Goal: Task Accomplishment & Management: Use online tool/utility

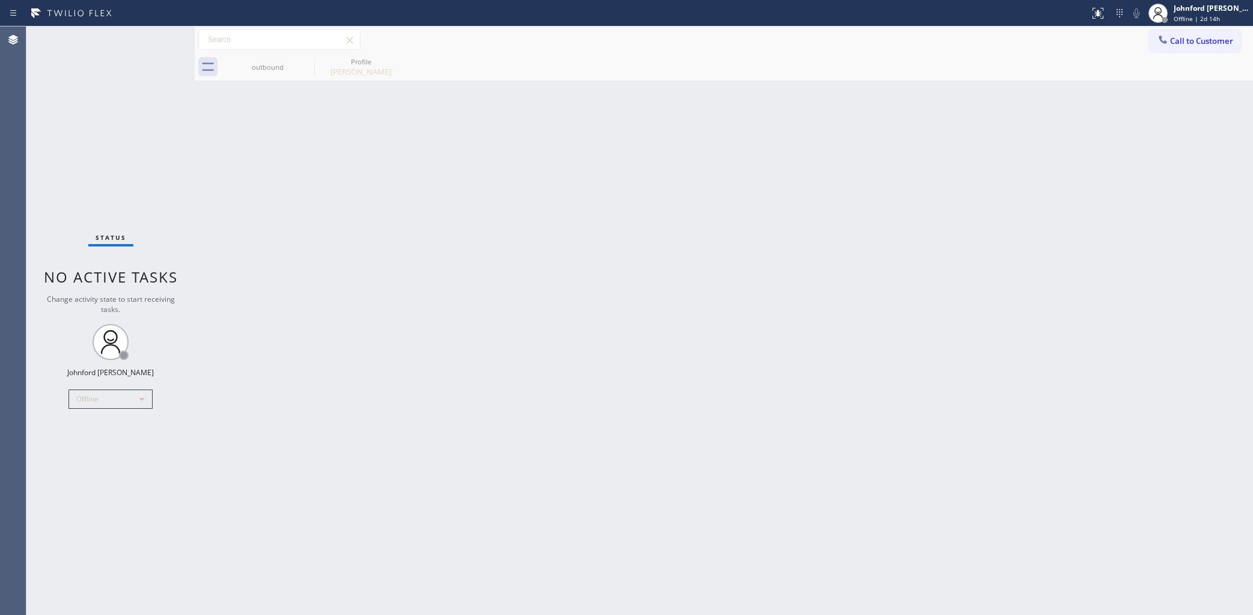
drag, startPoint x: 966, startPoint y: 253, endPoint x: 645, endPoint y: 138, distance: 341.4
click at [966, 253] on div "Back to Dashboard Change Sender ID Customers Technicians Select a contact Outbo…" at bounding box center [724, 320] width 1058 height 588
click at [90, 401] on div "Offline" at bounding box center [111, 398] width 84 height 19
click at [90, 442] on li "Unavailable" at bounding box center [110, 445] width 82 height 14
drag, startPoint x: 599, startPoint y: 293, endPoint x: 674, endPoint y: 197, distance: 121.7
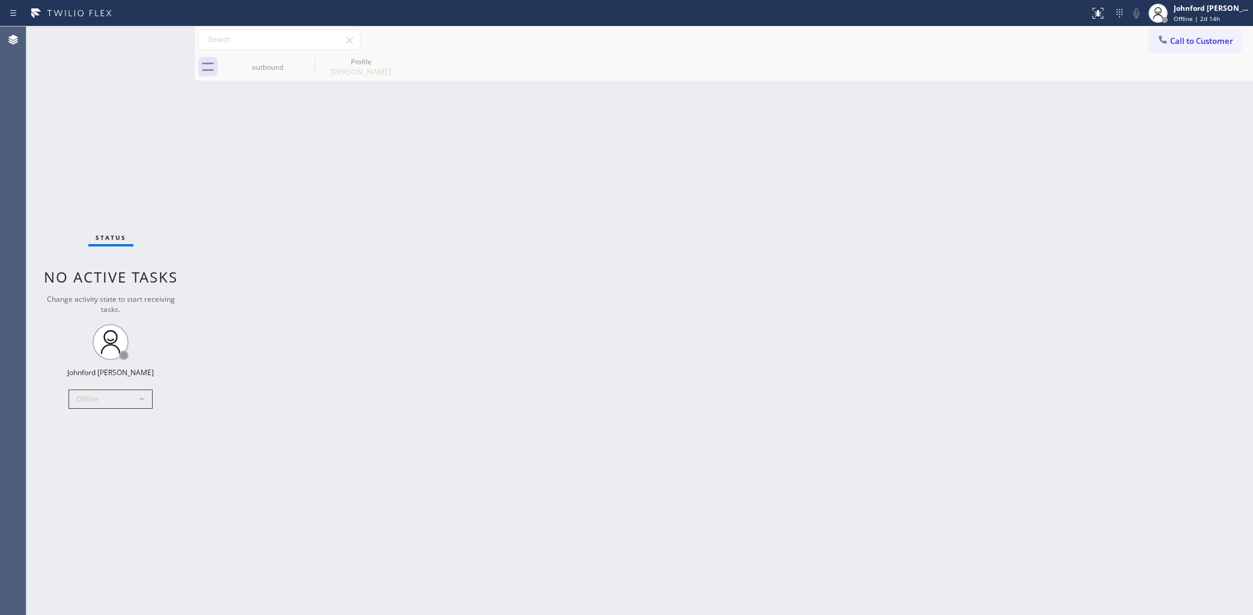
click at [605, 284] on div "Back to Dashboard Change Sender ID Customers Technicians Select a contact Outbo…" at bounding box center [724, 320] width 1058 height 588
click at [957, 146] on div "Back to Dashboard Change Sender ID Customers Technicians Select a contact Outbo…" at bounding box center [724, 320] width 1058 height 588
click at [1195, 31] on button "Call to Customer" at bounding box center [1195, 40] width 92 height 23
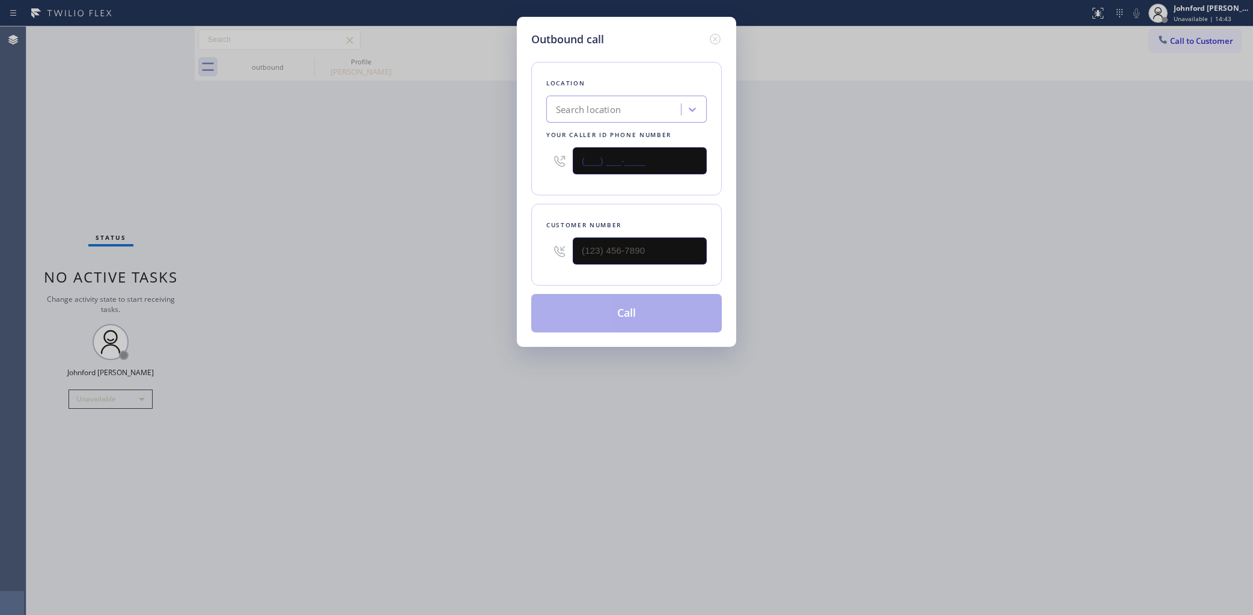
click at [520, 158] on div "Outbound call Location Search location Your caller id phone number (___) ___-__…" at bounding box center [626, 182] width 219 height 330
paste input "714) 970-4558"
type input "(714) 970-4558"
drag, startPoint x: 520, startPoint y: 260, endPoint x: 449, endPoint y: 260, distance: 70.9
click at [471, 260] on div "Outbound call Location Top Yorba Linda Sub-Zero Repair Your caller id phone num…" at bounding box center [626, 307] width 1253 height 615
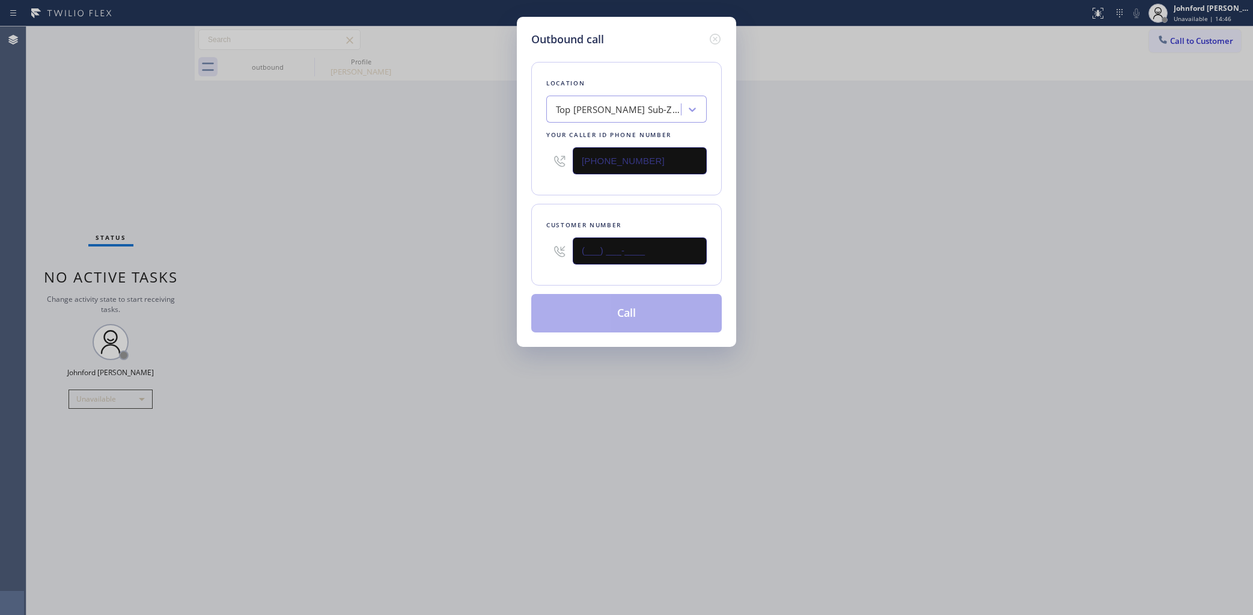
paste input "714) 906-7279"
type input "(714) 906-7279"
click at [439, 262] on div "Outbound call Location Top Yorba Linda Sub-Zero Repair Your caller id phone num…" at bounding box center [626, 307] width 1253 height 615
click at [712, 38] on icon at bounding box center [715, 39] width 11 height 11
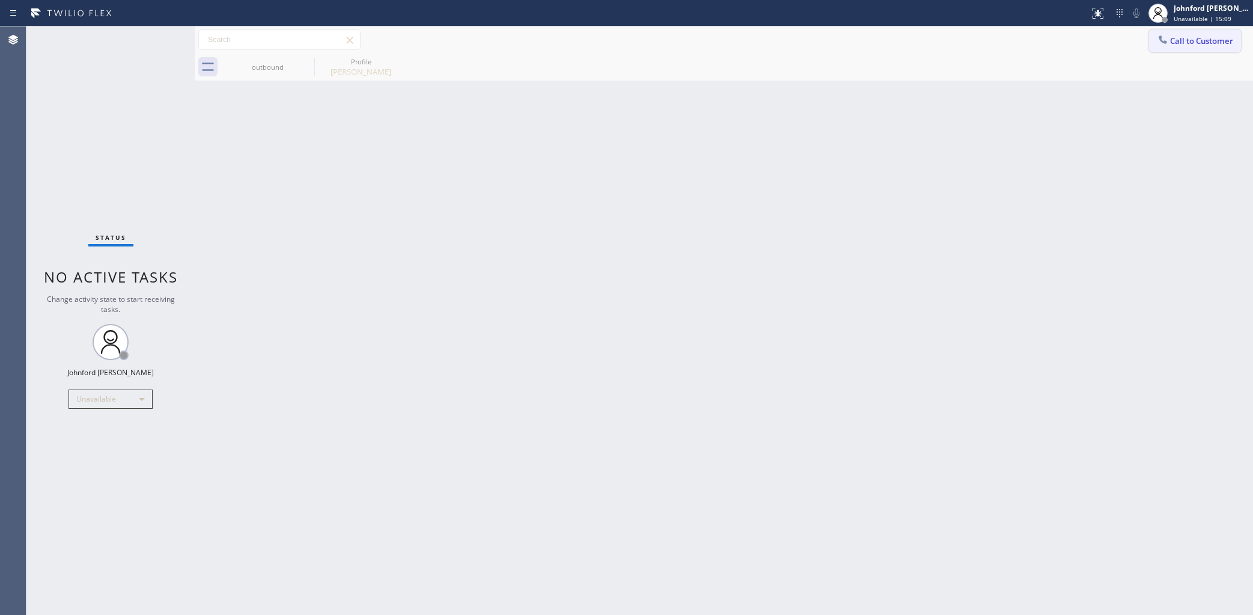
click at [1194, 40] on span "Call to Customer" at bounding box center [1201, 40] width 63 height 11
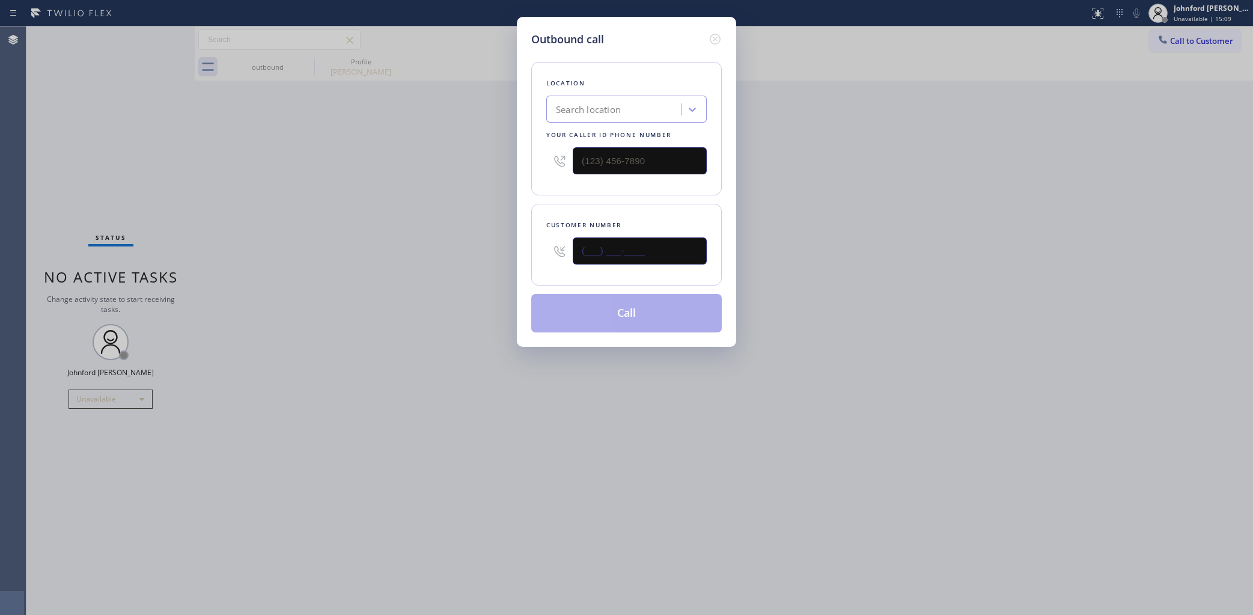
drag, startPoint x: 528, startPoint y: 247, endPoint x: 859, endPoint y: 37, distance: 392.5
click at [497, 238] on div "Outbound call Location Search location Your caller id phone number Customer num…" at bounding box center [626, 307] width 1253 height 615
paste input "714) 906-7279"
type input "(714) 906-7279"
click at [445, 159] on div "Outbound call Location Search location Your caller id phone number (___) ___-__…" at bounding box center [626, 307] width 1253 height 615
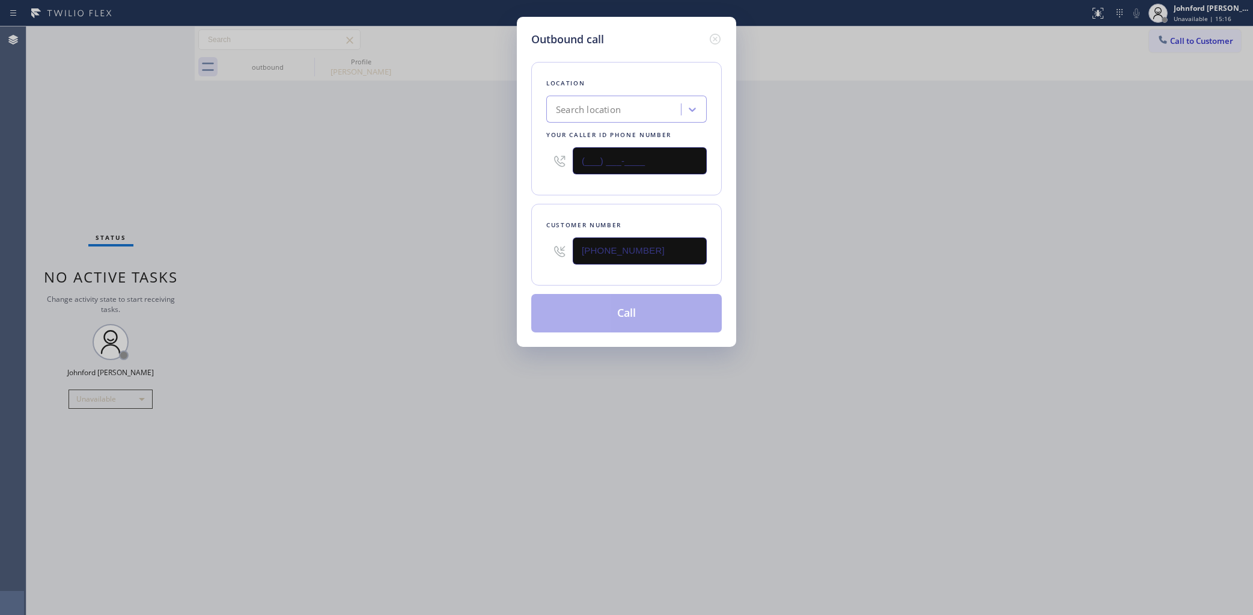
paste input "714) 970-4558"
type input "(714) 970-4558"
click at [407, 164] on div "Outbound call Location Search location Your caller id phone number (714) 970-45…" at bounding box center [626, 307] width 1253 height 615
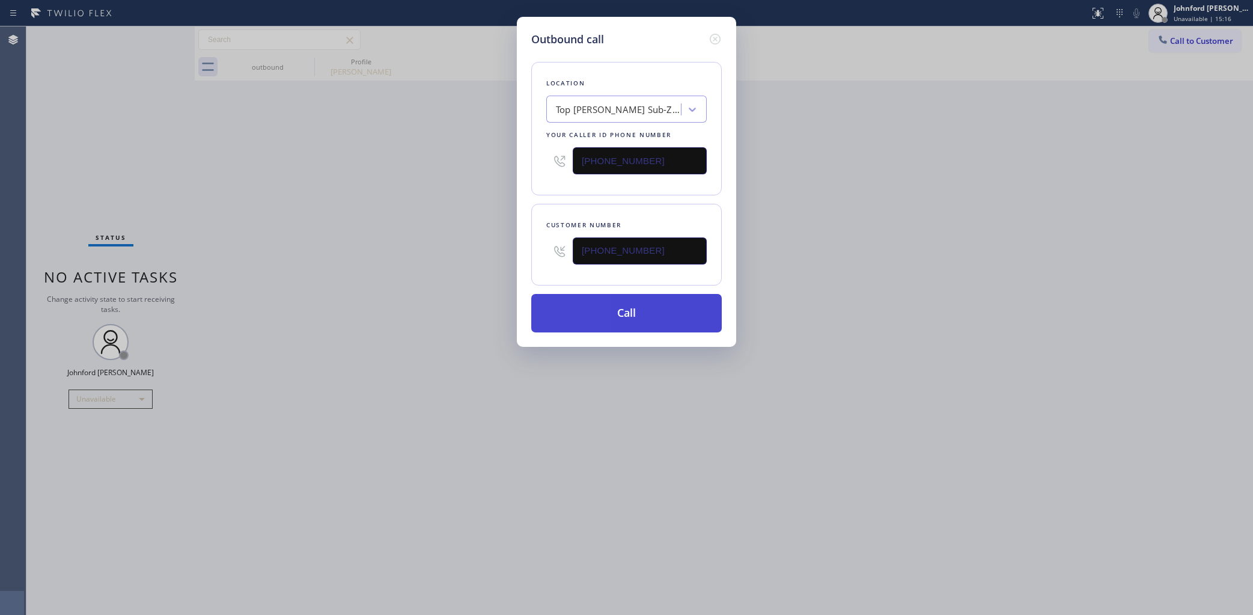
click at [584, 304] on button "Call" at bounding box center [626, 313] width 191 height 38
drag, startPoint x: 887, startPoint y: 209, endPoint x: 920, endPoint y: 141, distance: 75.0
click at [899, 195] on div "Outbound call Location Top Yorba Linda Sub-Zero Repair Your caller id phone num…" at bounding box center [626, 307] width 1253 height 615
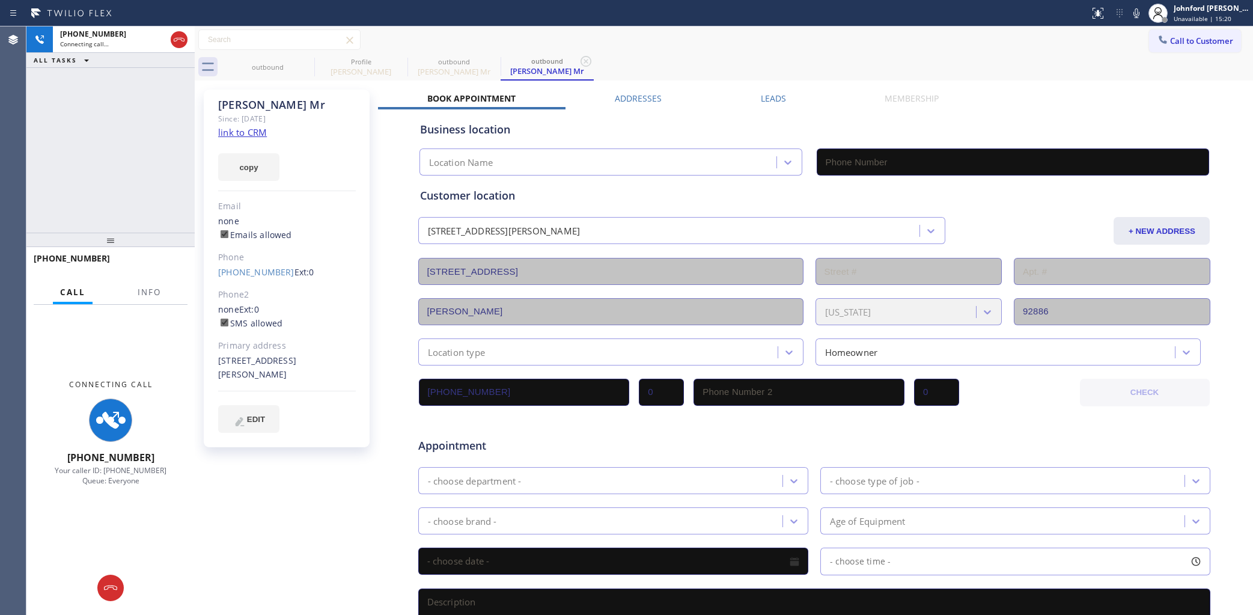
type input "(714) 970-4558"
click at [158, 292] on button "Info" at bounding box center [149, 292] width 38 height 23
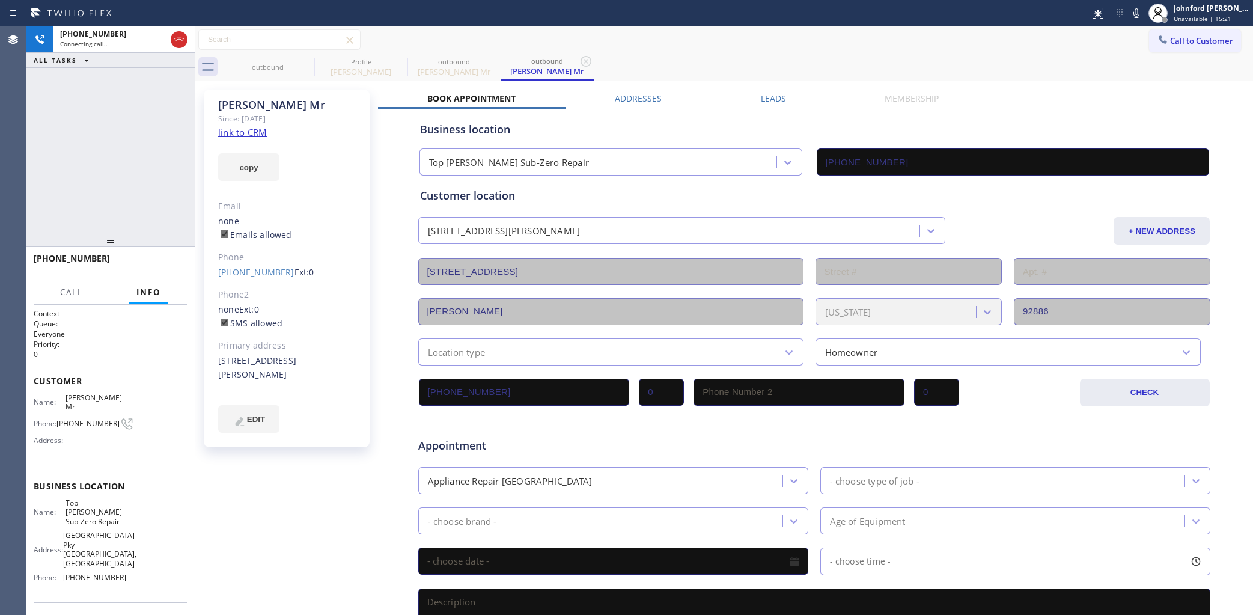
click at [113, 233] on div at bounding box center [110, 240] width 168 height 14
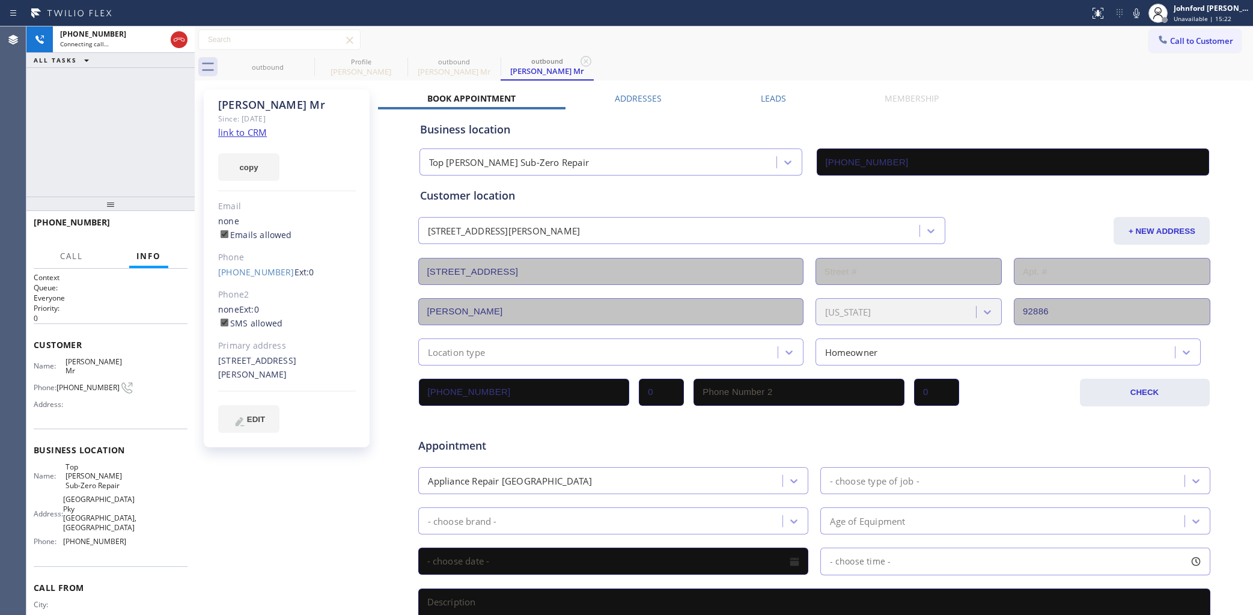
drag, startPoint x: 109, startPoint y: 240, endPoint x: 229, endPoint y: 100, distance: 185.0
click at [133, 121] on div "+17149067279 Connecting call… ALL TASKS ALL TASKS ACTIVE TASKS TASKS IN WRAP UP…" at bounding box center [110, 320] width 168 height 588
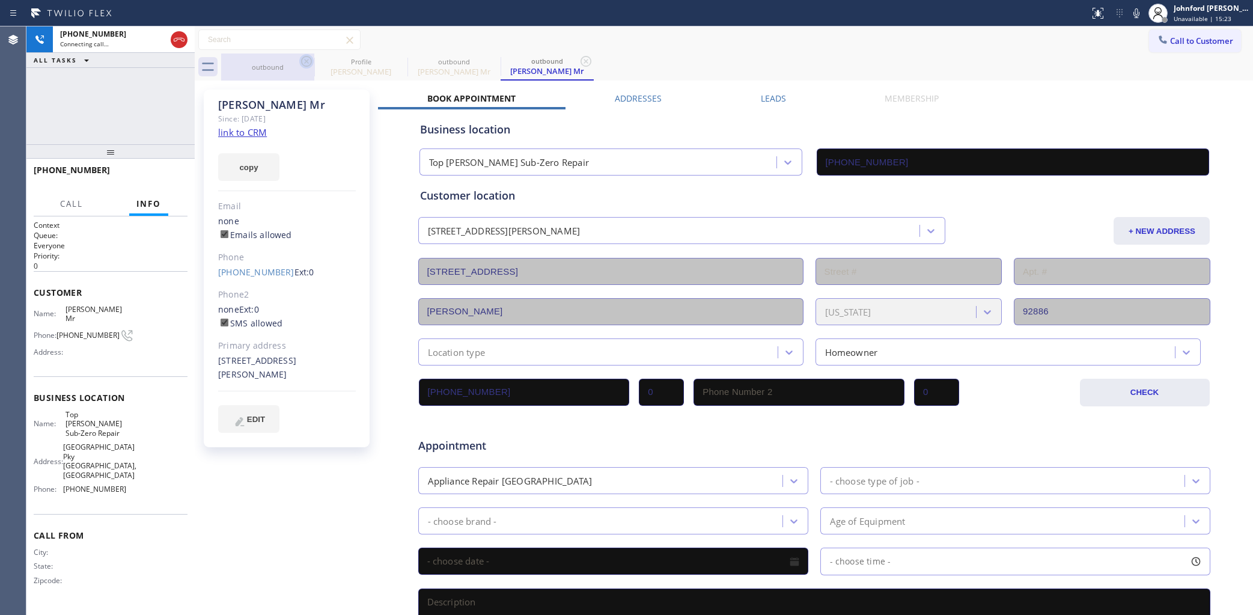
click at [307, 62] on icon at bounding box center [306, 61] width 11 height 11
click at [0, 0] on icon at bounding box center [0, 0] width 0 height 0
type input "(714) 970-4558"
click at [580, 59] on div "outbound Helen Mr outbound Helen Mr" at bounding box center [737, 66] width 1032 height 27
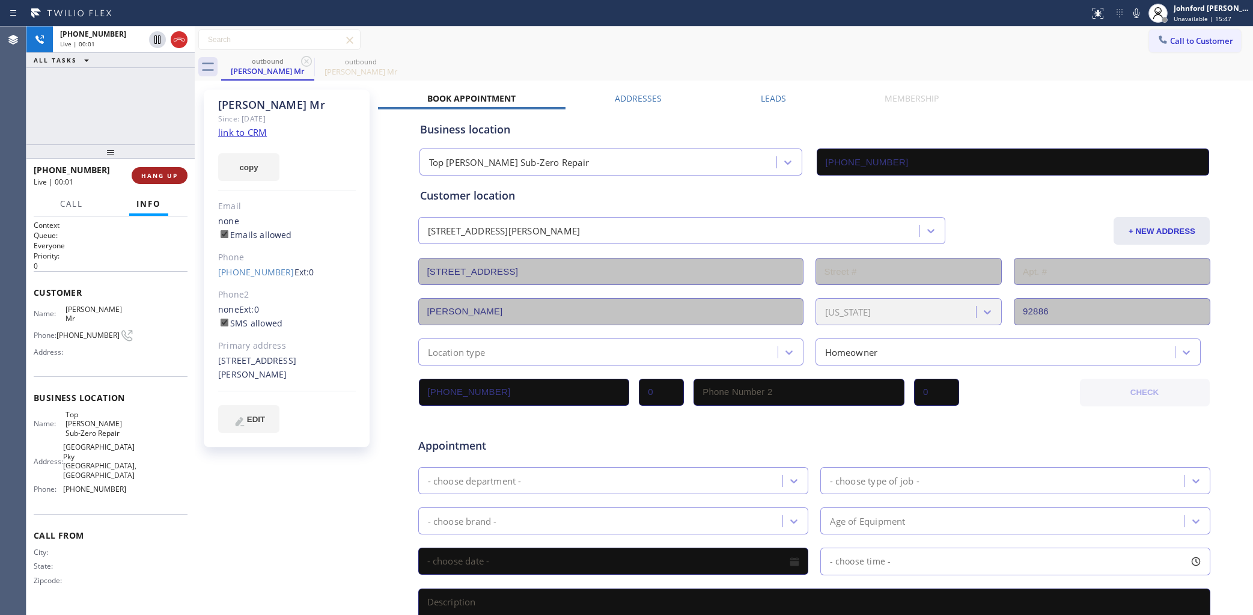
click at [155, 174] on span "HANG UP" at bounding box center [159, 175] width 37 height 8
click at [1170, 39] on span "Call to Customer" at bounding box center [1201, 40] width 63 height 11
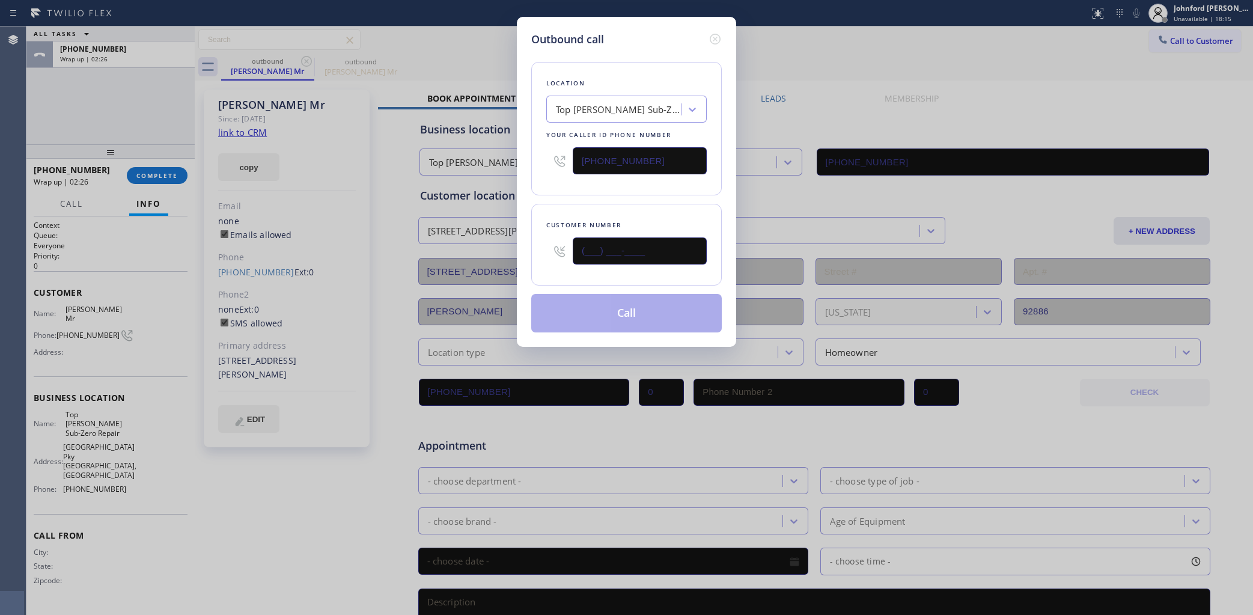
drag, startPoint x: 532, startPoint y: 249, endPoint x: 504, endPoint y: 248, distance: 28.3
click at [505, 249] on div "Outbound call Location Top Yorba Linda Sub-Zero Repair Your caller id phone num…" at bounding box center [626, 307] width 1253 height 615
paste input "516) 288-6584"
type input "(516) 288-6584"
drag, startPoint x: 663, startPoint y: 155, endPoint x: 548, endPoint y: 207, distance: 126.1
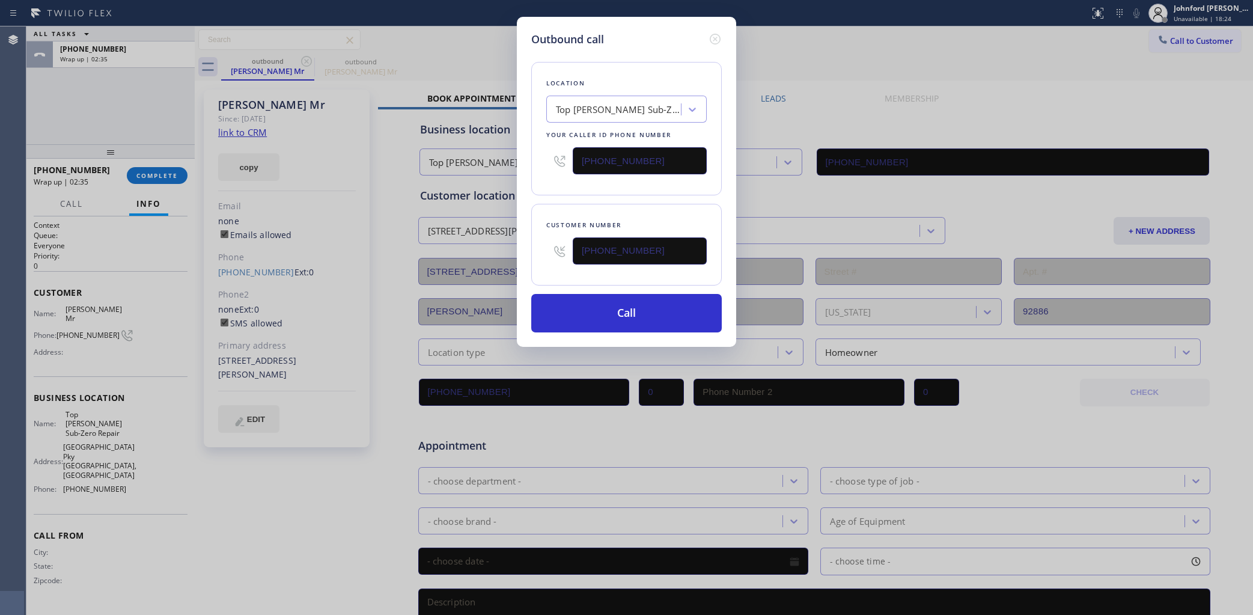
click at [469, 156] on div "Outbound call Location Top Yorba Linda Sub-Zero Repair Your caller id phone num…" at bounding box center [626, 307] width 1253 height 615
paste input "914) 873-0795"
type input "(914) 873-0795"
click at [570, 207] on div "Customer number (516) 288-6584" at bounding box center [626, 245] width 191 height 82
drag, startPoint x: 662, startPoint y: 160, endPoint x: 533, endPoint y: 160, distance: 128.6
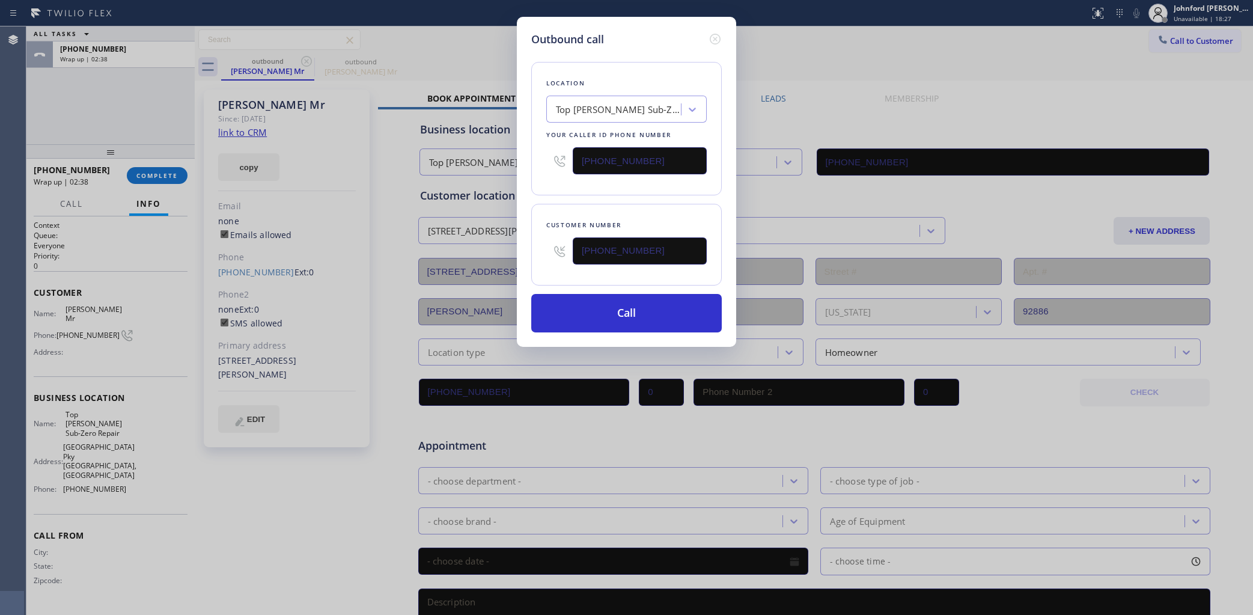
click at [533, 160] on div "Location Top Yorba Linda Sub-Zero Repair Your caller id phone number (914) 873-…" at bounding box center [626, 128] width 191 height 133
click at [717, 34] on icon at bounding box center [715, 39] width 14 height 14
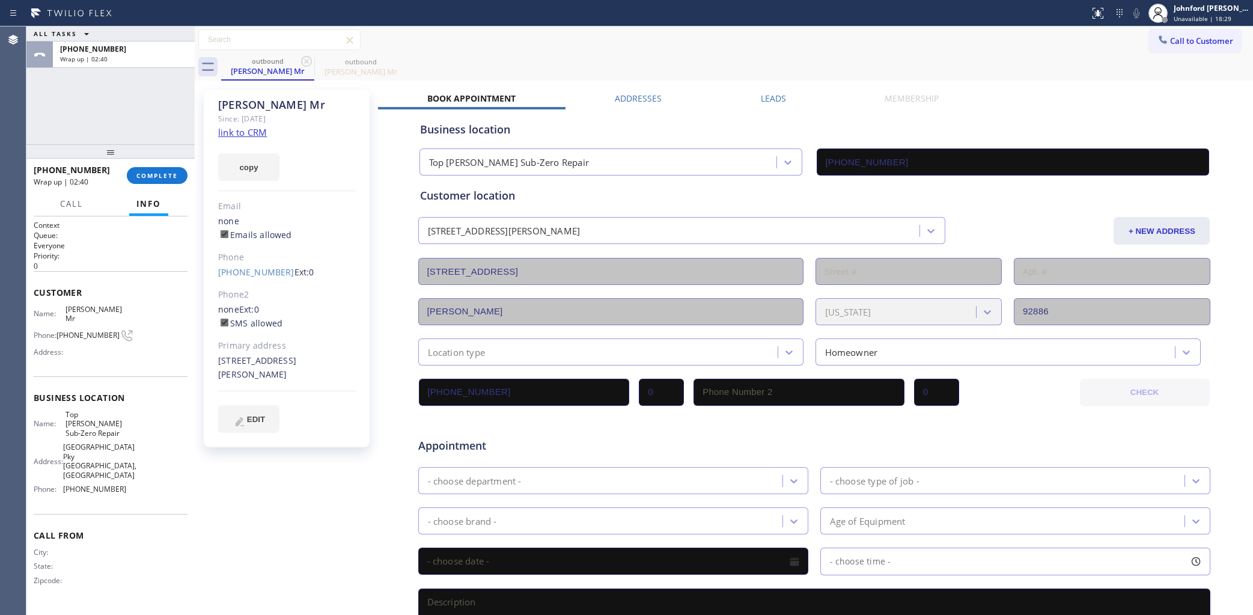
drag, startPoint x: 938, startPoint y: 34, endPoint x: 1034, endPoint y: 25, distance: 96.0
click at [942, 34] on div "Call to Customer Outbound call Location Search location Your caller id phone nu…" at bounding box center [724, 39] width 1058 height 21
click at [1170, 40] on span "Call to Customer" at bounding box center [1201, 40] width 63 height 11
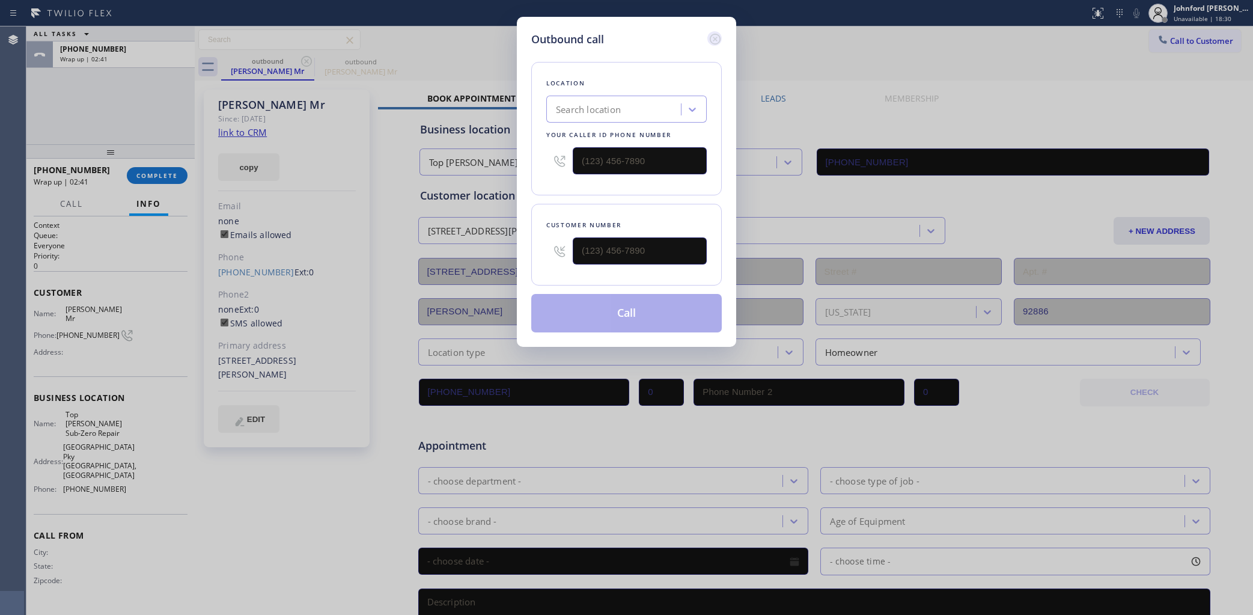
click at [718, 40] on icon at bounding box center [715, 39] width 14 height 14
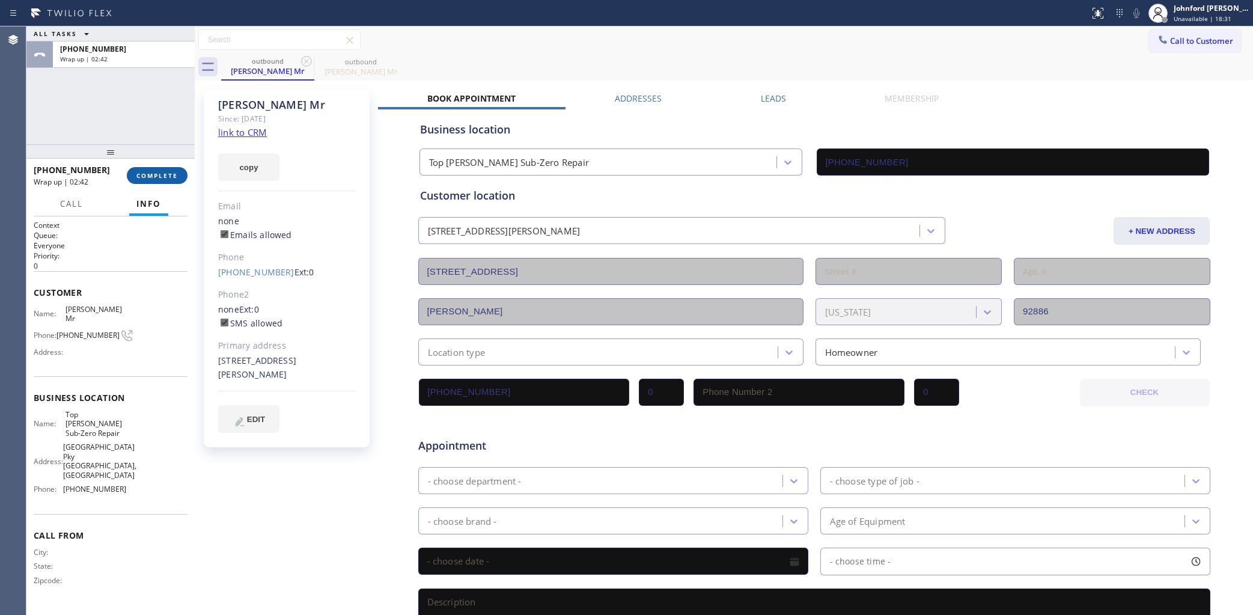
click at [157, 178] on span "COMPLETE" at bounding box center [156, 175] width 41 height 8
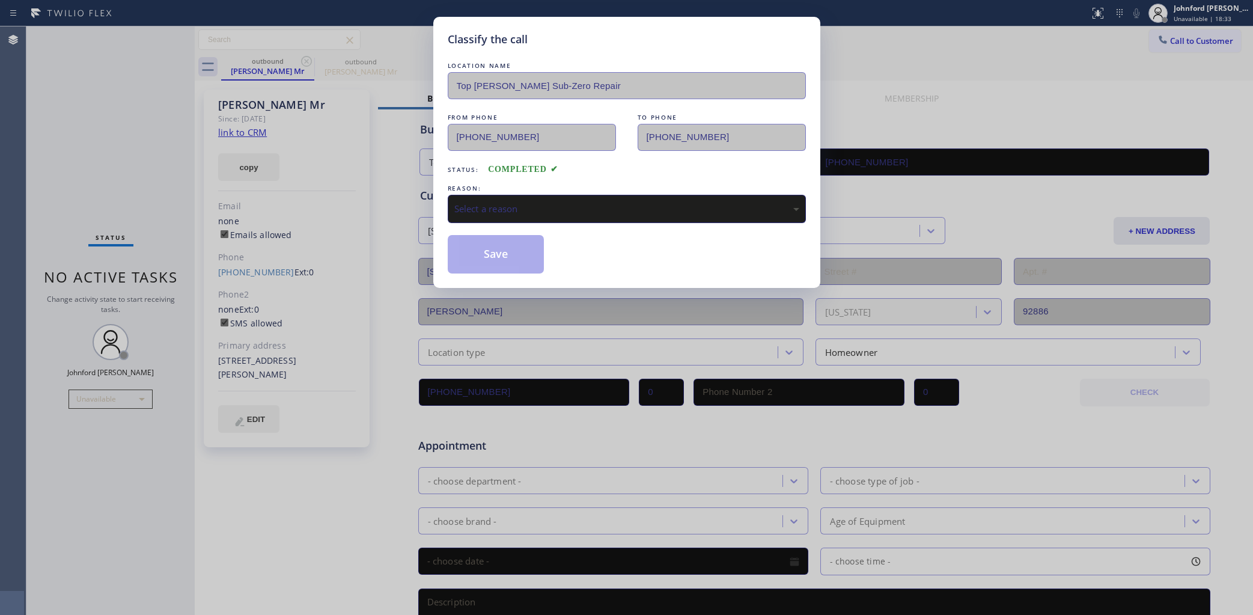
click at [608, 203] on div "Select a reason" at bounding box center [626, 209] width 345 height 14
click at [507, 257] on button "Save" at bounding box center [496, 254] width 97 height 38
click at [1179, 38] on div "Classify the call LOCATION NAME Top Yorba Linda Sub-Zero Repair FROM PHONE (714…" at bounding box center [626, 307] width 1253 height 615
click at [509, 251] on button "Save" at bounding box center [496, 254] width 97 height 38
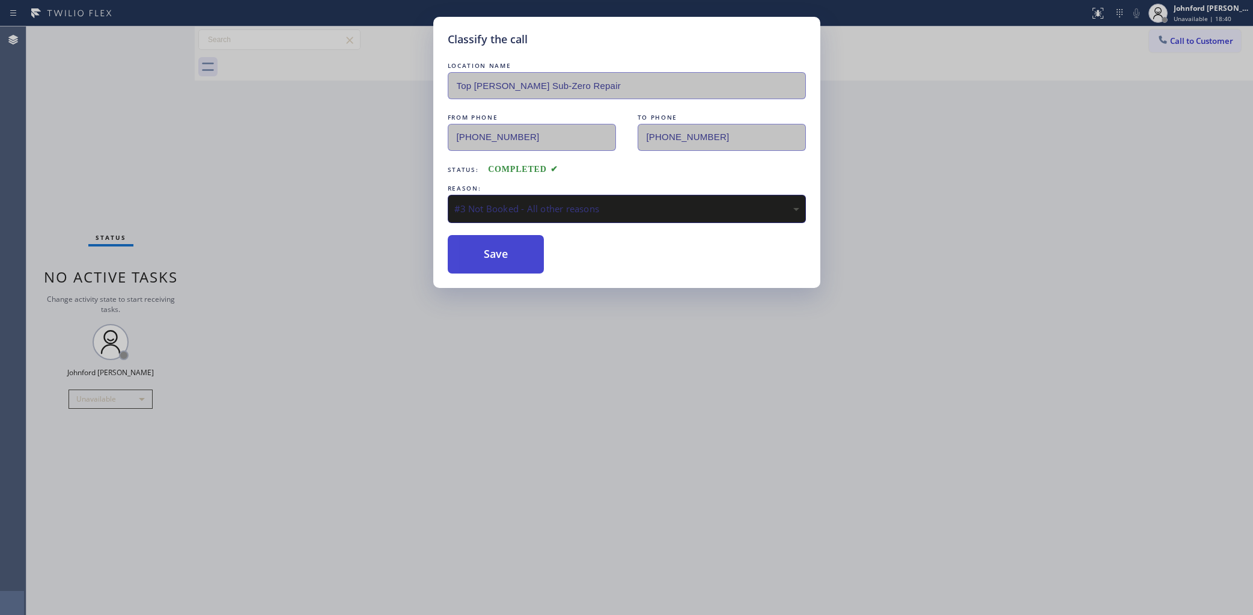
click at [495, 245] on button "Save" at bounding box center [496, 254] width 97 height 38
click at [1069, 189] on div "Classify the call LOCATION NAME Top Yorba Linda Sub-Zero Repair FROM PHONE (714…" at bounding box center [626, 307] width 1253 height 615
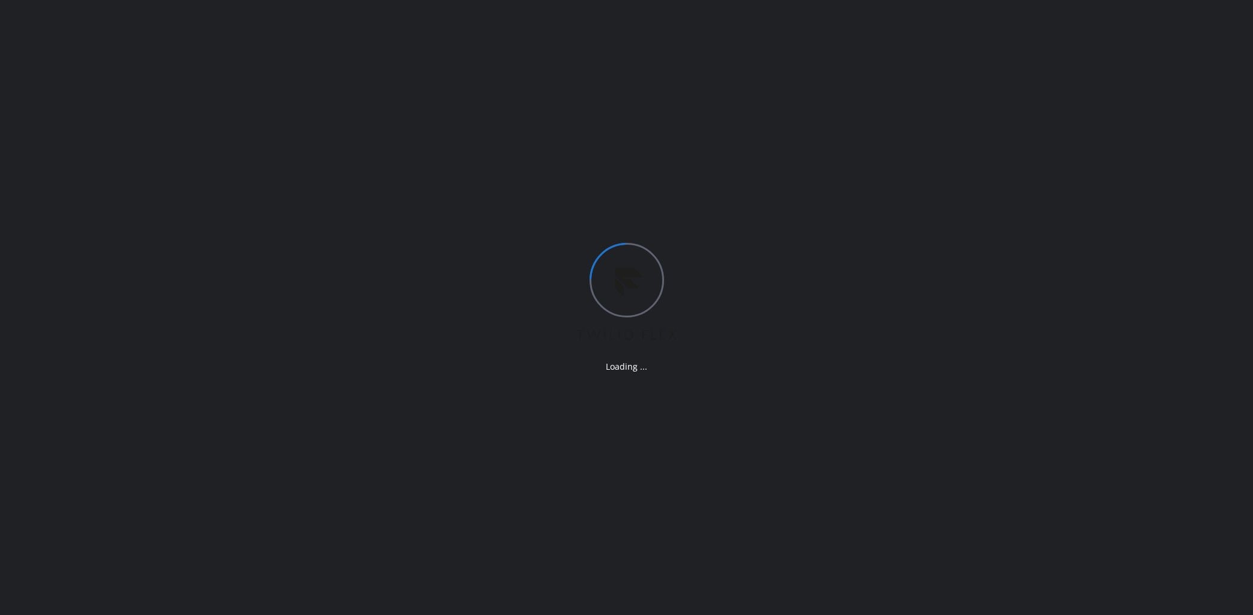
drag, startPoint x: 936, startPoint y: 95, endPoint x: 919, endPoint y: 52, distance: 46.4
click at [936, 95] on div "Loading ..." at bounding box center [626, 307] width 1253 height 615
click at [14, 189] on div "Loading ..." at bounding box center [626, 307] width 1253 height 615
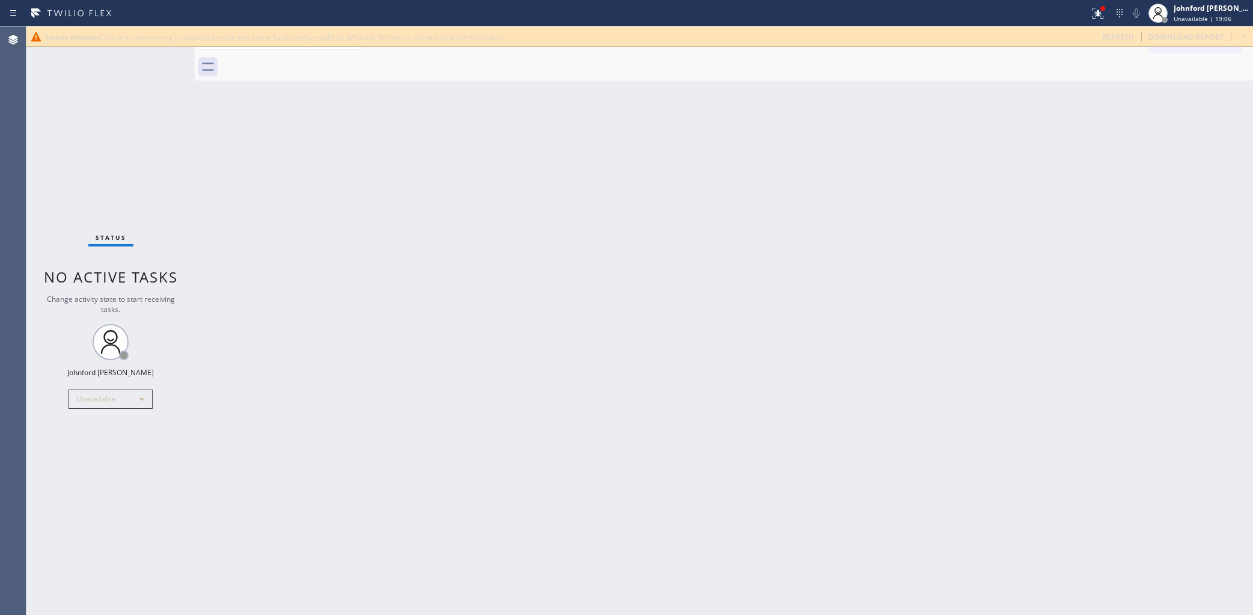
click at [1116, 376] on div "Back to Dashboard Change Sender ID Customers Technicians Select a contact Outbo…" at bounding box center [724, 320] width 1058 height 588
click at [1242, 37] on icon at bounding box center [1243, 36] width 14 height 14
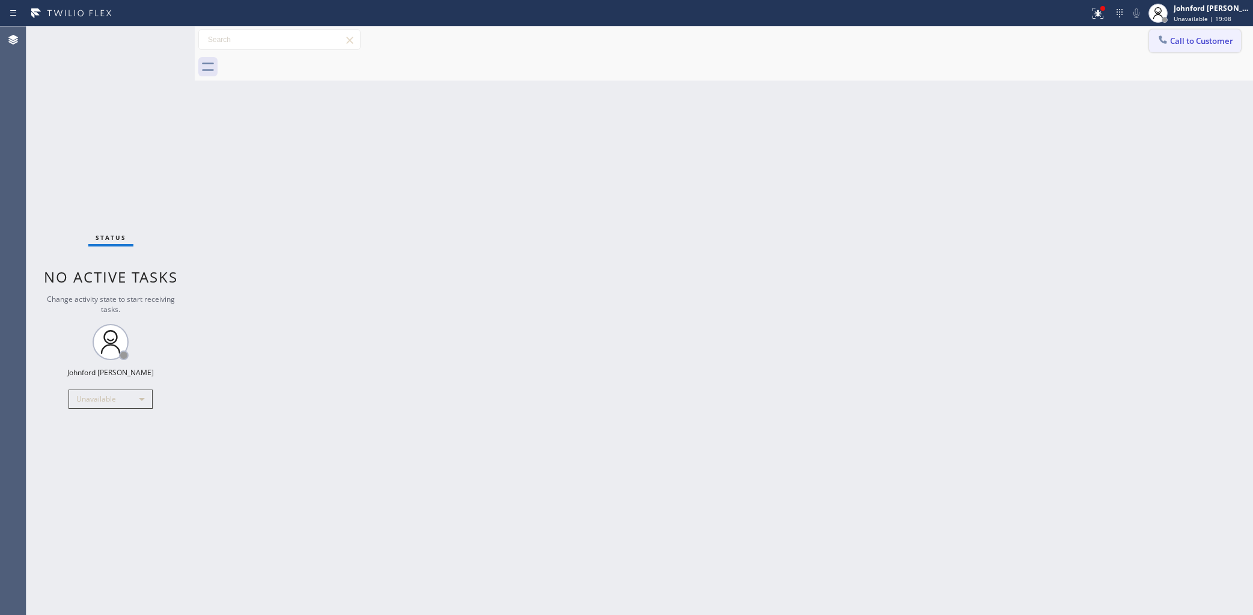
click at [1191, 43] on span "Call to Customer" at bounding box center [1201, 40] width 63 height 11
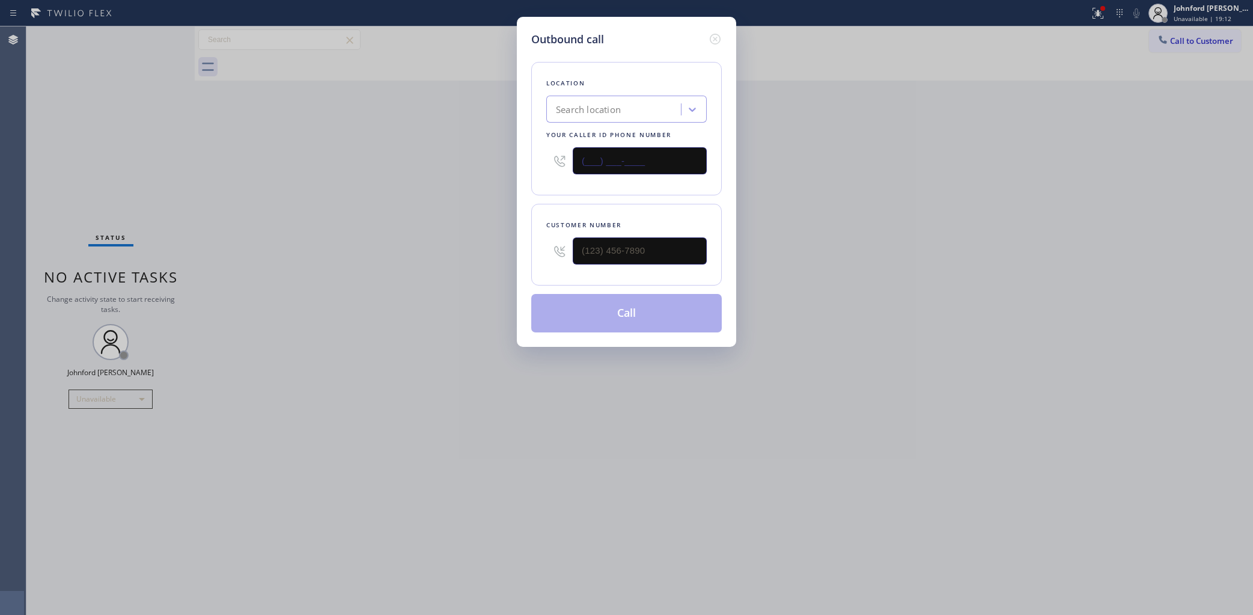
drag, startPoint x: 549, startPoint y: 159, endPoint x: 517, endPoint y: 159, distance: 31.9
click at [518, 159] on div "Outbound call Location Search location Your caller id phone number (___) ___-__…" at bounding box center [626, 182] width 219 height 330
paste input "914) 873-0795"
type input "(914) 873-0795"
click at [545, 256] on div "Customer number (___) ___-____" at bounding box center [626, 245] width 191 height 82
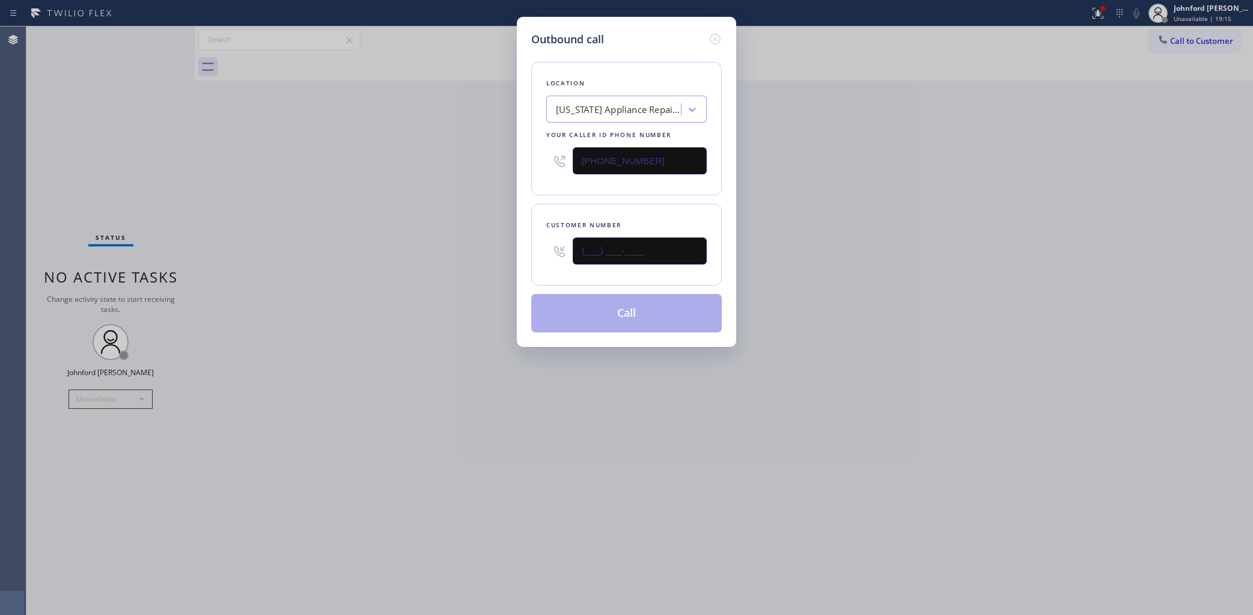
paste input "516) 288-6584"
type input "(516) 288-6584"
click at [439, 252] on div "Outbound call Location New York Appliance Repair Yonkers Your caller id phone n…" at bounding box center [626, 307] width 1253 height 615
click at [601, 320] on button "Call" at bounding box center [626, 313] width 191 height 38
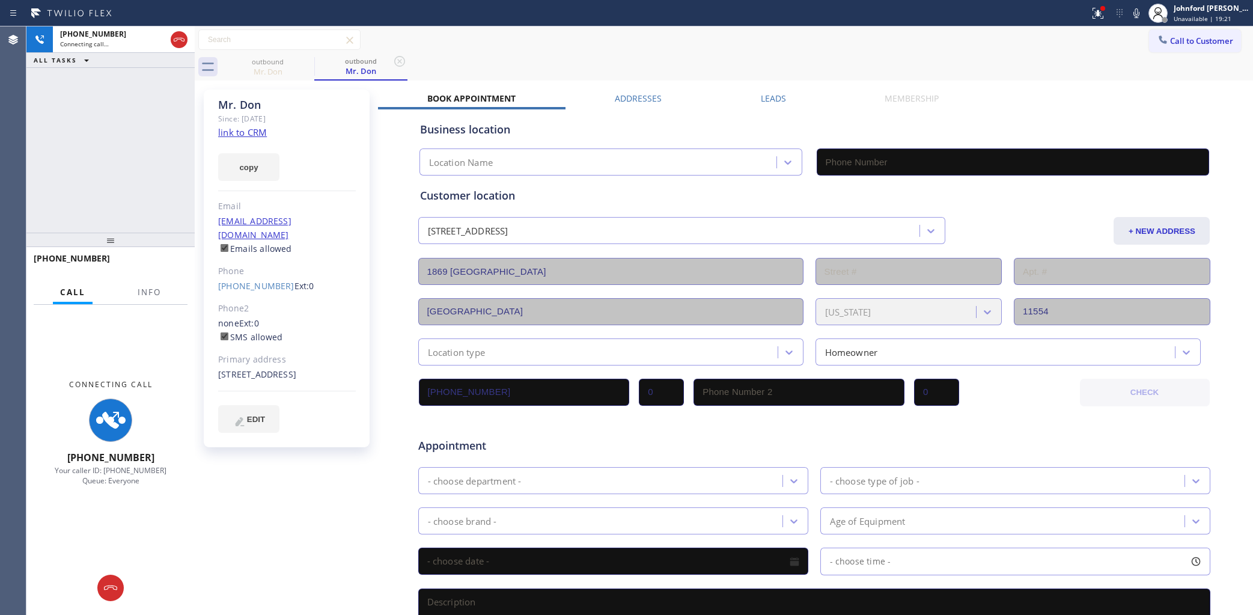
type input "(914) 873-0795"
click at [147, 288] on span "Info" at bounding box center [149, 292] width 23 height 11
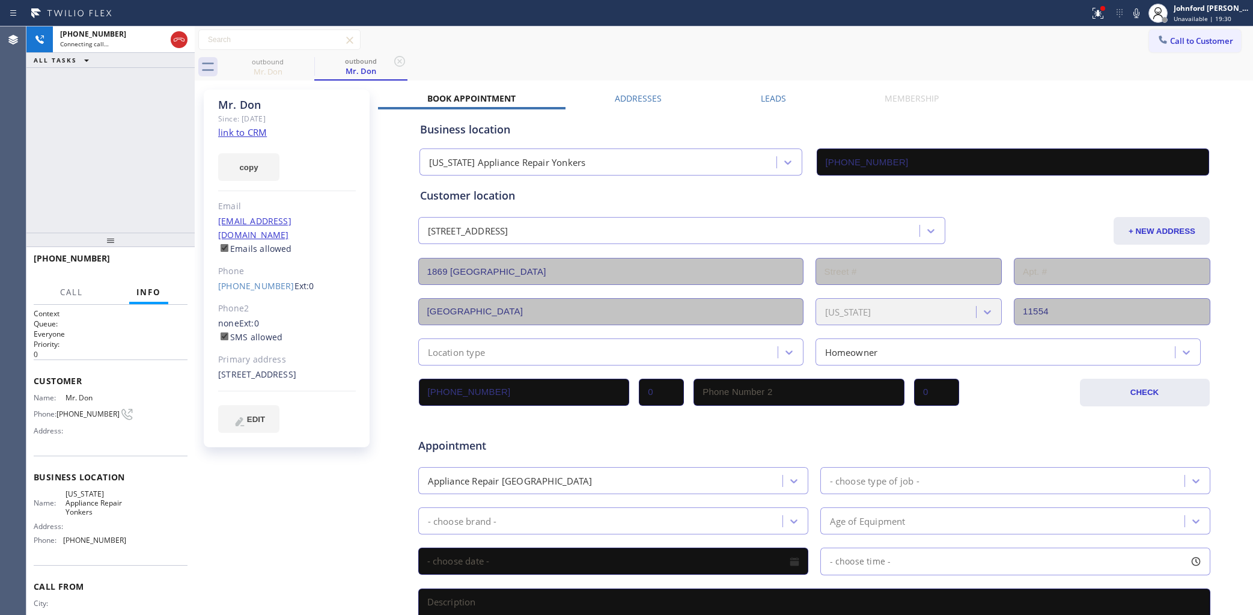
drag, startPoint x: 132, startPoint y: 233, endPoint x: 136, endPoint y: 100, distance: 132.9
click at [136, 100] on div "+15162886584 Connecting call… ALL TASKS ALL TASKS ACTIVE TASKS TASKS IN WRAP UP…" at bounding box center [110, 320] width 168 height 588
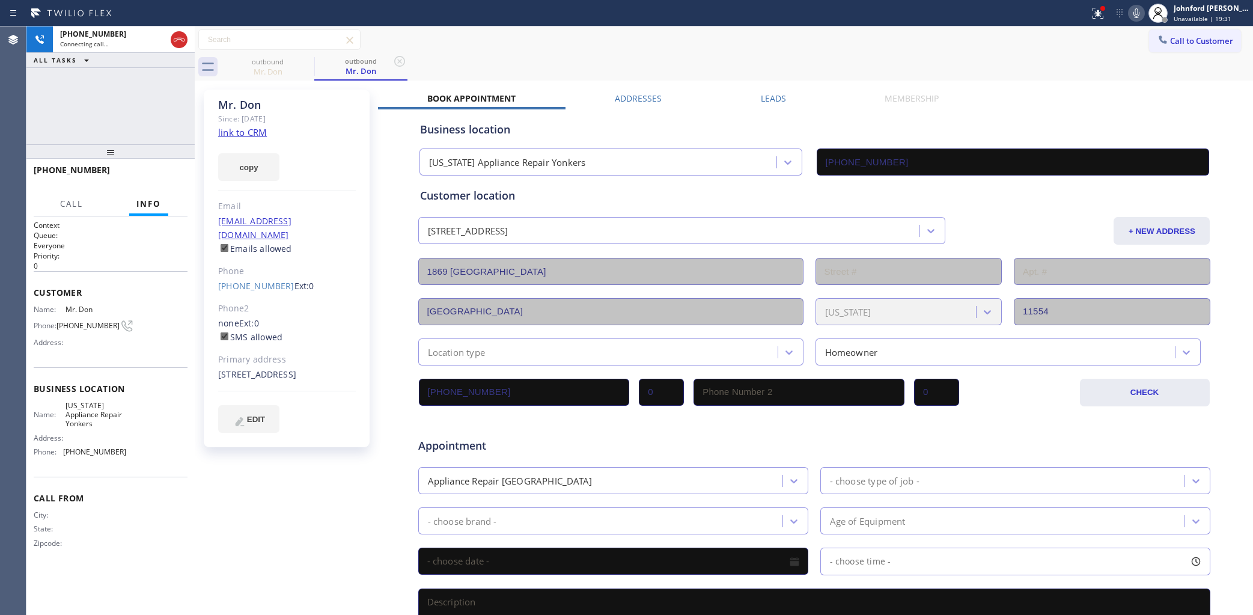
click at [1136, 13] on icon at bounding box center [1136, 13] width 14 height 14
click at [1086, 13] on div at bounding box center [1098, 13] width 26 height 14
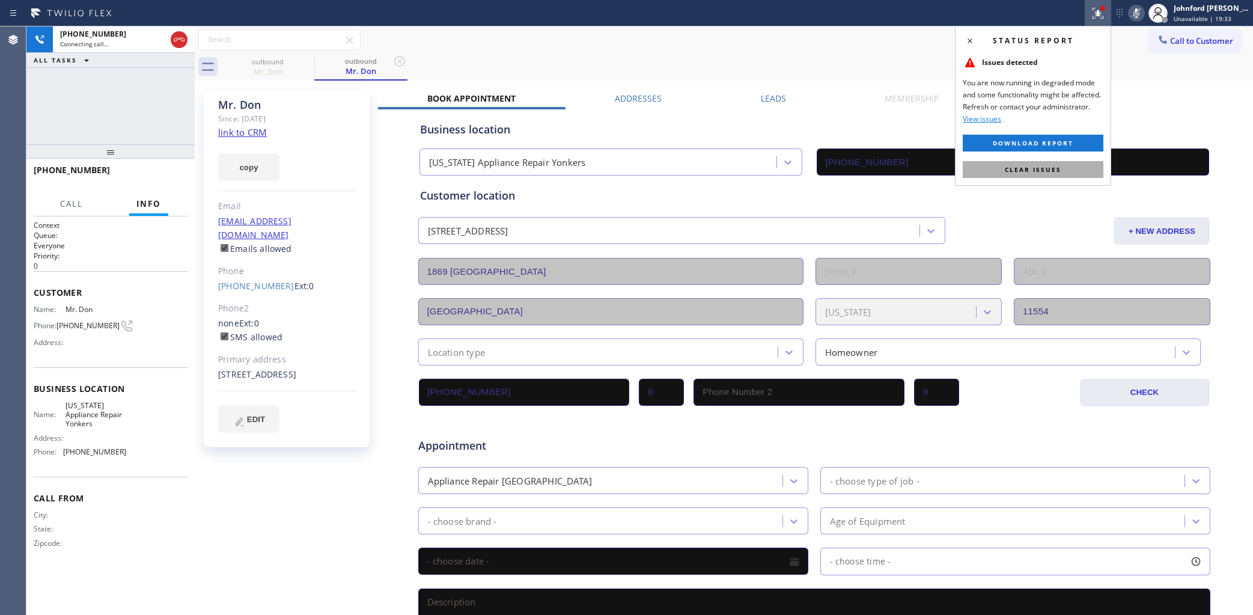
click at [1040, 166] on span "Clear issues" at bounding box center [1033, 169] width 56 height 8
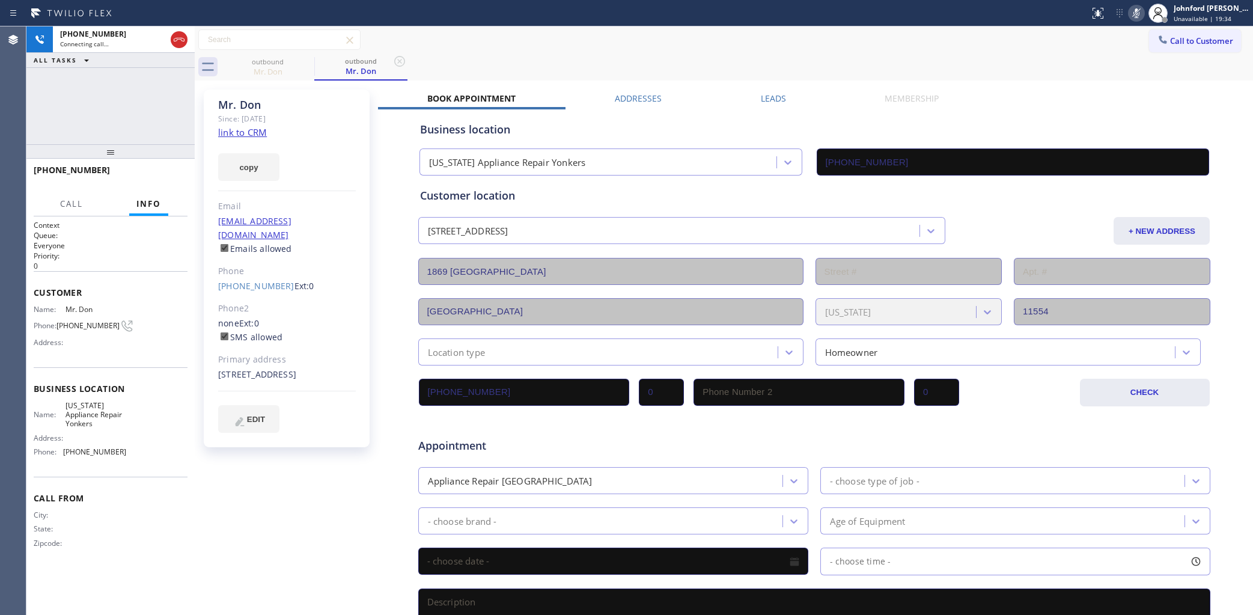
click at [1136, 13] on icon at bounding box center [1136, 13] width 14 height 14
click at [151, 177] on span "HANG UP" at bounding box center [159, 175] width 37 height 8
click at [156, 174] on span "COMPLETE" at bounding box center [156, 175] width 41 height 8
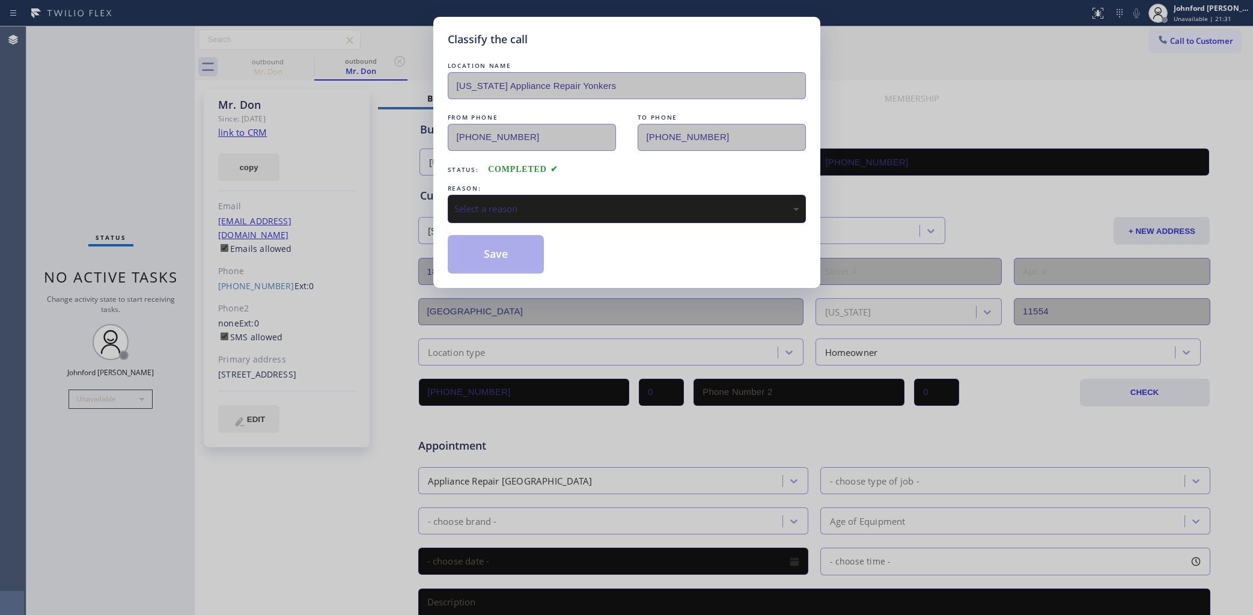
click at [528, 209] on div "Select a reason" at bounding box center [626, 209] width 345 height 14
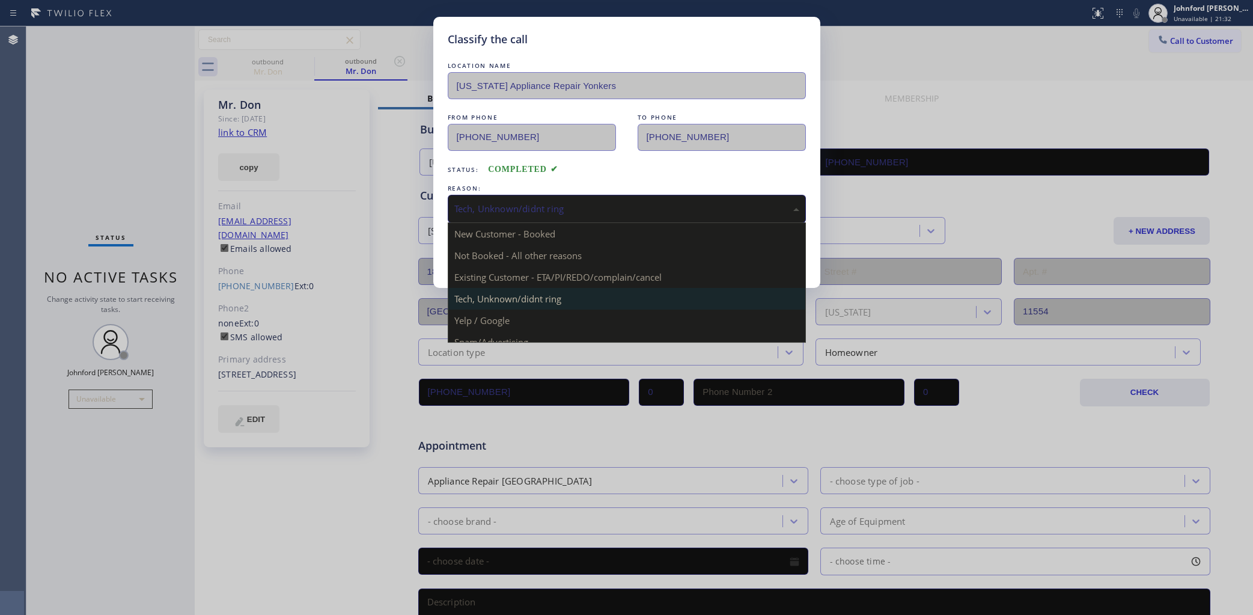
click at [547, 209] on div "Tech, Unknown/didnt ring" at bounding box center [626, 209] width 345 height 14
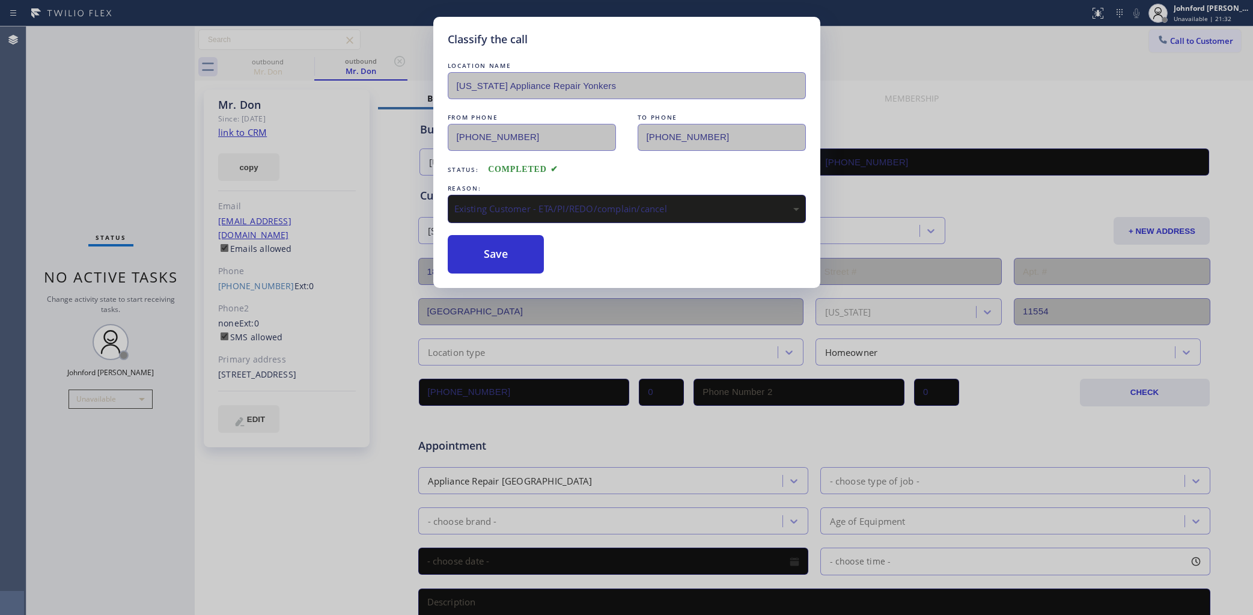
drag, startPoint x: 578, startPoint y: 215, endPoint x: 558, endPoint y: 218, distance: 20.7
click at [572, 215] on div "Existing Customer - ETA/PI/REDO/complain/cancel" at bounding box center [627, 209] width 358 height 28
click at [522, 188] on div "REASON:" at bounding box center [627, 188] width 358 height 13
drag, startPoint x: 533, startPoint y: 204, endPoint x: 563, endPoint y: 212, distance: 30.9
click at [536, 203] on div "New Customer - Booked" at bounding box center [626, 209] width 345 height 14
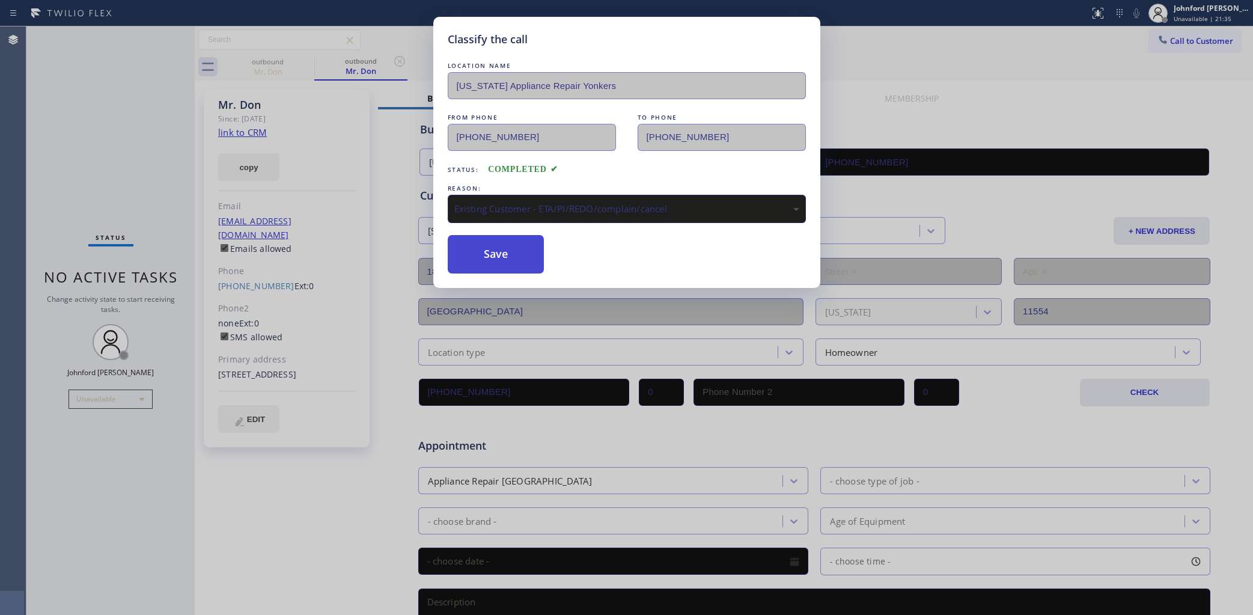
drag, startPoint x: 522, startPoint y: 257, endPoint x: 520, endPoint y: 250, distance: 6.9
click at [520, 255] on button "Save" at bounding box center [496, 254] width 97 height 38
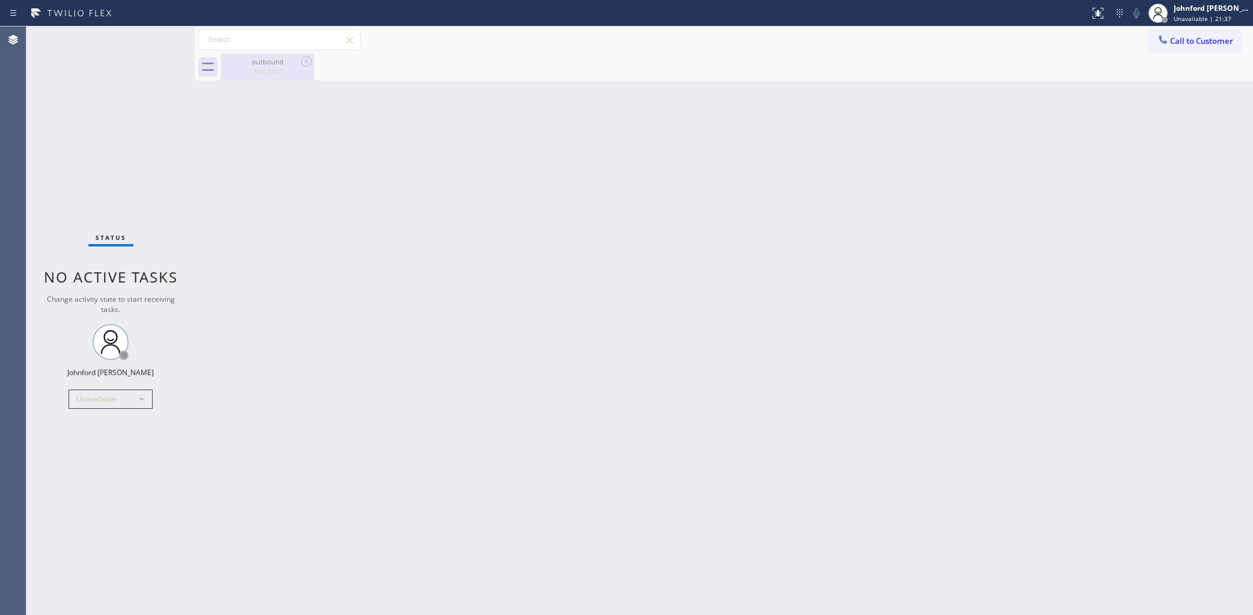
click at [297, 65] on div "outbound" at bounding box center [267, 61] width 91 height 9
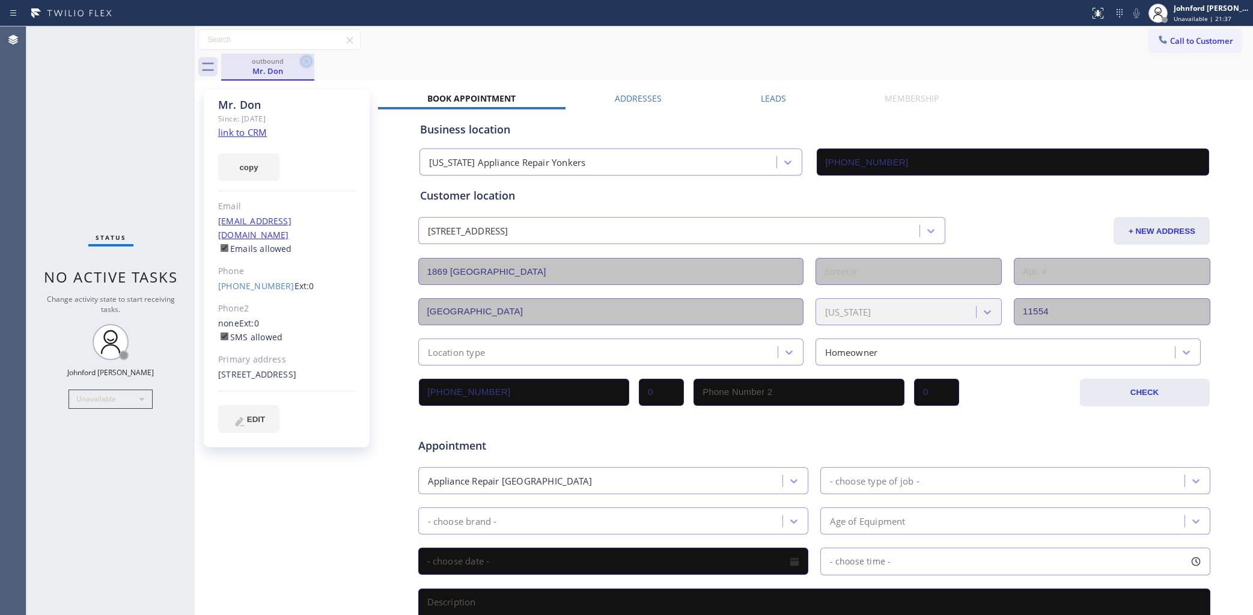
click at [302, 62] on icon at bounding box center [306, 61] width 14 height 14
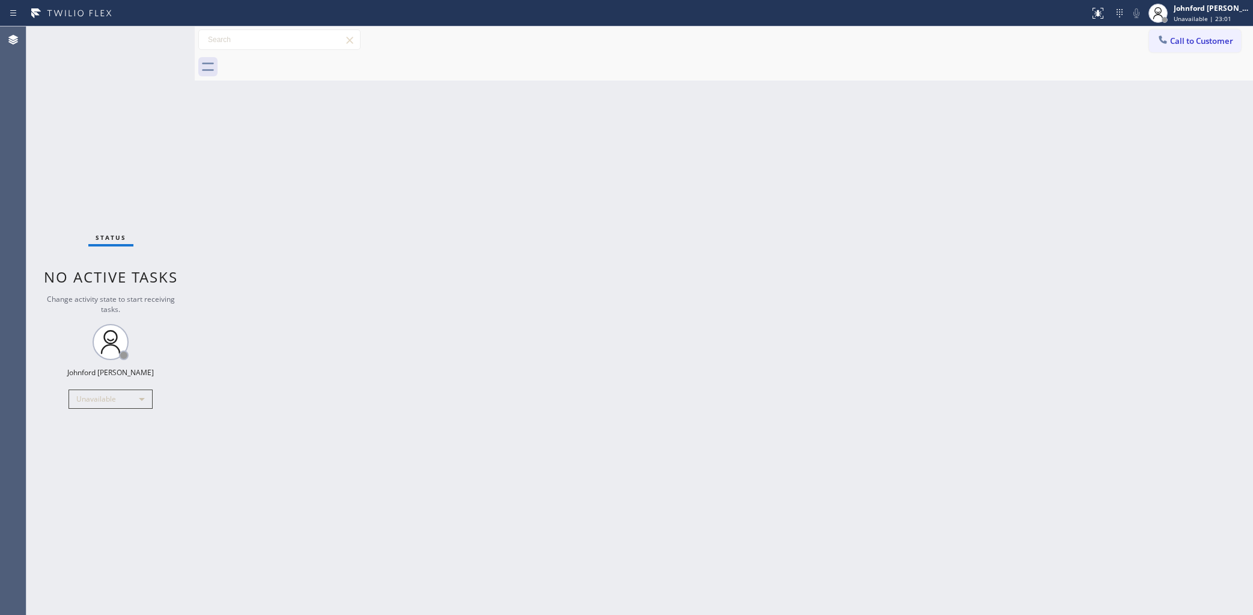
click at [677, 155] on div "Back to Dashboard Change Sender ID Customers Technicians Select a contact Outbo…" at bounding box center [724, 320] width 1058 height 588
click at [59, 224] on div "Status No active tasks Change activity state to start receiving tasks. [PERSON_…" at bounding box center [110, 320] width 168 height 588
click at [794, 150] on div "Back to Dashboard Change Sender ID Customers Technicians Select a contact Outbo…" at bounding box center [724, 320] width 1058 height 588
click at [62, 69] on div "Status No active tasks Change activity state to start receiving tasks. [PERSON_…" at bounding box center [110, 320] width 168 height 588
drag, startPoint x: 1013, startPoint y: 352, endPoint x: 1013, endPoint y: 343, distance: 8.4
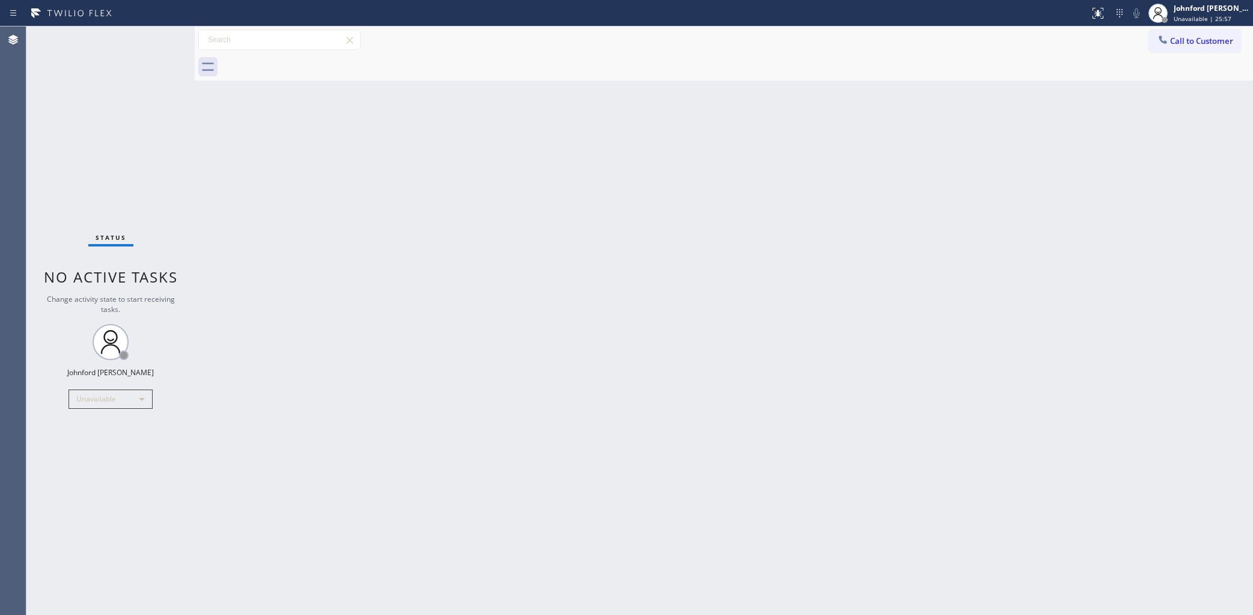
click at [1013, 352] on div "Back to Dashboard Change Sender ID Customers Technicians Select a contact Outbo…" at bounding box center [724, 320] width 1058 height 588
click at [1150, 35] on button "Call to Customer" at bounding box center [1195, 40] width 92 height 23
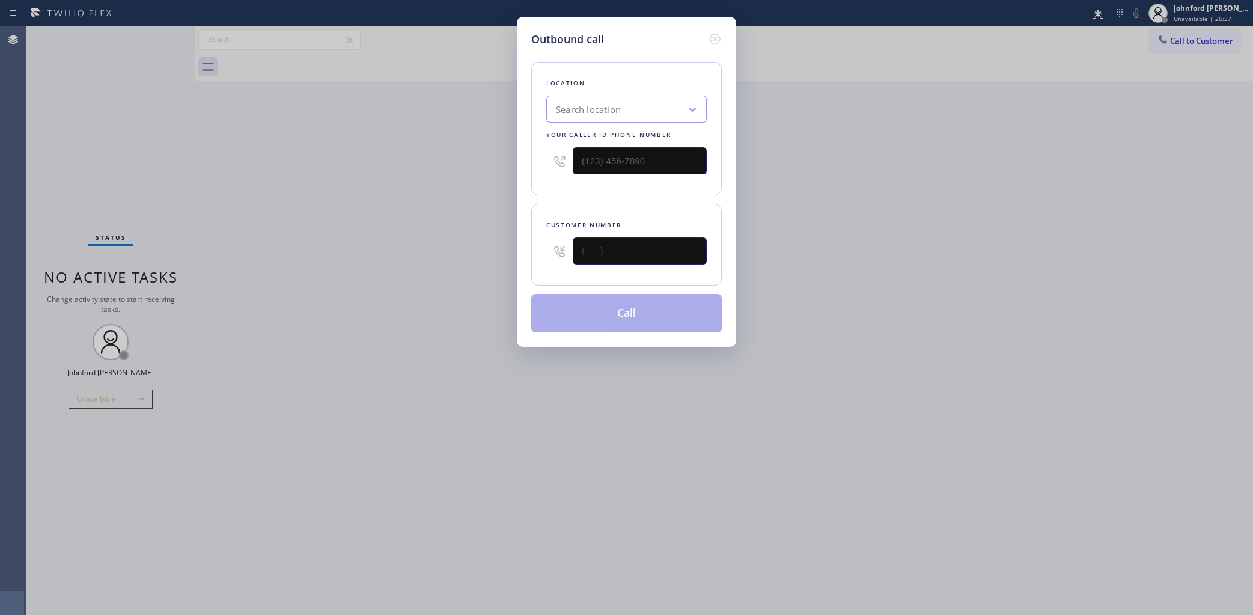
drag, startPoint x: 646, startPoint y: 242, endPoint x: 436, endPoint y: 247, distance: 210.4
click at [437, 247] on div "Outbound call Location Search location Your caller id phone number Customer num…" at bounding box center [626, 307] width 1253 height 615
paste input "248) 346-6494"
type input "[PHONE_NUMBER]"
click at [425, 248] on div "Outbound call Location Search location Your caller id phone number Customer num…" at bounding box center [626, 307] width 1253 height 615
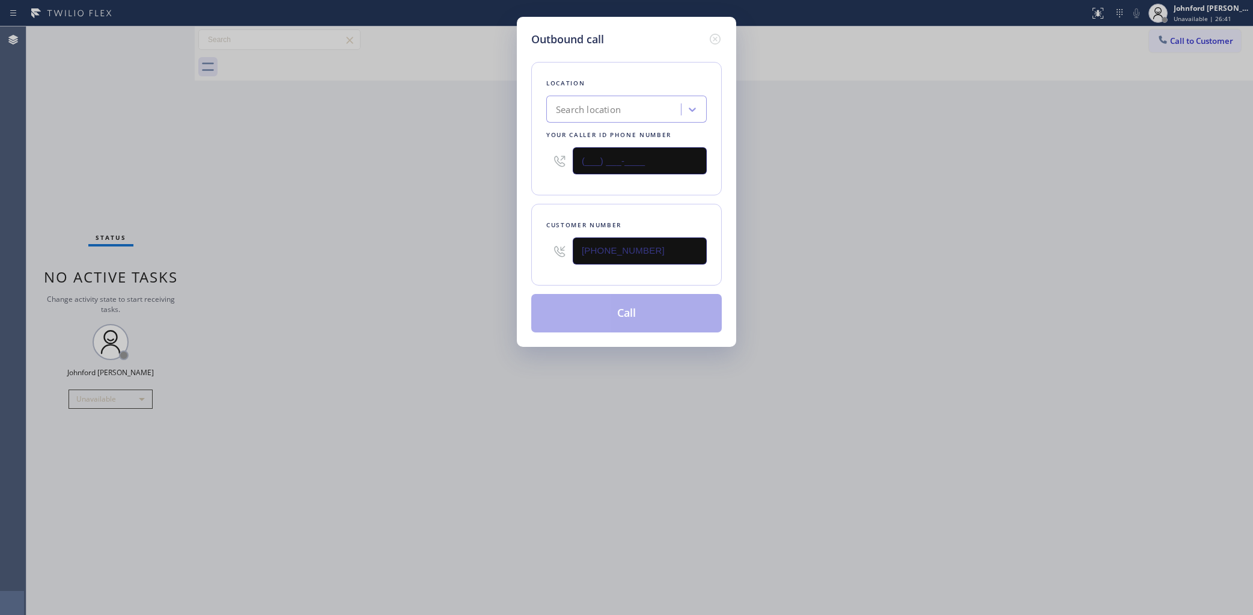
drag, startPoint x: 606, startPoint y: 157, endPoint x: 481, endPoint y: 157, distance: 124.4
click at [493, 157] on div "Outbound call Location Search location Your caller id phone number (___) ___-__…" at bounding box center [626, 307] width 1253 height 615
paste input "858) 800-3094"
type input "[PHONE_NUMBER]"
click at [454, 164] on div "Outbound call Location Search location Your caller id phone number (858) 800-30…" at bounding box center [626, 307] width 1253 height 615
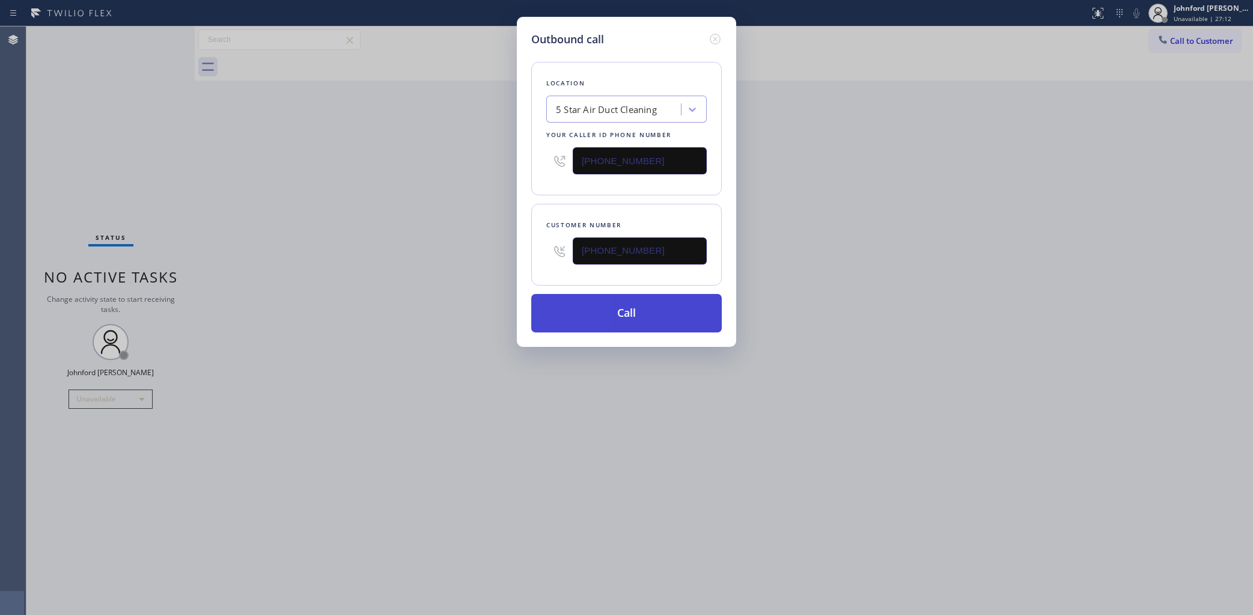
click at [615, 314] on button "Call" at bounding box center [626, 313] width 191 height 38
click at [1067, 156] on div "Outbound call Location 5 Star Air Duct Cleaning Your caller id phone number (85…" at bounding box center [626, 307] width 1253 height 615
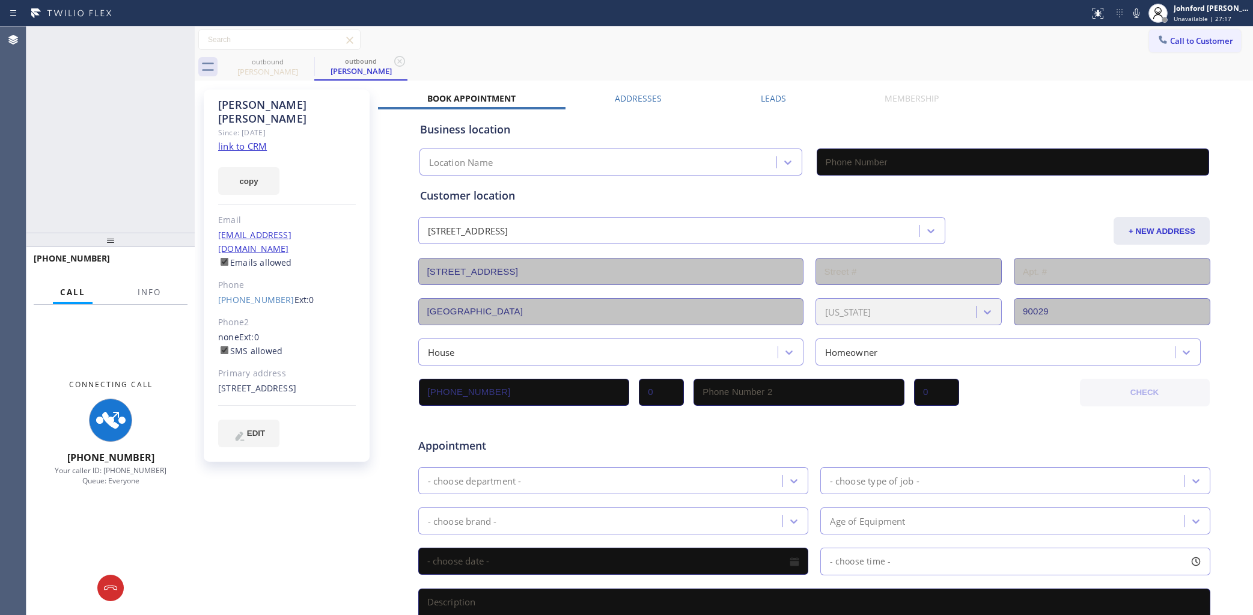
type input "[PHONE_NUMBER]"
click at [157, 290] on span "Info" at bounding box center [149, 292] width 23 height 11
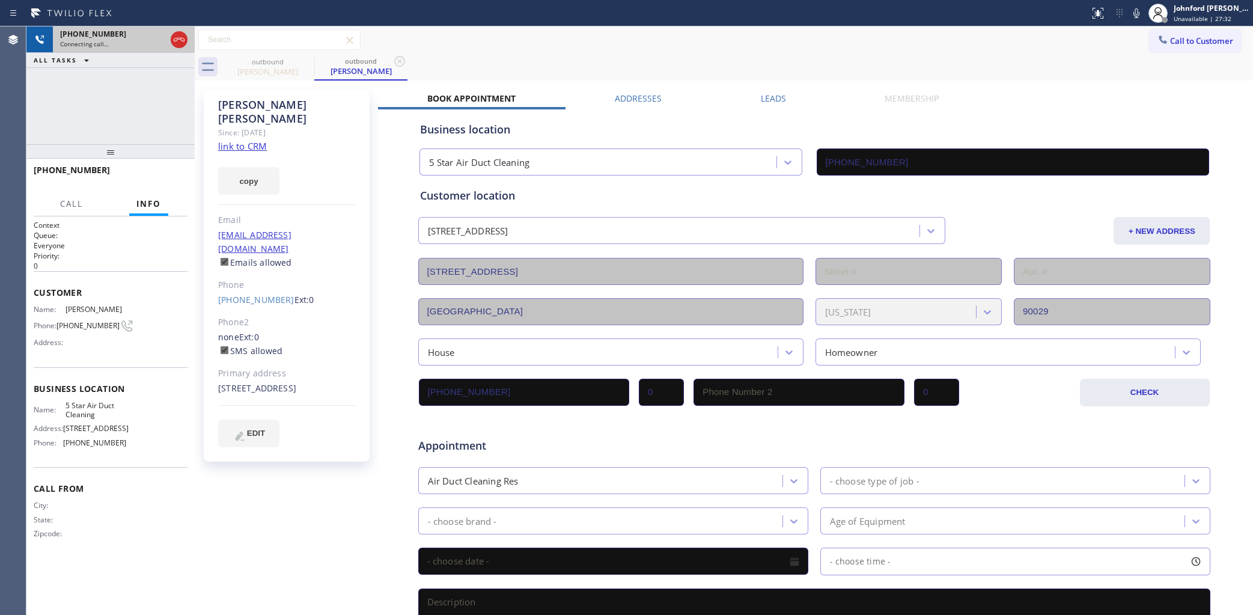
drag, startPoint x: 123, startPoint y: 205, endPoint x: 158, endPoint y: 46, distance: 163.0
click at [156, 46] on div "+12483466494 Connecting call… ALL TASKS ALL TASKS ACTIVE TASKS TASKS IN WRAP UP…" at bounding box center [110, 320] width 168 height 588
drag, startPoint x: 817, startPoint y: 41, endPoint x: 825, endPoint y: 13, distance: 28.7
click at [818, 40] on div "Call to Customer Outbound call Location 5 Star Air Duct Cleaning Your caller id…" at bounding box center [724, 39] width 1058 height 21
click at [133, 178] on button "HANG UP" at bounding box center [160, 175] width 56 height 17
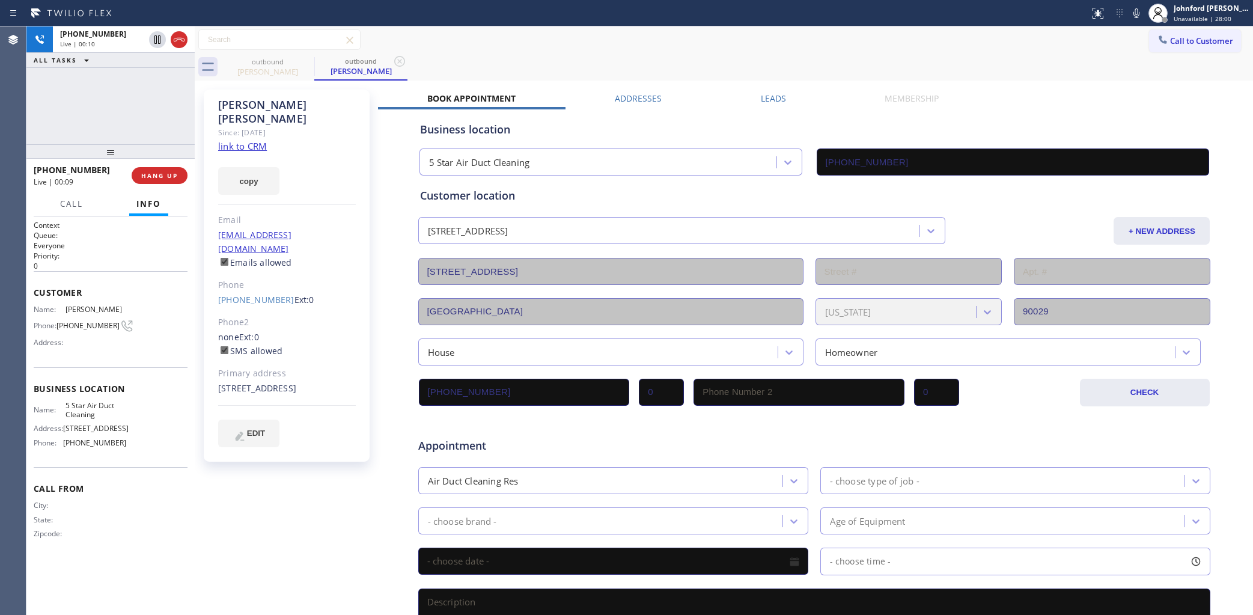
click at [142, 175] on span "HANG UP" at bounding box center [159, 175] width 37 height 8
click at [243, 281] on div "Bridget Bodnar Since: 20 may 2020 link to CRM copy Email Bcbodnar@gmail.com Ema…" at bounding box center [287, 276] width 166 height 372
click at [257, 293] on div "(248) 346-6494 Ext: 0" at bounding box center [287, 300] width 138 height 14
click at [250, 294] on link "[PHONE_NUMBER]" at bounding box center [256, 299] width 76 height 11
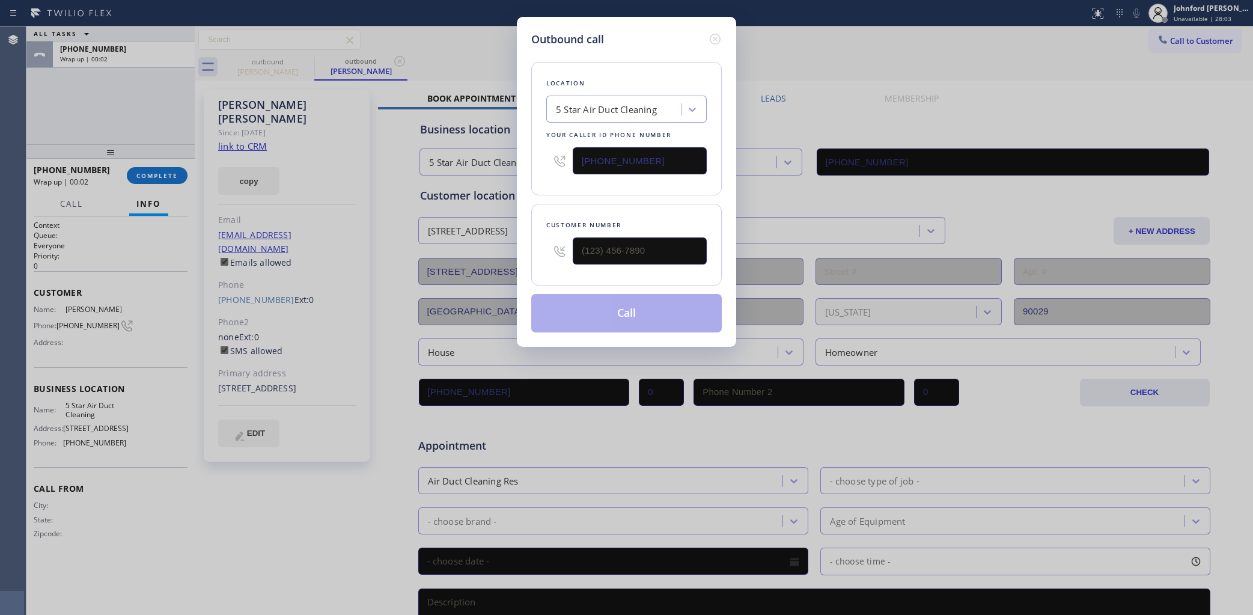
type input "[PHONE_NUMBER]"
click at [564, 300] on button "Call" at bounding box center [626, 313] width 191 height 38
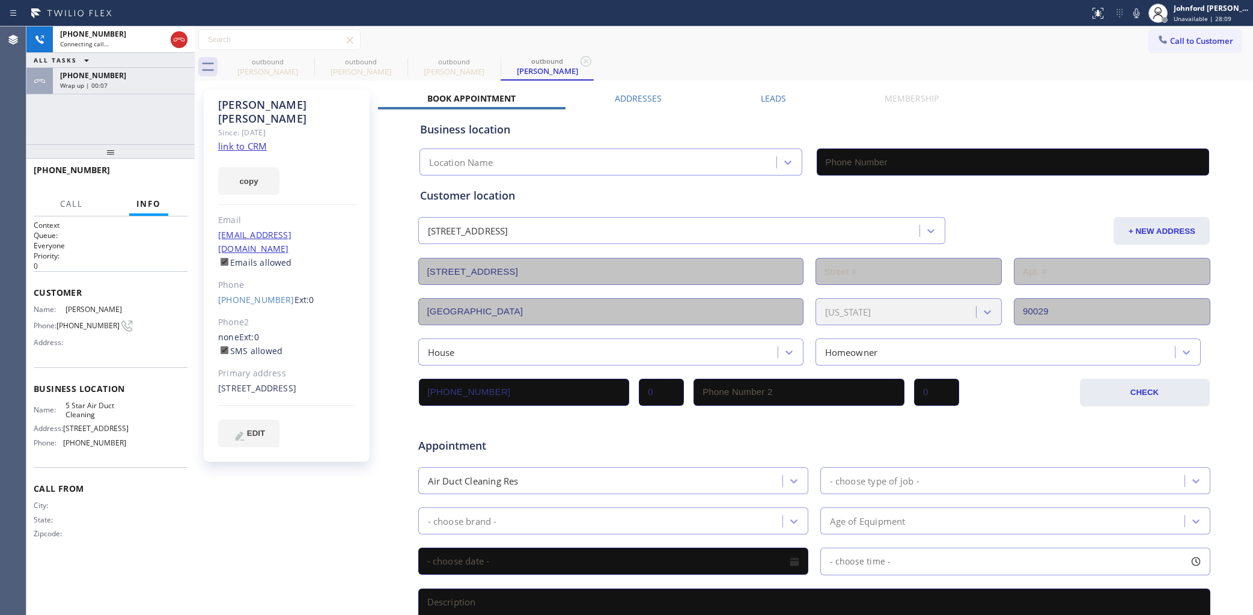
type input "[PHONE_NUMBER]"
click at [155, 84] on div "Wrap up | 00:08" at bounding box center [123, 85] width 127 height 8
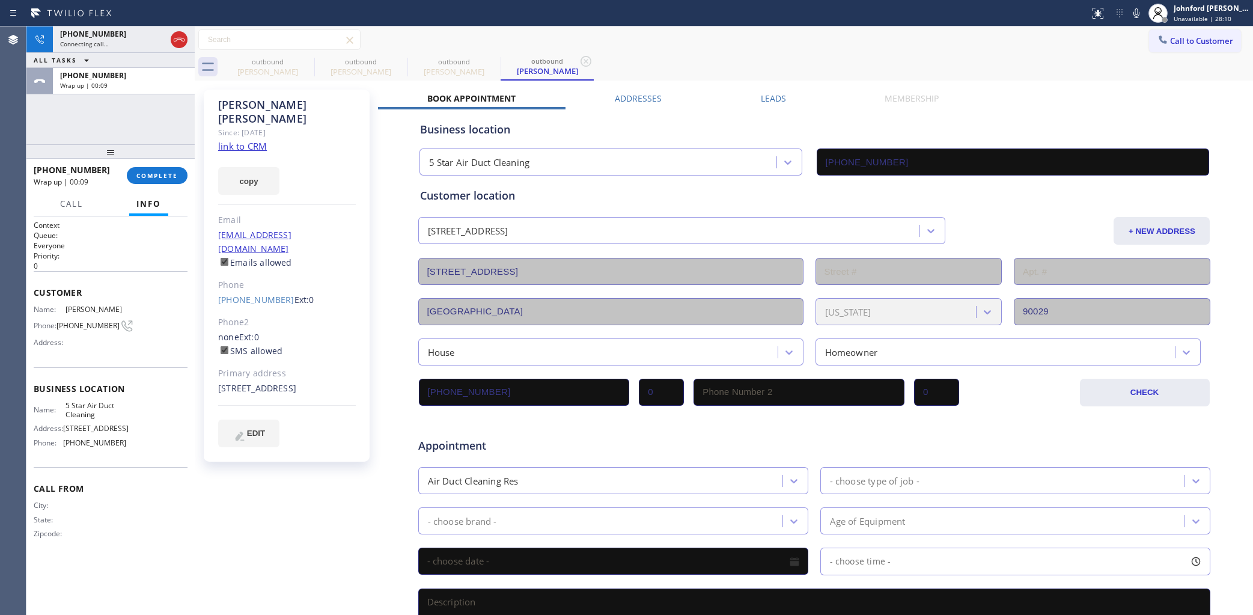
click at [163, 178] on span "COMPLETE" at bounding box center [156, 175] width 41 height 8
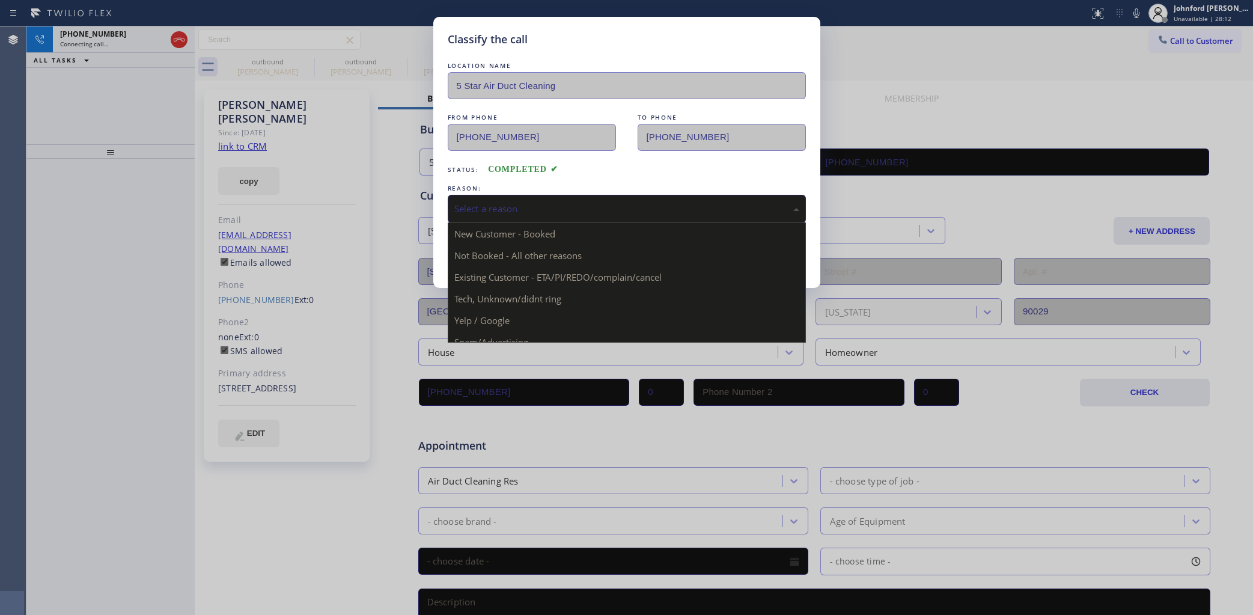
click at [497, 209] on div "Select a reason" at bounding box center [626, 209] width 345 height 14
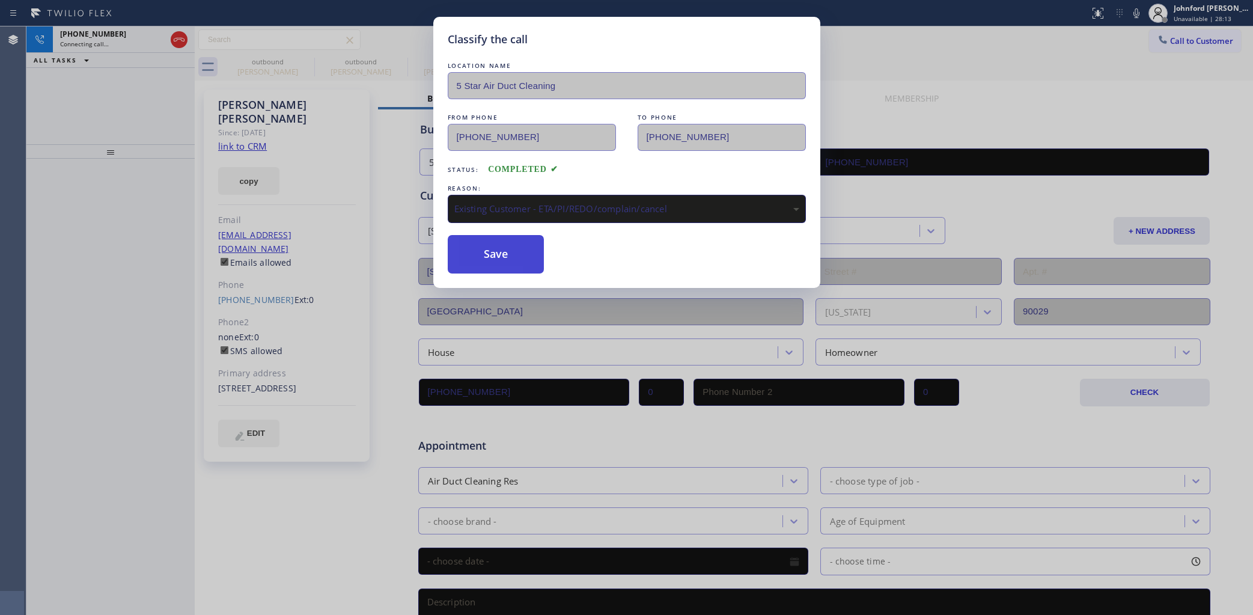
click at [495, 258] on button "Save" at bounding box center [496, 254] width 97 height 38
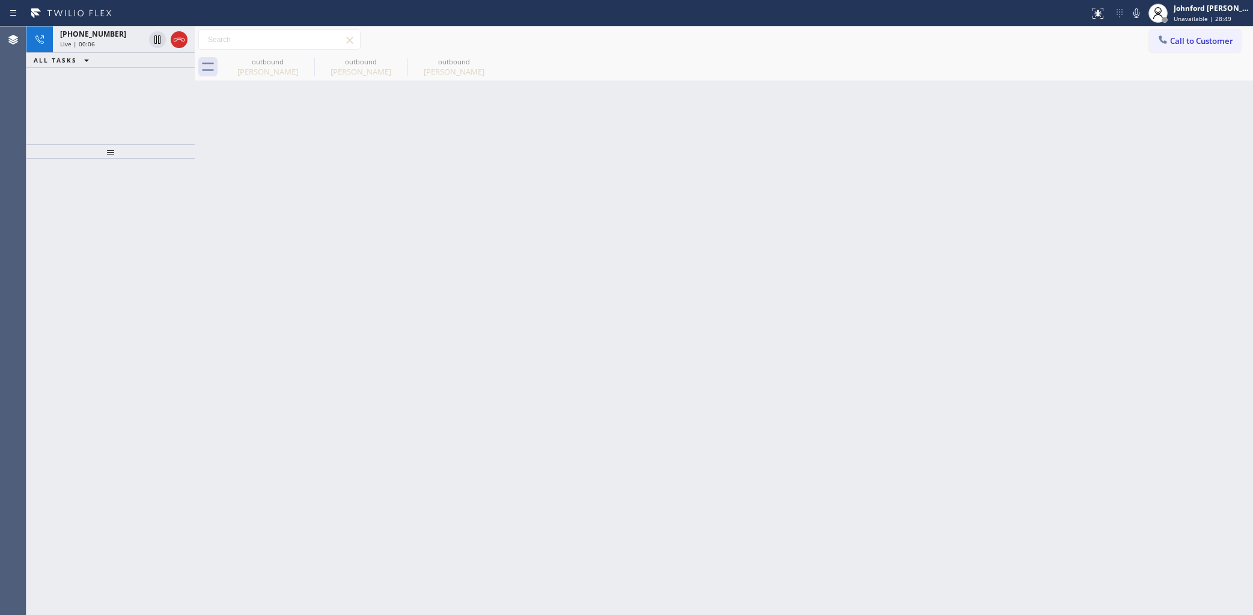
drag, startPoint x: 897, startPoint y: 287, endPoint x: 617, endPoint y: 203, distance: 292.4
click at [897, 287] on div "Back to Dashboard Change Sender ID Customers Technicians Select a contact Outbo…" at bounding box center [724, 320] width 1058 height 588
click at [178, 40] on icon at bounding box center [179, 39] width 14 height 14
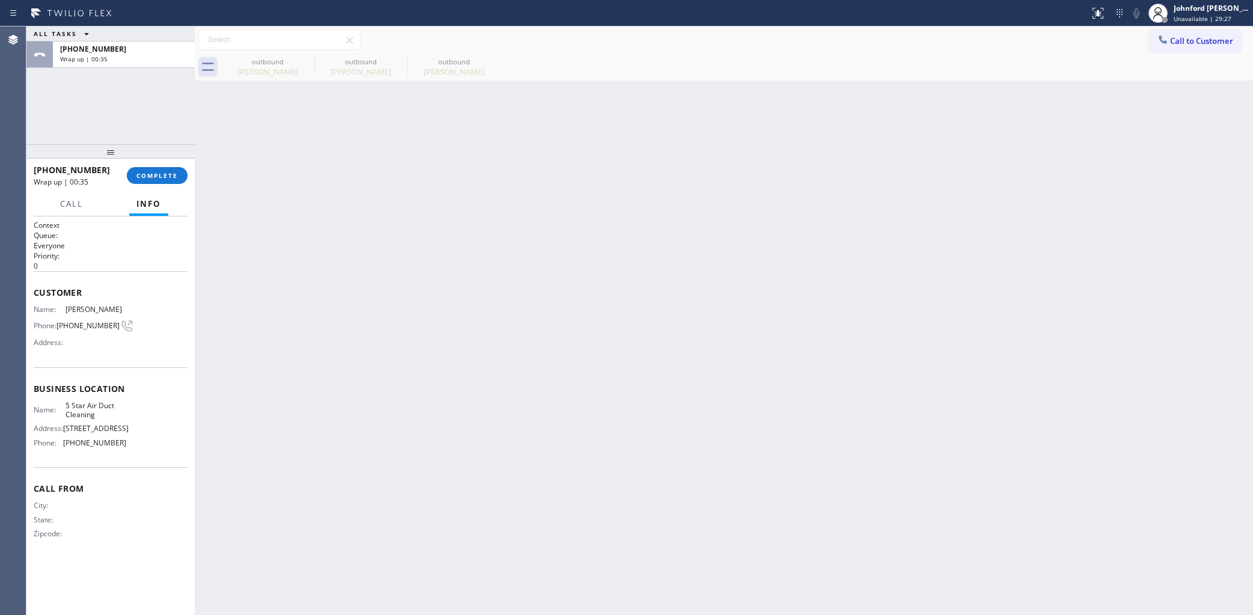
click at [70, 101] on div "ALL TASKS ALL TASKS ACTIVE TASKS TASKS IN WRAP UP +12483466494 Wrap up | 00:35" at bounding box center [110, 85] width 168 height 118
click at [150, 187] on div "+12483466494 Wrap up | 00:35 COMPLETE" at bounding box center [111, 175] width 154 height 31
click at [151, 185] on div "+12483466494 Wrap up | 00:35 COMPLETE" at bounding box center [111, 175] width 154 height 31
click at [151, 176] on span "COMPLETE" at bounding box center [156, 175] width 41 height 8
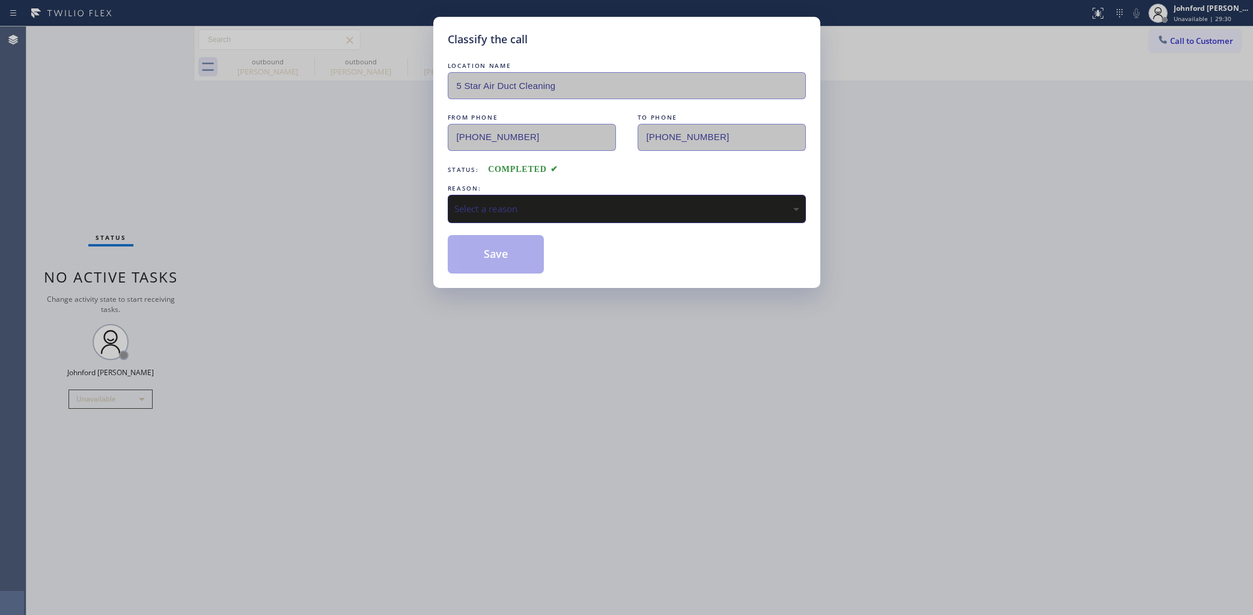
click at [504, 213] on div "Select a reason" at bounding box center [627, 209] width 358 height 28
click at [502, 257] on button "Save" at bounding box center [496, 254] width 97 height 38
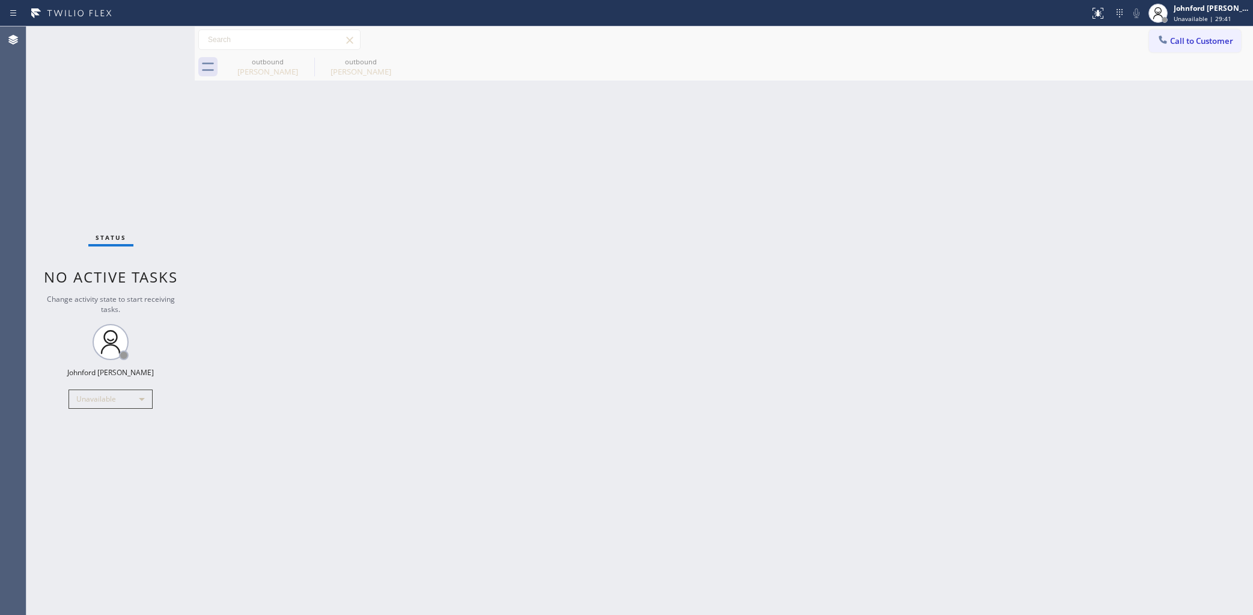
click at [1169, 44] on div at bounding box center [1163, 41] width 14 height 14
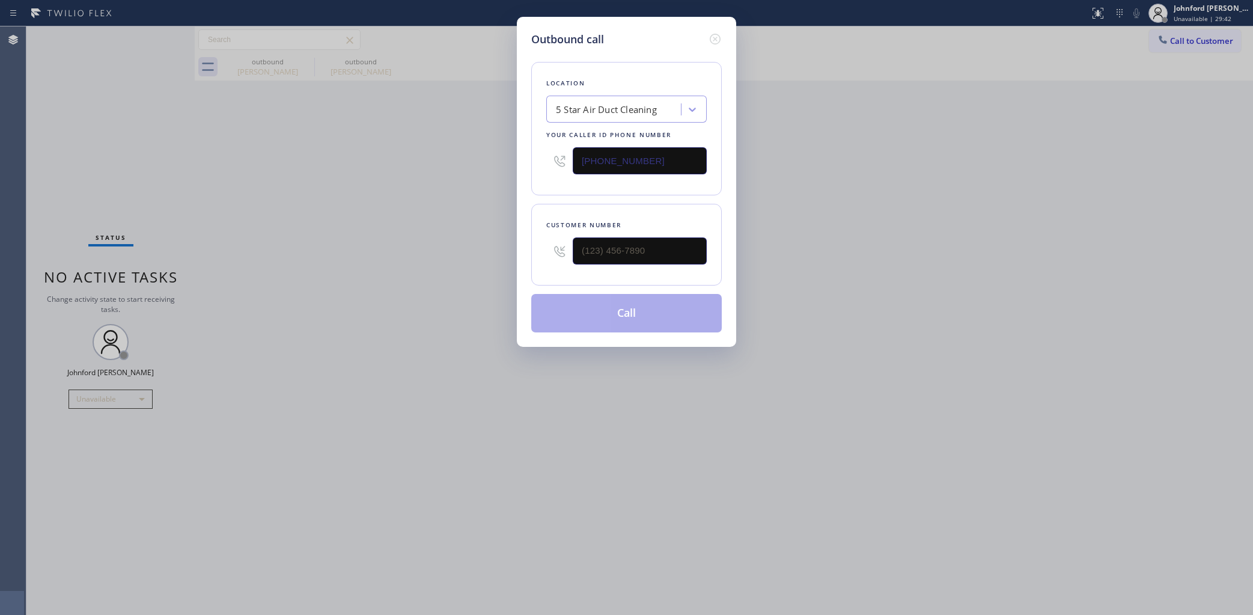
drag, startPoint x: 653, startPoint y: 271, endPoint x: 584, endPoint y: 267, distance: 69.8
click at [582, 270] on div "Customer number" at bounding box center [626, 245] width 191 height 82
drag, startPoint x: 646, startPoint y: 252, endPoint x: 460, endPoint y: 252, distance: 186.3
click at [469, 252] on div "Outbound call Location 5 Star Air Duct Cleaning Your caller id phone number [PH…" at bounding box center [626, 307] width 1253 height 615
paste input "310) 305-9170"
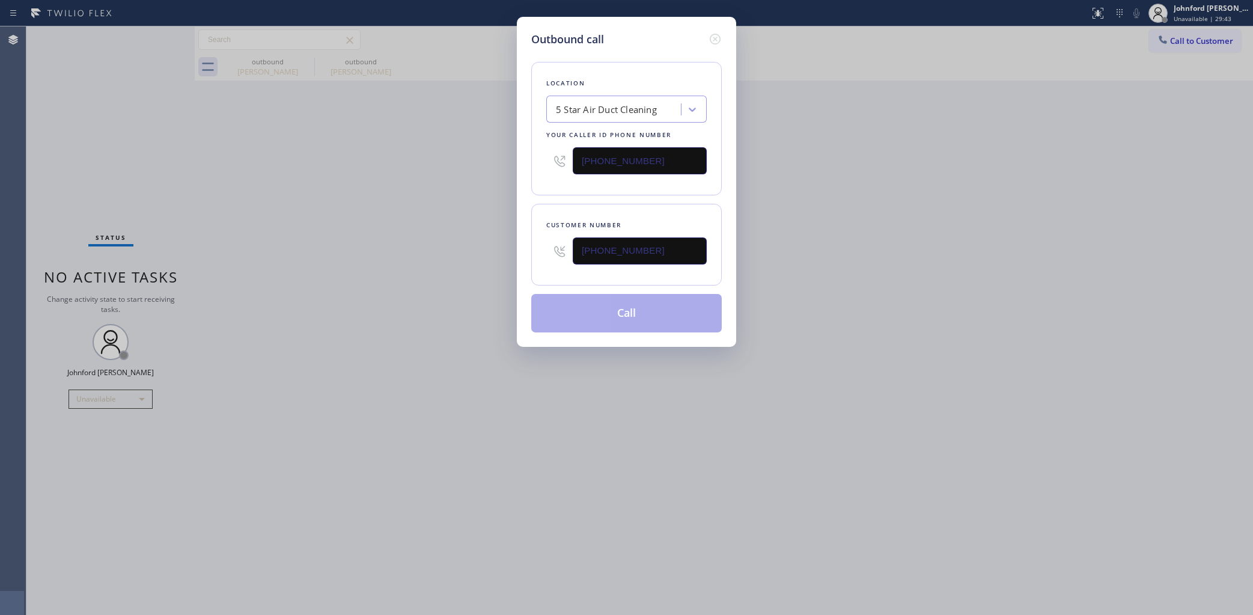
type input "[PHONE_NUMBER]"
click at [319, 269] on div "Outbound call Location 5 Star Air Duct Cleaning Your caller id phone number (85…" at bounding box center [626, 307] width 1253 height 615
click at [617, 306] on button "Call" at bounding box center [626, 313] width 191 height 38
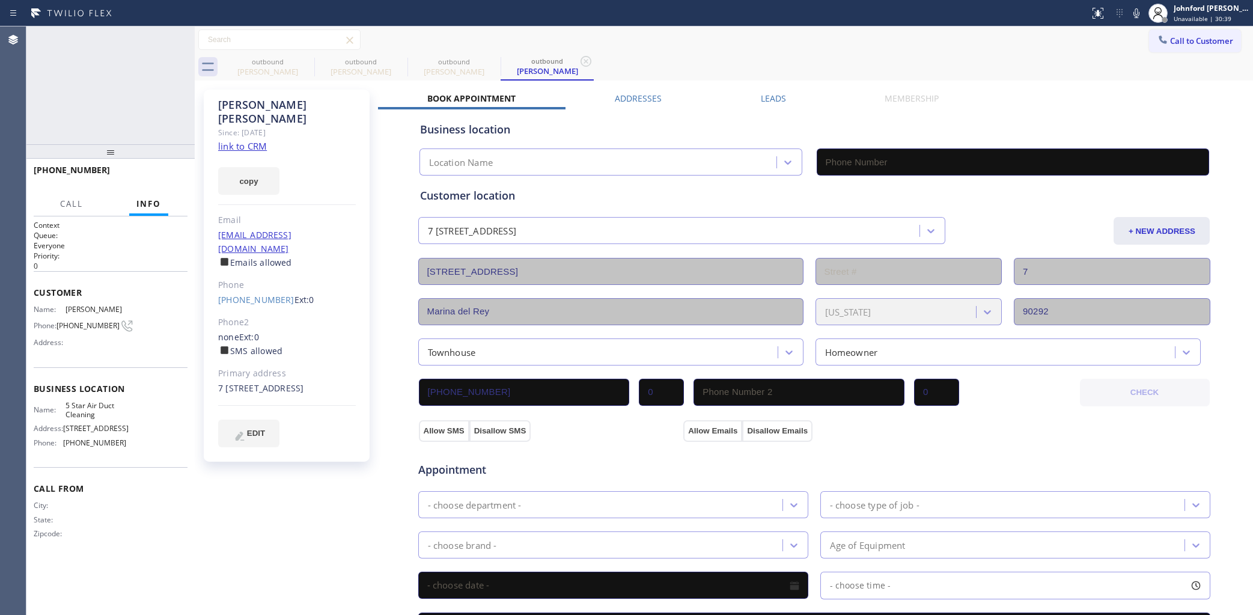
type input "[PHONE_NUMBER]"
click at [1132, 15] on icon at bounding box center [1136, 13] width 14 height 14
click at [1131, 18] on icon at bounding box center [1136, 13] width 14 height 14
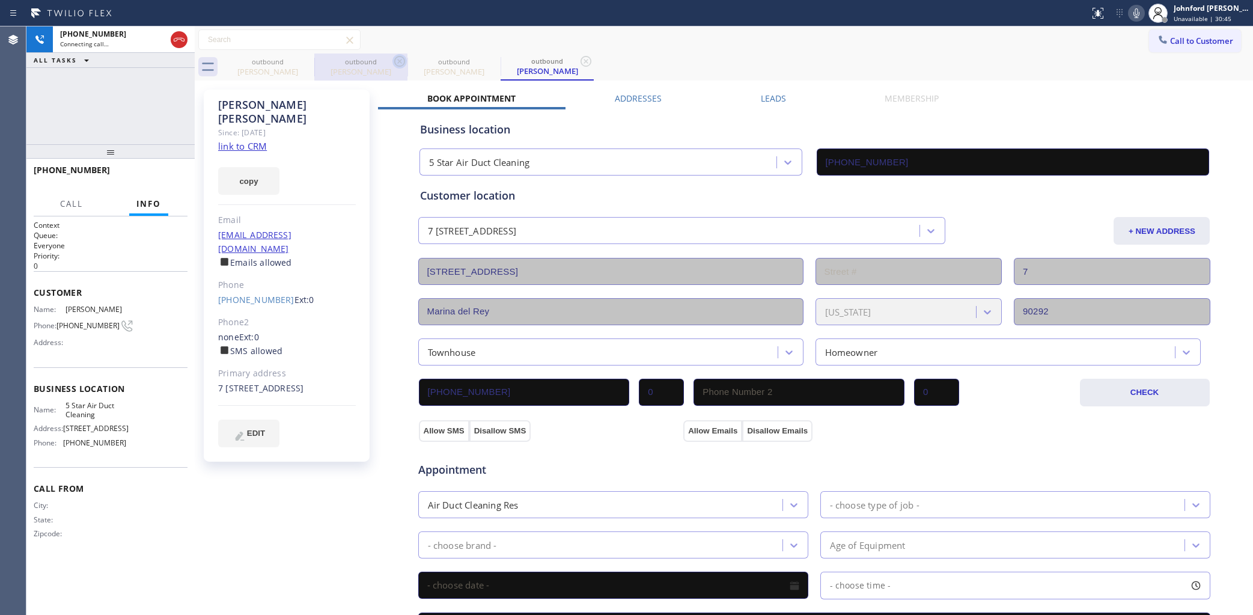
click at [0, 0] on icon at bounding box center [0, 0] width 0 height 0
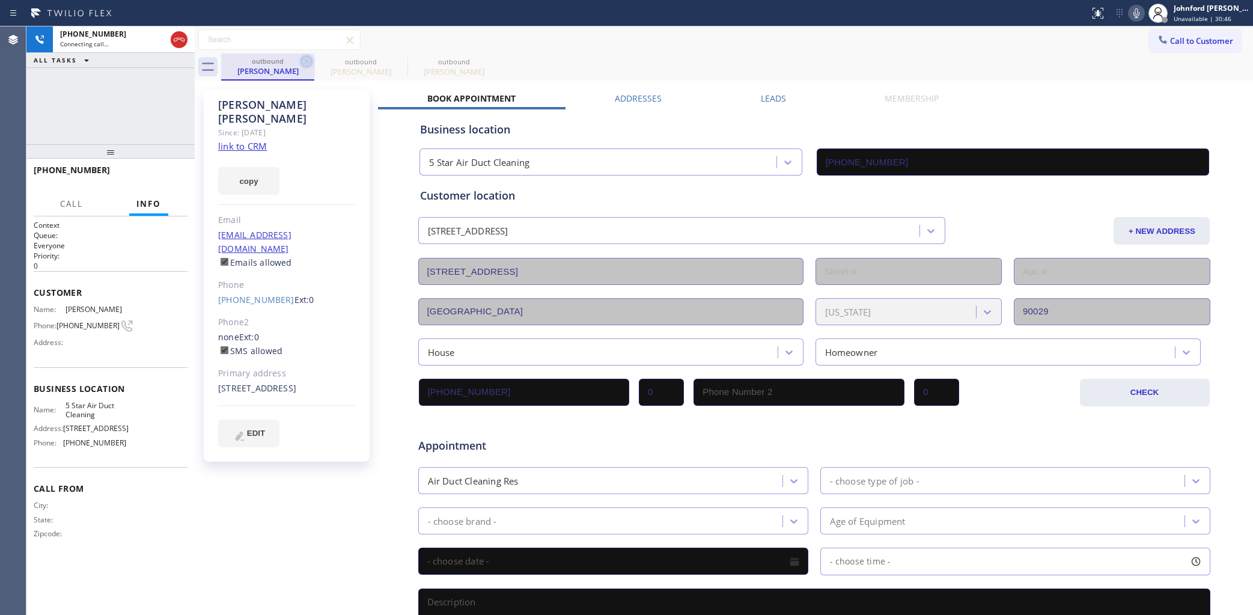
click at [307, 59] on icon at bounding box center [306, 61] width 14 height 14
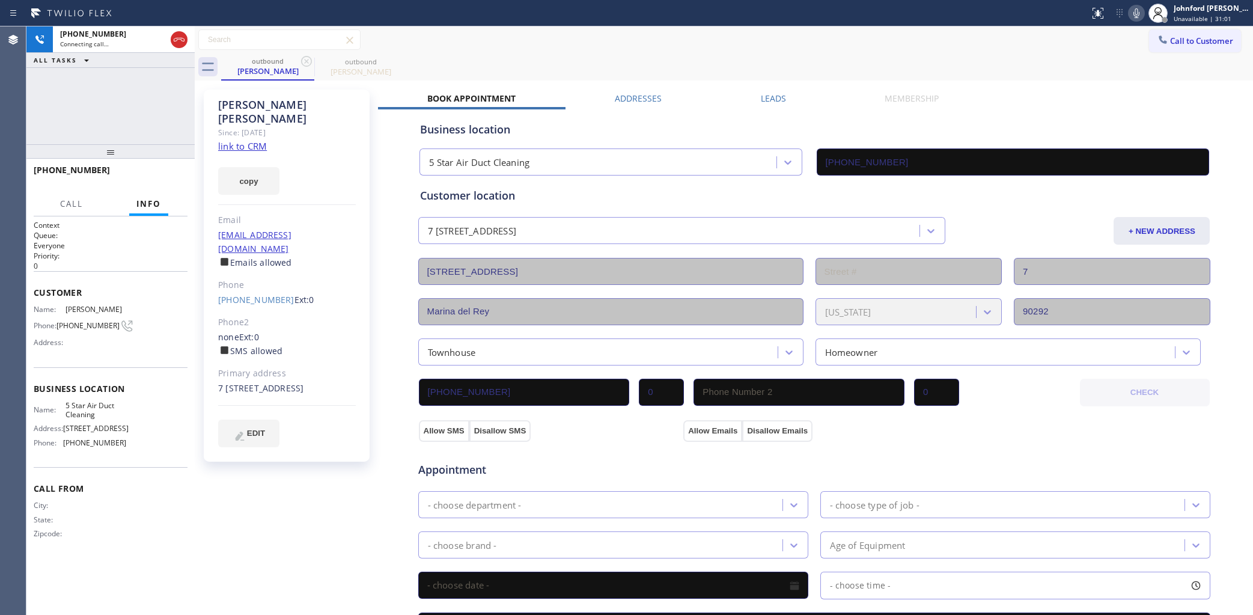
drag, startPoint x: 689, startPoint y: 57, endPoint x: 689, endPoint y: 49, distance: 7.8
click at [689, 54] on div "outbound Mary Kuhl outbound Mary Kuhl" at bounding box center [737, 66] width 1032 height 27
click at [152, 179] on span "HANG UP" at bounding box center [159, 175] width 37 height 8
click at [168, 172] on span "COMPLETE" at bounding box center [156, 175] width 41 height 8
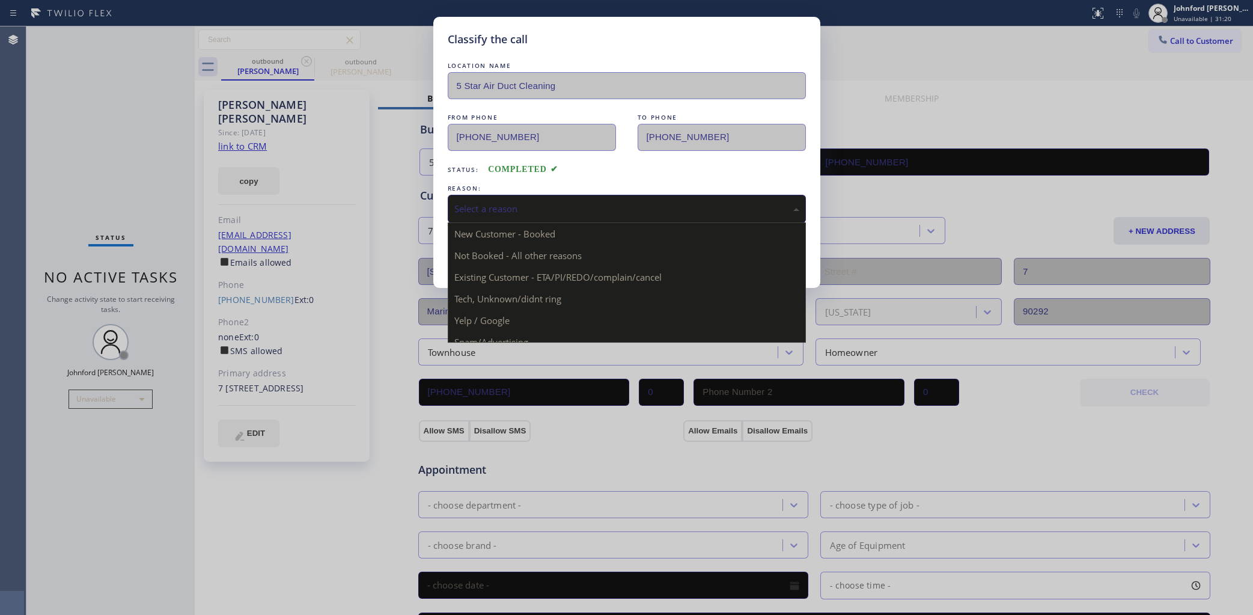
click at [556, 195] on div "Select a reason" at bounding box center [627, 209] width 358 height 28
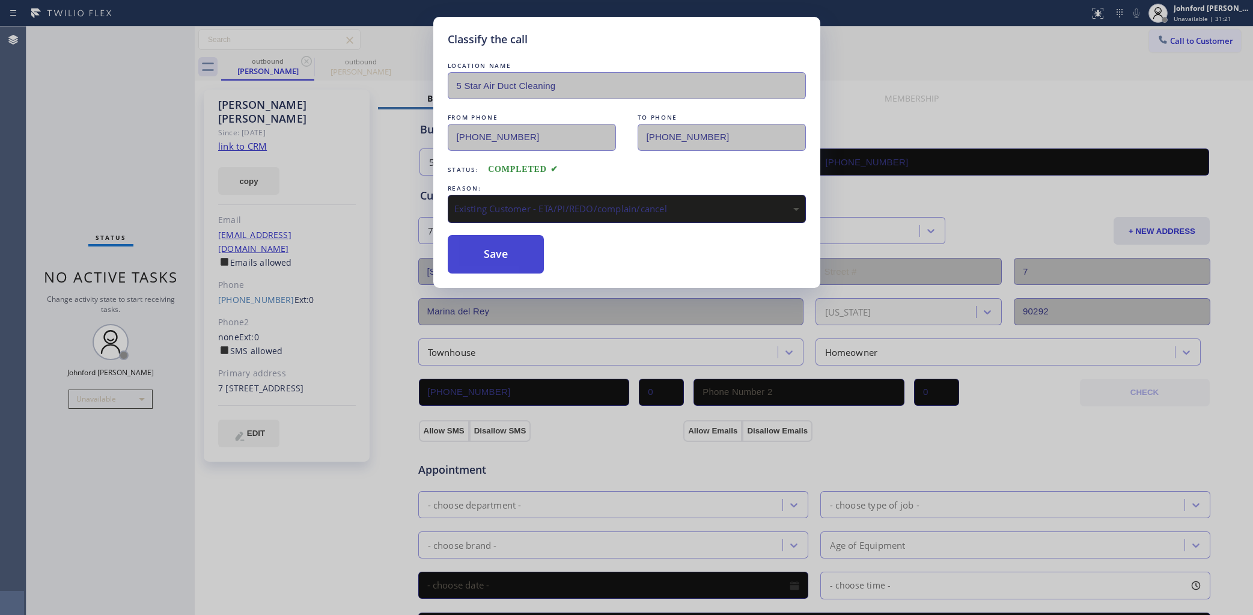
click at [505, 248] on button "Save" at bounding box center [496, 254] width 97 height 38
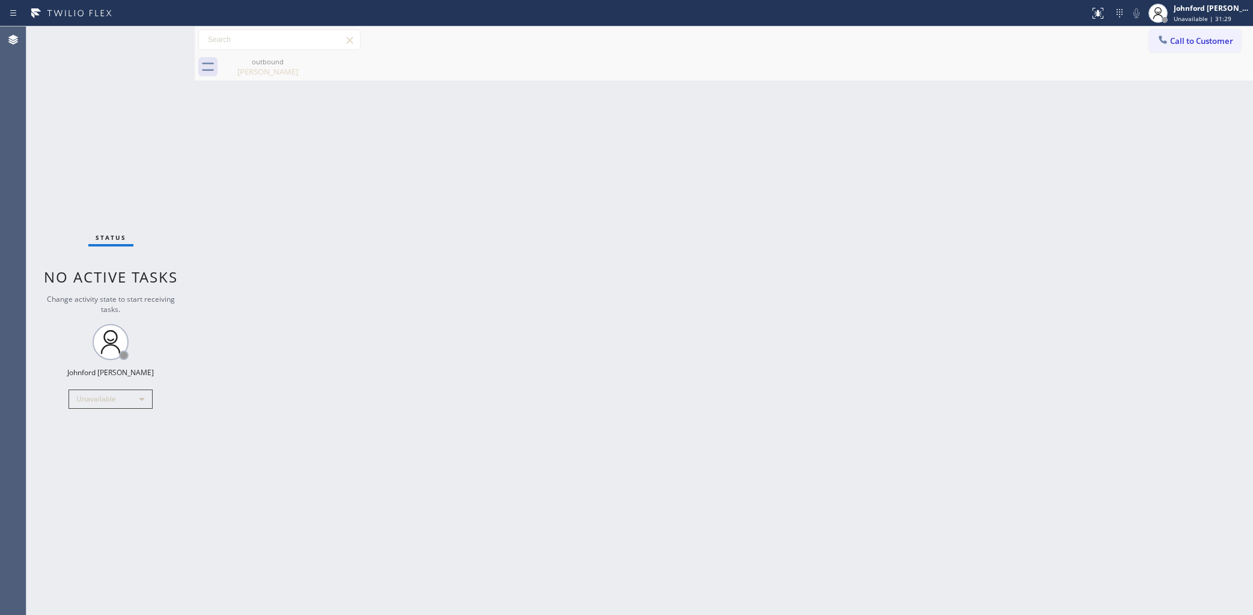
click at [1215, 38] on span "Call to Customer" at bounding box center [1201, 40] width 63 height 11
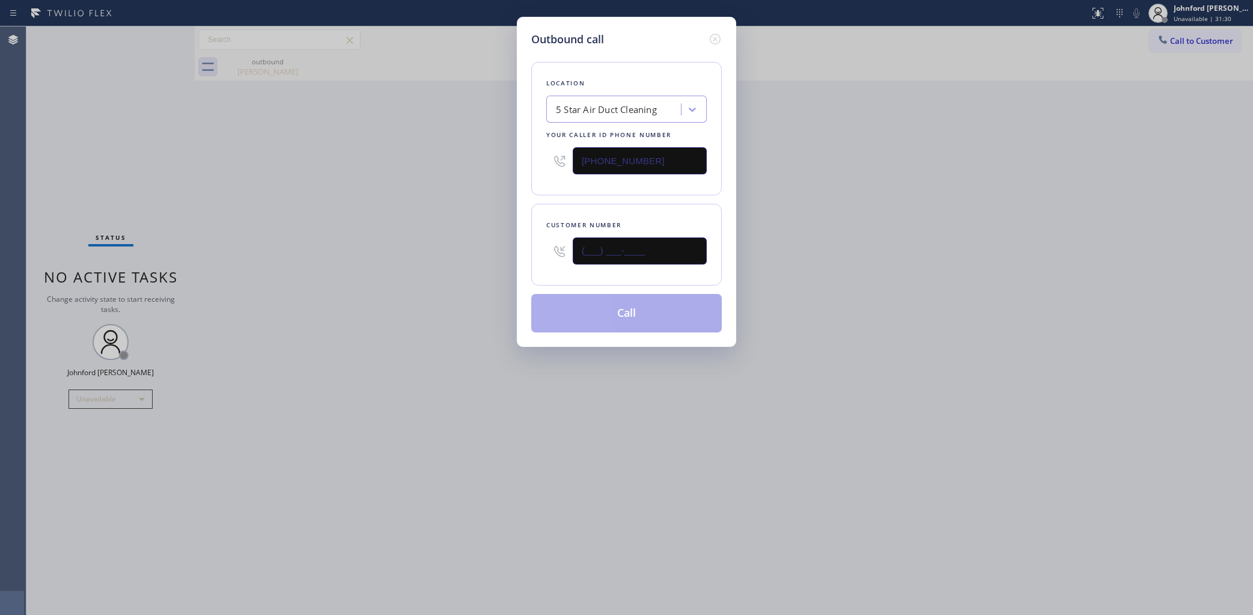
drag, startPoint x: 646, startPoint y: 241, endPoint x: 481, endPoint y: 248, distance: 165.4
click at [534, 241] on div "Customer number (___) ___-____" at bounding box center [626, 245] width 191 height 82
paste input "310) 274-1113"
type input "[PHONE_NUMBER]"
click at [407, 269] on div "Outbound call Location 5 Star Air Duct Cleaning Your caller id phone number (85…" at bounding box center [626, 307] width 1253 height 615
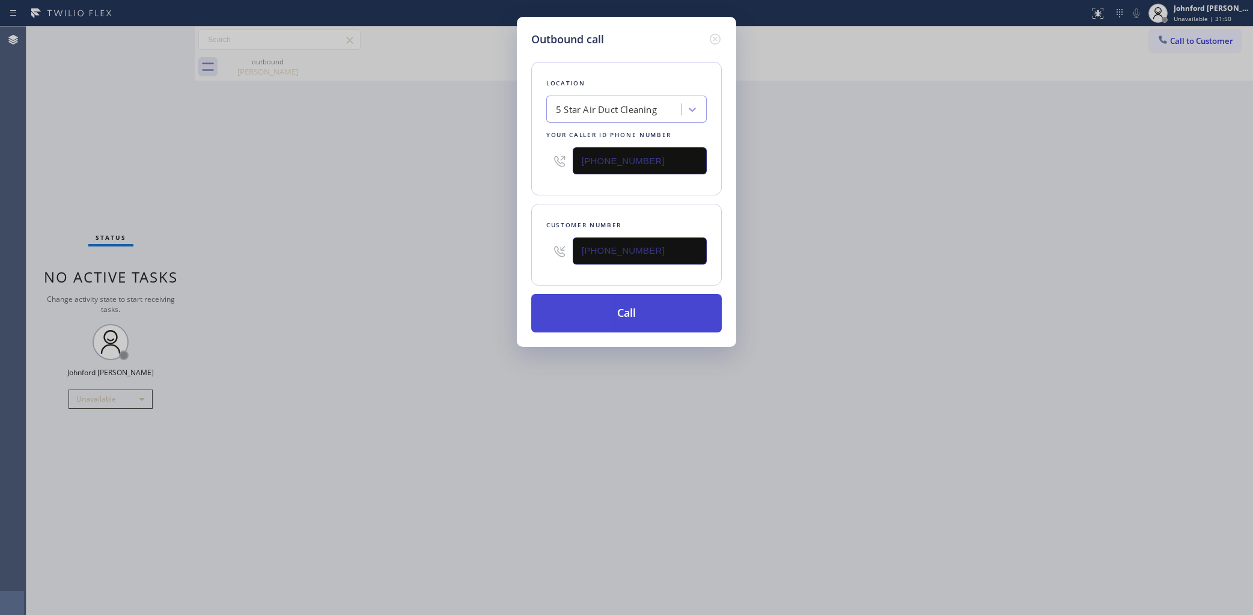
click at [616, 300] on button "Call" at bounding box center [626, 313] width 191 height 38
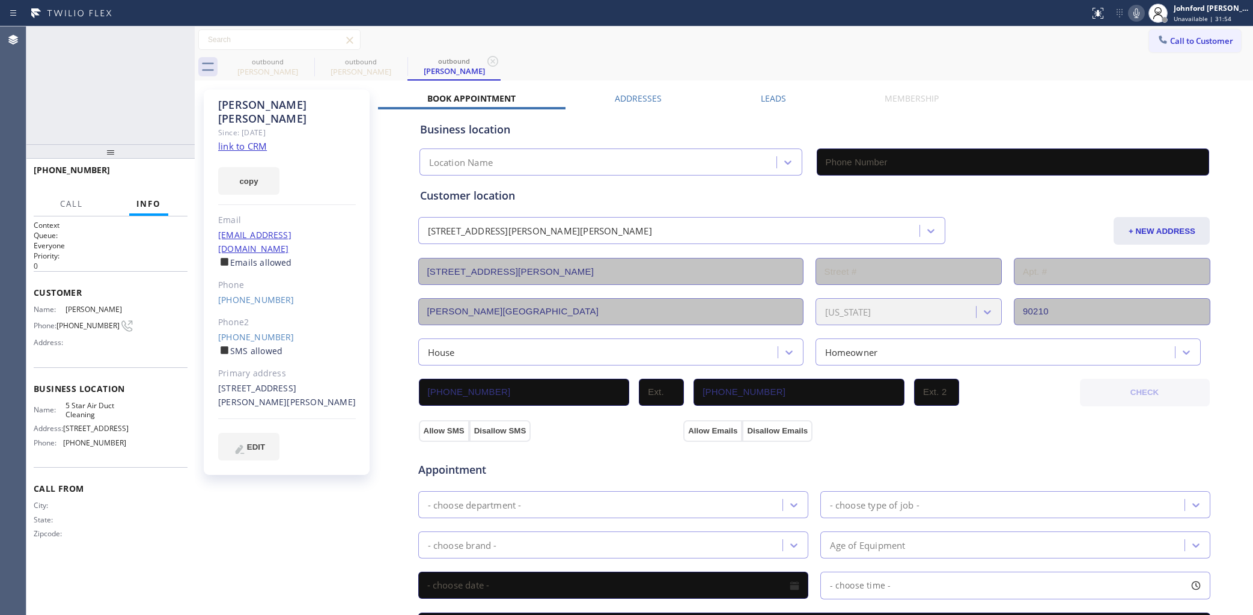
type input "[PHONE_NUMBER]"
click at [1138, 9] on icon at bounding box center [1136, 13] width 14 height 14
click at [1139, 9] on icon at bounding box center [1136, 13] width 14 height 14
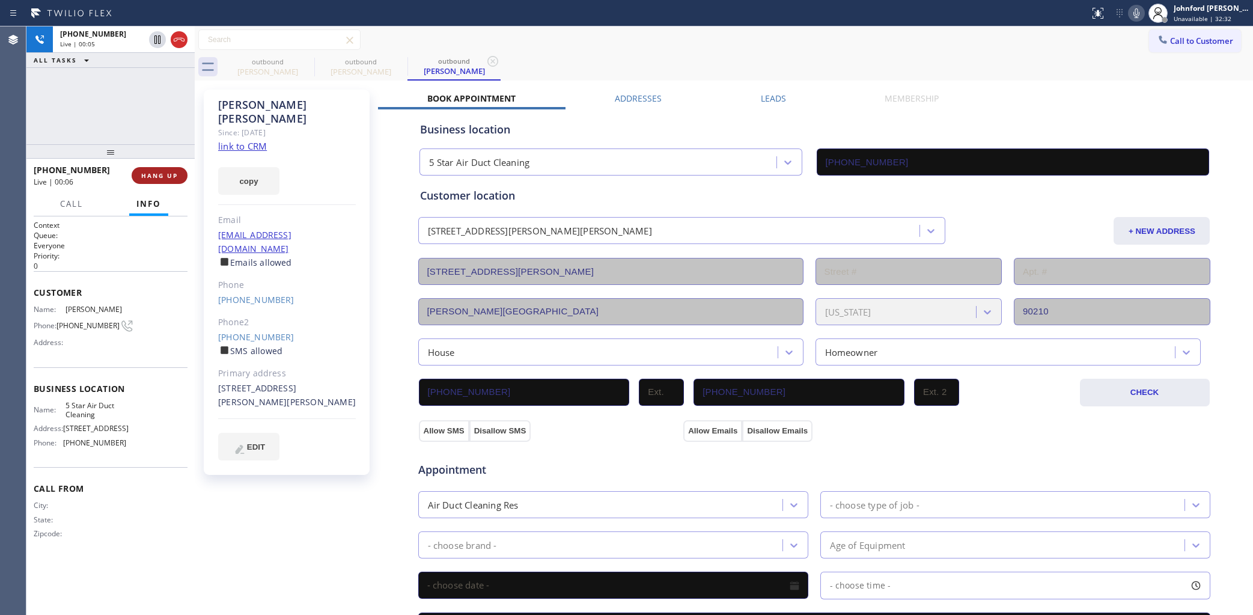
click at [144, 178] on span "HANG UP" at bounding box center [159, 175] width 37 height 8
click at [254, 331] on link "[PHONE_NUMBER]" at bounding box center [256, 336] width 76 height 11
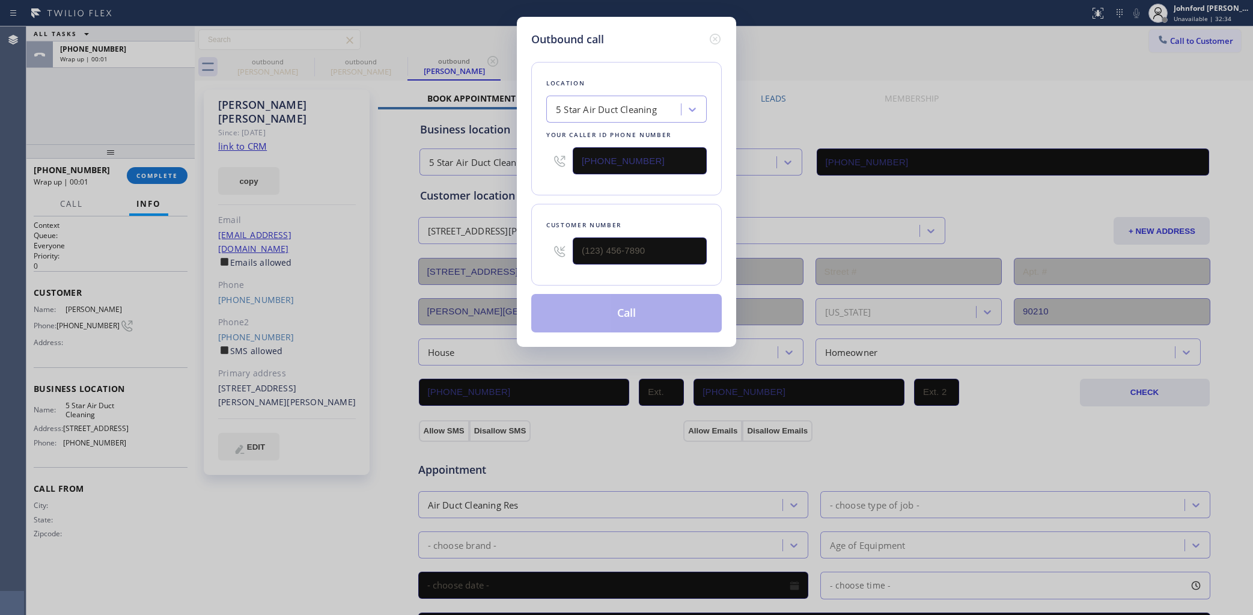
type input "[PHONE_NUMBER]"
click at [632, 308] on button "Call" at bounding box center [626, 313] width 191 height 38
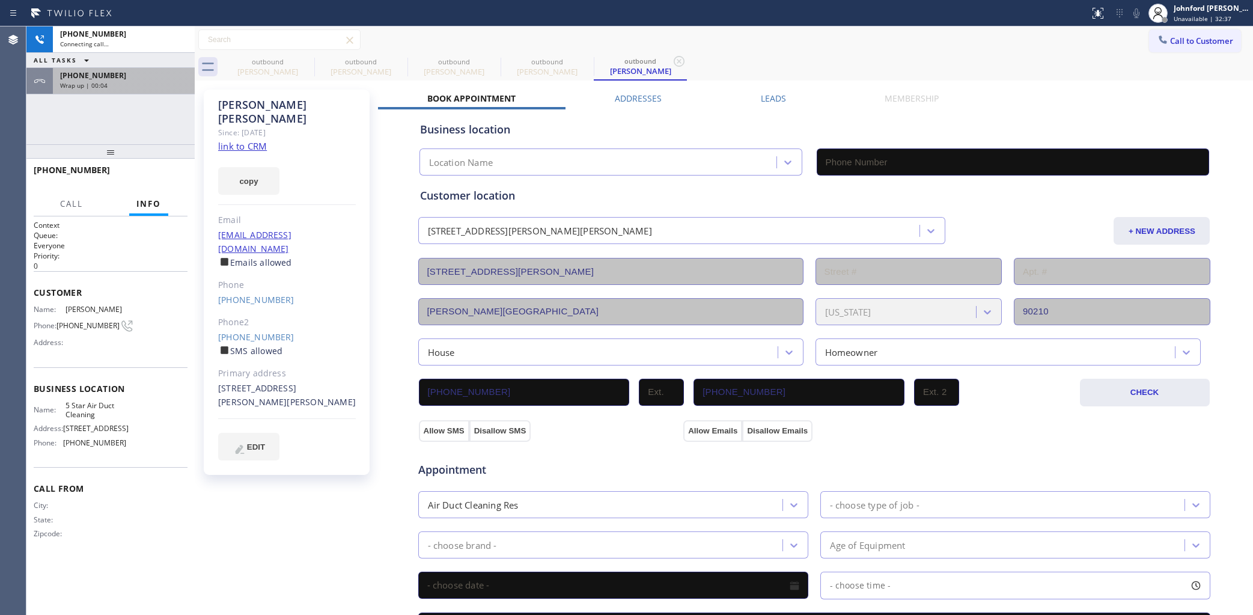
click at [147, 76] on div "+13102741113" at bounding box center [123, 75] width 127 height 10
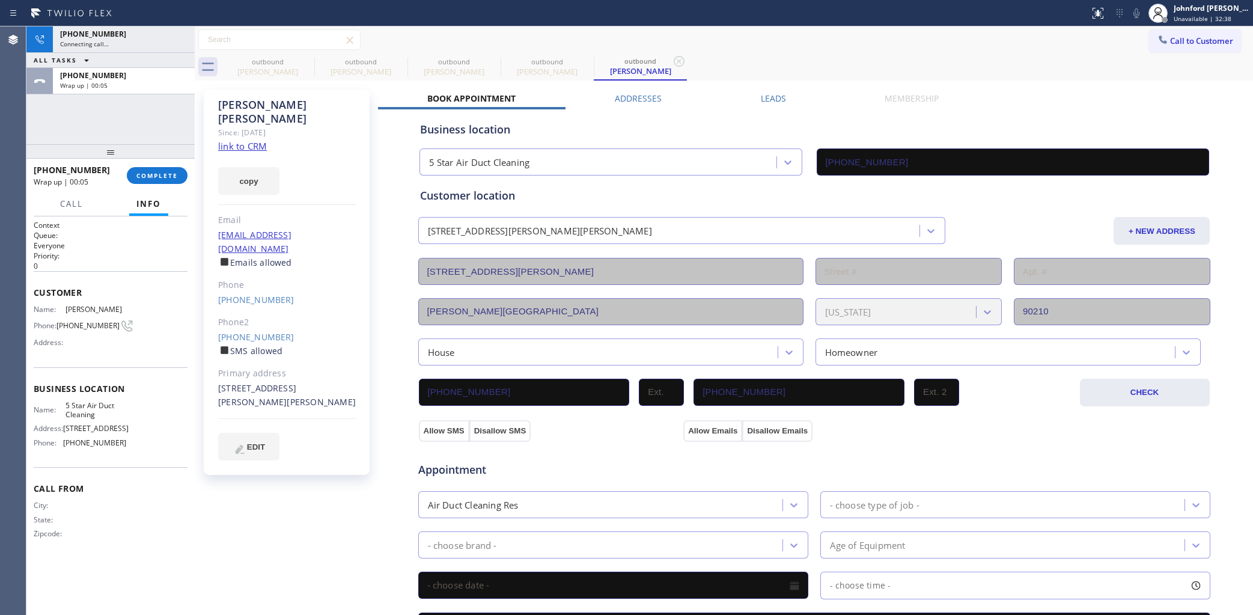
type input "[PHONE_NUMBER]"
drag, startPoint x: 173, startPoint y: 155, endPoint x: 140, endPoint y: 170, distance: 36.3
click at [172, 157] on div at bounding box center [110, 151] width 168 height 14
click at [140, 170] on button "COMPLETE" at bounding box center [157, 177] width 61 height 17
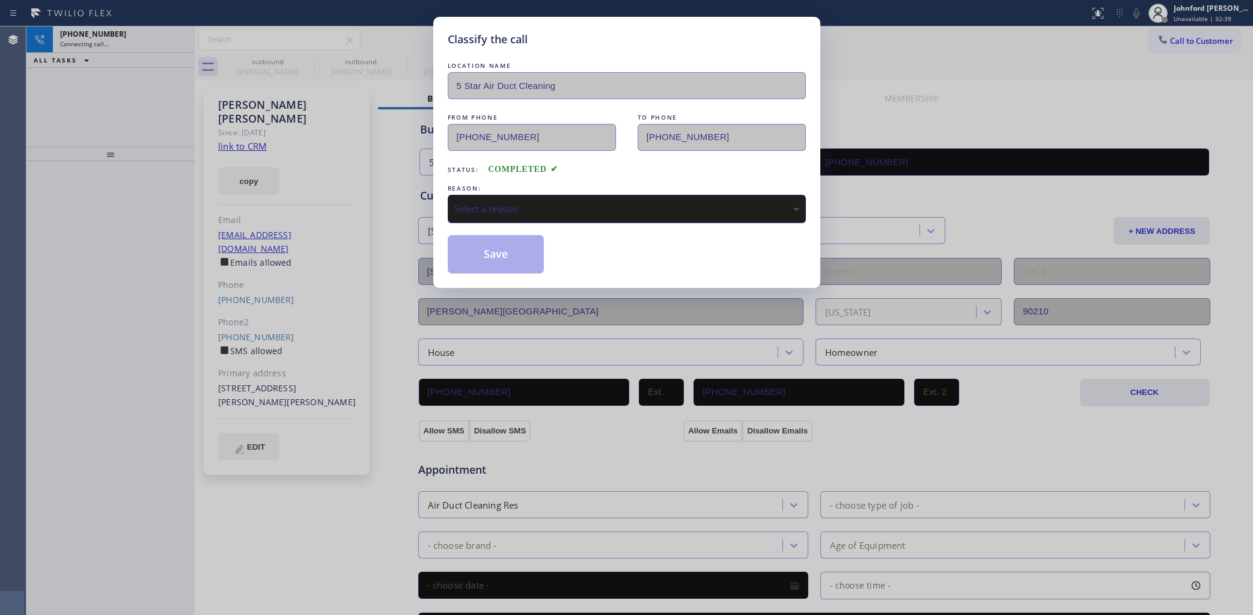
click at [488, 209] on div "Select a reason" at bounding box center [626, 209] width 345 height 14
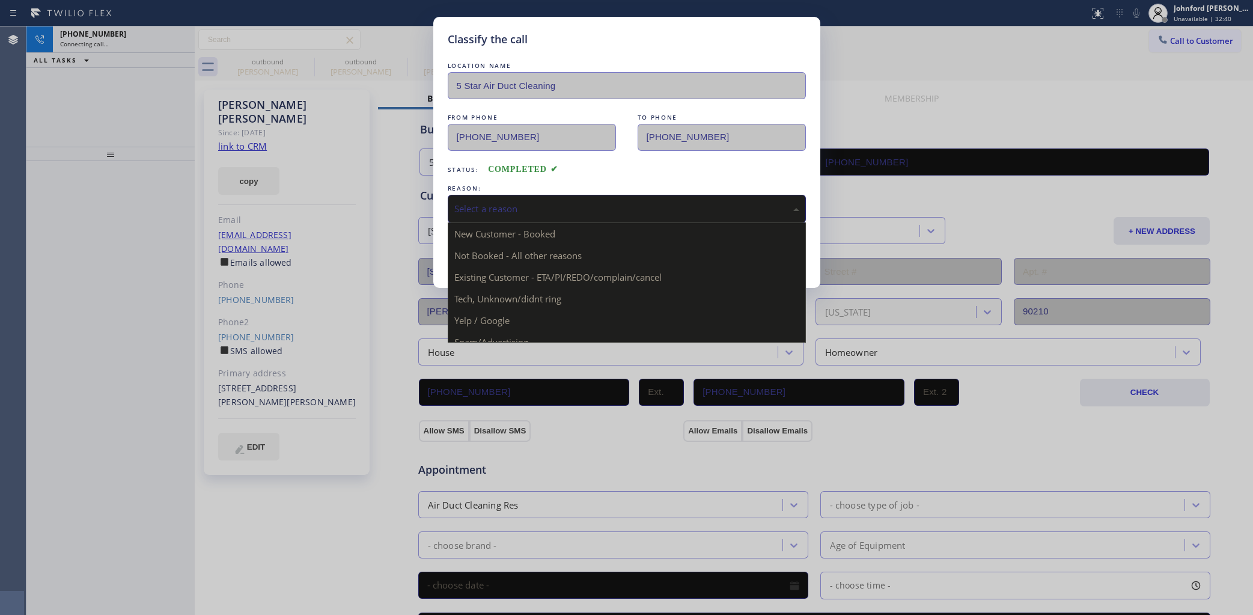
drag, startPoint x: 552, startPoint y: 279, endPoint x: 534, endPoint y: 274, distance: 18.8
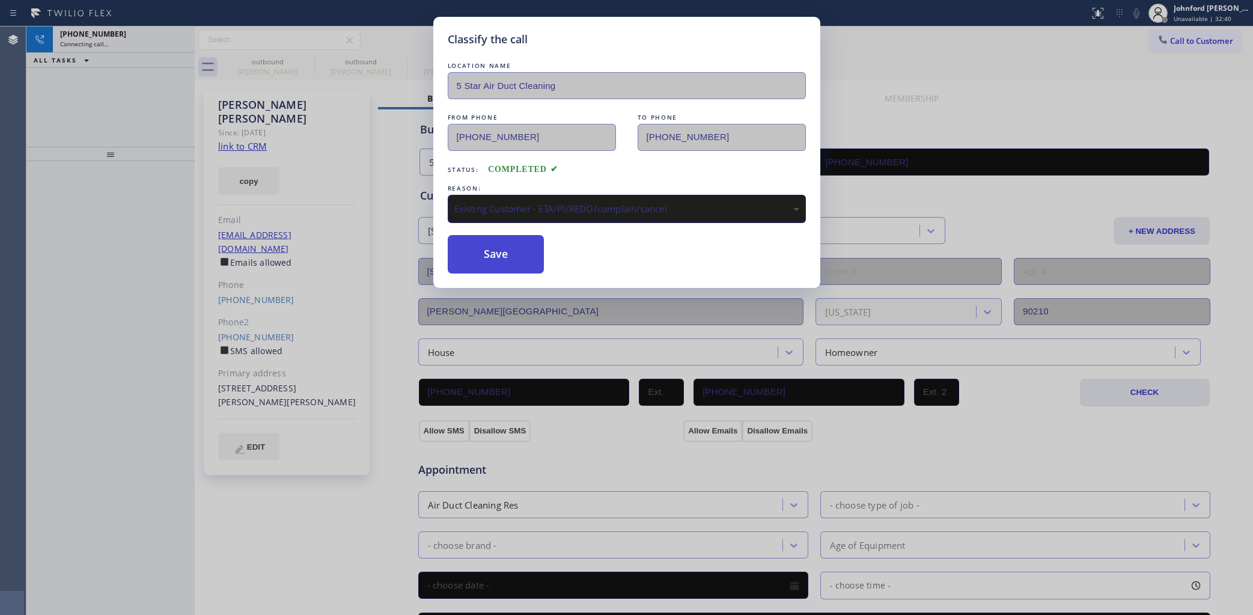
click at [487, 252] on button "Save" at bounding box center [496, 254] width 97 height 38
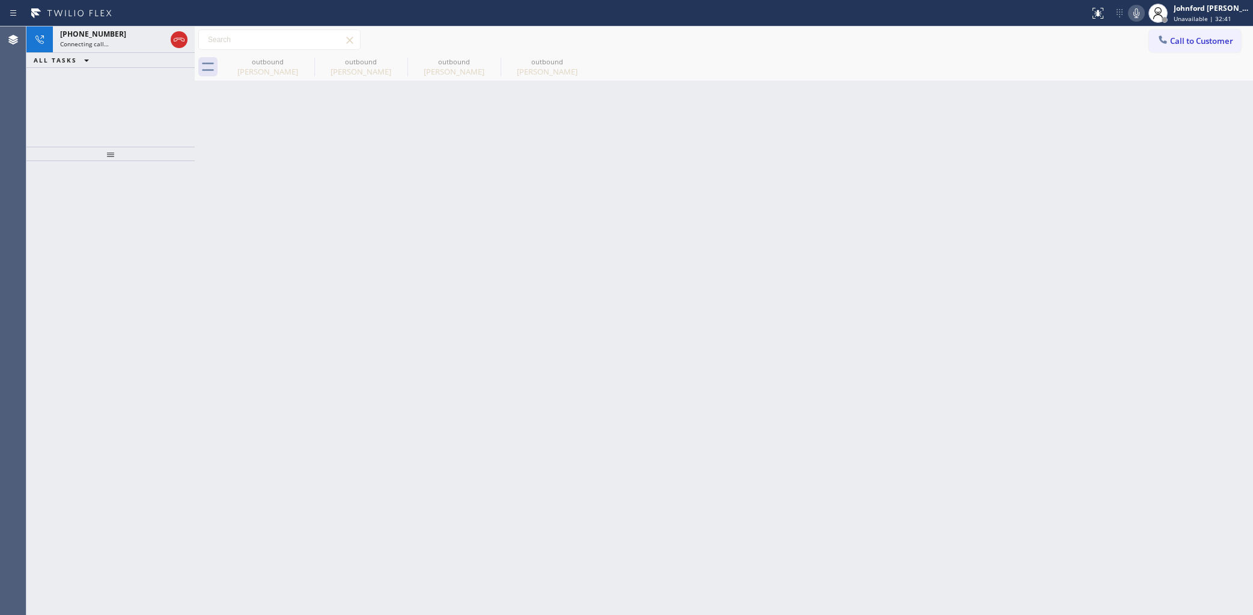
click at [1136, 12] on icon at bounding box center [1136, 13] width 14 height 14
click at [310, 64] on icon at bounding box center [306, 61] width 11 height 11
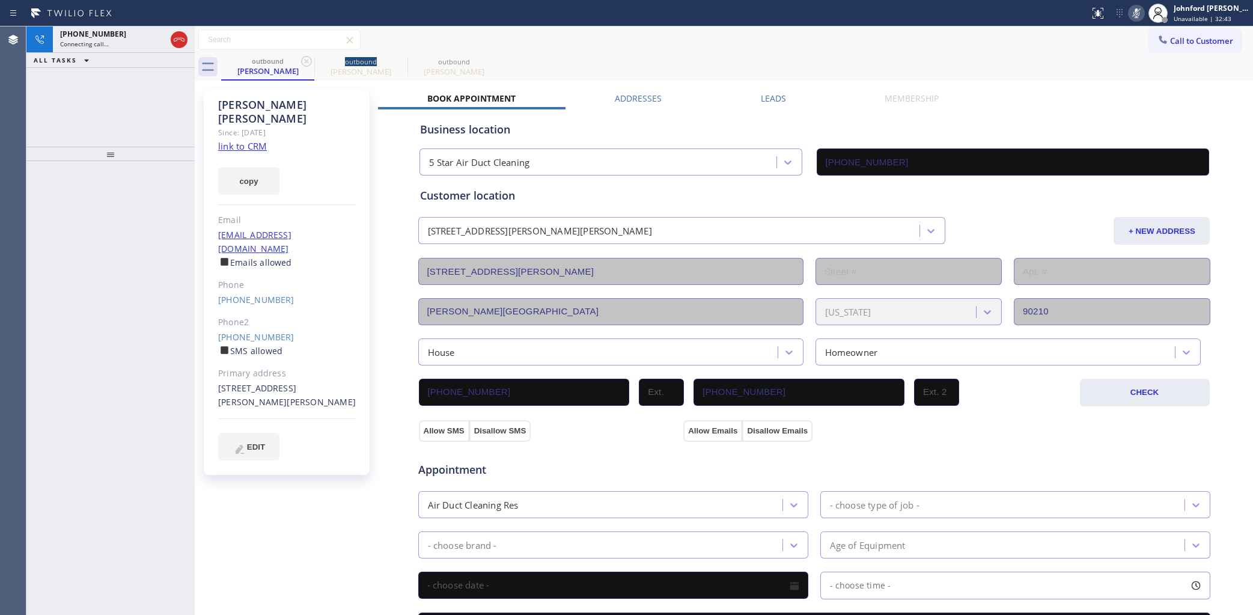
click at [310, 64] on icon at bounding box center [306, 61] width 11 height 11
click at [119, 41] on div "Connecting call…" at bounding box center [113, 44] width 106 height 8
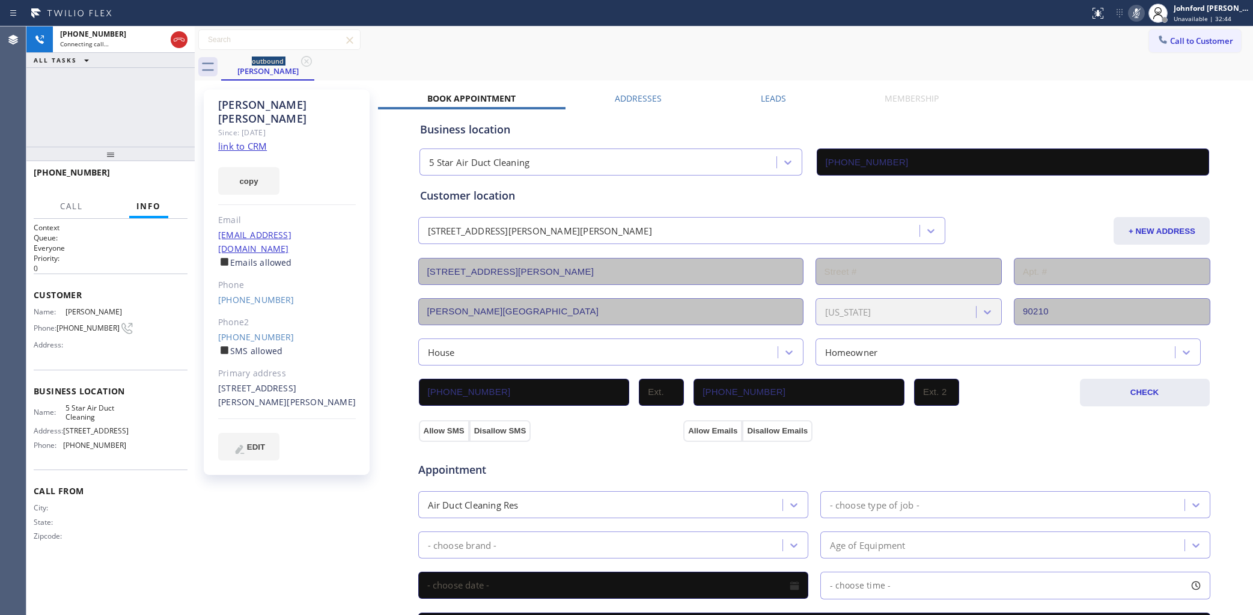
click at [1140, 14] on icon at bounding box center [1136, 13] width 14 height 14
click at [1128, 8] on div at bounding box center [1136, 13] width 17 height 14
click at [1133, 13] on icon at bounding box center [1136, 13] width 14 height 14
drag, startPoint x: 211, startPoint y: 310, endPoint x: 291, endPoint y: 305, distance: 80.7
click at [291, 305] on div "Fred Kuperberg Since: 20 may 2020 link to CRM copy Email fkuperberg@gmail.com E…" at bounding box center [287, 282] width 166 height 385
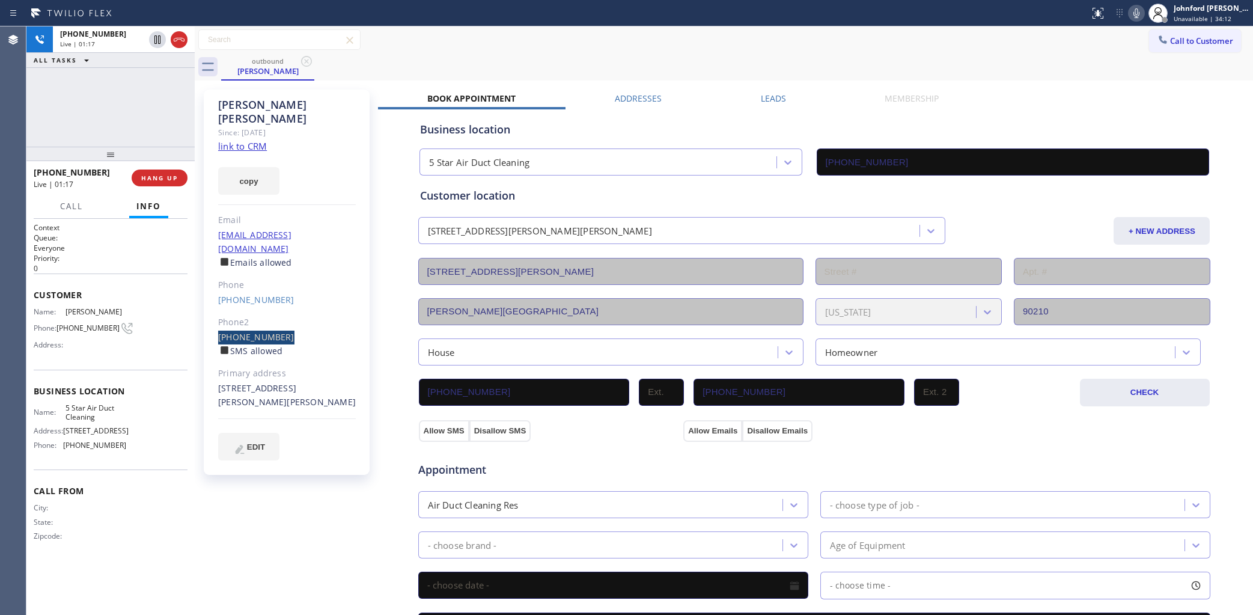
copy link "[PHONE_NUMBER]"
click at [163, 175] on span "HANG UP" at bounding box center [159, 178] width 37 height 8
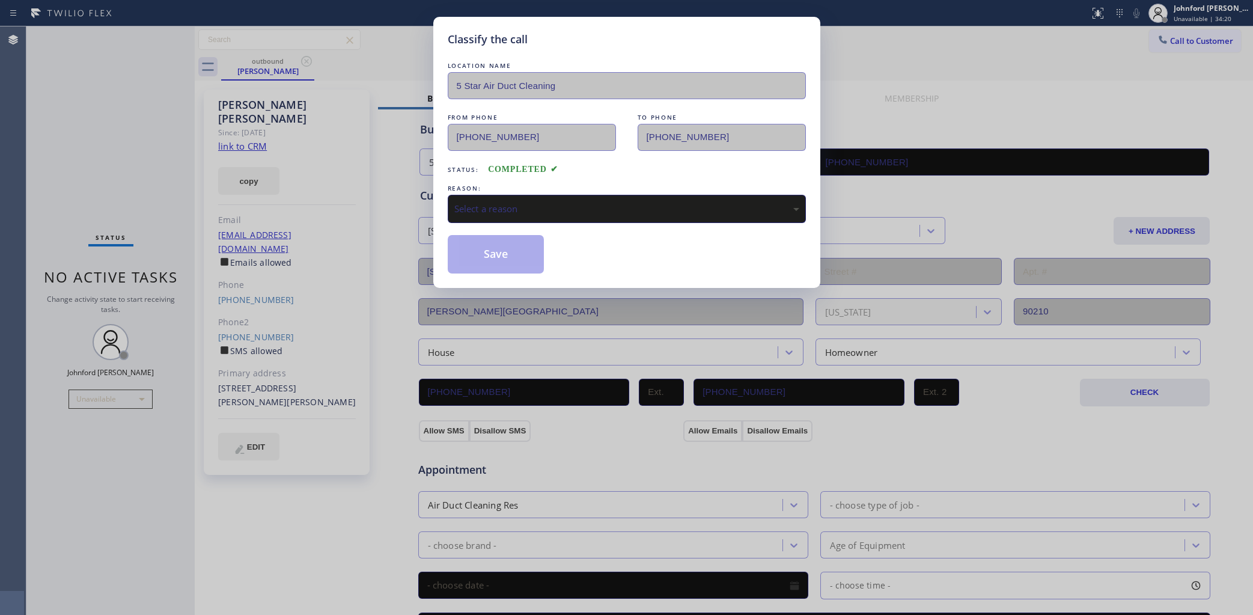
click at [544, 170] on div "Status: COMPLETED" at bounding box center [627, 166] width 358 height 19
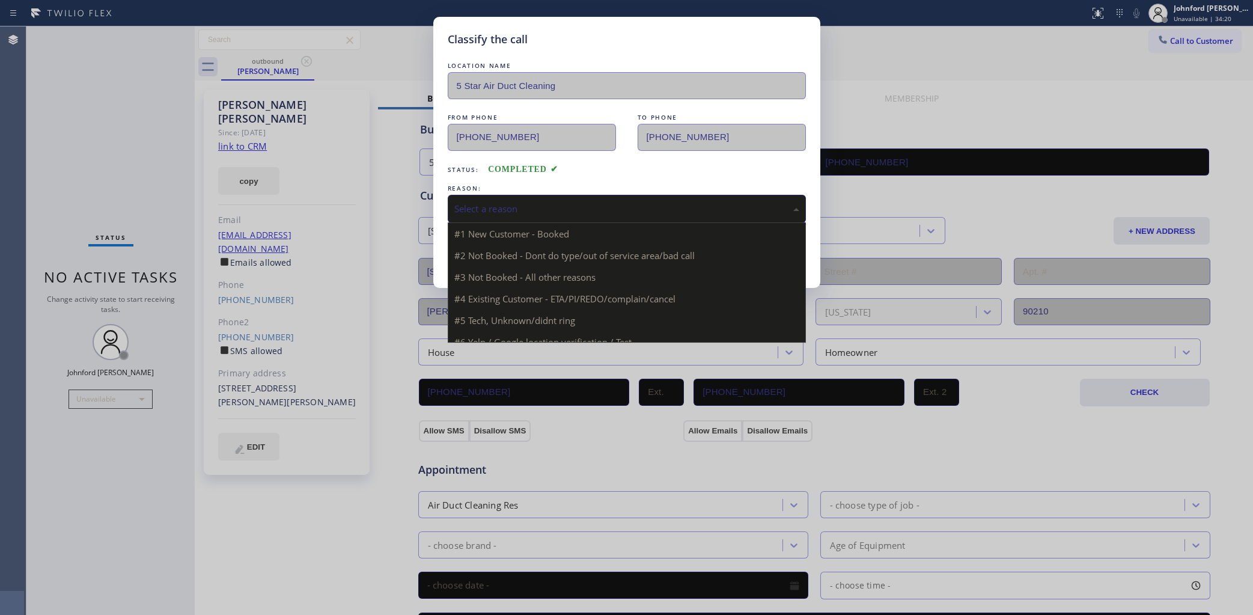
click at [543, 206] on div "Select a reason" at bounding box center [626, 209] width 345 height 14
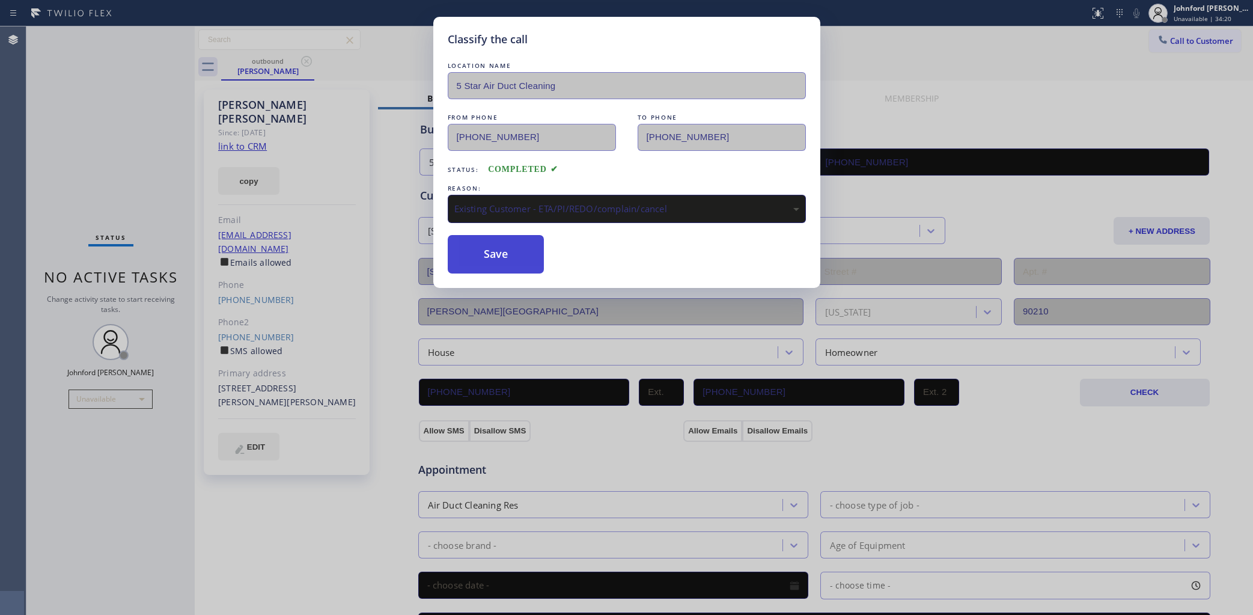
drag, startPoint x: 507, startPoint y: 245, endPoint x: 319, endPoint y: 1, distance: 308.1
click at [506, 245] on button "Save" at bounding box center [496, 254] width 97 height 38
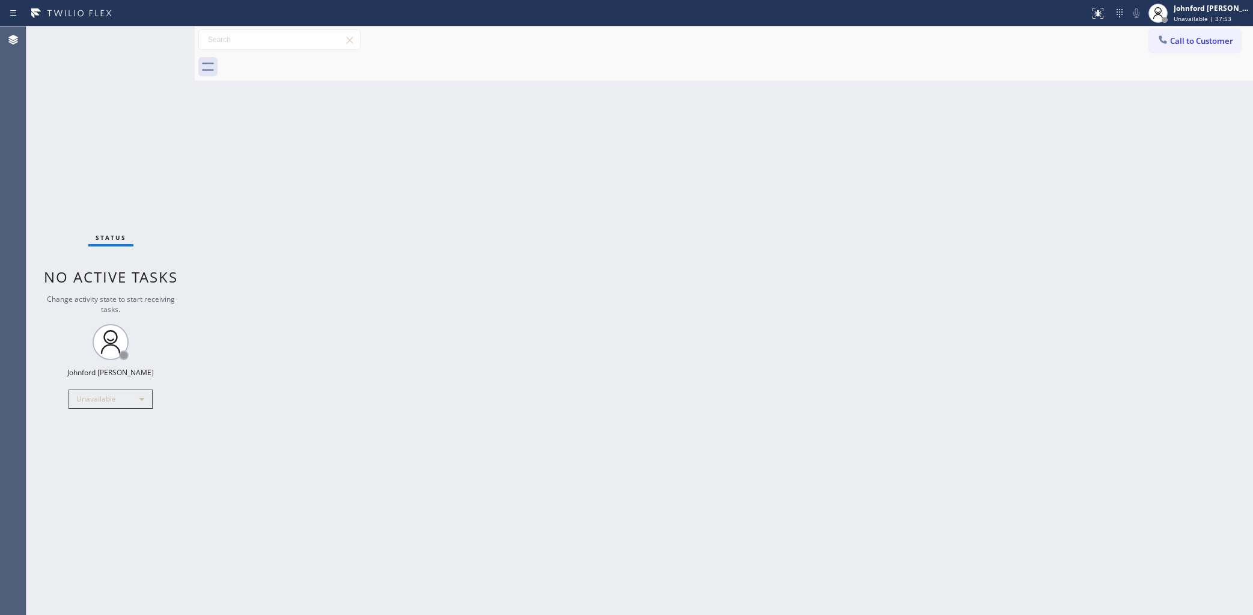
click at [883, 240] on div "Back to Dashboard Change Sender ID Customers Technicians Select a contact Outbo…" at bounding box center [724, 320] width 1058 height 588
click at [463, 269] on div "Back to Dashboard Change Sender ID Customers Technicians Select a contact Outbo…" at bounding box center [724, 320] width 1058 height 588
click at [1191, 37] on span "Call to Customer" at bounding box center [1201, 40] width 63 height 11
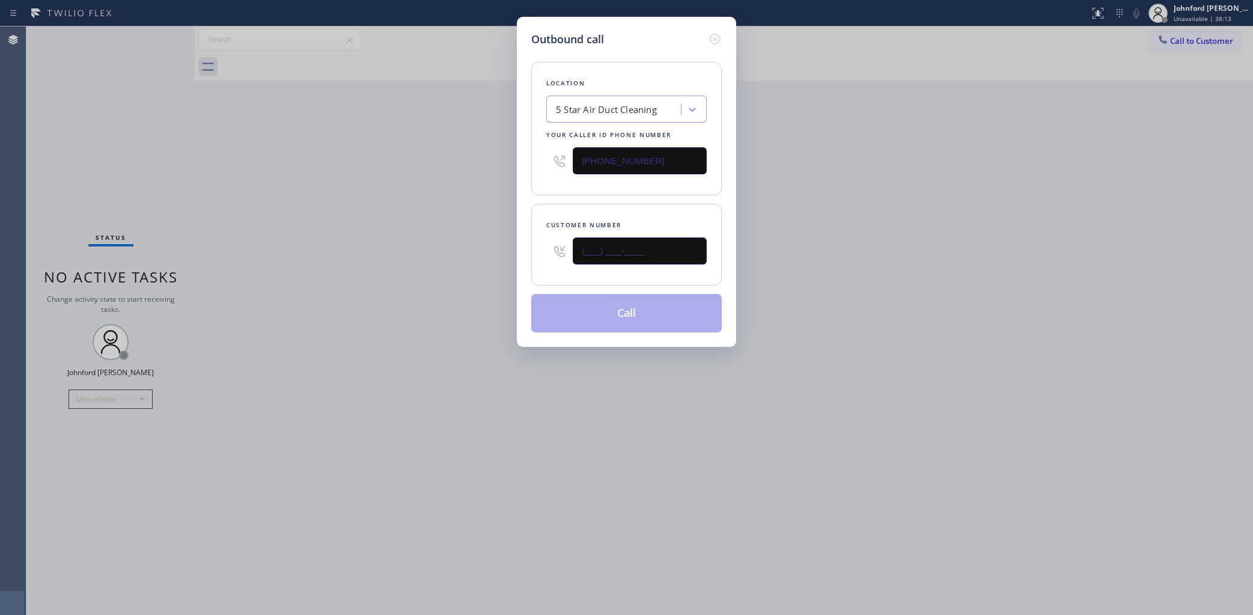
drag, startPoint x: 665, startPoint y: 245, endPoint x: 497, endPoint y: 253, distance: 167.9
click at [535, 245] on div "Customer number (___) ___-____" at bounding box center [626, 245] width 191 height 82
paste input "310) 210-7268"
type input "[PHONE_NUMBER]"
click at [449, 264] on div "Outbound call Location 5 Star Air Duct Cleaning Your caller id phone number (85…" at bounding box center [626, 307] width 1253 height 615
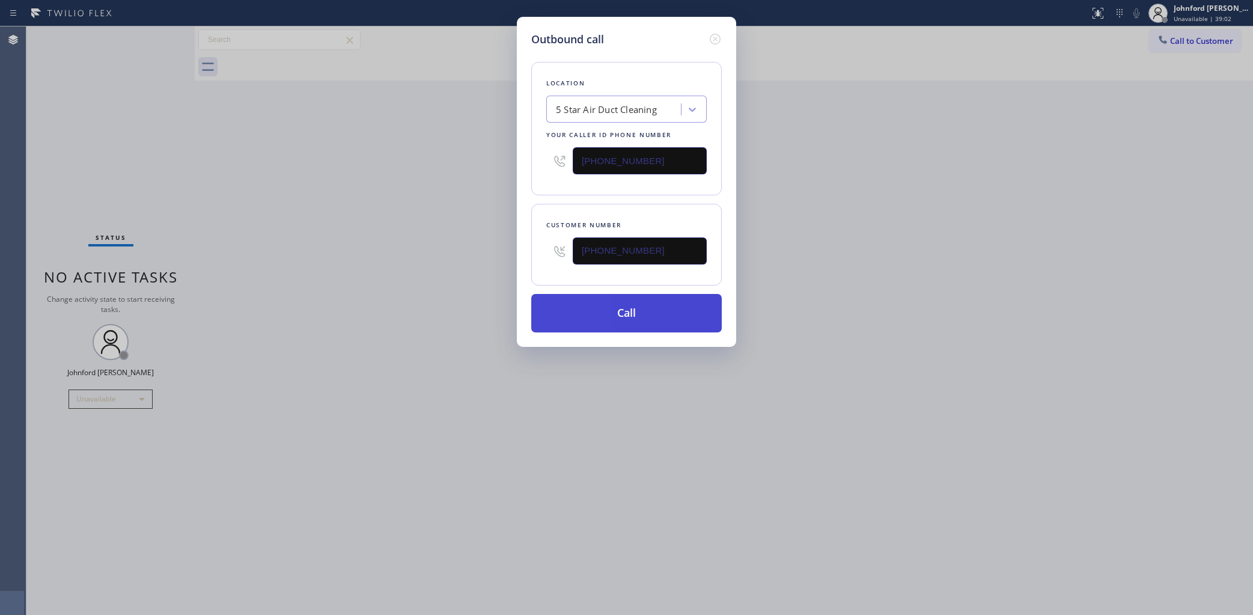
click at [647, 311] on button "Call" at bounding box center [626, 313] width 191 height 38
drag, startPoint x: 890, startPoint y: 172, endPoint x: 913, endPoint y: 73, distance: 101.9
click at [901, 169] on div "Outbound call Location 5 Star Air Duct Cleaning Your caller id phone number (85…" at bounding box center [626, 307] width 1253 height 615
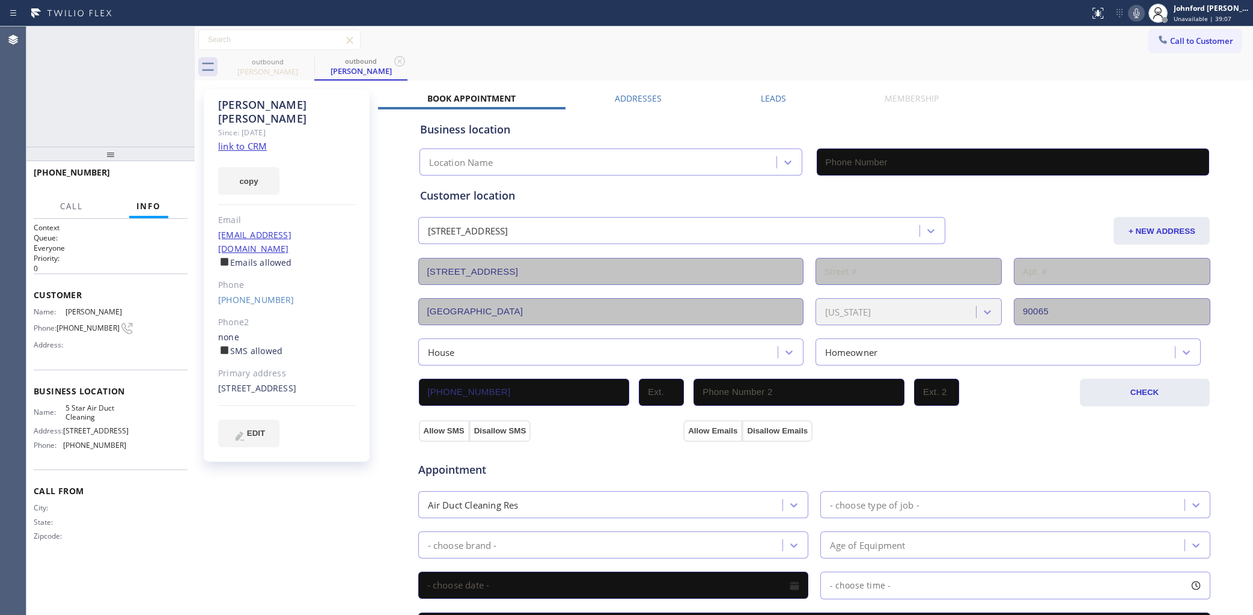
type input "[PHONE_NUMBER]"
click at [177, 172] on button "HANG UP" at bounding box center [160, 177] width 56 height 17
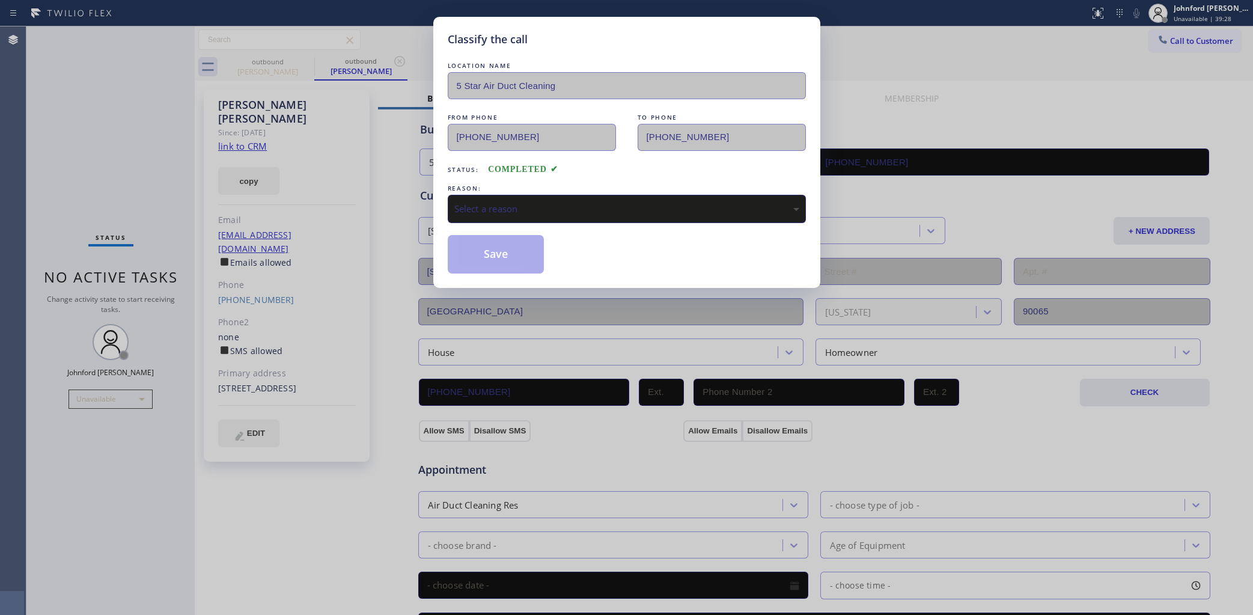
click at [552, 208] on div "Select a reason" at bounding box center [626, 209] width 345 height 14
click at [496, 248] on button "Save" at bounding box center [496, 254] width 97 height 38
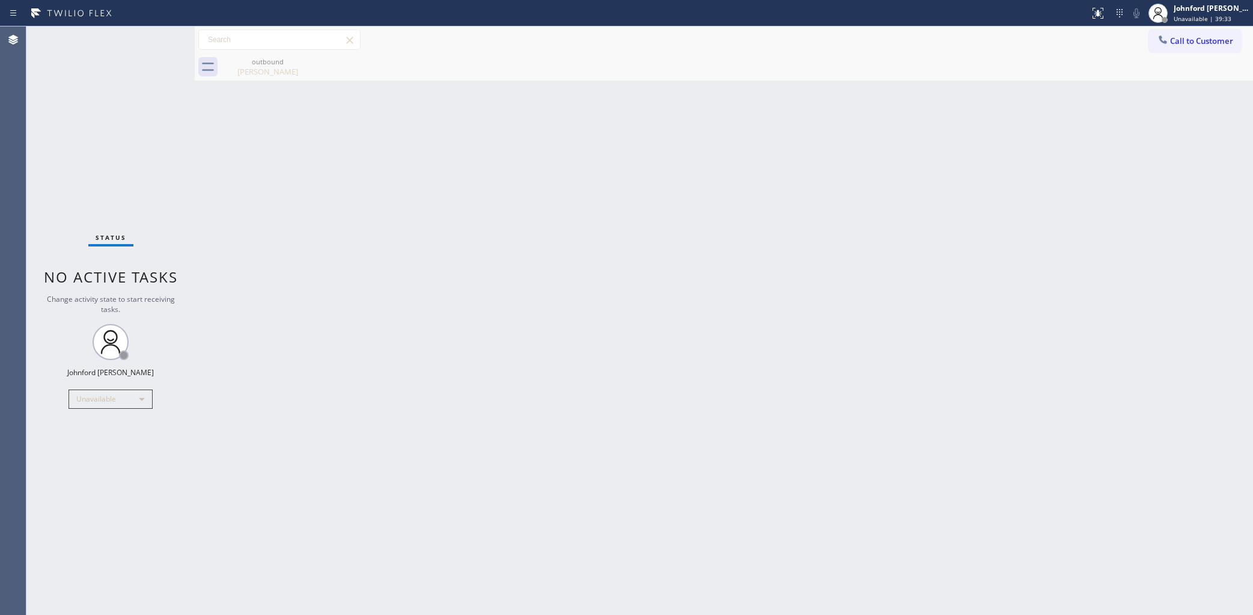
click at [641, 249] on div "Back to Dashboard Change Sender ID Customers Technicians Select a contact Outbo…" at bounding box center [724, 320] width 1058 height 588
click at [1192, 51] on div "Call to Customer Outbound call Location 5 Star Air Duct Cleaning Your caller id…" at bounding box center [724, 53] width 1058 height 54
click at [1175, 44] on button "Call to Customer" at bounding box center [1195, 40] width 92 height 23
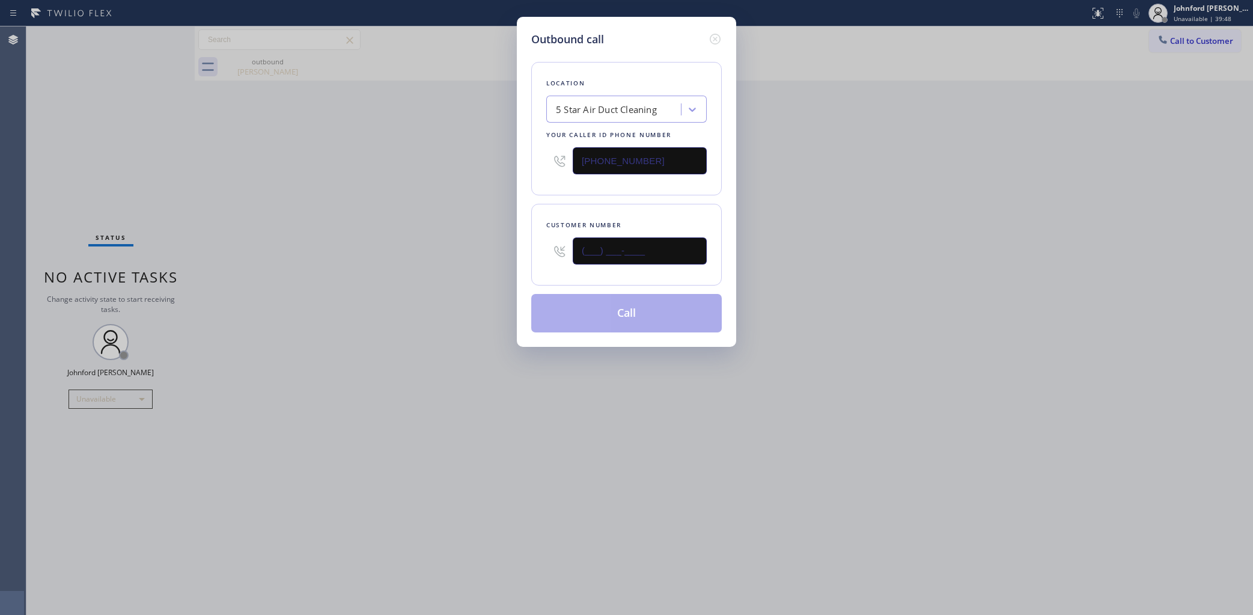
paste input "818) 640-0322"
drag, startPoint x: 660, startPoint y: 253, endPoint x: 477, endPoint y: 268, distance: 183.9
click at [477, 268] on div "Outbound call Location 5 Star Air Duct Cleaning Your caller id phone number (85…" at bounding box center [626, 307] width 1253 height 615
type input "[PHONE_NUMBER]"
click at [436, 273] on div "Outbound call Location 5 Star Air Duct Cleaning Your caller id phone number (85…" at bounding box center [626, 307] width 1253 height 615
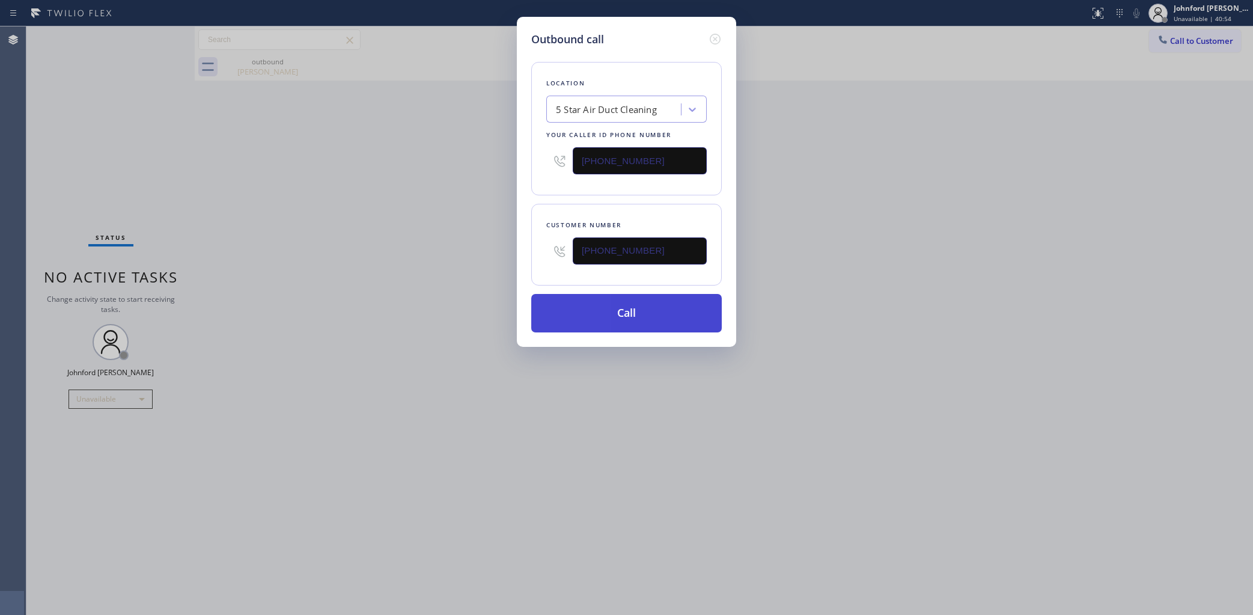
click at [664, 301] on button "Call" at bounding box center [626, 313] width 191 height 38
click at [820, 251] on div "Outbound call Location 5 Star Air Duct Cleaning Your caller id phone number (85…" at bounding box center [626, 307] width 1253 height 615
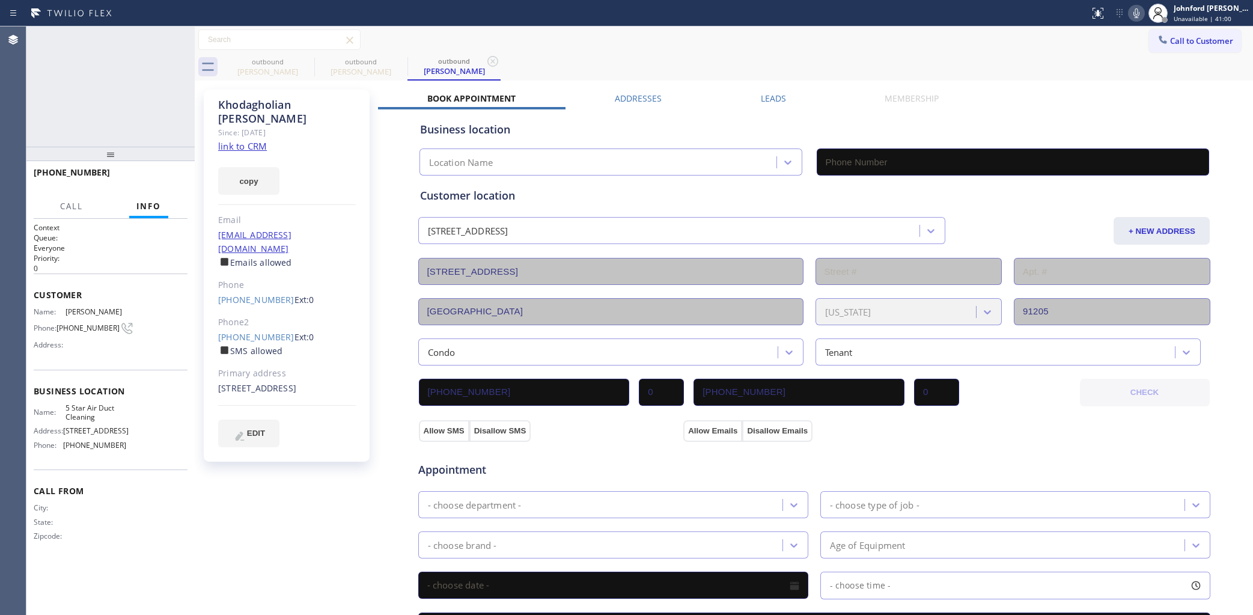
type input "[PHONE_NUMBER]"
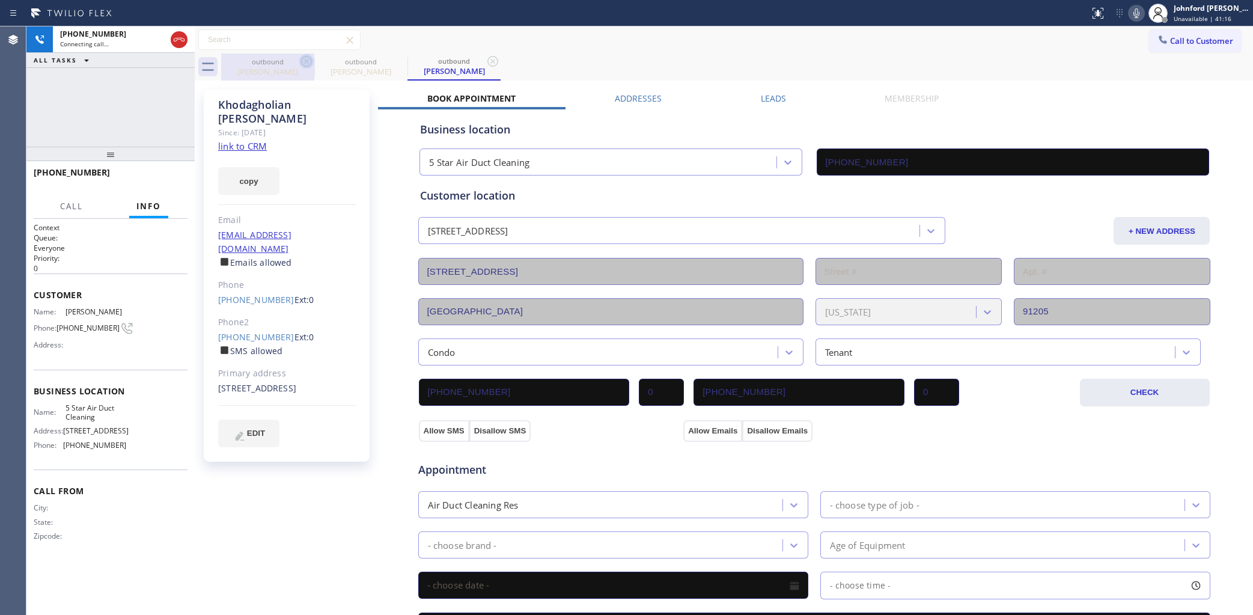
click at [308, 61] on icon at bounding box center [306, 61] width 14 height 14
click at [153, 82] on div "+18186400322 Connecting call… ALL TASKS ALL TASKS ACTIVE TASKS TASKS IN WRAP UP" at bounding box center [110, 86] width 168 height 120
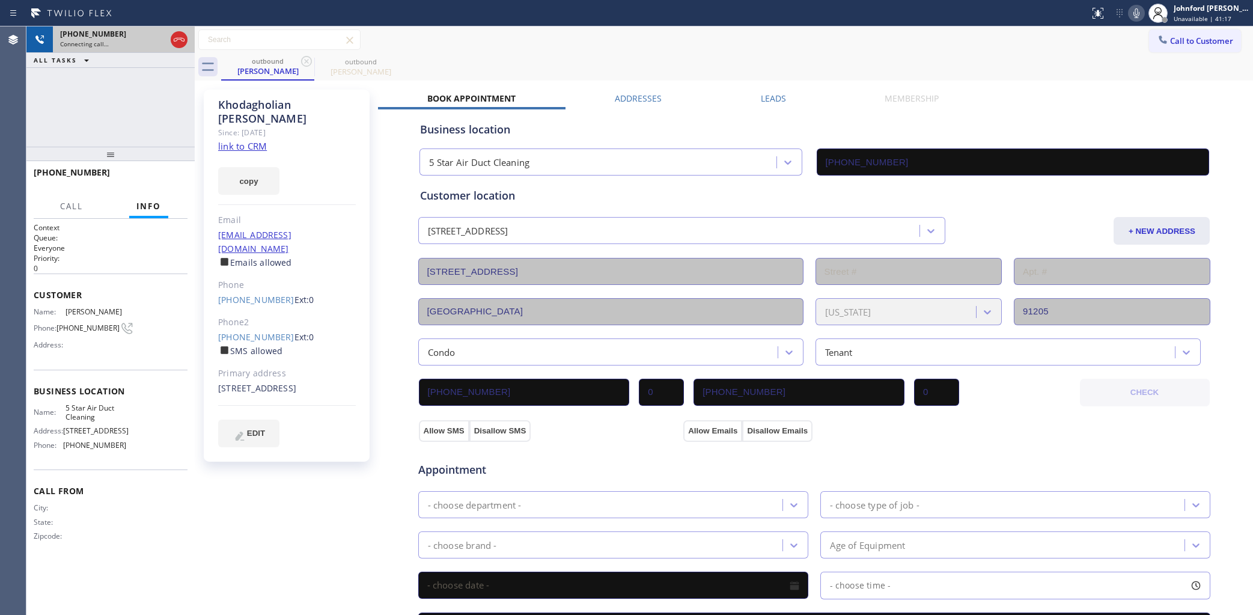
click at [141, 48] on div "+18186400322 Connecting call…" at bounding box center [110, 39] width 115 height 26
click at [1134, 16] on icon at bounding box center [1136, 13] width 14 height 14
click at [120, 98] on div "+18186400322 Live | 00:34 ALL TASKS ALL TASKS ACTIVE TASKS TASKS IN WRAP UP" at bounding box center [110, 86] width 168 height 120
click at [148, 168] on div "+18186400322 Wrap up | 00:00 COMPLETE" at bounding box center [111, 177] width 154 height 31
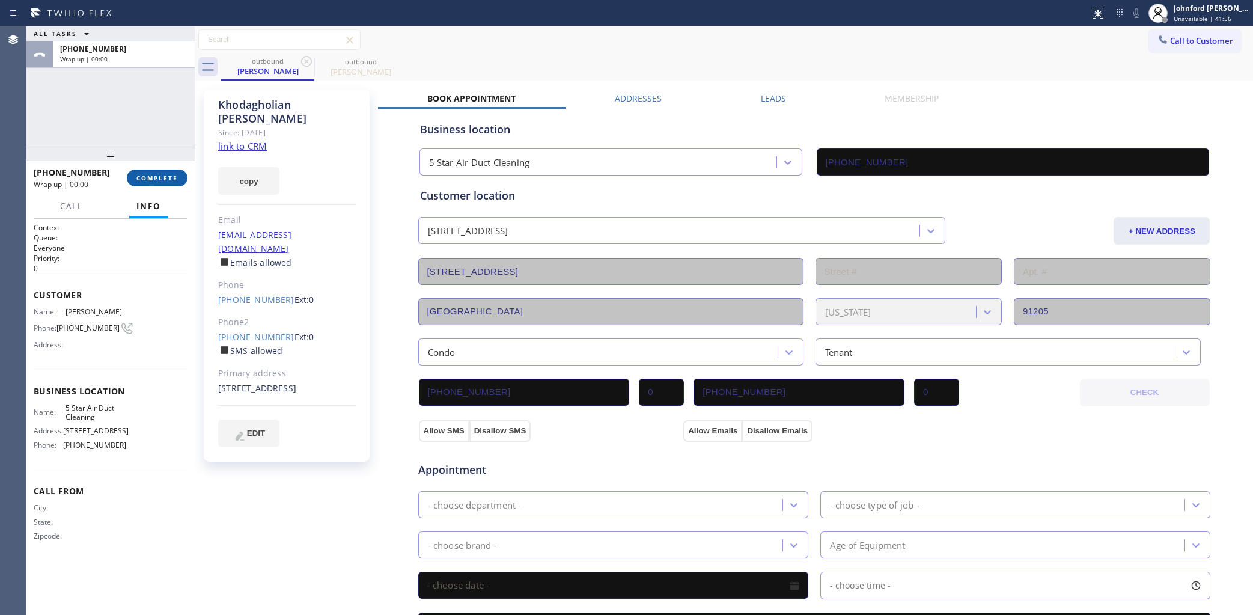
drag, startPoint x: 149, startPoint y: 169, endPoint x: 144, endPoint y: 177, distance: 9.7
click at [151, 170] on button "COMPLETE" at bounding box center [157, 177] width 61 height 17
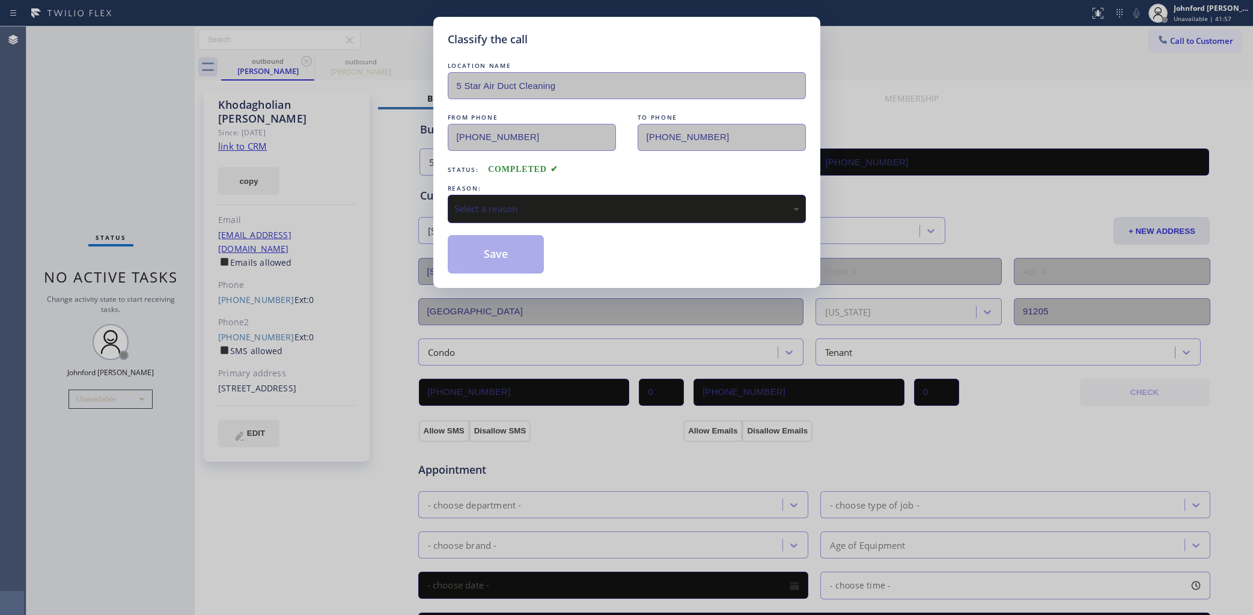
click at [559, 195] on div "Select a reason" at bounding box center [627, 209] width 358 height 28
click at [496, 227] on div "LOCATION NAME 5 Star Air Duct Cleaning FROM PHONE (858) 800-3094 TO PHONE (818)…" at bounding box center [627, 166] width 358 height 214
click at [513, 223] on div "Existing Customer - ETA/PI/REDO/complain/cancel" at bounding box center [627, 209] width 358 height 28
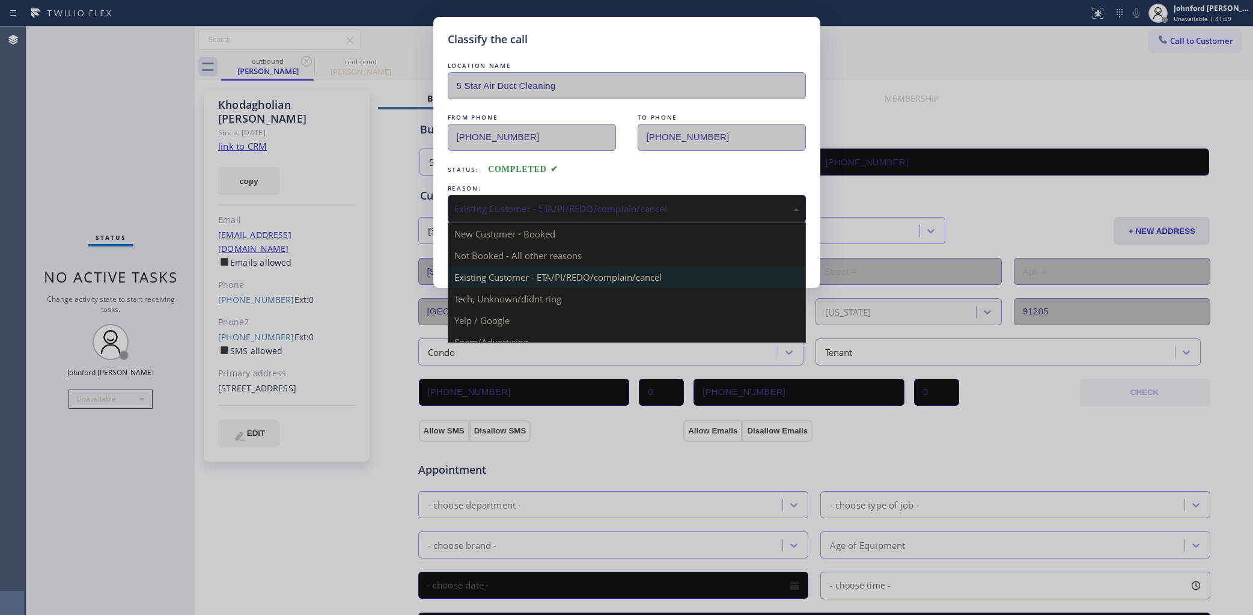
click at [427, 264] on div "Classify the call LOCATION NAME 5 Star Air Duct Cleaning FROM PHONE (858) 800-3…" at bounding box center [626, 307] width 1253 height 615
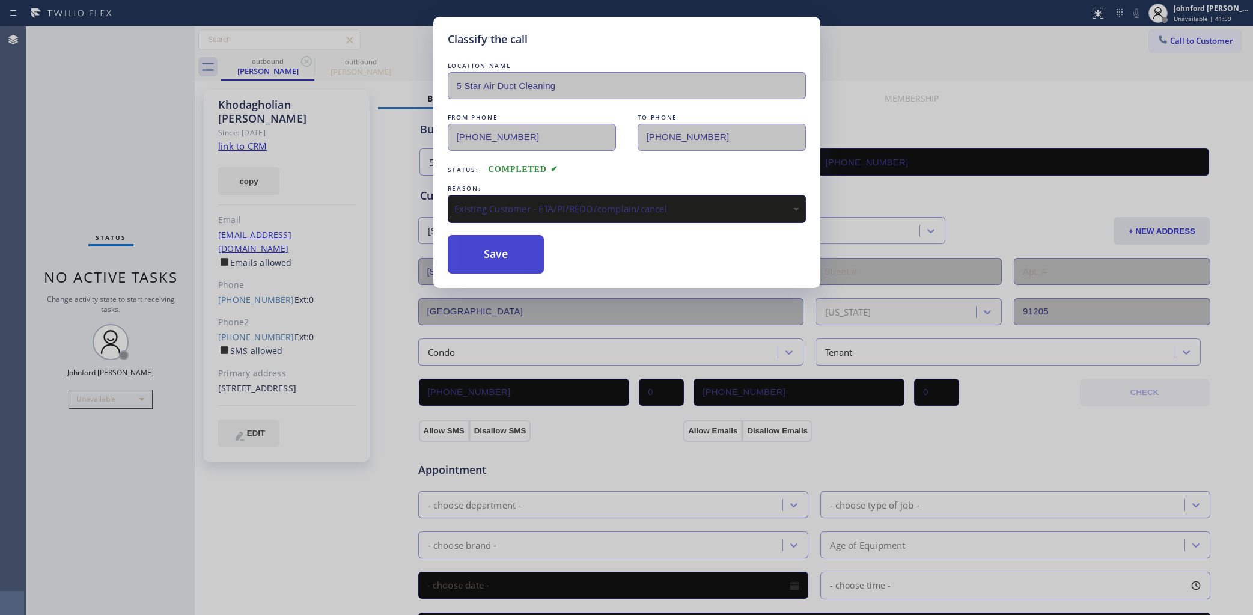
click at [487, 245] on button "Save" at bounding box center [496, 254] width 97 height 38
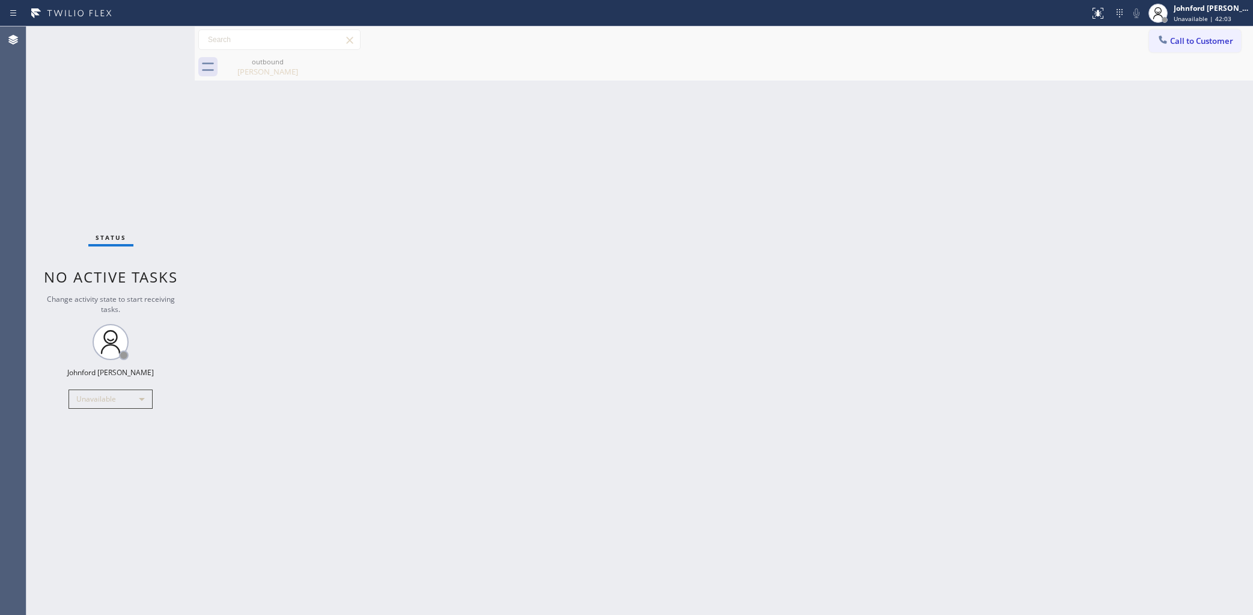
click at [240, 72] on div "Khodagholian Rodney" at bounding box center [267, 71] width 91 height 11
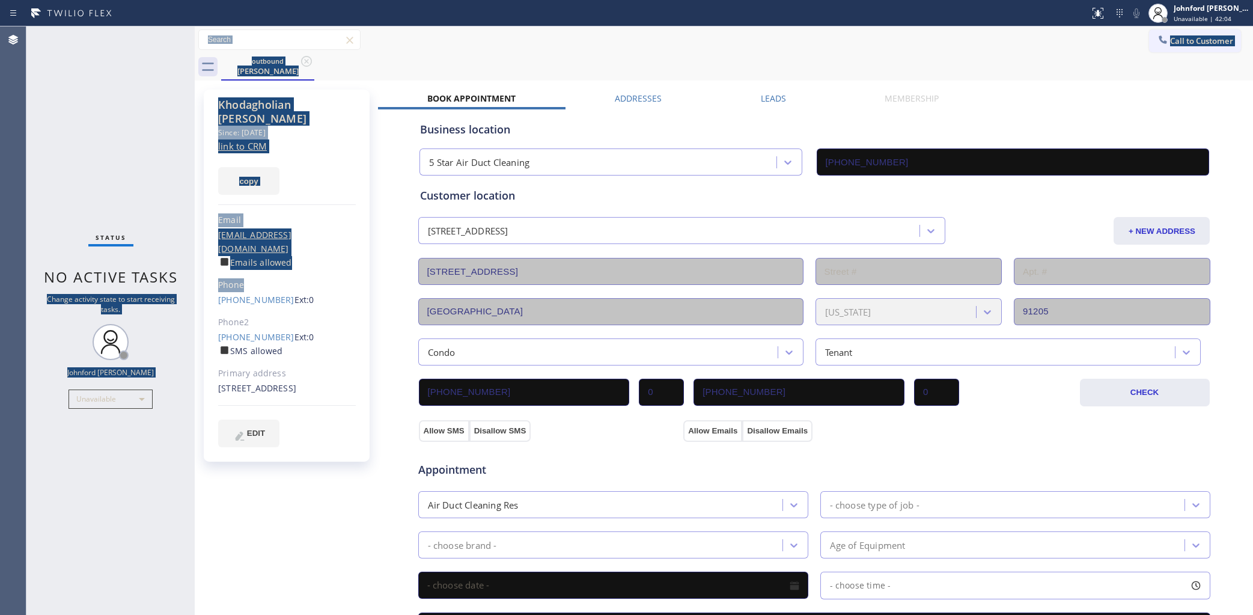
click at [205, 278] on div "Status No active tasks Change activity state to start receiving tasks. Johnford…" at bounding box center [639, 320] width 1227 height 588
click at [212, 273] on div "Khodagholian Rodney Since: 20 may 2020 link to CRM copy Email khonrodney@yahoo.…" at bounding box center [287, 276] width 166 height 372
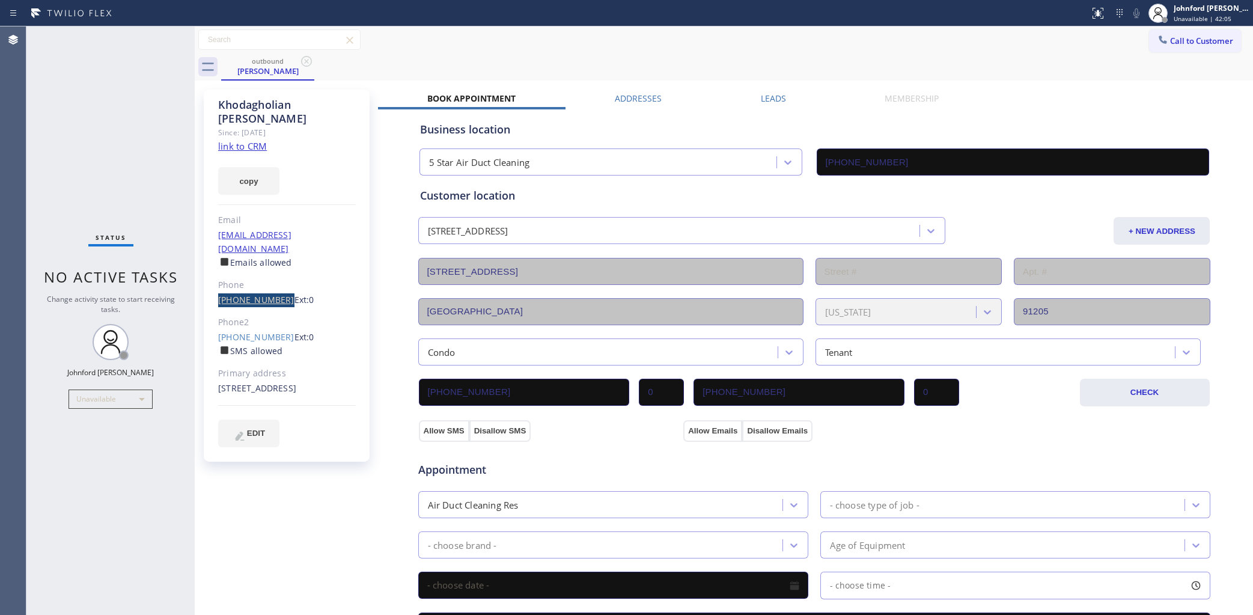
drag, startPoint x: 212, startPoint y: 272, endPoint x: 274, endPoint y: 272, distance: 62.5
click at [274, 272] on div "Khodagholian Rodney Since: 20 may 2020 link to CRM copy Email khonrodney@yahoo.…" at bounding box center [287, 276] width 166 height 372
click at [1028, 21] on div at bounding box center [545, 13] width 1080 height 19
click at [1170, 41] on span "Call to Customer" at bounding box center [1201, 40] width 63 height 11
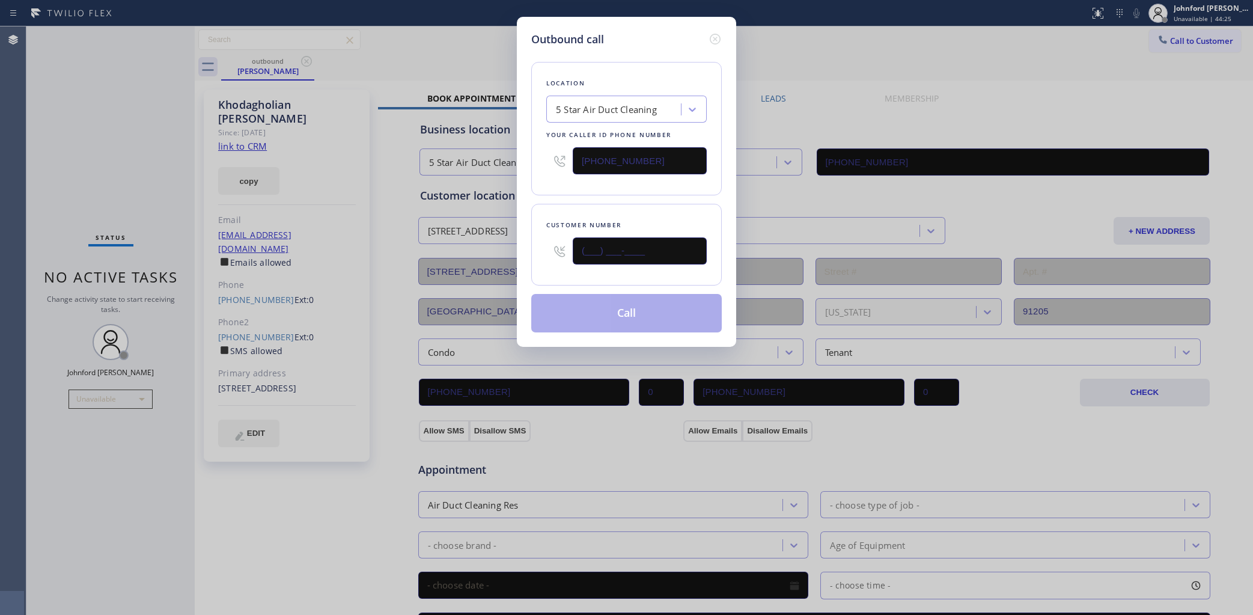
drag, startPoint x: 667, startPoint y: 243, endPoint x: 536, endPoint y: 239, distance: 131.1
click at [538, 241] on div "Customer number (___) ___-____" at bounding box center [626, 245] width 191 height 82
paste input "805) 276-9292"
click at [542, 211] on div "Customer number (805) 276-9292" at bounding box center [626, 245] width 191 height 82
drag, startPoint x: 522, startPoint y: 242, endPoint x: 492, endPoint y: 237, distance: 30.3
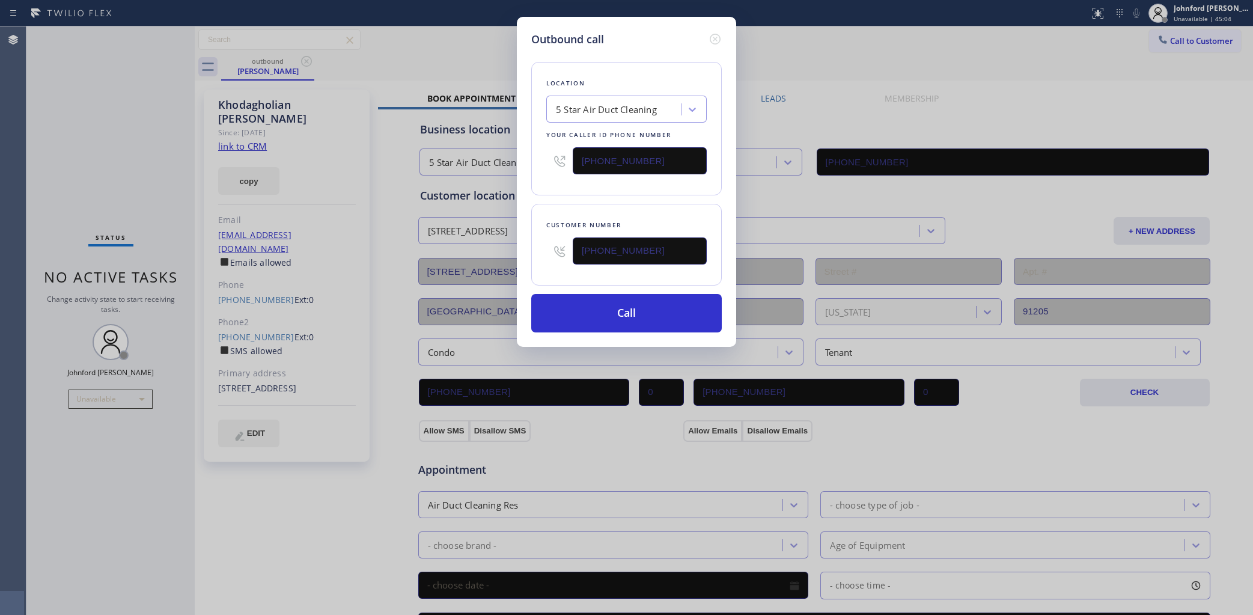
click at [495, 242] on div "Outbound call Location 5 Star Air Duct Cleaning Your caller id phone number (85…" at bounding box center [626, 307] width 1253 height 615
paste input "text"
type input "[PHONE_NUMBER]"
click at [553, 190] on div "Location 5 Star Air Duct Cleaning Your caller id phone number [PHONE_NUMBER]" at bounding box center [626, 128] width 191 height 133
click at [594, 311] on button "Call" at bounding box center [626, 313] width 191 height 38
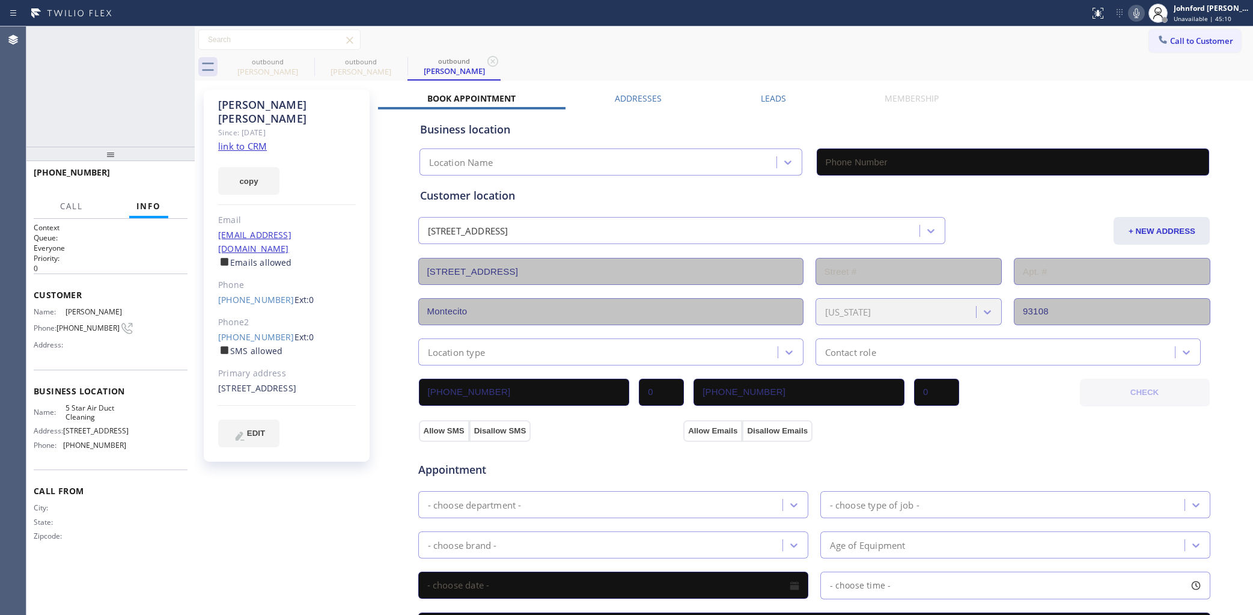
type input "[PHONE_NUMBER]"
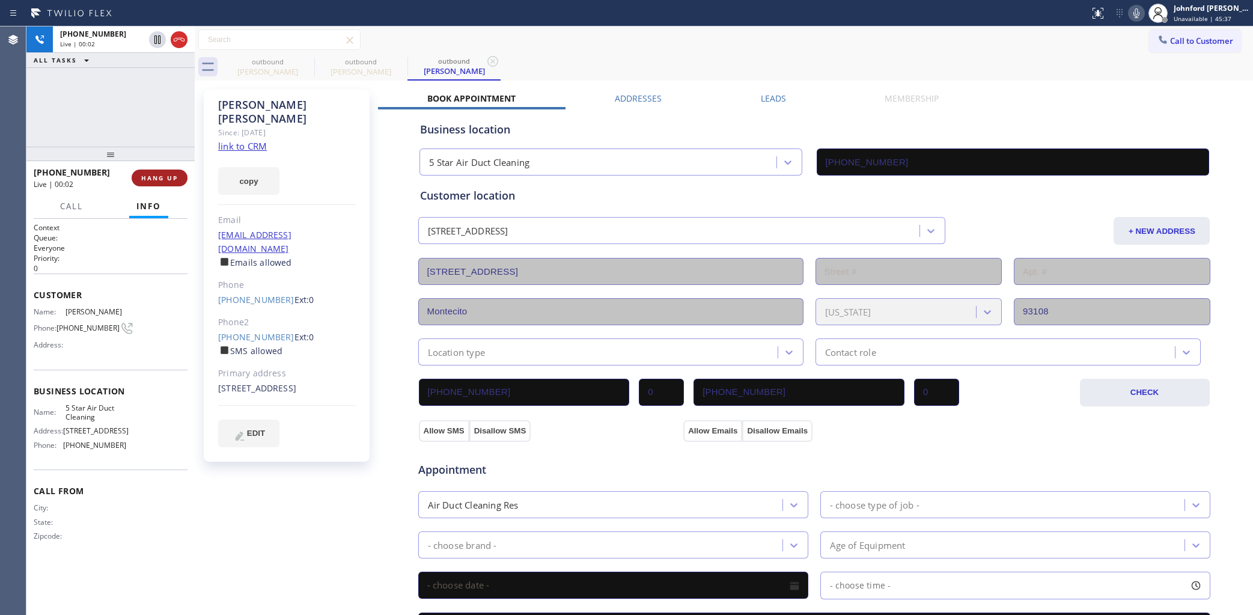
click at [176, 172] on button "HANG UP" at bounding box center [160, 177] width 56 height 17
click at [267, 294] on link "[PHONE_NUMBER]" at bounding box center [256, 299] width 76 height 11
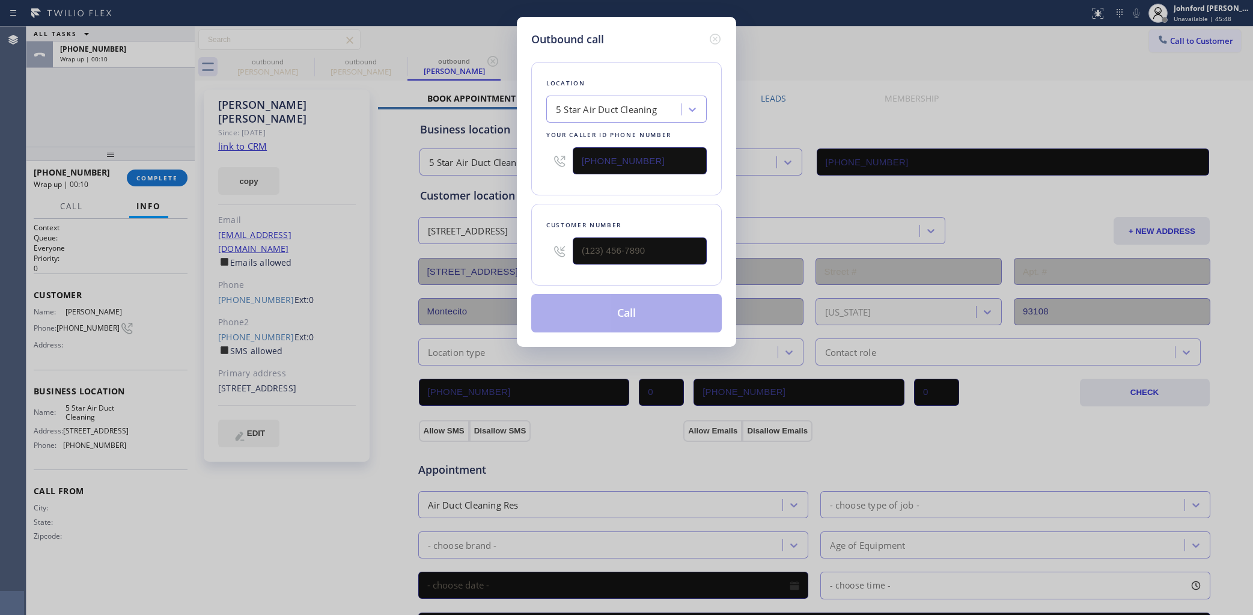
type input "[PHONE_NUMBER]"
click at [661, 298] on button "Call" at bounding box center [626, 313] width 191 height 38
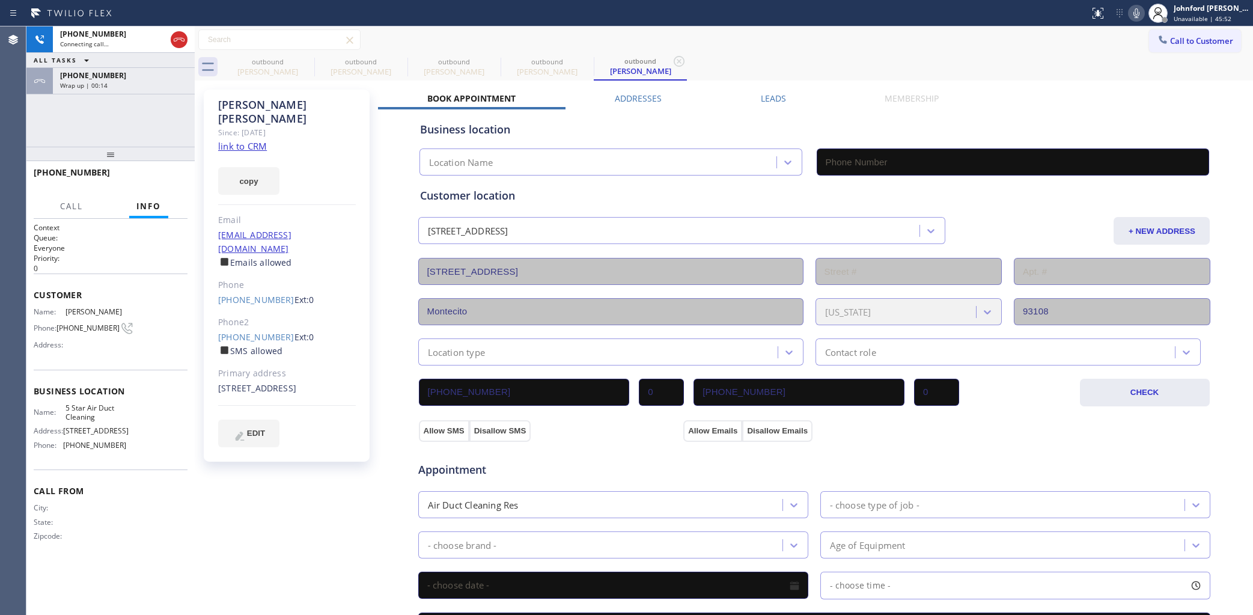
click at [122, 84] on div "Wrap up | 00:14" at bounding box center [123, 85] width 127 height 8
type input "[PHONE_NUMBER]"
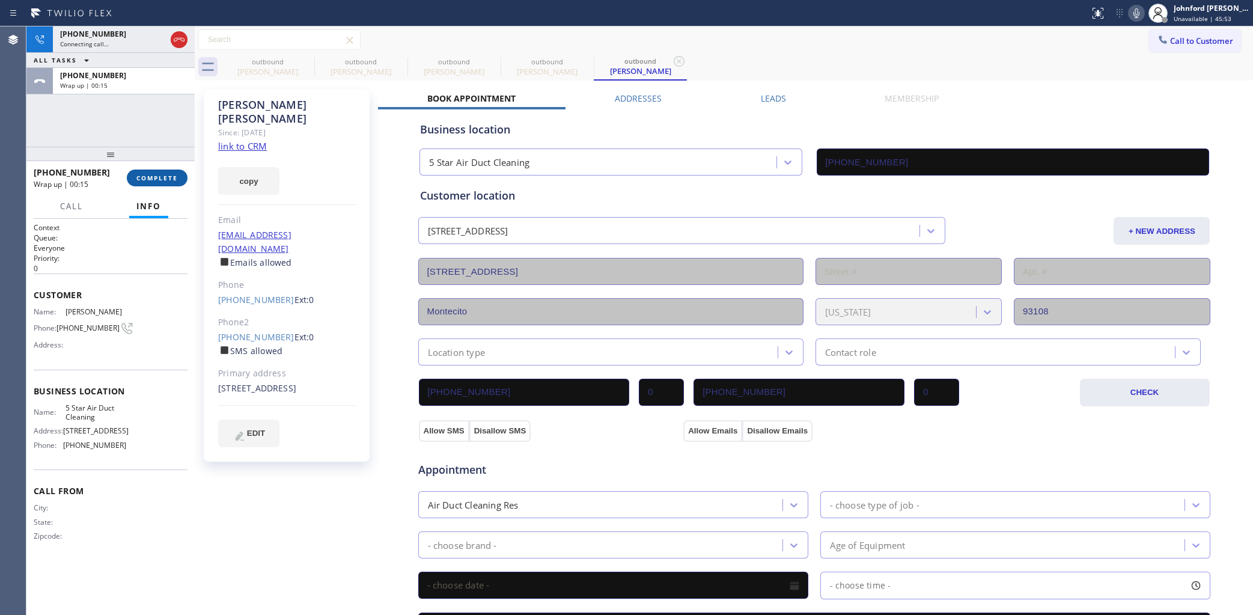
click at [163, 171] on button "COMPLETE" at bounding box center [157, 177] width 61 height 17
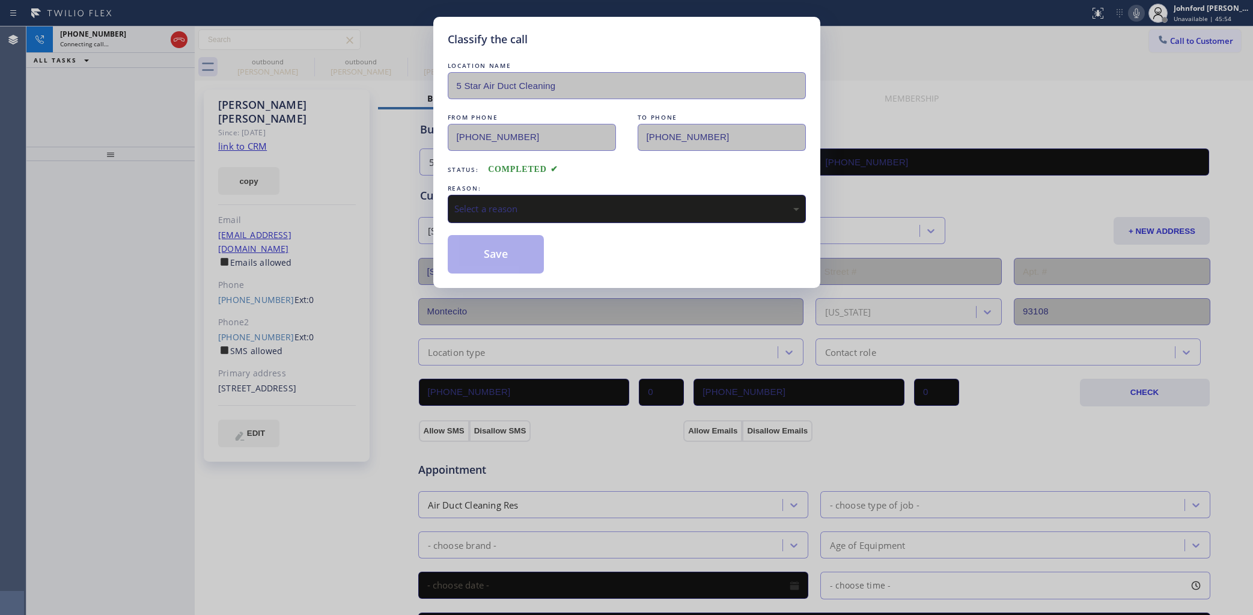
click at [539, 203] on div "Select a reason" at bounding box center [626, 209] width 345 height 14
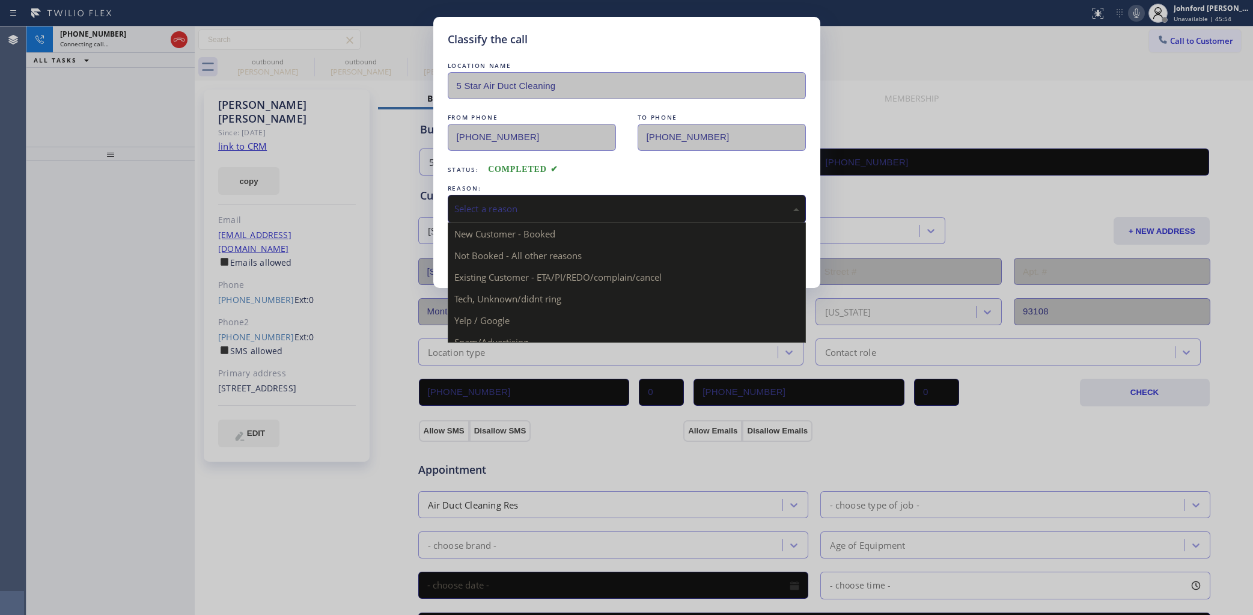
drag, startPoint x: 535, startPoint y: 284, endPoint x: 506, endPoint y: 266, distance: 34.0
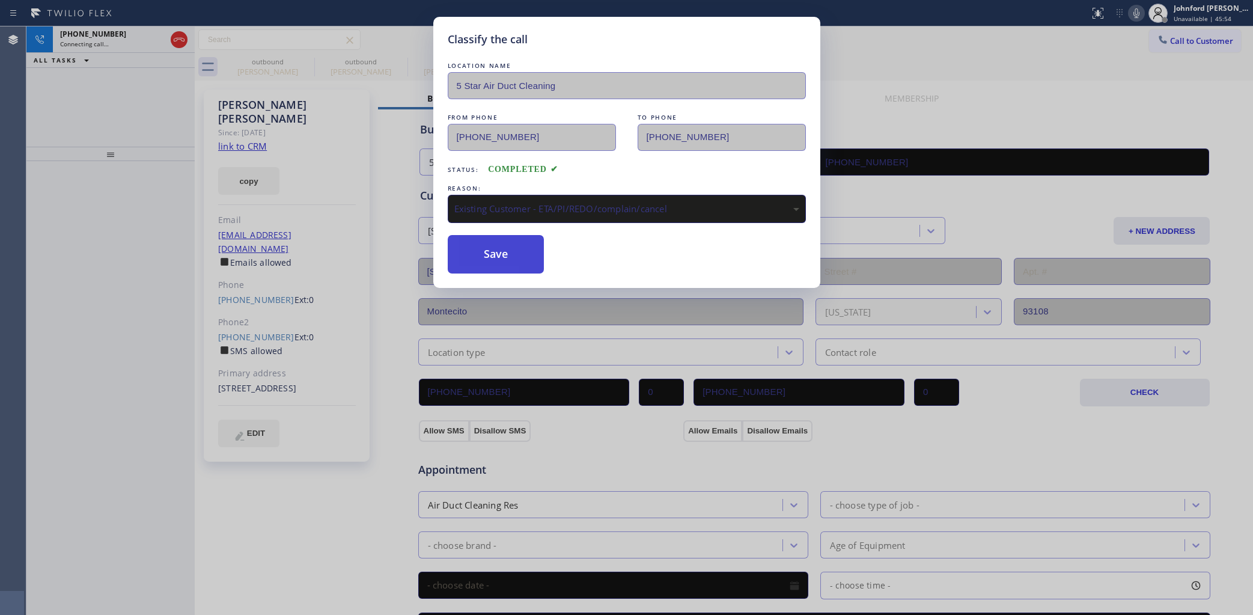
click at [506, 266] on button "Save" at bounding box center [496, 254] width 97 height 38
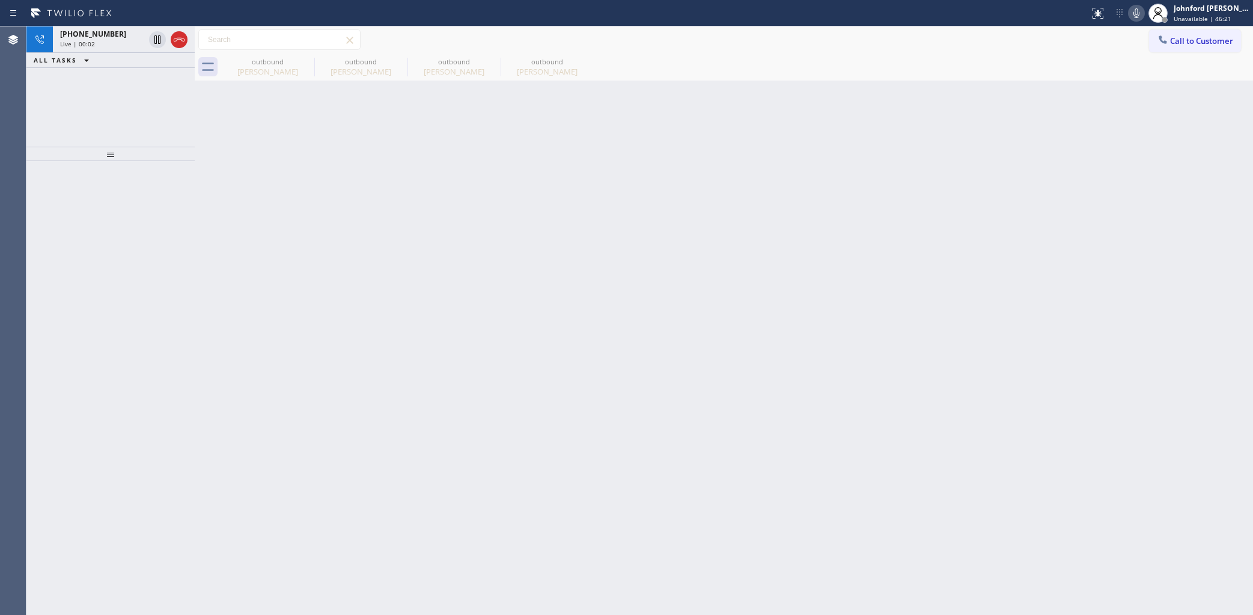
click at [992, 344] on div "Back to Dashboard Change Sender ID Customers Technicians Select a contact Outbo…" at bounding box center [724, 320] width 1058 height 588
click at [184, 37] on icon at bounding box center [179, 39] width 14 height 14
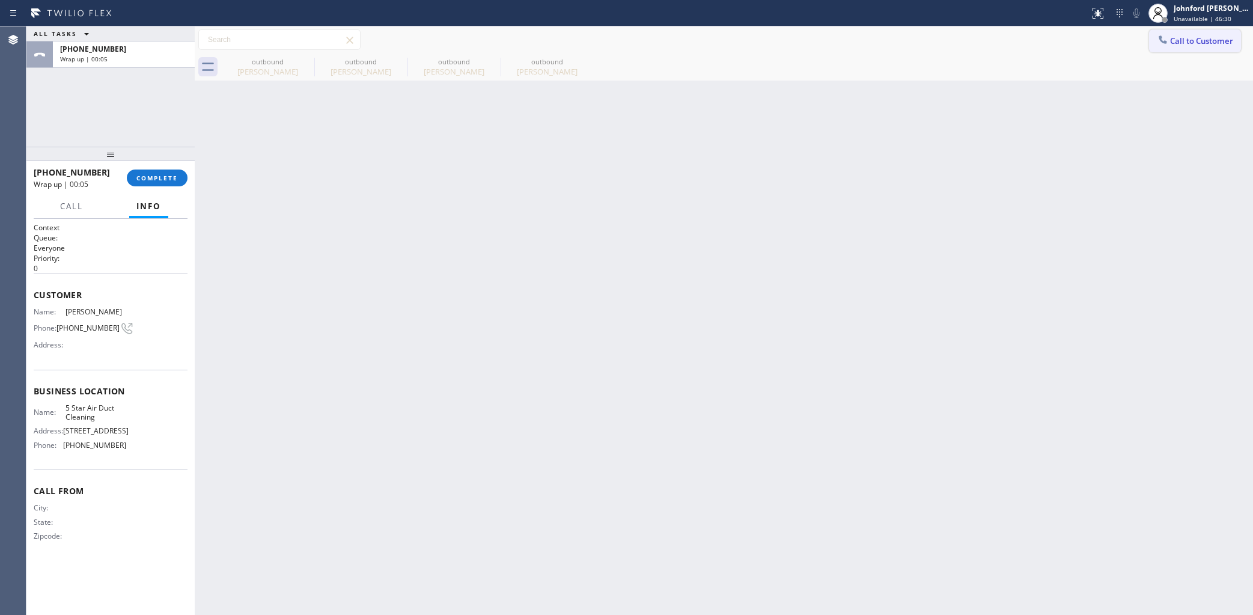
click at [1166, 41] on icon at bounding box center [1163, 39] width 8 height 8
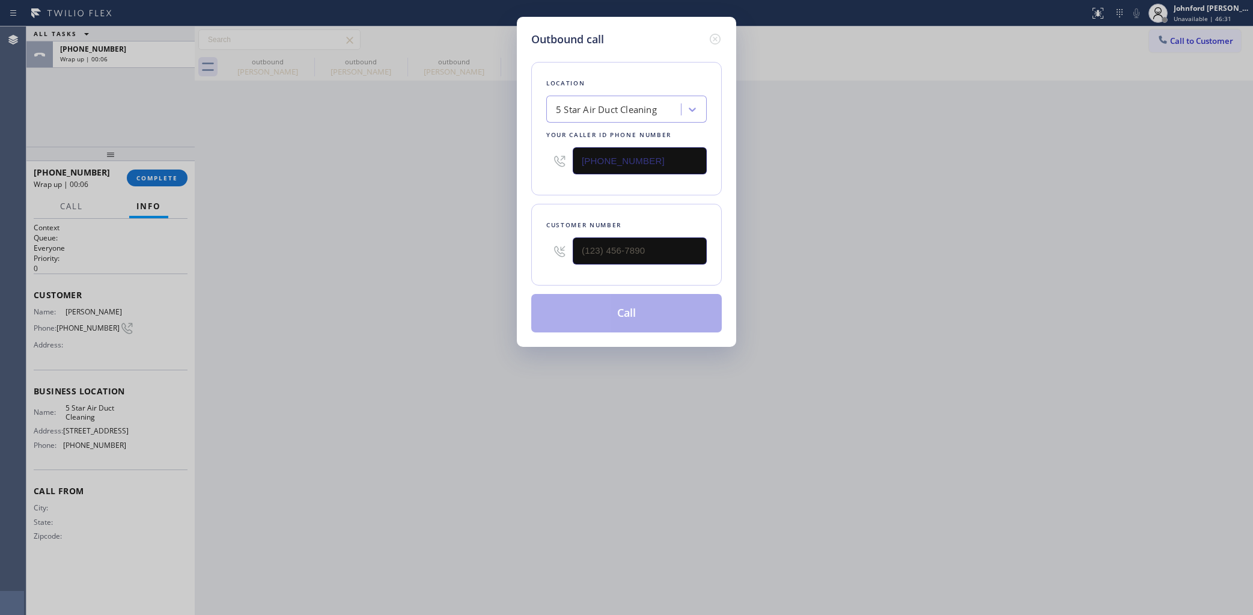
drag, startPoint x: 675, startPoint y: 272, endPoint x: 523, endPoint y: 263, distance: 151.7
click at [520, 269] on div "Outbound call Location 5 Star Air Duct Cleaning Your caller id phone number (85…" at bounding box center [626, 182] width 219 height 330
paste input "323) 806-4433"
drag, startPoint x: 644, startPoint y: 239, endPoint x: 493, endPoint y: 247, distance: 151.0
click at [525, 242] on div "Outbound call Location 5 Star Air Duct Cleaning Your caller id phone number [PH…" at bounding box center [626, 182] width 219 height 330
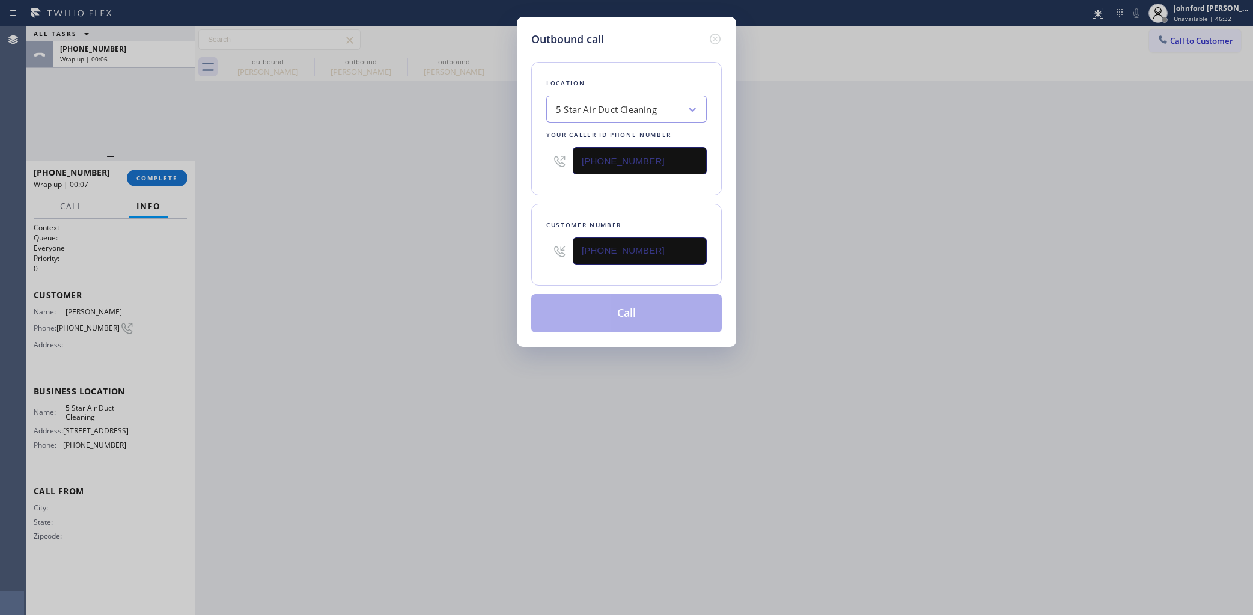
click at [484, 251] on div "Outbound call Location 5 Star Air Duct Cleaning Your caller id phone number (85…" at bounding box center [626, 307] width 1253 height 615
drag, startPoint x: 68, startPoint y: 103, endPoint x: 111, endPoint y: 119, distance: 46.2
click at [68, 103] on div "Outbound call Location 5 Star Air Duct Cleaning Your caller id phone number (85…" at bounding box center [626, 307] width 1253 height 615
click at [166, 163] on div "Outbound call Location 5 Star Air Duct Cleaning Your caller id phone number (85…" at bounding box center [626, 307] width 1253 height 615
click at [163, 175] on div "Outbound call Location 5 Star Air Duct Cleaning Your caller id phone number (85…" at bounding box center [626, 307] width 1253 height 615
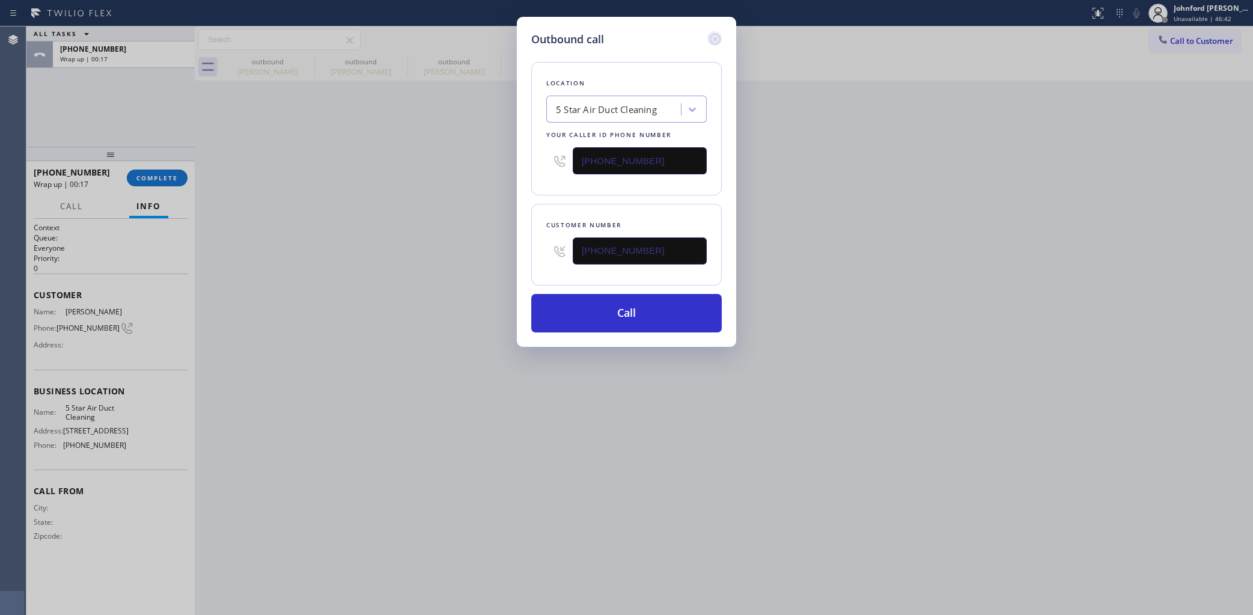
click at [719, 32] on icon at bounding box center [715, 39] width 14 height 14
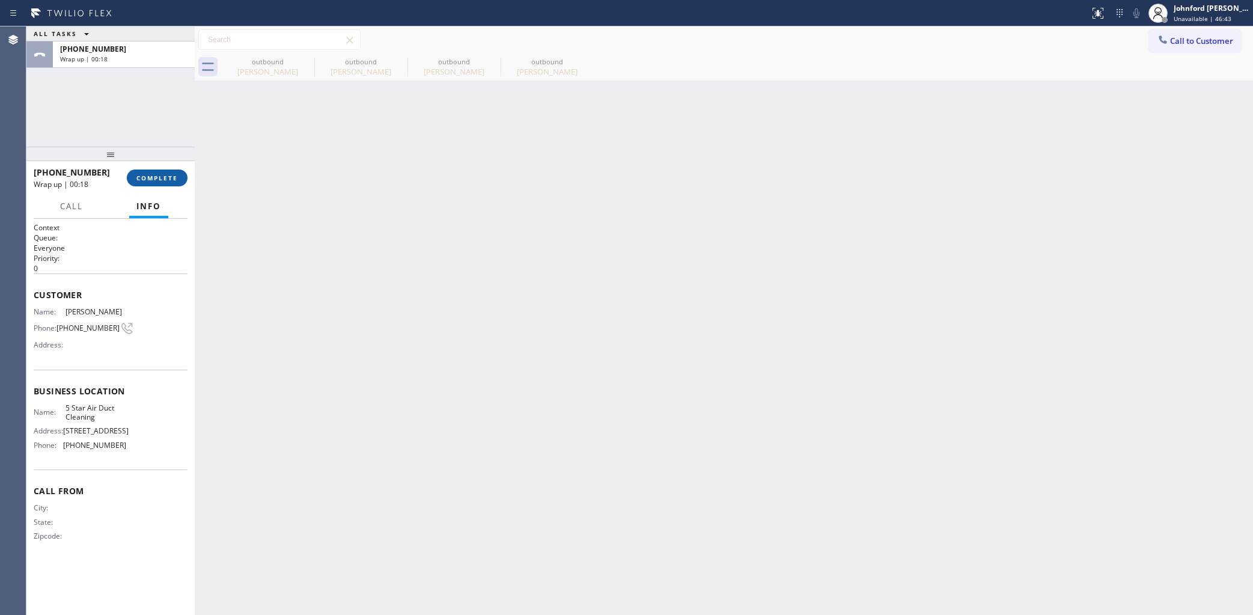
click at [160, 171] on button "COMPLETE" at bounding box center [157, 177] width 61 height 17
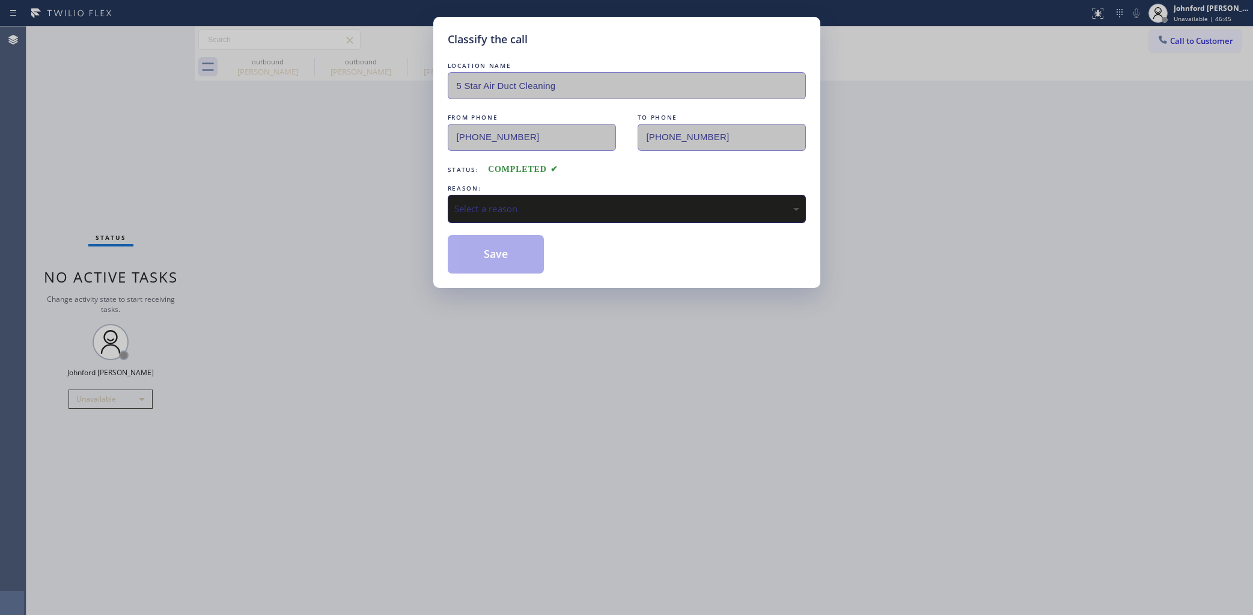
click at [582, 228] on div "LOCATION NAME 5 Star Air Duct Cleaning FROM PHONE (858) 800-3094 TO PHONE (805)…" at bounding box center [627, 166] width 358 height 214
click at [581, 213] on div "Select a reason" at bounding box center [627, 209] width 358 height 28
click at [508, 257] on button "Save" at bounding box center [496, 254] width 97 height 38
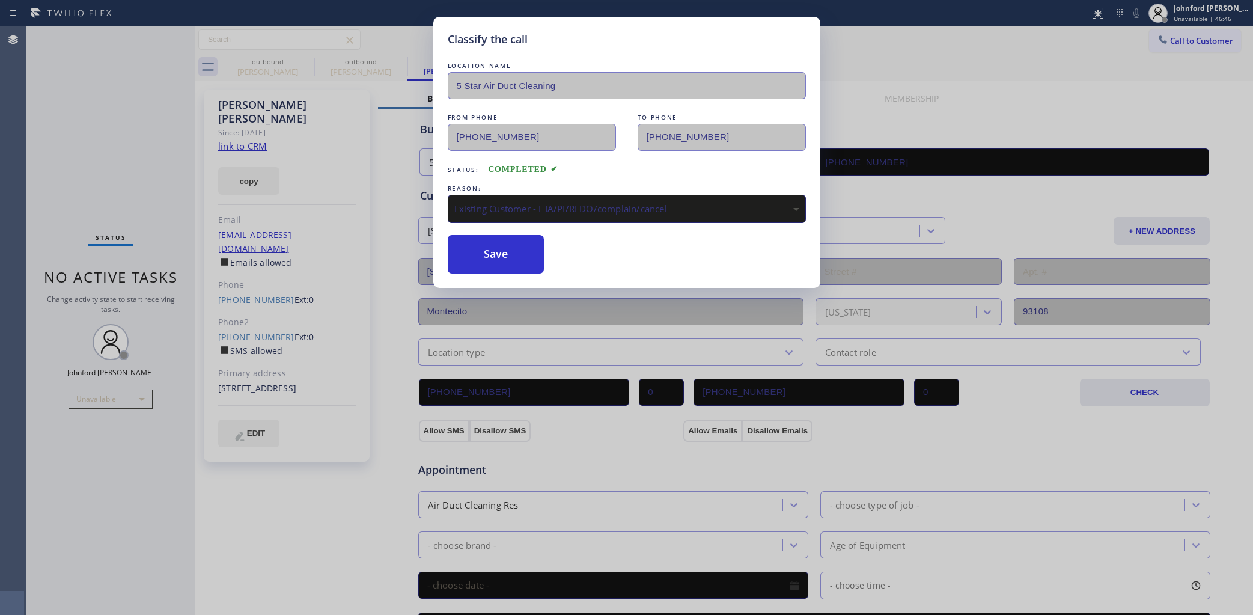
click at [1181, 43] on div "Classify the call LOCATION NAME 5 Star Air Duct Cleaning FROM PHONE (858) 800-3…" at bounding box center [626, 307] width 1253 height 615
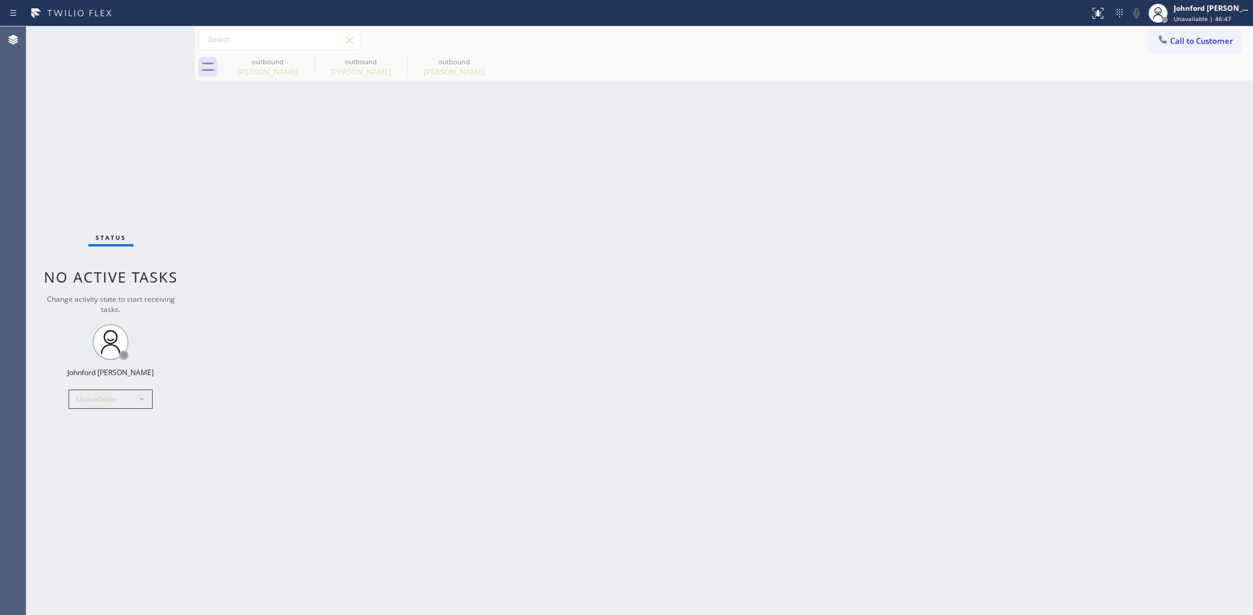
click at [1148, 45] on div "Call to Customer Outbound call Location 5 Star Air Duct Cleaning Your caller id…" at bounding box center [724, 39] width 1058 height 21
click at [1153, 45] on button "Call to Customer" at bounding box center [1195, 40] width 92 height 23
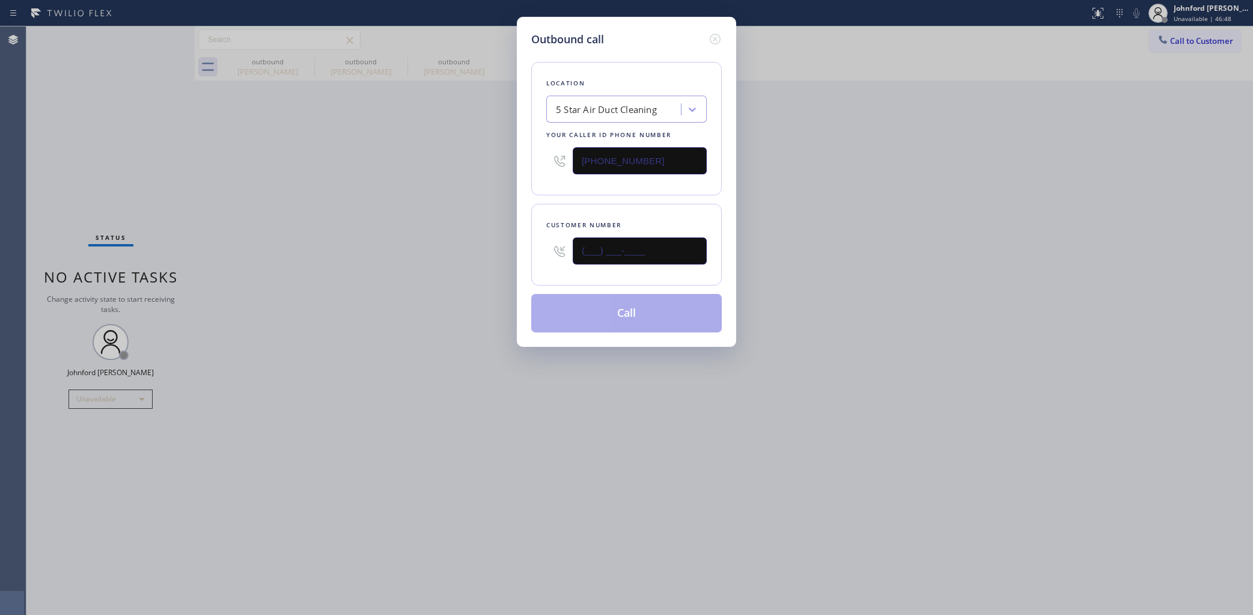
drag, startPoint x: 635, startPoint y: 247, endPoint x: 480, endPoint y: 262, distance: 155.8
click at [480, 262] on div "Outbound call Location 5 Star Air Duct Cleaning Your caller id phone number [PH…" at bounding box center [626, 307] width 1253 height 615
paste input "text"
type input "(___) ___-____"
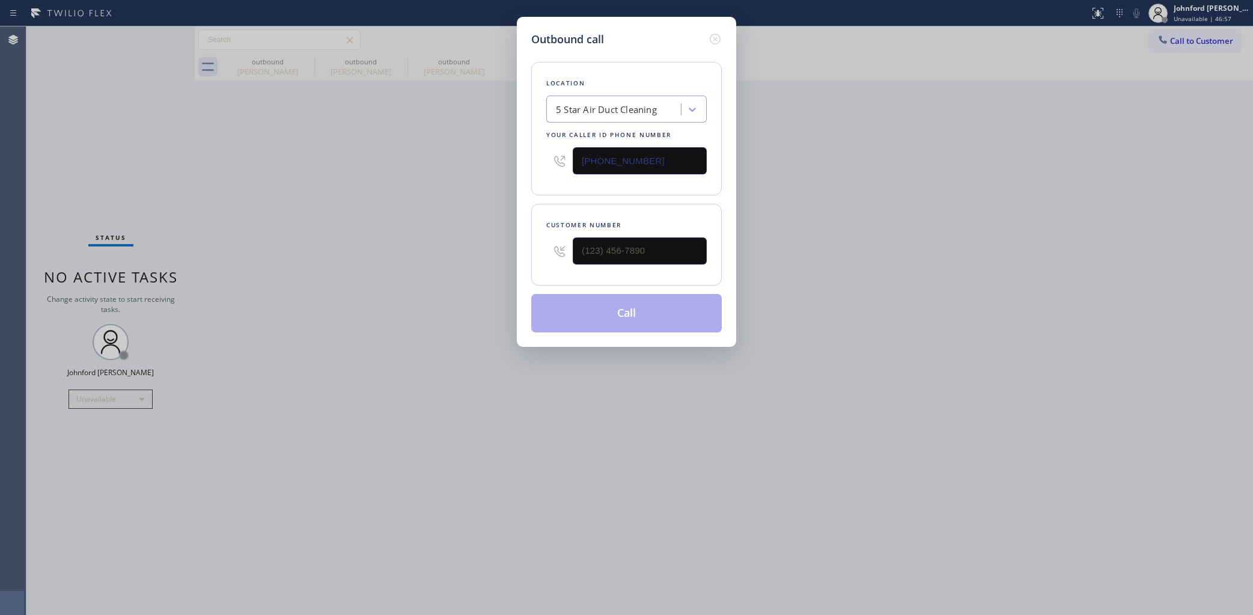
drag, startPoint x: 689, startPoint y: 263, endPoint x: 480, endPoint y: 269, distance: 209.8
click at [491, 269] on div "Outbound call Location 5 Star Air Duct Cleaning Your caller id phone number (85…" at bounding box center [626, 307] width 1253 height 615
click at [602, 251] on input "(___) ___-____" at bounding box center [640, 250] width 134 height 27
paste input "323) 806-4433"
type input "[PHONE_NUMBER]"
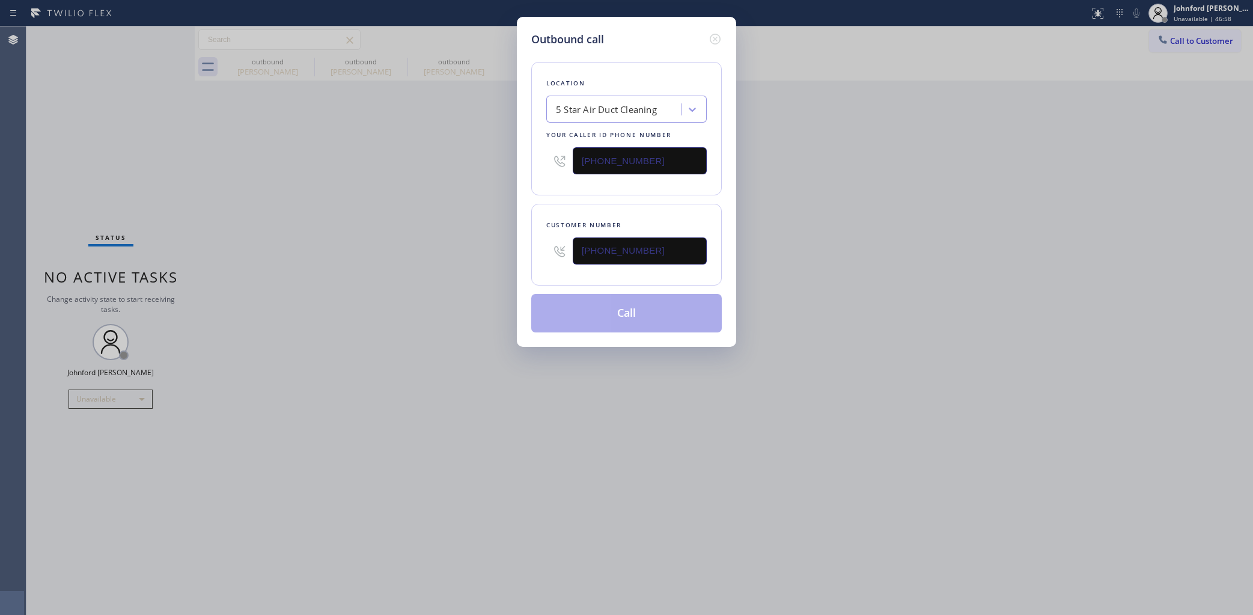
click at [332, 251] on div "Outbound call Location 5 Star Air Duct Cleaning Your caller id phone number (85…" at bounding box center [626, 307] width 1253 height 615
click at [561, 313] on button "Call" at bounding box center [626, 313] width 191 height 38
drag, startPoint x: 921, startPoint y: 152, endPoint x: 934, endPoint y: 141, distance: 17.1
click at [930, 145] on div "Outbound call Location 5 Star Air Duct Cleaning Your caller id phone number (85…" at bounding box center [626, 307] width 1253 height 615
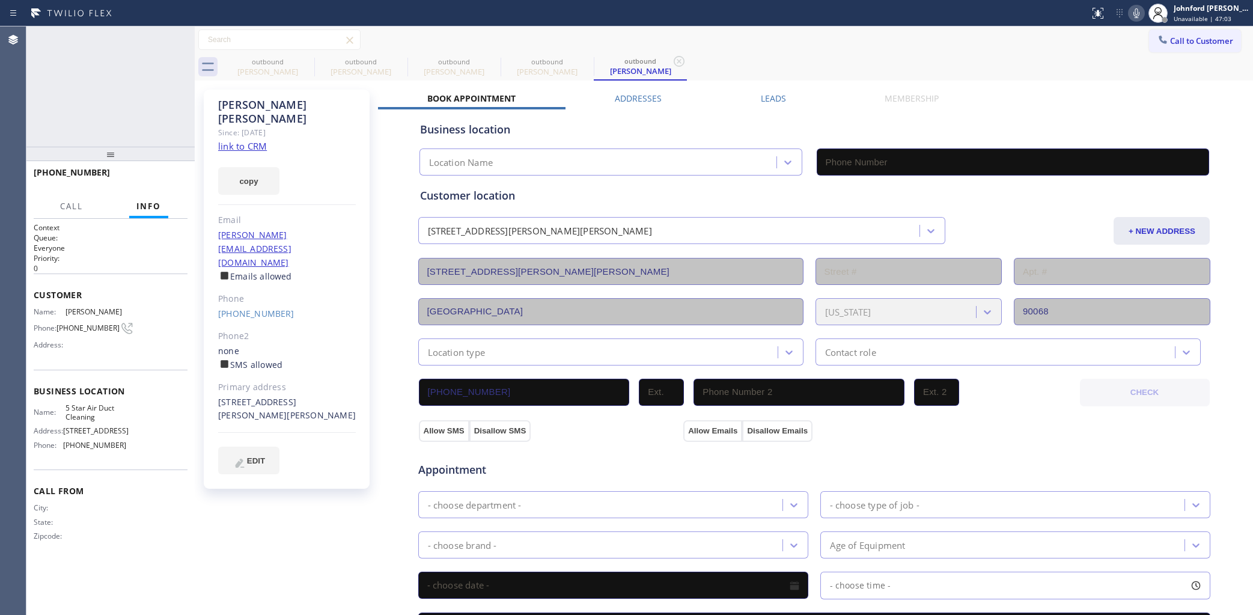
type input "[PHONE_NUMBER]"
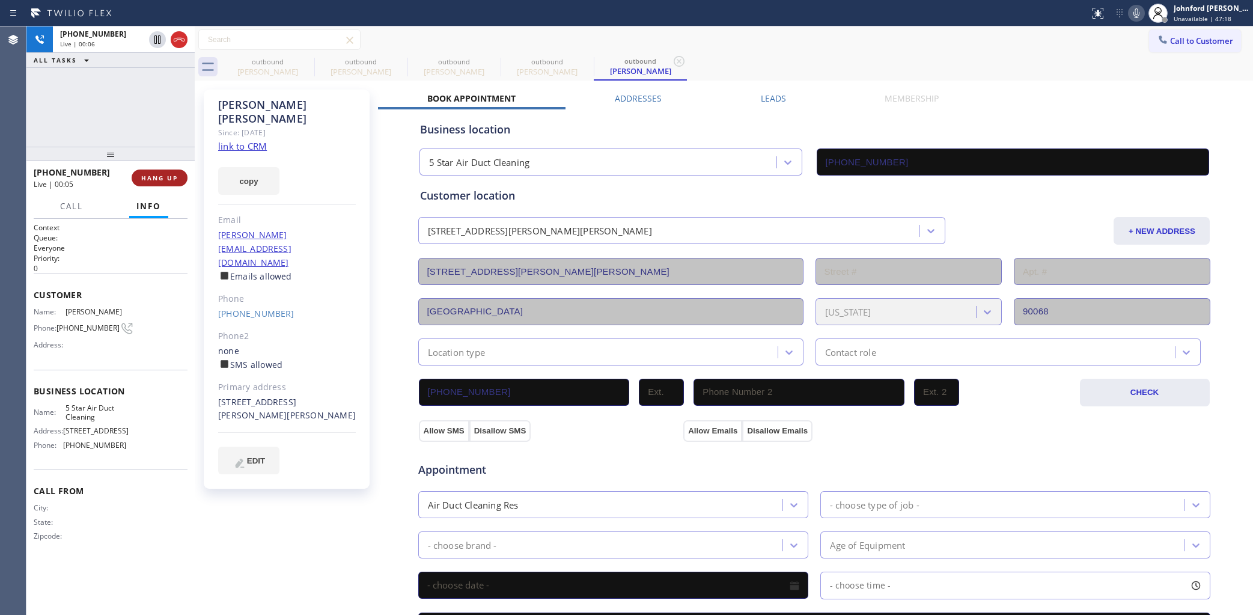
click at [181, 183] on button "HANG UP" at bounding box center [160, 177] width 56 height 17
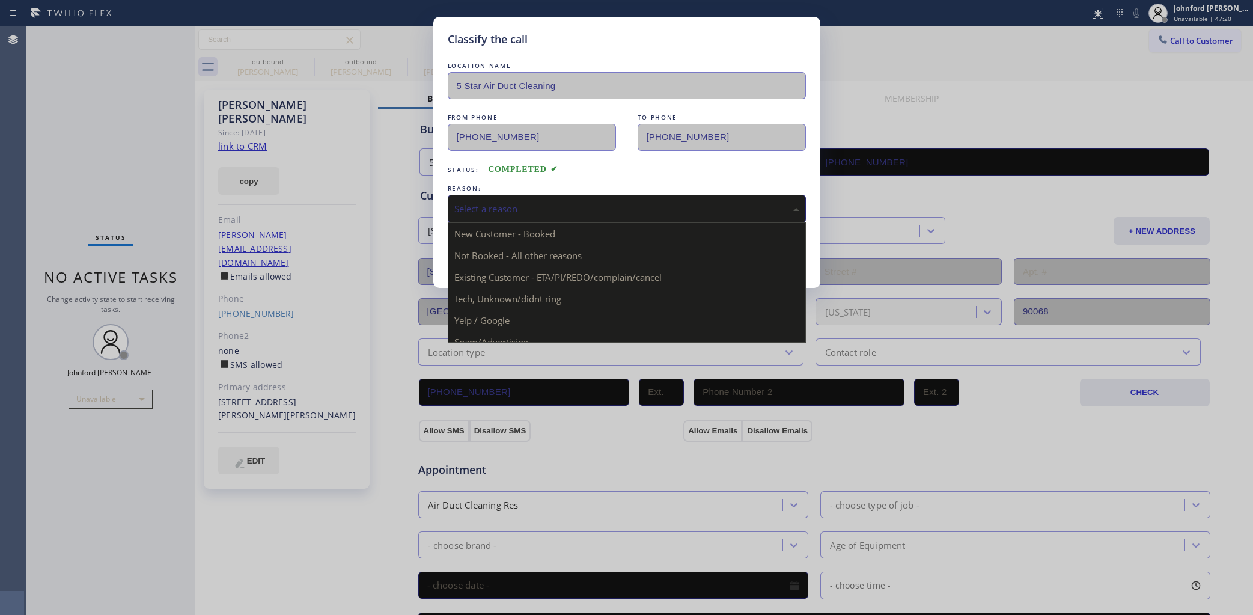
drag, startPoint x: 494, startPoint y: 207, endPoint x: 643, endPoint y: 245, distance: 153.8
click at [499, 207] on div "Select a reason" at bounding box center [626, 209] width 345 height 14
drag, startPoint x: 581, startPoint y: 269, endPoint x: 559, endPoint y: 269, distance: 21.6
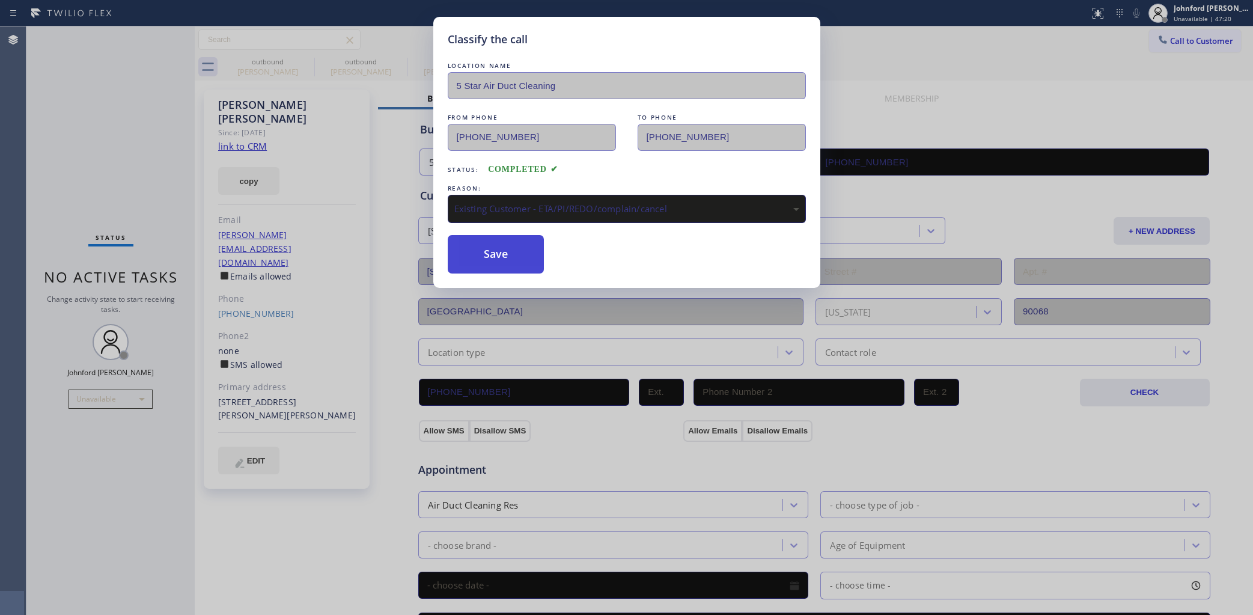
click at [525, 260] on button "Save" at bounding box center [496, 254] width 97 height 38
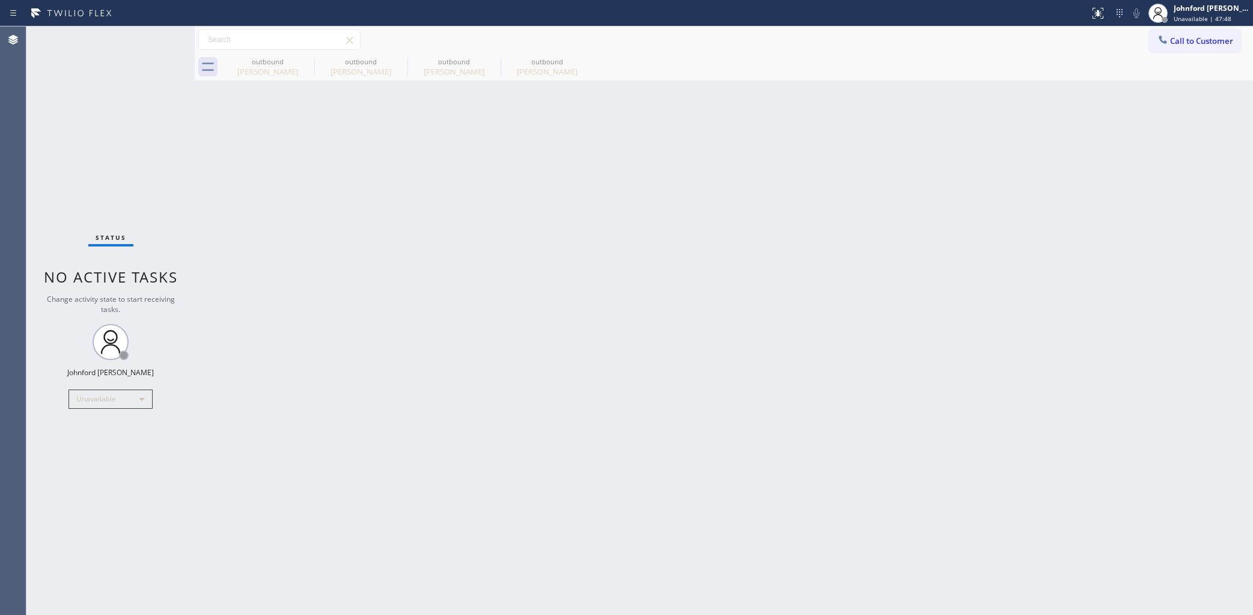
drag, startPoint x: 914, startPoint y: 290, endPoint x: 912, endPoint y: 229, distance: 60.7
click at [914, 290] on div "Back to Dashboard Change Sender ID Customers Technicians Select a contact Outbo…" at bounding box center [724, 320] width 1058 height 588
click at [1153, 41] on button "Call to Customer" at bounding box center [1195, 40] width 92 height 23
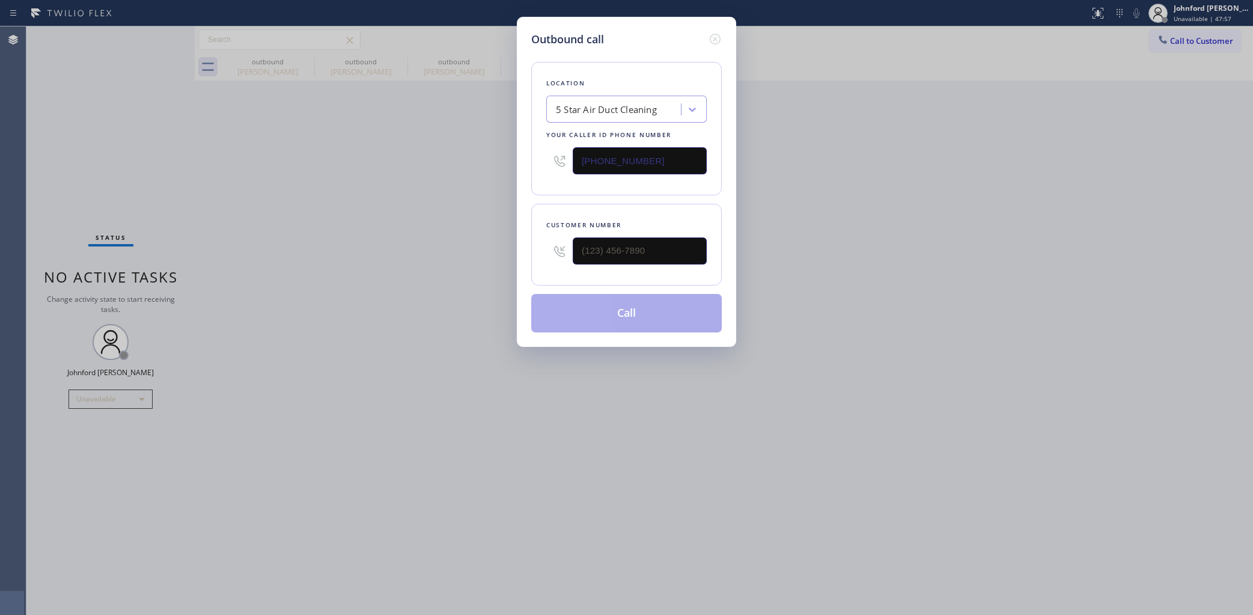
click at [1173, 47] on div "Outbound call Location 5 Star Air Duct Cleaning Your caller id phone number (85…" at bounding box center [626, 307] width 1253 height 615
drag, startPoint x: 614, startPoint y: 249, endPoint x: 389, endPoint y: 266, distance: 225.4
click at [492, 255] on div "Outbound call Location 5 Star Air Duct Cleaning Your caller id phone number [PH…" at bounding box center [626, 307] width 1253 height 615
paste input "805) 499-6216"
click at [346, 278] on div "Outbound call Location 5 Star Air Duct Cleaning Your caller id phone number (85…" at bounding box center [626, 307] width 1253 height 615
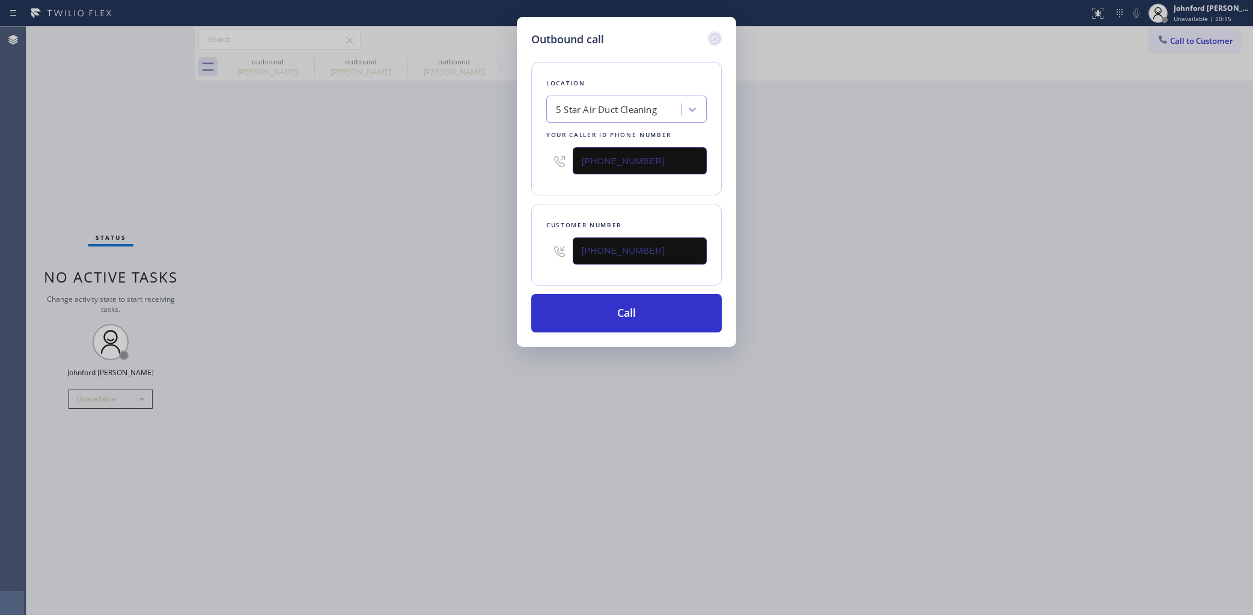
click at [716, 34] on icon at bounding box center [715, 39] width 14 height 14
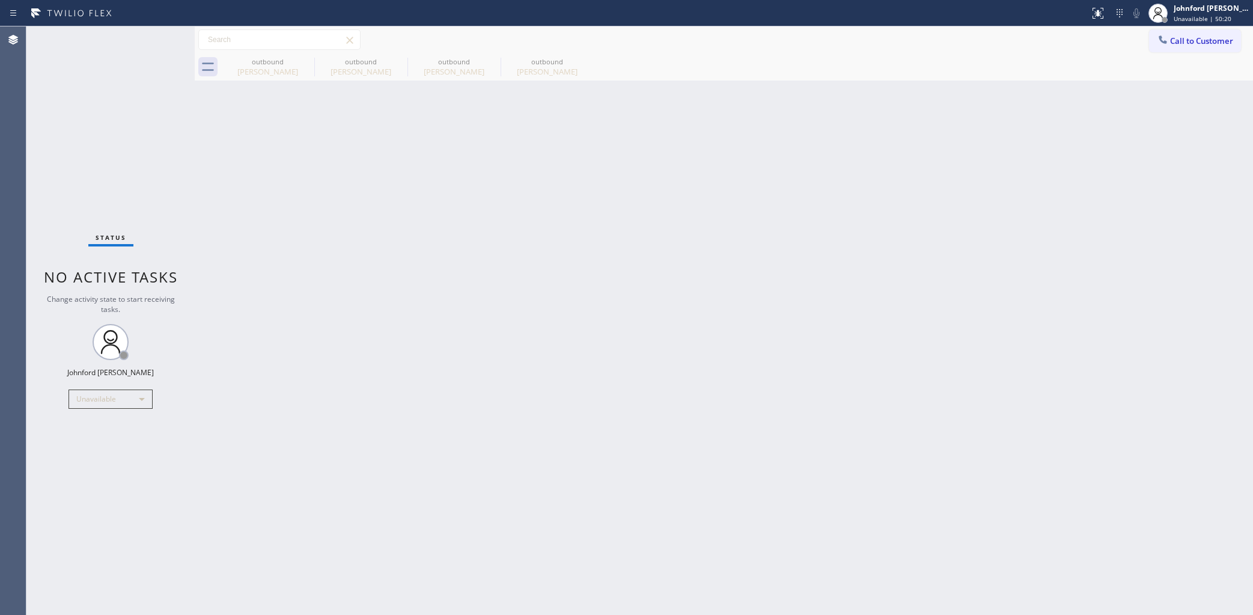
drag, startPoint x: 1169, startPoint y: 44, endPoint x: 1126, endPoint y: 58, distance: 46.2
click at [1172, 43] on button "Call to Customer" at bounding box center [1195, 40] width 92 height 23
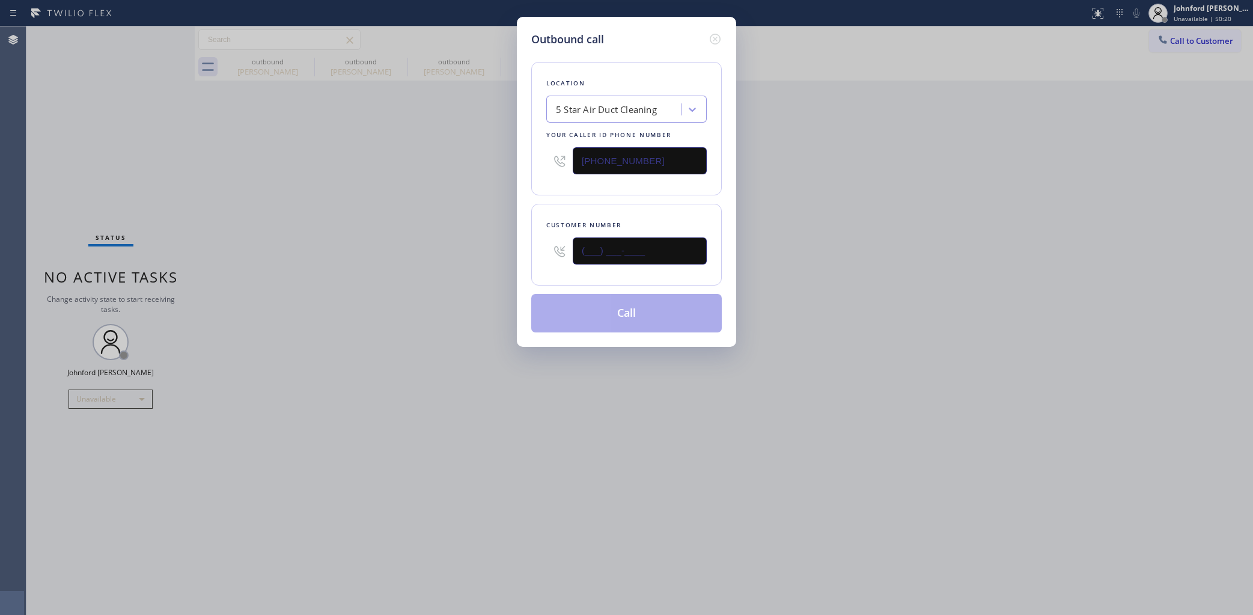
drag, startPoint x: 604, startPoint y: 254, endPoint x: 573, endPoint y: 254, distance: 31.3
click at [573, 254] on input "(___) ___-____" at bounding box center [640, 250] width 134 height 27
paste input "805) 499-6216"
drag, startPoint x: 804, startPoint y: 230, endPoint x: 841, endPoint y: 40, distance: 193.5
click at [813, 218] on div "Outbound call Location 5 Star Air Duct Cleaning Your caller id phone number (85…" at bounding box center [626, 307] width 1253 height 615
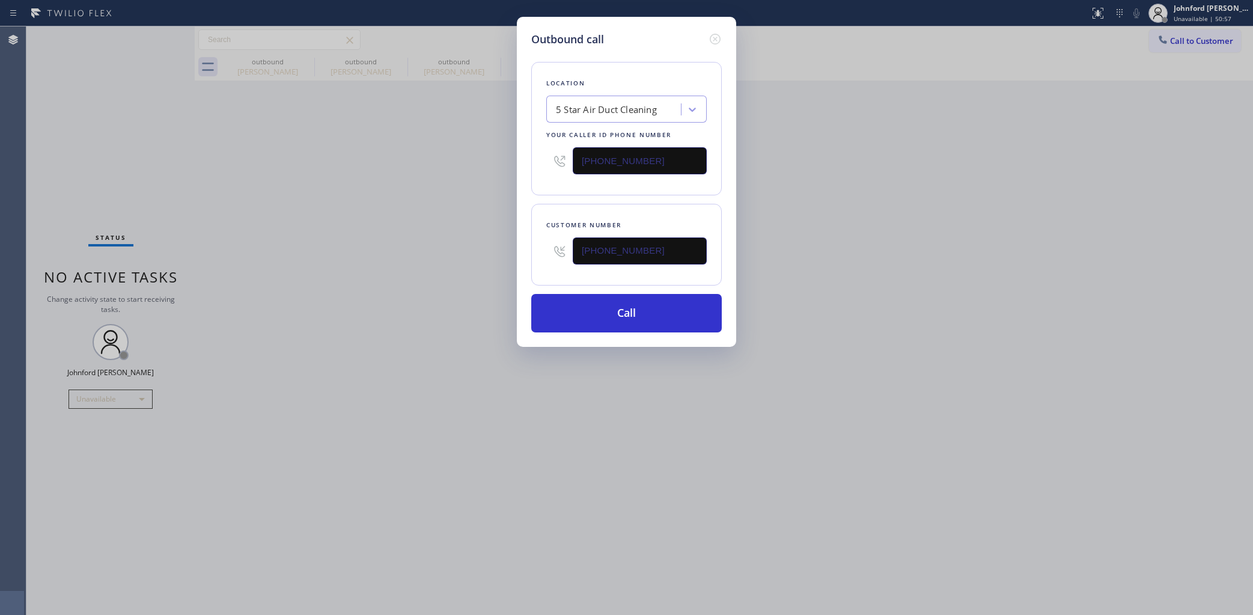
click at [1163, 33] on div "Outbound call Location 5 Star Air Duct Cleaning Your caller id phone number (85…" at bounding box center [626, 307] width 1253 height 615
drag, startPoint x: 663, startPoint y: 258, endPoint x: 422, endPoint y: 272, distance: 240.8
click at [438, 266] on div "Outbound call Location 5 Star Air Duct Cleaning Your caller id phone number (85…" at bounding box center [626, 307] width 1253 height 615
paste input "310) 410-9820"
type input "[PHONE_NUMBER]"
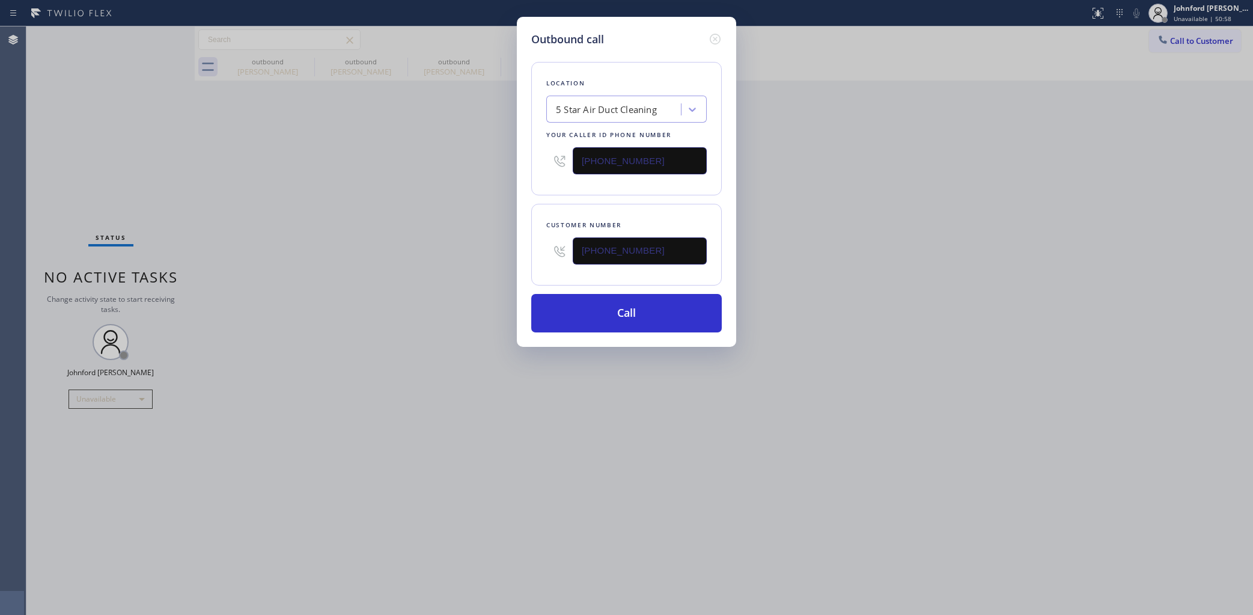
click at [418, 275] on div "Outbound call Location 5 Star Air Duct Cleaning Your caller id phone number (85…" at bounding box center [626, 307] width 1253 height 615
click at [605, 329] on div "Outbound call Location 5 Star Air Duct Cleaning Your caller id phone number (85…" at bounding box center [626, 182] width 219 height 330
click at [674, 334] on div "Outbound call Location 5 Star Air Duct Cleaning Your caller id phone number (85…" at bounding box center [626, 182] width 219 height 330
click at [671, 329] on button "Call" at bounding box center [626, 313] width 191 height 38
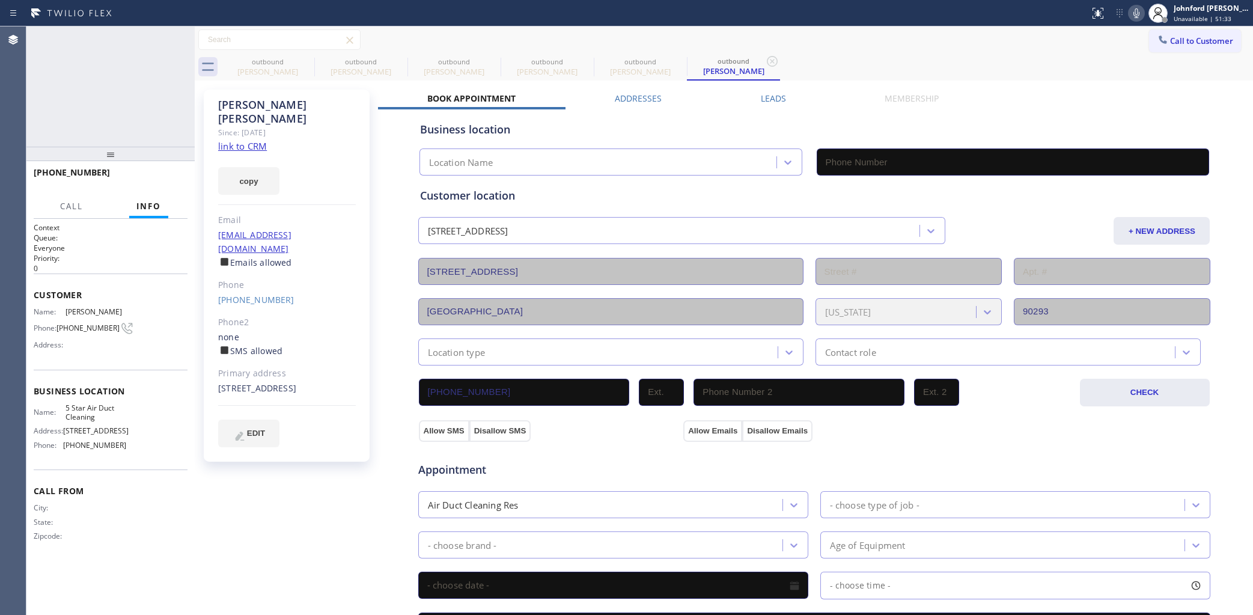
type input "[PHONE_NUMBER]"
click at [154, 186] on div "+13104109820 Live | 00:03 HANG UP" at bounding box center [111, 177] width 154 height 31
click at [149, 174] on span "HANG UP" at bounding box center [159, 178] width 37 height 8
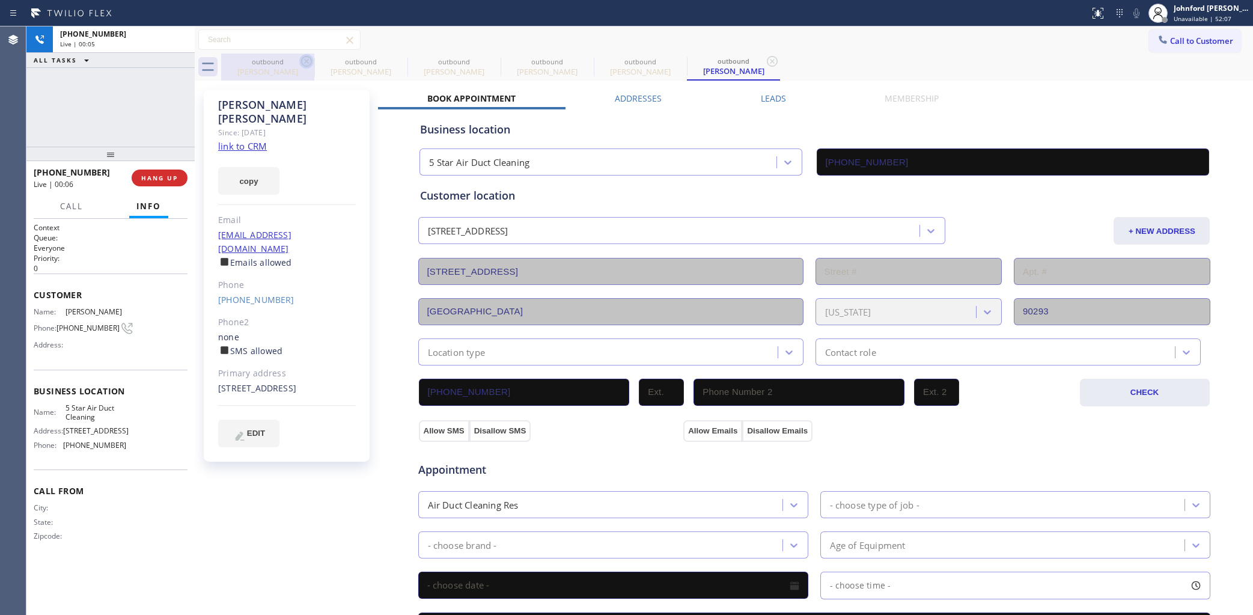
click at [305, 64] on icon at bounding box center [306, 61] width 14 height 14
click at [0, 0] on icon at bounding box center [0, 0] width 0 height 0
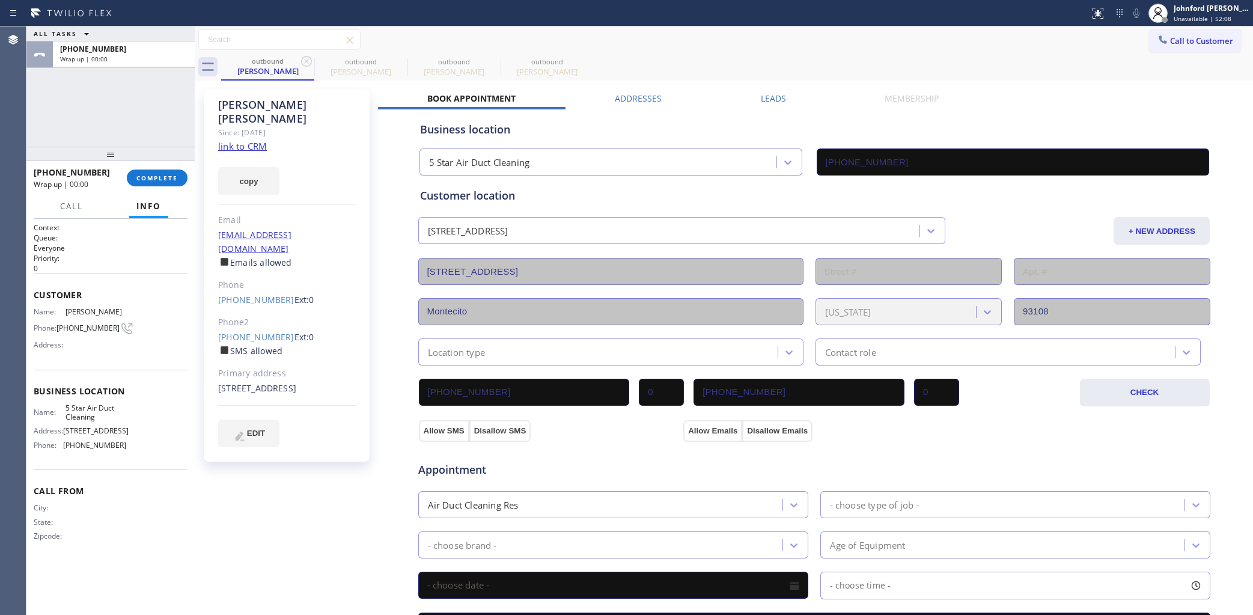
click at [305, 64] on icon at bounding box center [306, 61] width 14 height 14
click at [392, 64] on icon at bounding box center [399, 61] width 14 height 14
click at [305, 64] on icon at bounding box center [306, 61] width 14 height 14
click at [168, 181] on span "COMPLETE" at bounding box center [156, 178] width 41 height 8
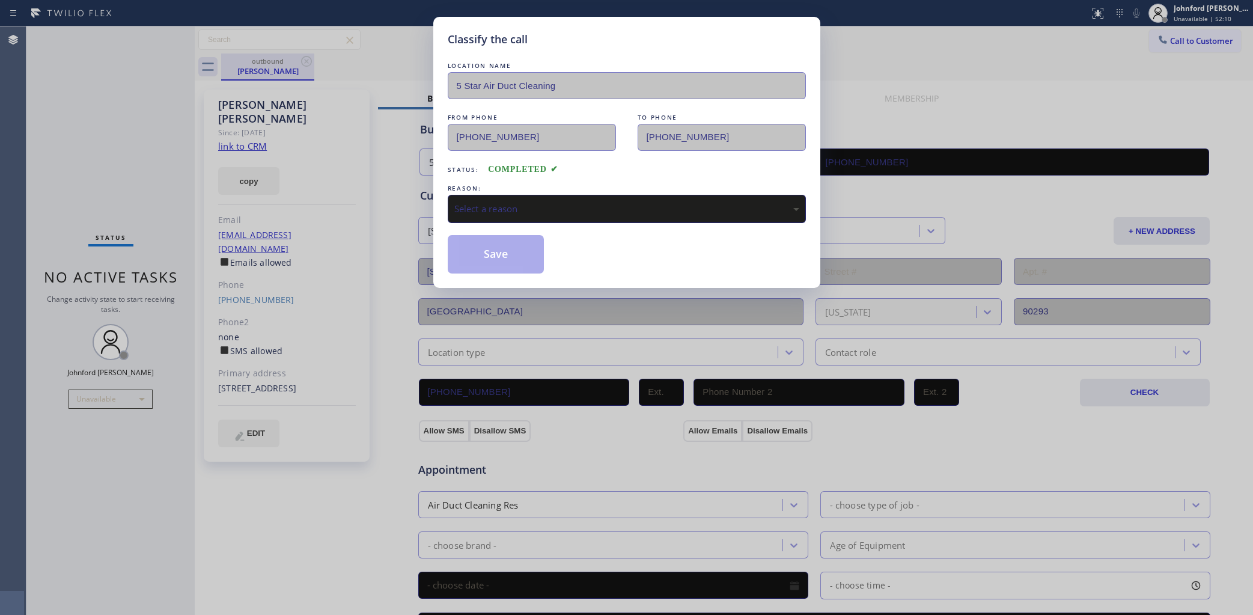
click at [300, 67] on div "Classify the call LOCATION NAME 5 Star Air Duct Cleaning FROM PHONE (858) 800-3…" at bounding box center [626, 307] width 1253 height 615
drag, startPoint x: 448, startPoint y: 191, endPoint x: 451, endPoint y: 197, distance: 6.5
click at [450, 195] on div "Classify the call LOCATION NAME 5 Star Air Duct Cleaning FROM PHONE (858) 800-3…" at bounding box center [626, 152] width 387 height 271
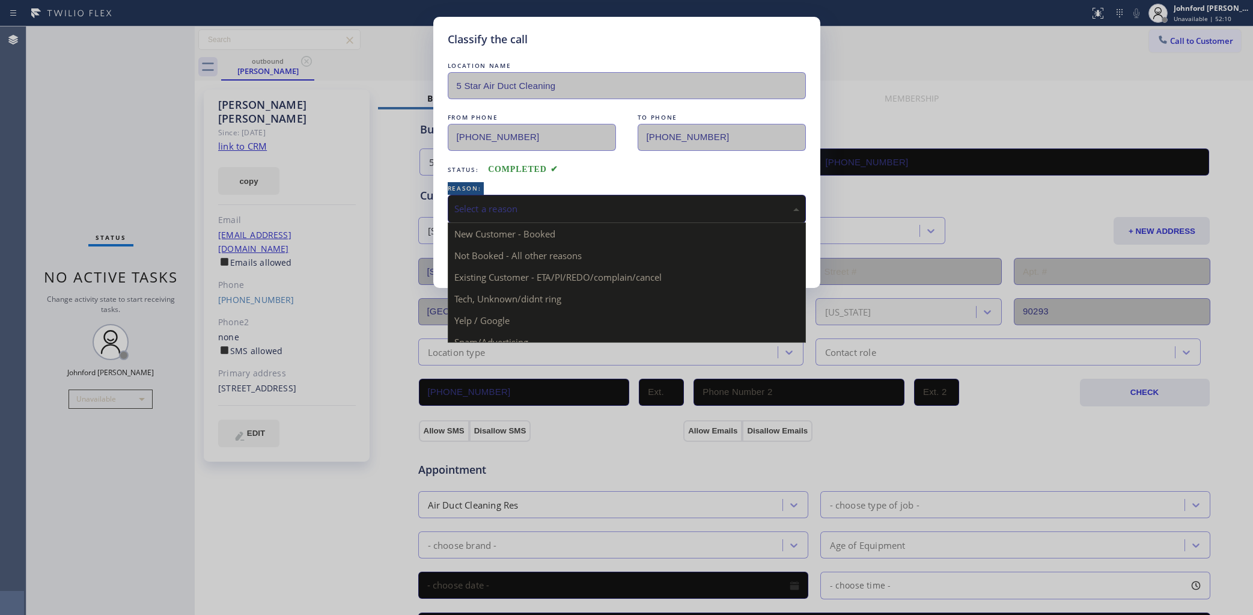
click at [472, 204] on div "Select a reason" at bounding box center [626, 209] width 345 height 14
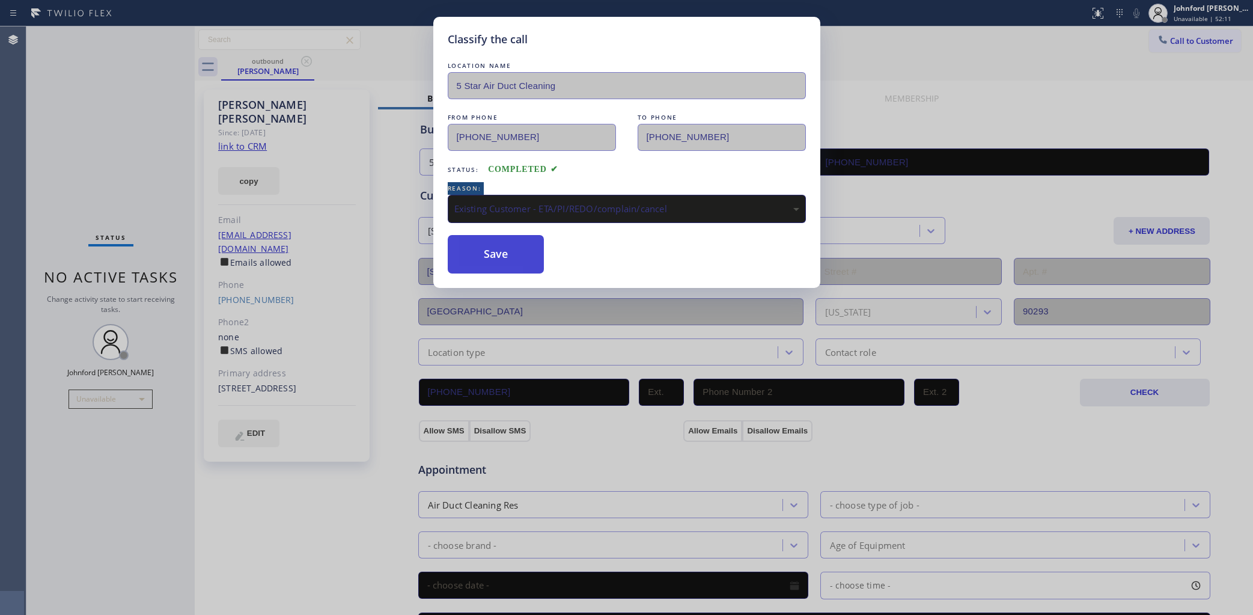
click at [474, 260] on button "Save" at bounding box center [496, 254] width 97 height 38
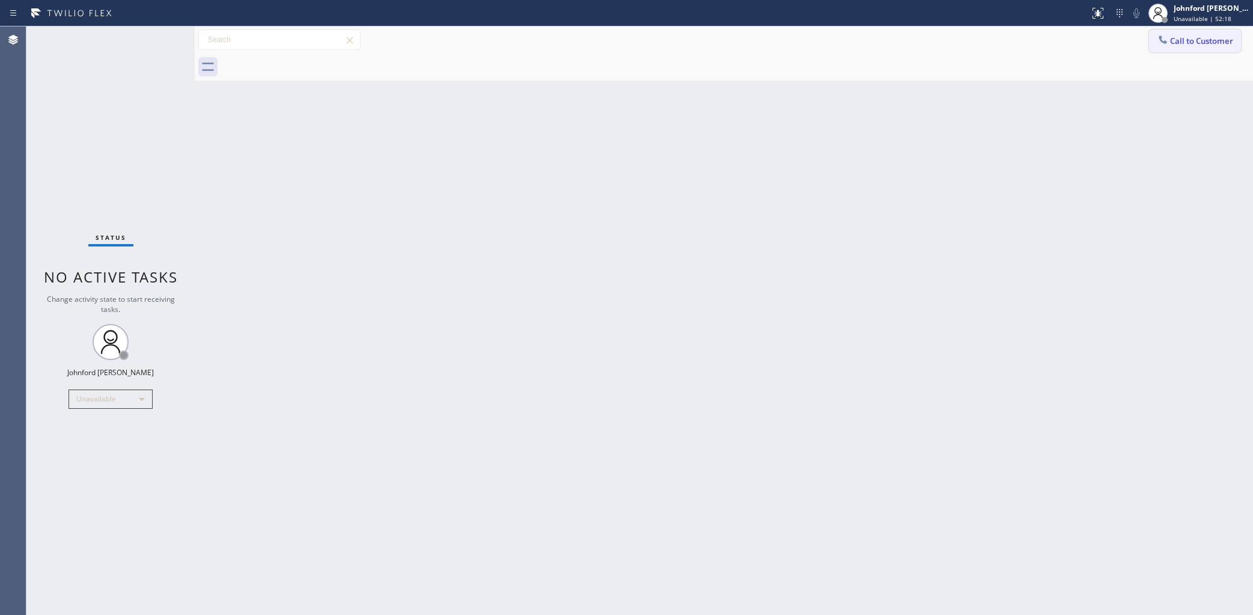
click at [1169, 43] on div at bounding box center [1163, 41] width 14 height 14
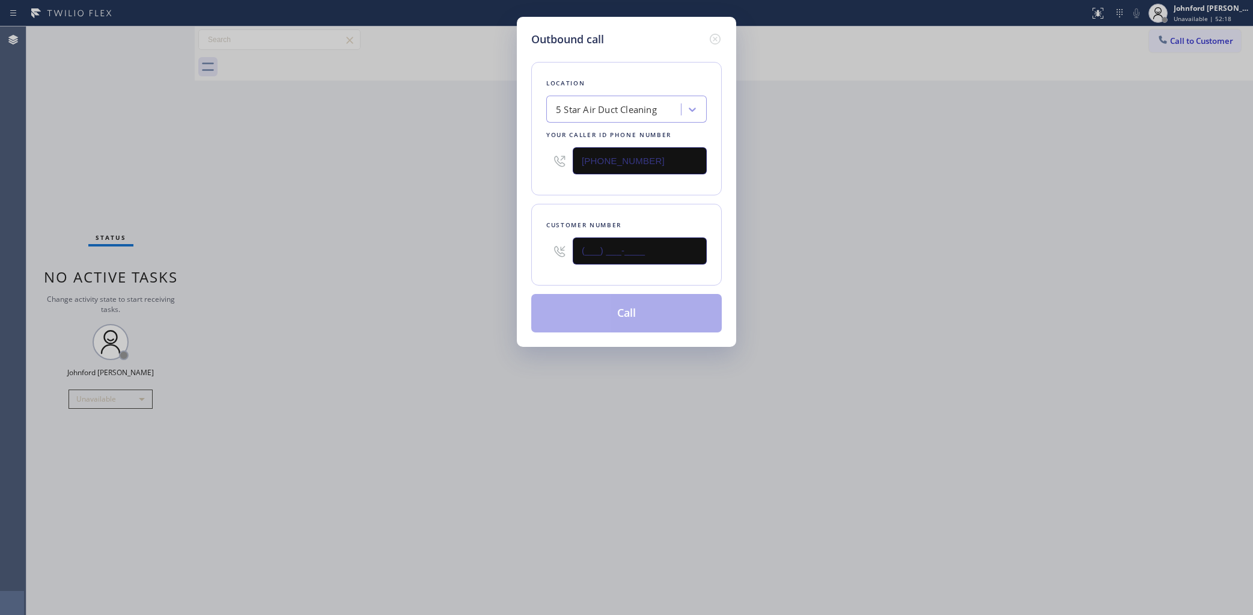
click at [553, 248] on div "(___) ___-____" at bounding box center [626, 250] width 160 height 39
paste input "520) 440-4067"
click at [445, 276] on div "Outbound call Location 5 Star Air Duct Cleaning Your caller id phone number (85…" at bounding box center [626, 307] width 1253 height 615
drag, startPoint x: 581, startPoint y: 255, endPoint x: 532, endPoint y: 258, distance: 48.2
click at [532, 258] on div "Customer number (520) 440-4067" at bounding box center [626, 245] width 191 height 82
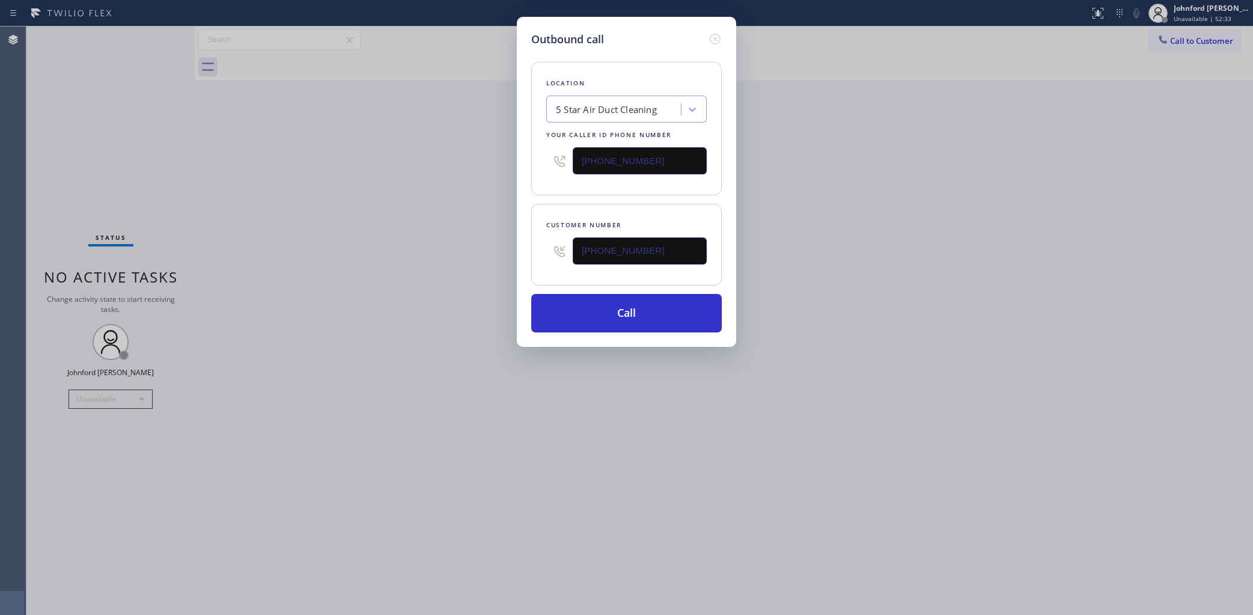
paste input "___) ___-____"
type input "(___) ___-____"
drag, startPoint x: 611, startPoint y: 240, endPoint x: 521, endPoint y: 240, distance: 90.1
click at [521, 240] on div "Outbound call Location 5 Star Air Duct Cleaning Your caller id phone number [PH…" at bounding box center [626, 182] width 219 height 330
paste input "520) 440-4067"
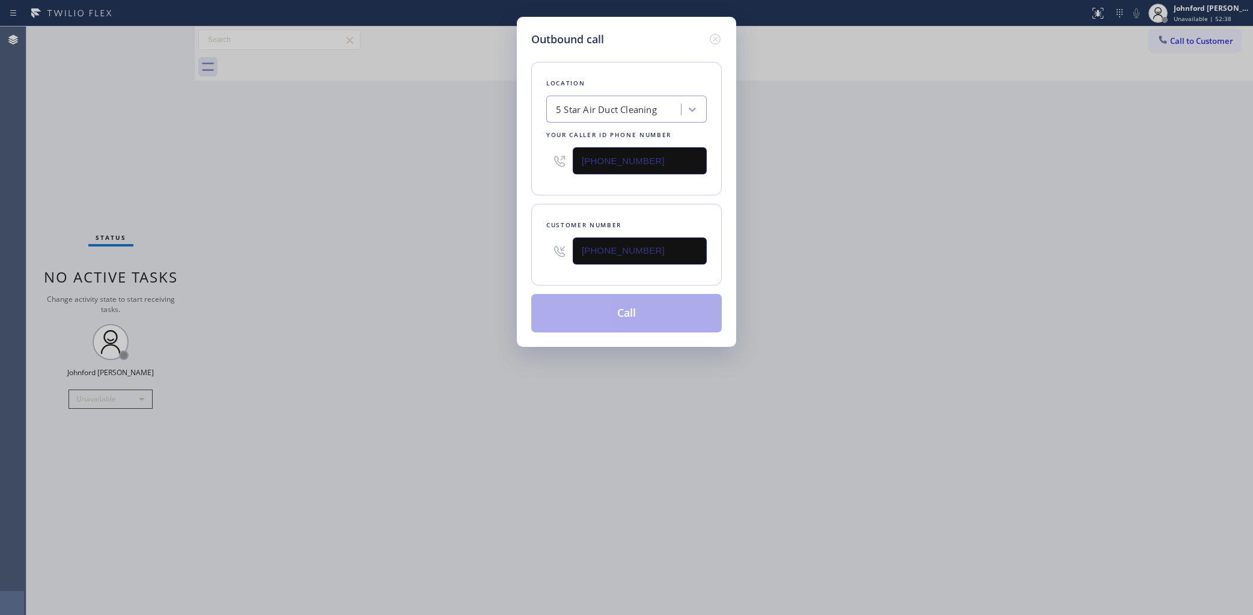
type input "[PHONE_NUMBER]"
drag, startPoint x: 966, startPoint y: 160, endPoint x: 966, endPoint y: 148, distance: 12.0
click at [966, 154] on div "Outbound call Location 5 Star Air Duct Cleaning Your caller id phone number (85…" at bounding box center [626, 307] width 1253 height 615
click at [1190, 46] on div "Outbound call Location 5 Star Air Duct Cleaning Your caller id phone number (85…" at bounding box center [626, 307] width 1253 height 615
drag, startPoint x: 605, startPoint y: 154, endPoint x: 568, endPoint y: 154, distance: 37.3
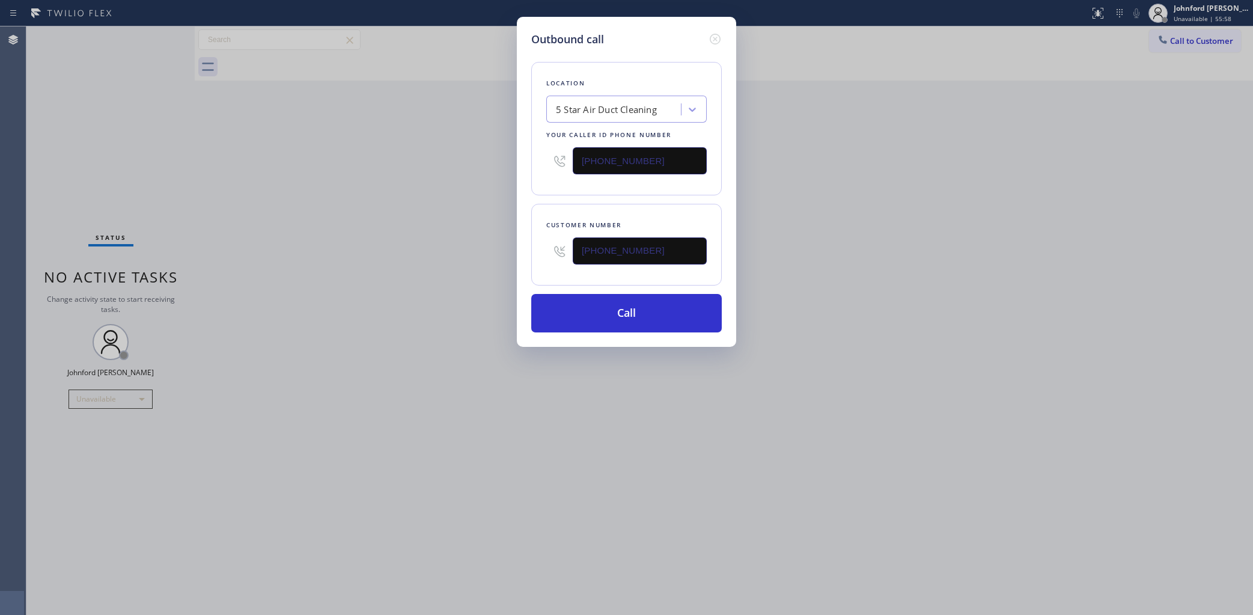
click at [570, 154] on div "[PHONE_NUMBER]" at bounding box center [626, 160] width 160 height 39
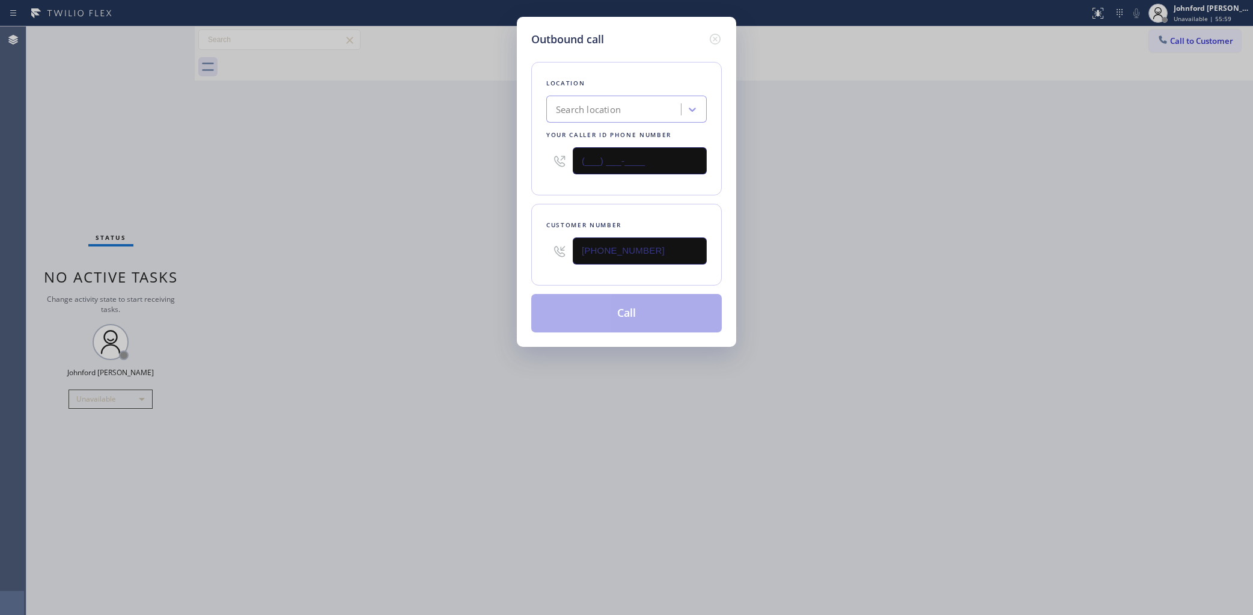
paste input "805) 946-5784"
type input "[PHONE_NUMBER]"
drag, startPoint x: 671, startPoint y: 246, endPoint x: 532, endPoint y: 248, distance: 139.4
click at [533, 248] on div "Customer number (520) 440-4067" at bounding box center [626, 245] width 191 height 82
paste input "805) 946-5784"
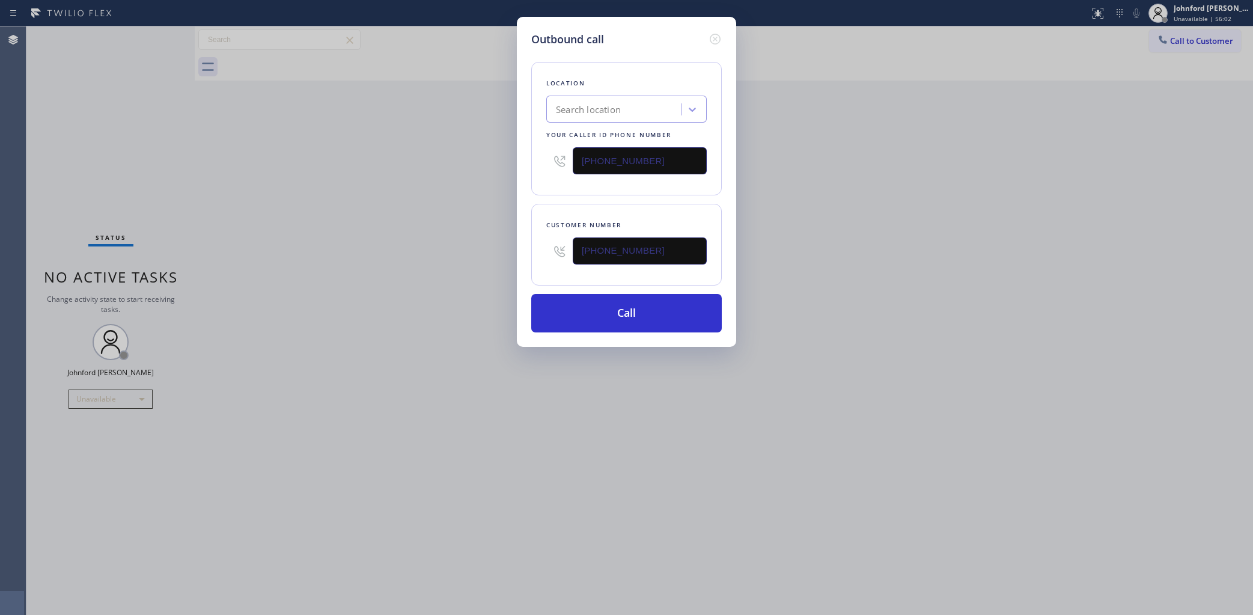
type input "[PHONE_NUMBER]"
click at [675, 161] on input "[PHONE_NUMBER]" at bounding box center [640, 160] width 134 height 27
drag, startPoint x: 673, startPoint y: 160, endPoint x: 500, endPoint y: 160, distance: 173.1
click at [504, 160] on div "Outbound call Location Search location Your caller id phone number (805) 946-57…" at bounding box center [626, 307] width 1253 height 615
click at [418, 161] on div "Outbound call Location Search location Your caller id phone number (805) 946-57…" at bounding box center [626, 307] width 1253 height 615
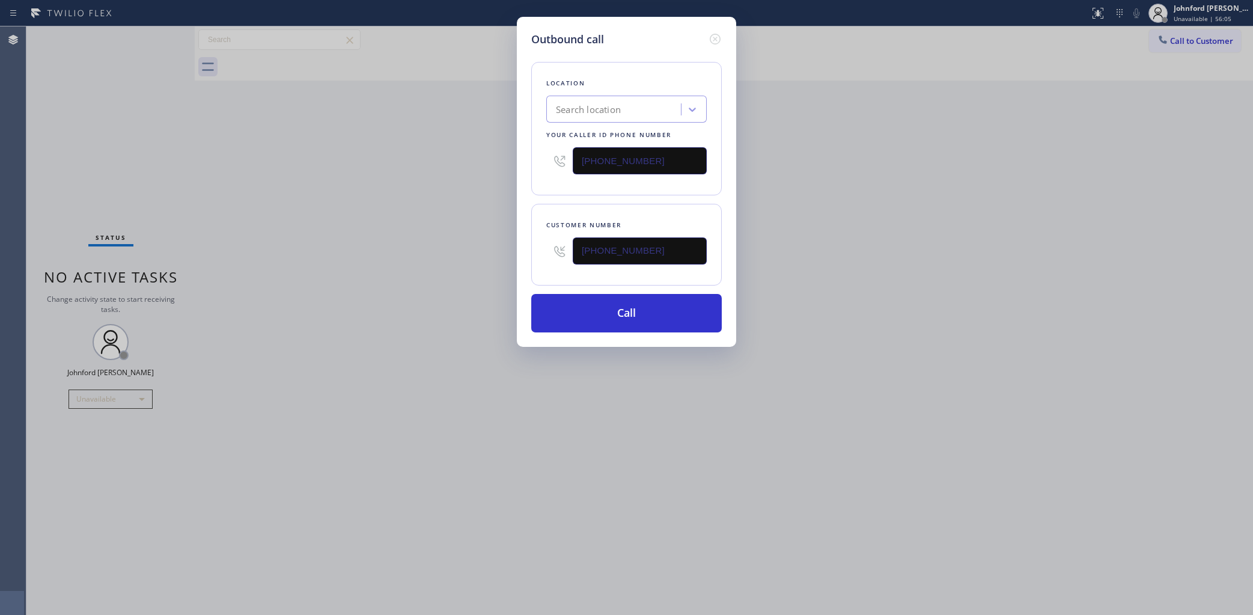
click at [613, 160] on input "[PHONE_NUMBER]" at bounding box center [640, 160] width 134 height 27
click at [620, 160] on input "[PHONE_NUMBER]" at bounding box center [640, 160] width 134 height 27
paste input "323) 639-7328"
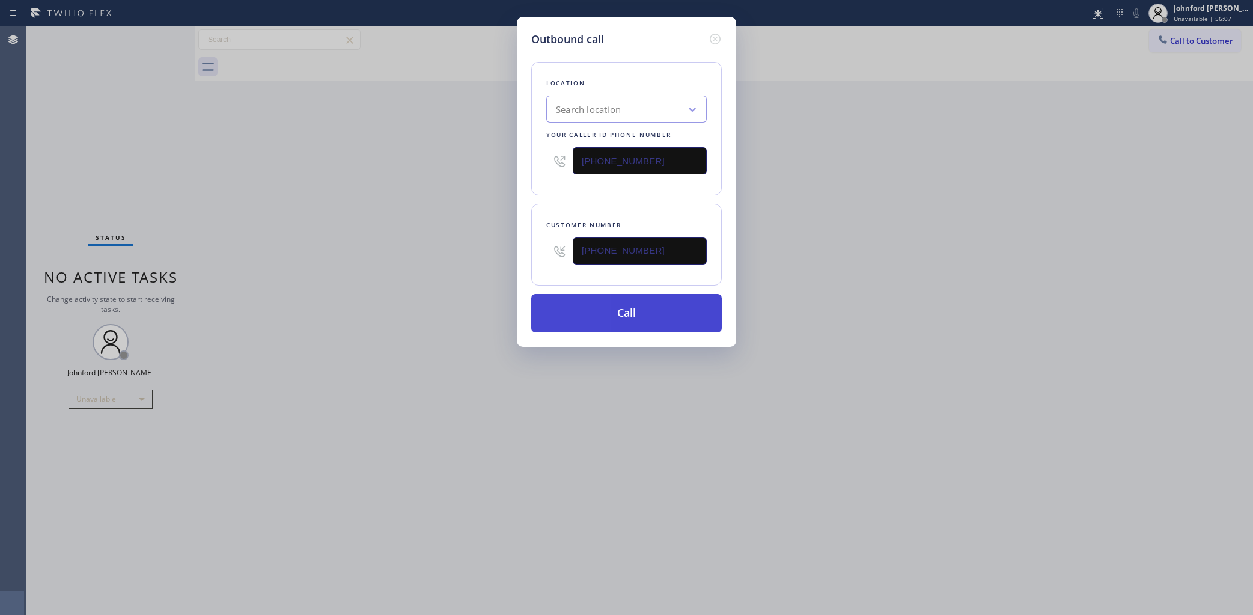
type input "(323) 639-7328"
click at [611, 308] on button "Call" at bounding box center [626, 313] width 191 height 38
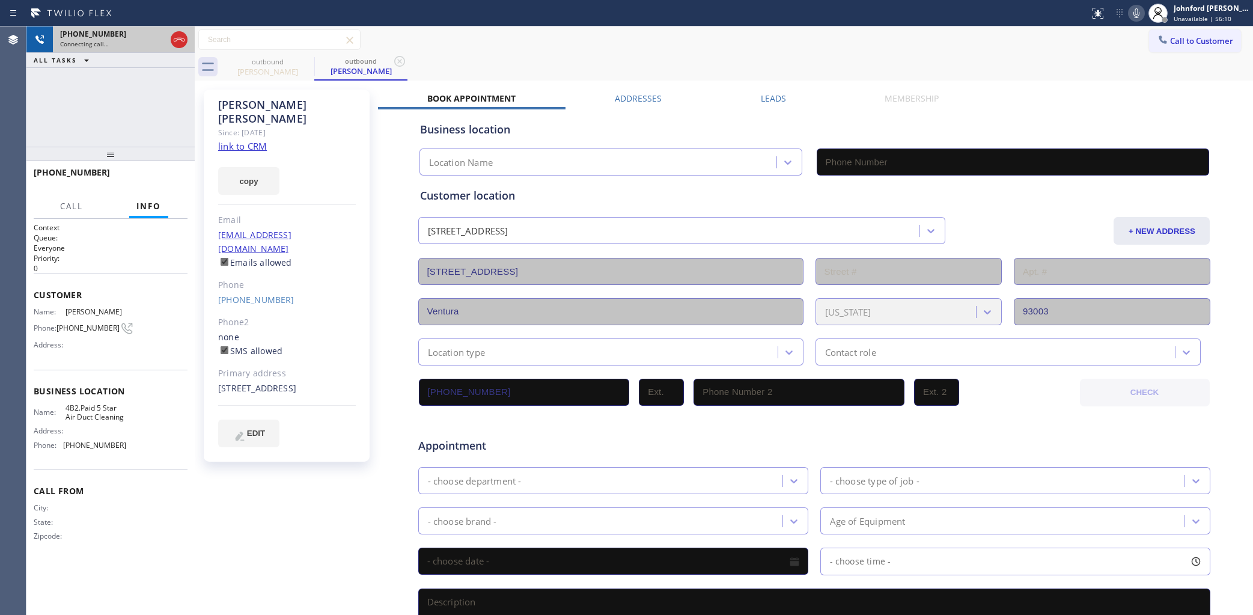
click at [181, 42] on icon at bounding box center [179, 39] width 14 height 14
click at [254, 140] on link "link to CRM" at bounding box center [242, 146] width 49 height 12
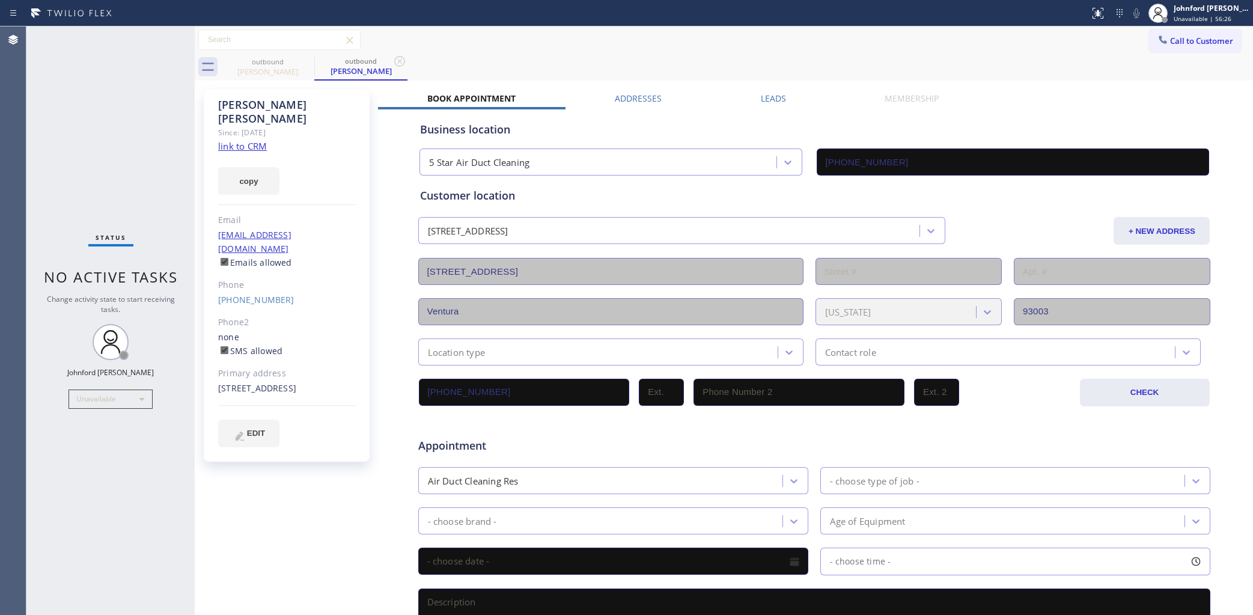
type input "(323) 639-7328"
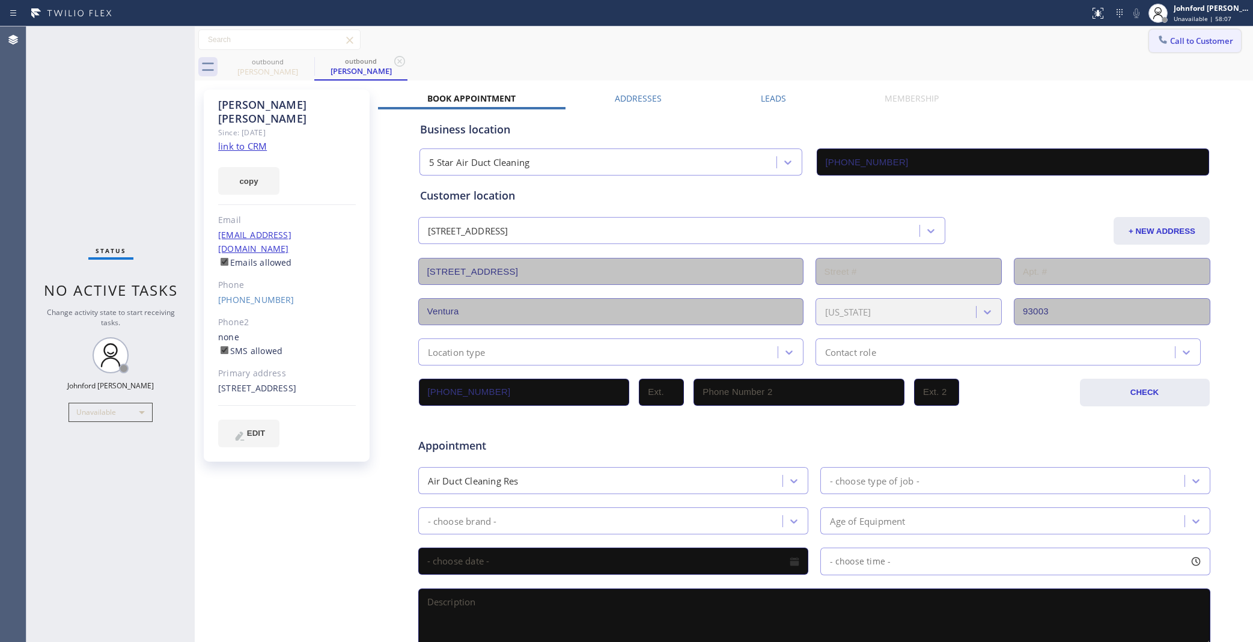
click at [1167, 46] on button "Call to Customer" at bounding box center [1195, 40] width 92 height 23
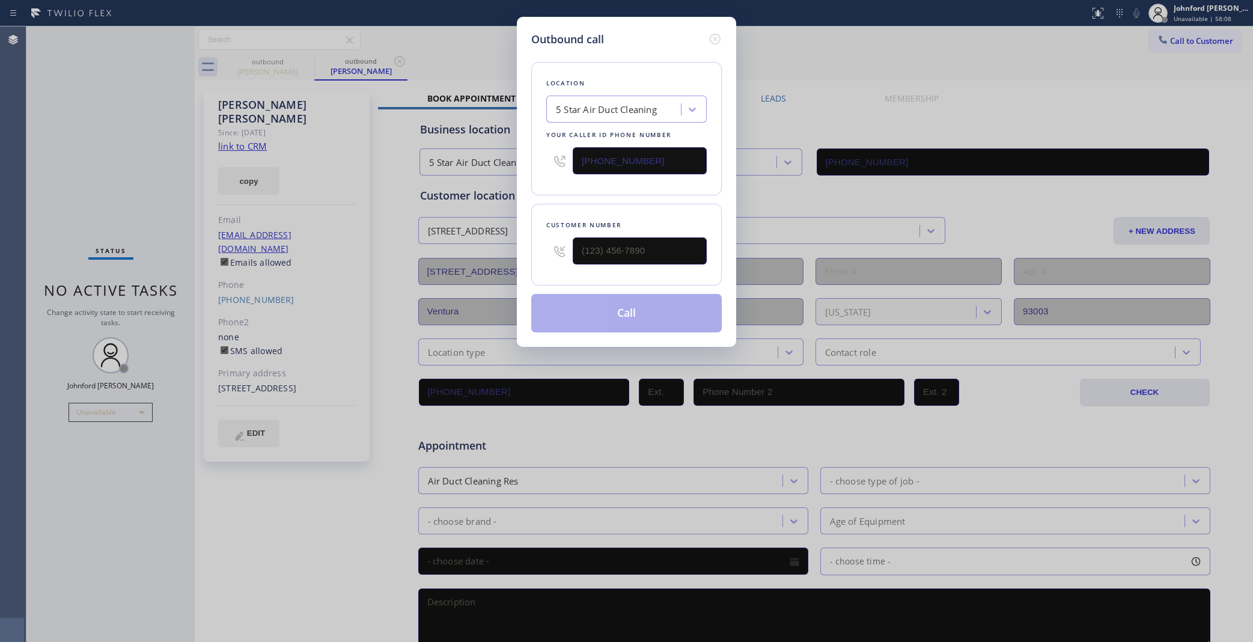
drag, startPoint x: 678, startPoint y: 163, endPoint x: 505, endPoint y: 163, distance: 173.1
click at [511, 163] on div "Outbound call Location 5 Star Air Duct Cleaning Your caller id phone number (32…" at bounding box center [626, 321] width 1253 height 642
paste input "818) 650-3440"
type input "[PHONE_NUMBER]"
drag, startPoint x: 680, startPoint y: 240, endPoint x: 565, endPoint y: 254, distance: 116.1
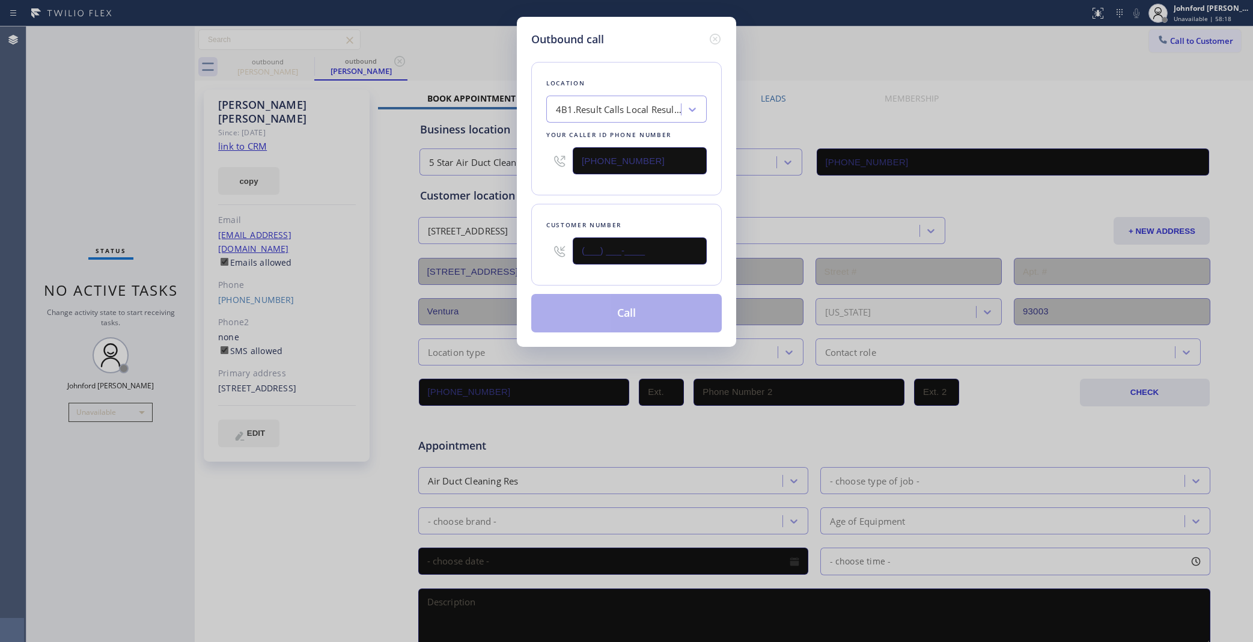
click at [574, 254] on input "(___) ___-____" at bounding box center [640, 250] width 134 height 27
paste input "805) 946-5784"
type input "[PHONE_NUMBER]"
click at [544, 209] on div "Customer number (805) 946-5784" at bounding box center [626, 245] width 191 height 82
click at [575, 316] on button "Call" at bounding box center [626, 313] width 191 height 38
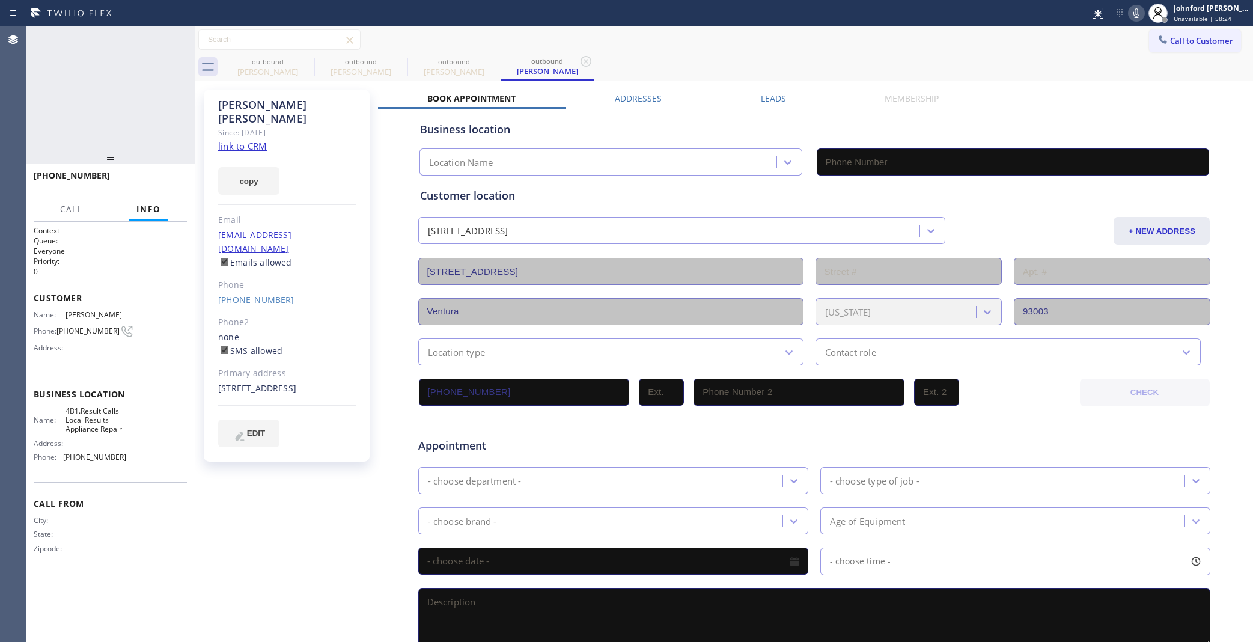
type input "[PHONE_NUMBER]"
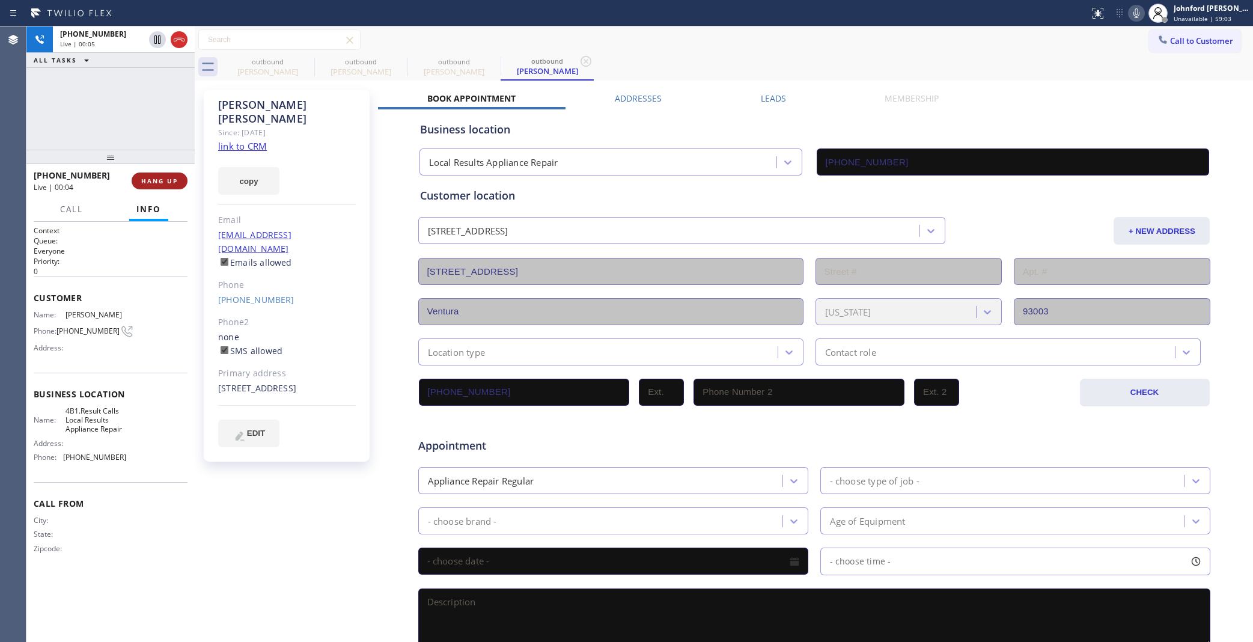
click at [148, 177] on span "HANG UP" at bounding box center [159, 181] width 37 height 8
click at [148, 177] on span "COMPLETE" at bounding box center [156, 181] width 41 height 8
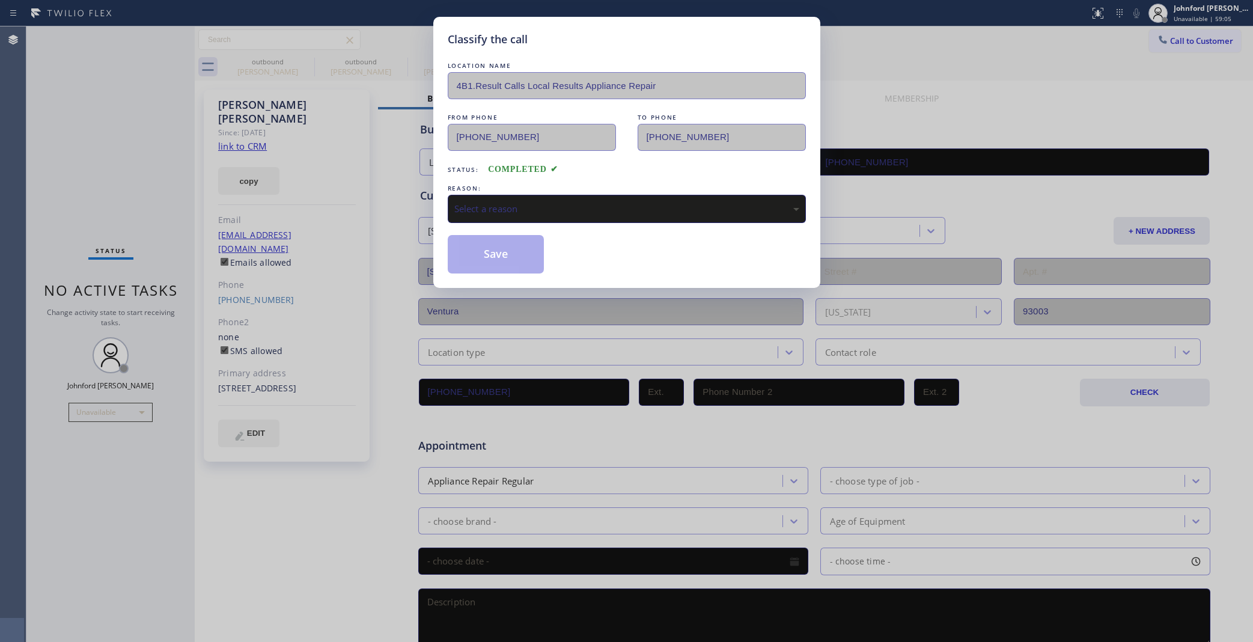
click at [590, 189] on div "REASON:" at bounding box center [627, 188] width 358 height 13
click at [590, 188] on div "REASON:" at bounding box center [627, 188] width 358 height 13
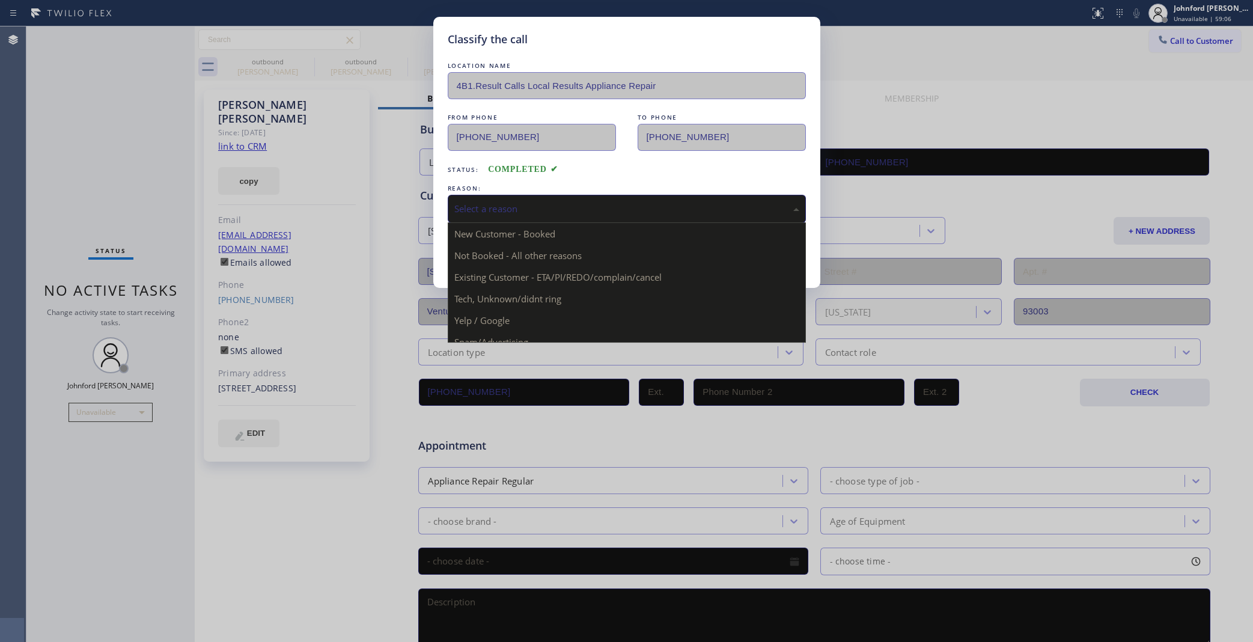
click at [587, 195] on div "Select a reason" at bounding box center [627, 209] width 358 height 28
drag, startPoint x: 522, startPoint y: 267, endPoint x: 488, endPoint y: 238, distance: 44.7
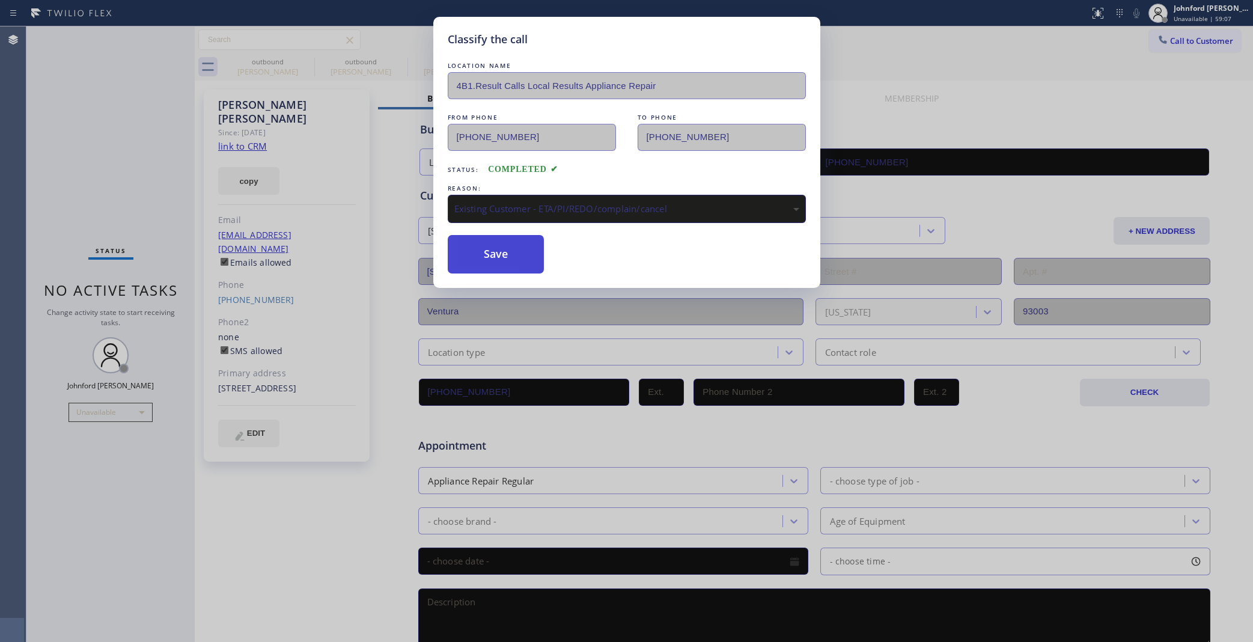
click at [488, 238] on button "Save" at bounding box center [496, 254] width 97 height 38
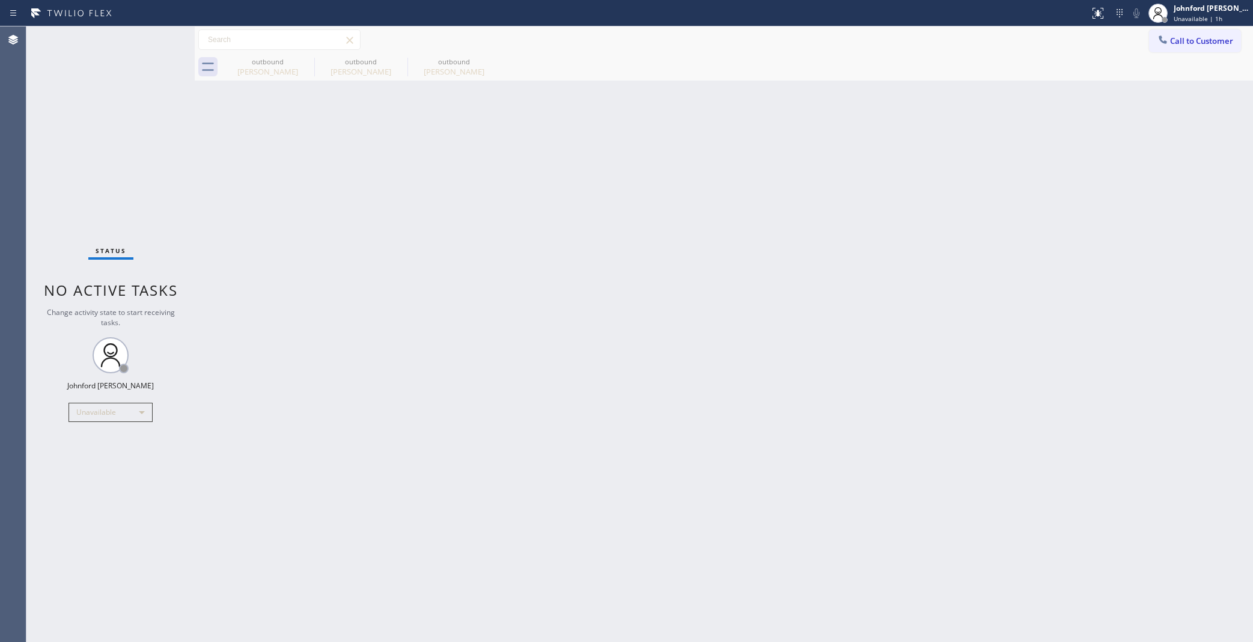
click at [572, 484] on div "Back to Dashboard Change Sender ID Customers Technicians Select a contact Outbo…" at bounding box center [724, 333] width 1058 height 615
click at [305, 54] on icon at bounding box center [306, 61] width 14 height 14
type input "(323) 639-7328"
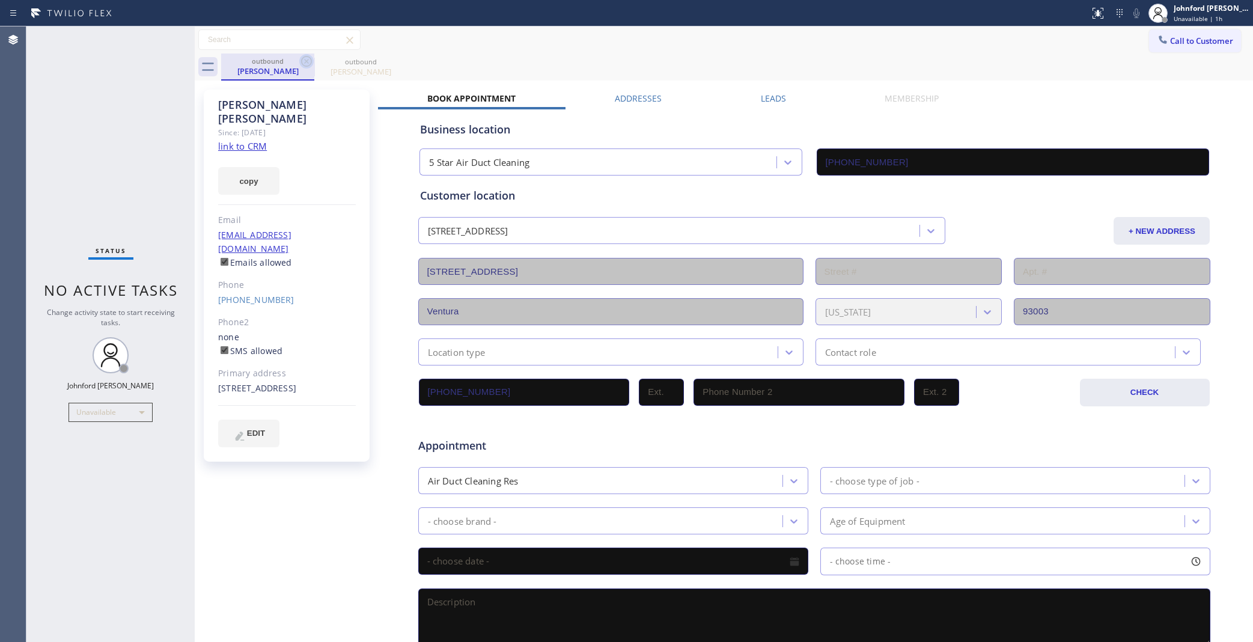
click at [303, 58] on icon at bounding box center [306, 61] width 14 height 14
type input "[PHONE_NUMBER]"
click at [1170, 44] on span "Call to Customer" at bounding box center [1201, 40] width 63 height 11
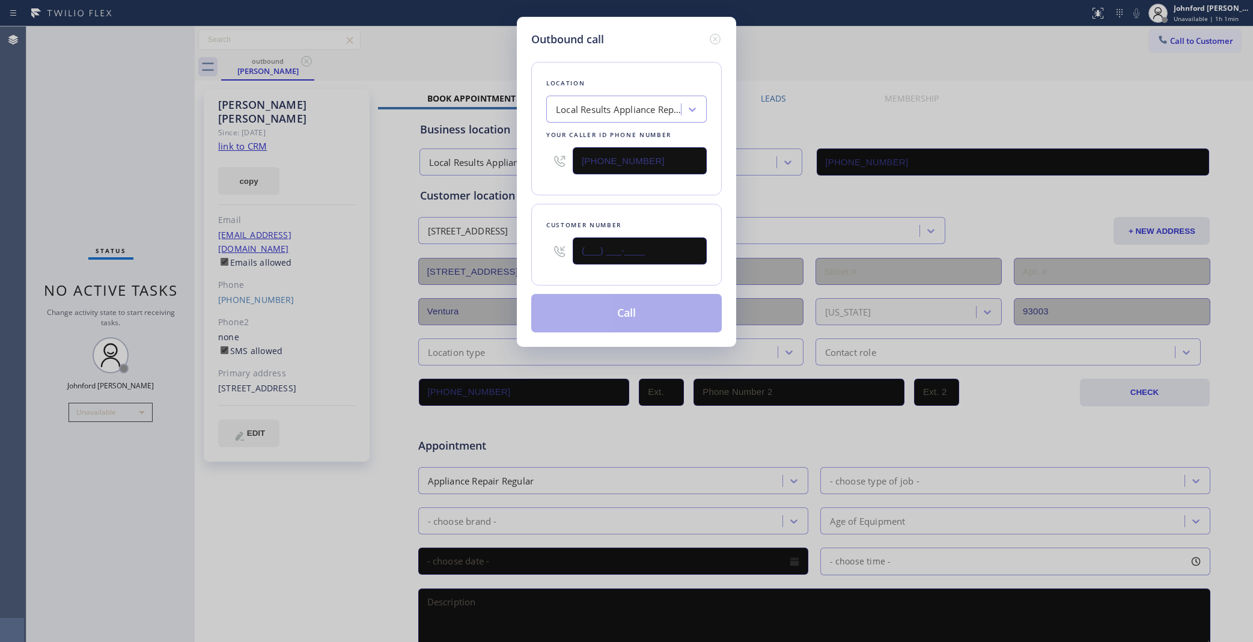
drag, startPoint x: 655, startPoint y: 262, endPoint x: 524, endPoint y: 267, distance: 131.1
click at [524, 267] on div "Outbound call Location Local Results Appliance Repair Your caller id phone numb…" at bounding box center [626, 182] width 219 height 330
paste input "520) 440-4067"
type input "[PHONE_NUMBER]"
drag, startPoint x: 571, startPoint y: 158, endPoint x: 546, endPoint y: 158, distance: 25.2
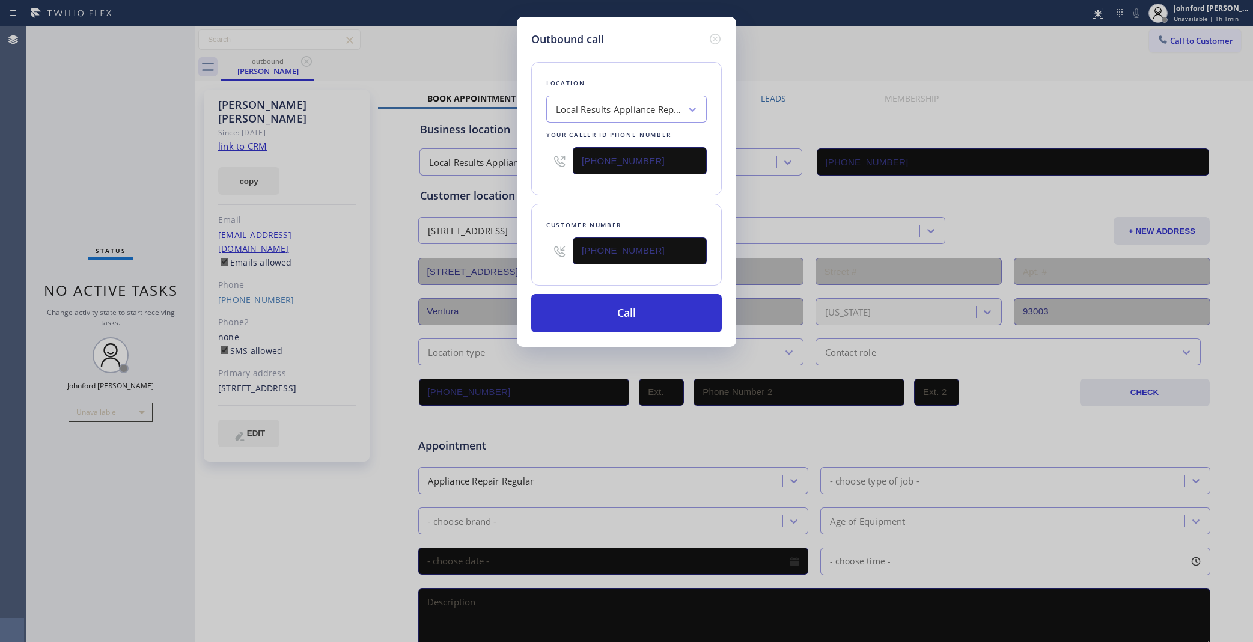
click at [546, 158] on div "[PHONE_NUMBER]" at bounding box center [626, 160] width 160 height 39
paste input "58) 800-3094"
type input "[PHONE_NUMBER]"
click at [531, 198] on div "Outbound call Location Local Results Appliance Repair Your caller id phone numb…" at bounding box center [626, 182] width 219 height 330
click at [623, 309] on button "Call" at bounding box center [626, 313] width 191 height 38
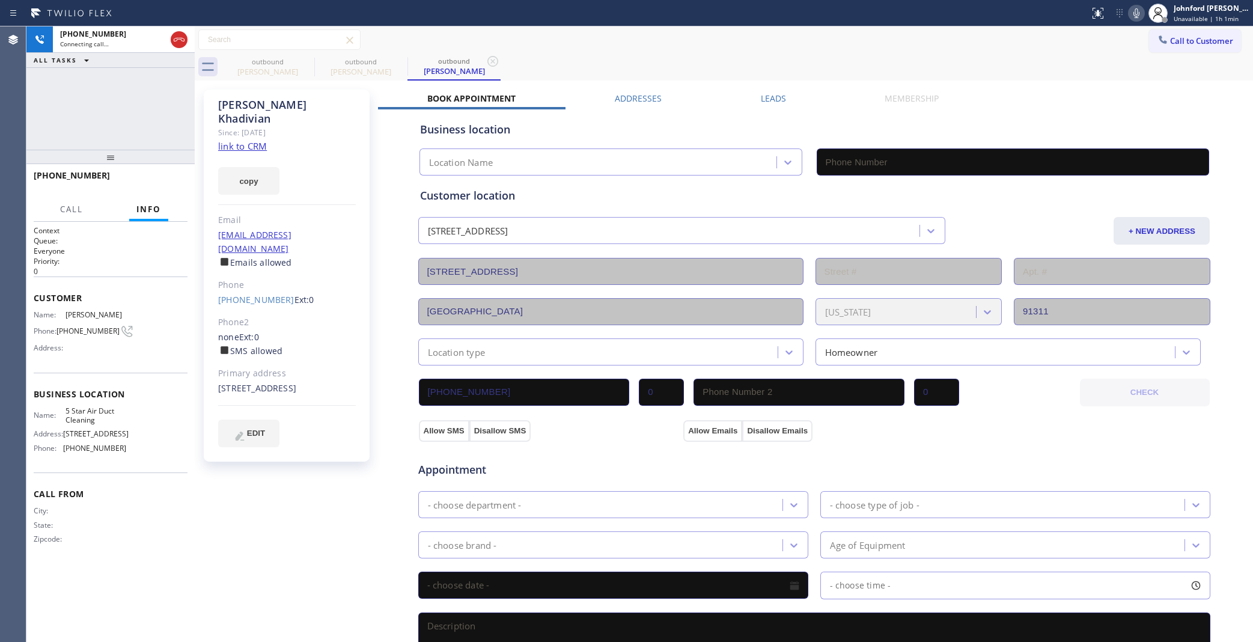
click at [136, 136] on div "+15204404067 Connecting call… ALL TASKS ALL TASKS ACTIVE TASKS TASKS IN WRAP UP" at bounding box center [110, 87] width 168 height 123
type input "[PHONE_NUMBER]"
click at [300, 64] on icon at bounding box center [306, 61] width 14 height 14
click at [0, 0] on icon at bounding box center [0, 0] width 0 height 0
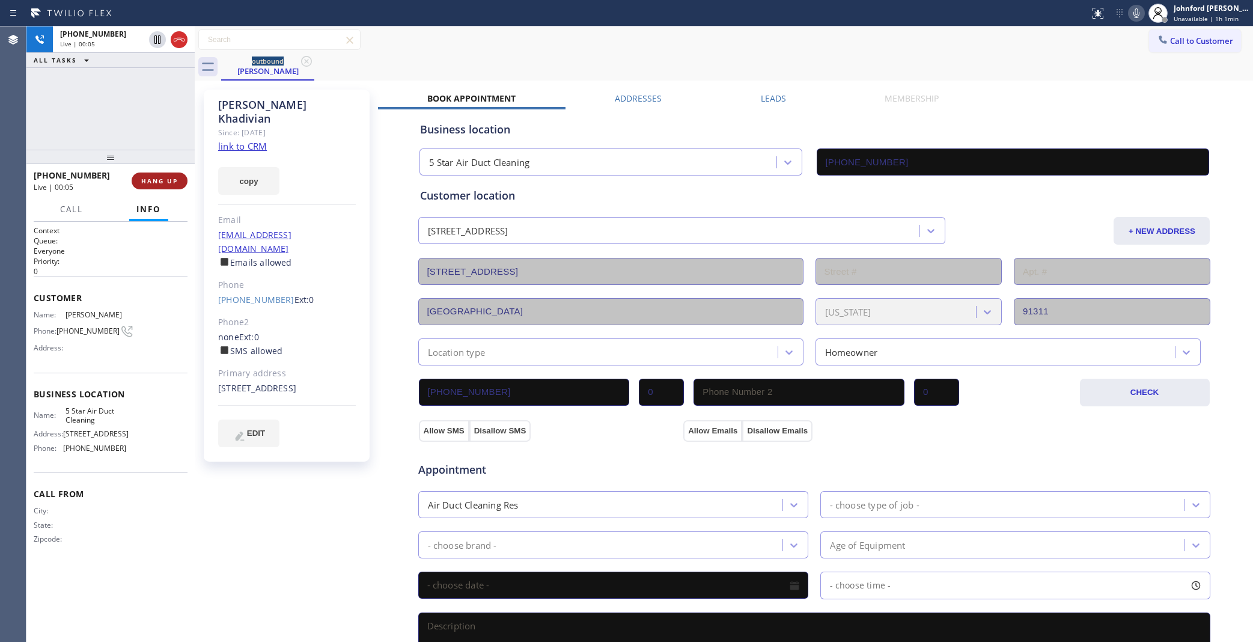
click at [182, 184] on button "HANG UP" at bounding box center [160, 180] width 56 height 17
click at [143, 183] on span "COMPLETE" at bounding box center [156, 181] width 41 height 8
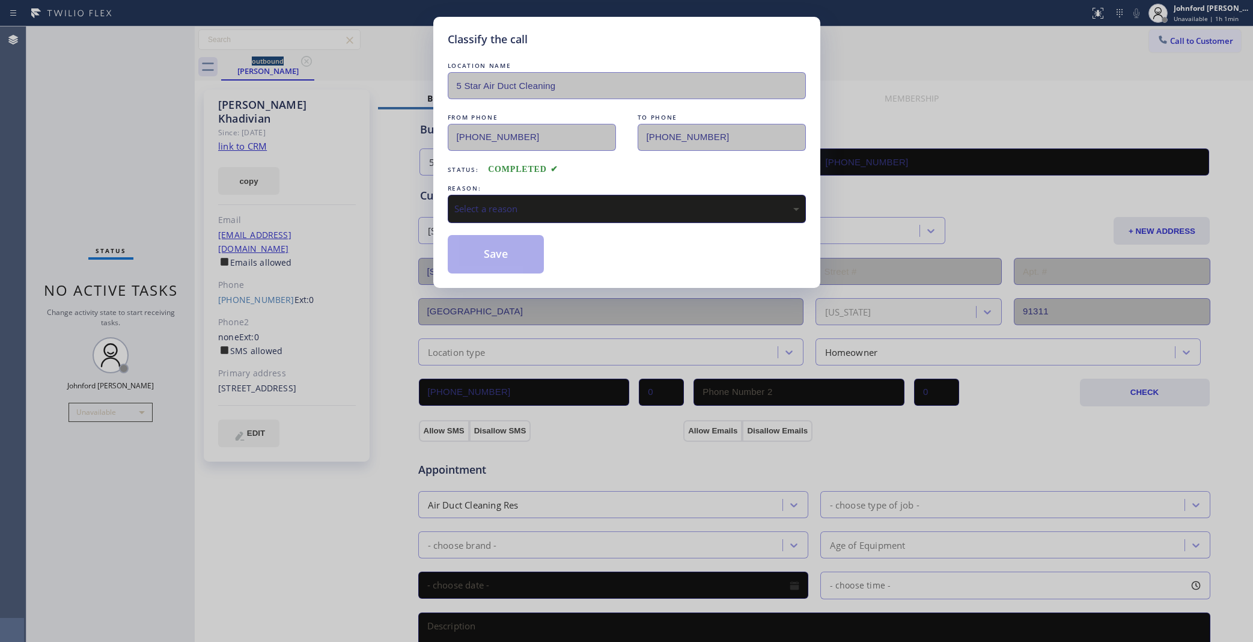
click at [533, 206] on div "Select a reason" at bounding box center [626, 209] width 345 height 14
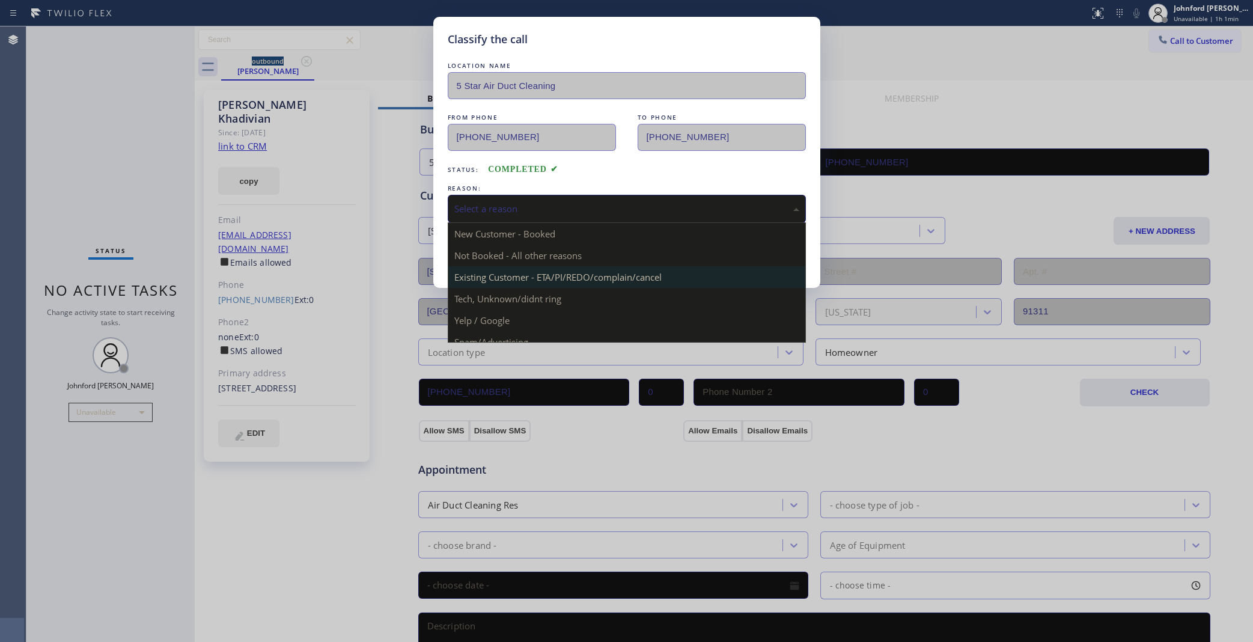
drag, startPoint x: 553, startPoint y: 274, endPoint x: 542, endPoint y: 274, distance: 10.8
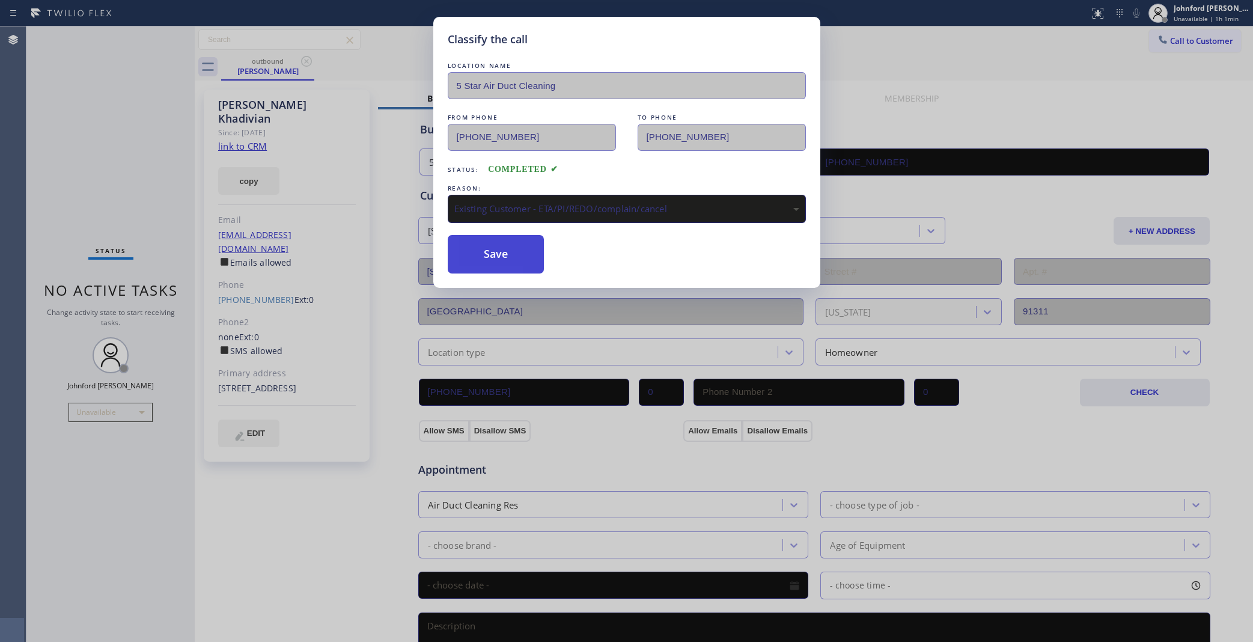
drag, startPoint x: 494, startPoint y: 258, endPoint x: 521, endPoint y: 191, distance: 73.1
click at [492, 256] on button "Save" at bounding box center [496, 254] width 97 height 38
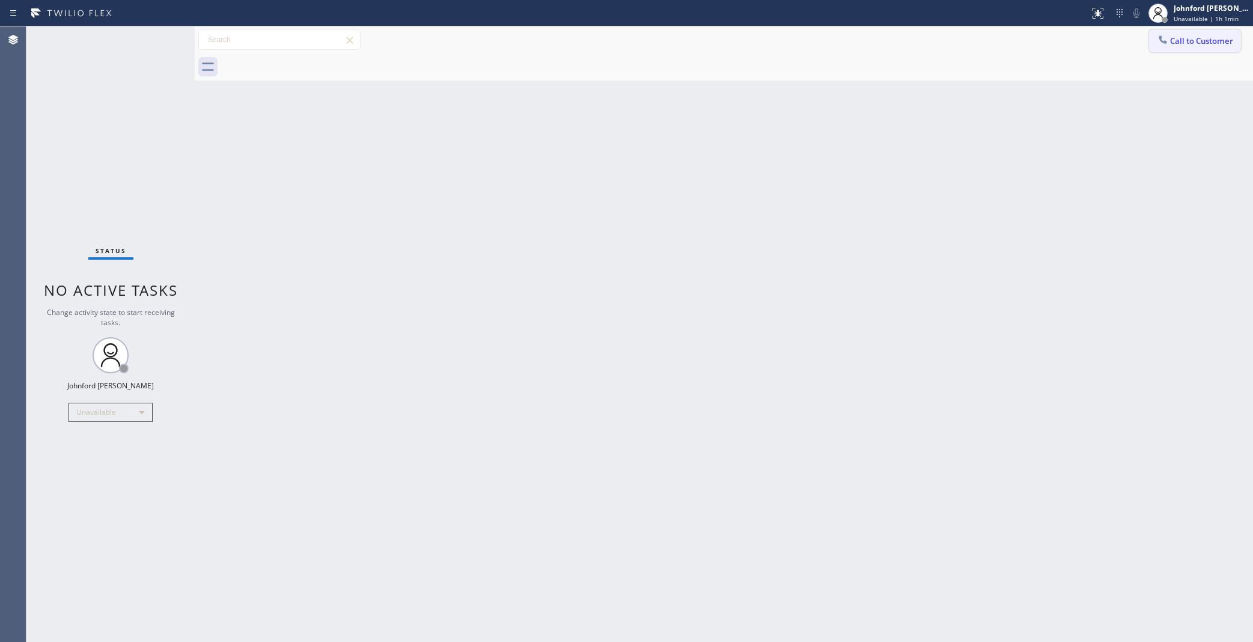
click at [1195, 40] on span "Call to Customer" at bounding box center [1201, 40] width 63 height 11
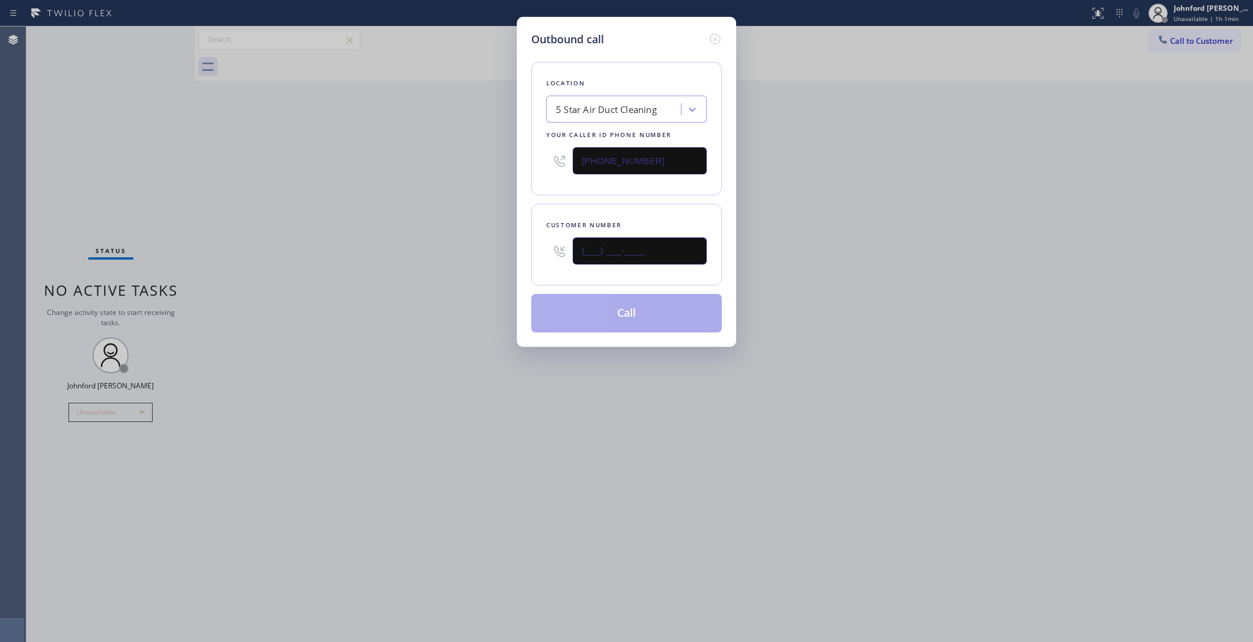
drag, startPoint x: 639, startPoint y: 254, endPoint x: 385, endPoint y: 278, distance: 255.3
click at [413, 272] on div "Outbound call Location 5 Star Air Duct Cleaning Your caller id phone number [PH…" at bounding box center [626, 321] width 1253 height 642
paste input "310) 487-0733"
type input "[PHONE_NUMBER]"
click at [371, 283] on div "Outbound call Location 5 Star Air Duct Cleaning Your caller id phone number (85…" at bounding box center [626, 321] width 1253 height 642
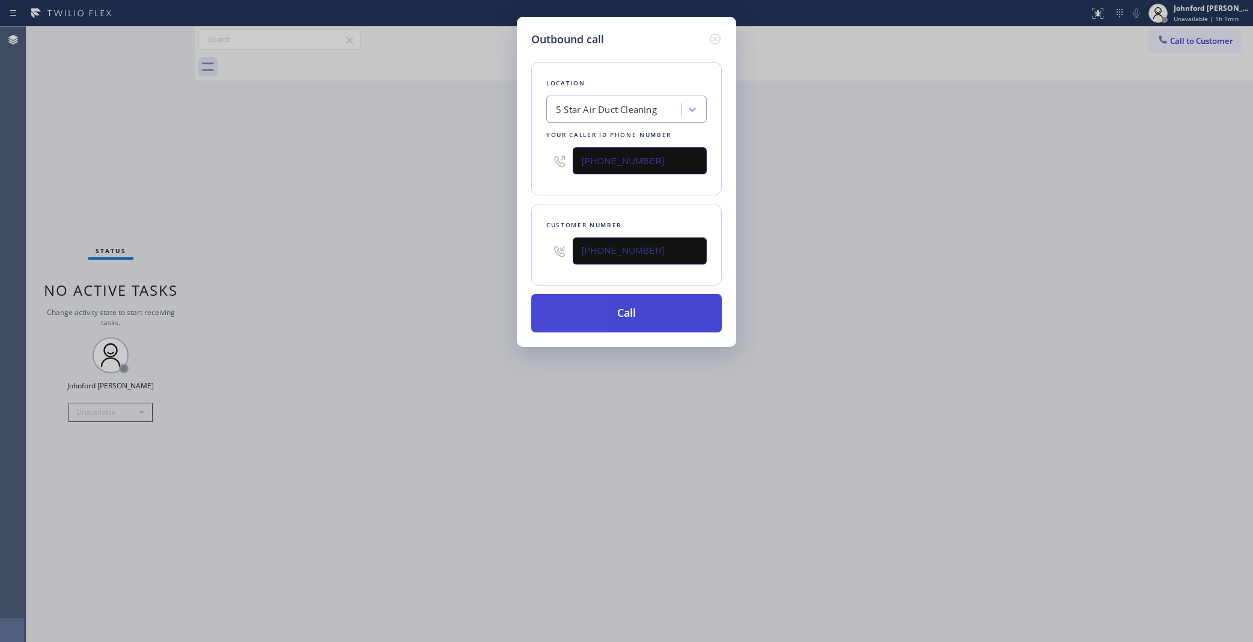
click at [560, 305] on button "Call" at bounding box center [626, 313] width 191 height 38
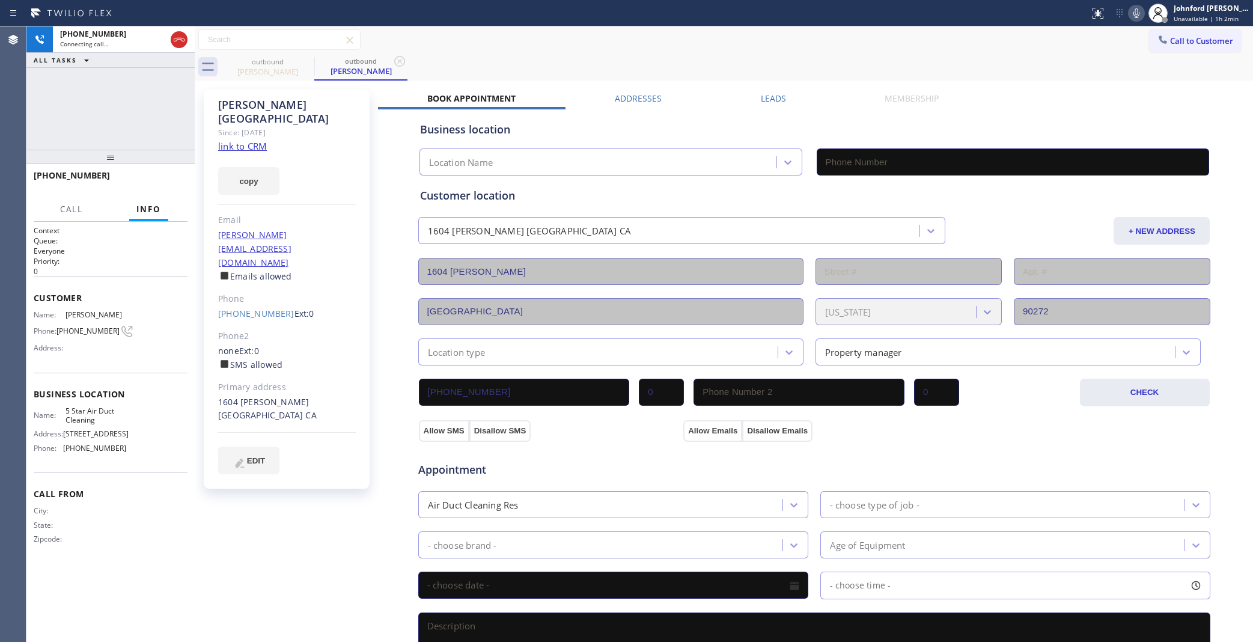
type input "[PHONE_NUMBER]"
click at [925, 52] on div "Call to Customer Outbound call Location 5 Star Air Duct Cleaning Your caller id…" at bounding box center [724, 53] width 1058 height 54
click at [1145, 10] on div at bounding box center [1158, 13] width 26 height 26
click at [1142, 10] on icon at bounding box center [1136, 13] width 14 height 14
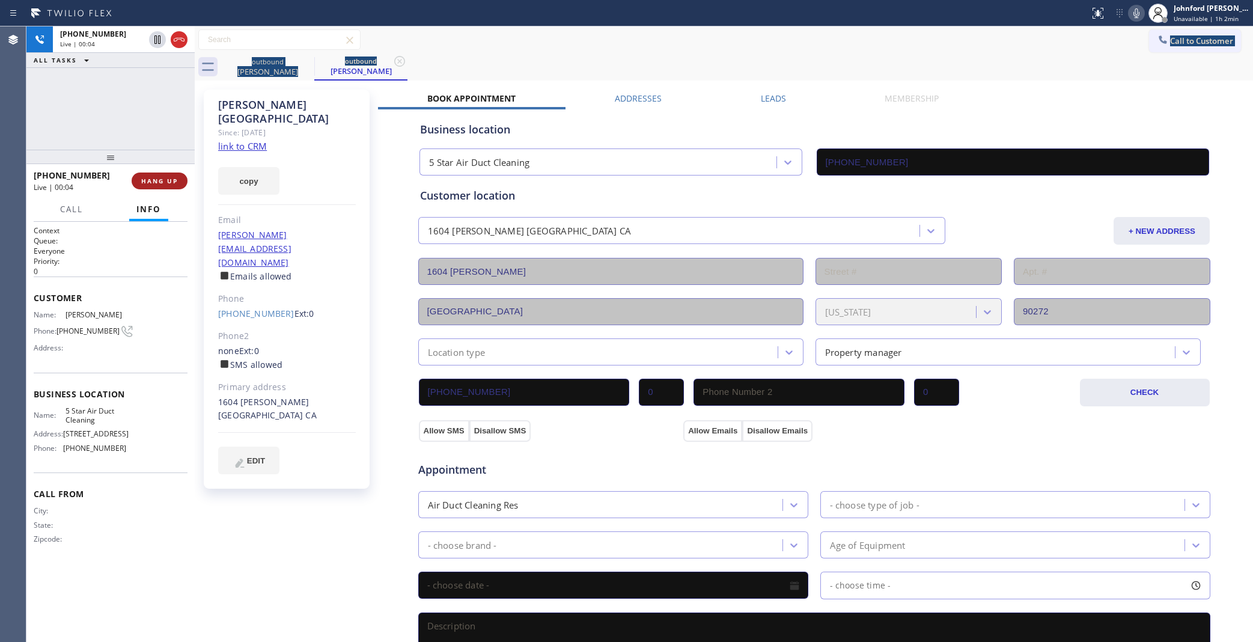
click at [149, 184] on span "HANG UP" at bounding box center [159, 181] width 37 height 8
click at [241, 308] on link "[PHONE_NUMBER]" at bounding box center [256, 313] width 76 height 11
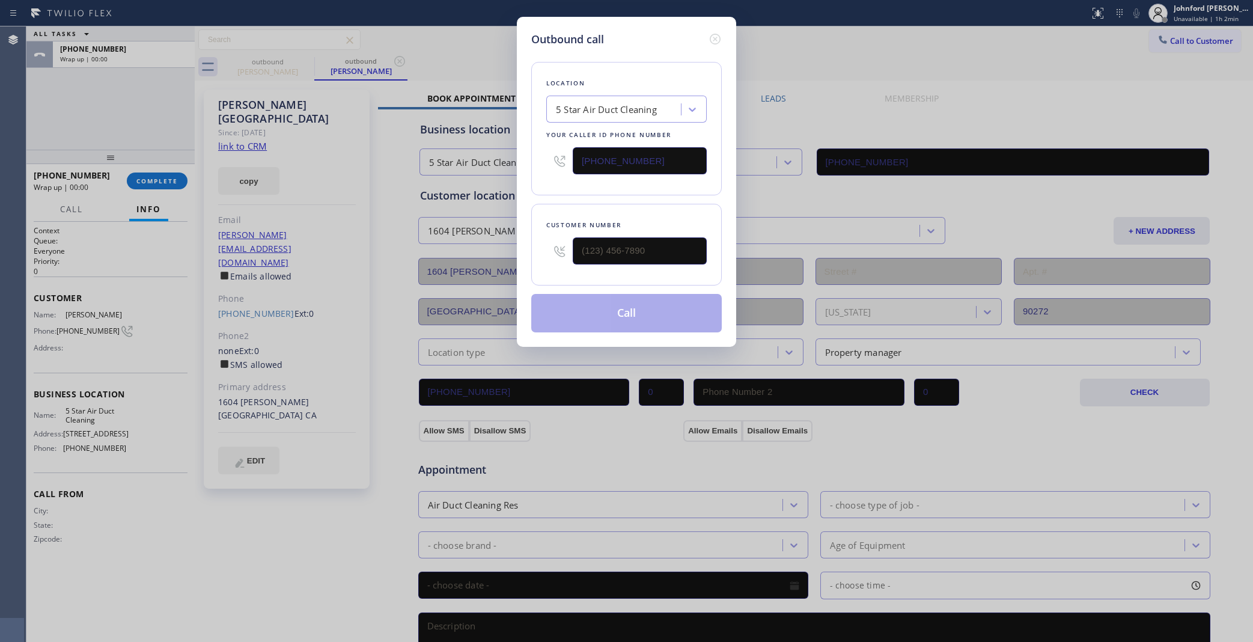
type input "[PHONE_NUMBER]"
click at [579, 299] on button "Call" at bounding box center [626, 313] width 191 height 38
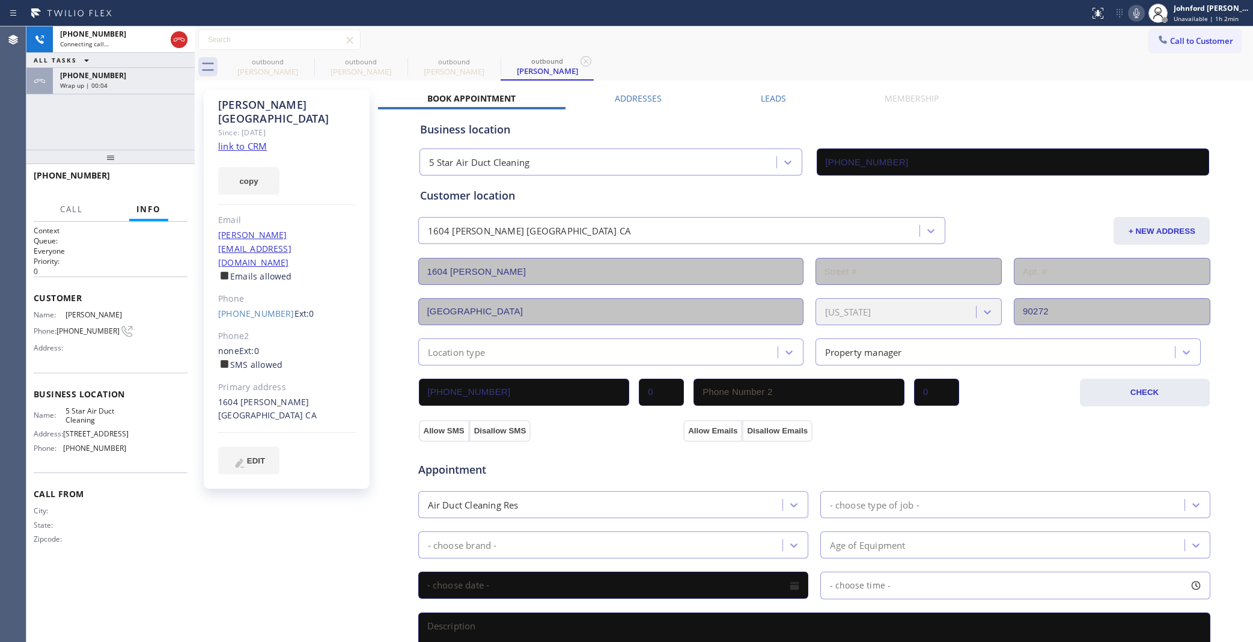
type input "[PHONE_NUMBER]"
click at [1129, 17] on icon at bounding box center [1136, 13] width 14 height 14
click at [1128, 14] on div at bounding box center [1136, 13] width 17 height 14
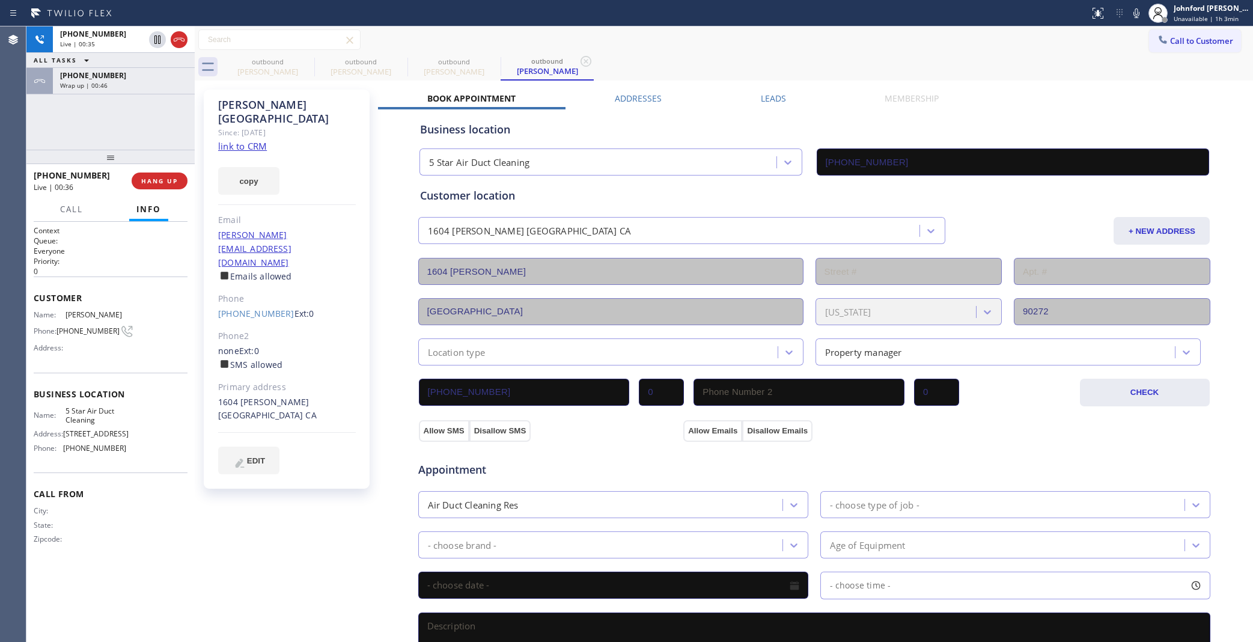
click at [862, 62] on div "outbound Anne Leeds outbound Anne Leeds outbound Anne Leeds outbound Anne Leeds" at bounding box center [737, 66] width 1032 height 27
click at [305, 61] on icon at bounding box center [306, 61] width 14 height 14
click at [305, 62] on icon at bounding box center [306, 61] width 11 height 11
click at [147, 130] on div "+13104870733 Live | 00:38 ALL TASKS ALL TASKS ACTIVE TASKS TASKS IN WRAP UP +13…" at bounding box center [110, 87] width 168 height 123
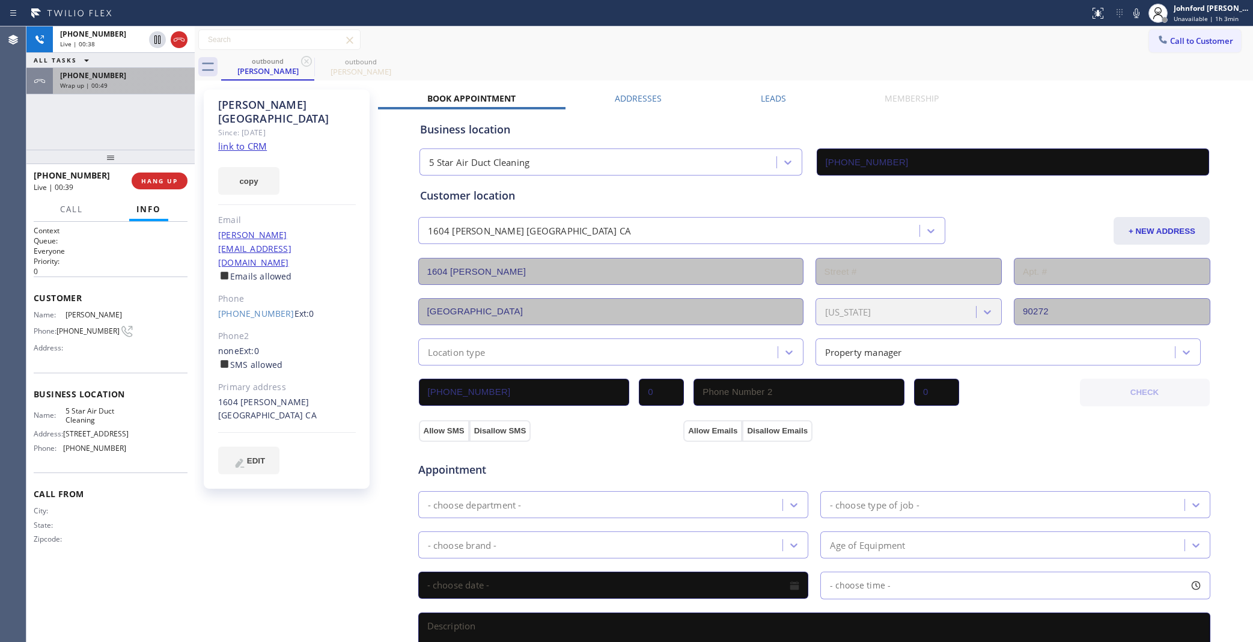
click at [149, 75] on div "+13104870733" at bounding box center [123, 75] width 127 height 10
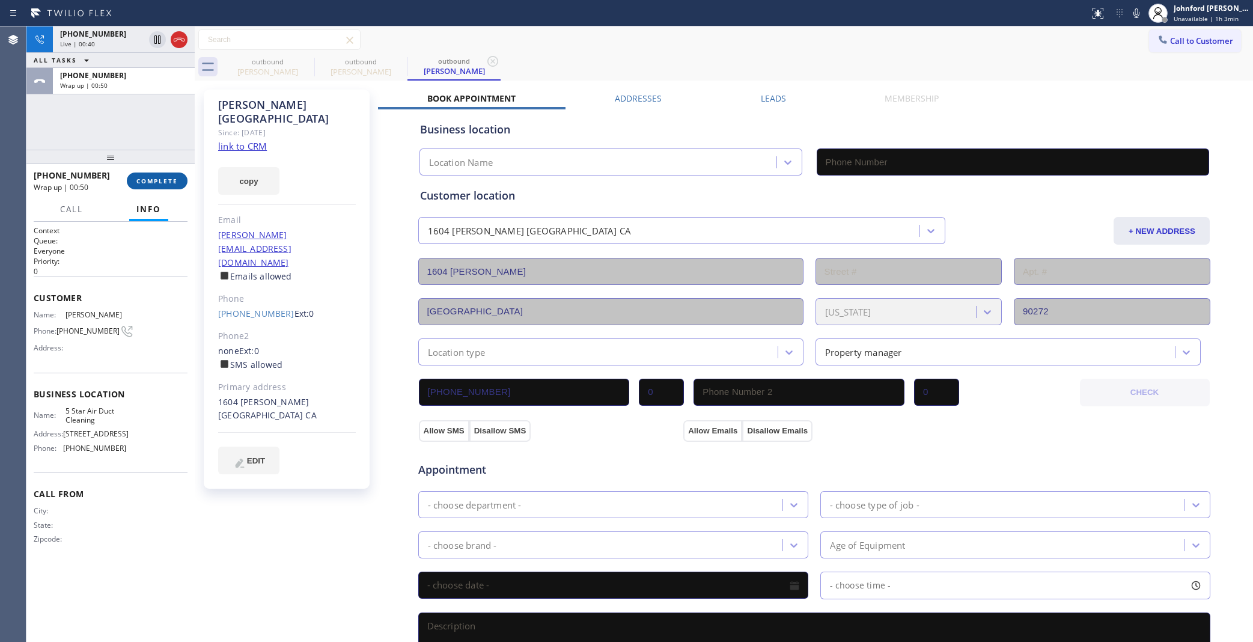
click at [165, 172] on button "COMPLETE" at bounding box center [157, 180] width 61 height 17
type input "[PHONE_NUMBER]"
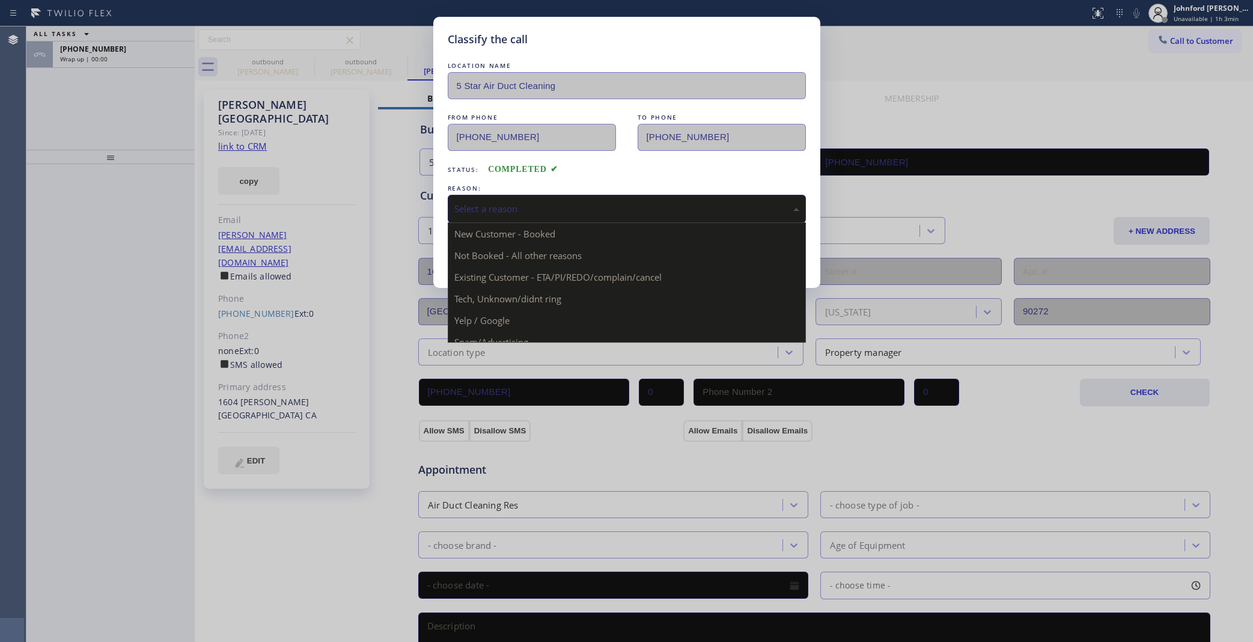
click at [503, 206] on div "Select a reason" at bounding box center [626, 209] width 345 height 14
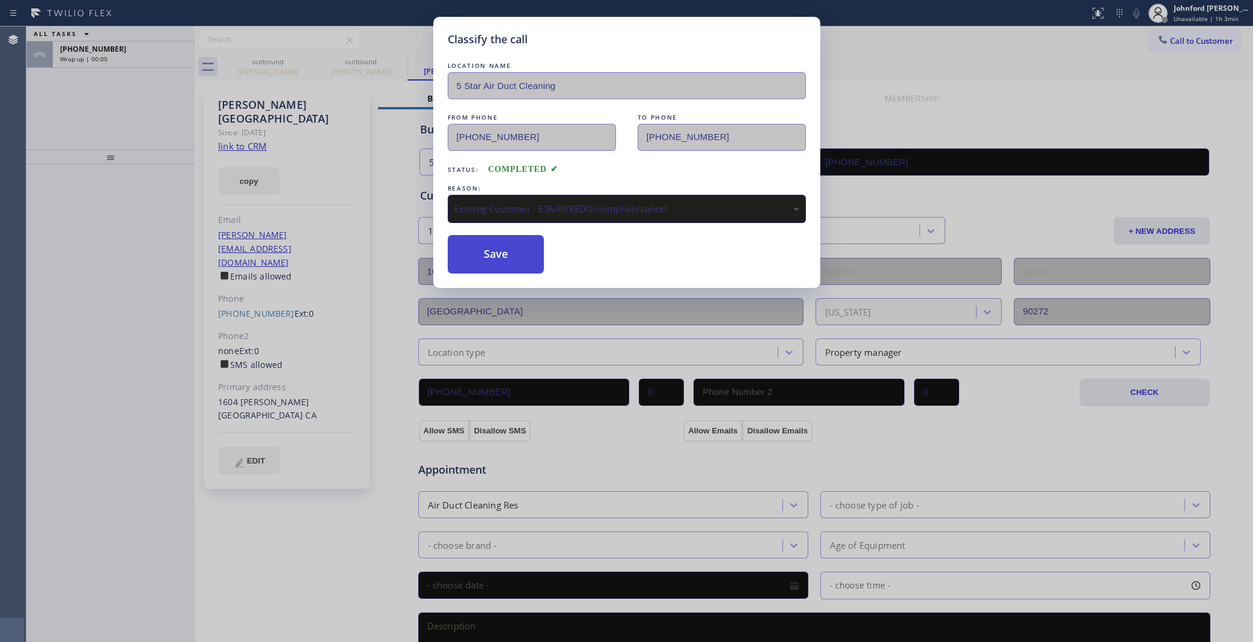
click at [509, 256] on button "Save" at bounding box center [496, 254] width 97 height 38
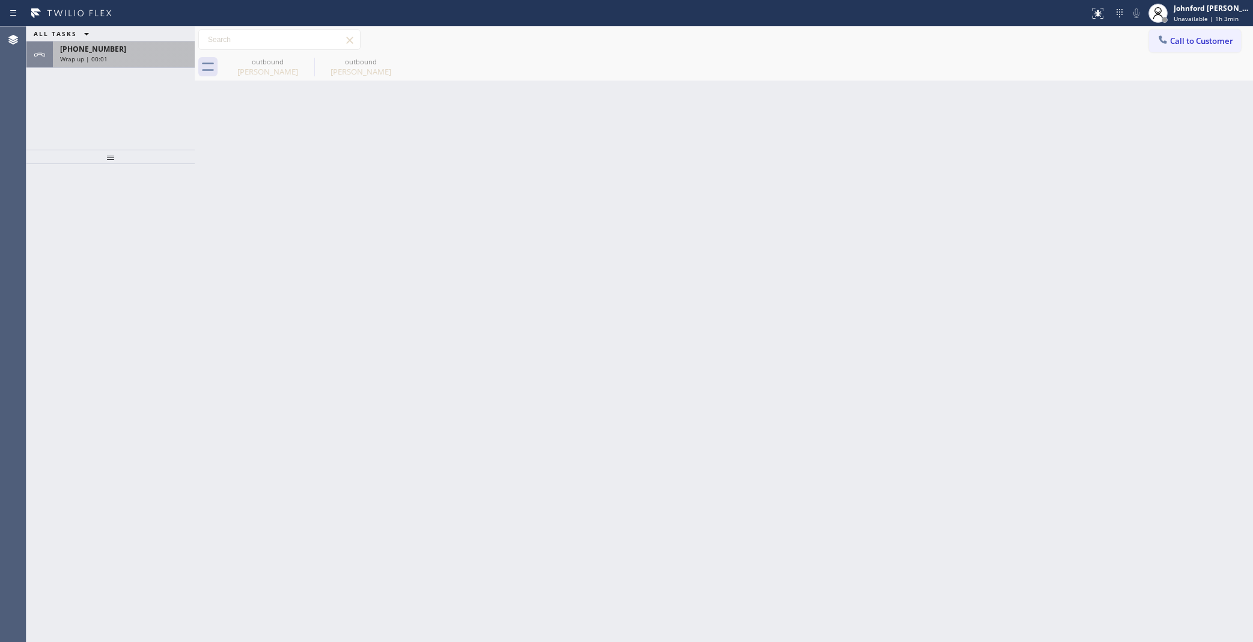
click at [153, 57] on div "Wrap up | 00:01" at bounding box center [123, 59] width 127 height 8
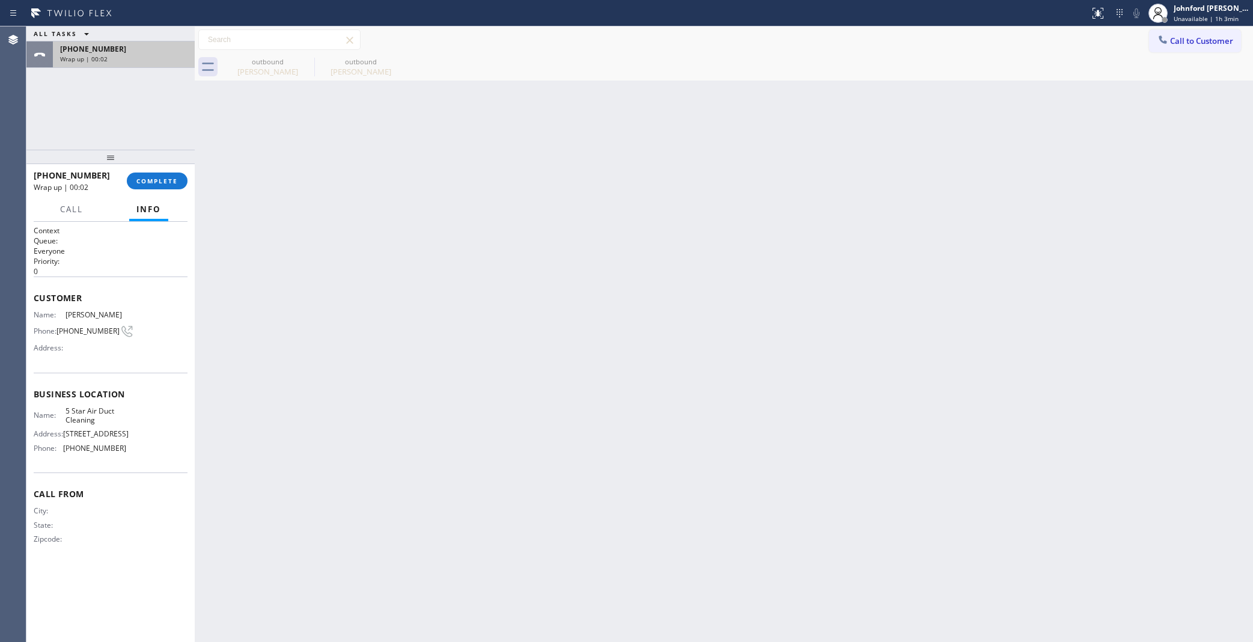
click at [153, 57] on div "Wrap up | 00:02" at bounding box center [123, 59] width 127 height 8
click at [141, 181] on span "COMPLETE" at bounding box center [156, 181] width 41 height 8
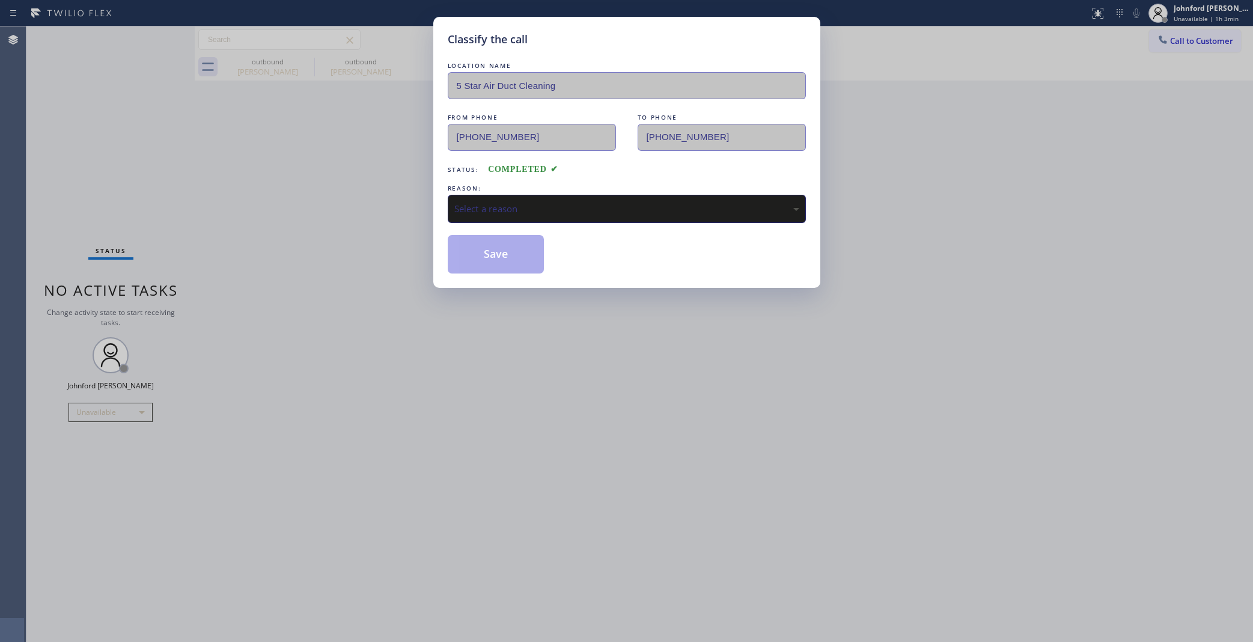
click at [551, 225] on div "LOCATION NAME 5 Star Air Duct Cleaning FROM PHONE (858) 800-3094 TO PHONE (310)…" at bounding box center [627, 166] width 358 height 214
click at [538, 202] on div "Select a reason" at bounding box center [626, 209] width 345 height 14
click at [529, 266] on button "Save" at bounding box center [496, 254] width 97 height 38
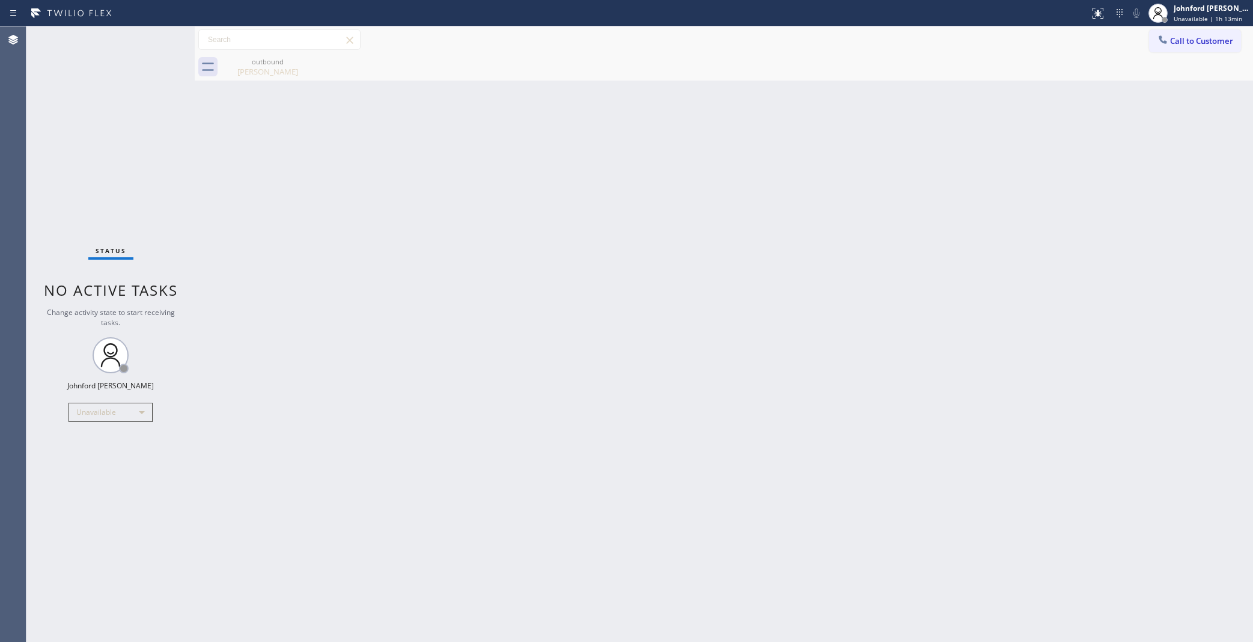
drag, startPoint x: 38, startPoint y: 108, endPoint x: 63, endPoint y: 92, distance: 30.0
click at [38, 108] on div "Status No active tasks Change activity state to start receiving tasks. [PERSON_…" at bounding box center [110, 333] width 168 height 615
click at [1160, 39] on icon at bounding box center [1163, 39] width 8 height 8
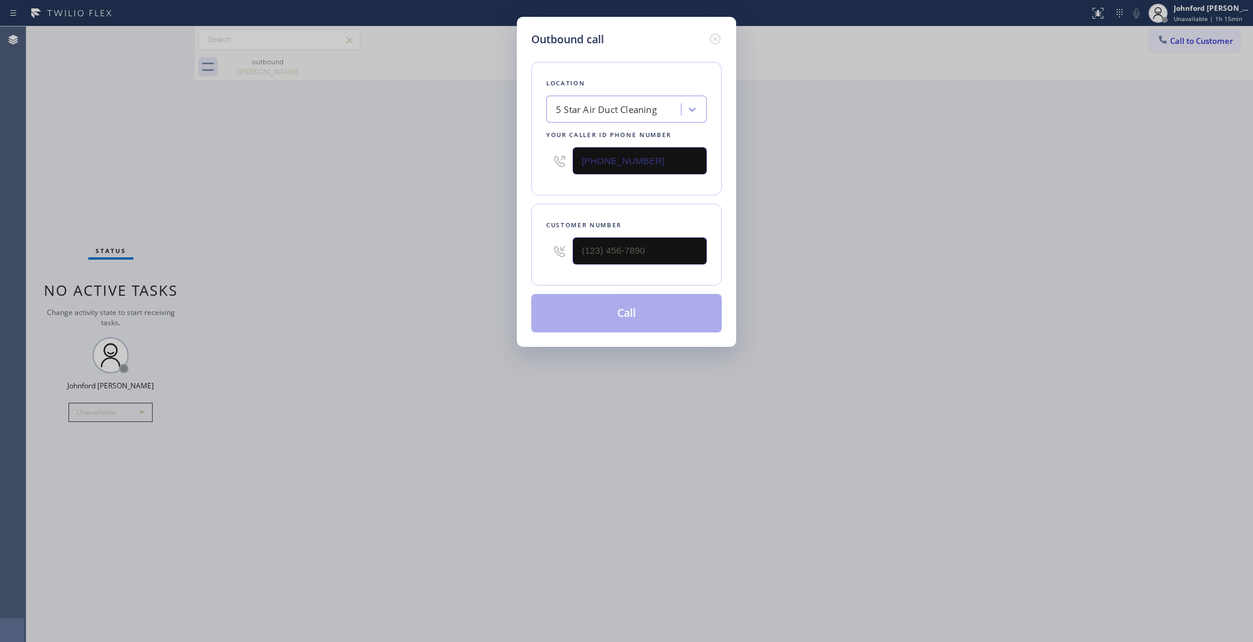
drag, startPoint x: 576, startPoint y: 165, endPoint x: 542, endPoint y: 165, distance: 33.7
click at [547, 165] on div "[PHONE_NUMBER]" at bounding box center [626, 160] width 160 height 39
paste input "323) 900-0745"
type input "[PHONE_NUMBER]"
drag, startPoint x: 653, startPoint y: 244, endPoint x: 456, endPoint y: 268, distance: 199.2
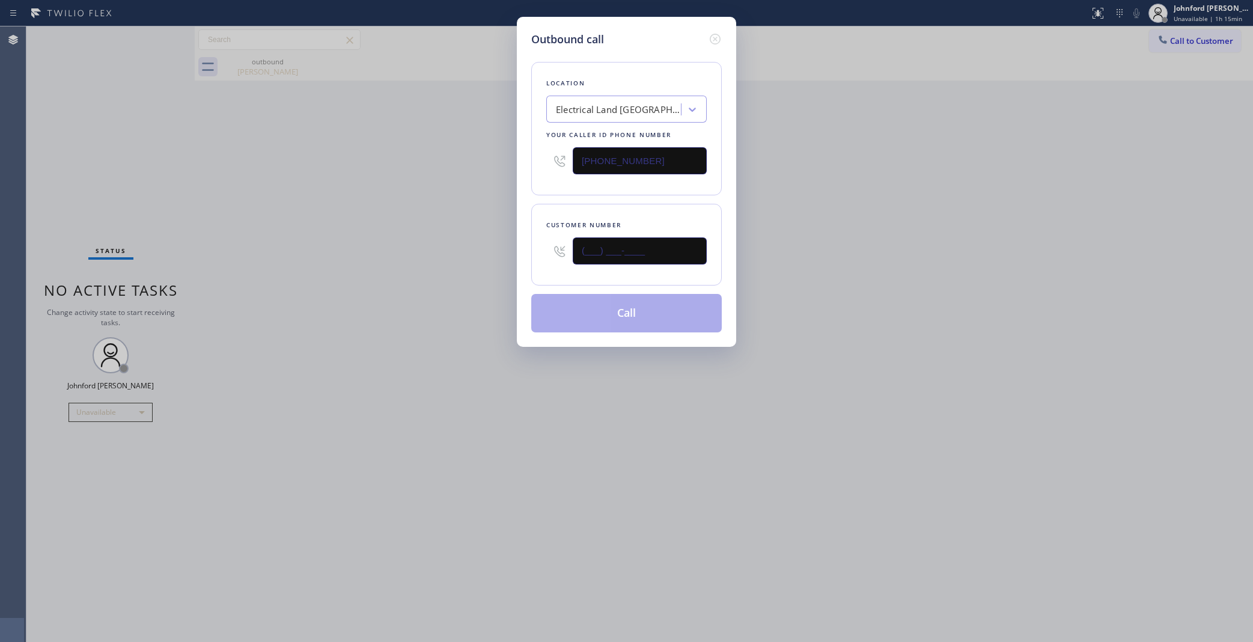
click at [464, 266] on div "Outbound call Location Electrical Land Los Angeles Your caller id phone number …" at bounding box center [626, 321] width 1253 height 642
paste input "213) 700-6994"
type input "[PHONE_NUMBER]"
click at [389, 280] on div "Outbound call Location Electrical Land Los Angeles Your caller id phone number …" at bounding box center [626, 321] width 1253 height 642
click at [626, 313] on button "Call" at bounding box center [626, 313] width 191 height 38
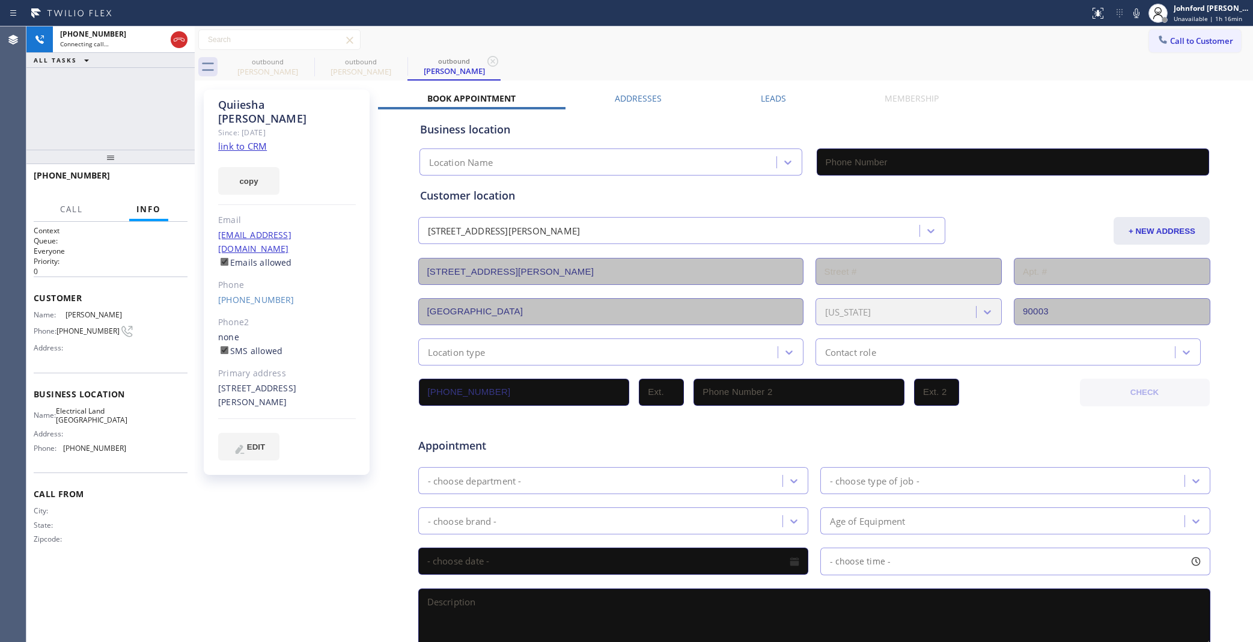
type input "[PHONE_NUMBER]"
click at [302, 62] on icon at bounding box center [306, 61] width 14 height 14
click at [146, 106] on div "+12137006994 Connecting call… ALL TASKS ALL TASKS ACTIVE TASKS TASKS IN WRAP UP" at bounding box center [110, 87] width 168 height 123
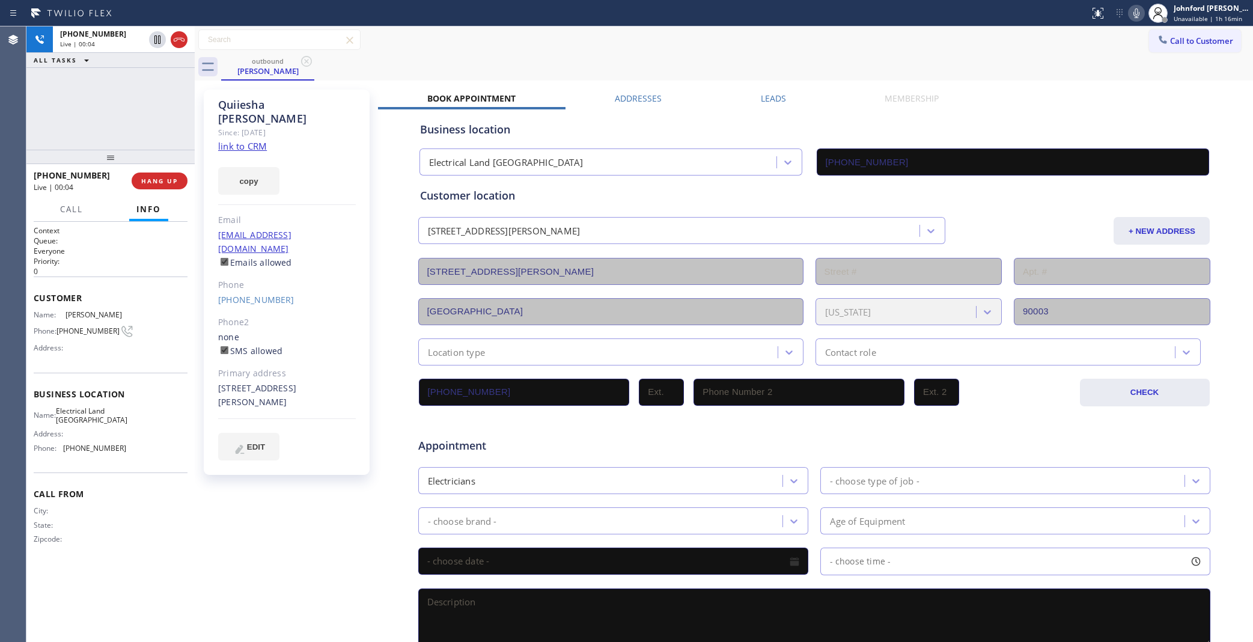
click at [1135, 10] on icon at bounding box center [1136, 13] width 6 height 10
drag, startPoint x: 882, startPoint y: 37, endPoint x: 1053, endPoint y: 46, distance: 171.5
click at [882, 37] on div "Call to Customer Outbound call Location Electrical Land Los Angeles Your caller…" at bounding box center [724, 39] width 1058 height 21
click at [1134, 17] on icon at bounding box center [1136, 13] width 14 height 14
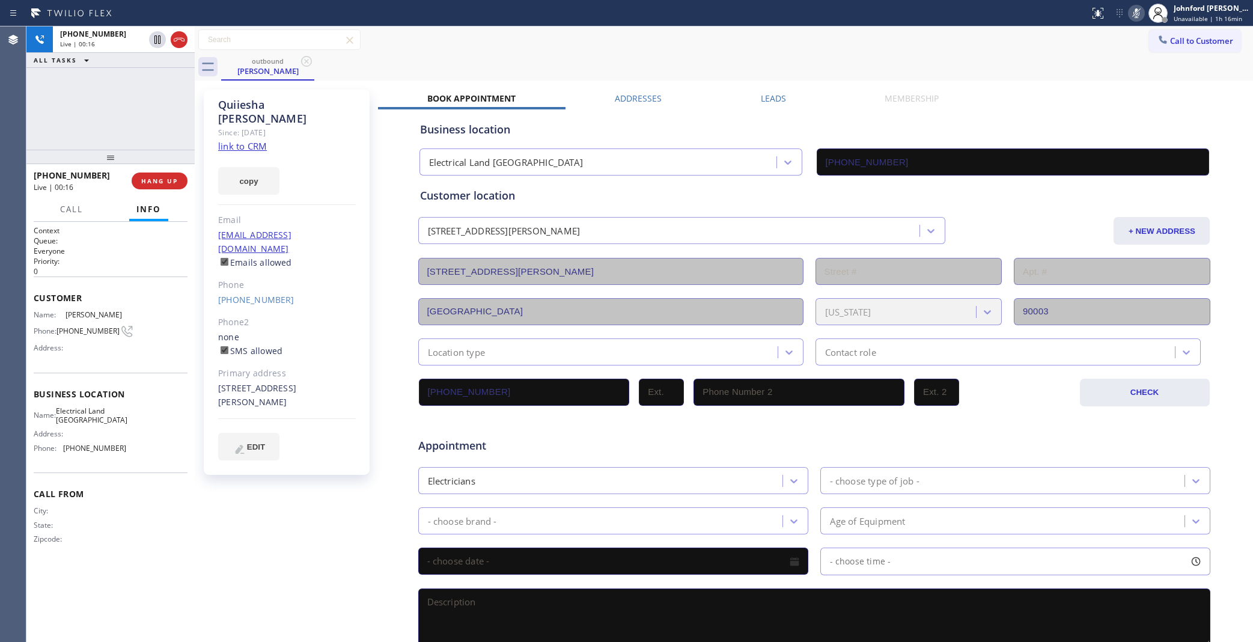
click at [1134, 17] on icon at bounding box center [1136, 13] width 14 height 14
drag, startPoint x: 212, startPoint y: 271, endPoint x: 280, endPoint y: 278, distance: 68.9
click at [280, 278] on div "Quiiesha Moore Since: 20 may 2020 link to CRM copy Email no@gmail.com Emails al…" at bounding box center [287, 282] width 166 height 385
copy link "[PHONE_NUMBER]"
drag, startPoint x: 844, startPoint y: 68, endPoint x: 842, endPoint y: 39, distance: 28.9
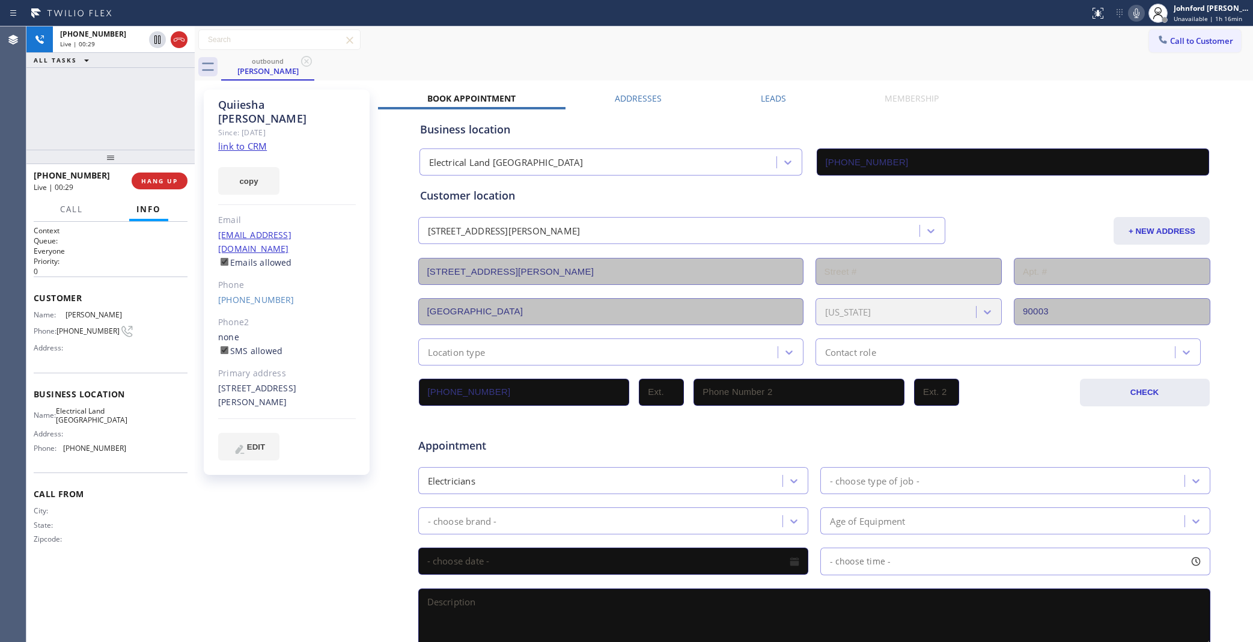
click at [844, 65] on div "outbound Quiiesha Moore" at bounding box center [737, 66] width 1032 height 27
click at [150, 178] on span "COMPLETE" at bounding box center [156, 181] width 41 height 8
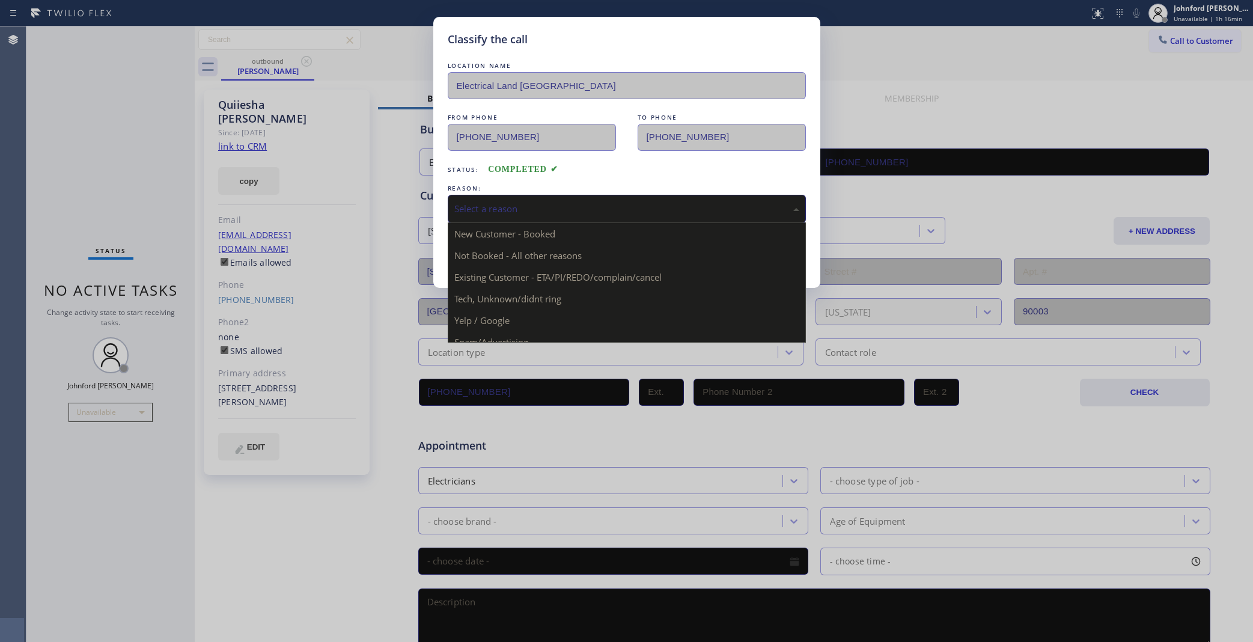
click at [586, 210] on div "Select a reason" at bounding box center [626, 209] width 345 height 14
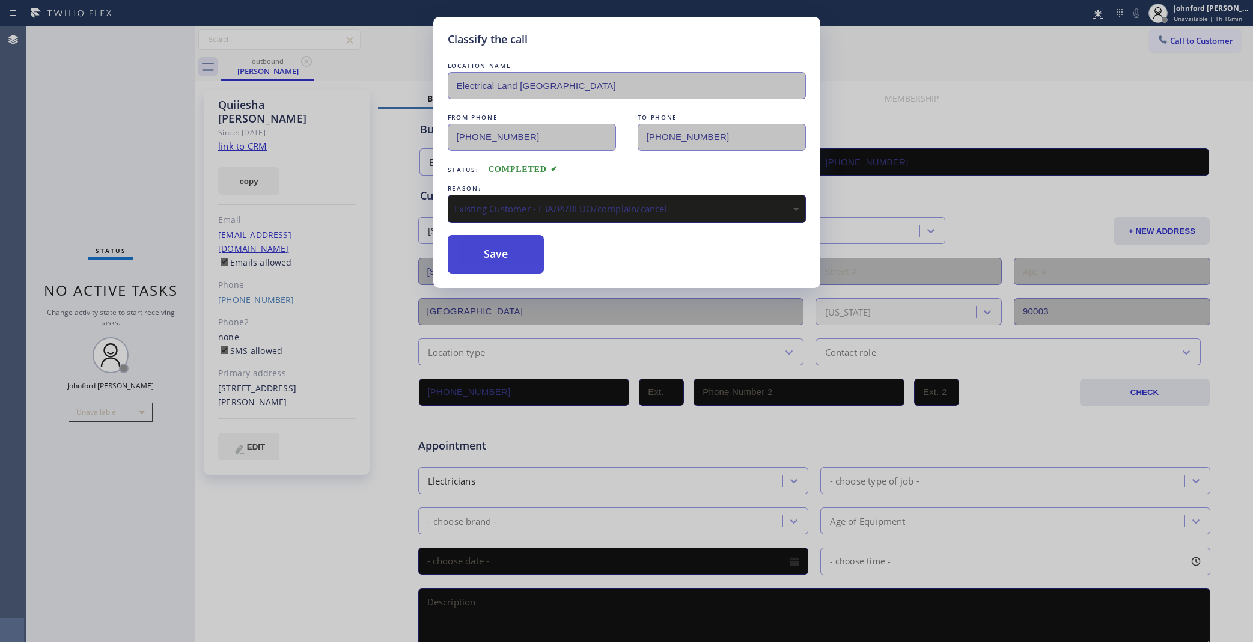
click at [484, 258] on button "Save" at bounding box center [496, 254] width 97 height 38
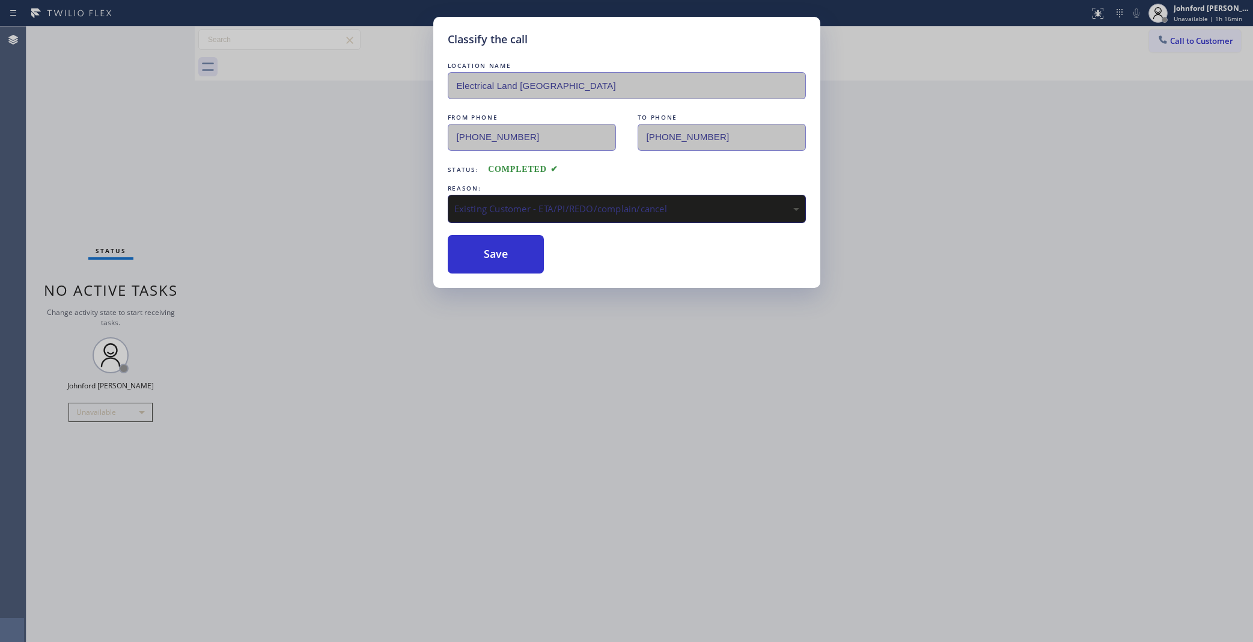
click at [921, 94] on div "Classify the call LOCATION NAME Electrical Land Los Angeles FROM PHONE (323) 90…" at bounding box center [626, 321] width 1253 height 642
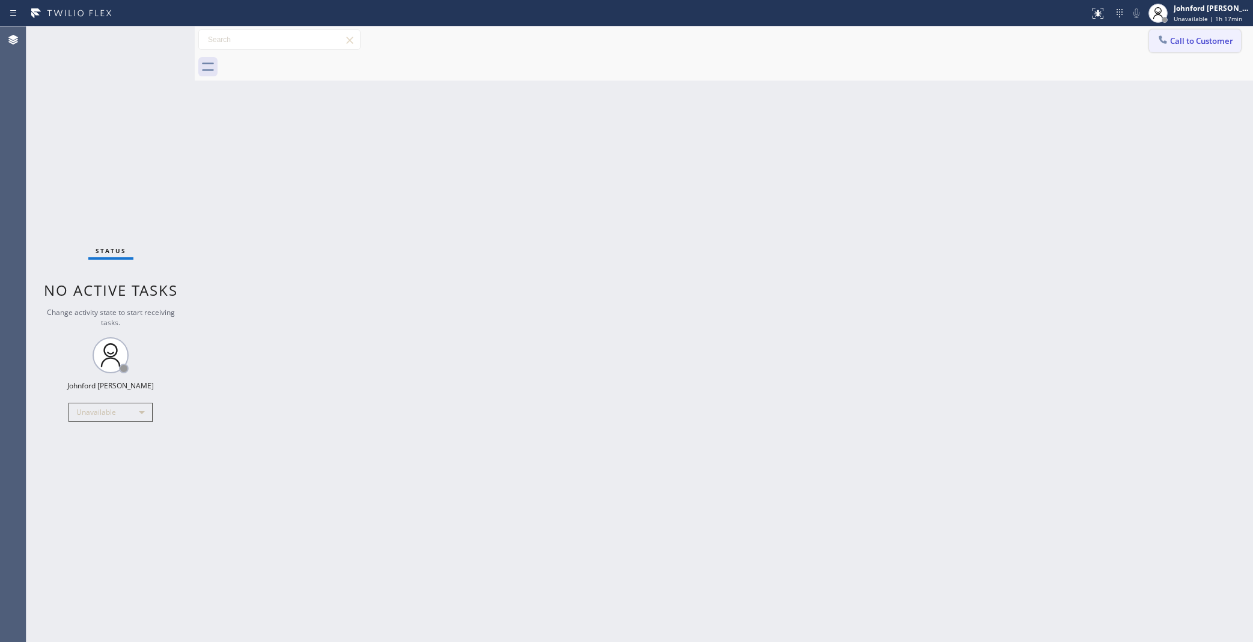
click at [1175, 37] on span "Call to Customer" at bounding box center [1201, 40] width 63 height 11
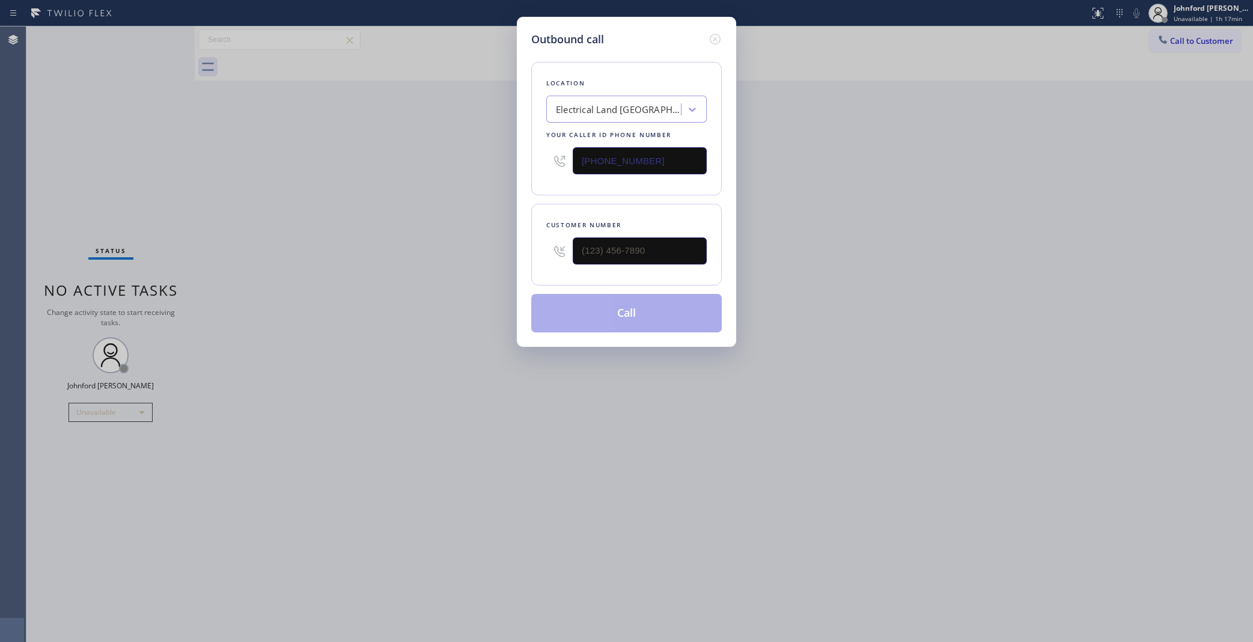
drag, startPoint x: 633, startPoint y: 268, endPoint x: 505, endPoint y: 258, distance: 128.4
click at [505, 263] on div "Outbound call Location Electrical Land Los Angeles Your caller id phone number …" at bounding box center [626, 321] width 1253 height 642
drag, startPoint x: 632, startPoint y: 243, endPoint x: 538, endPoint y: 220, distance: 96.6
click at [456, 251] on div "Outbound call Location Electrical Land Los Angeles Your caller id phone number …" at bounding box center [626, 321] width 1253 height 642
paste input "310) 919-8006"
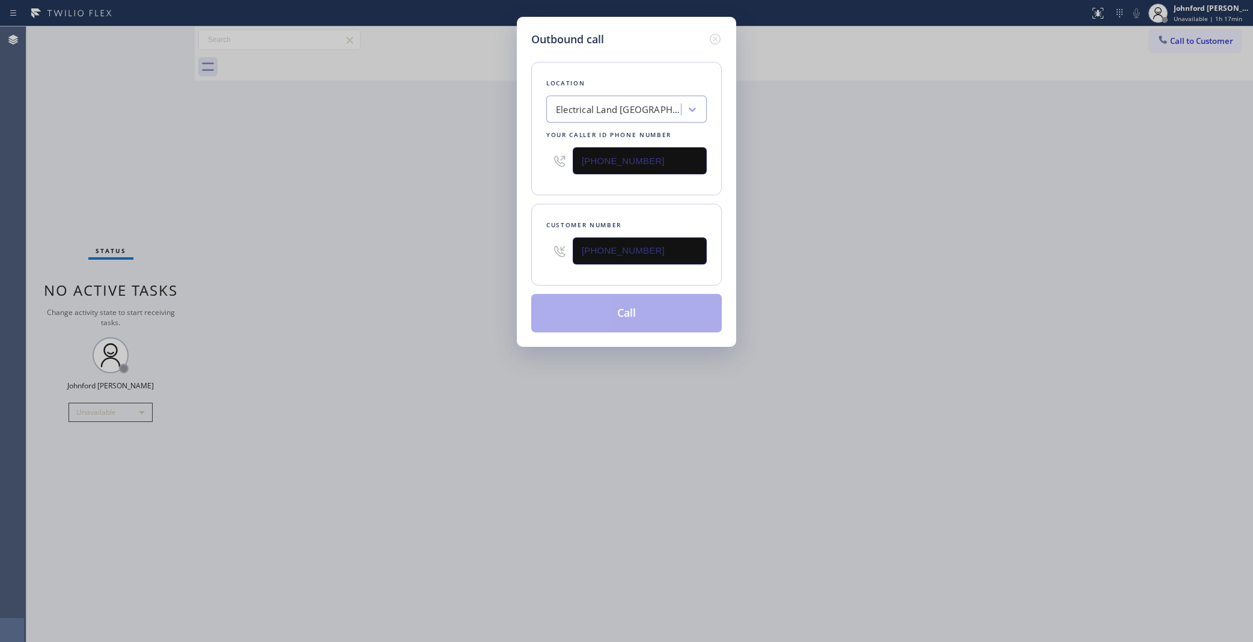
type input "[PHONE_NUMBER]"
drag, startPoint x: 633, startPoint y: 160, endPoint x: 391, endPoint y: 203, distance: 246.0
click at [509, 175] on div "Outbound call Location Electrical Land Los Angeles Your caller id phone number …" at bounding box center [626, 321] width 1253 height 642
paste input "858) 800-3094"
type input "[PHONE_NUMBER]"
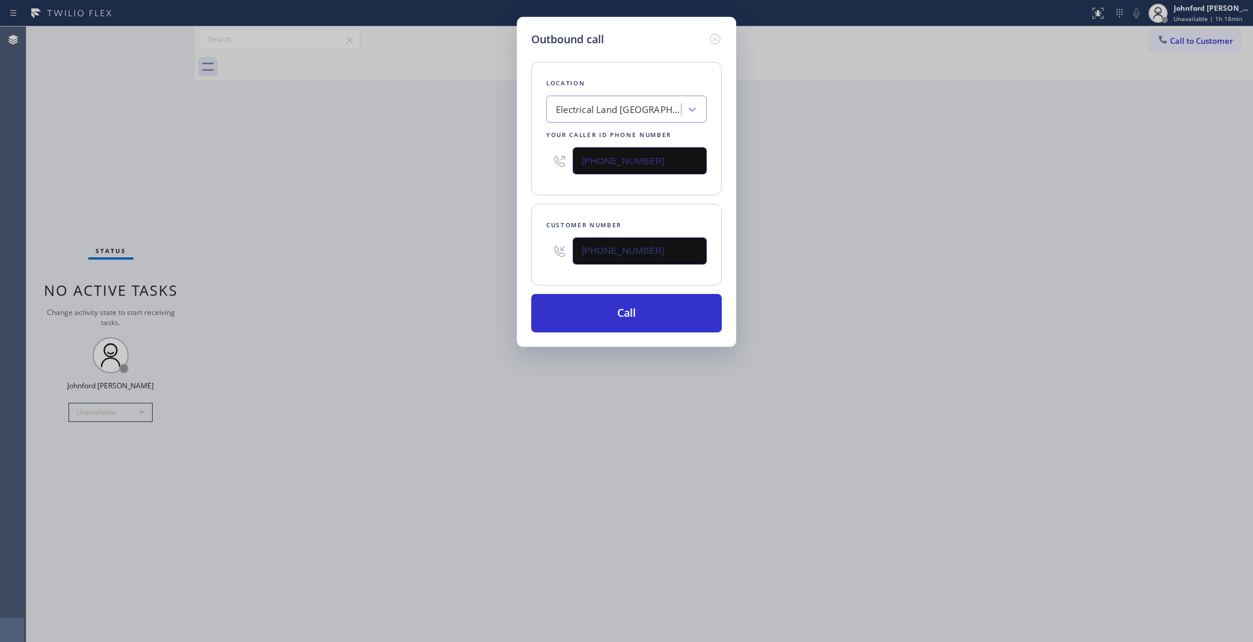
click at [362, 212] on div "Outbound call Location Electrical Land Los Angeles Your caller id phone number …" at bounding box center [626, 321] width 1253 height 642
click at [578, 311] on button "Call" at bounding box center [626, 313] width 191 height 38
click at [777, 311] on div "Outbound call Location 5 Star Air Duct Cleaning Your caller id phone number (85…" at bounding box center [626, 321] width 1253 height 642
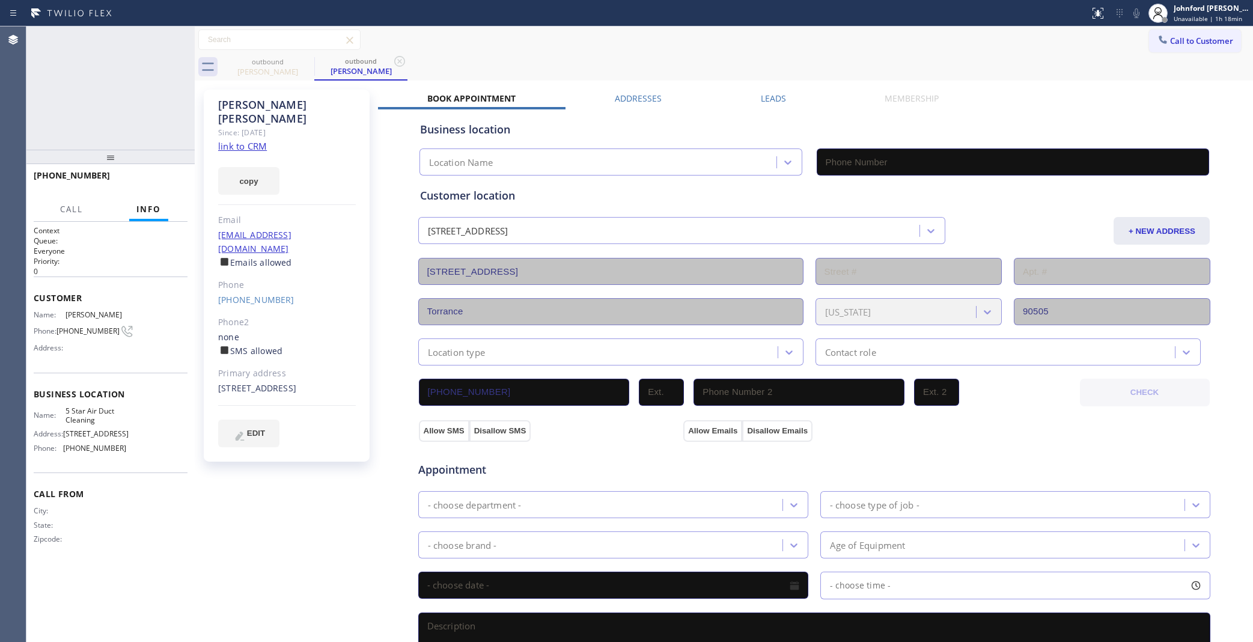
type input "[PHONE_NUMBER]"
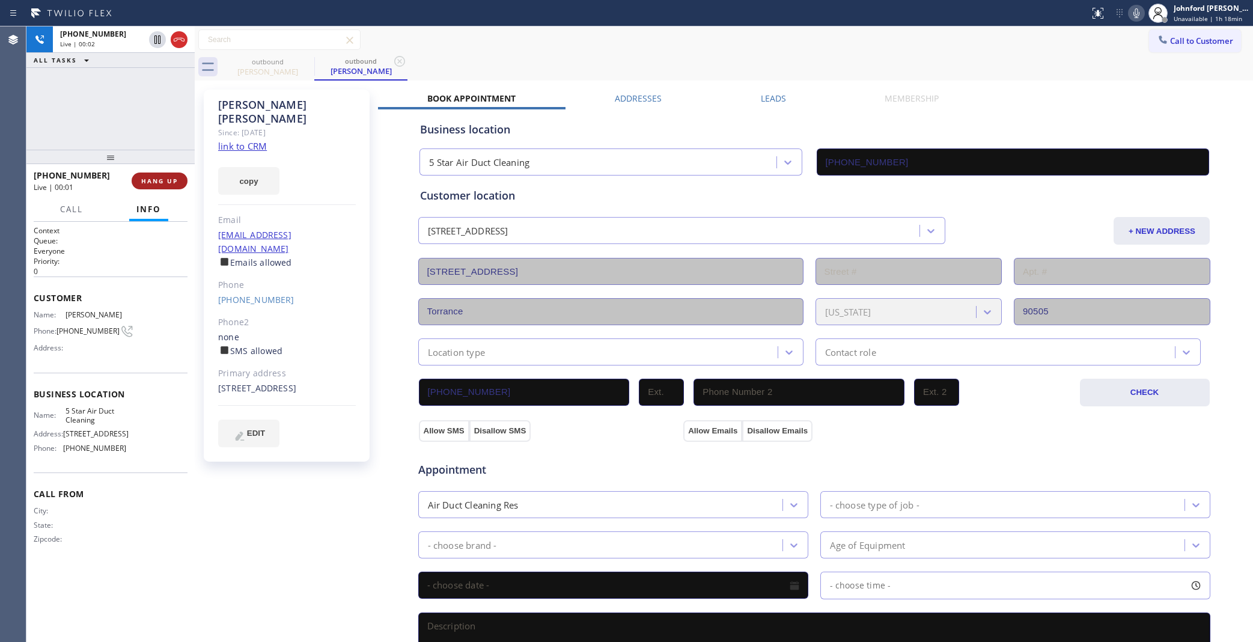
click at [182, 177] on button "HANG UP" at bounding box center [160, 180] width 56 height 17
click at [254, 294] on link "[PHONE_NUMBER]" at bounding box center [256, 299] width 76 height 11
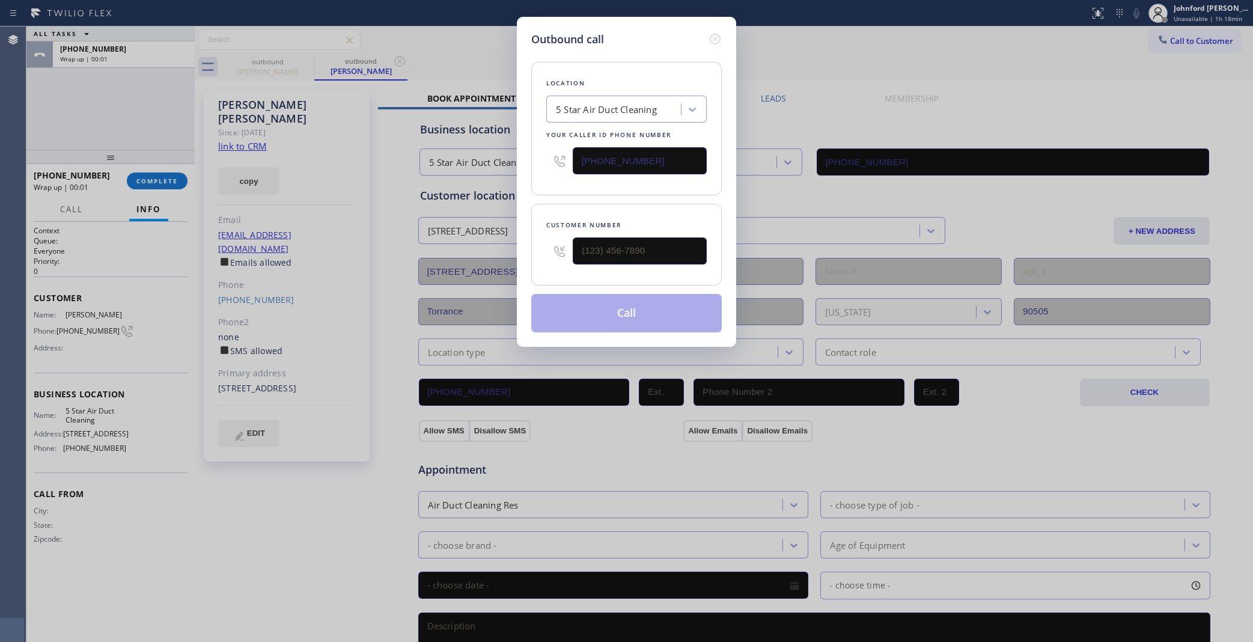
type input "[PHONE_NUMBER]"
click at [614, 307] on button "Call" at bounding box center [626, 313] width 191 height 38
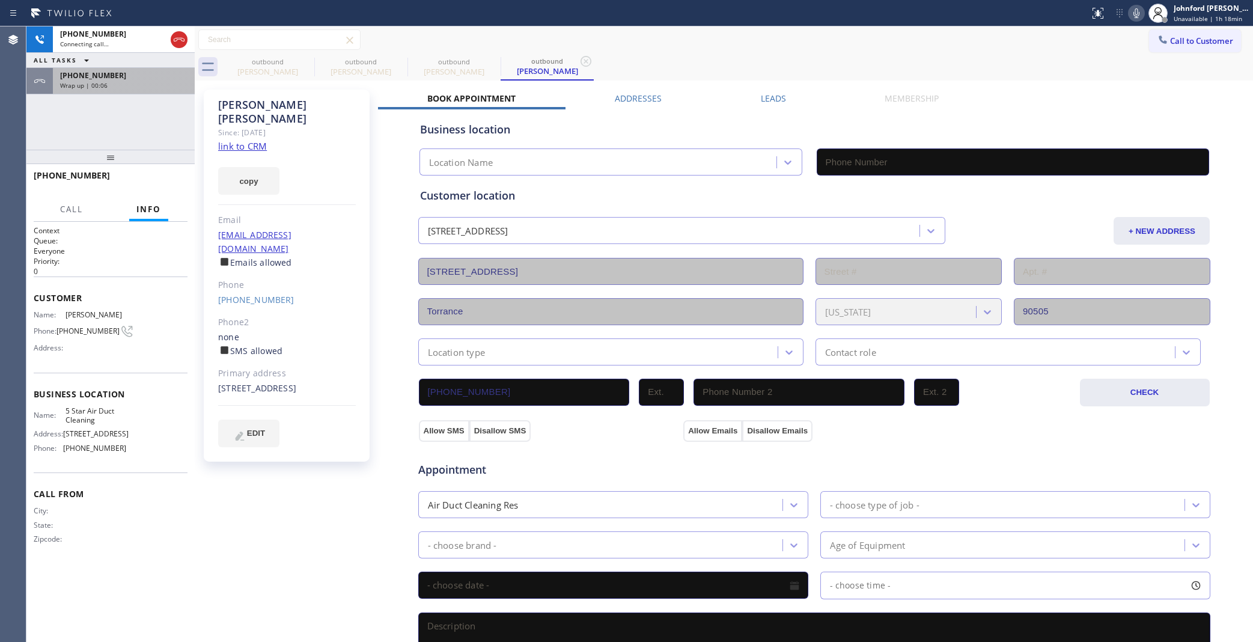
click at [139, 84] on div "Wrap up | 00:06" at bounding box center [123, 85] width 127 height 8
type input "[PHONE_NUMBER]"
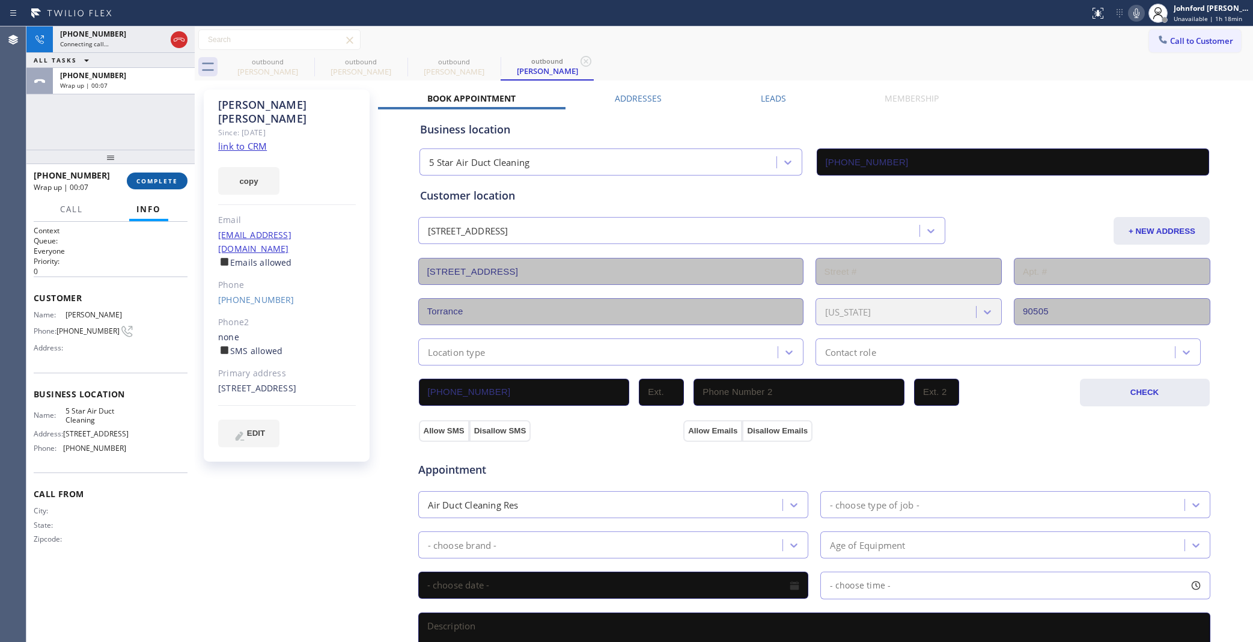
click at [154, 180] on span "COMPLETE" at bounding box center [156, 181] width 41 height 8
click at [73, 122] on div "+13109198006 Connecting call… ALL TASKS ALL TASKS ACTIVE TASKS TASKS IN WRAP UP…" at bounding box center [110, 87] width 168 height 123
click at [111, 87] on div "Wrap up | 00:25" at bounding box center [123, 85] width 127 height 8
click at [147, 178] on span "COMPLETE" at bounding box center [156, 181] width 41 height 8
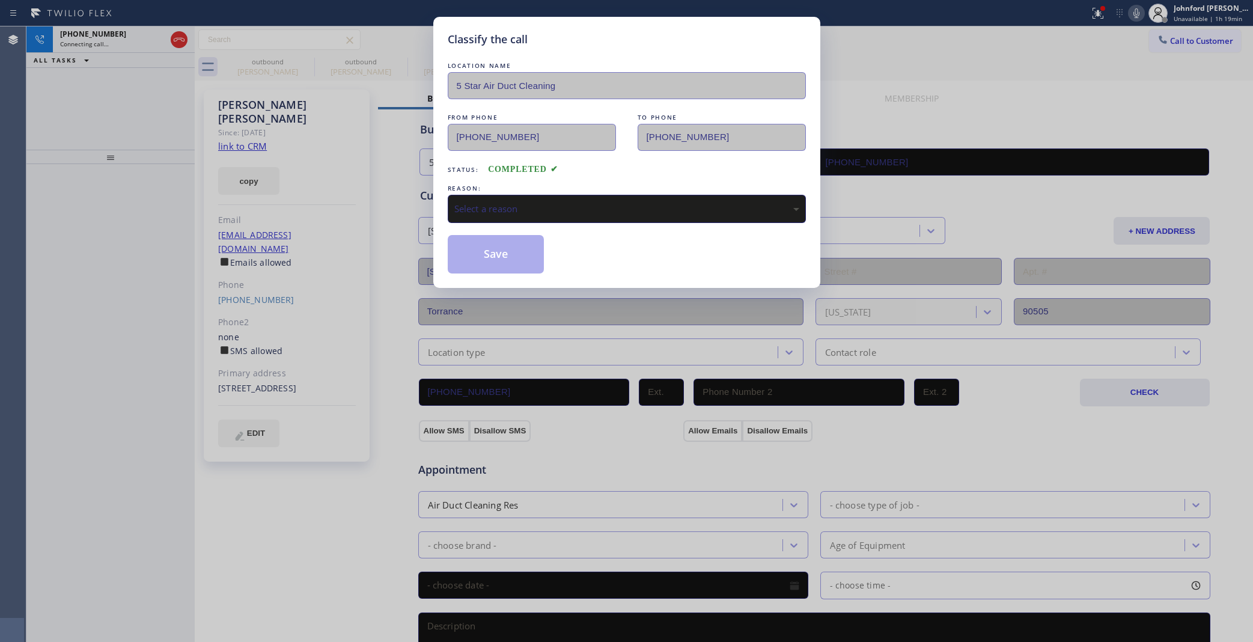
click at [500, 211] on div "Select a reason" at bounding box center [626, 209] width 345 height 14
click at [489, 258] on button "Save" at bounding box center [496, 254] width 97 height 38
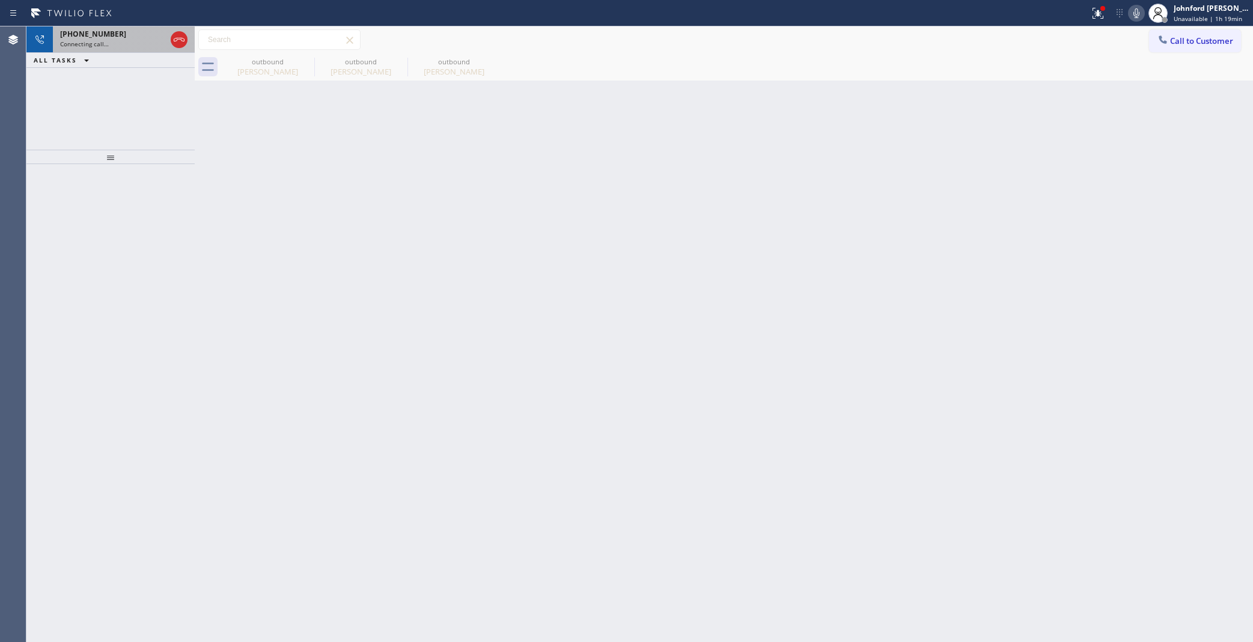
click at [112, 43] on div "Connecting call…" at bounding box center [113, 44] width 106 height 8
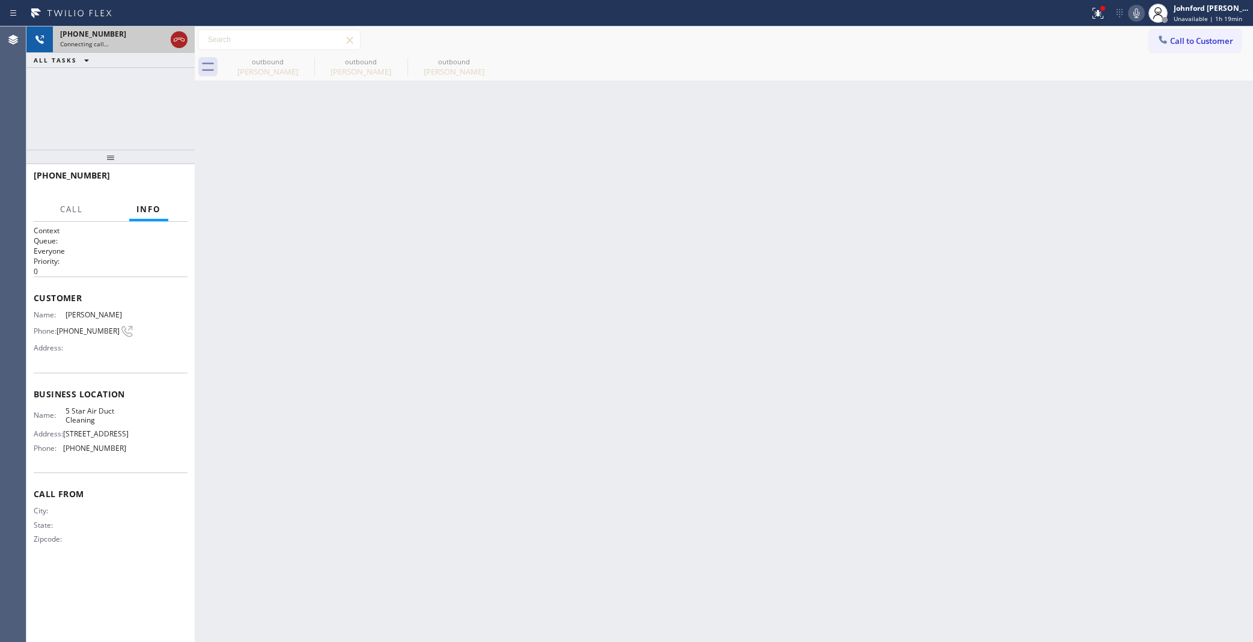
drag, startPoint x: 173, startPoint y: 37, endPoint x: 180, endPoint y: 41, distance: 8.1
click at [175, 37] on icon at bounding box center [179, 39] width 14 height 14
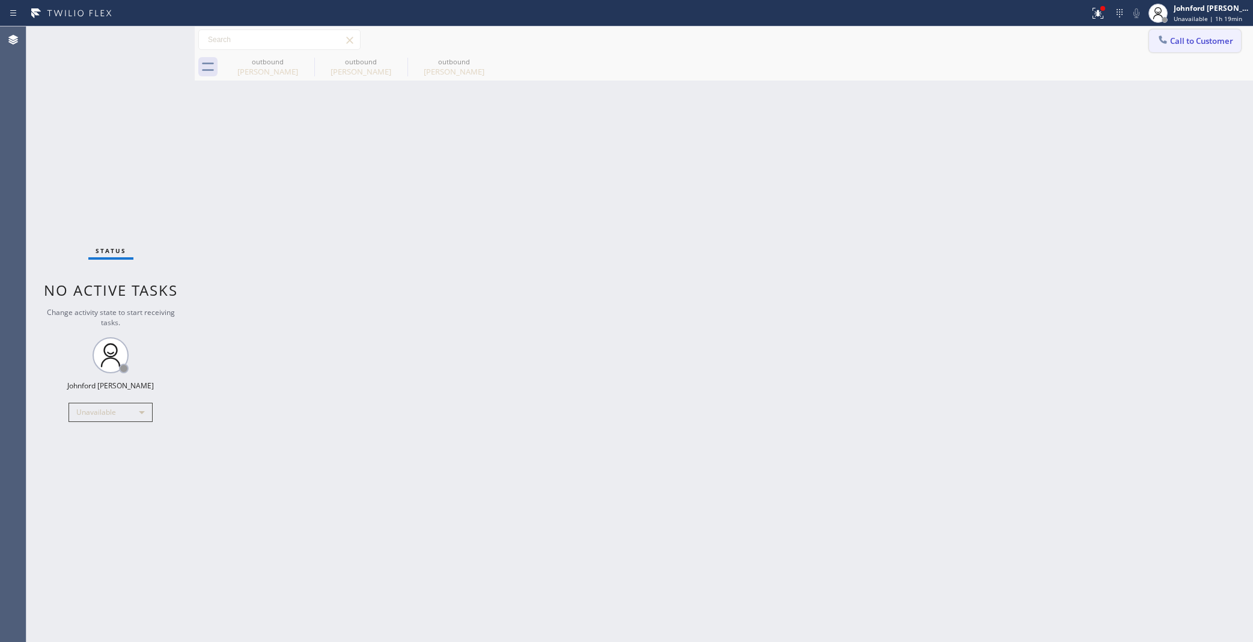
drag, startPoint x: 1198, startPoint y: 47, endPoint x: 948, endPoint y: 162, distance: 274.8
click at [1197, 46] on button "Call to Customer" at bounding box center [1195, 40] width 92 height 23
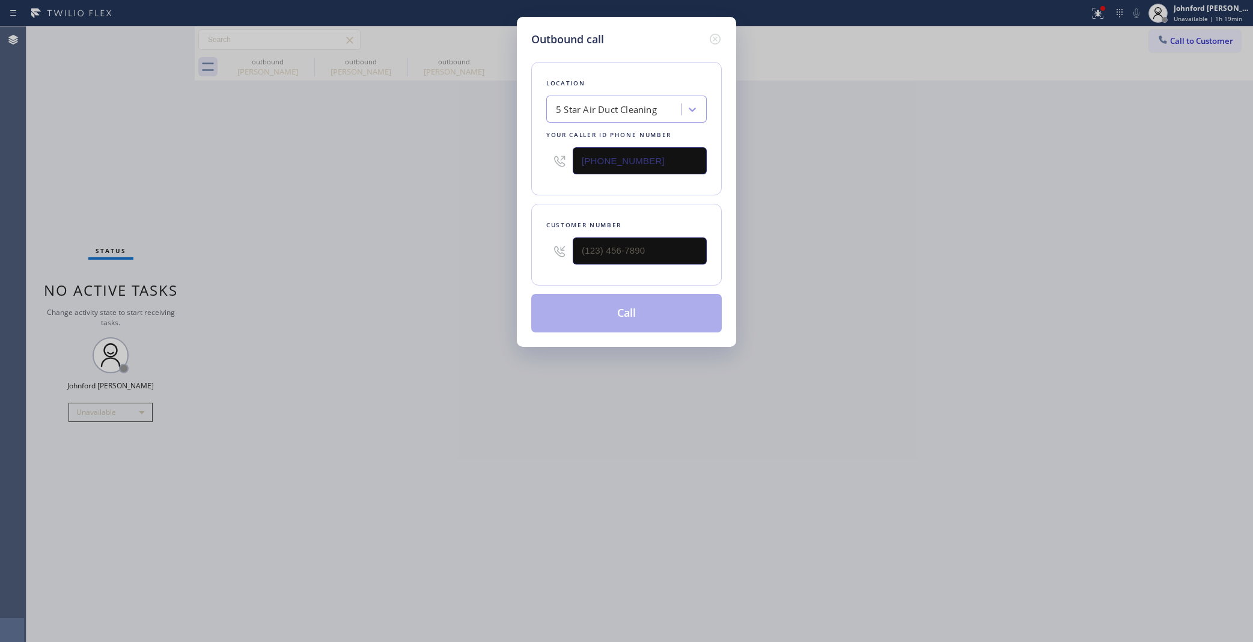
drag, startPoint x: 641, startPoint y: 243, endPoint x: 559, endPoint y: 248, distance: 81.2
click at [572, 244] on div at bounding box center [626, 250] width 160 height 39
paste input "818) 222-7527"
drag, startPoint x: 665, startPoint y: 237, endPoint x: 431, endPoint y: 254, distance: 234.3
click at [431, 254] on div "Outbound call Location 5 Star Air Duct Cleaning Your caller id phone number (85…" at bounding box center [626, 321] width 1253 height 642
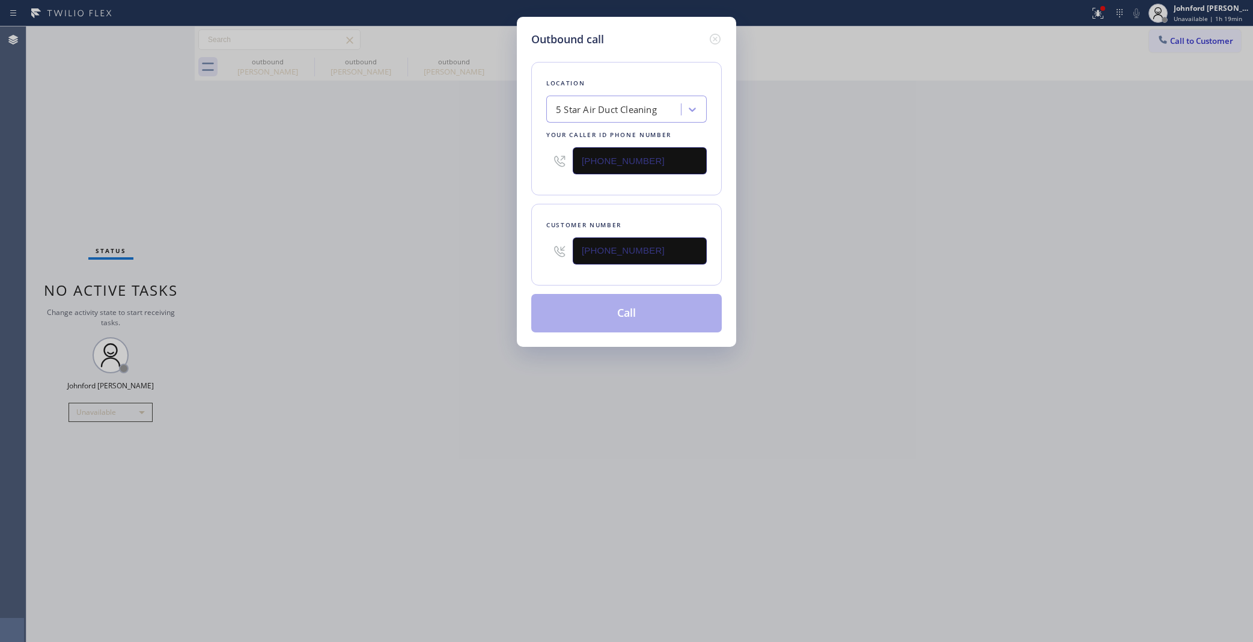
type input "[PHONE_NUMBER]"
click at [427, 254] on div "Outbound call Location 5 Star Air Duct Cleaning Your caller id phone number (85…" at bounding box center [626, 321] width 1253 height 642
click at [770, 254] on div "Outbound call Location 5 Star Air Duct Cleaning Your caller id phone number (85…" at bounding box center [626, 321] width 1253 height 642
click at [658, 313] on button "Call" at bounding box center [626, 313] width 191 height 38
click at [829, 250] on div "Outbound call Location 5 Star Air Duct Cleaning Your caller id phone number (85…" at bounding box center [626, 321] width 1253 height 642
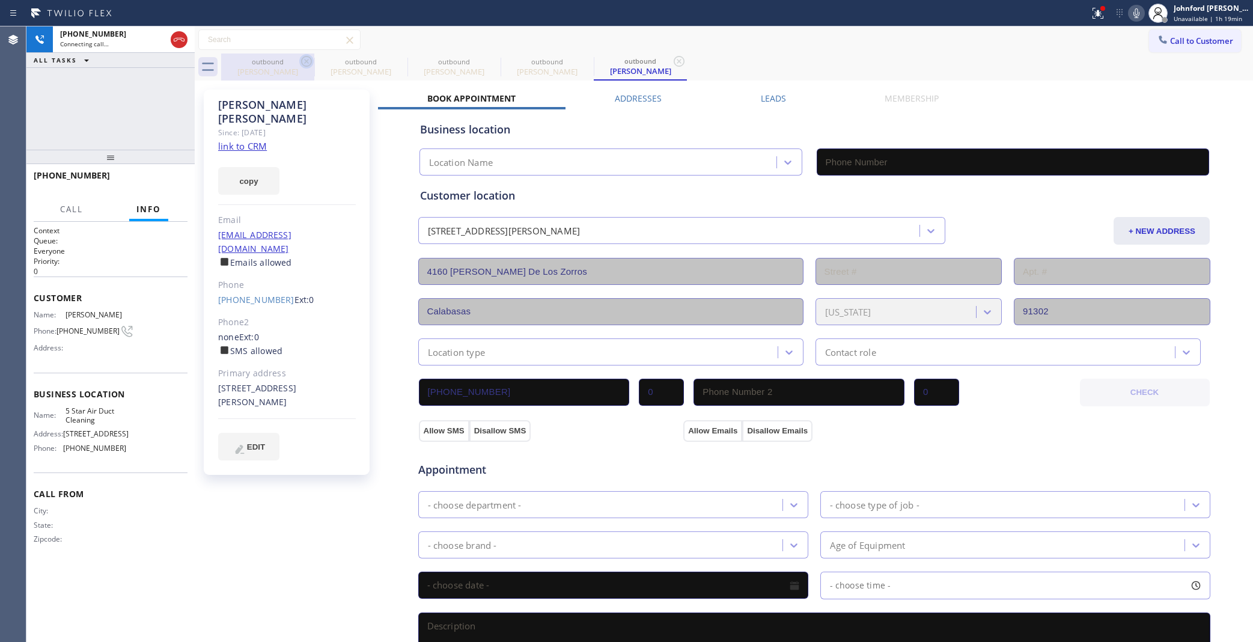
click at [300, 64] on icon at bounding box center [306, 61] width 14 height 14
drag, startPoint x: 300, startPoint y: 64, endPoint x: 764, endPoint y: 65, distance: 463.3
click at [0, 0] on icon at bounding box center [0, 0] width 0 height 0
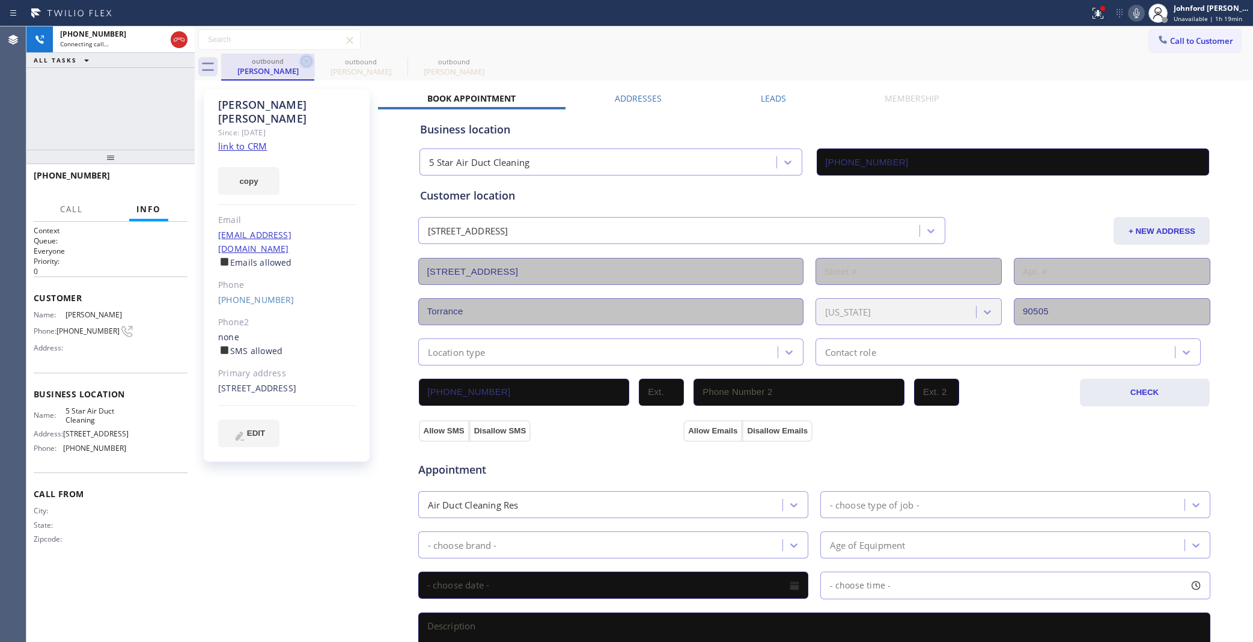
click at [307, 61] on icon at bounding box center [306, 61] width 11 height 11
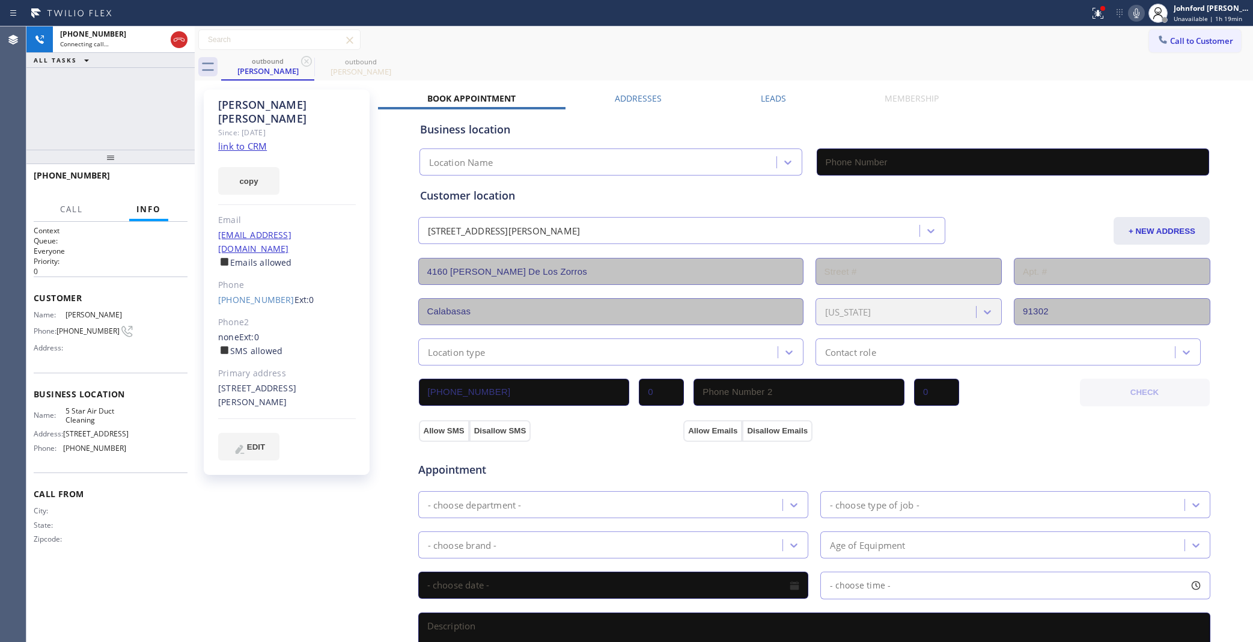
type input "[PHONE_NUMBER]"
click at [559, 54] on div "outbound Aileen Caldwell outbound Aileen Caldwell" at bounding box center [737, 66] width 1032 height 27
click at [127, 91] on div "+18182227527 Connecting call… ALL TASKS ALL TASKS ACTIVE TASKS TASKS IN WRAP UP" at bounding box center [110, 87] width 168 height 123
click at [151, 50] on div "+18182227527 Connecting call…" at bounding box center [110, 39] width 115 height 26
click at [151, 49] on div "+18182227527 Connecting call…" at bounding box center [110, 39] width 115 height 26
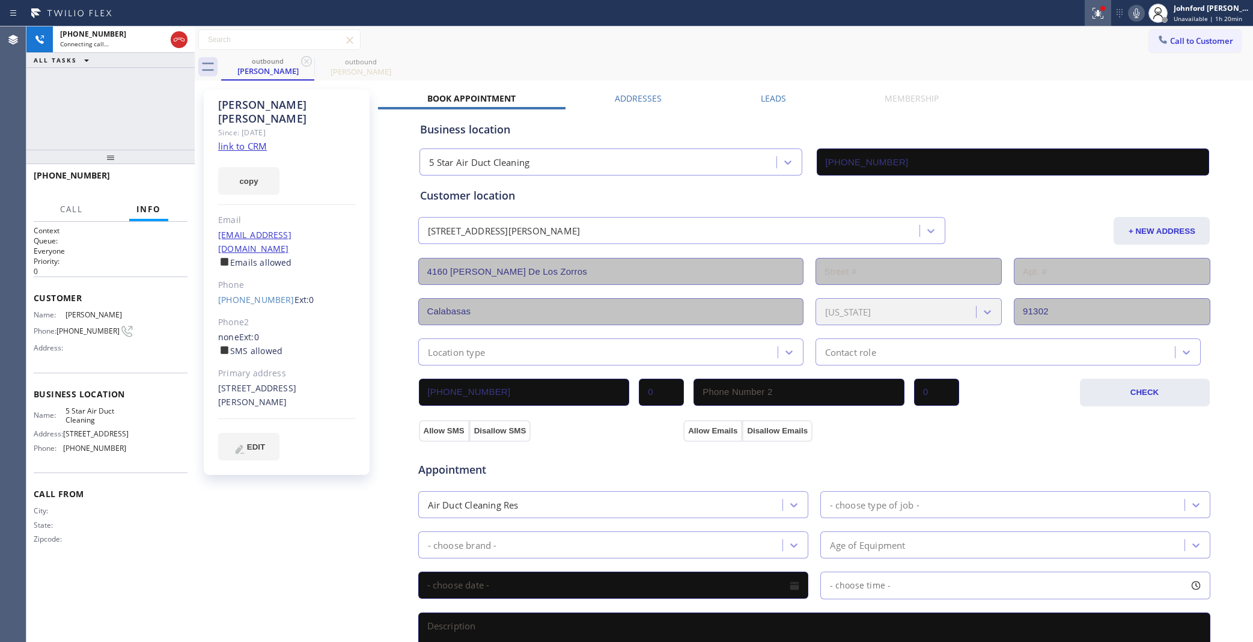
click at [1097, 15] on icon at bounding box center [1098, 13] width 11 height 11
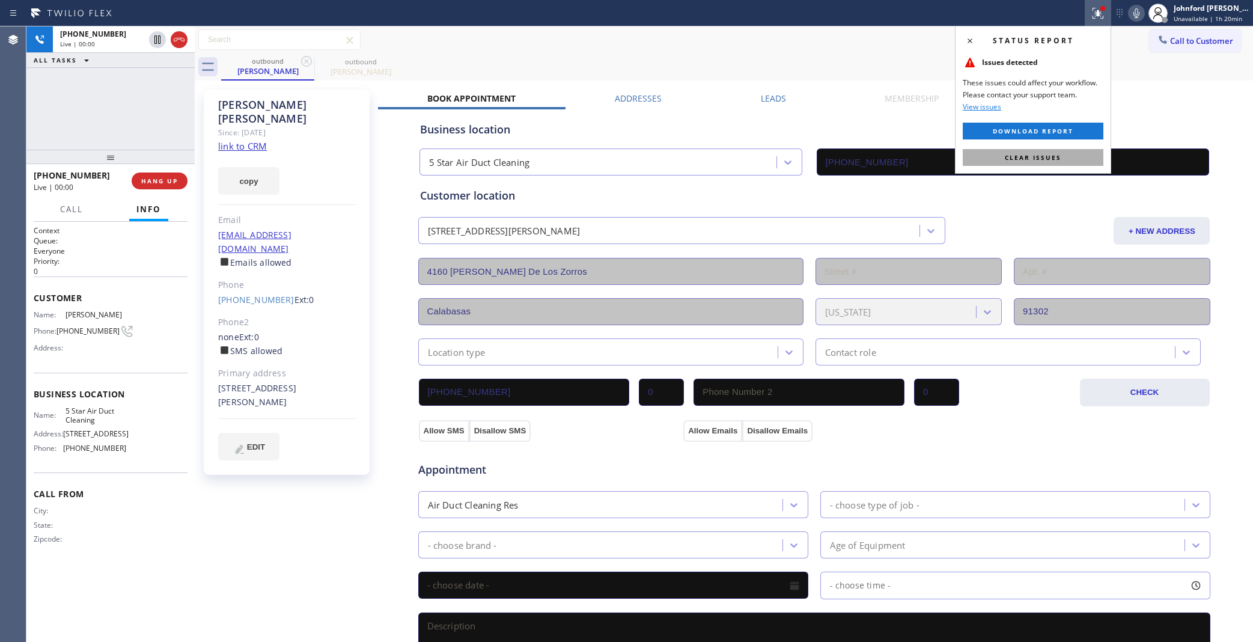
click at [1029, 163] on button "Clear issues" at bounding box center [1033, 157] width 141 height 17
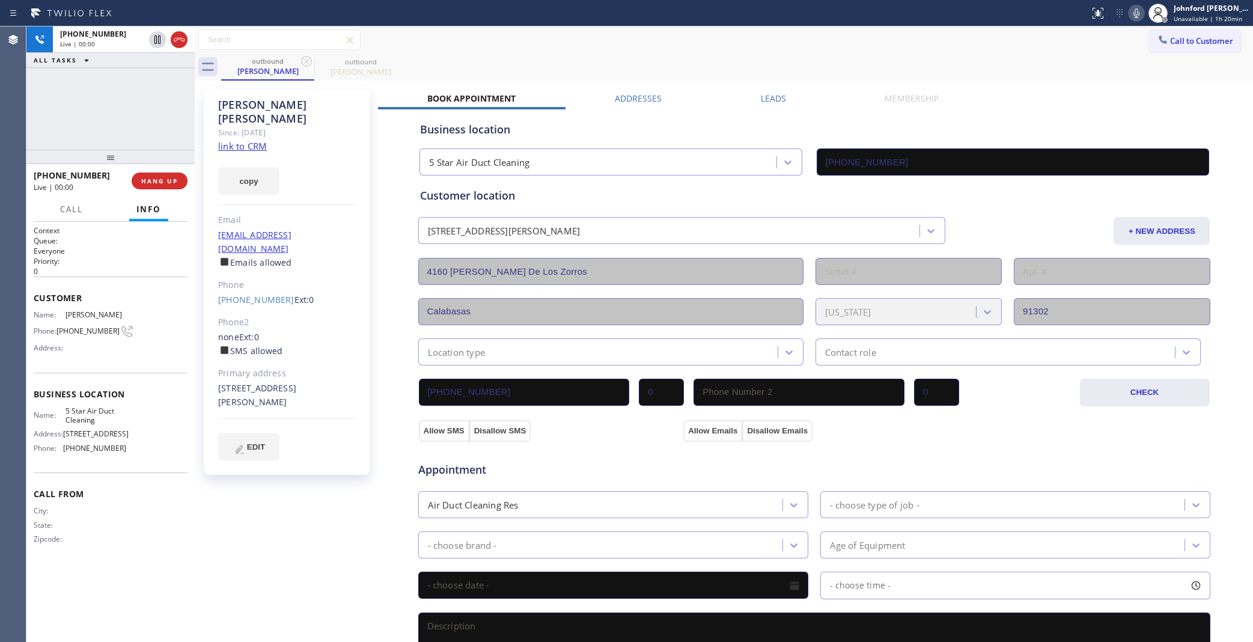
click at [933, 81] on div "Aileen Caldwell Since: 20 may 2020 link to CRM copy Email adcmahj@aol.com Email…" at bounding box center [724, 485] width 1058 height 809
click at [157, 172] on button "HANG UP" at bounding box center [160, 180] width 56 height 17
click at [269, 294] on link "[PHONE_NUMBER]" at bounding box center [256, 299] width 76 height 11
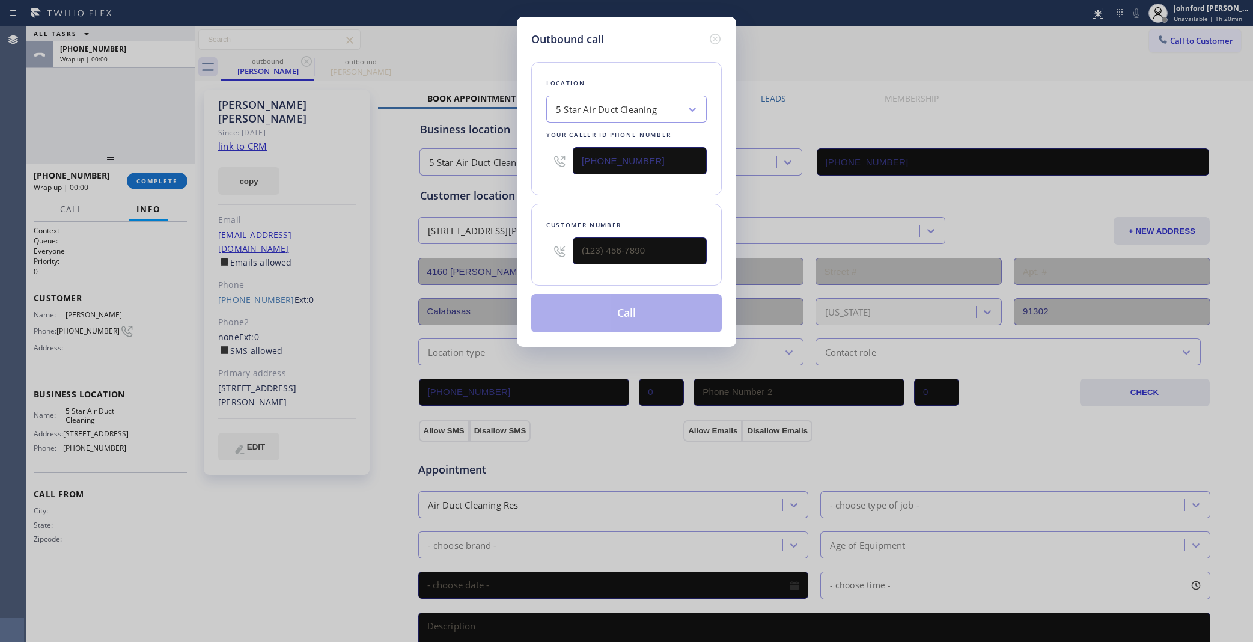
type input "[PHONE_NUMBER]"
click at [627, 311] on button "Call" at bounding box center [626, 313] width 191 height 38
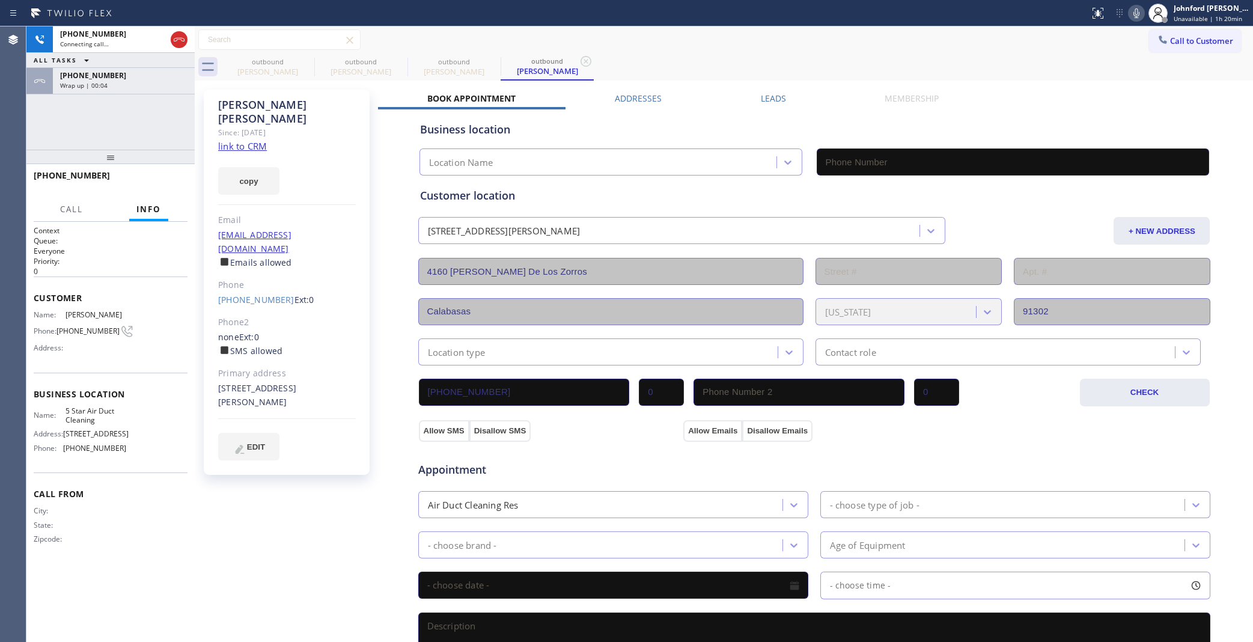
type input "[PHONE_NUMBER]"
drag, startPoint x: 305, startPoint y: 63, endPoint x: 362, endPoint y: 172, distance: 122.8
click at [0, 0] on icon at bounding box center [0, 0] width 0 height 0
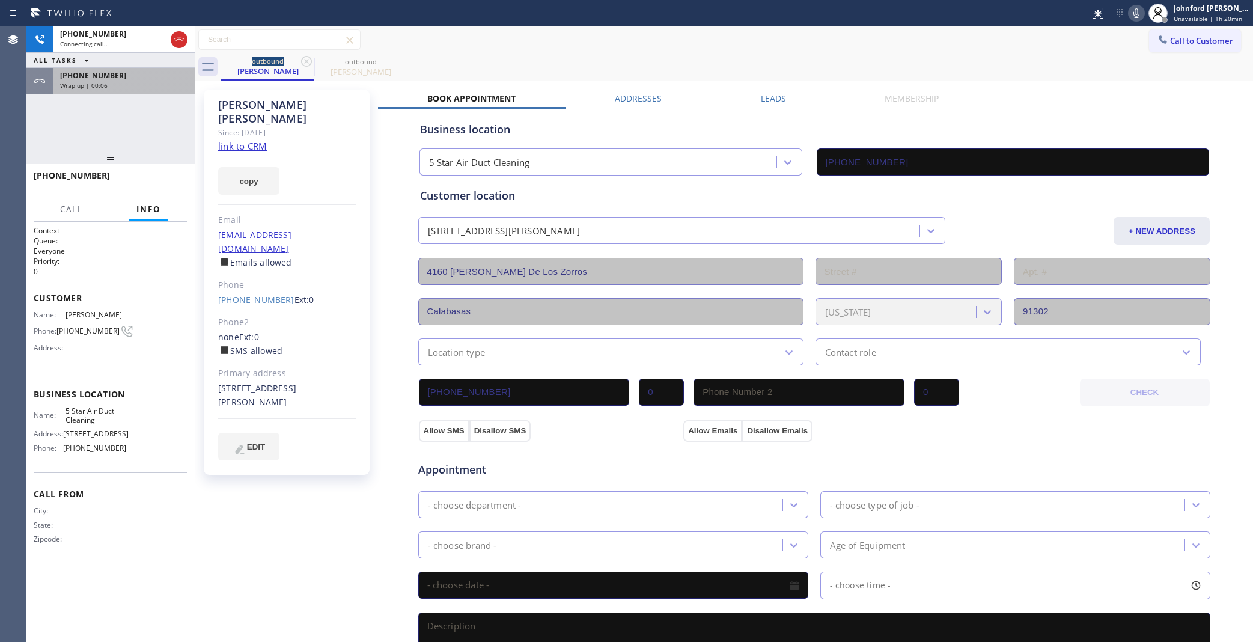
click at [112, 88] on div "Wrap up | 00:06" at bounding box center [123, 85] width 127 height 8
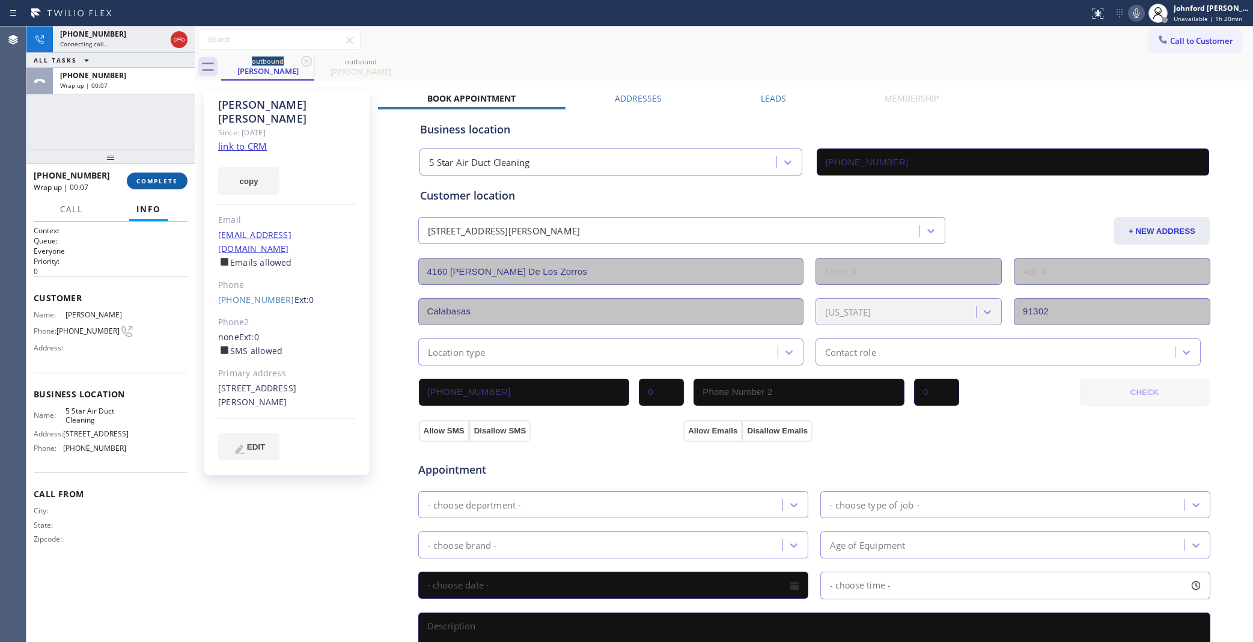
click at [143, 172] on button "COMPLETE" at bounding box center [157, 180] width 61 height 17
type input "[PHONE_NUMBER]"
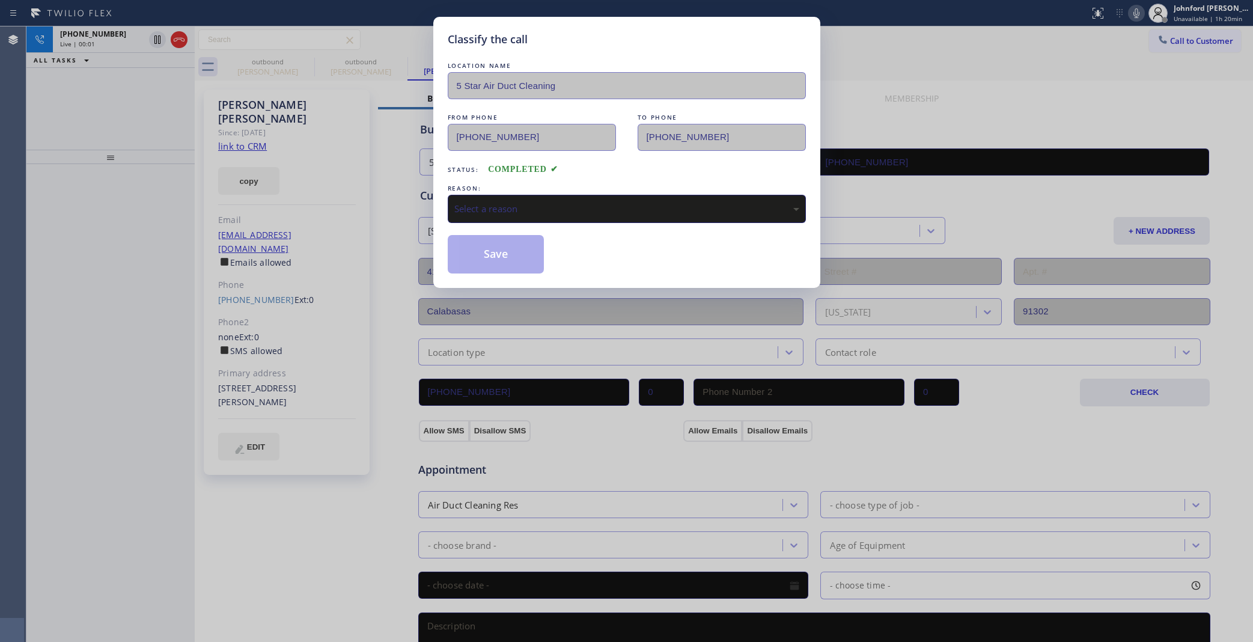
click at [600, 220] on div "LOCATION NAME 5 Star Air Duct Cleaning FROM PHONE (858) 800-3094 TO PHONE (818)…" at bounding box center [627, 166] width 358 height 214
click at [602, 208] on div "Select a reason" at bounding box center [626, 209] width 345 height 14
click at [511, 253] on button "Save" at bounding box center [496, 254] width 97 height 38
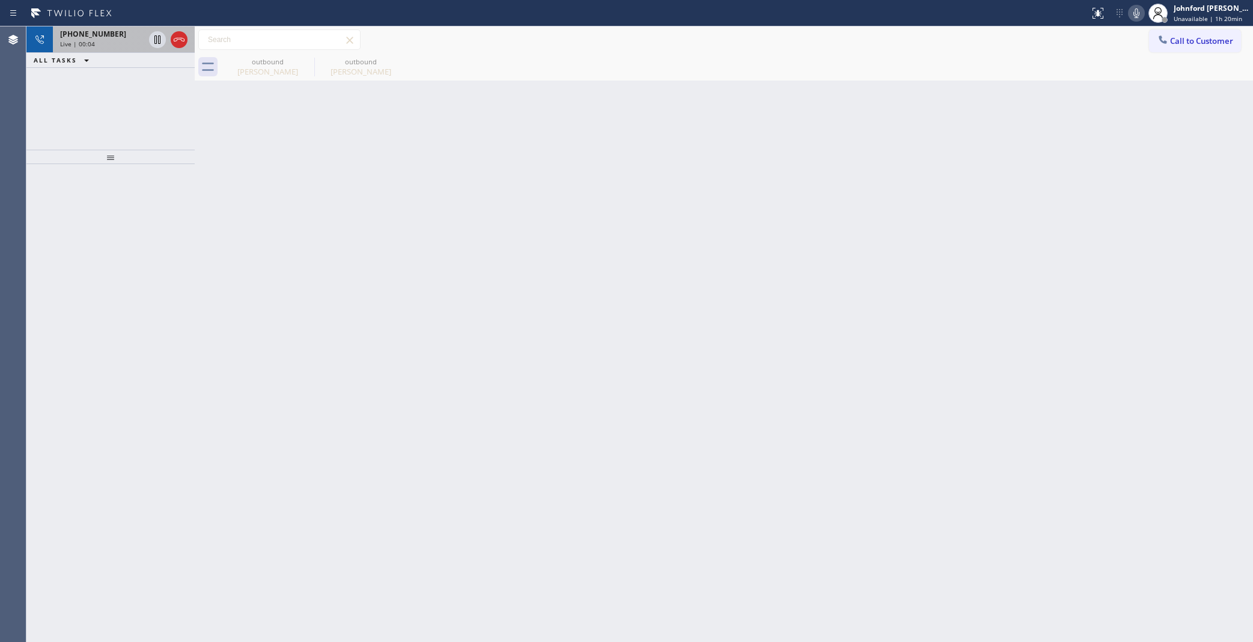
click at [114, 52] on div "+18182227527 Live | 00:04" at bounding box center [100, 39] width 94 height 26
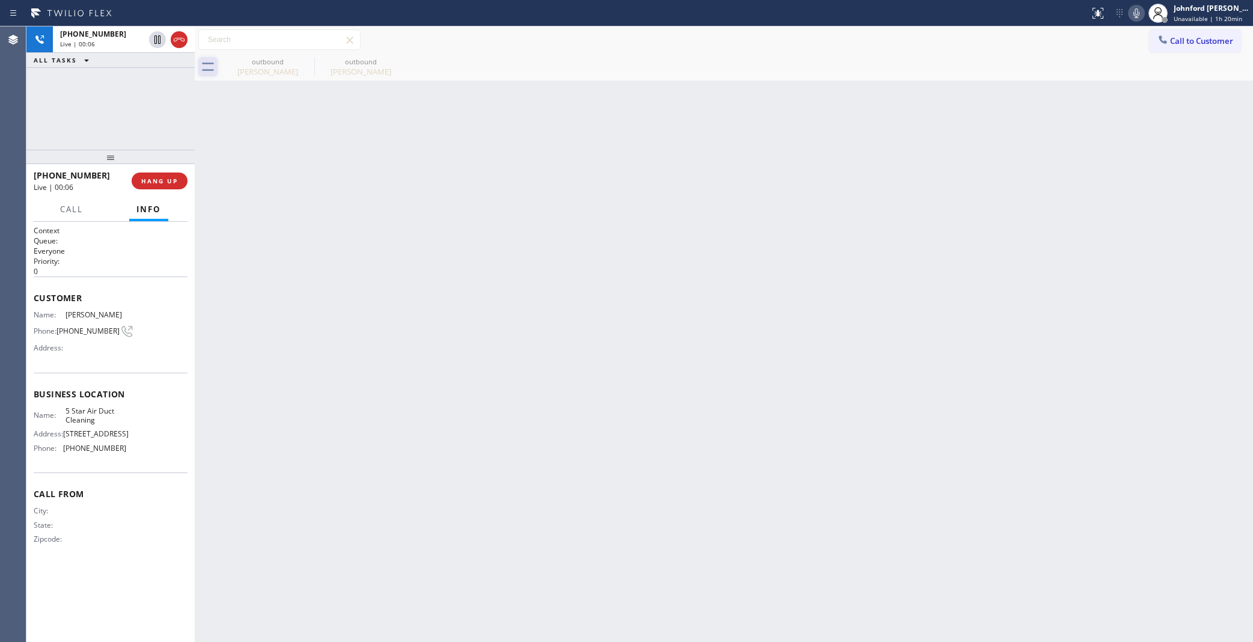
click at [250, 67] on div "Aileen Caldwell" at bounding box center [267, 71] width 91 height 11
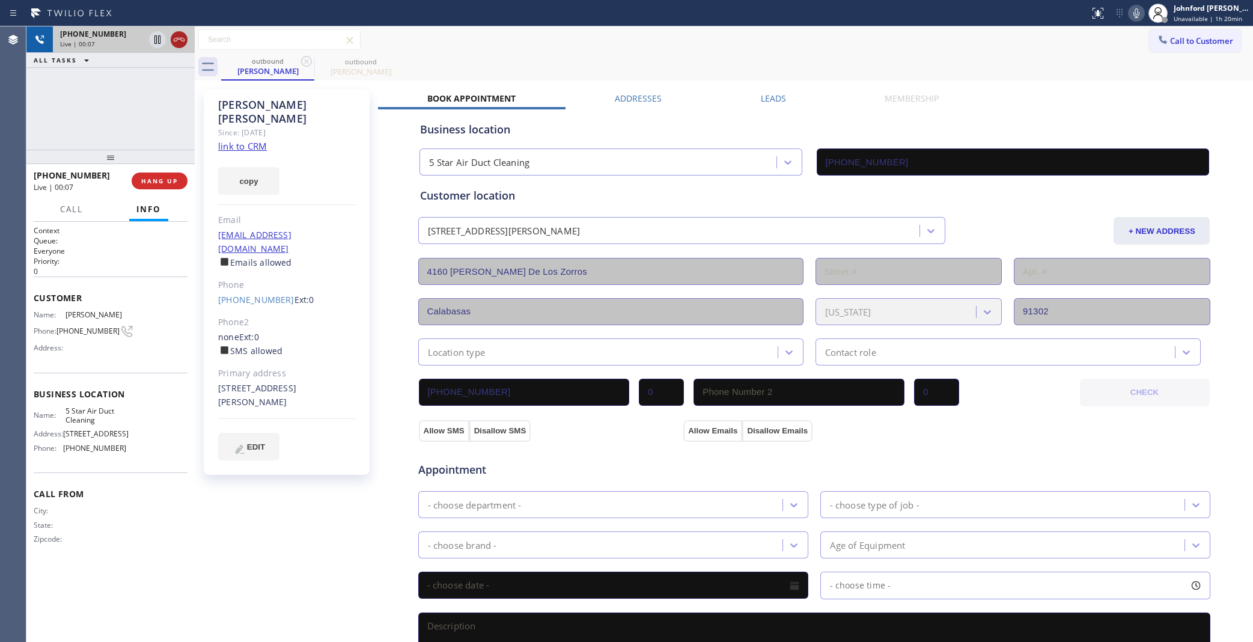
click at [178, 39] on icon at bounding box center [179, 40] width 11 height 4
click at [140, 191] on div "+18182227527 Wrap up | 00:01 COMPLETE" at bounding box center [111, 180] width 154 height 31
click at [160, 181] on span "COMPLETE" at bounding box center [156, 181] width 41 height 8
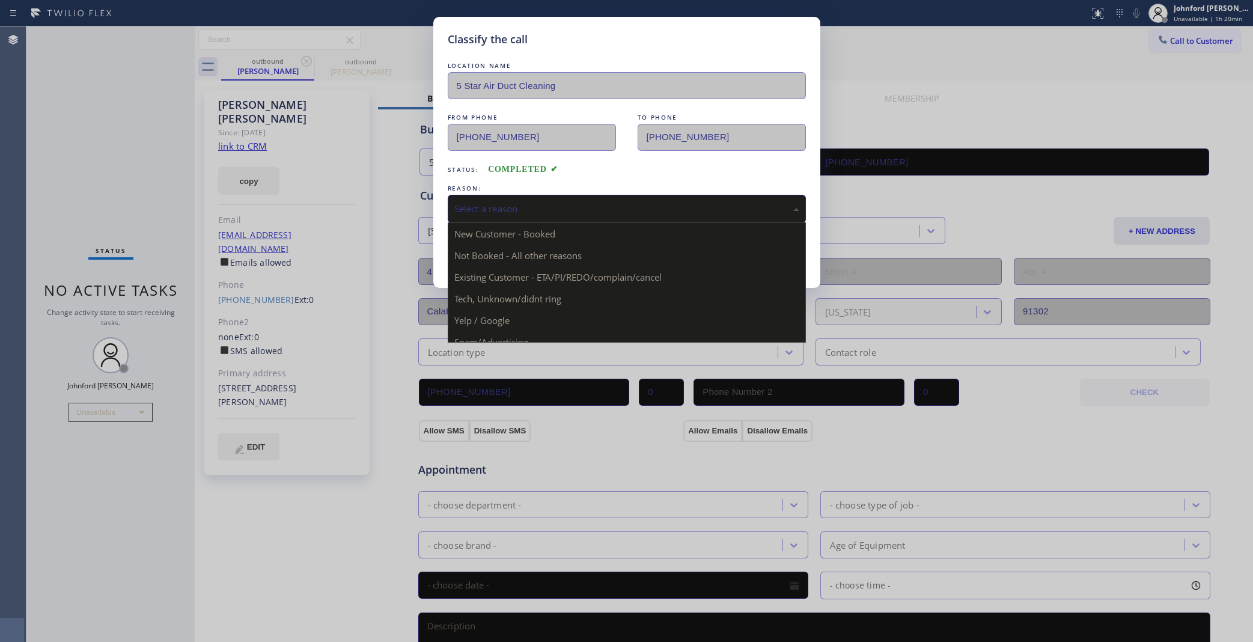
click at [551, 195] on div "Select a reason" at bounding box center [627, 209] width 358 height 28
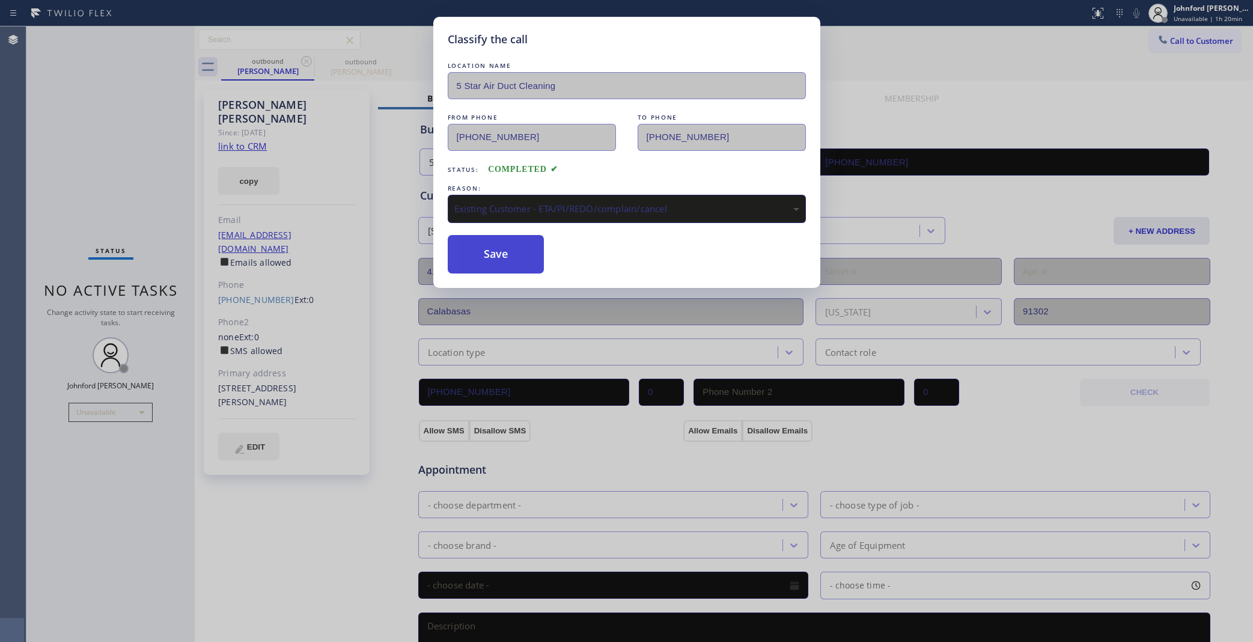
drag, startPoint x: 572, startPoint y: 270, endPoint x: 529, endPoint y: 252, distance: 46.9
click at [529, 252] on button "Save" at bounding box center [496, 254] width 97 height 38
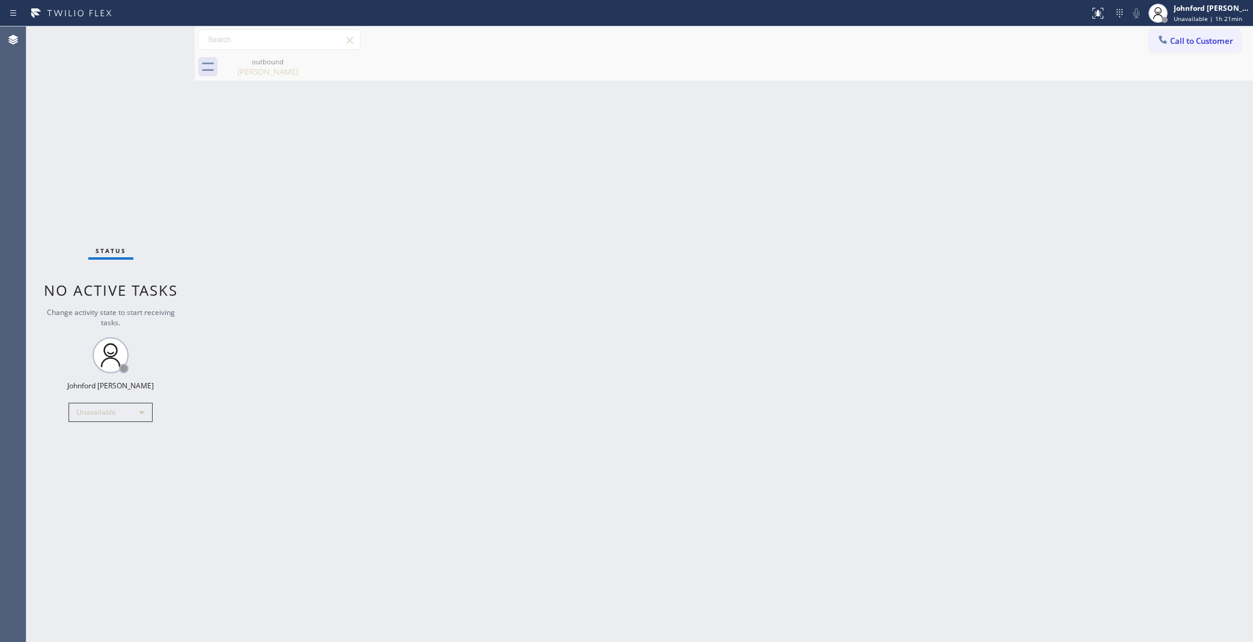
click at [980, 141] on div "Back to Dashboard Change Sender ID Customers Technicians Select a contact Outbo…" at bounding box center [724, 333] width 1058 height 615
drag, startPoint x: 1165, startPoint y: 38, endPoint x: 1087, endPoint y: 64, distance: 82.5
click at [1160, 38] on icon at bounding box center [1163, 40] width 12 height 12
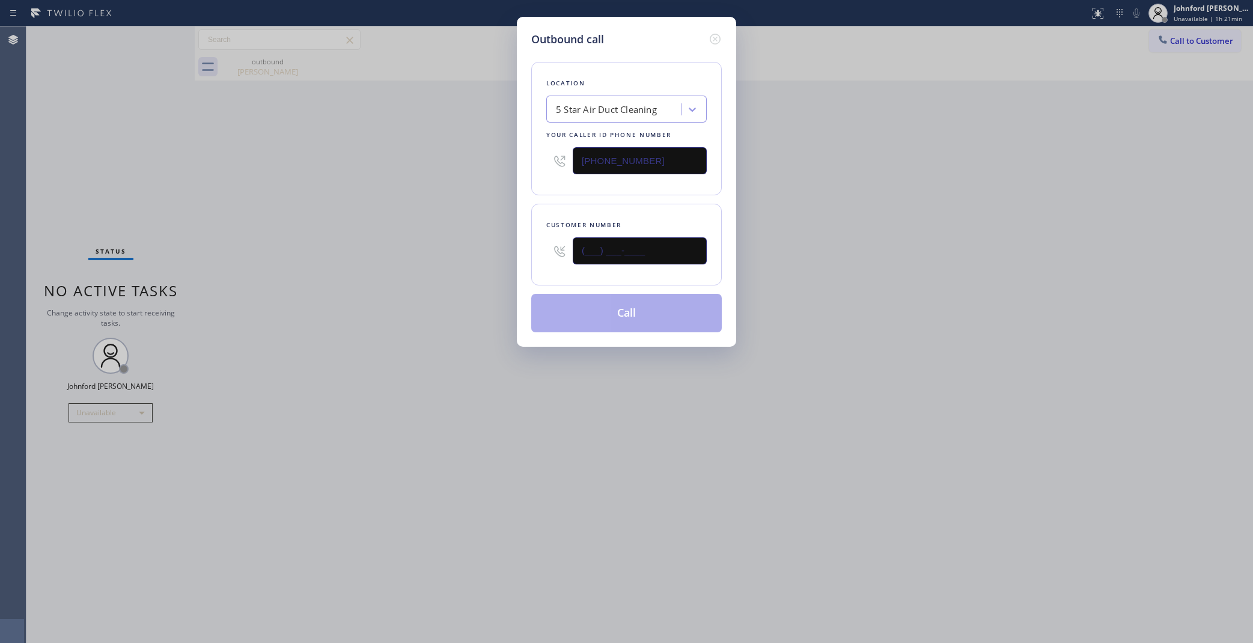
drag, startPoint x: 662, startPoint y: 236, endPoint x: 471, endPoint y: 254, distance: 192.6
click at [471, 254] on div "Outbound call Location 5 Star Air Duct Cleaning Your caller id phone number [PH…" at bounding box center [626, 321] width 1253 height 643
paste input "818) 264-6045"
type input "[PHONE_NUMBER]"
click at [460, 257] on div "Outbound call Location 5 Star Air Duct Cleaning Your caller id phone number (85…" at bounding box center [626, 321] width 1253 height 643
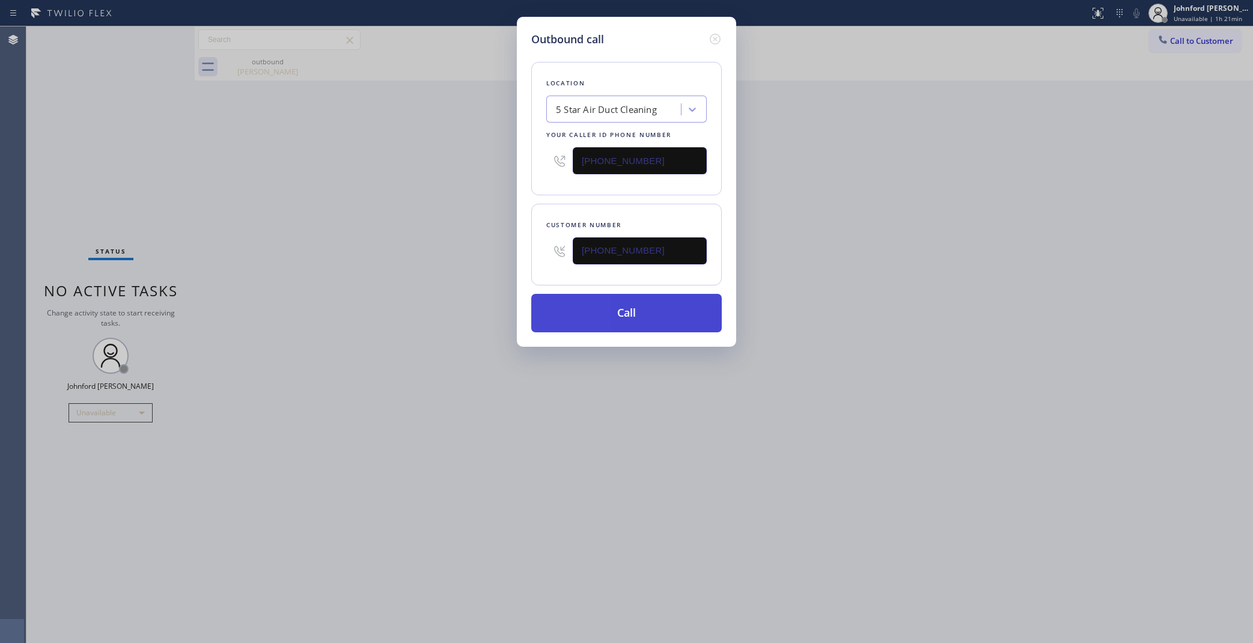
click at [564, 319] on button "Call" at bounding box center [626, 313] width 191 height 38
drag, startPoint x: 776, startPoint y: 256, endPoint x: 823, endPoint y: 102, distance: 160.8
click at [806, 233] on div "Outbound call Location 5 Star Air Duct Cleaning Your caller id phone number (85…" at bounding box center [626, 321] width 1253 height 643
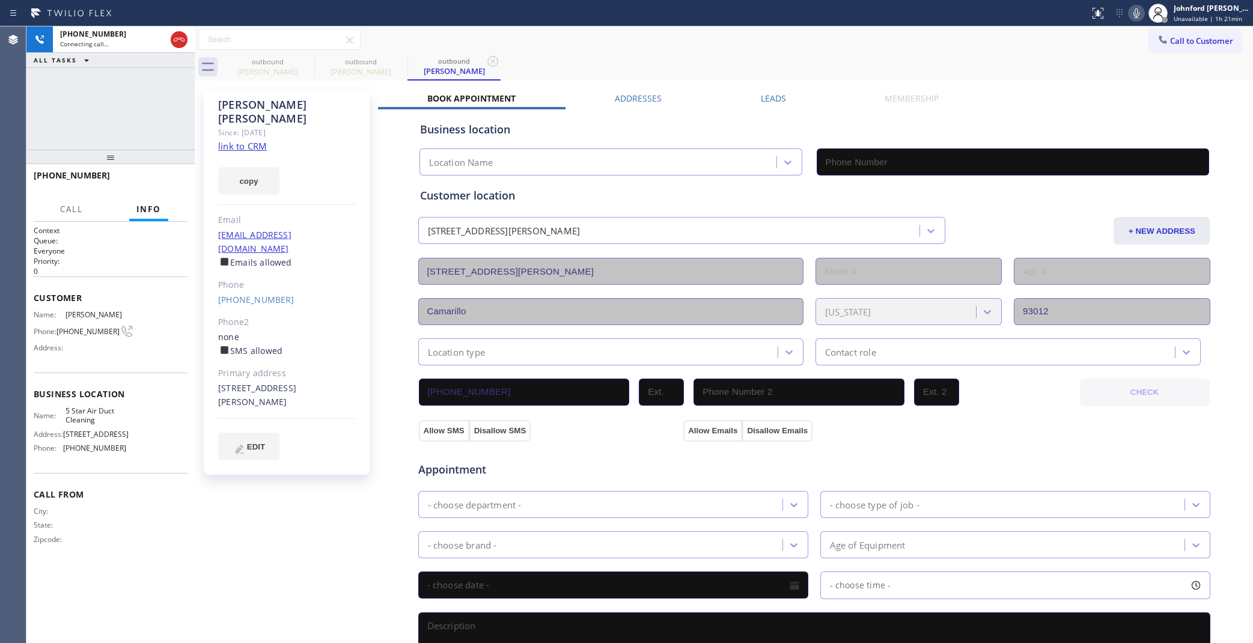
type input "[PHONE_NUMBER]"
click at [156, 180] on span "HANG UP" at bounding box center [159, 181] width 37 height 8
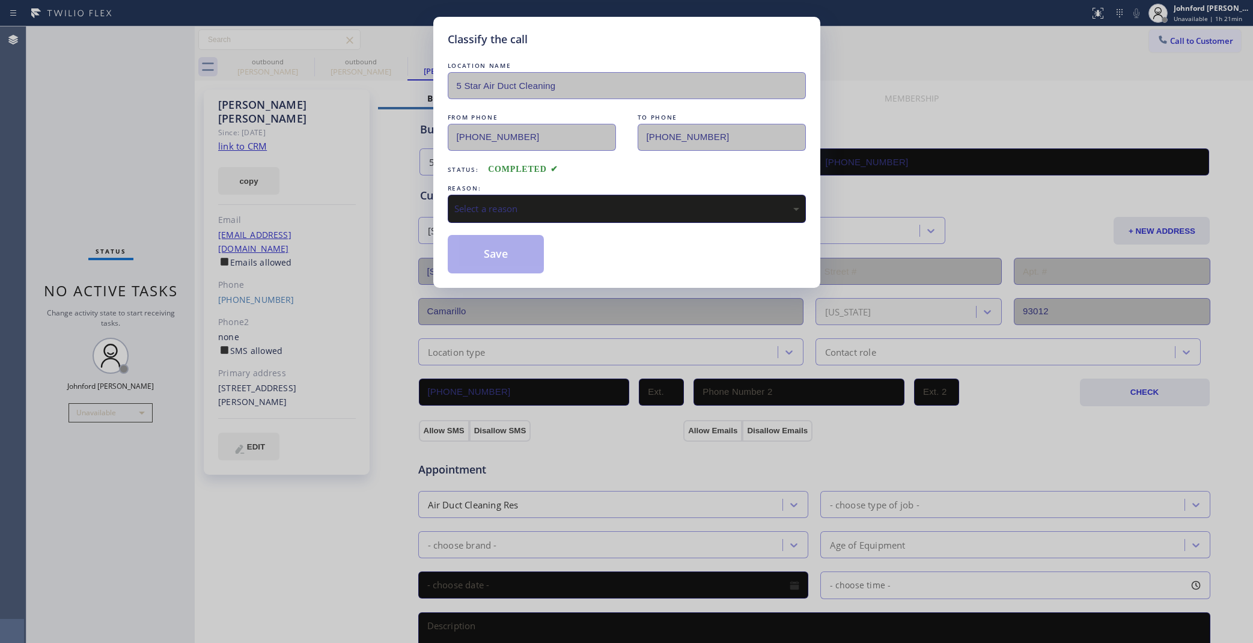
drag, startPoint x: 542, startPoint y: 177, endPoint x: 570, endPoint y: 181, distance: 27.9
click at [547, 177] on div "LOCATION NAME 5 Star Air Duct Cleaning FROM PHONE (858) 800-3094 TO PHONE (818)…" at bounding box center [627, 166] width 358 height 214
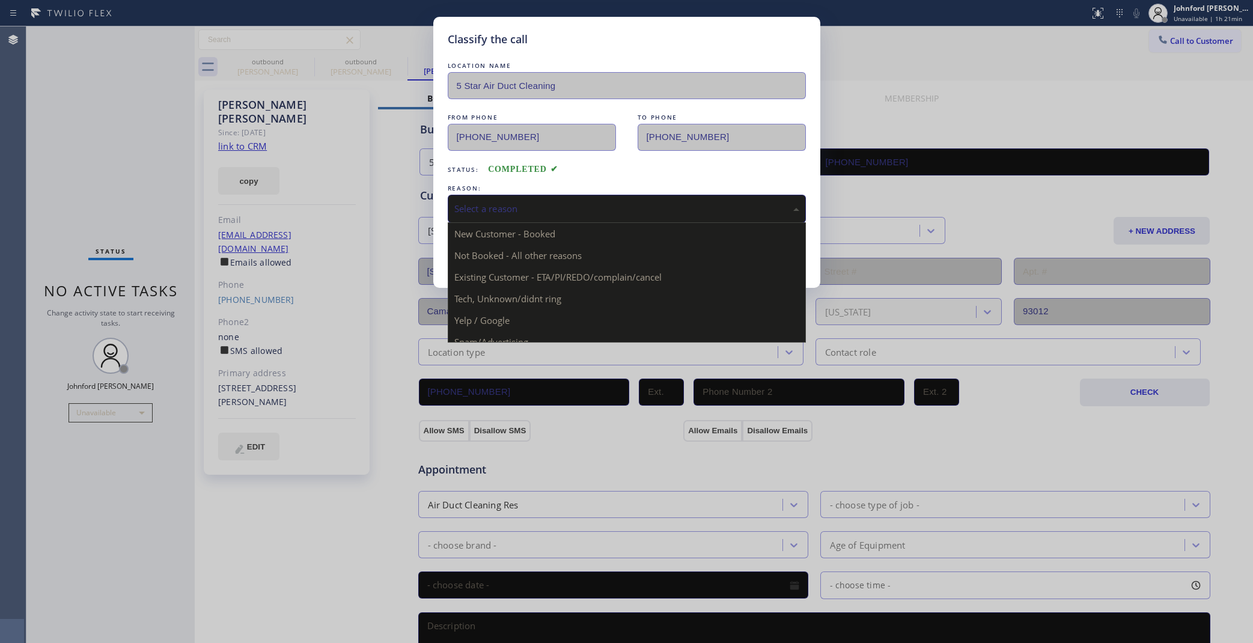
click at [581, 197] on div "Select a reason" at bounding box center [627, 209] width 358 height 28
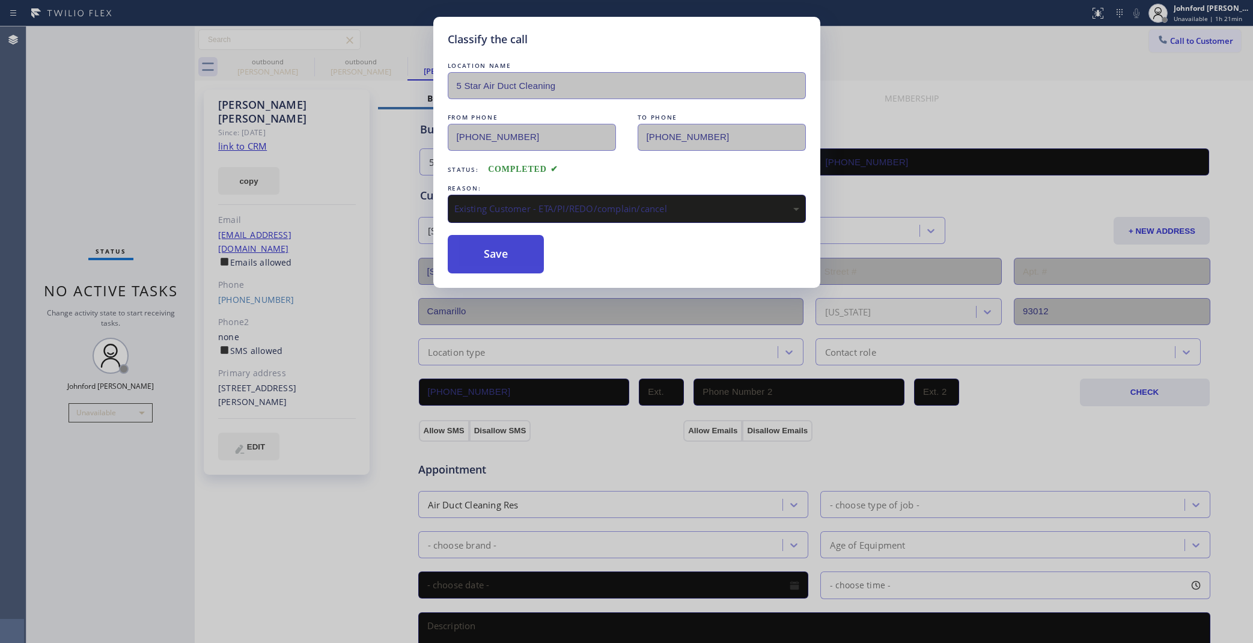
click at [533, 266] on button "Save" at bounding box center [496, 254] width 97 height 38
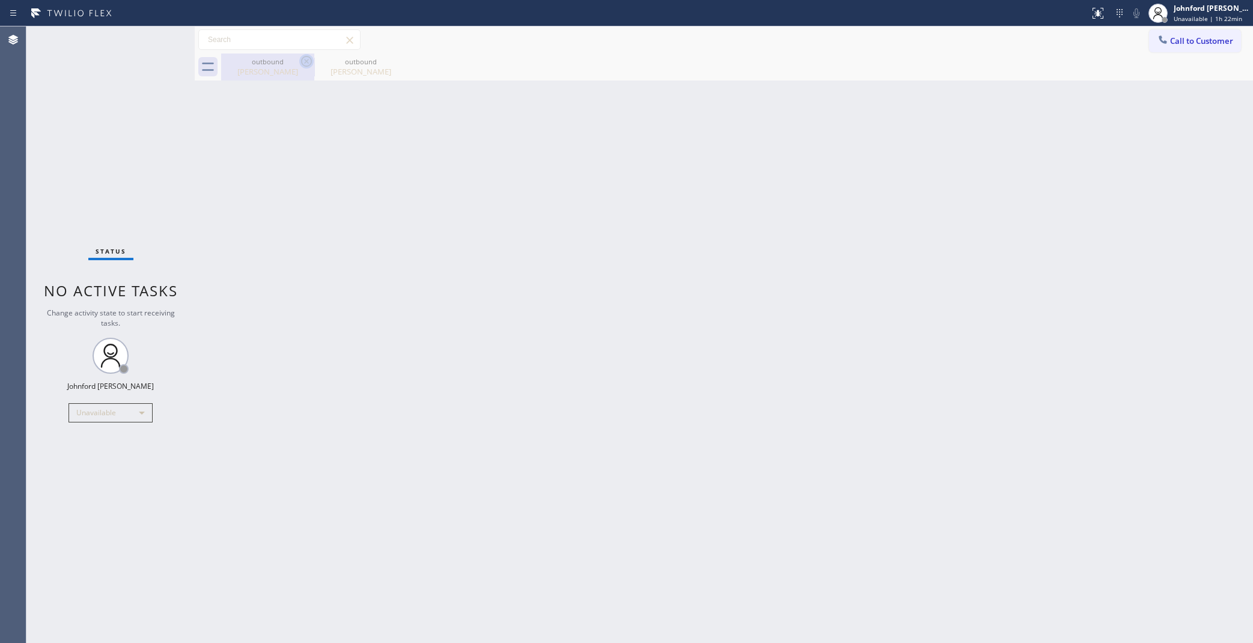
click at [279, 66] on div "Aileen Caldwell" at bounding box center [267, 71] width 91 height 11
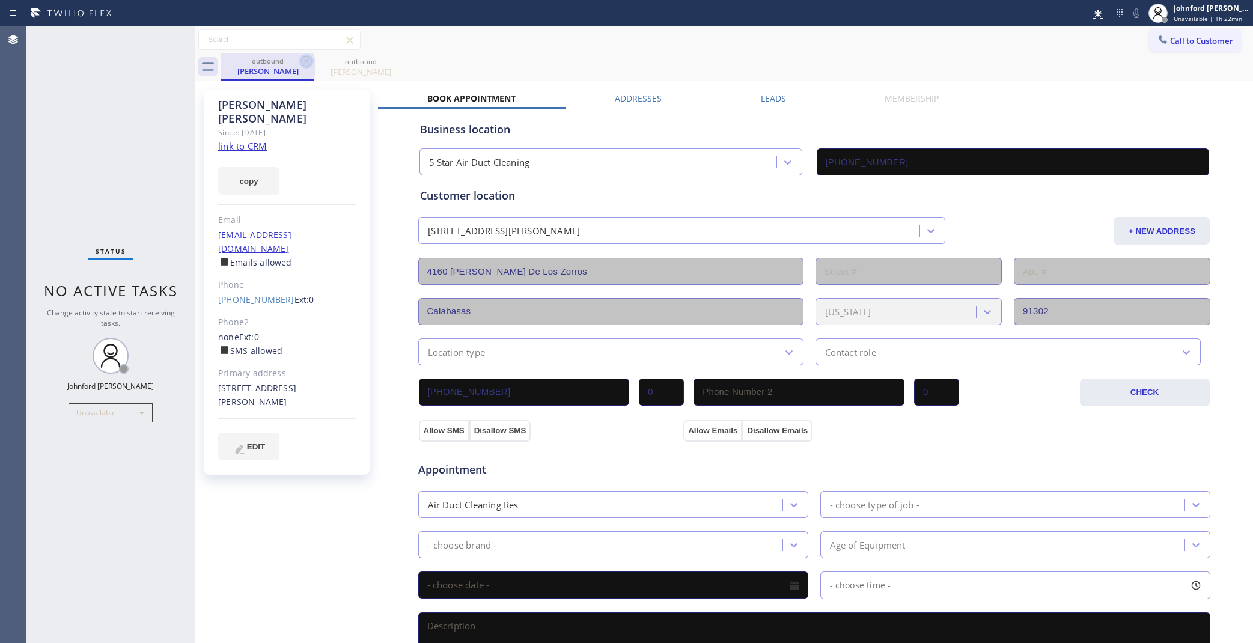
click at [311, 63] on icon at bounding box center [306, 61] width 11 height 11
click at [274, 294] on link "[PHONE_NUMBER]" at bounding box center [256, 299] width 76 height 11
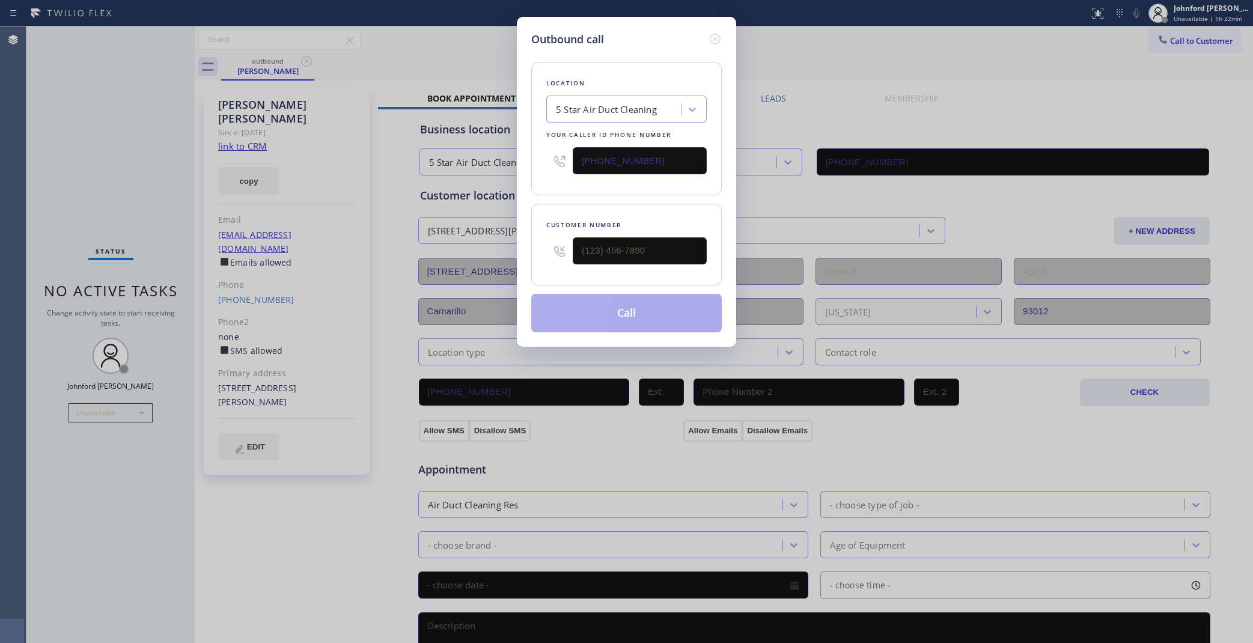
type input "[PHONE_NUMBER]"
click at [626, 319] on button "Call" at bounding box center [626, 313] width 191 height 38
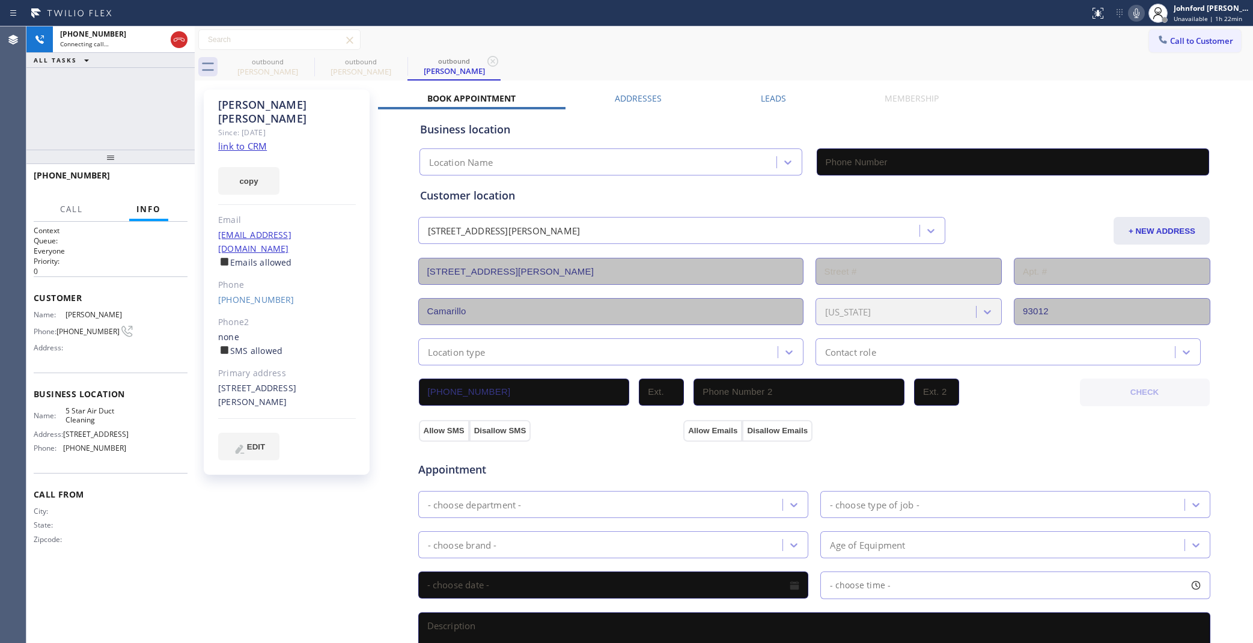
type input "[PHONE_NUMBER]"
click at [73, 79] on div "+18182646045 Connecting call… ALL TASKS ALL TASKS ACTIVE TASKS TASKS IN WRAP UP" at bounding box center [110, 87] width 168 height 123
click at [181, 44] on icon at bounding box center [179, 39] width 14 height 14
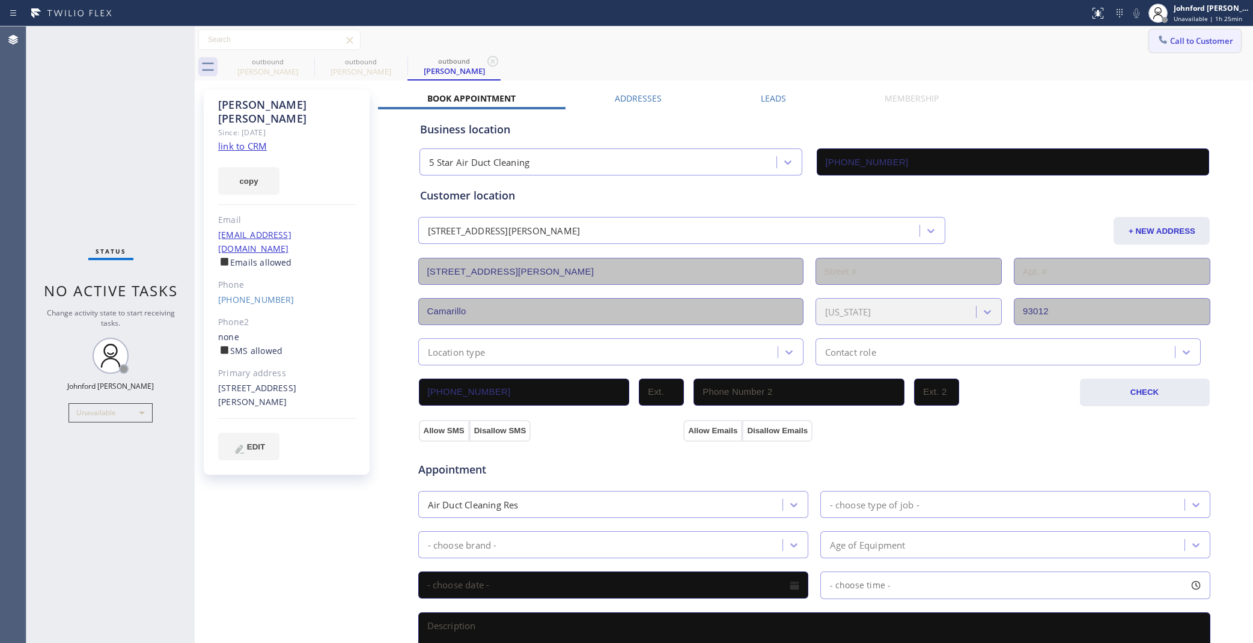
click at [1175, 37] on span "Call to Customer" at bounding box center [1201, 40] width 63 height 11
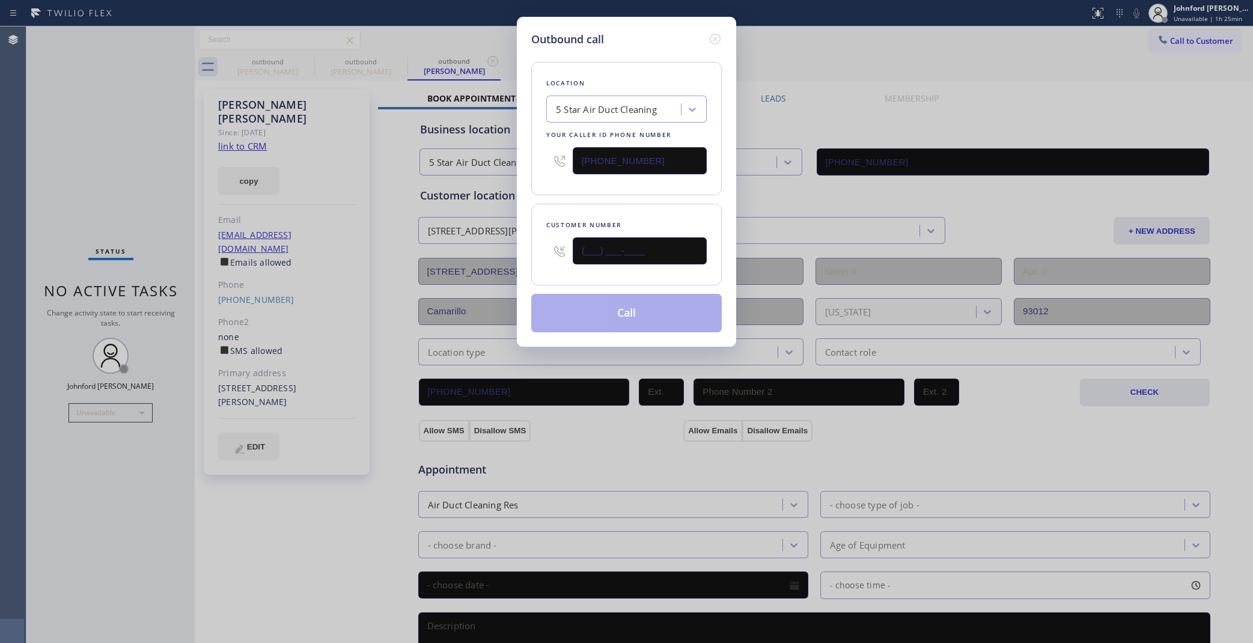
drag, startPoint x: 550, startPoint y: 254, endPoint x: 517, endPoint y: 249, distance: 34.0
click at [518, 254] on div "Outbound call Location 5 Star Air Duct Cleaning Your caller id phone number [PH…" at bounding box center [626, 182] width 219 height 330
paste input "808) 451-9350"
click at [520, 201] on div "Outbound call Location 5 Star Air Duct Cleaning Your caller id phone number (85…" at bounding box center [626, 182] width 219 height 330
click at [716, 37] on icon at bounding box center [715, 39] width 11 height 11
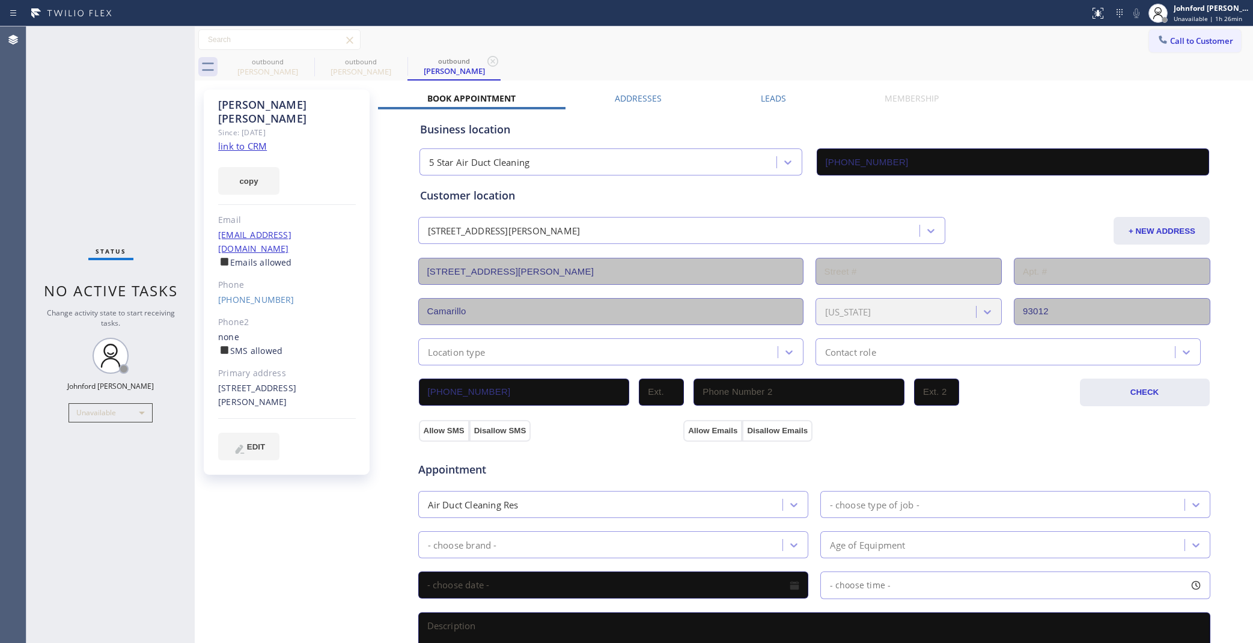
drag, startPoint x: 1160, startPoint y: 46, endPoint x: 1110, endPoint y: 45, distance: 50.5
click at [1160, 45] on button "Call to Customer" at bounding box center [1195, 40] width 92 height 23
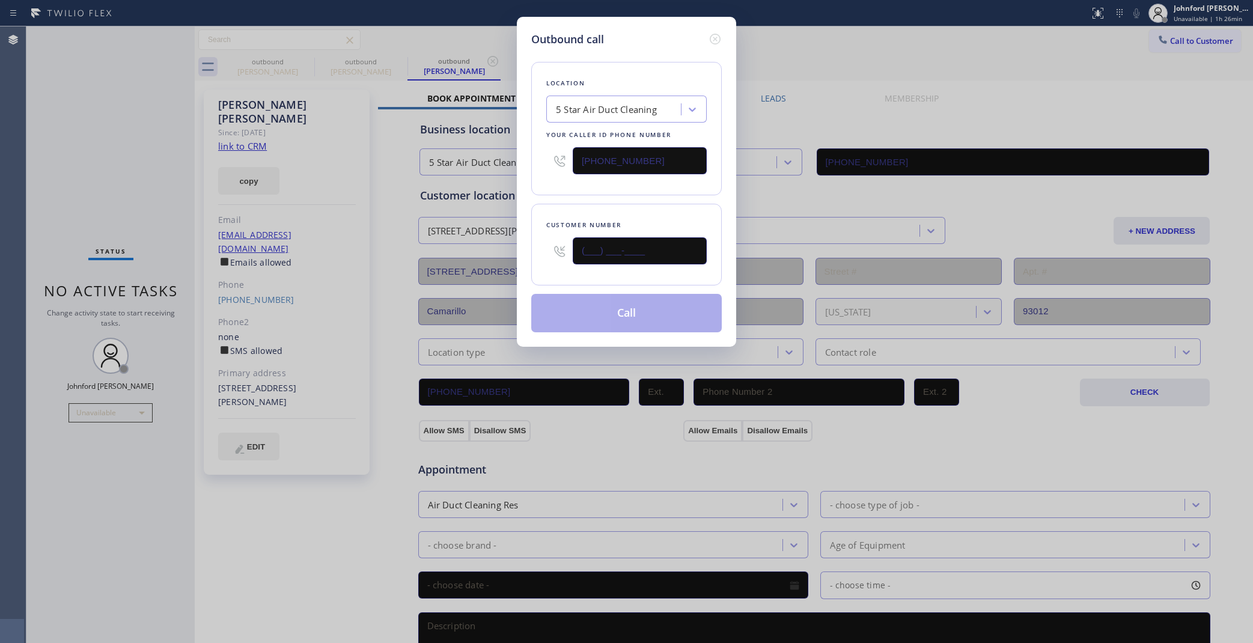
drag, startPoint x: 620, startPoint y: 239, endPoint x: 481, endPoint y: 242, distance: 138.8
click at [482, 239] on div "Outbound call Location 5 Star Air Duct Cleaning Your caller id phone number [PH…" at bounding box center [626, 321] width 1253 height 643
paste input "808) 451-9350"
type input "[PHONE_NUMBER]"
click at [553, 206] on div "Customer number (808) 451-9350" at bounding box center [626, 245] width 191 height 82
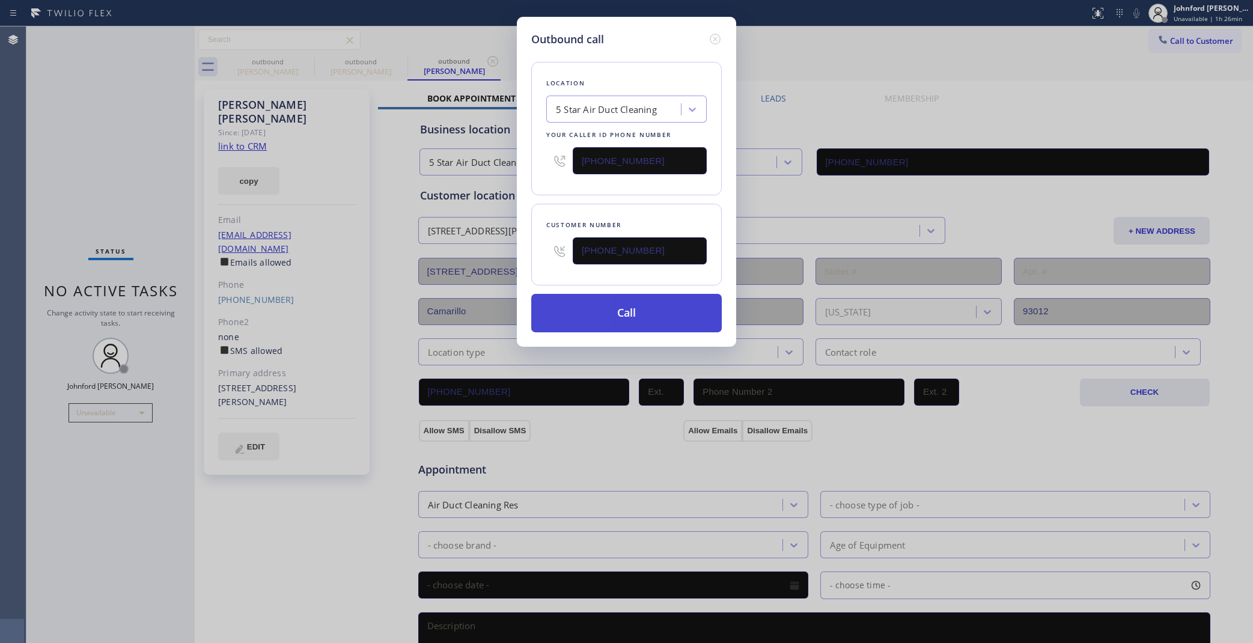
click at [626, 308] on button "Call" at bounding box center [626, 313] width 191 height 38
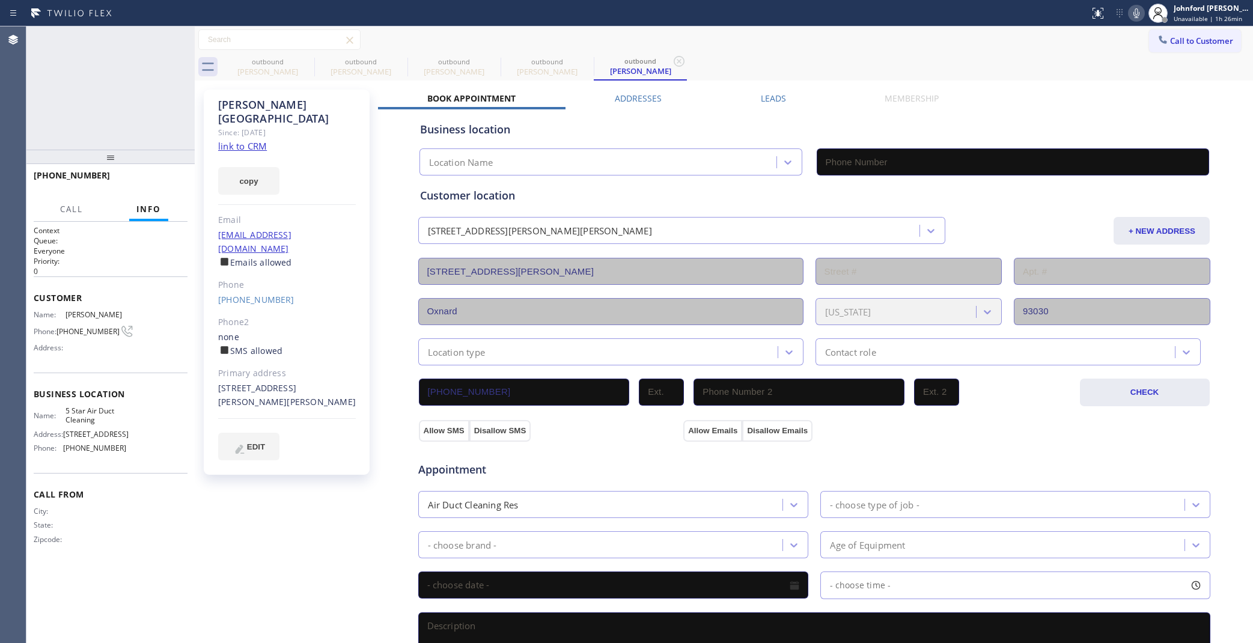
type input "[PHONE_NUMBER]"
click at [175, 167] on div "+18084519350 Live | 00:02 HANG UP" at bounding box center [111, 180] width 154 height 31
click at [166, 178] on span "HANG UP" at bounding box center [159, 181] width 37 height 8
click at [169, 193] on div "+18084519350 Wrap up | 00:00 COMPLETE" at bounding box center [111, 180] width 154 height 31
click at [161, 185] on button "COMPLETE" at bounding box center [157, 180] width 61 height 17
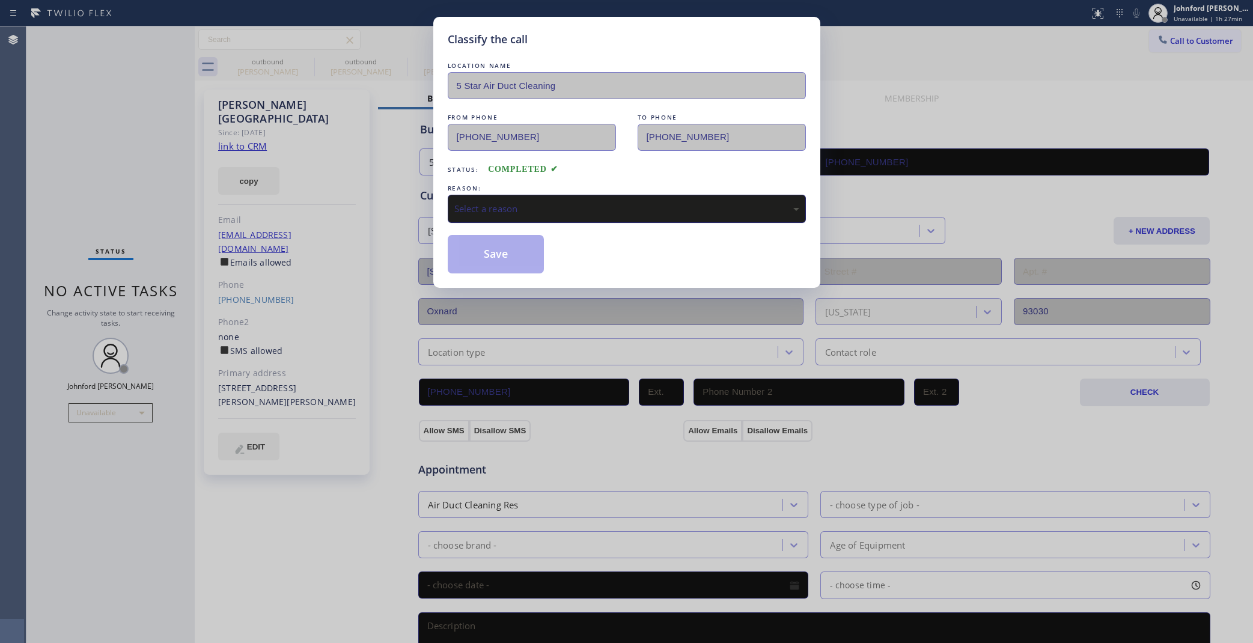
click at [538, 195] on div "Select a reason" at bounding box center [627, 209] width 358 height 28
drag, startPoint x: 496, startPoint y: 251, endPoint x: 846, endPoint y: 3, distance: 428.5
click at [496, 250] on button "Save" at bounding box center [496, 254] width 97 height 38
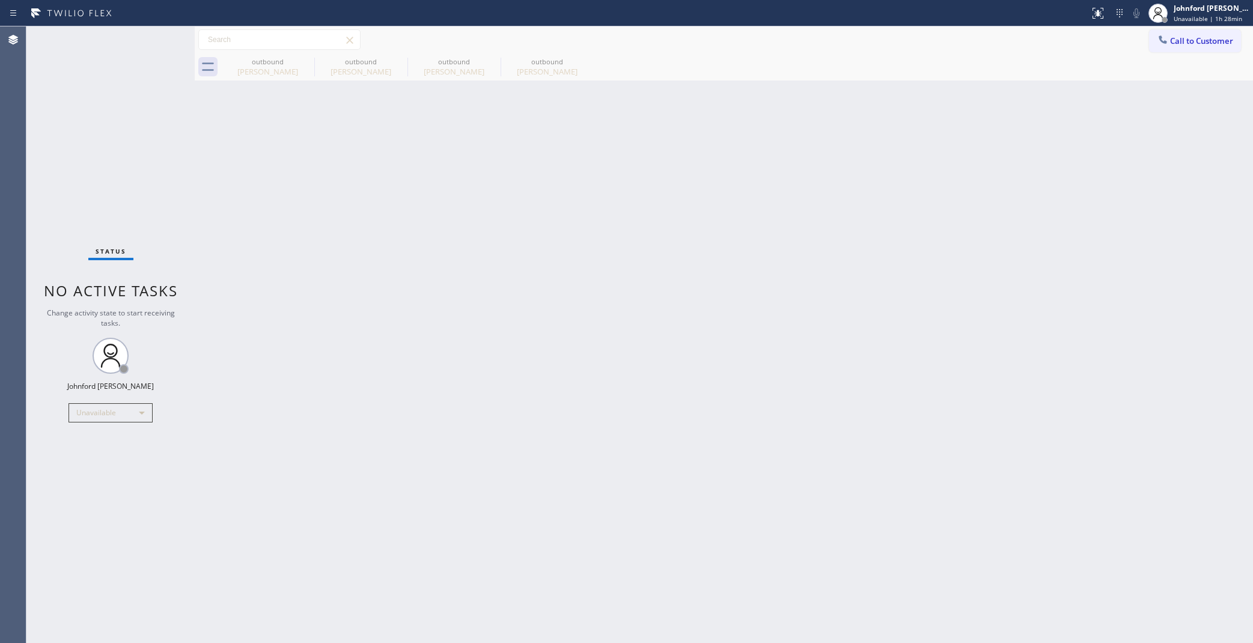
drag, startPoint x: 1189, startPoint y: 46, endPoint x: 910, endPoint y: 154, distance: 298.5
click at [1189, 46] on button "Call to Customer" at bounding box center [1195, 40] width 92 height 23
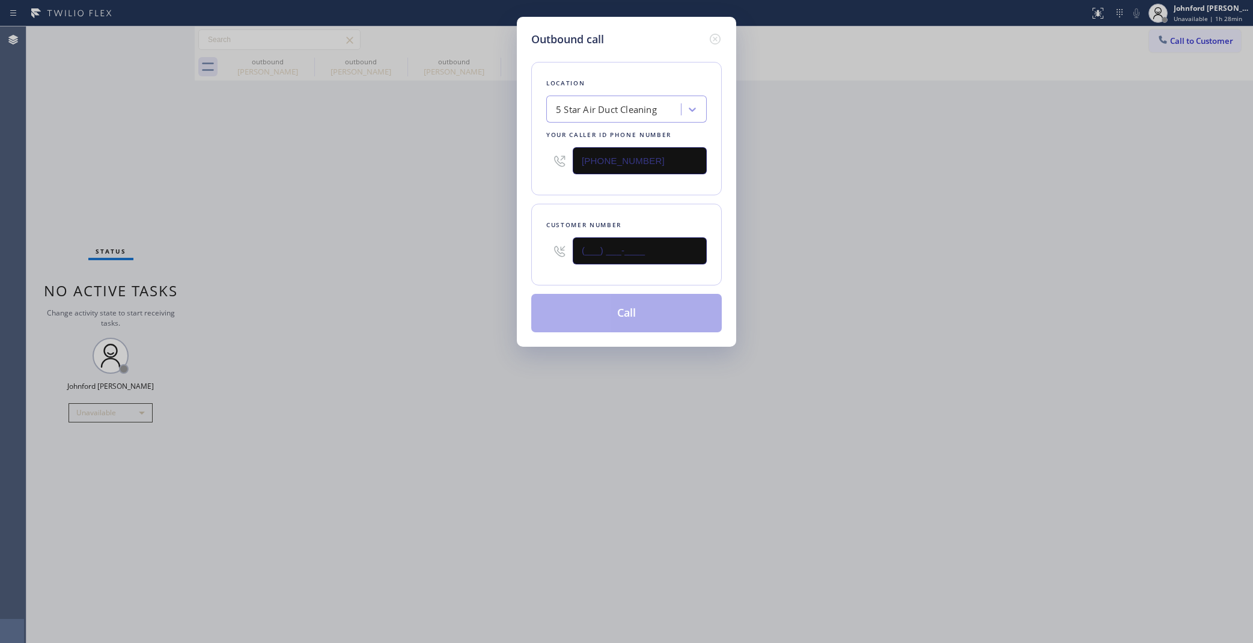
drag, startPoint x: 676, startPoint y: 249, endPoint x: 433, endPoint y: 273, distance: 244.6
click at [467, 266] on div "Outbound call Location 5 Star Air Duct Cleaning Your caller id phone number [PH…" at bounding box center [626, 321] width 1253 height 643
paste input "562) 704-0095"
click at [416, 279] on div "Outbound call Location 5 Star Air Duct Cleaning Your caller id phone number (85…" at bounding box center [626, 321] width 1253 height 643
click at [915, 279] on div "Outbound call Location 5 Star Air Duct Cleaning Your caller id phone number (85…" at bounding box center [626, 321] width 1253 height 643
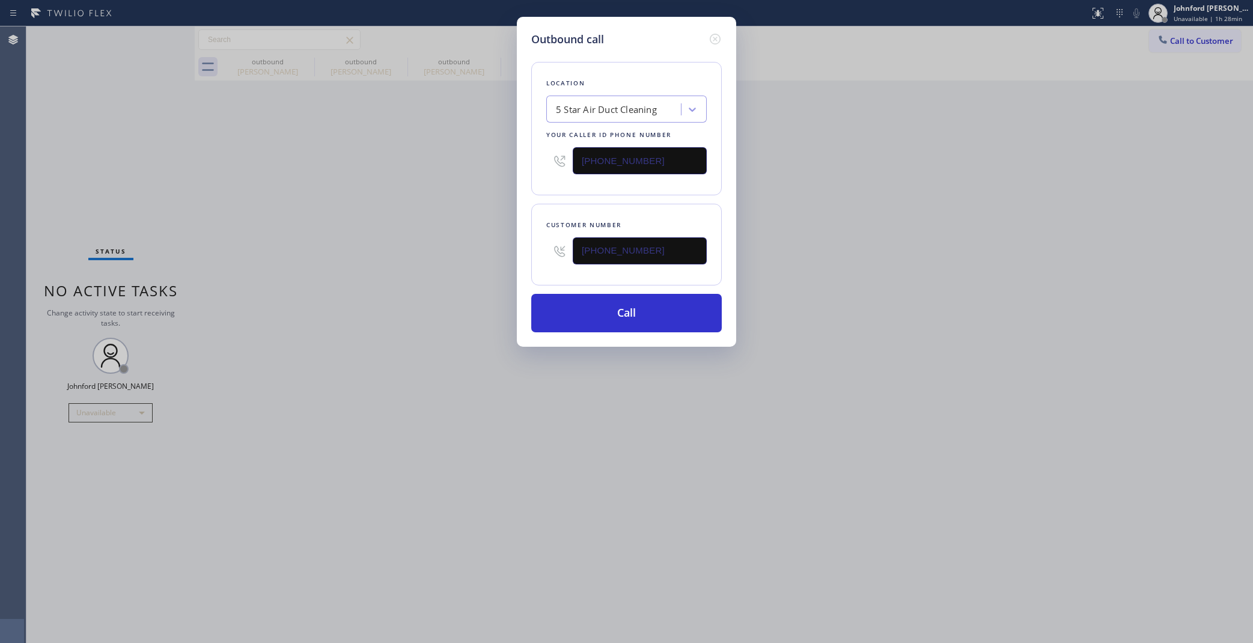
click at [918, 284] on div "Outbound call Location 5 Star Air Duct Cleaning Your caller id phone number (85…" at bounding box center [626, 321] width 1253 height 643
drag, startPoint x: 601, startPoint y: 256, endPoint x: 493, endPoint y: 255, distance: 108.2
click at [495, 256] on div "Outbound call Location 5 Star Air Duct Cleaning Your caller id phone number (85…" at bounding box center [626, 321] width 1253 height 643
paste input "text"
type input "[PHONE_NUMBER]"
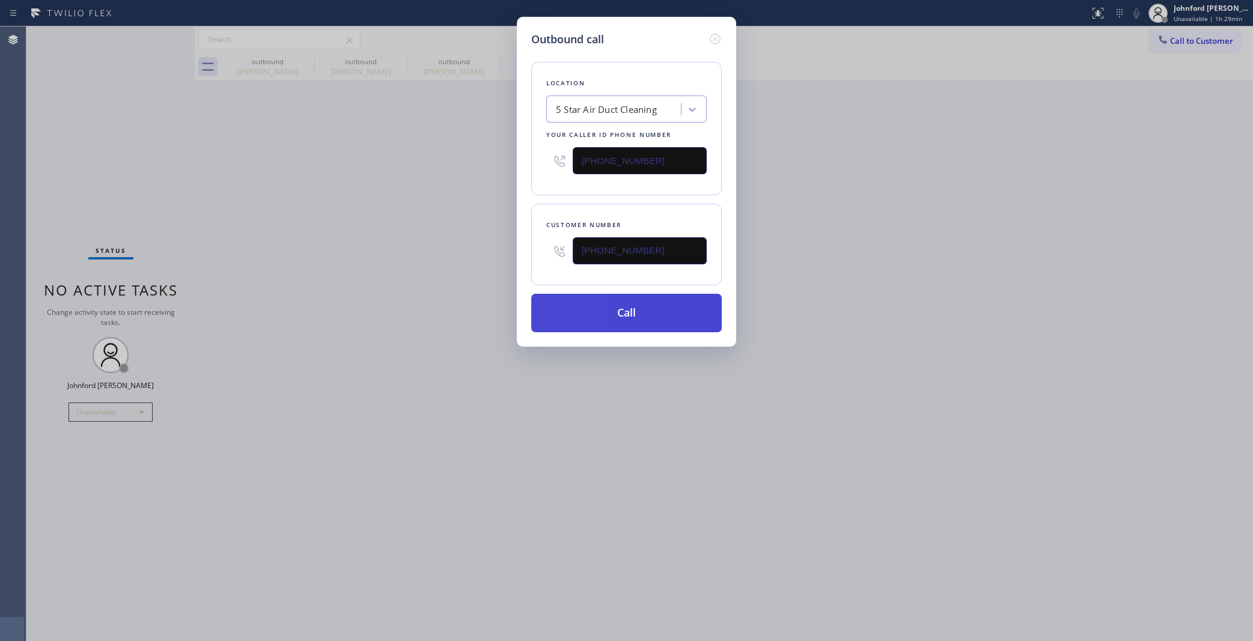
click at [608, 305] on button "Call" at bounding box center [626, 313] width 191 height 38
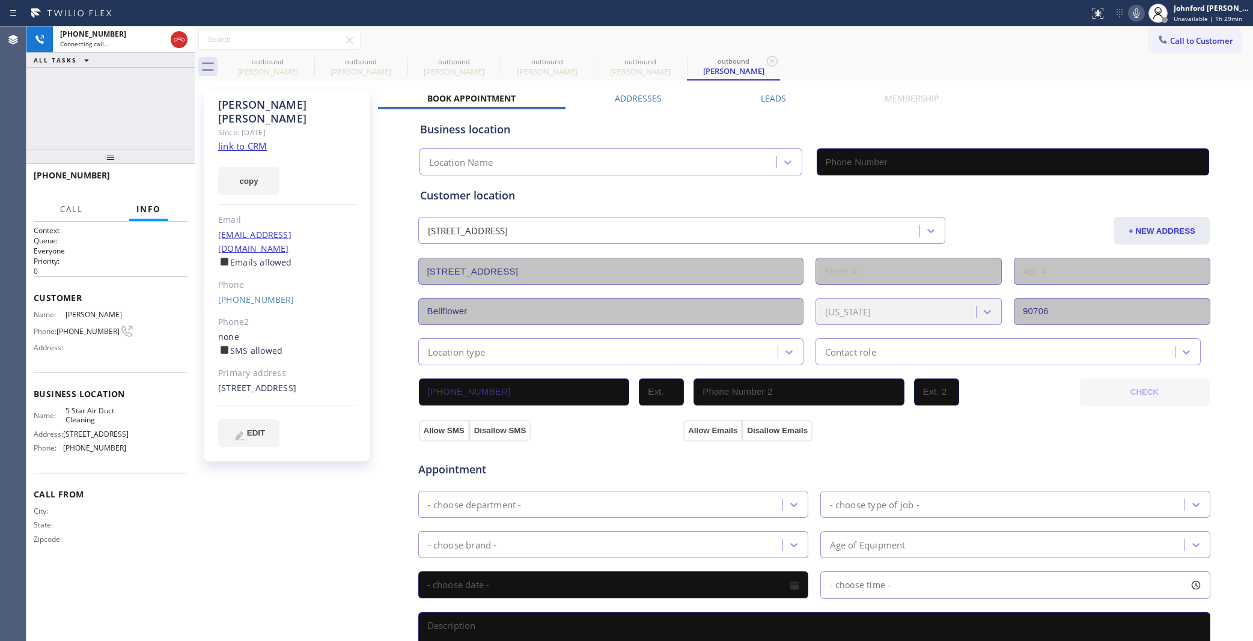
type input "[PHONE_NUMBER]"
click at [145, 173] on button "HANG UP" at bounding box center [160, 180] width 56 height 17
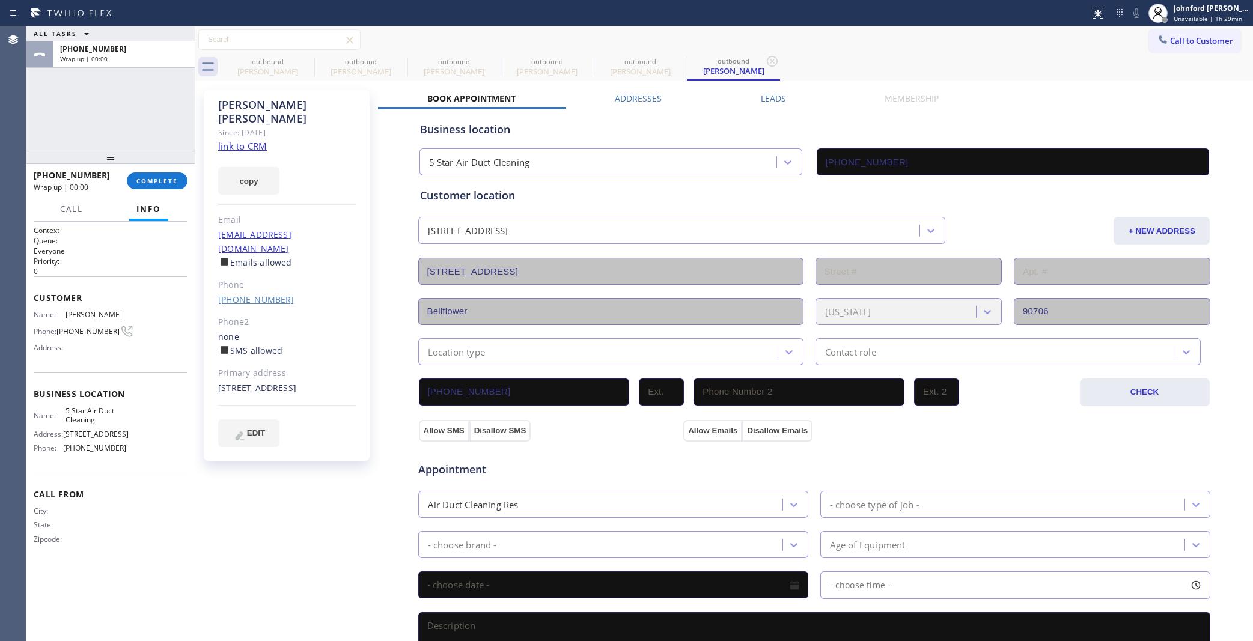
click at [261, 294] on link "[PHONE_NUMBER]" at bounding box center [256, 299] width 76 height 11
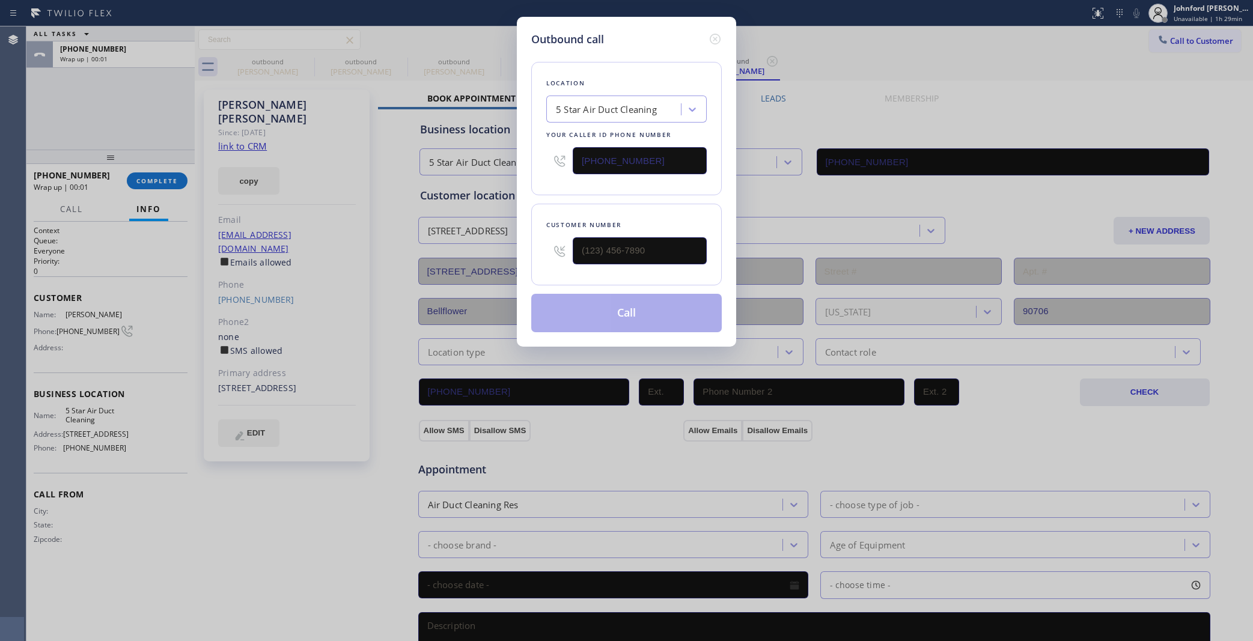
type input "[PHONE_NUMBER]"
click at [563, 322] on button "Call" at bounding box center [626, 313] width 191 height 38
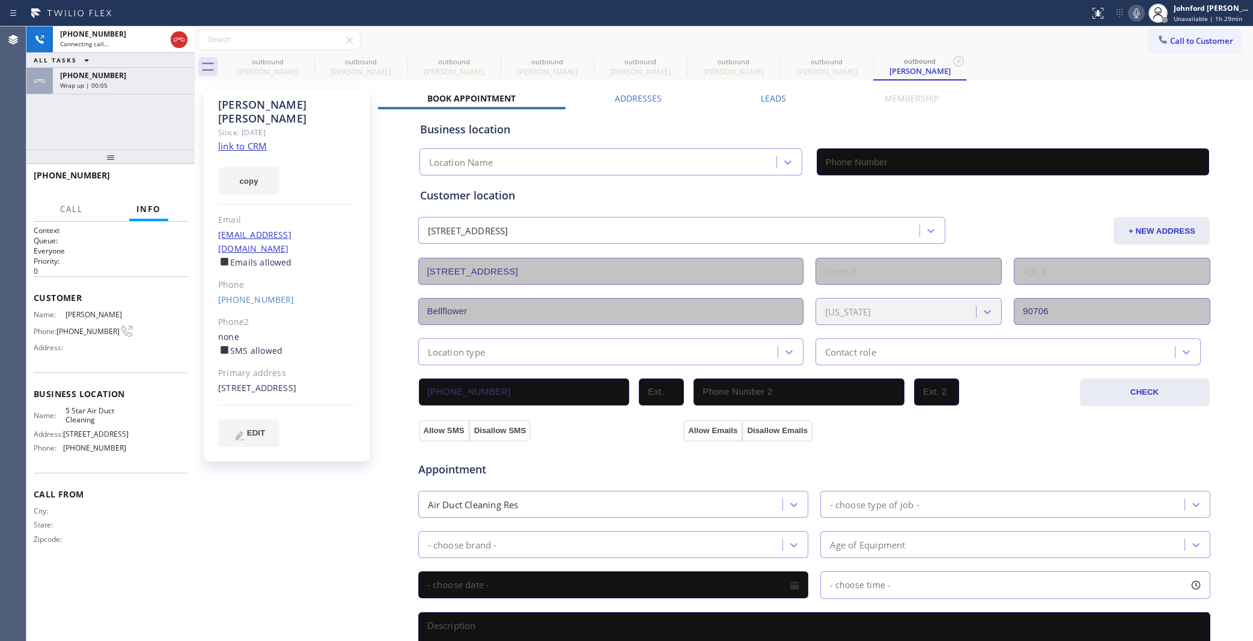
type input "[PHONE_NUMBER]"
click at [60, 130] on div "+15627040095 Live | 00:07 ALL TASKS ALL TASKS ACTIVE TASKS TASKS IN WRAP UP +15…" at bounding box center [110, 87] width 168 height 123
click at [151, 194] on div "+15627040095 Live | 00:07 HANG UP" at bounding box center [111, 180] width 154 height 31
click at [154, 191] on div "+15627040095 Live | 00:07 HANG UP" at bounding box center [111, 180] width 154 height 31
click at [159, 178] on span "HANG UP" at bounding box center [159, 181] width 37 height 8
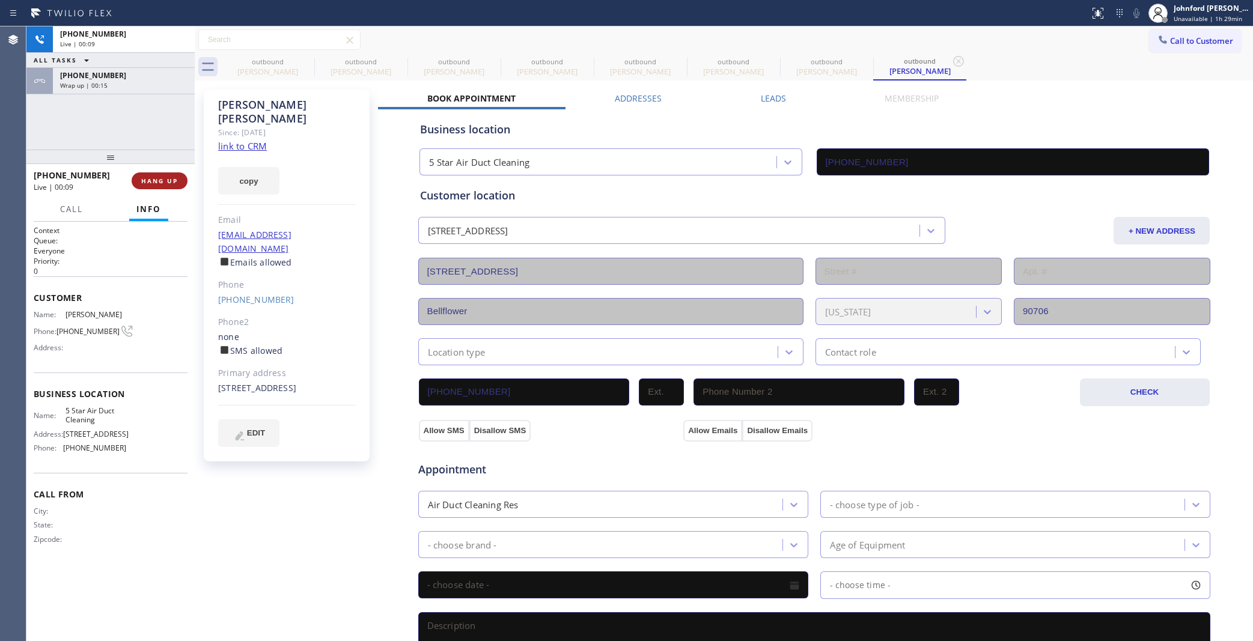
click at [159, 178] on span "HANG UP" at bounding box center [159, 181] width 37 height 8
click at [154, 175] on button "COMPLETE" at bounding box center [157, 180] width 61 height 17
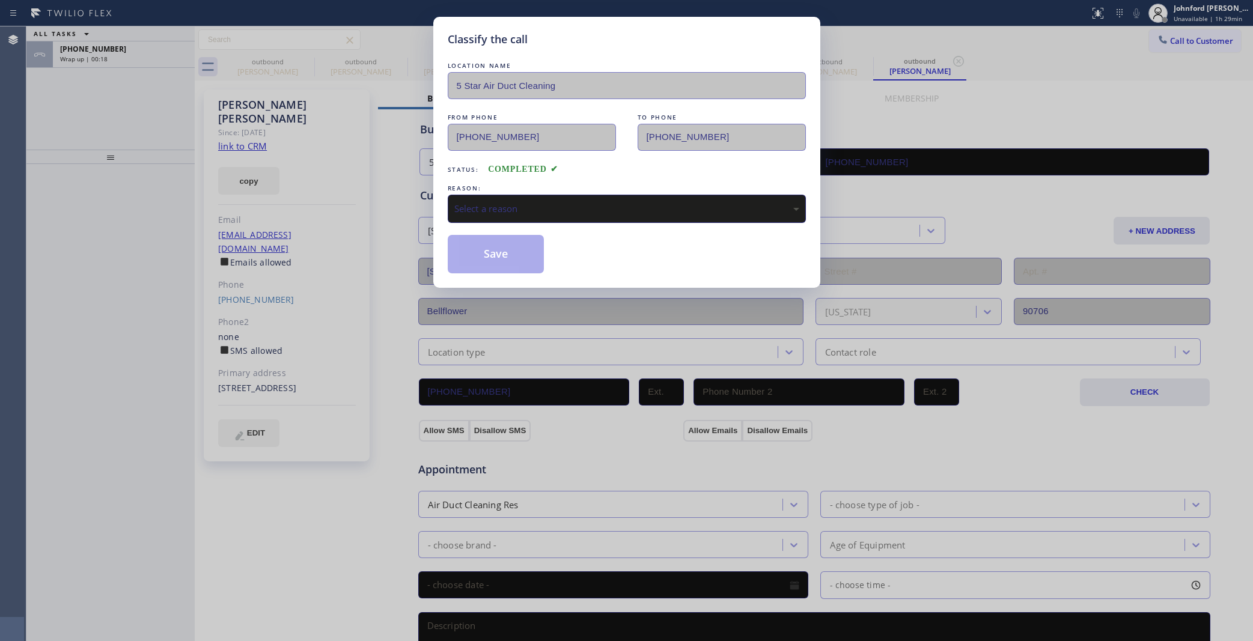
click at [471, 214] on div "Select a reason" at bounding box center [627, 209] width 358 height 28
click at [487, 252] on button "Save" at bounding box center [496, 254] width 97 height 38
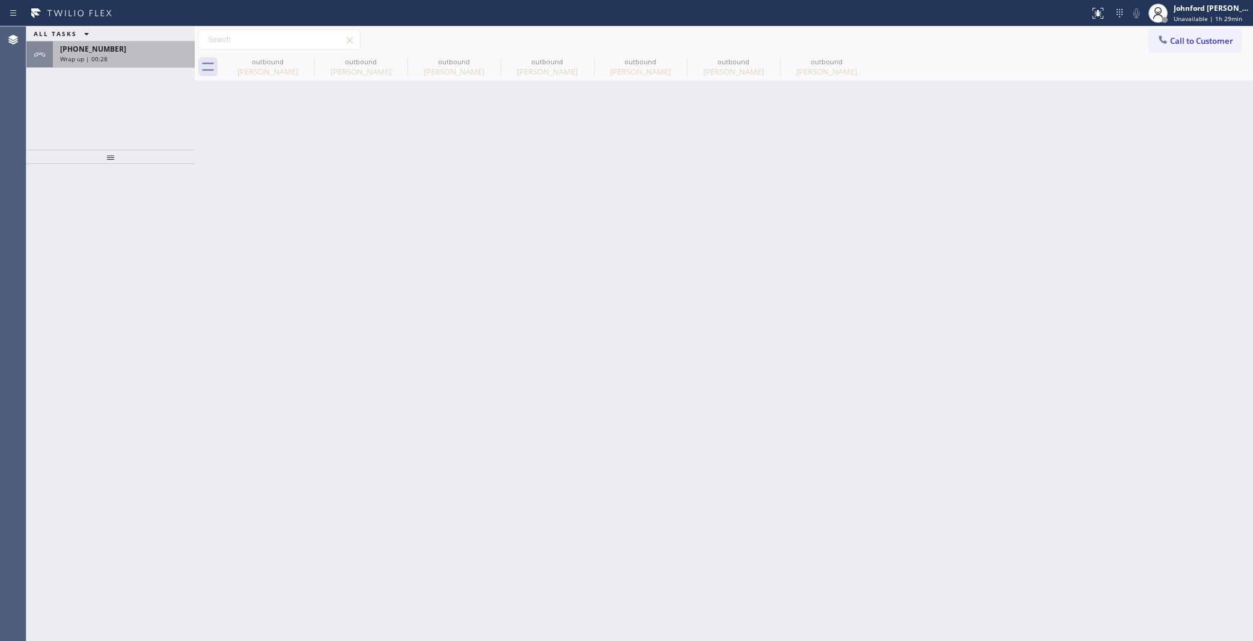
click at [151, 53] on div "+15627040095" at bounding box center [123, 49] width 127 height 10
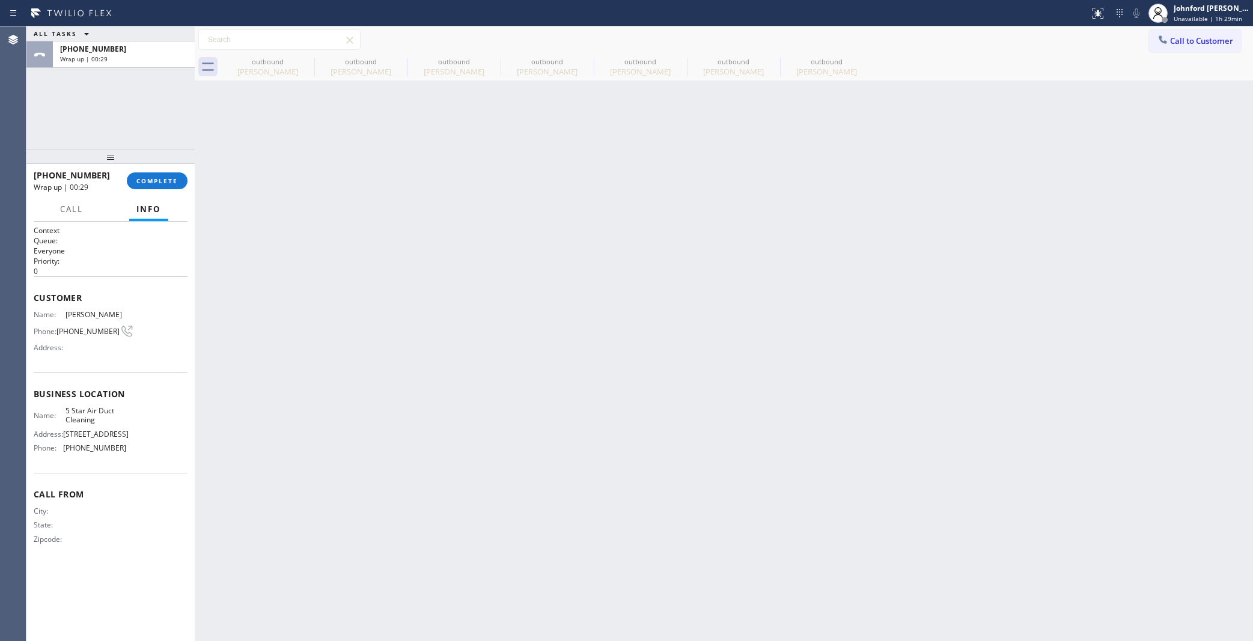
click at [166, 194] on div "+15627040095 Wrap up | 00:29 COMPLETE" at bounding box center [111, 180] width 154 height 31
click at [166, 177] on span "COMPLETE" at bounding box center [156, 181] width 41 height 8
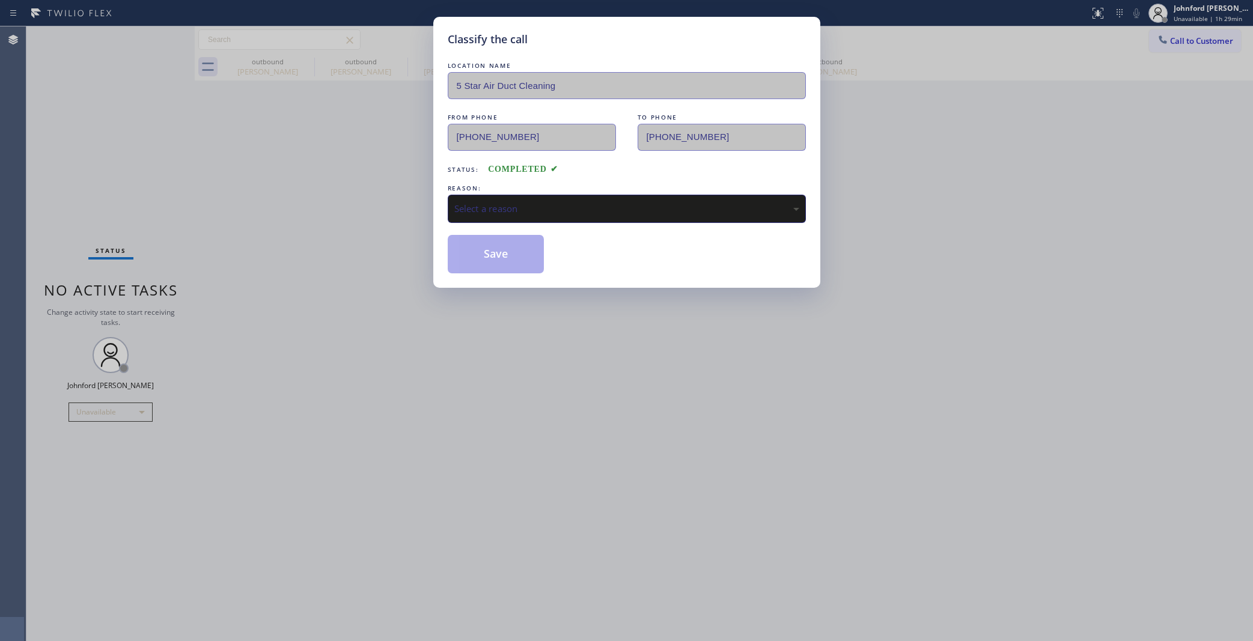
click at [584, 202] on div "Select a reason" at bounding box center [626, 209] width 345 height 14
click at [526, 250] on button "Save" at bounding box center [496, 254] width 97 height 38
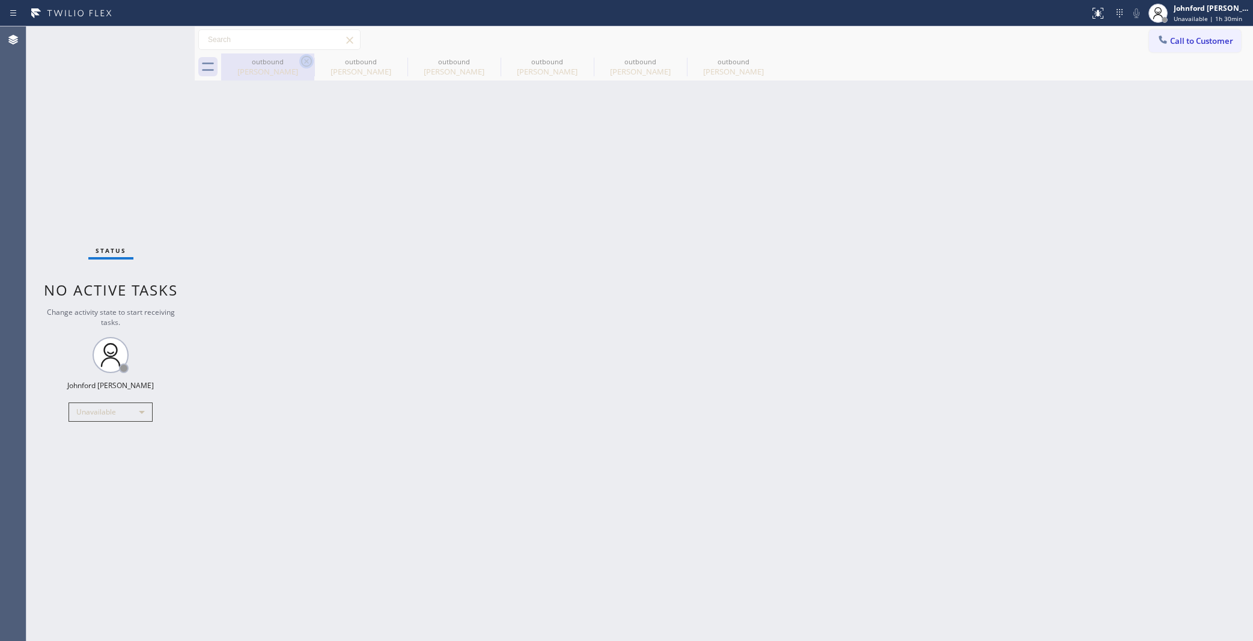
drag, startPoint x: 272, startPoint y: 67, endPoint x: 308, endPoint y: 61, distance: 35.9
click at [281, 67] on div "Pamela Froman" at bounding box center [267, 71] width 91 height 11
click at [308, 61] on icon at bounding box center [306, 61] width 14 height 14
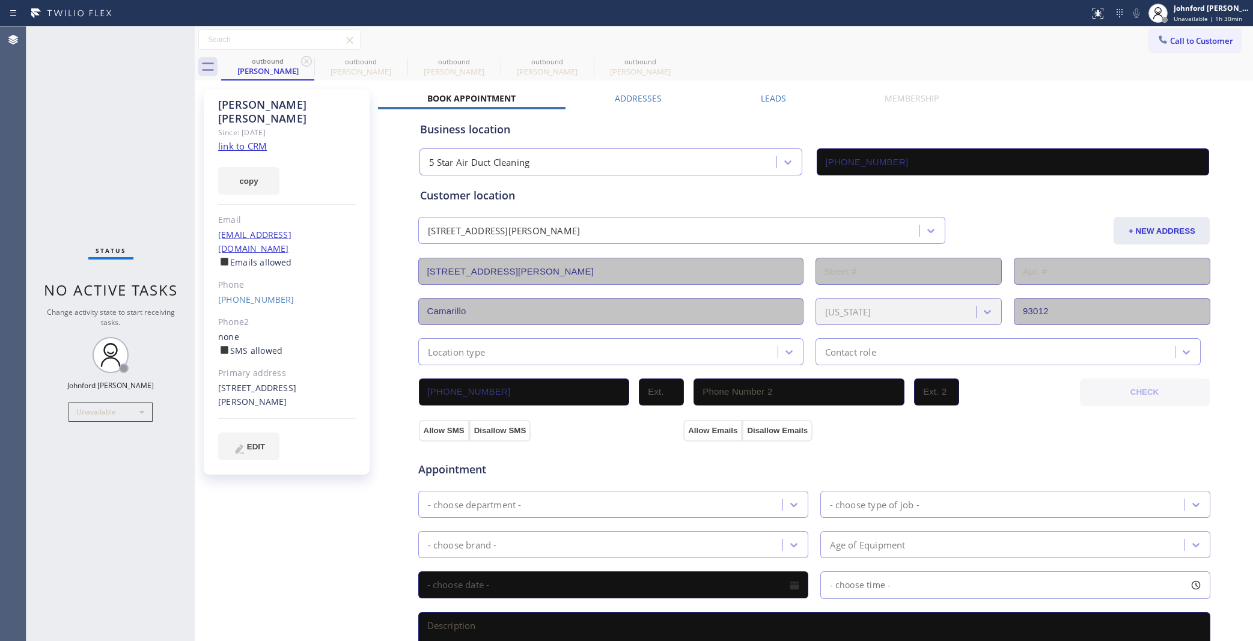
click at [308, 61] on icon at bounding box center [306, 61] width 14 height 14
click at [0, 0] on icon at bounding box center [0, 0] width 0 height 0
click at [308, 61] on icon at bounding box center [306, 61] width 14 height 14
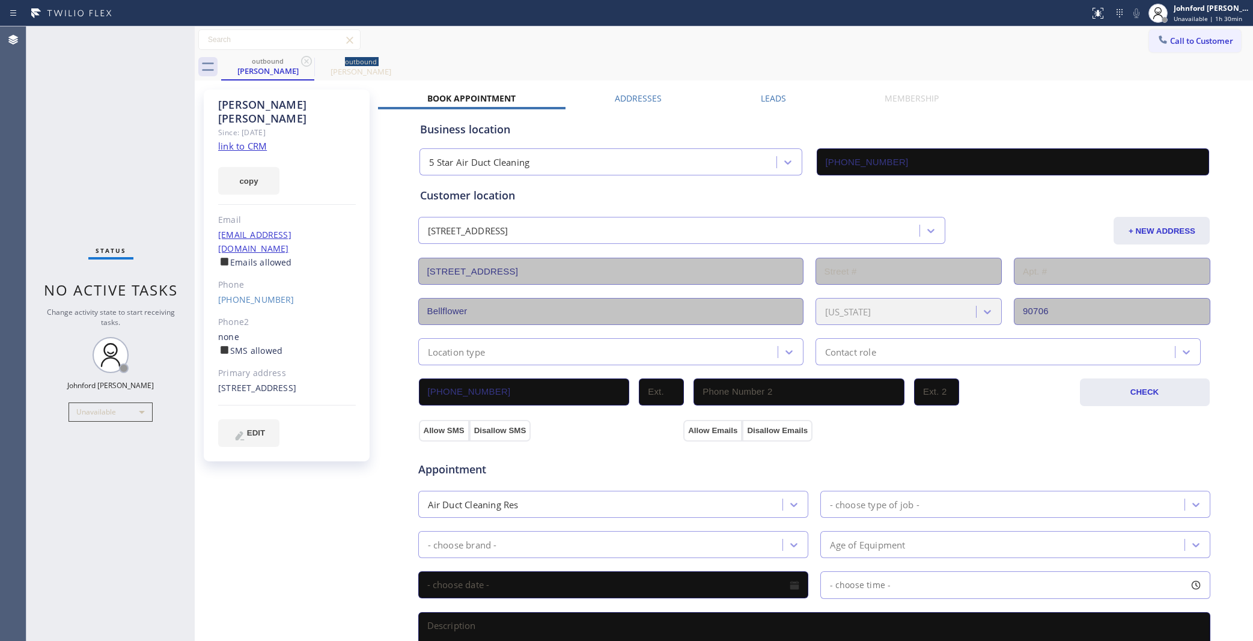
click at [308, 61] on icon at bounding box center [306, 61] width 14 height 14
click at [1156, 26] on div "Call to Customer Outbound call Location 5 Star Air Duct Cleaning Your caller id…" at bounding box center [724, 39] width 1058 height 27
click at [1157, 38] on icon at bounding box center [1163, 40] width 12 height 12
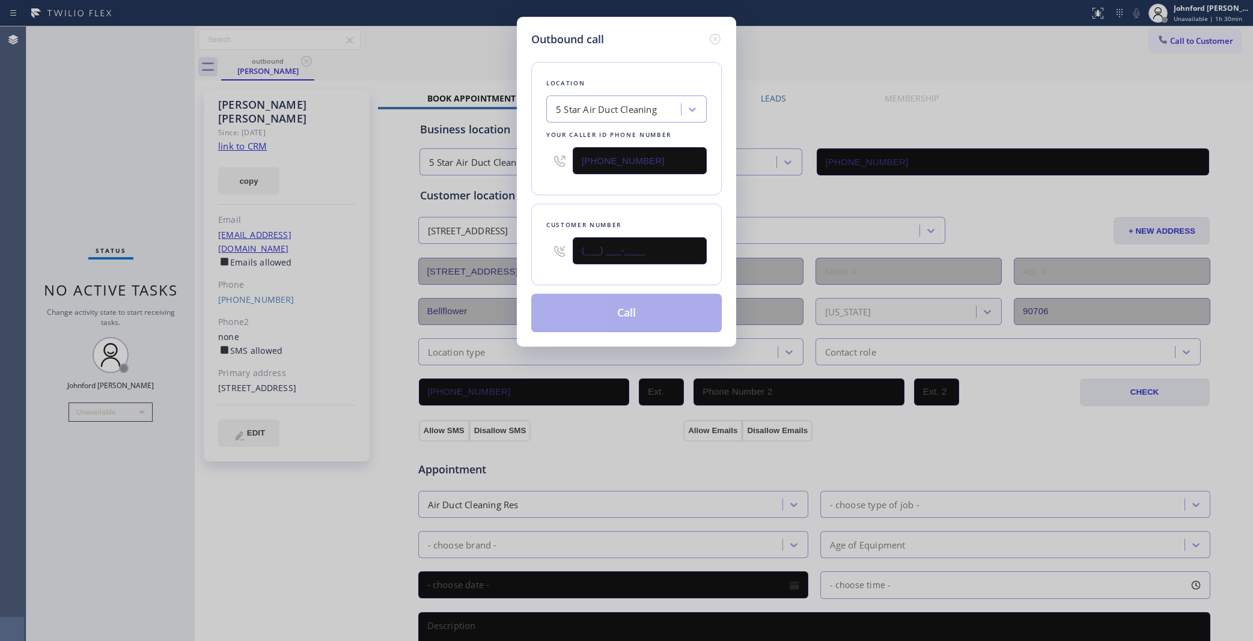
drag, startPoint x: 602, startPoint y: 254, endPoint x: 612, endPoint y: 225, distance: 29.8
click at [540, 263] on div "Customer number (___) ___-____" at bounding box center [626, 245] width 191 height 82
paste input "626) 244-5342"
type input "[PHONE_NUMBER]"
click at [647, 299] on button "Call" at bounding box center [626, 313] width 191 height 38
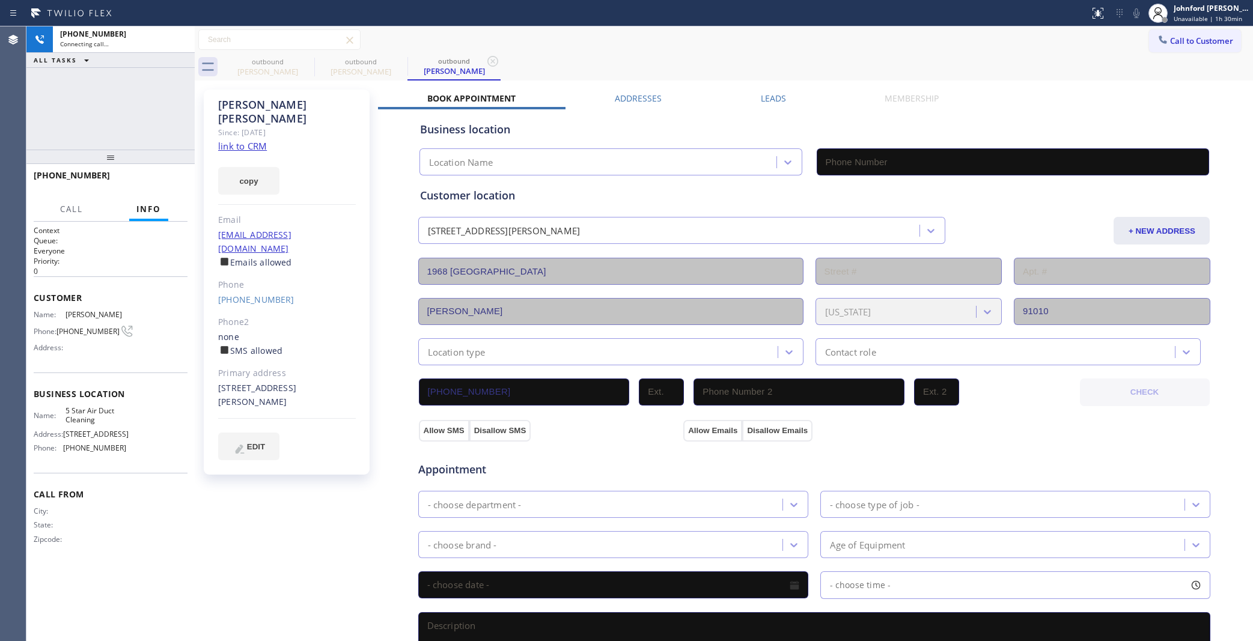
type input "[PHONE_NUMBER]"
click at [1133, 12] on icon at bounding box center [1136, 13] width 6 height 10
click at [1131, 16] on icon at bounding box center [1136, 13] width 14 height 14
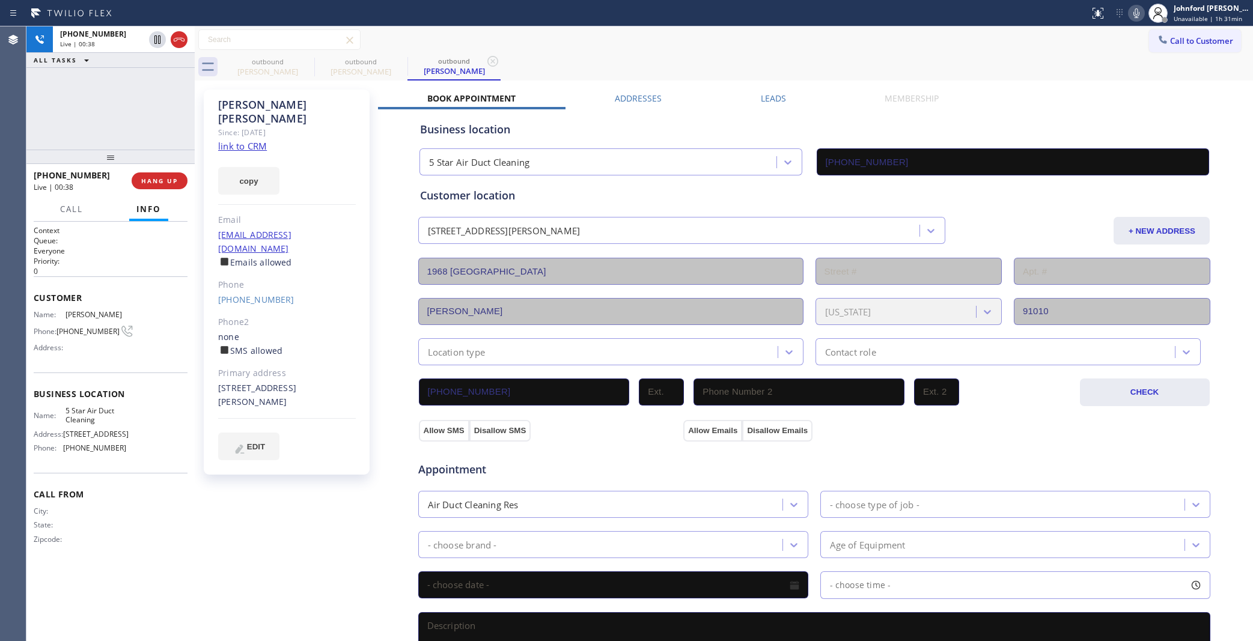
click at [1137, 18] on icon at bounding box center [1136, 13] width 14 height 14
click at [1133, 16] on icon at bounding box center [1136, 13] width 14 height 14
click at [58, 105] on div "+16262445342 Live | 00:44 ALL TASKS ALL TASKS ACTIVE TASKS TASKS IN WRAP UP" at bounding box center [110, 87] width 168 height 123
click at [781, 95] on div "Leads" at bounding box center [773, 101] width 124 height 17
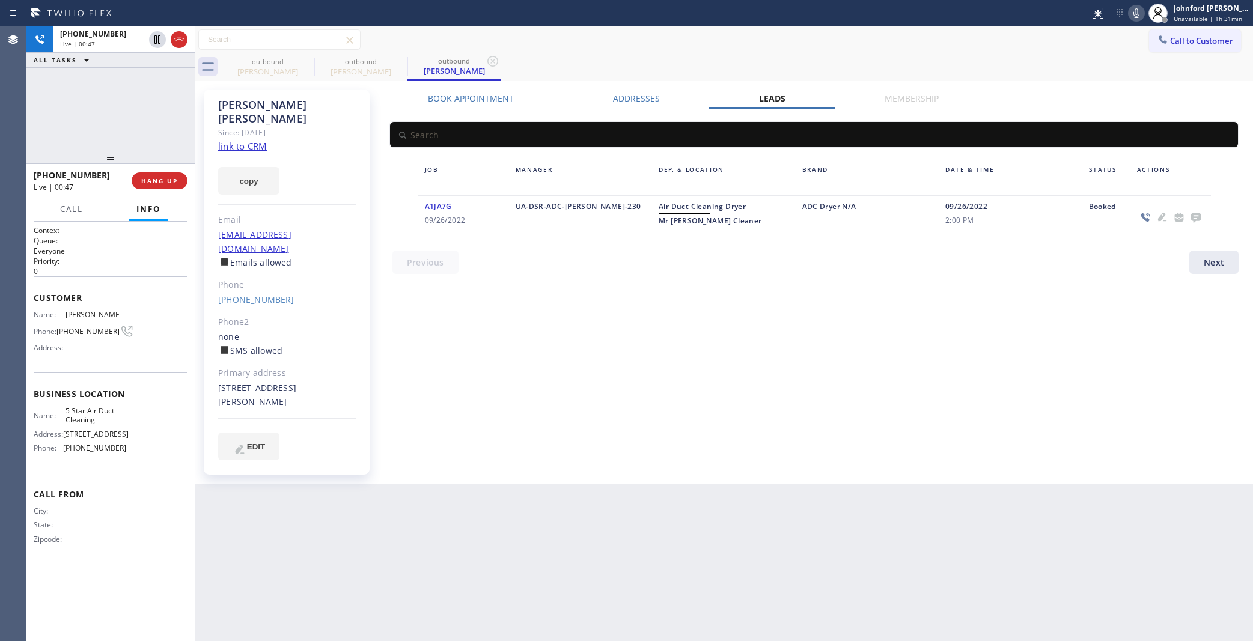
click at [1189, 215] on icon at bounding box center [1196, 217] width 14 height 15
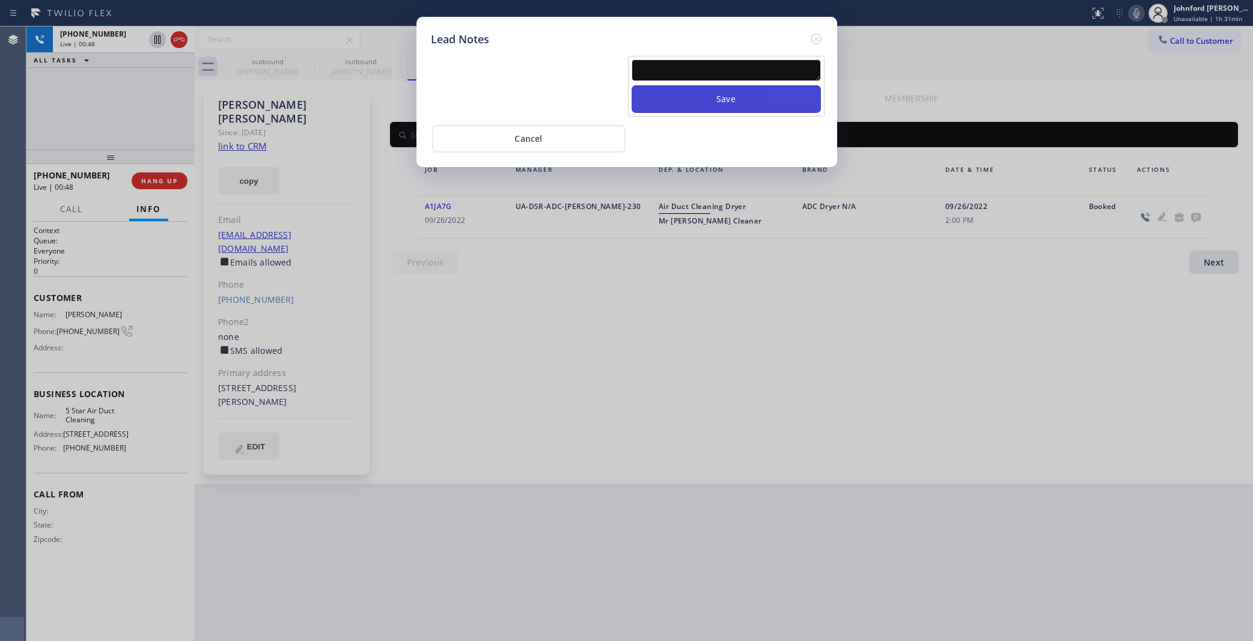
click at [685, 85] on button "Save" at bounding box center [726, 99] width 189 height 28
click at [683, 65] on textarea at bounding box center [726, 70] width 189 height 22
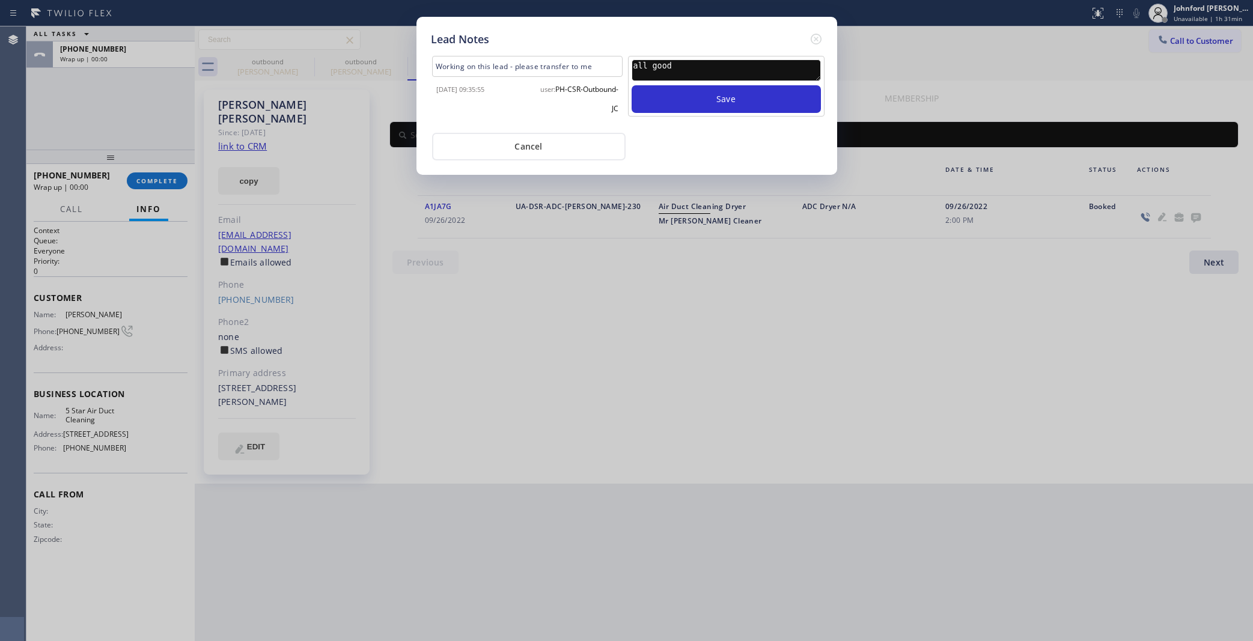
type textarea "all good"
click at [632, 85] on button "Save" at bounding box center [726, 99] width 189 height 28
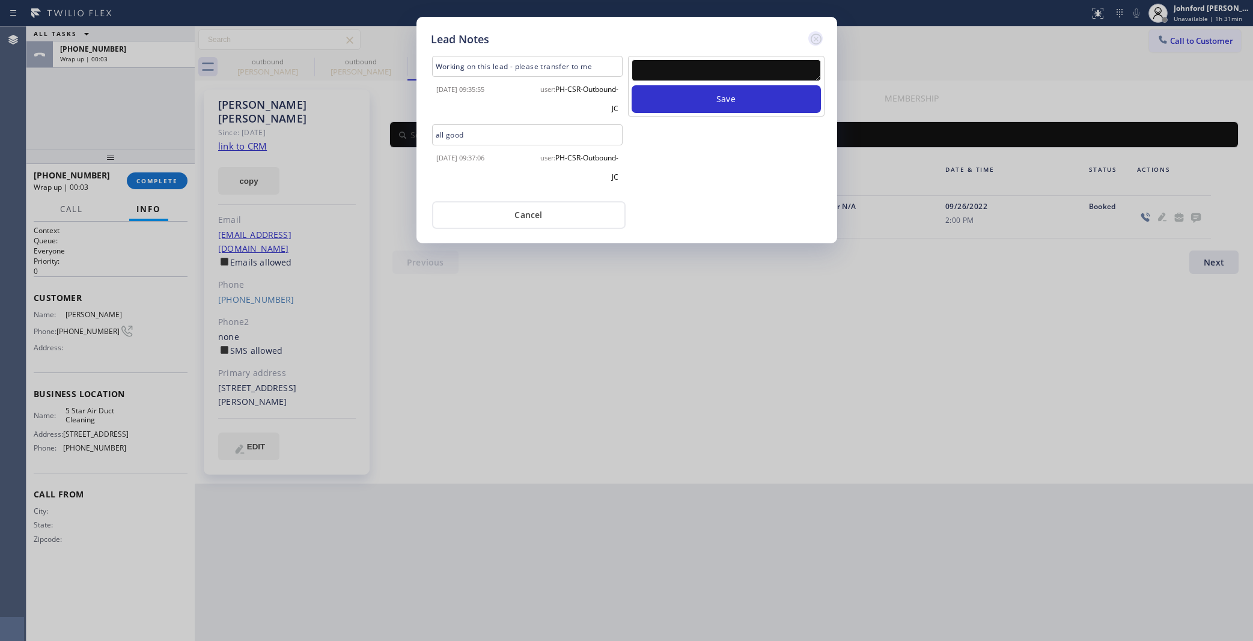
click at [813, 34] on icon at bounding box center [816, 39] width 14 height 14
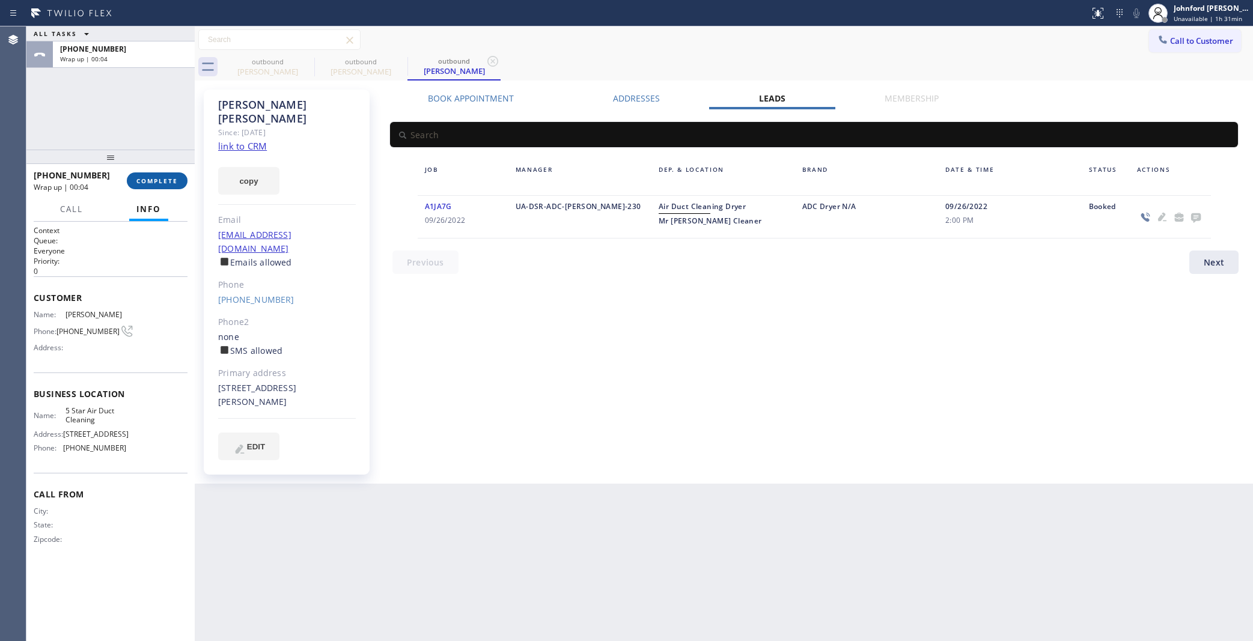
click at [178, 173] on button "COMPLETE" at bounding box center [157, 180] width 61 height 17
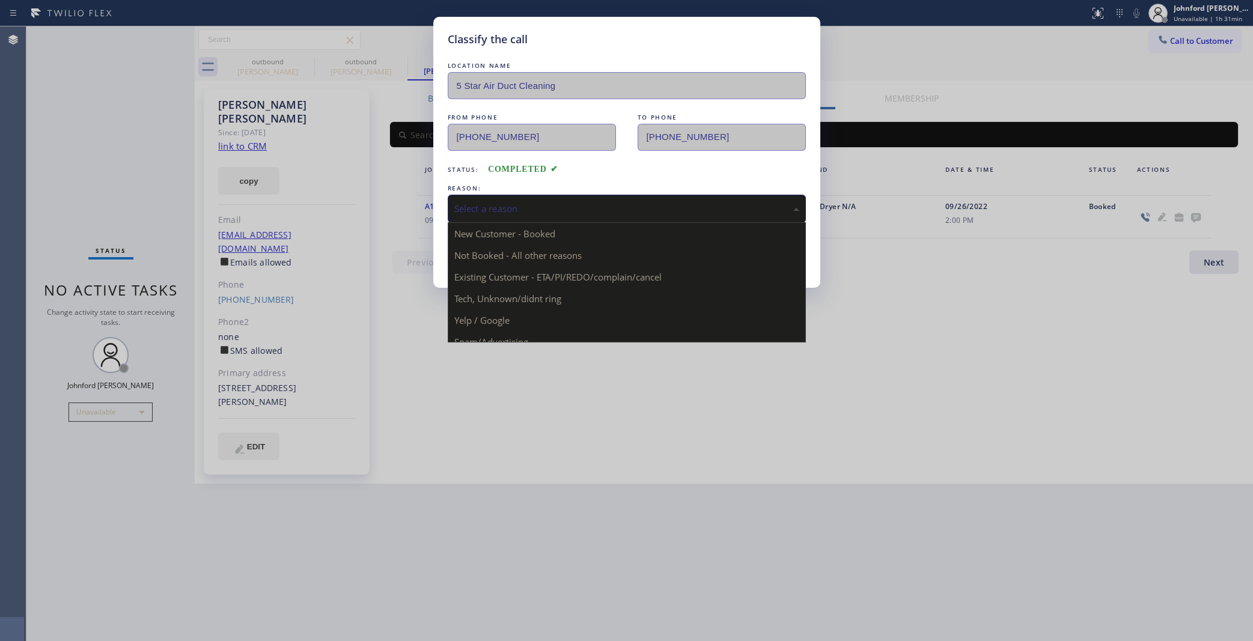
drag, startPoint x: 513, startPoint y: 211, endPoint x: 613, endPoint y: 276, distance: 119.8
click at [517, 209] on div "Select a reason" at bounding box center [626, 209] width 345 height 14
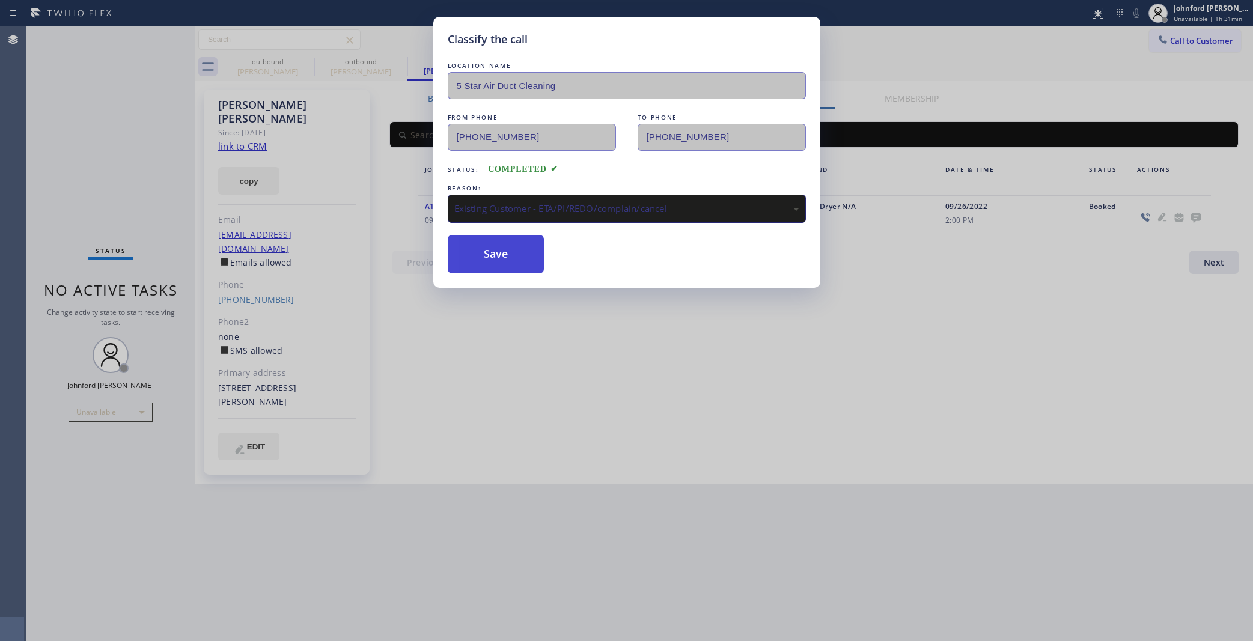
click at [530, 263] on button "Save" at bounding box center [496, 254] width 97 height 38
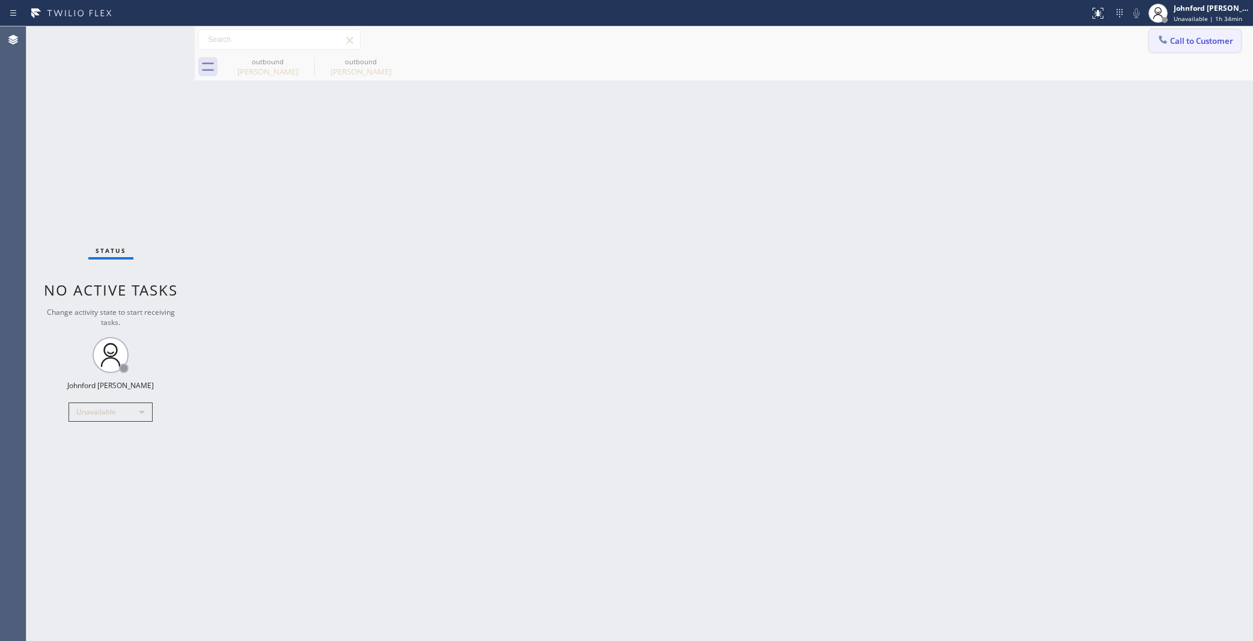
click at [1165, 38] on icon at bounding box center [1163, 40] width 12 height 12
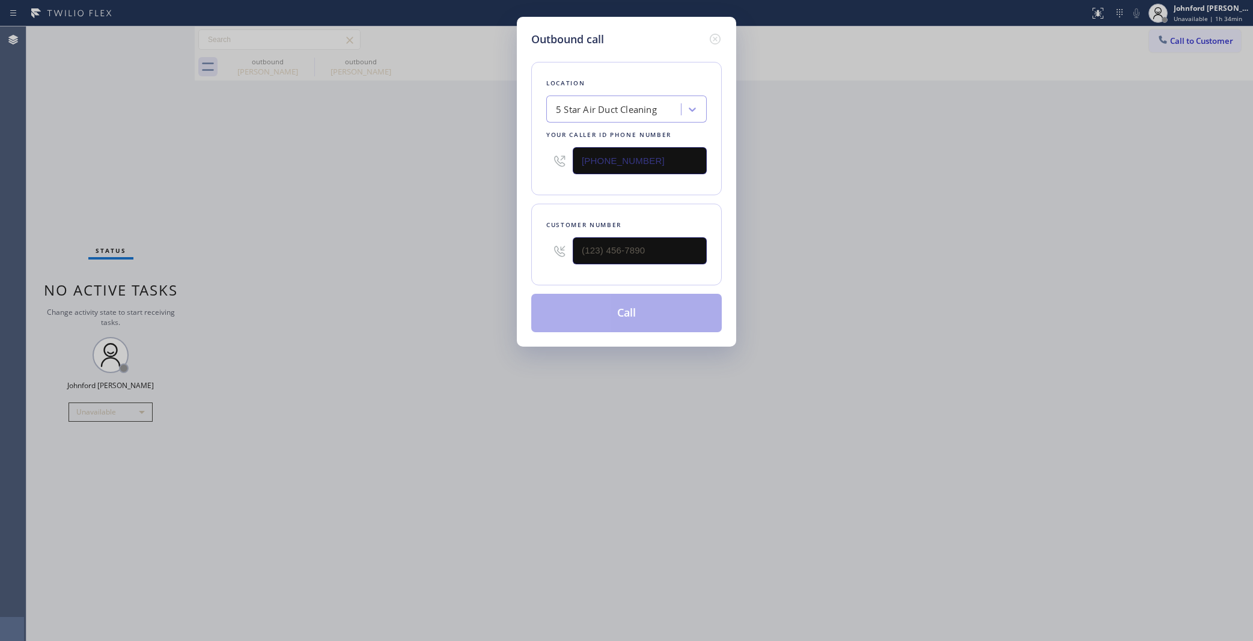
drag, startPoint x: 608, startPoint y: 157, endPoint x: 472, endPoint y: 157, distance: 136.4
click at [492, 157] on div "Outbound call Location 5 Star Air Duct Cleaning Your caller id phone number (85…" at bounding box center [626, 320] width 1253 height 641
paste input "626) 470-6107"
type input "[PHONE_NUMBER]"
drag, startPoint x: 611, startPoint y: 156, endPoint x: 569, endPoint y: 157, distance: 42.1
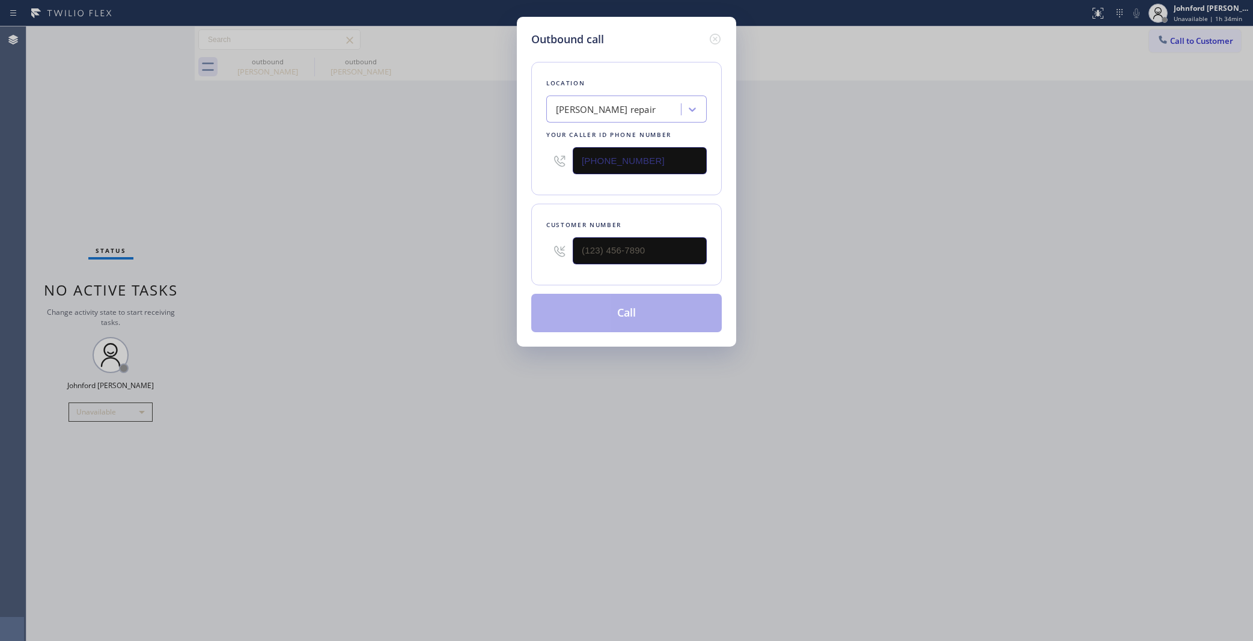
click at [569, 157] on div "[PHONE_NUMBER]" at bounding box center [626, 160] width 160 height 39
drag, startPoint x: 534, startPoint y: 248, endPoint x: 439, endPoint y: 250, distance: 94.4
click at [487, 248] on div "Outbound call Location Duarte AC repair Your caller id phone number (626) 470-6…" at bounding box center [626, 320] width 1253 height 641
paste input "303) 522-8556"
type input "[PHONE_NUMBER]"
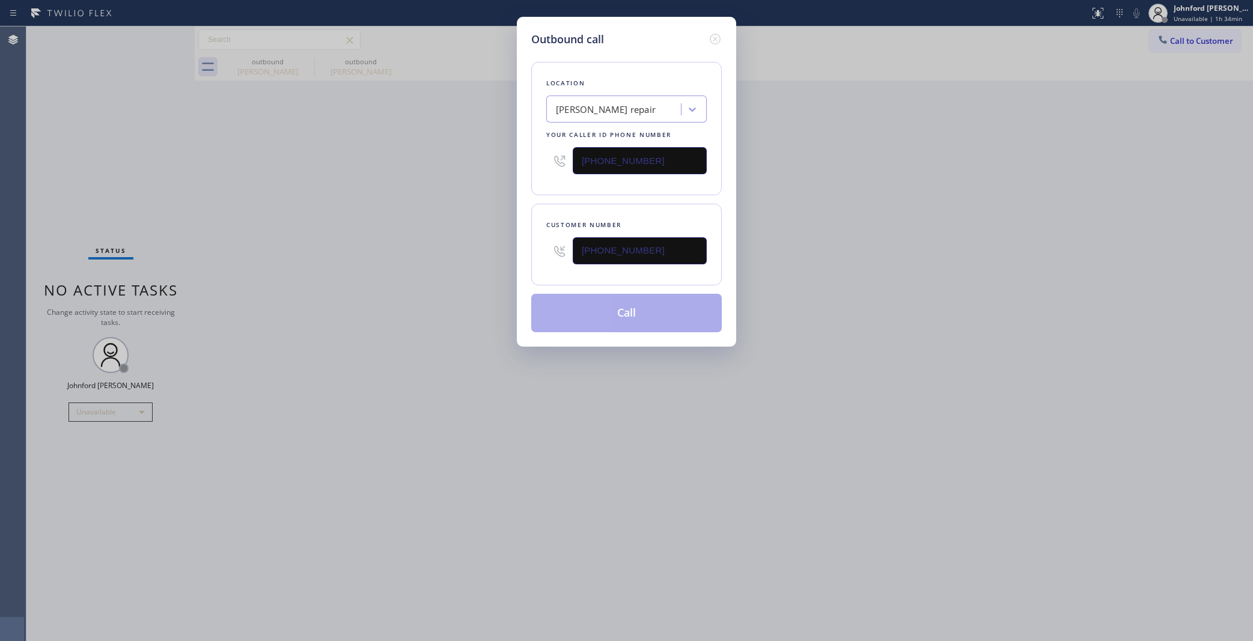
click at [424, 250] on div "Outbound call Location Duarte AC repair Your caller id phone number (626) 470-6…" at bounding box center [626, 320] width 1253 height 641
drag, startPoint x: 579, startPoint y: 303, endPoint x: 884, endPoint y: 490, distance: 358.0
click at [583, 303] on button "Call" at bounding box center [626, 313] width 191 height 38
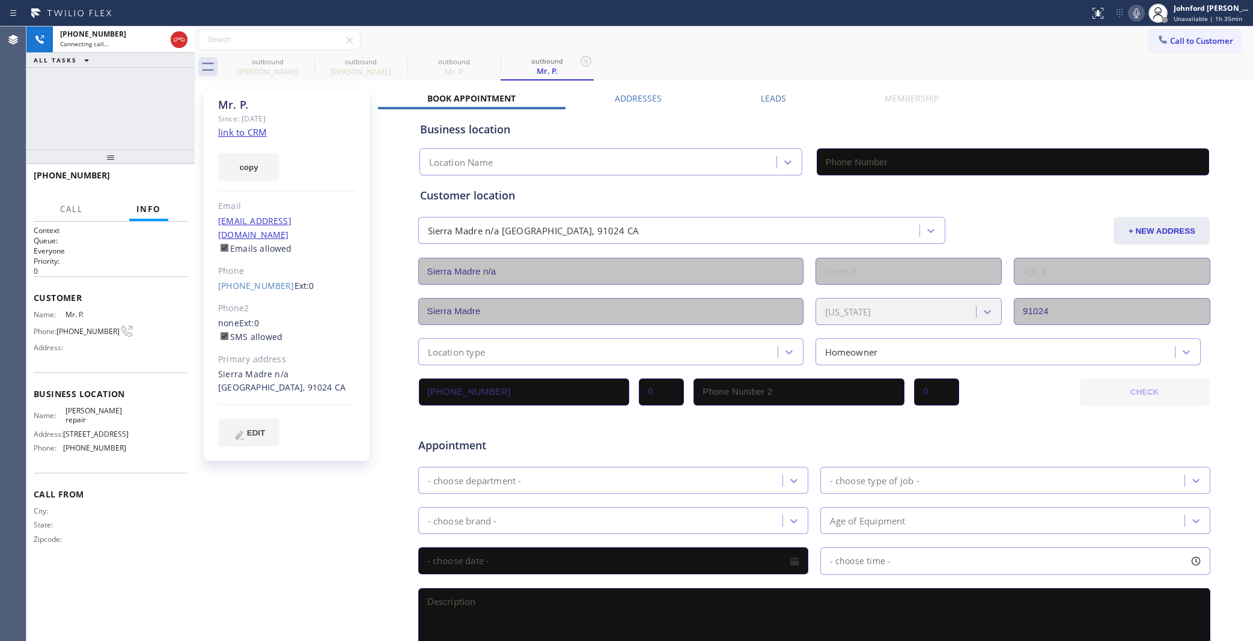
type input "[PHONE_NUMBER]"
click at [935, 44] on div "Call to Customer Outbound call Location Duarte AC repair Your caller id phone n…" at bounding box center [724, 39] width 1058 height 21
click at [301, 58] on icon at bounding box center [306, 61] width 14 height 14
click at [0, 0] on icon at bounding box center [0, 0] width 0 height 0
type input "[PHONE_NUMBER]"
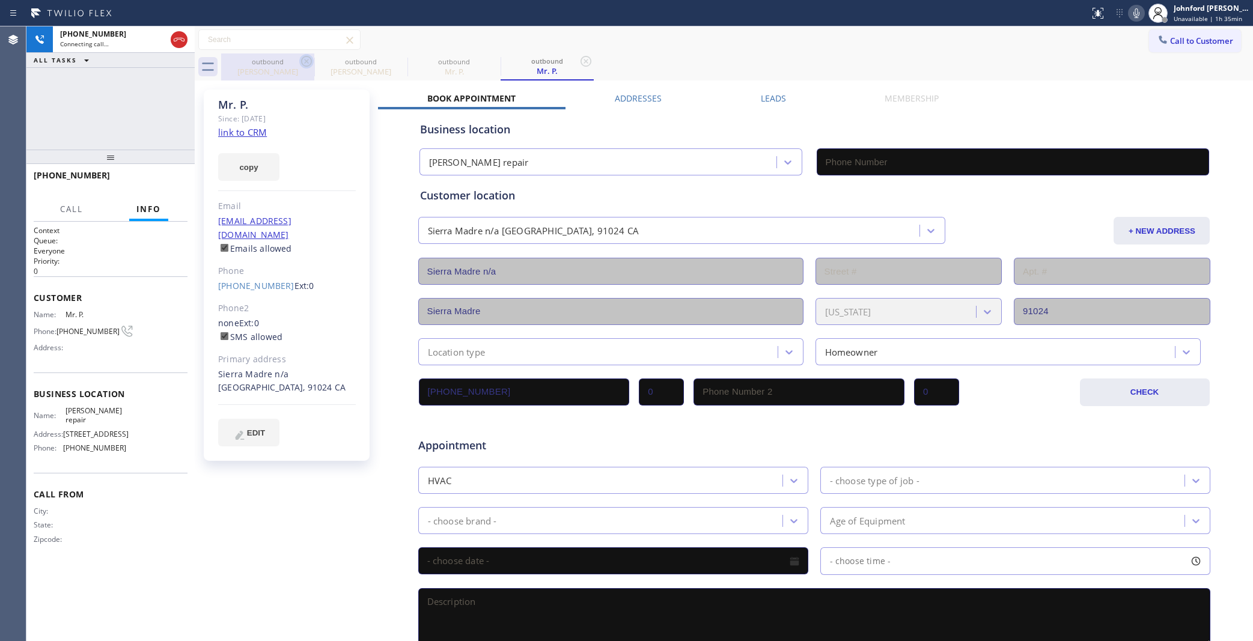
type input "[PHONE_NUMBER]"
click at [301, 58] on icon at bounding box center [306, 61] width 14 height 14
click at [1130, 11] on icon at bounding box center [1136, 13] width 14 height 14
click at [1135, 10] on icon at bounding box center [1136, 13] width 6 height 10
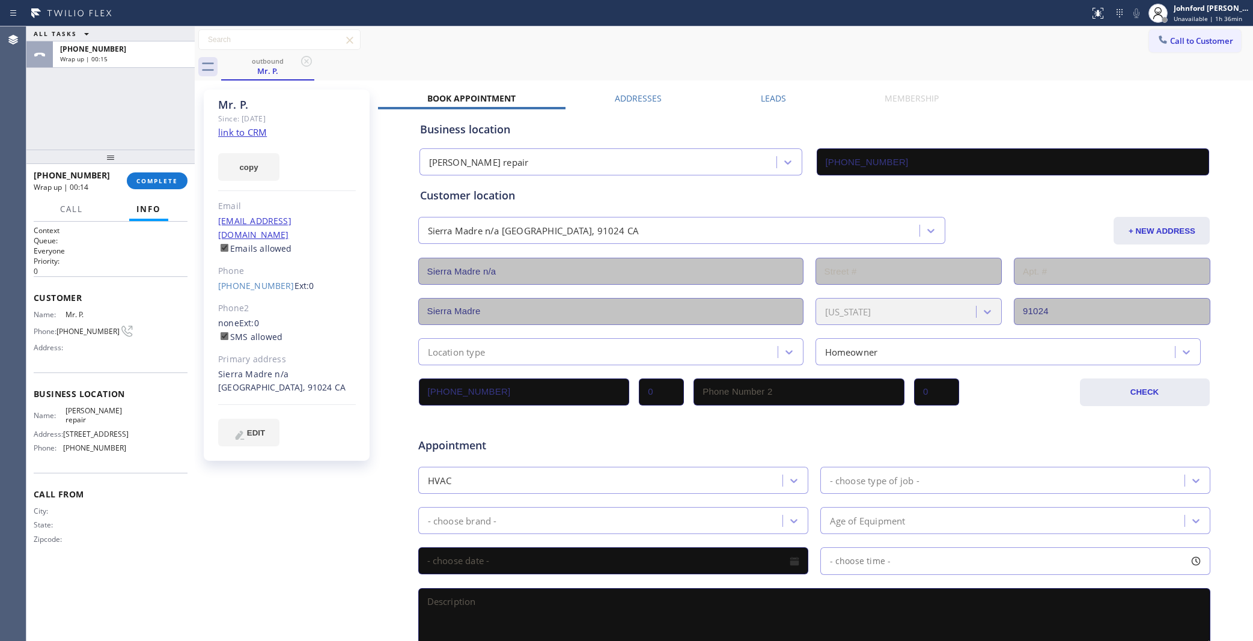
drag, startPoint x: 50, startPoint y: 120, endPoint x: 79, endPoint y: 128, distance: 29.9
click at [50, 120] on div "ALL TASKS ALL TASKS ACTIVE TASKS TASKS IN WRAP UP +13035228556 Wrap up | 00:15" at bounding box center [110, 87] width 168 height 123
drag, startPoint x: 224, startPoint y: 276, endPoint x: 278, endPoint y: 275, distance: 54.1
click at [278, 275] on div "Mr. P. Since: 20 may 2020 link to CRM copy Email no@gmail.com Emails allowed Ph…" at bounding box center [287, 275] width 166 height 371
copy link "[PHONE_NUMBER]"
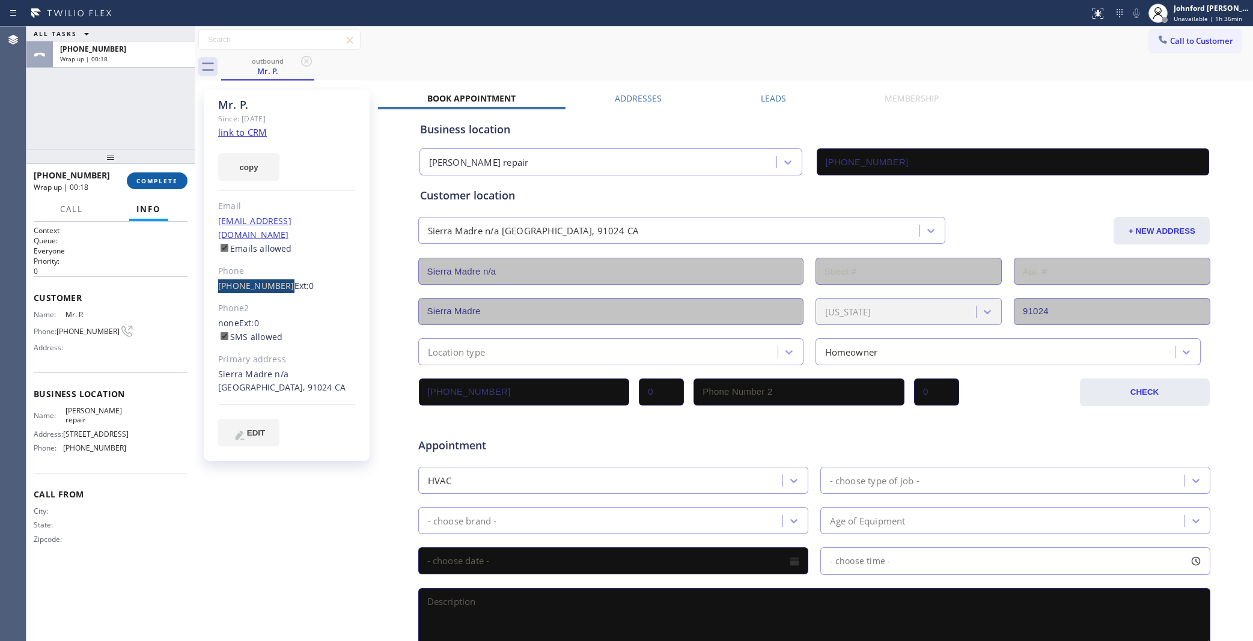
click at [172, 177] on span "COMPLETE" at bounding box center [156, 181] width 41 height 8
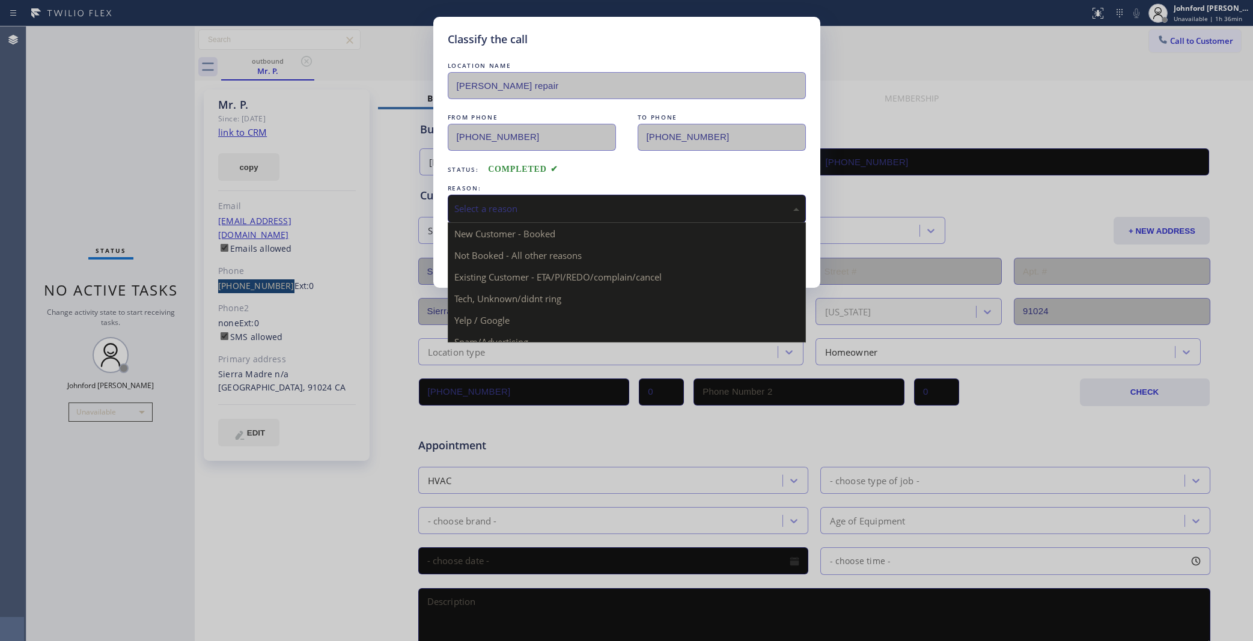
click at [531, 209] on div "Select a reason" at bounding box center [626, 209] width 345 height 14
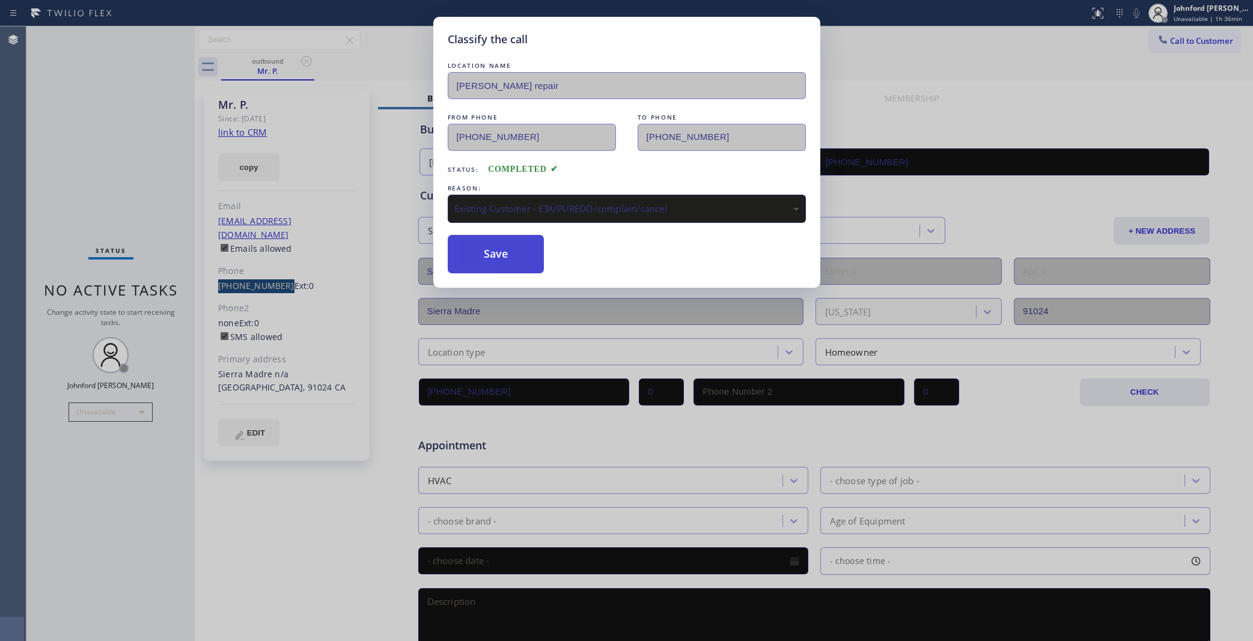
drag, startPoint x: 499, startPoint y: 250, endPoint x: 493, endPoint y: 128, distance: 122.1
click at [498, 249] on button "Save" at bounding box center [496, 254] width 97 height 38
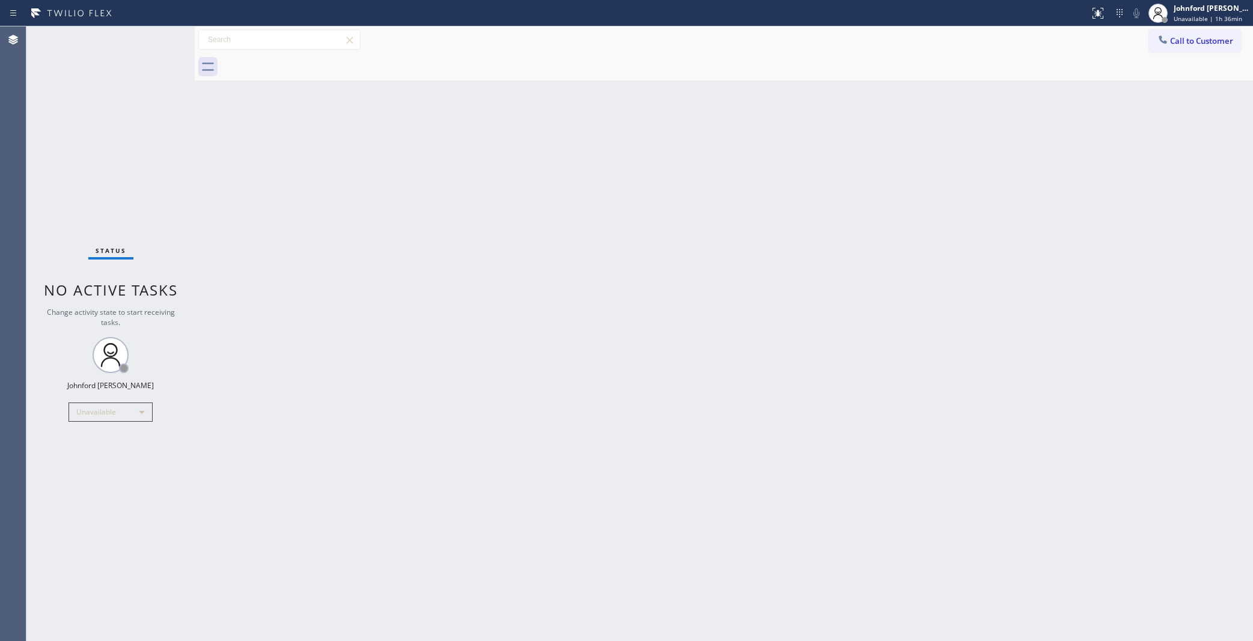
click at [879, 233] on div "Back to Dashboard Change Sender ID Customers Technicians Select a contact Outbo…" at bounding box center [724, 333] width 1058 height 615
drag, startPoint x: 993, startPoint y: 177, endPoint x: 941, endPoint y: 182, distance: 52.5
click at [993, 177] on div "Back to Dashboard Change Sender ID Customers Technicians Select a contact Outbo…" at bounding box center [724, 333] width 1058 height 615
click at [61, 154] on div "Status No active tasks Change activity state to start receiving tasks. [PERSON_…" at bounding box center [110, 333] width 168 height 615
click at [1196, 41] on span "Call to Customer" at bounding box center [1201, 40] width 63 height 11
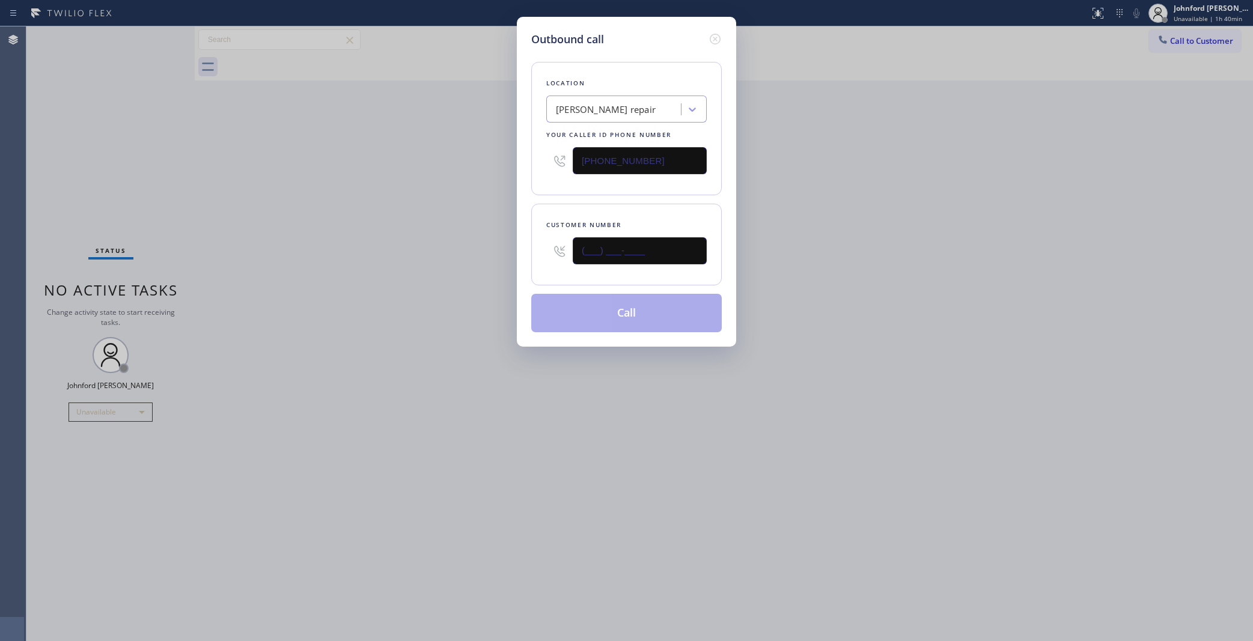
drag, startPoint x: 674, startPoint y: 239, endPoint x: 388, endPoint y: 260, distance: 286.8
click at [484, 256] on div "Outbound call Location Duarte AC repair Your caller id phone number (626) 470-6…" at bounding box center [626, 320] width 1253 height 641
paste input "818) 912-1838"
type input "(818) 912-1838"
click at [374, 260] on div "Outbound call Location Duarte AC repair Your caller id phone number (626) 470-6…" at bounding box center [626, 320] width 1253 height 641
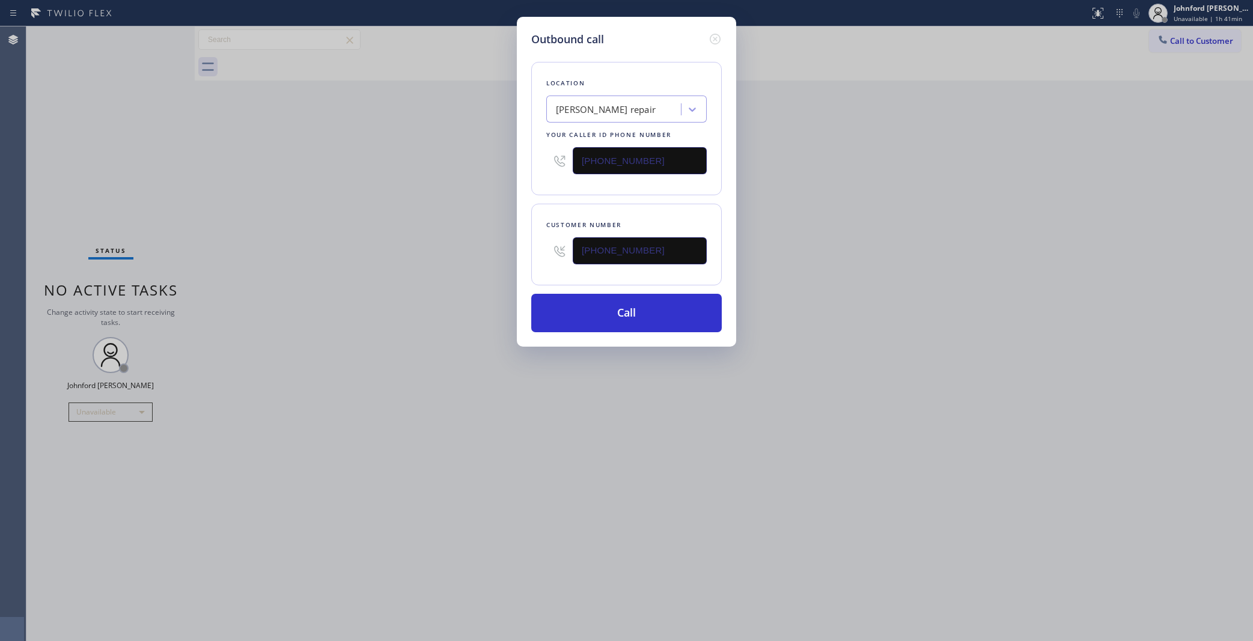
drag, startPoint x: 626, startPoint y: 152, endPoint x: 515, endPoint y: 159, distance: 110.8
click at [516, 159] on div "Outbound call Location Duarte AC repair Your caller id phone number (626) 470-6…" at bounding box center [626, 320] width 1253 height 641
paste input "858) 800-3094"
type input "[PHONE_NUMBER]"
drag, startPoint x: 650, startPoint y: 259, endPoint x: 514, endPoint y: 260, distance: 136.4
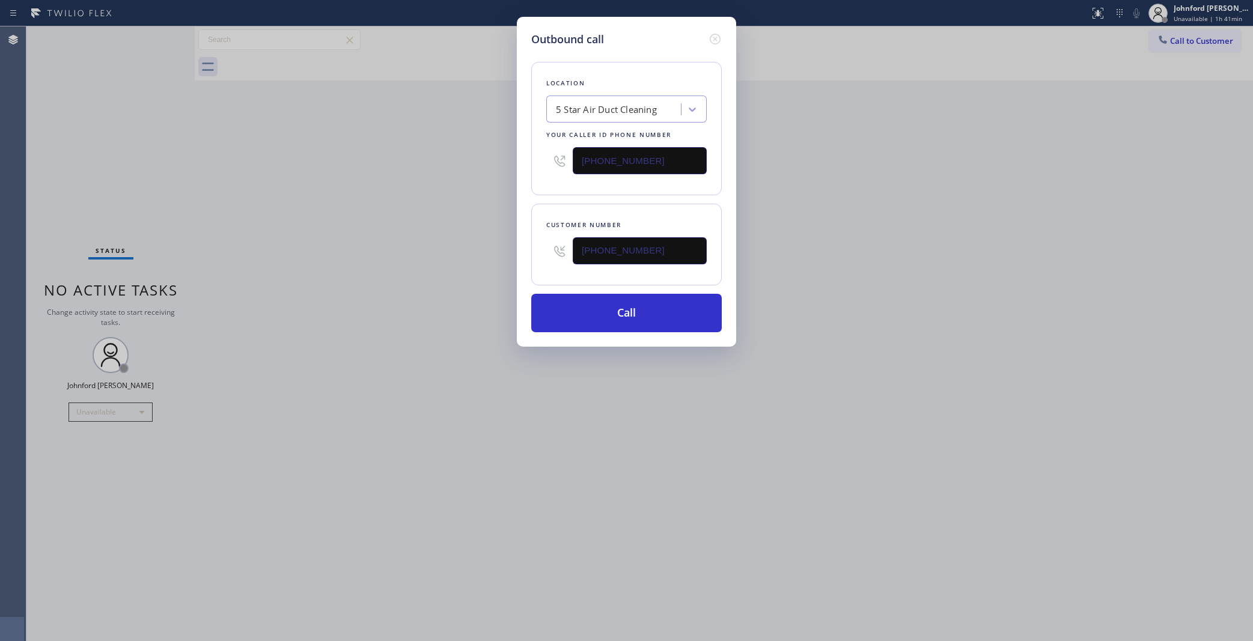
click at [541, 257] on div "Customer number (818) 912-1838" at bounding box center [626, 245] width 191 height 82
click at [610, 249] on input "(818) 912-1838" at bounding box center [640, 250] width 134 height 27
paste input "323) 523-3496"
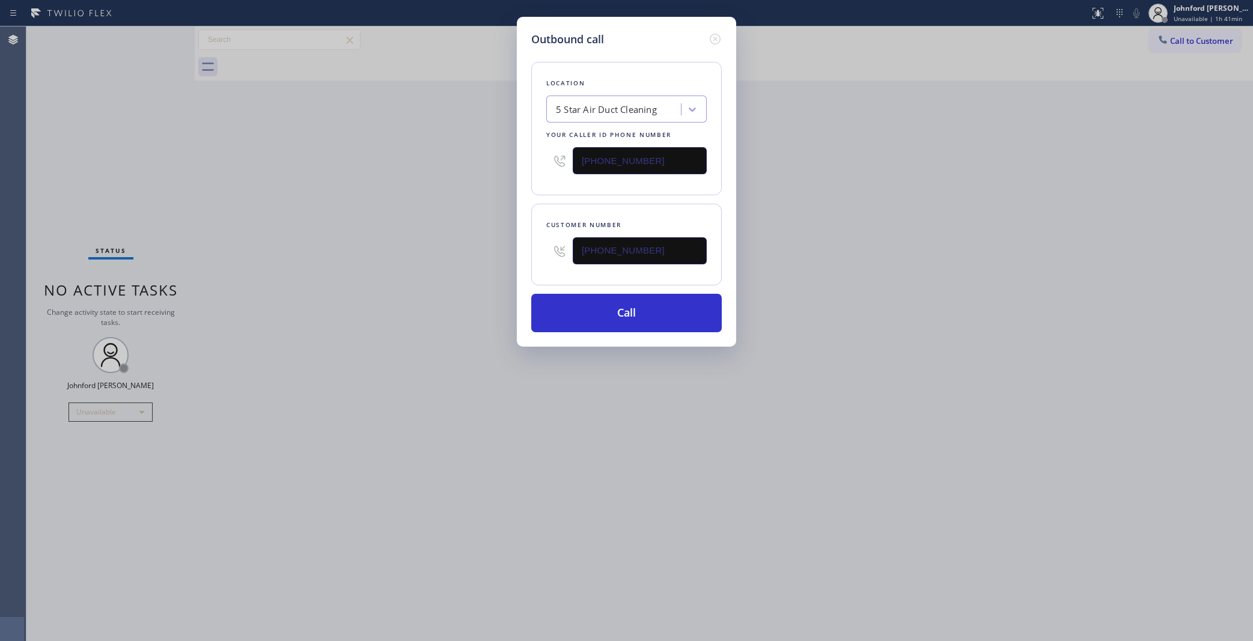
click at [446, 305] on div "Outbound call Location 5 Star Air Duct Cleaning Your caller id phone number (85…" at bounding box center [626, 320] width 1253 height 641
drag, startPoint x: 674, startPoint y: 247, endPoint x: 479, endPoint y: 252, distance: 194.8
click at [497, 249] on div "Outbound call Location 5 Star Air Duct Cleaning Your caller id phone number (85…" at bounding box center [626, 320] width 1253 height 641
paste input "___) ___-____"
type input "(___) ___-____"
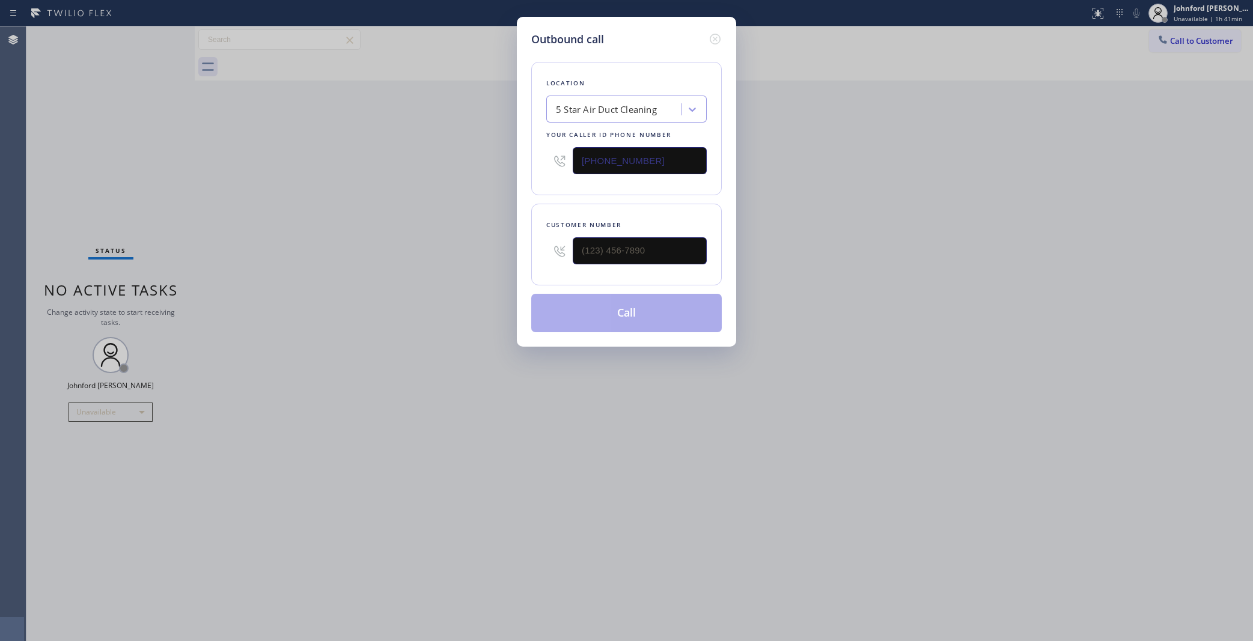
click at [433, 255] on div "Outbound call Location 5 Star Air Duct Cleaning Your caller id phone number (85…" at bounding box center [626, 320] width 1253 height 641
drag, startPoint x: 598, startPoint y: 252, endPoint x: 495, endPoint y: 260, distance: 103.6
click at [496, 260] on div "Outbound call Location 5 Star Air Duct Cleaning Your caller id phone number [PH…" at bounding box center [626, 320] width 1253 height 641
paste input "323) 523-3496"
type input "[PHONE_NUMBER]"
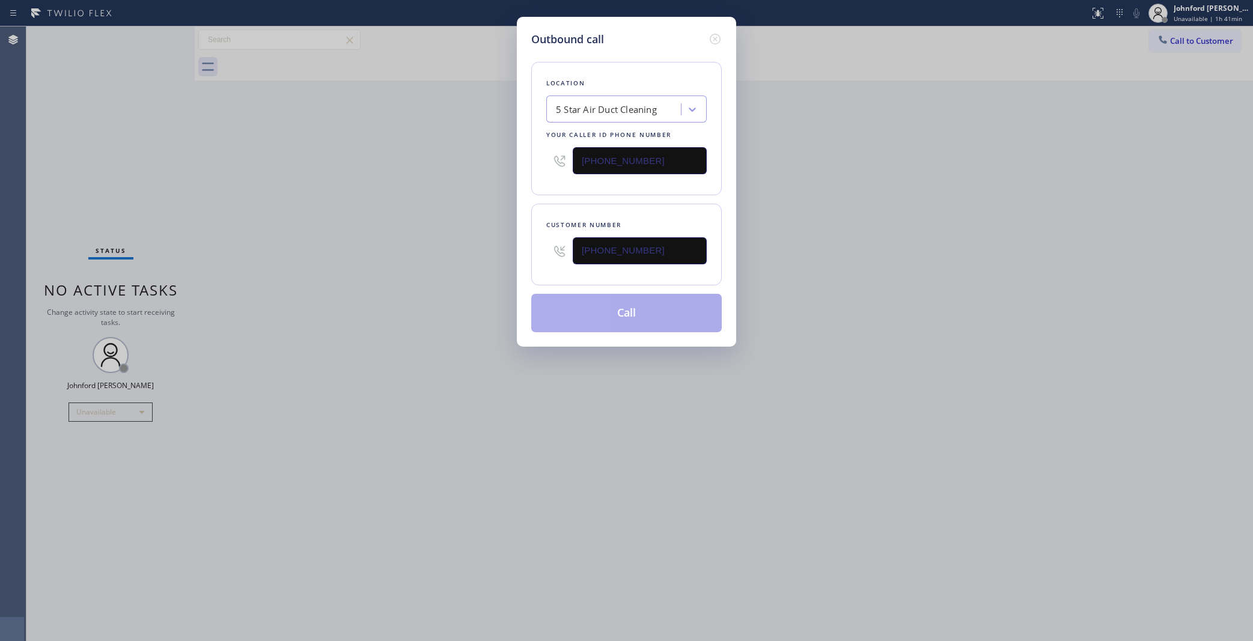
click at [473, 259] on div "Outbound call Location 5 Star Air Duct Cleaning Your caller id phone number (85…" at bounding box center [626, 320] width 1253 height 641
click at [575, 295] on button "Call" at bounding box center [626, 313] width 191 height 38
click at [898, 249] on div "Outbound call Location 5 Star Air Duct Cleaning Your caller id phone number (85…" at bounding box center [626, 320] width 1253 height 641
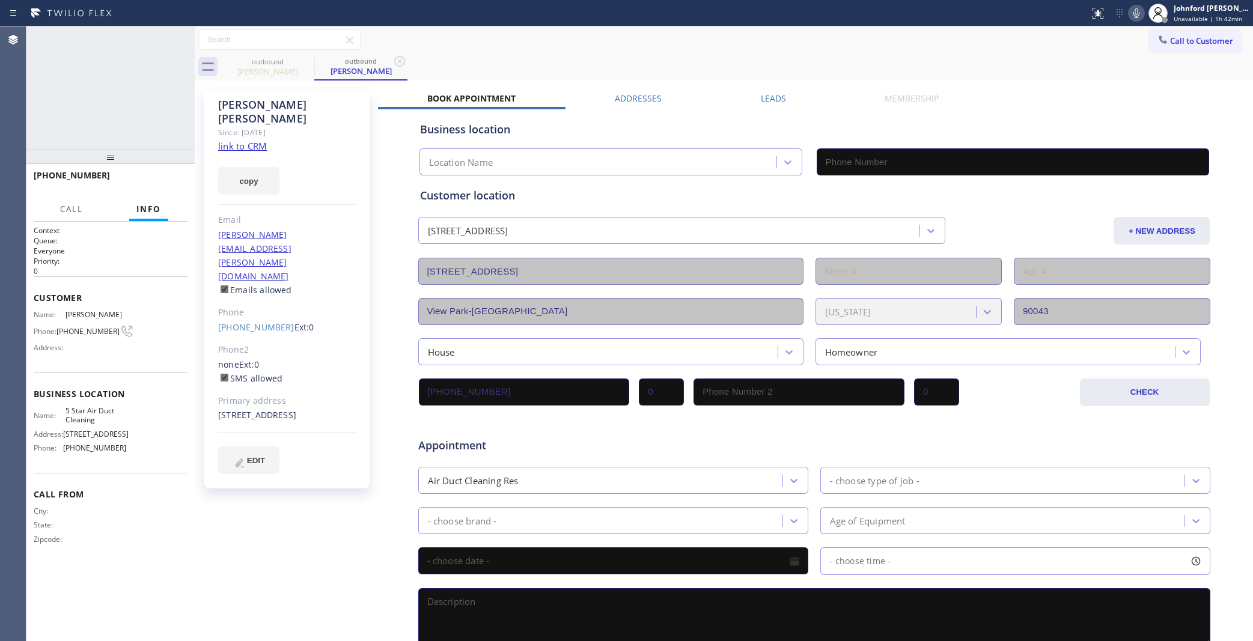
type input "[PHONE_NUMBER]"
click at [1134, 6] on icon at bounding box center [1136, 13] width 14 height 14
click at [1133, 8] on icon at bounding box center [1136, 13] width 14 height 14
click at [169, 130] on div "ALL TASKS ALL TASKS ACTIVE TASKS TASKS IN WRAP UP +13235233496 Wrap up | 00:01" at bounding box center [110, 87] width 168 height 123
click at [167, 175] on button "COMPLETE" at bounding box center [157, 180] width 61 height 17
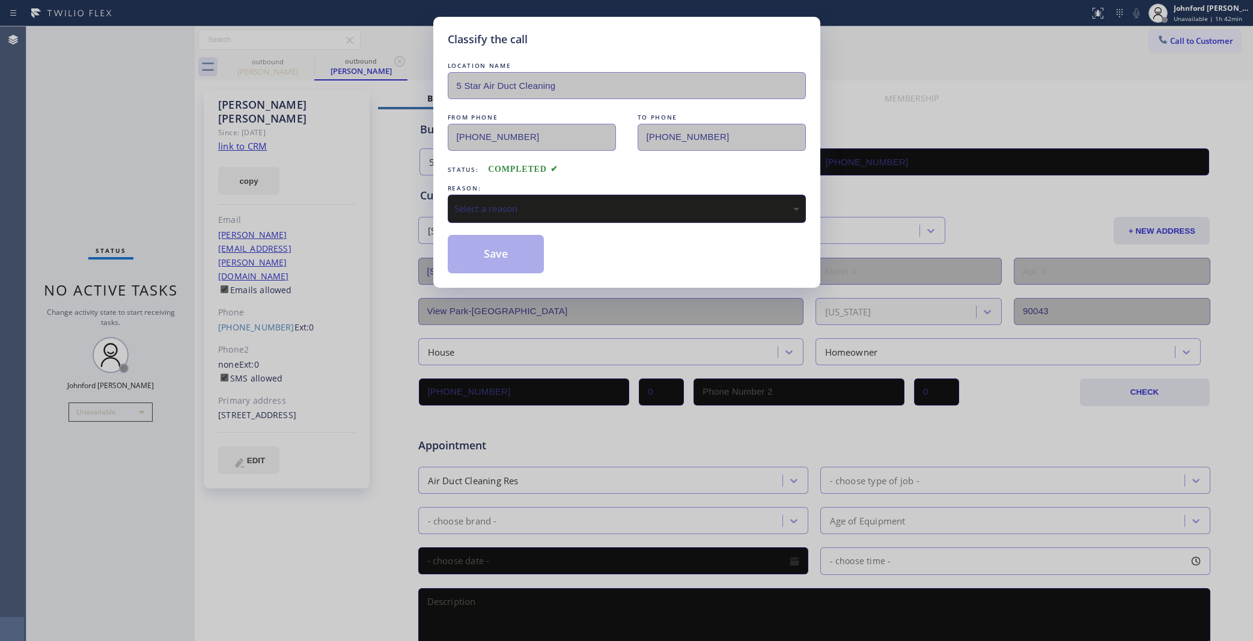
click at [493, 203] on div "Select a reason" at bounding box center [626, 209] width 345 height 14
click at [517, 260] on button "Save" at bounding box center [496, 254] width 97 height 38
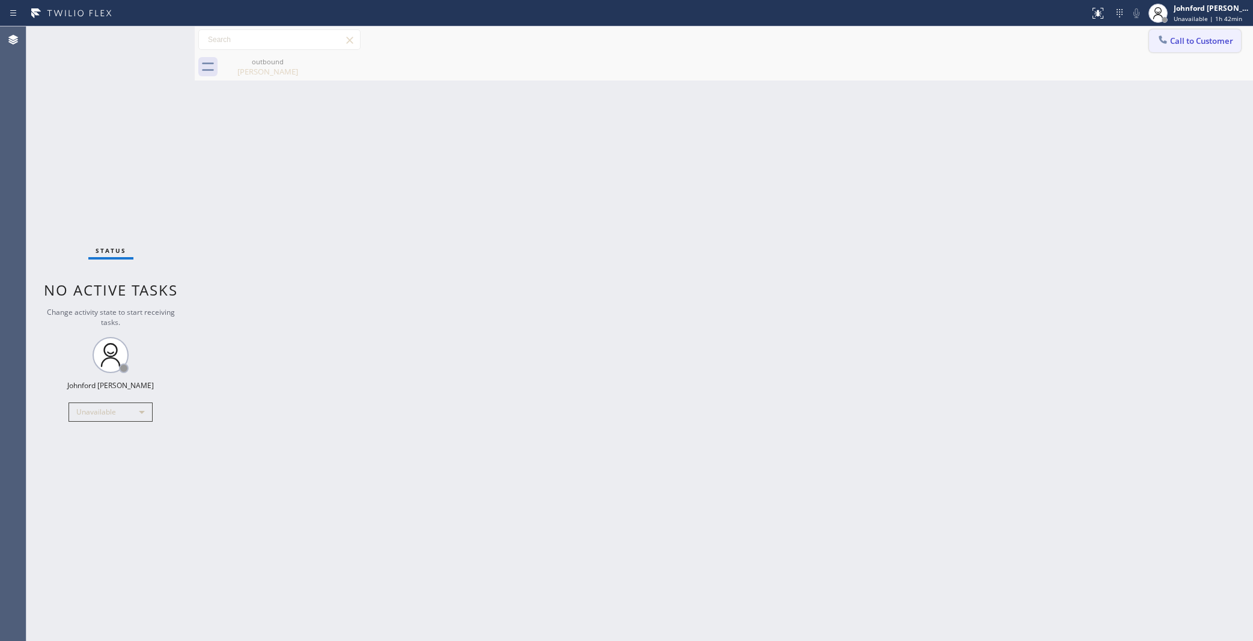
click at [1194, 37] on span "Call to Customer" at bounding box center [1201, 40] width 63 height 11
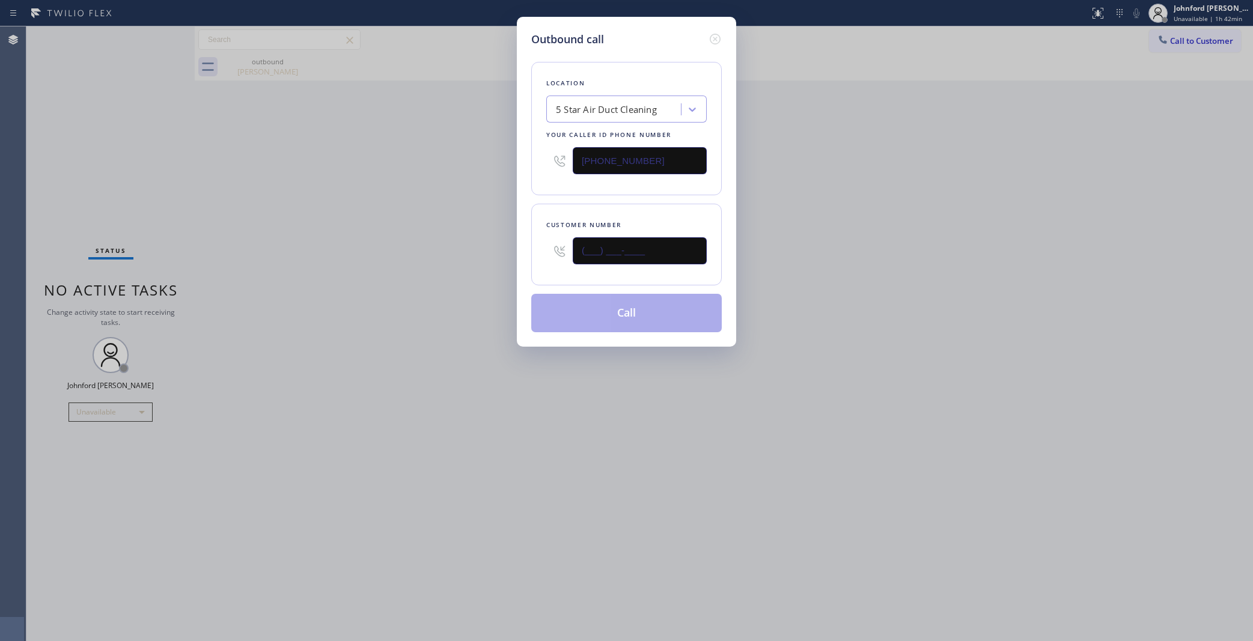
drag, startPoint x: 647, startPoint y: 243, endPoint x: 436, endPoint y: 278, distance: 214.3
click at [469, 272] on div "Outbound call Location 5 Star Air Duct Cleaning Your caller id phone number [PH…" at bounding box center [626, 320] width 1253 height 641
paste input "310) 560-7553"
click at [410, 284] on div "Outbound call Location 5 Star Air Duct Cleaning Your caller id phone number (85…" at bounding box center [626, 320] width 1253 height 641
drag, startPoint x: 674, startPoint y: 251, endPoint x: 469, endPoint y: 268, distance: 206.2
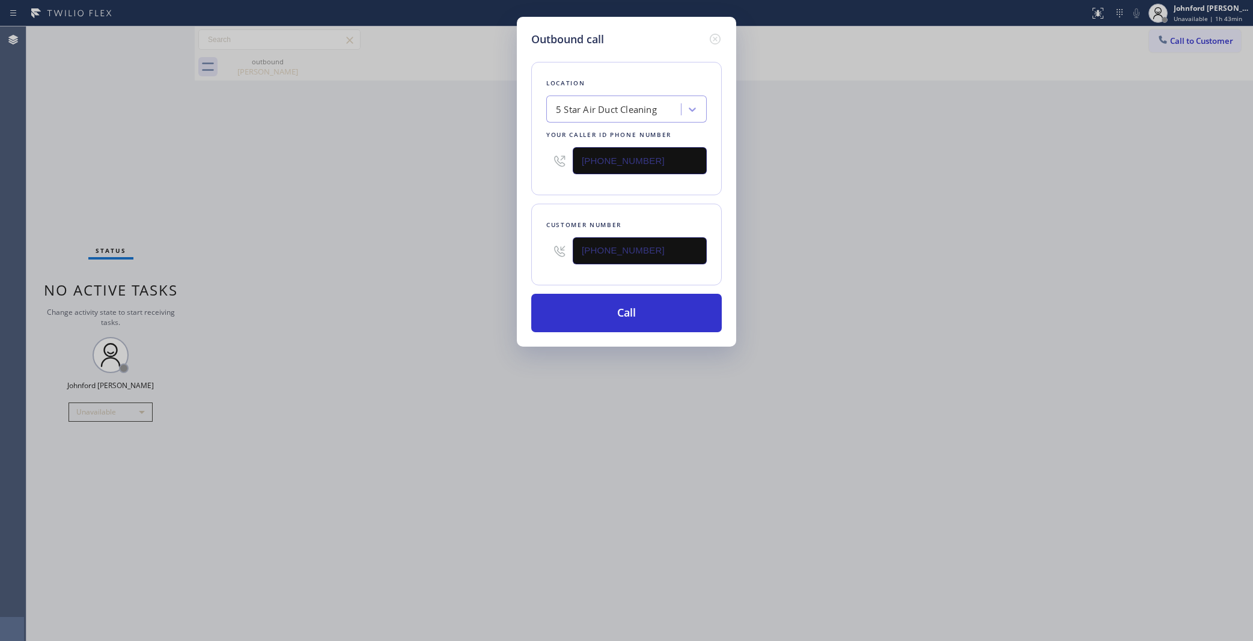
click at [469, 268] on div "Outbound call Location 5 Star Air Duct Cleaning Your caller id phone number (85…" at bounding box center [626, 320] width 1253 height 641
paste input "___) ___-____"
type input "(___) ___-____"
drag, startPoint x: 665, startPoint y: 239, endPoint x: 486, endPoint y: 249, distance: 180.0
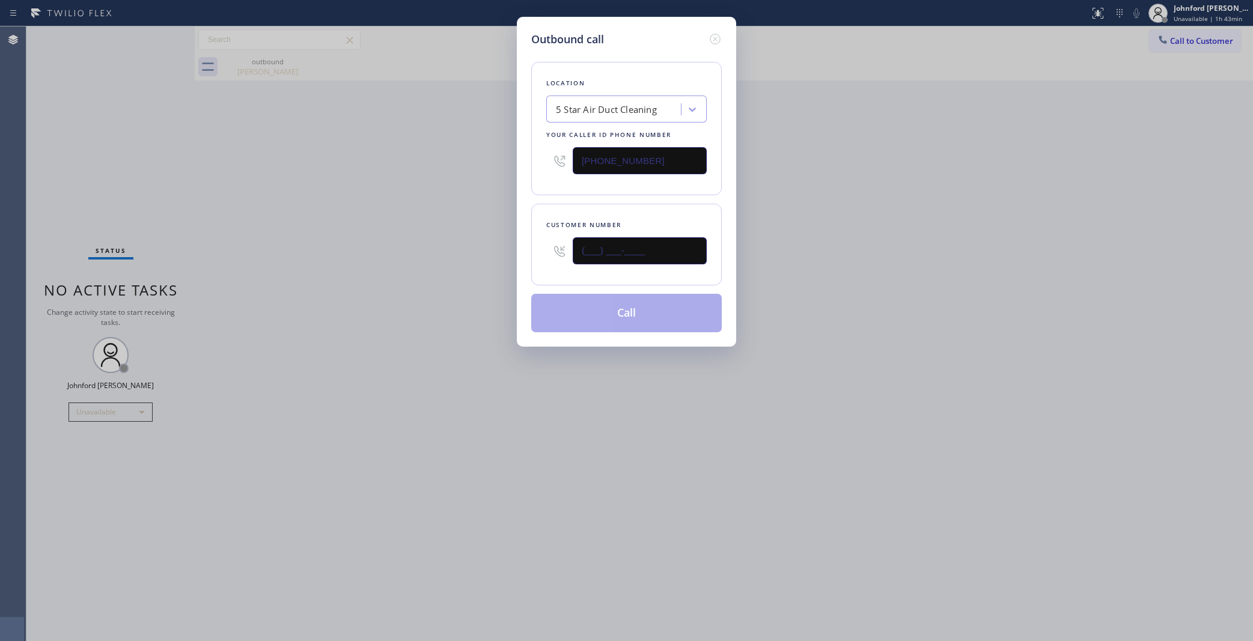
click at [492, 249] on div "Outbound call Location 5 Star Air Duct Cleaning Your caller id phone number [PH…" at bounding box center [626, 320] width 1253 height 641
paste input "310) 560-7553"
type input "[PHONE_NUMBER]"
click at [662, 311] on button "Call" at bounding box center [626, 313] width 191 height 38
click at [376, 276] on div "Outbound call Location 5 Star Air Duct Cleaning Your caller id phone number (85…" at bounding box center [626, 320] width 1253 height 641
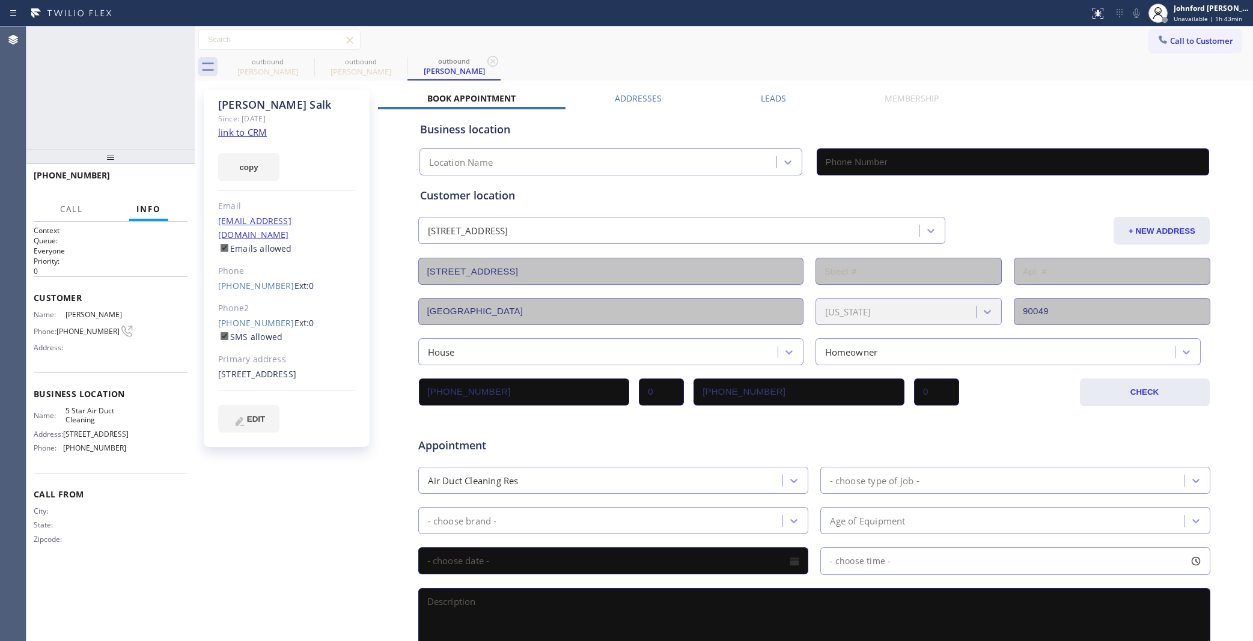
type input "[PHONE_NUMBER]"
click at [178, 170] on div "+13105607553 Live | 00:07 HANG UP" at bounding box center [111, 180] width 154 height 31
click at [169, 175] on button "HANG UP" at bounding box center [160, 180] width 56 height 17
click at [268, 317] on link "[PHONE_NUMBER]" at bounding box center [256, 322] width 76 height 11
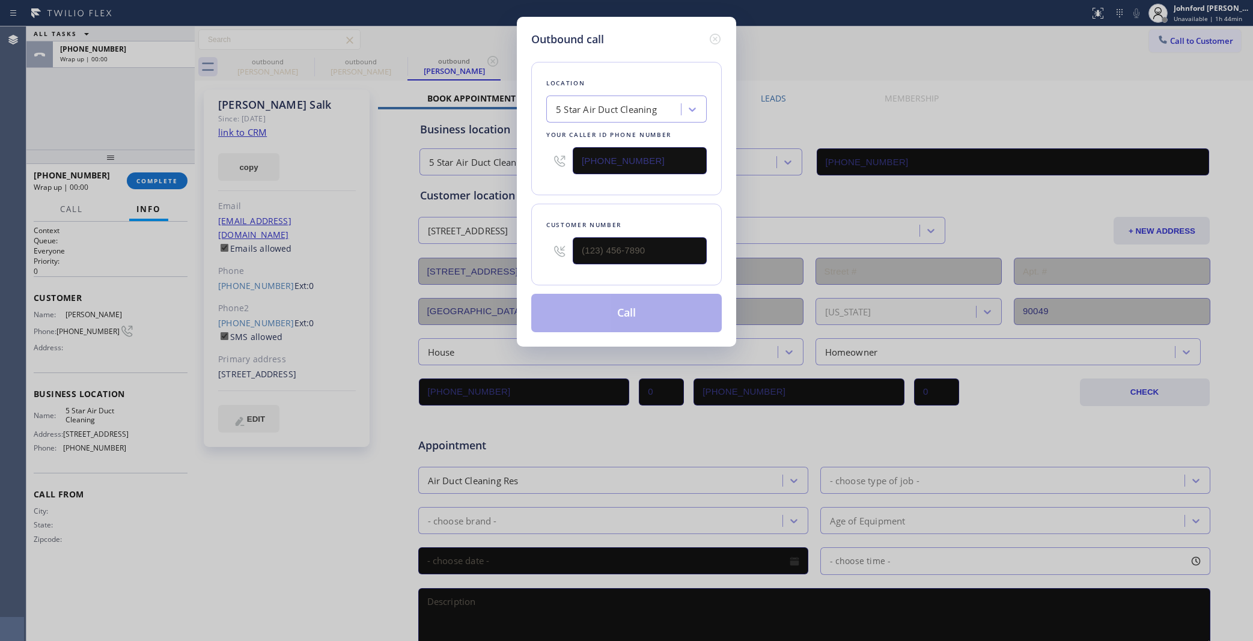
type input "[PHONE_NUMBER]"
click at [634, 305] on button "Call" at bounding box center [626, 313] width 191 height 38
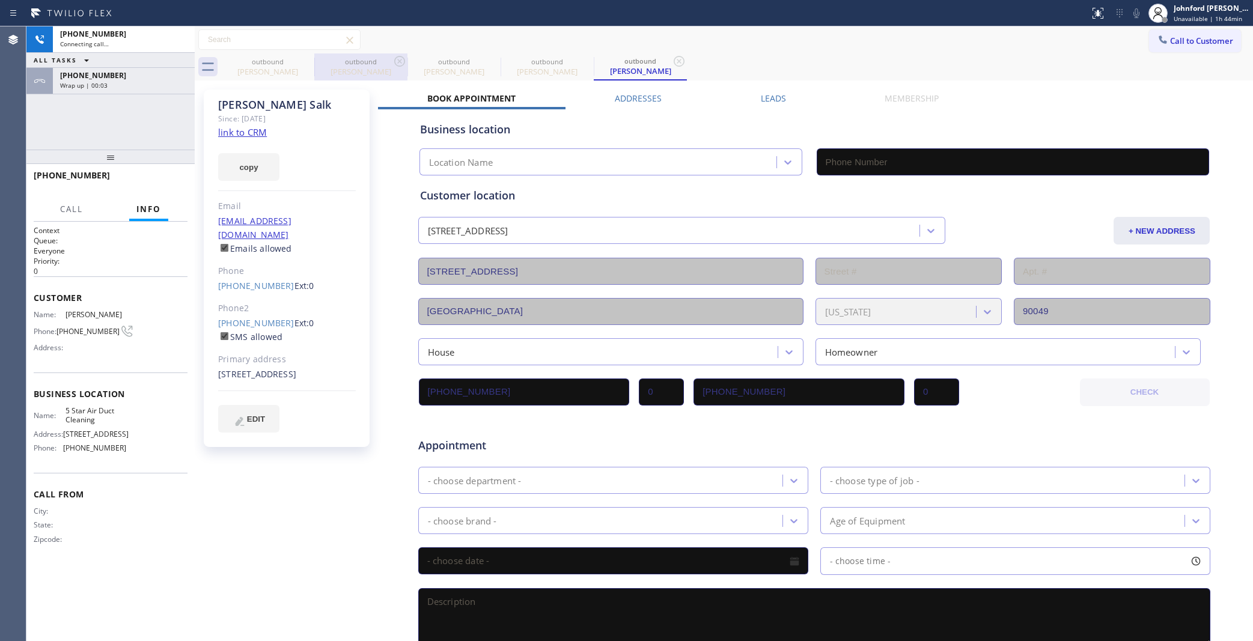
type input "[PHONE_NUMBER]"
click at [0, 0] on icon at bounding box center [0, 0] width 0 height 0
click at [155, 91] on div "+13105607553 Wrap up | 00:03" at bounding box center [121, 81] width 137 height 26
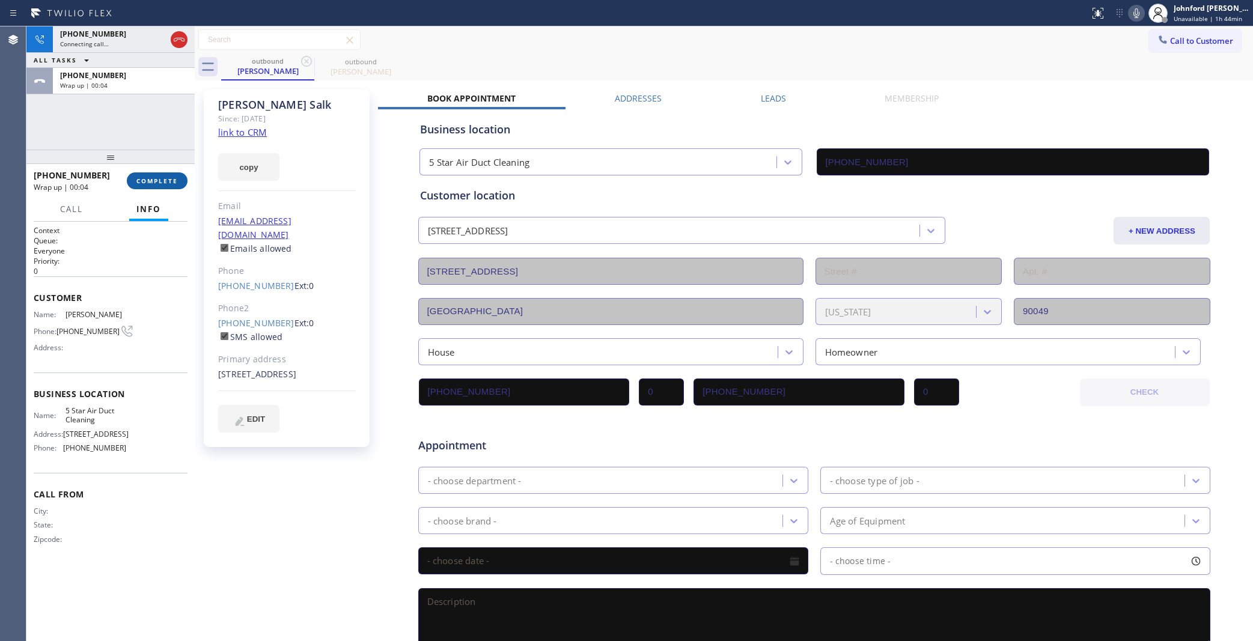
type input "[PHONE_NUMBER]"
click at [174, 180] on span "COMPLETE" at bounding box center [156, 181] width 41 height 8
type input "[PHONE_NUMBER]"
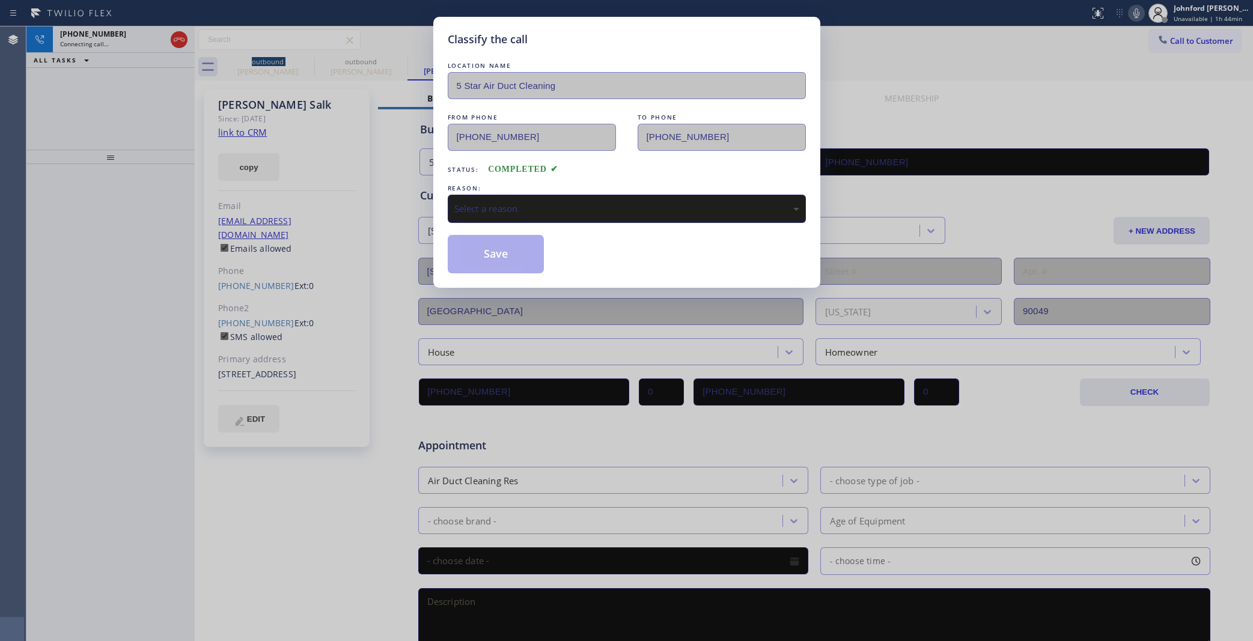
click at [525, 202] on div "Select a reason" at bounding box center [626, 209] width 345 height 14
click at [507, 260] on button "Save" at bounding box center [496, 254] width 97 height 38
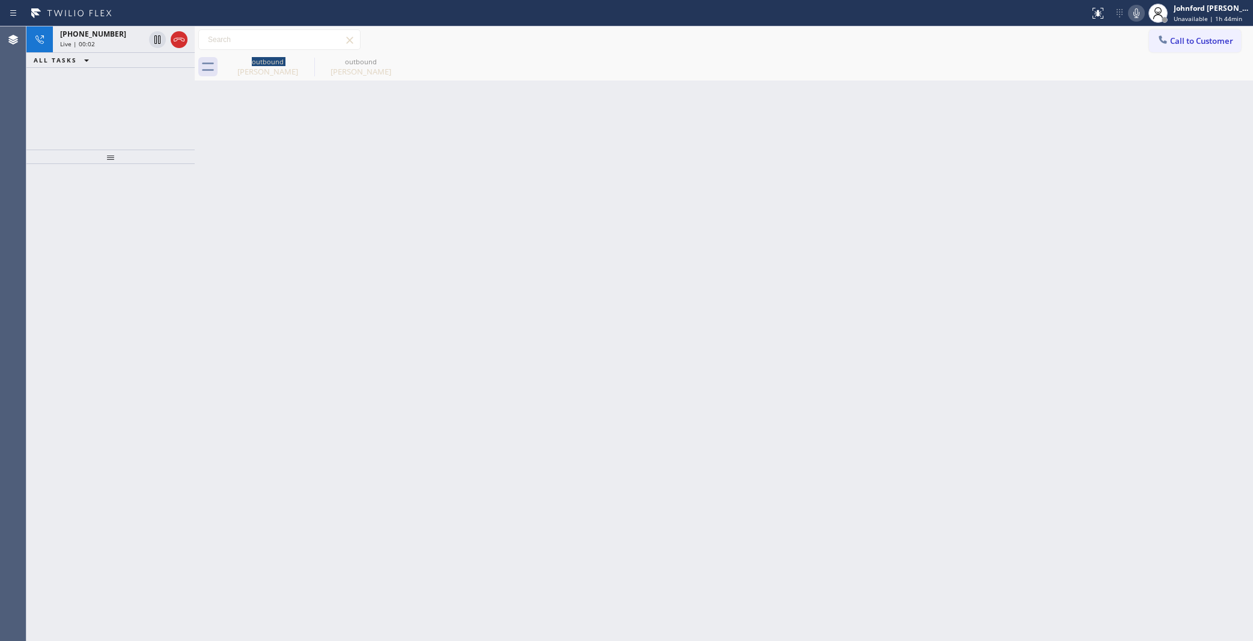
click at [1130, 16] on icon at bounding box center [1136, 13] width 14 height 14
drag, startPoint x: 1132, startPoint y: 16, endPoint x: 1144, endPoint y: 16, distance: 12.0
click at [1133, 16] on icon at bounding box center [1136, 13] width 14 height 14
click at [116, 34] on div "+13105607554" at bounding box center [102, 34] width 84 height 10
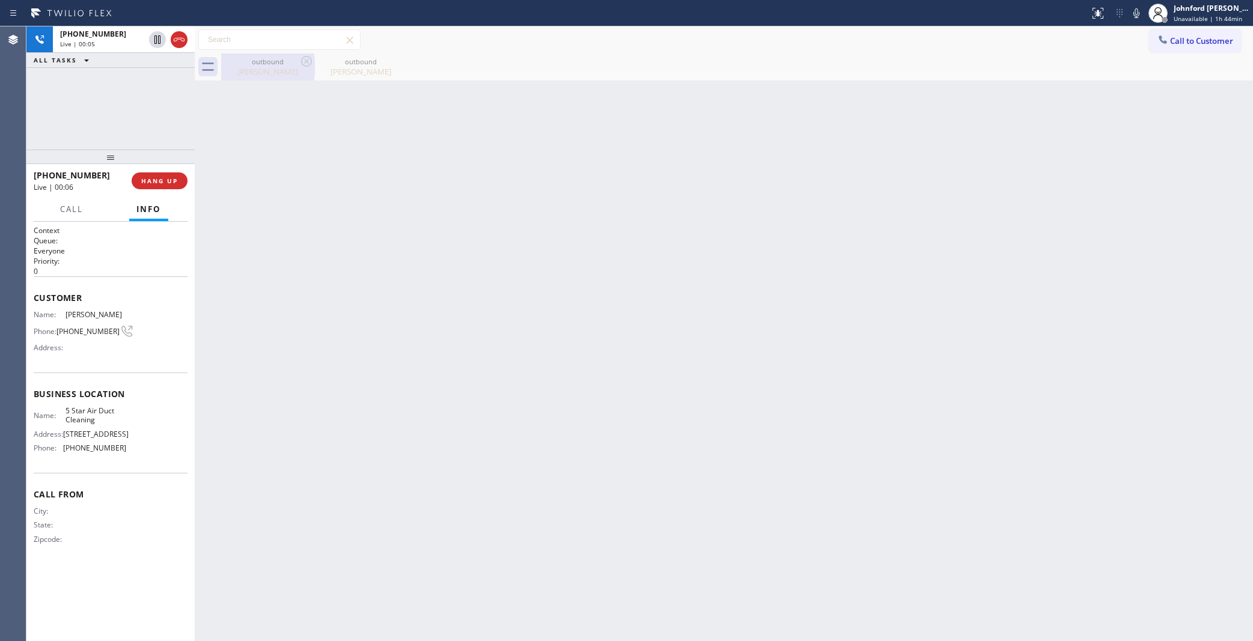
click at [280, 66] on div "Ruth Salk" at bounding box center [267, 71] width 91 height 11
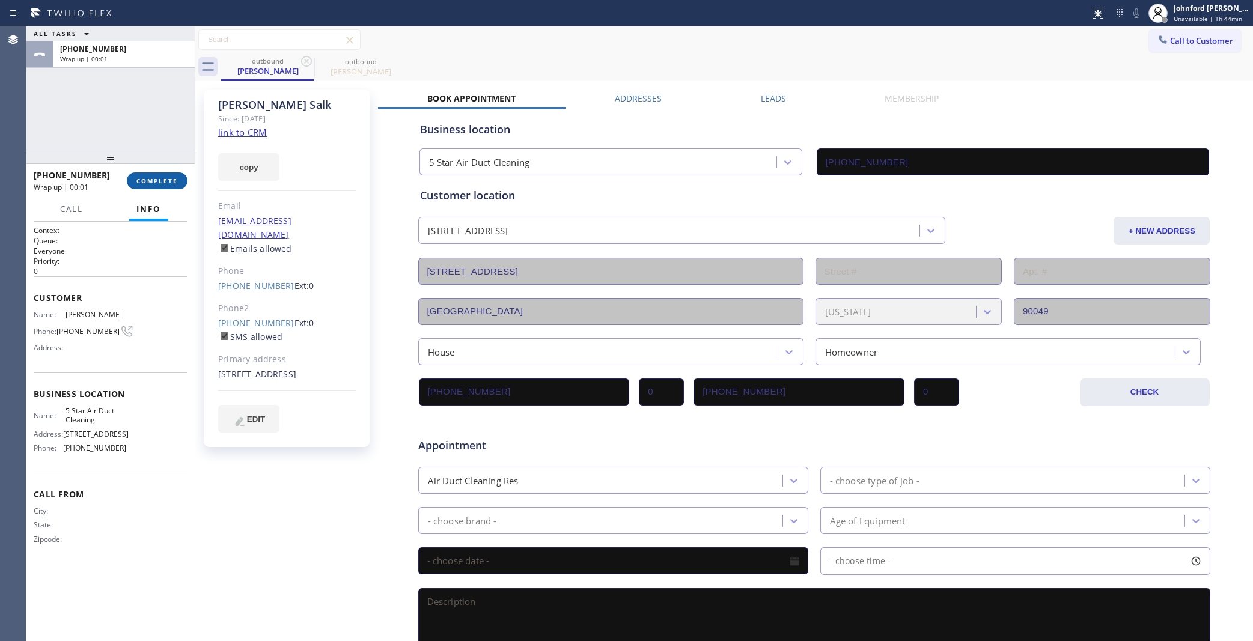
click at [160, 183] on span "COMPLETE" at bounding box center [156, 181] width 41 height 8
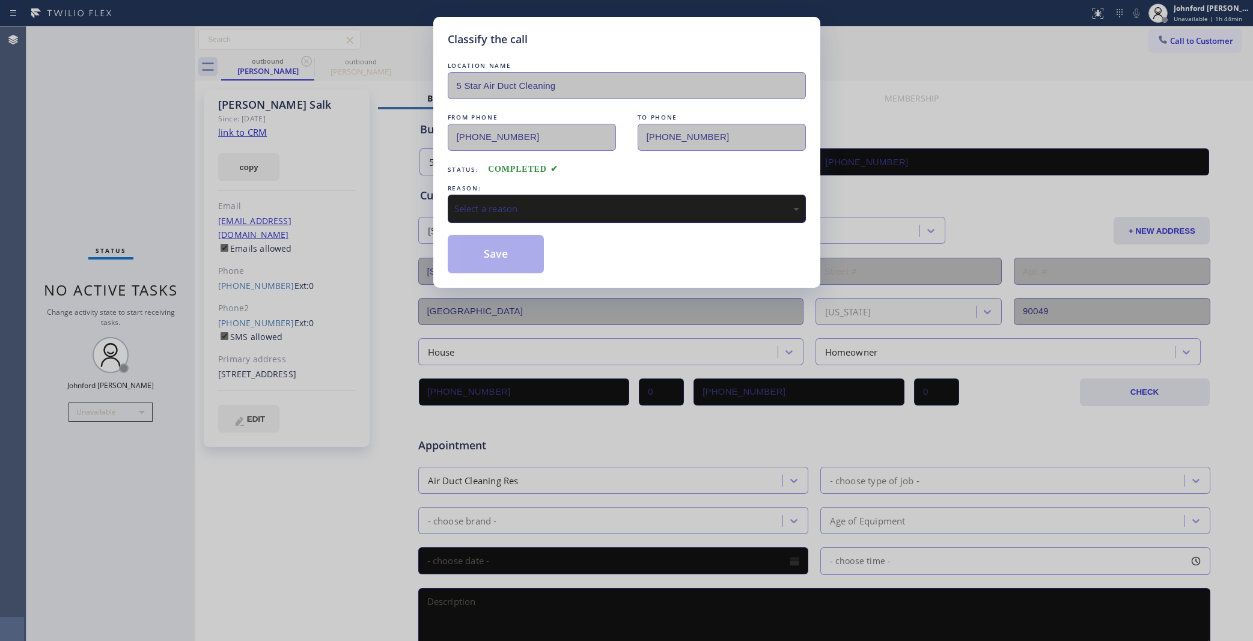
drag, startPoint x: 493, startPoint y: 218, endPoint x: 499, endPoint y: 212, distance: 8.1
click at [496, 216] on div "Select a reason" at bounding box center [627, 209] width 358 height 28
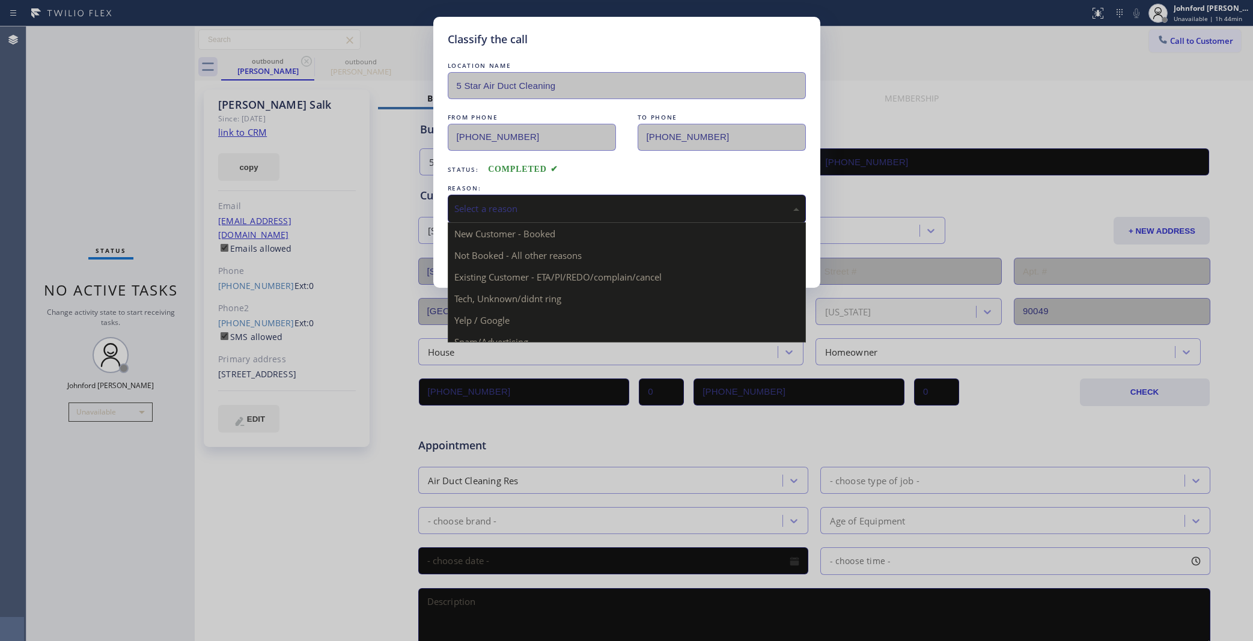
click at [509, 203] on div "Select a reason" at bounding box center [626, 209] width 345 height 14
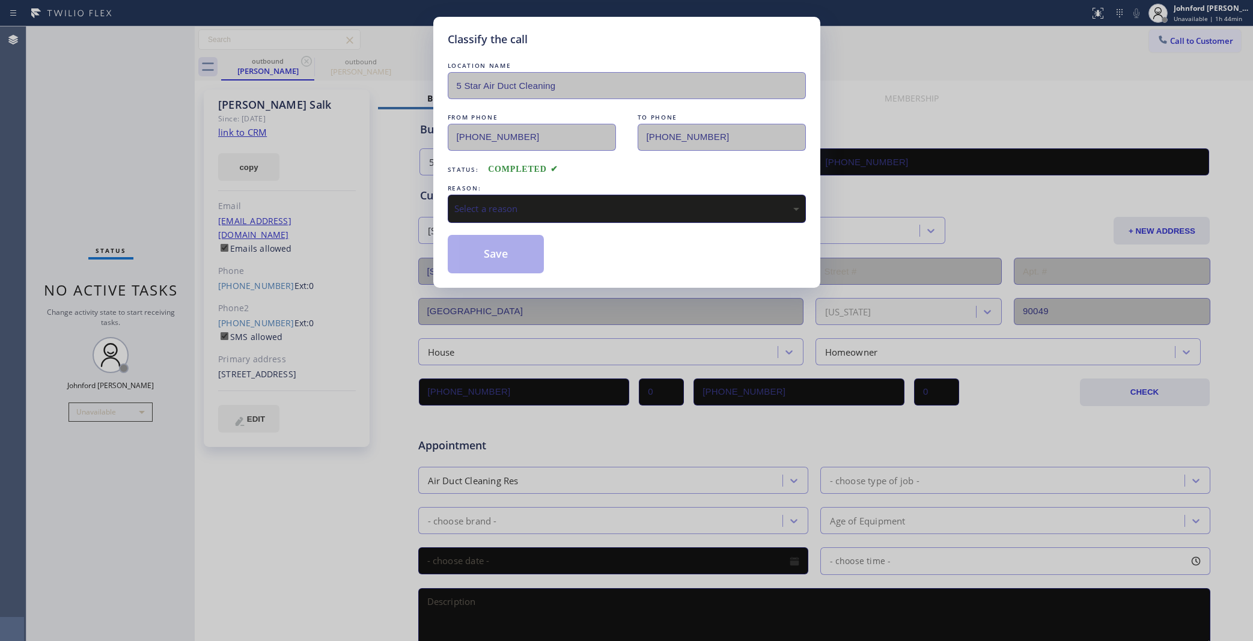
click at [538, 210] on div "Select a reason" at bounding box center [626, 209] width 345 height 14
click at [511, 261] on button "Save" at bounding box center [496, 254] width 97 height 38
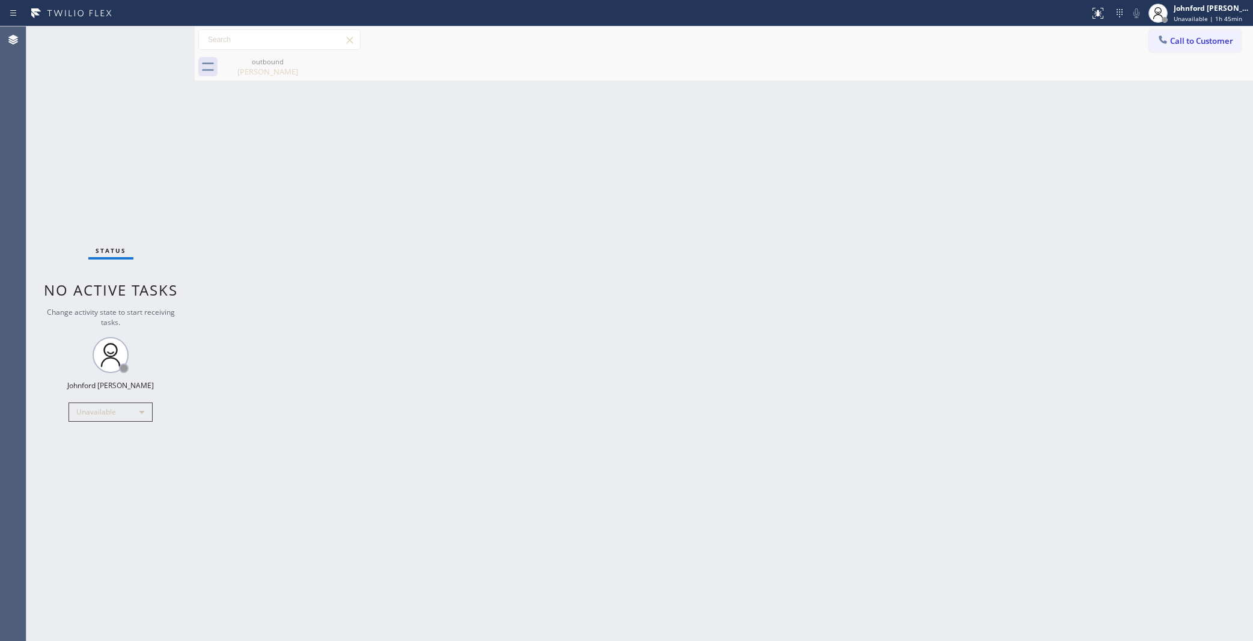
drag, startPoint x: 1163, startPoint y: 43, endPoint x: 1034, endPoint y: 92, distance: 138.8
click at [1165, 43] on icon at bounding box center [1163, 39] width 8 height 8
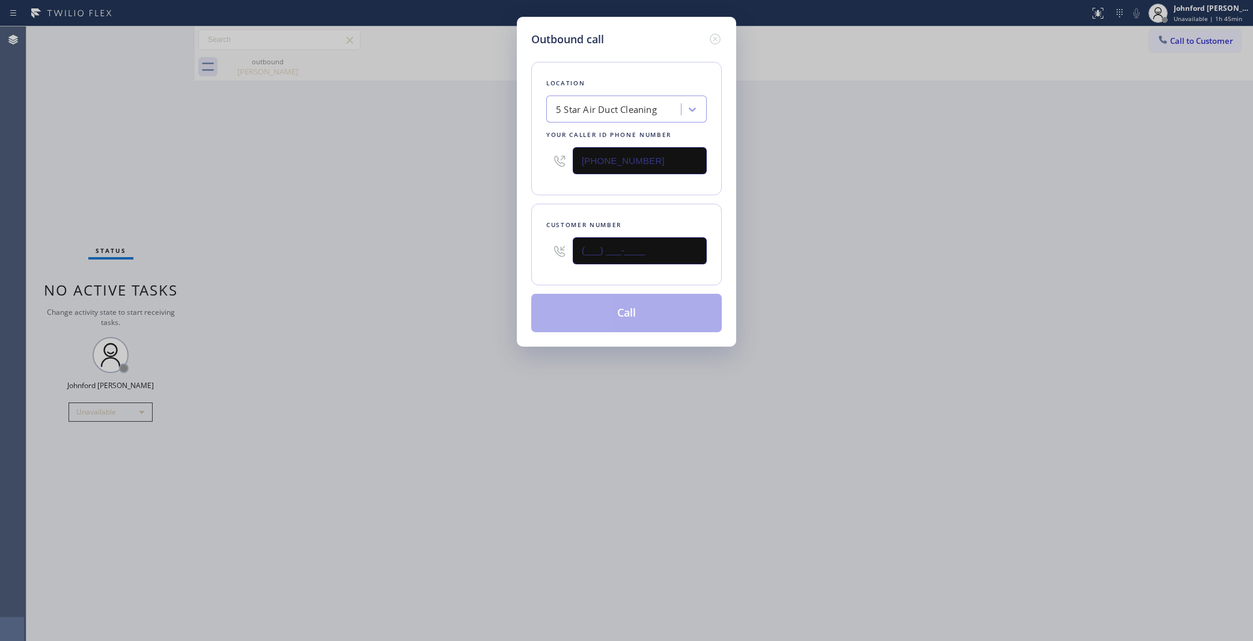
drag, startPoint x: 605, startPoint y: 262, endPoint x: 401, endPoint y: 278, distance: 204.9
click at [454, 272] on div "Outbound call Location 5 Star Air Duct Cleaning Your caller id phone number [PH…" at bounding box center [626, 320] width 1253 height 641
paste input "415) 497-4988"
type input "[PHONE_NUMBER]"
drag, startPoint x: 337, startPoint y: 287, endPoint x: 570, endPoint y: 302, distance: 233.7
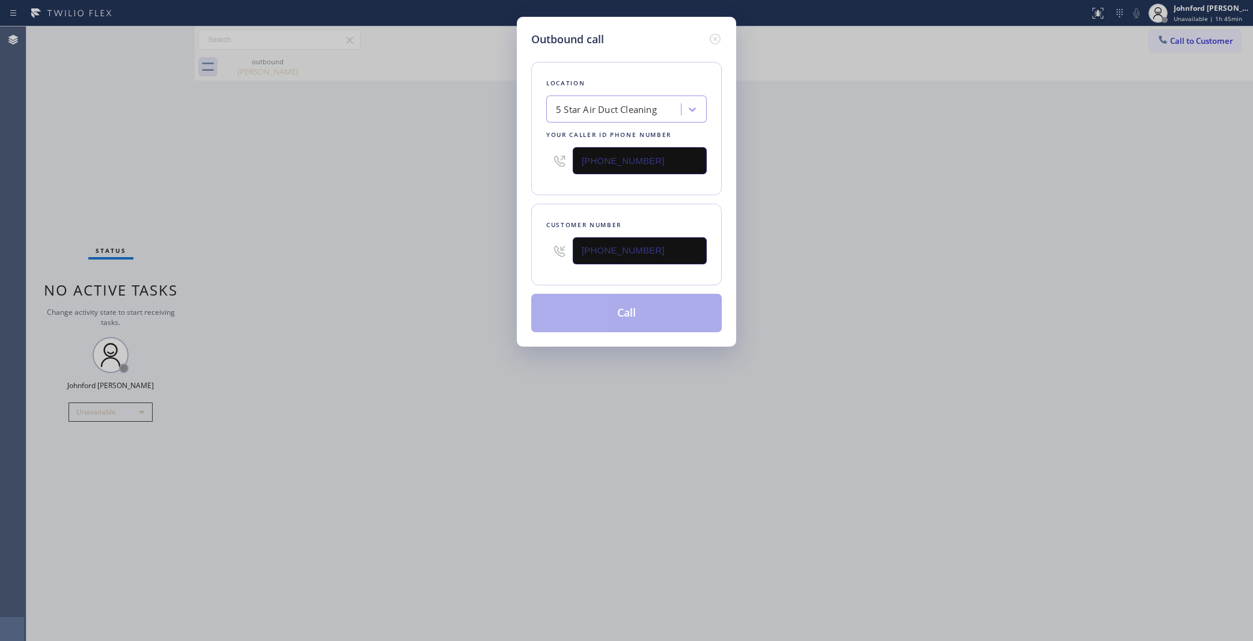
click at [389, 287] on div "Outbound call Location 5 Star Air Duct Cleaning Your caller id phone number (85…" at bounding box center [626, 320] width 1253 height 641
click at [577, 303] on button "Call" at bounding box center [626, 313] width 191 height 38
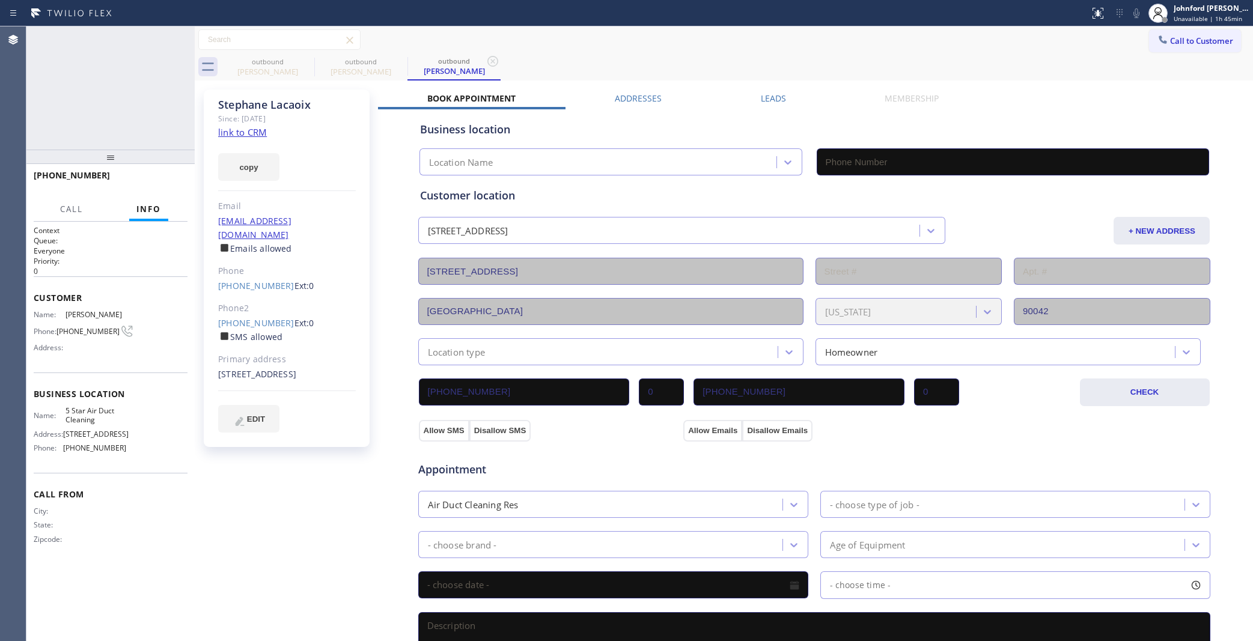
type input "[PHONE_NUMBER]"
click at [301, 55] on icon at bounding box center [306, 61] width 14 height 14
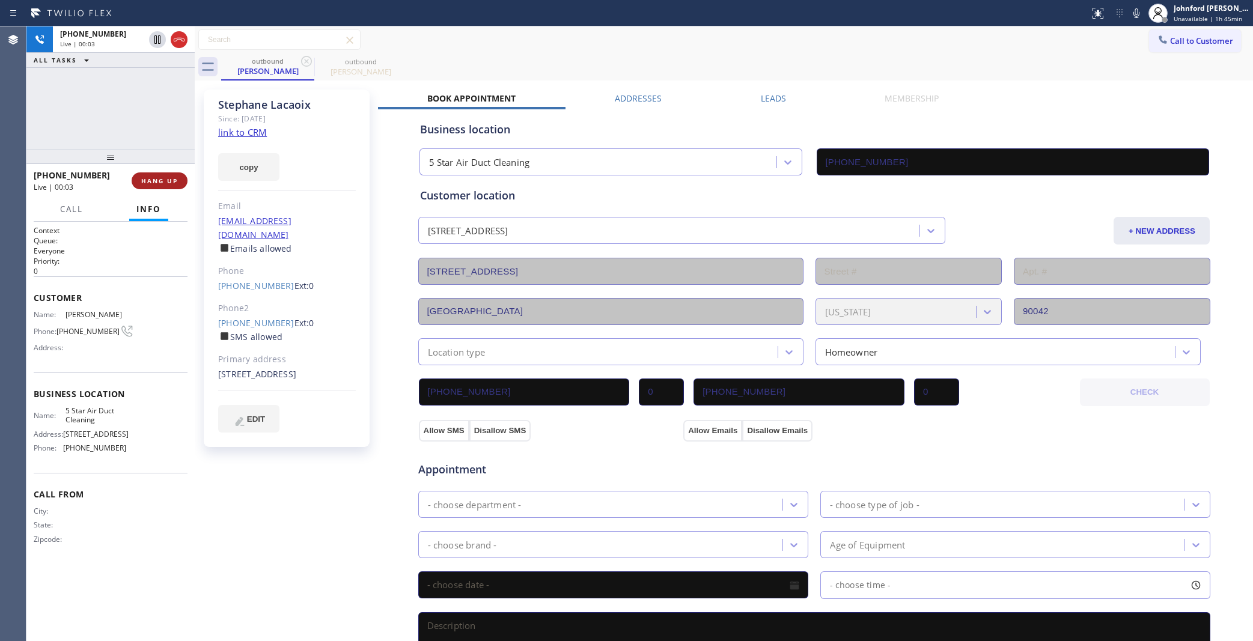
click at [161, 182] on span "HANG UP" at bounding box center [159, 181] width 37 height 8
click at [245, 317] on link "[PHONE_NUMBER]" at bounding box center [256, 322] width 76 height 11
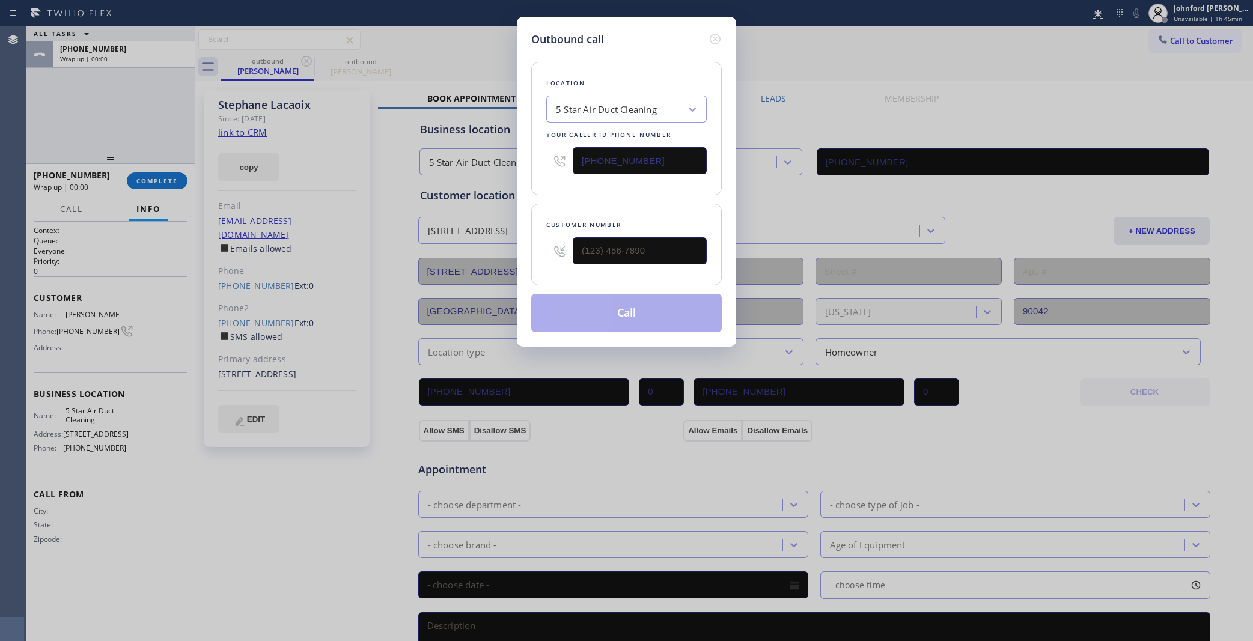
type input "[PHONE_NUMBER]"
click at [553, 325] on button "Call" at bounding box center [626, 313] width 191 height 38
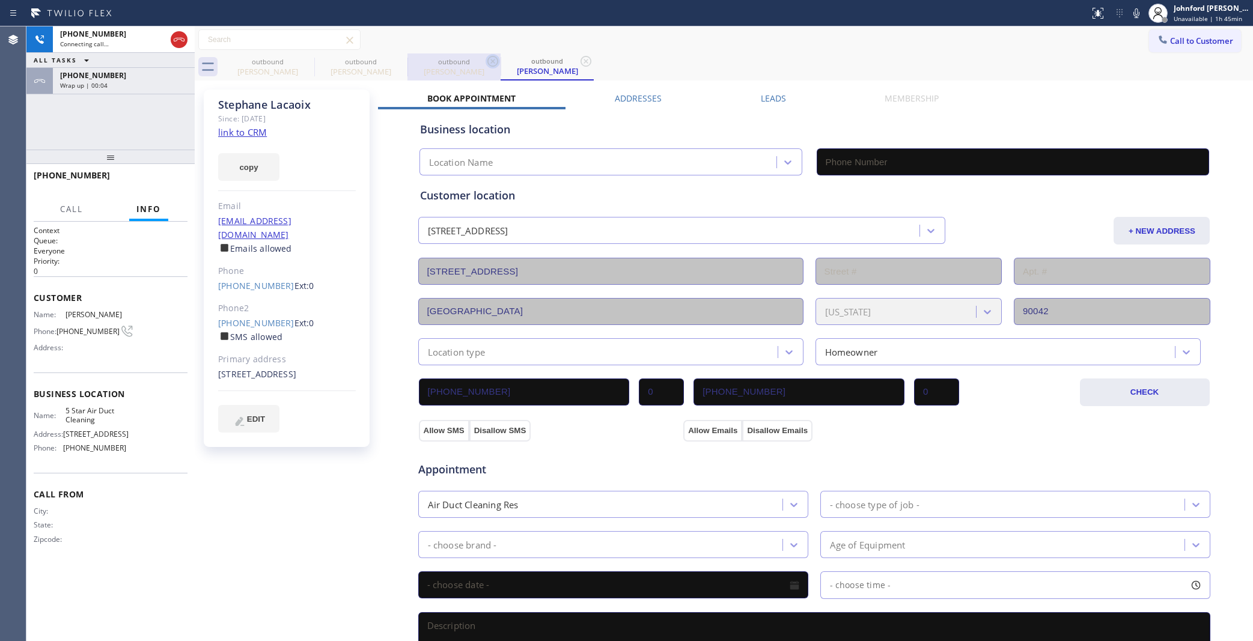
drag, startPoint x: 308, startPoint y: 59, endPoint x: 302, endPoint y: 62, distance: 7.3
click at [0, 0] on icon at bounding box center [0, 0] width 0 height 0
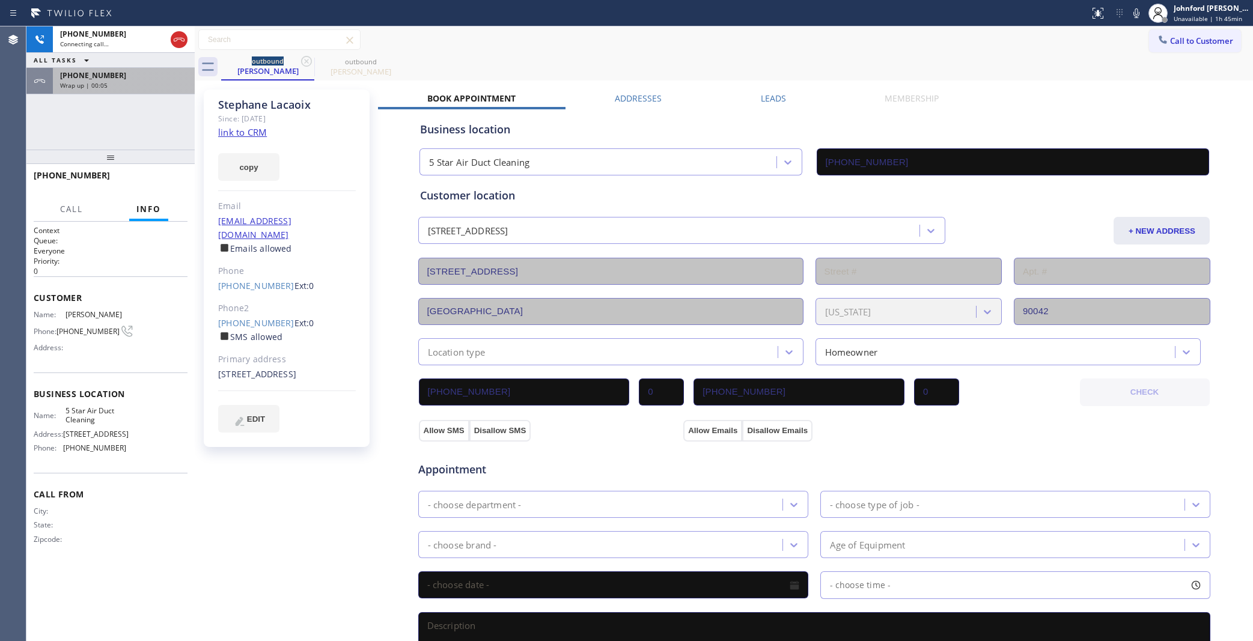
click at [153, 89] on div "+14154974988 Wrap up | 00:05" at bounding box center [121, 81] width 137 height 26
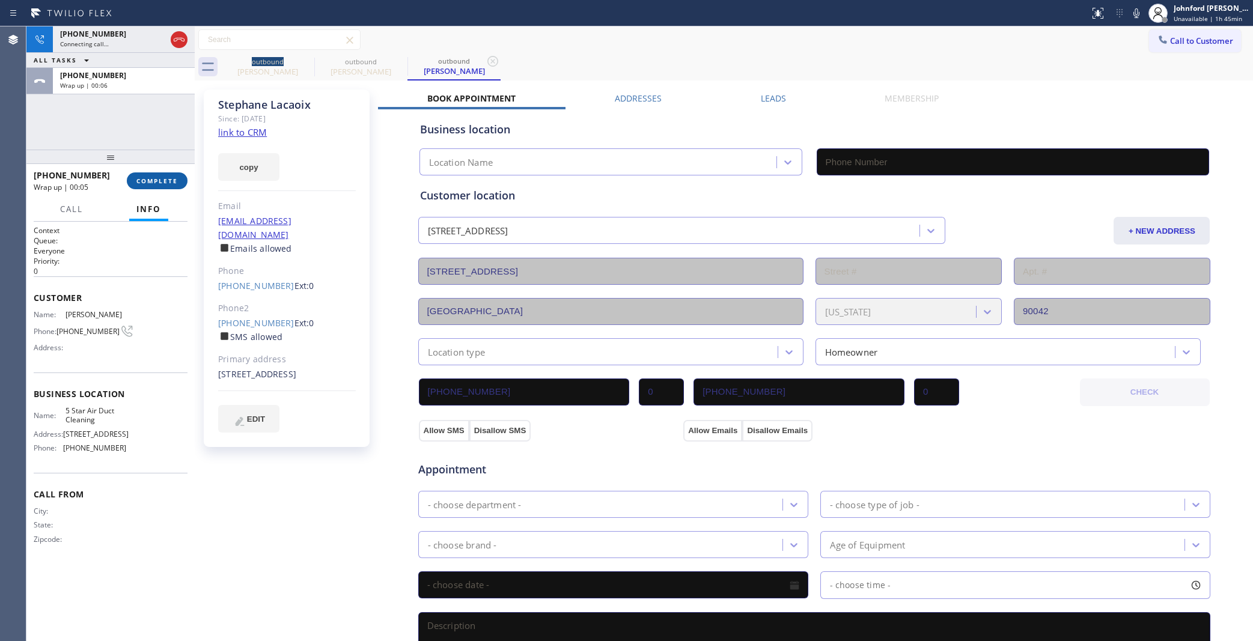
click at [159, 177] on span "COMPLETE" at bounding box center [156, 181] width 41 height 8
type input "[PHONE_NUMBER]"
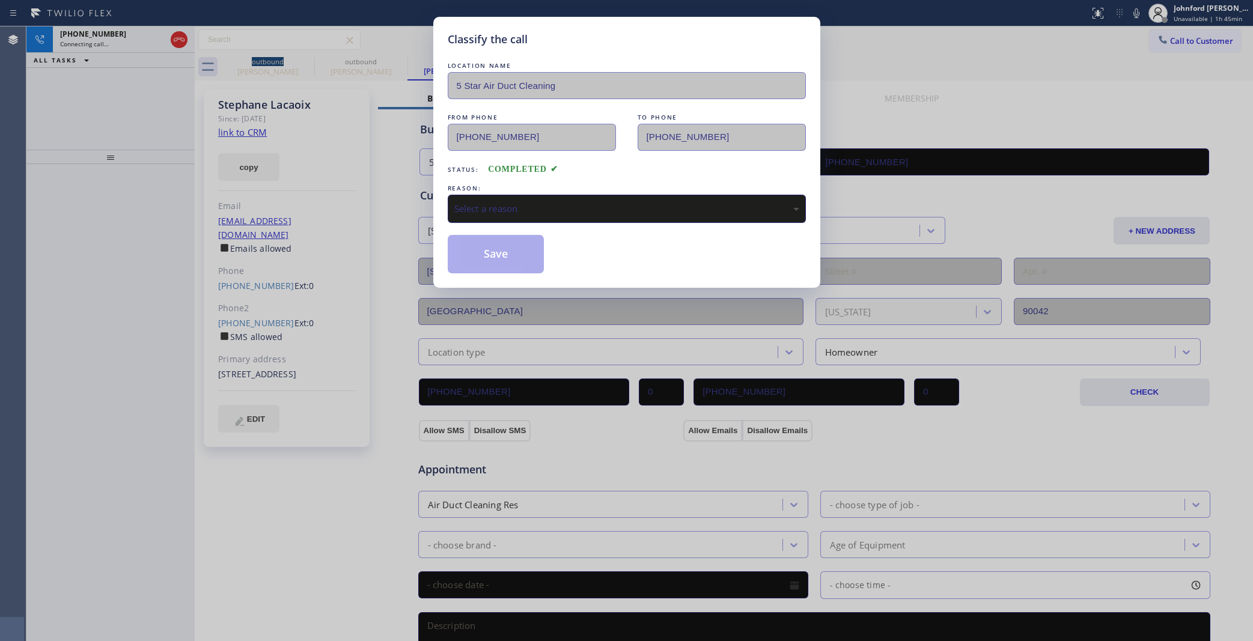
click at [484, 211] on div "Select a reason" at bounding box center [626, 209] width 345 height 14
click at [498, 246] on button "Save" at bounding box center [496, 254] width 97 height 38
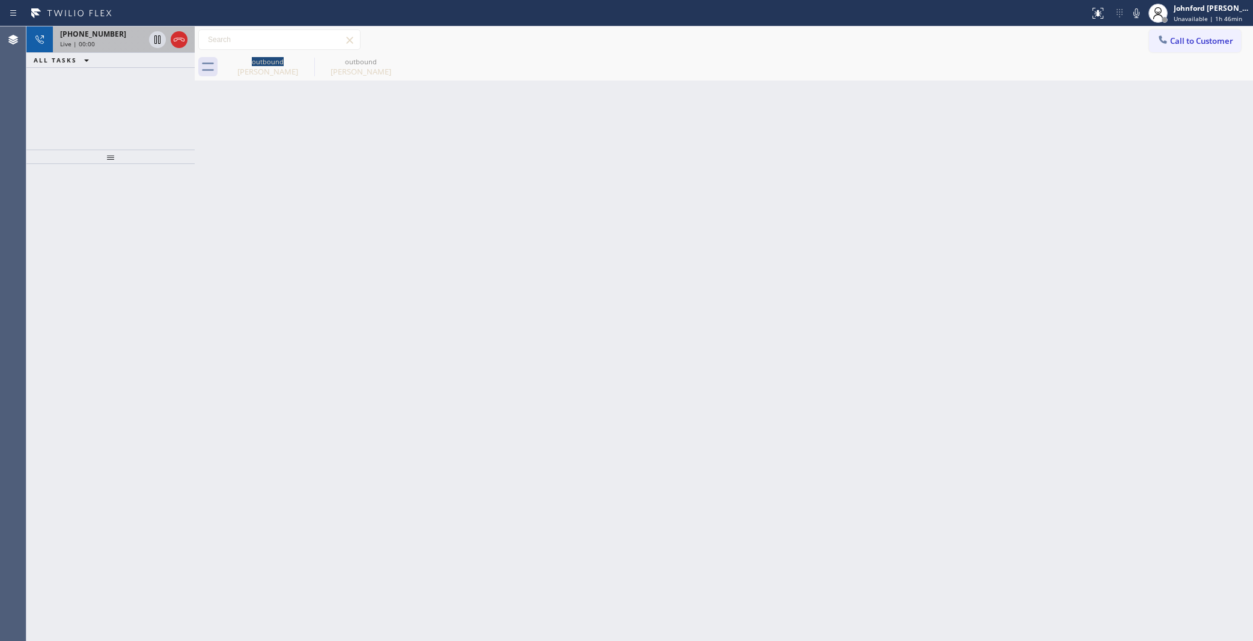
click at [106, 42] on div "Live | 00:00" at bounding box center [102, 44] width 84 height 8
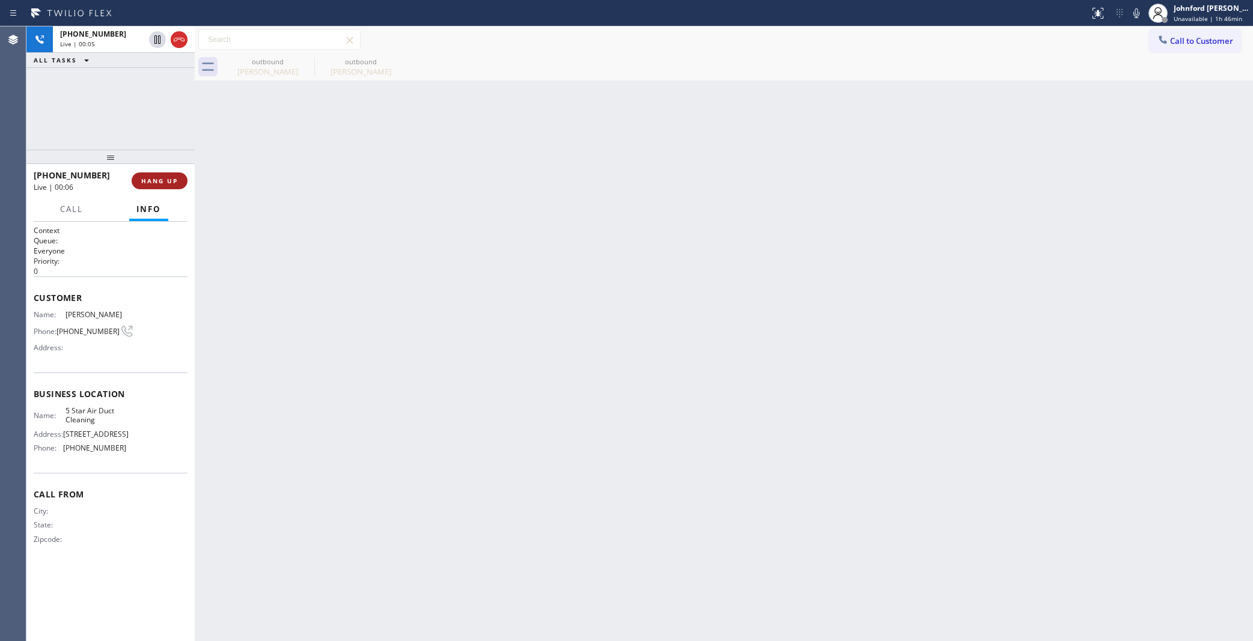
click at [187, 178] on div "+14157179377 Live | 00:06 HANG UP" at bounding box center [110, 181] width 168 height 34
click at [184, 178] on button "HANG UP" at bounding box center [160, 180] width 56 height 17
click at [163, 178] on span "COMPLETE" at bounding box center [156, 181] width 41 height 8
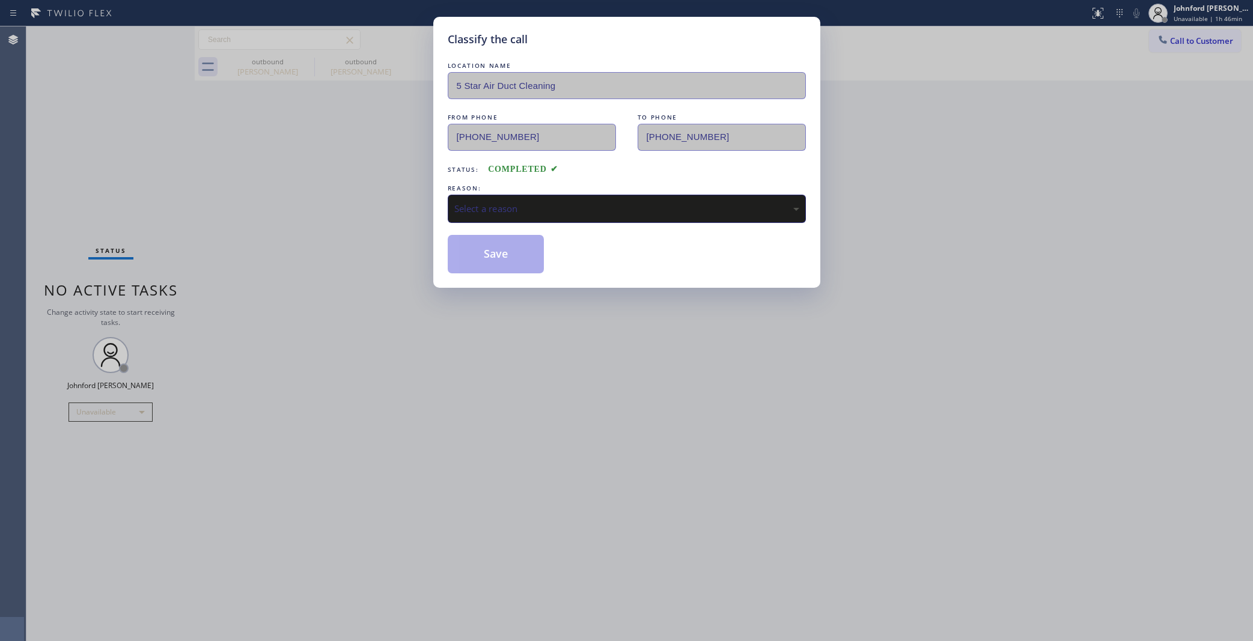
click at [515, 202] on div "Select a reason" at bounding box center [626, 209] width 345 height 14
click at [508, 255] on button "Save" at bounding box center [496, 254] width 97 height 38
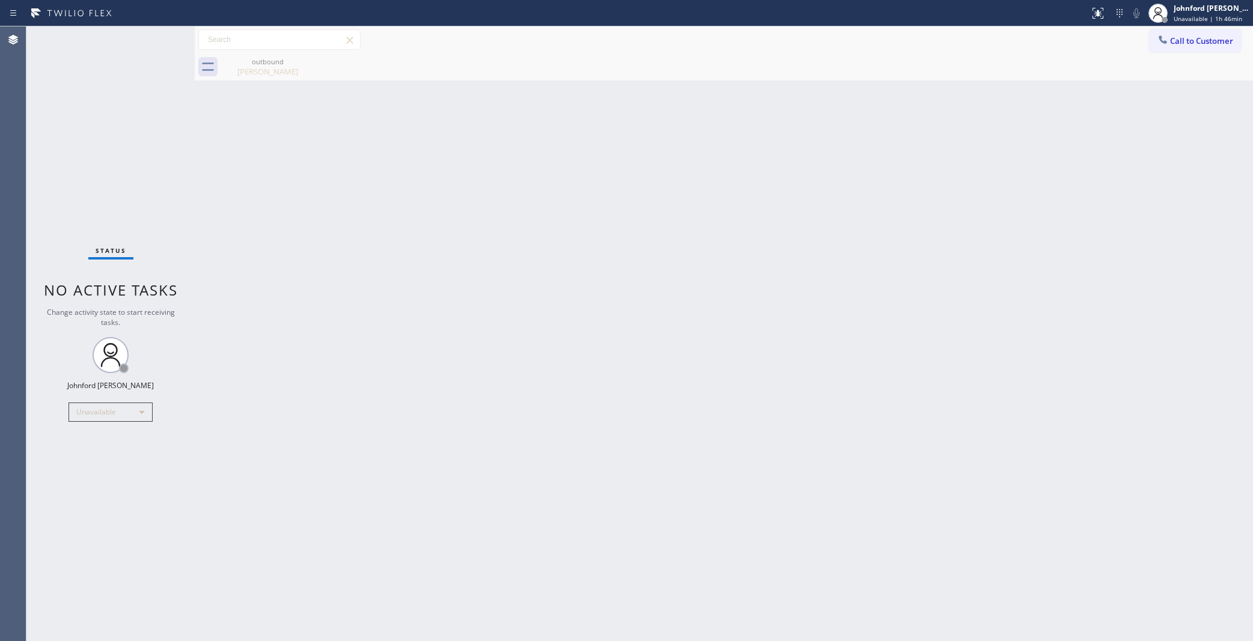
click at [1173, 49] on button "Call to Customer" at bounding box center [1195, 40] width 92 height 23
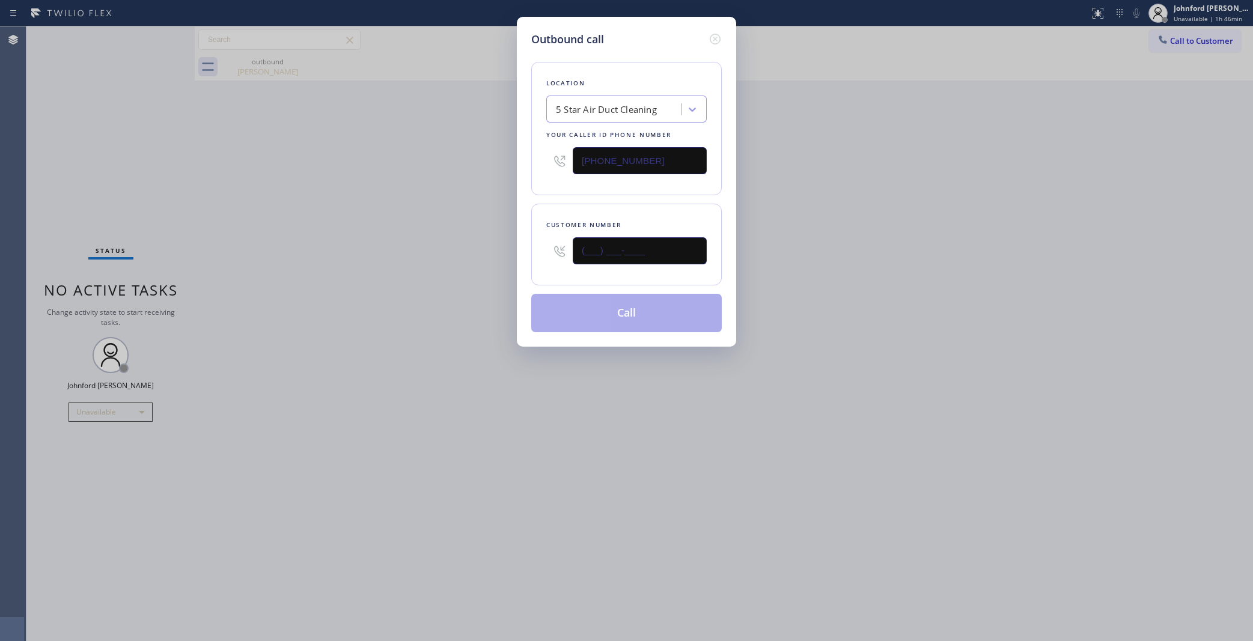
drag, startPoint x: 629, startPoint y: 241, endPoint x: 488, endPoint y: 256, distance: 141.4
click at [491, 256] on div "Outbound call Location 5 Star Air Duct Cleaning Your caller id phone number [PH…" at bounding box center [626, 320] width 1253 height 641
paste input "310) 386-3719"
type input "[PHONE_NUMBER]"
drag, startPoint x: 419, startPoint y: 254, endPoint x: 456, endPoint y: 228, distance: 44.9
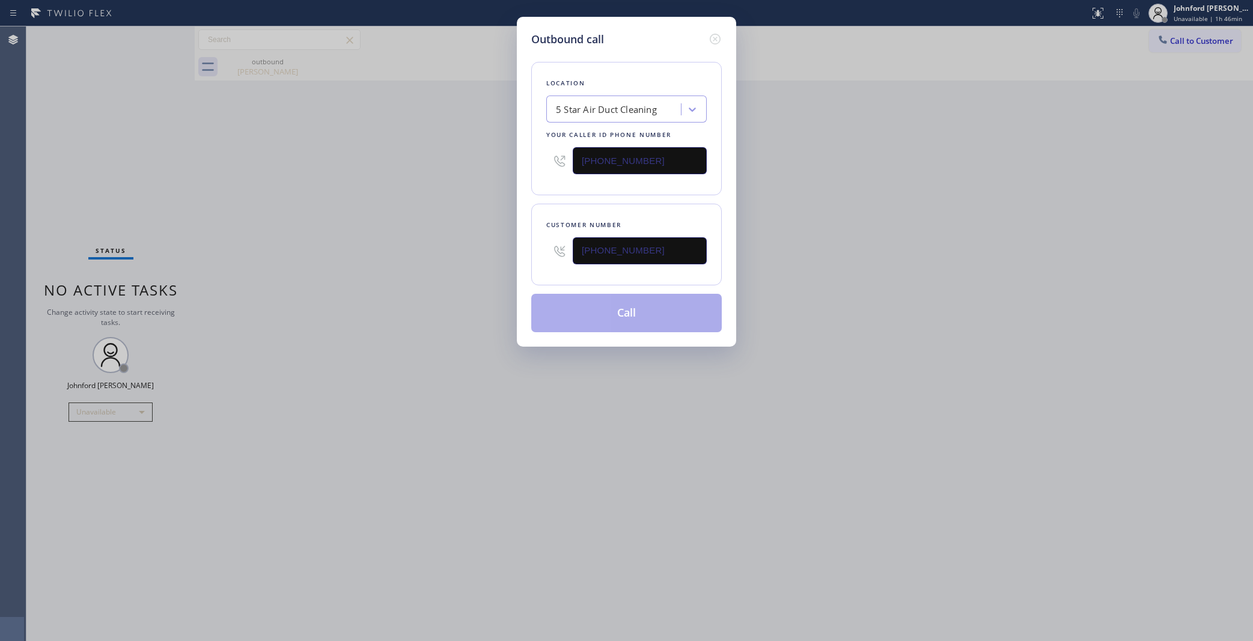
click at [418, 254] on div "Outbound call Location 5 Star Air Duct Cleaning Your caller id phone number (85…" at bounding box center [626, 320] width 1253 height 641
click at [624, 307] on button "Call" at bounding box center [626, 313] width 191 height 38
drag, startPoint x: 860, startPoint y: 194, endPoint x: 913, endPoint y: 100, distance: 108.5
click at [863, 191] on div "Outbound call Location 5 Star Air Duct Cleaning Your caller id phone number (85…" at bounding box center [626, 320] width 1253 height 641
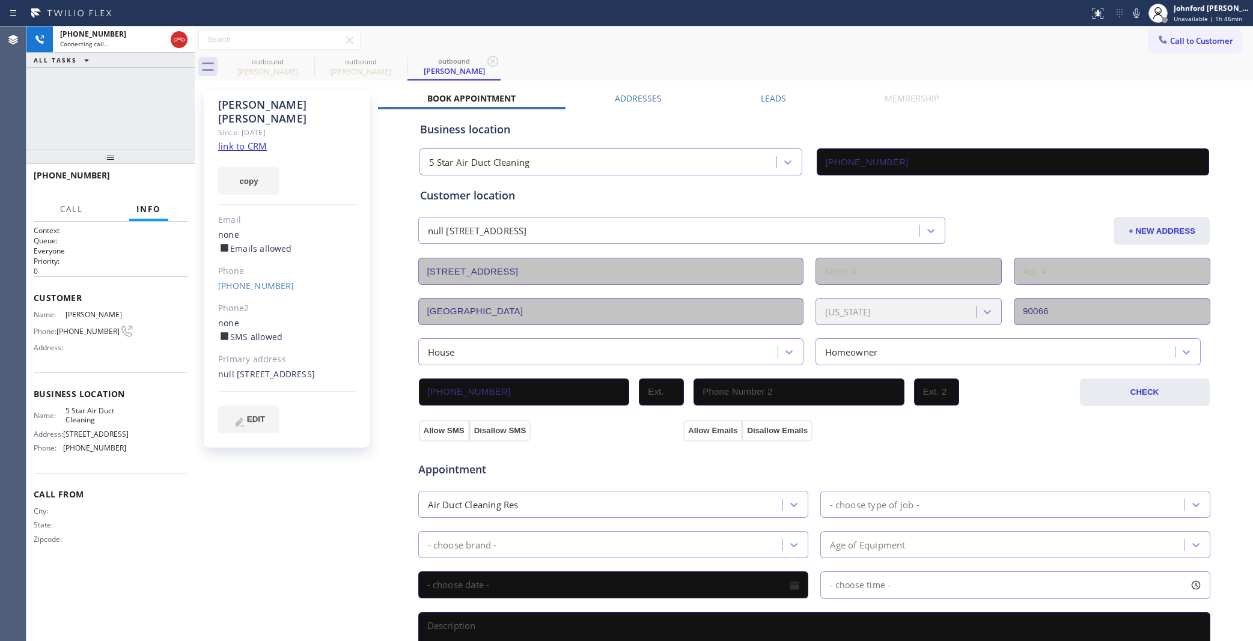
type input "[PHONE_NUMBER]"
click at [133, 176] on button "HANG UP" at bounding box center [160, 180] width 56 height 17
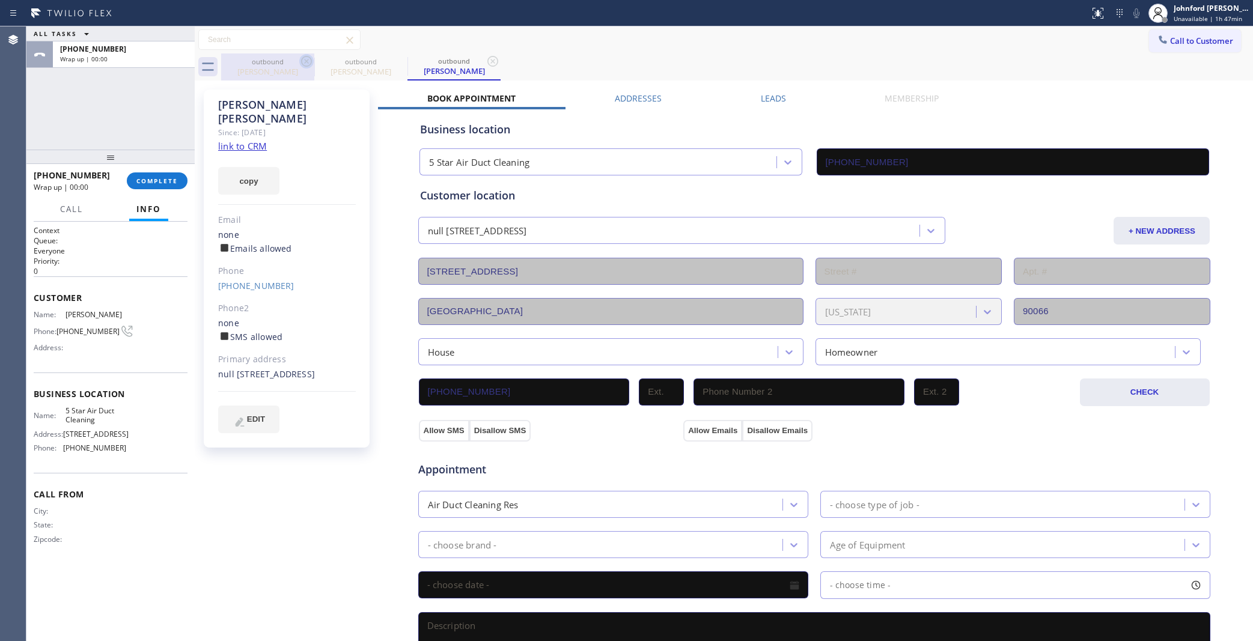
click at [307, 62] on icon at bounding box center [306, 61] width 11 height 11
click at [394, 62] on icon at bounding box center [399, 61] width 11 height 11
drag, startPoint x: 307, startPoint y: 62, endPoint x: 227, endPoint y: 128, distance: 104.2
click at [307, 62] on icon at bounding box center [306, 61] width 11 height 11
click at [307, 62] on div "outbound Lael Smith" at bounding box center [737, 66] width 1032 height 27
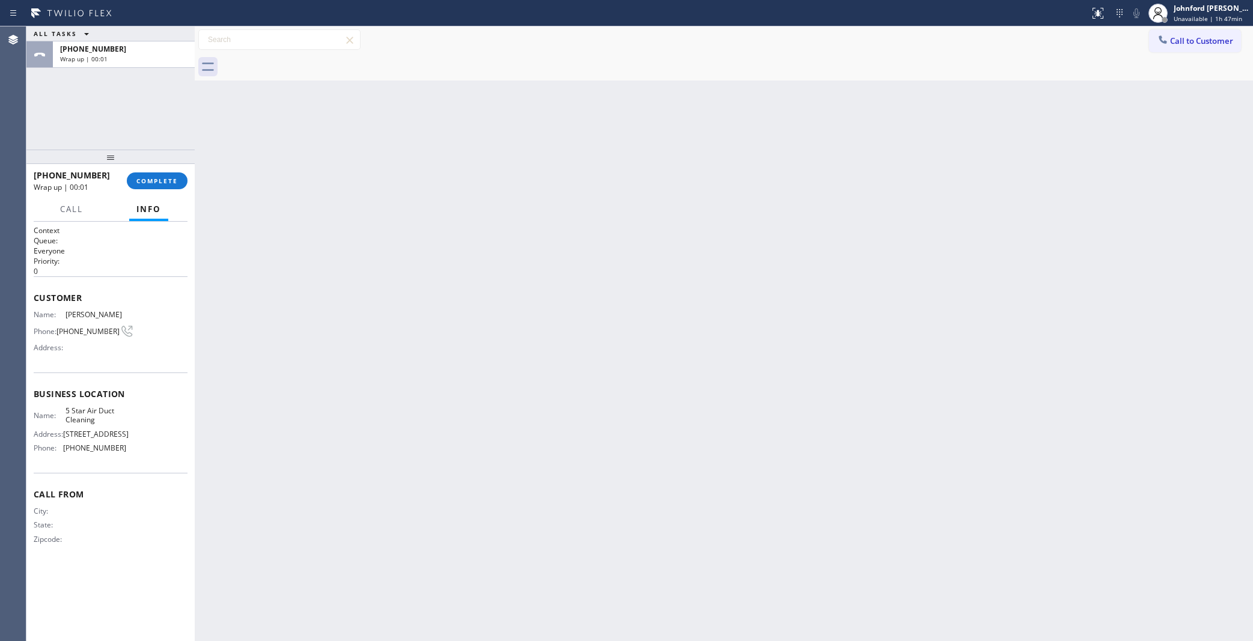
click at [175, 161] on div at bounding box center [110, 157] width 168 height 14
click at [169, 177] on span "COMPLETE" at bounding box center [156, 181] width 41 height 8
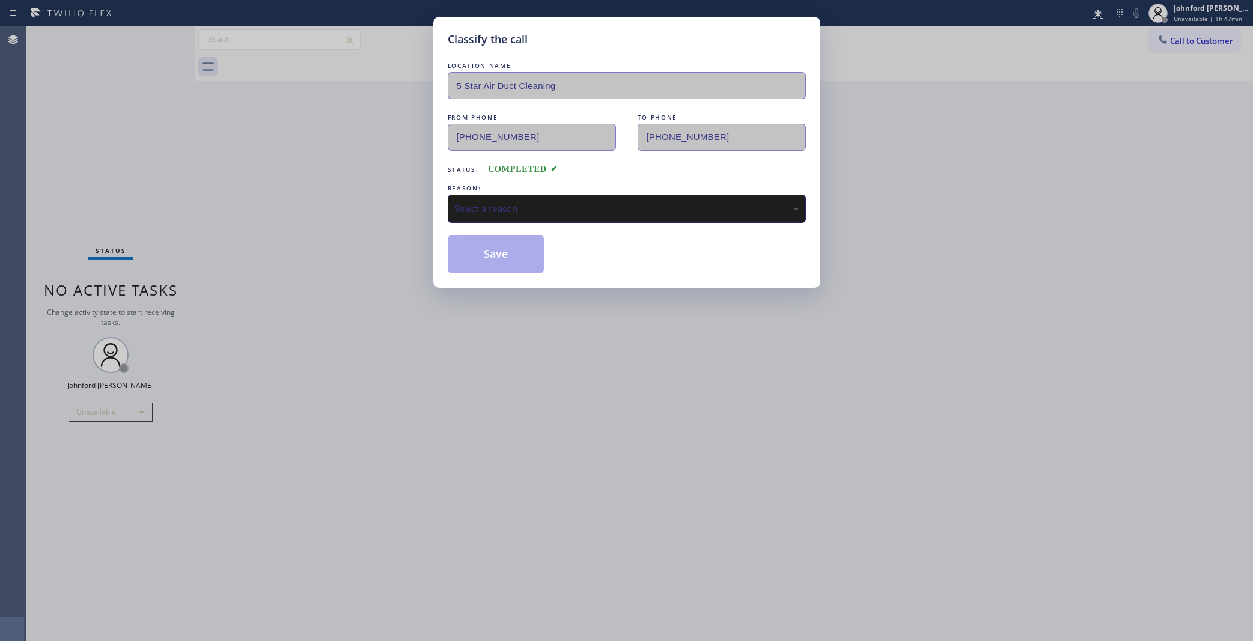
click at [518, 206] on div "Select a reason" at bounding box center [626, 209] width 345 height 14
click at [506, 247] on button "Save" at bounding box center [496, 254] width 97 height 38
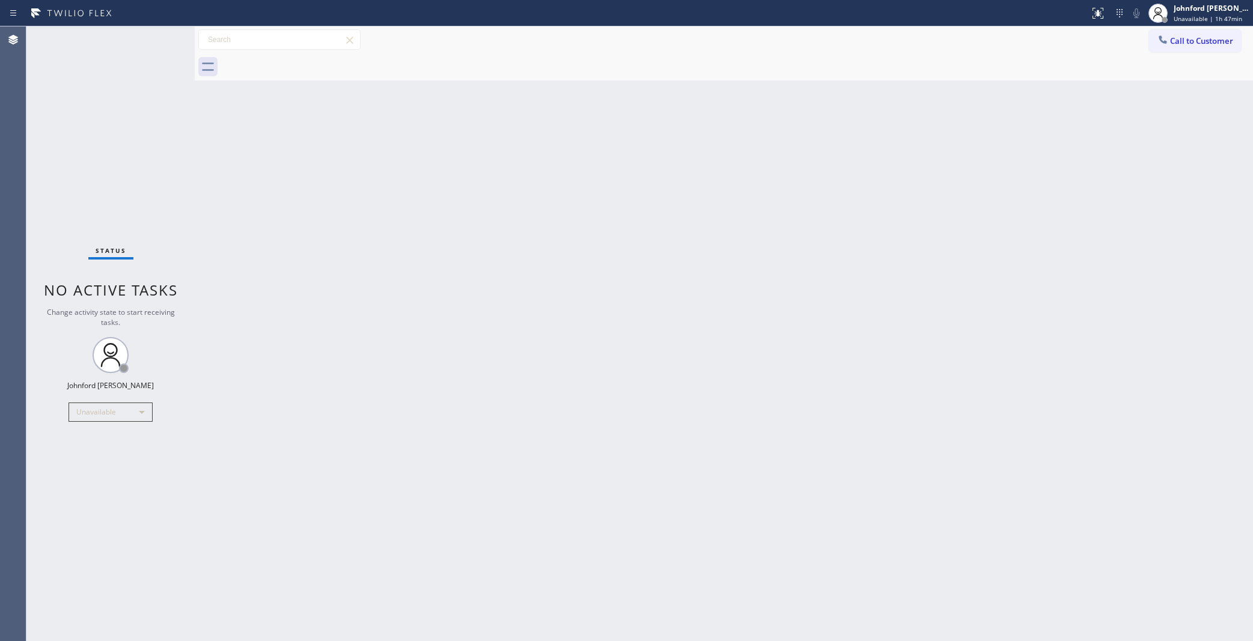
drag, startPoint x: 905, startPoint y: 128, endPoint x: 921, endPoint y: 120, distance: 17.5
click at [909, 127] on div "Back to Dashboard Change Sender ID Customers Technicians Select a contact Outbo…" at bounding box center [724, 333] width 1058 height 615
click at [1178, 40] on span "Call to Customer" at bounding box center [1201, 40] width 63 height 11
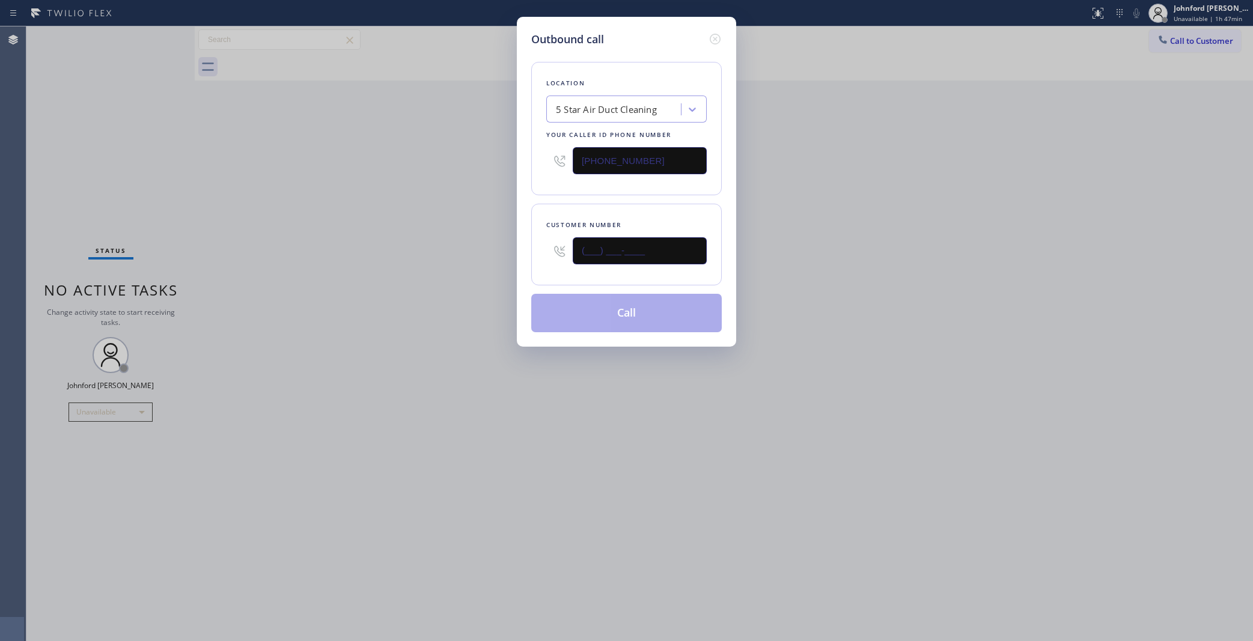
drag, startPoint x: 575, startPoint y: 251, endPoint x: 463, endPoint y: 251, distance: 111.8
click at [487, 251] on div "Outbound call Location 5 Star Air Duct Cleaning Your caller id phone number [PH…" at bounding box center [626, 320] width 1253 height 641
paste input "562) 704-0095"
type input "[PHONE_NUMBER]"
drag, startPoint x: 410, startPoint y: 234, endPoint x: 541, endPoint y: 294, distance: 144.1
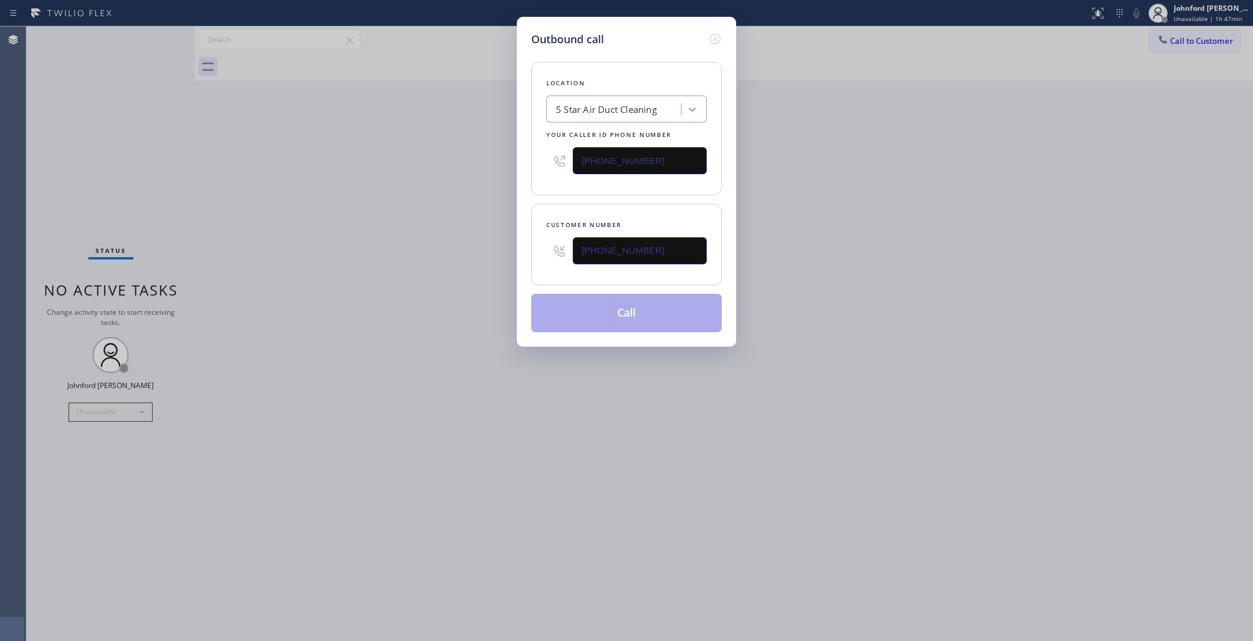
click at [416, 239] on div "Outbound call Location 5 Star Air Duct Cleaning Your caller id phone number (85…" at bounding box center [626, 320] width 1253 height 641
drag, startPoint x: 598, startPoint y: 313, endPoint x: 731, endPoint y: 230, distance: 157.4
click at [598, 311] on button "Call" at bounding box center [626, 313] width 191 height 38
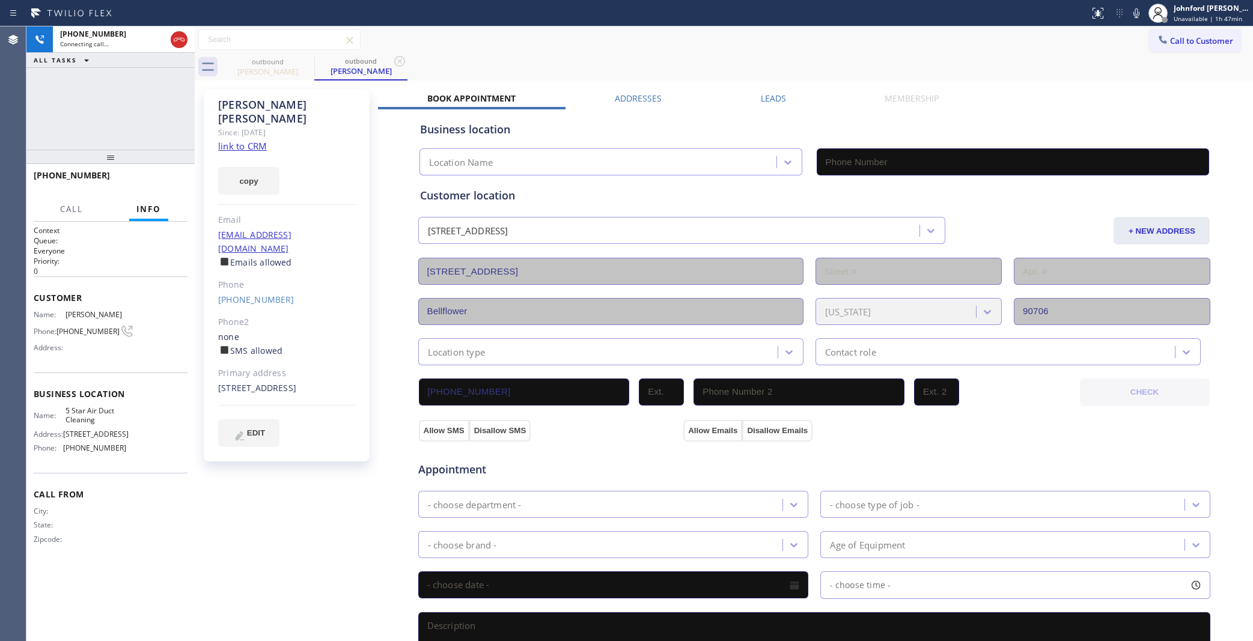
click at [233, 140] on link "link to CRM" at bounding box center [242, 146] width 49 height 12
type input "[PHONE_NUMBER]"
click at [175, 184] on span "HANG UP" at bounding box center [159, 181] width 37 height 8
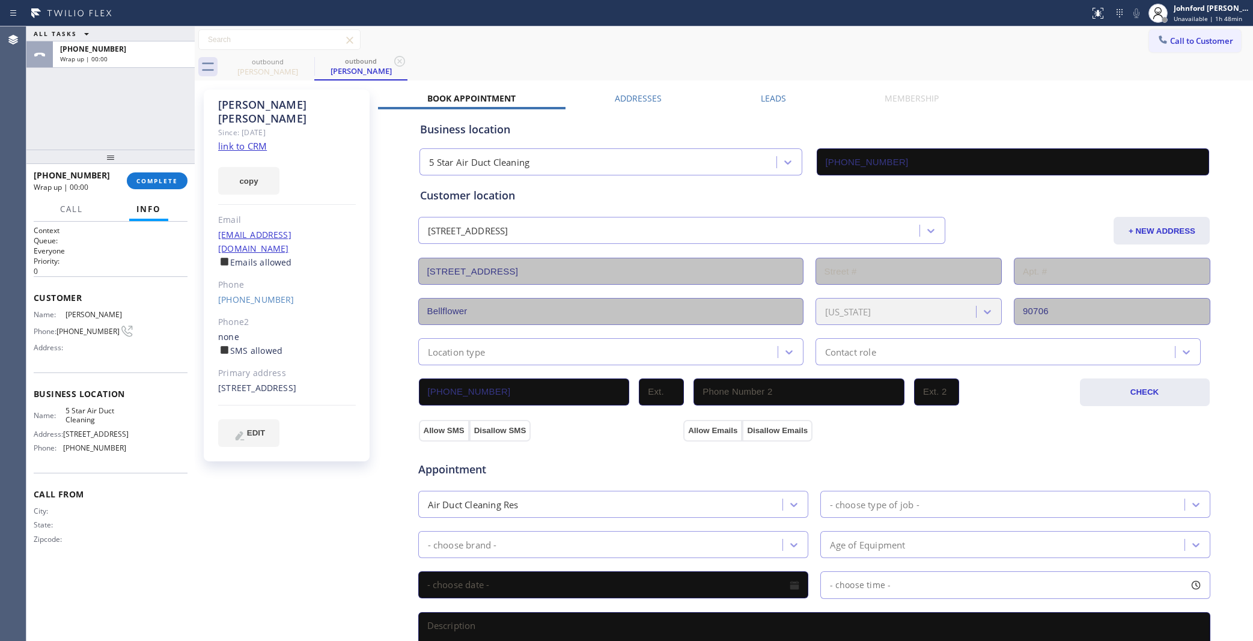
click at [101, 406] on span "5 Star Air Duct Cleaning" at bounding box center [96, 415] width 60 height 19
copy span "5 Star Air Duct Cleaning"
click at [163, 177] on span "COMPLETE" at bounding box center [156, 181] width 41 height 8
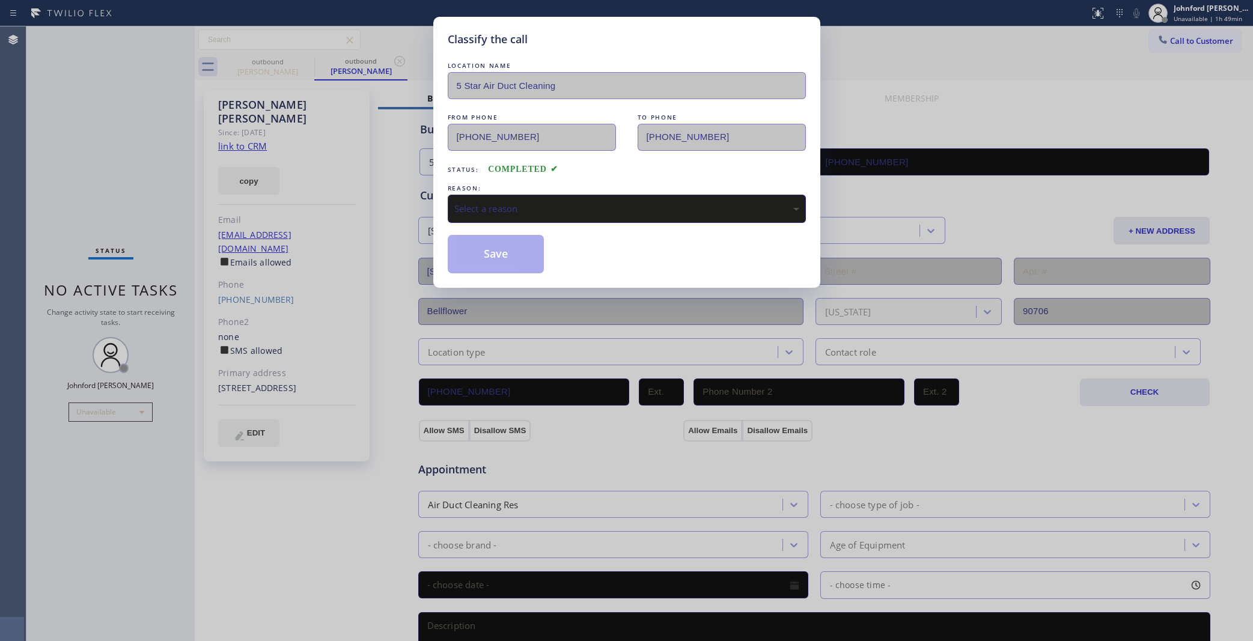
drag, startPoint x: 511, startPoint y: 198, endPoint x: 644, endPoint y: 217, distance: 134.1
click at [532, 202] on div "Select a reason" at bounding box center [626, 209] width 345 height 14
click at [510, 259] on button "Save" at bounding box center [496, 254] width 97 height 38
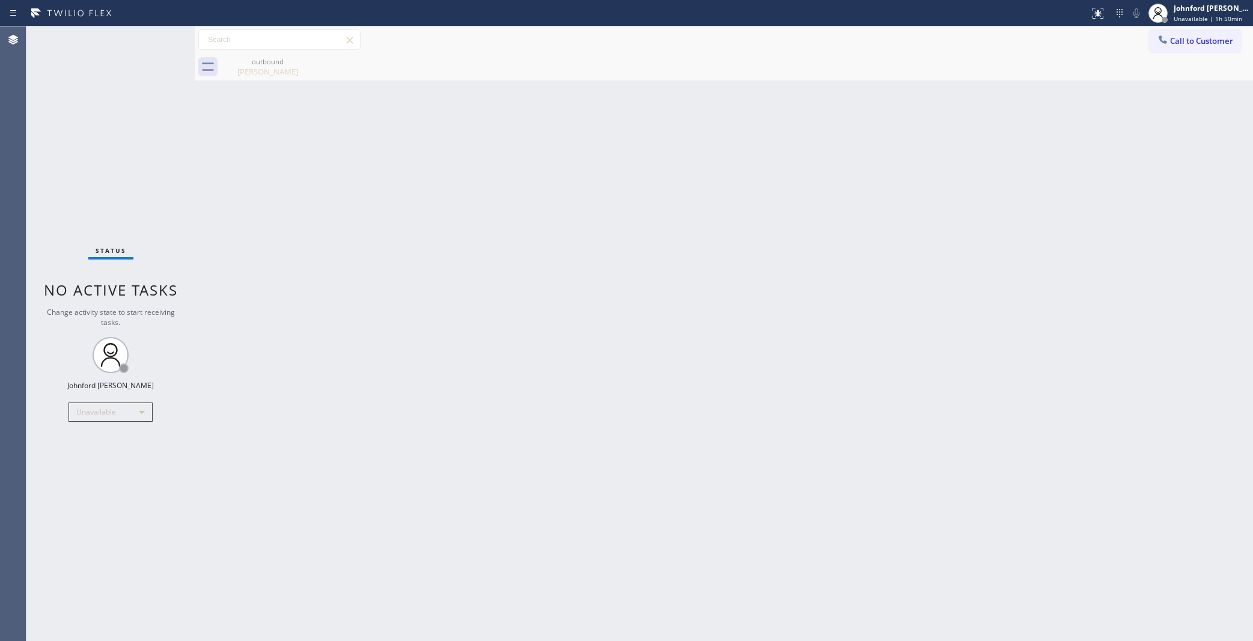
drag, startPoint x: 700, startPoint y: 207, endPoint x: 861, endPoint y: 154, distance: 169.7
click at [699, 206] on div "Back to Dashboard Change Sender ID Customers Technicians Select a contact Outbo…" at bounding box center [724, 333] width 1058 height 615
click at [1163, 42] on div "Call to Customer Outbound call Location 5 Star Air Duct Cleaning Your caller id…" at bounding box center [724, 39] width 1058 height 21
click at [1179, 41] on span "Call to Customer" at bounding box center [1201, 40] width 63 height 11
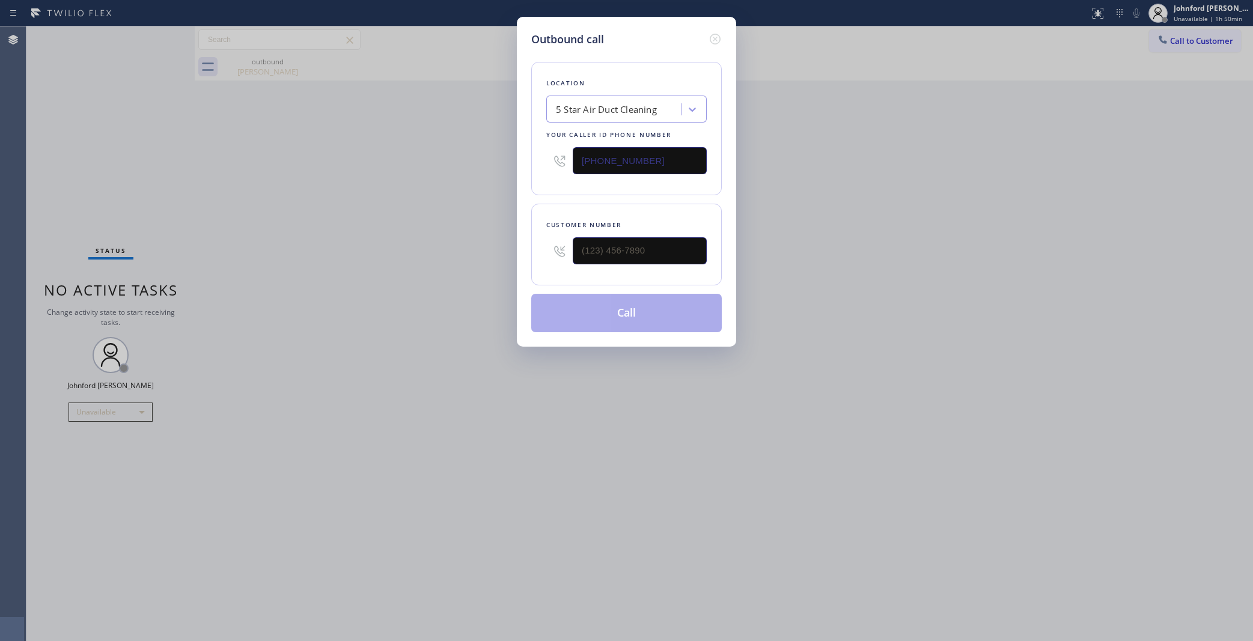
drag, startPoint x: 647, startPoint y: 150, endPoint x: 513, endPoint y: 156, distance: 134.7
click at [515, 156] on div "Outbound call Location 5 Star Air Duct Cleaning Your caller id phone number (85…" at bounding box center [626, 320] width 1253 height 641
paste input "6) 475-6498"
type input "[PHONE_NUMBER]"
drag, startPoint x: 646, startPoint y: 239, endPoint x: 440, endPoint y: 256, distance: 206.8
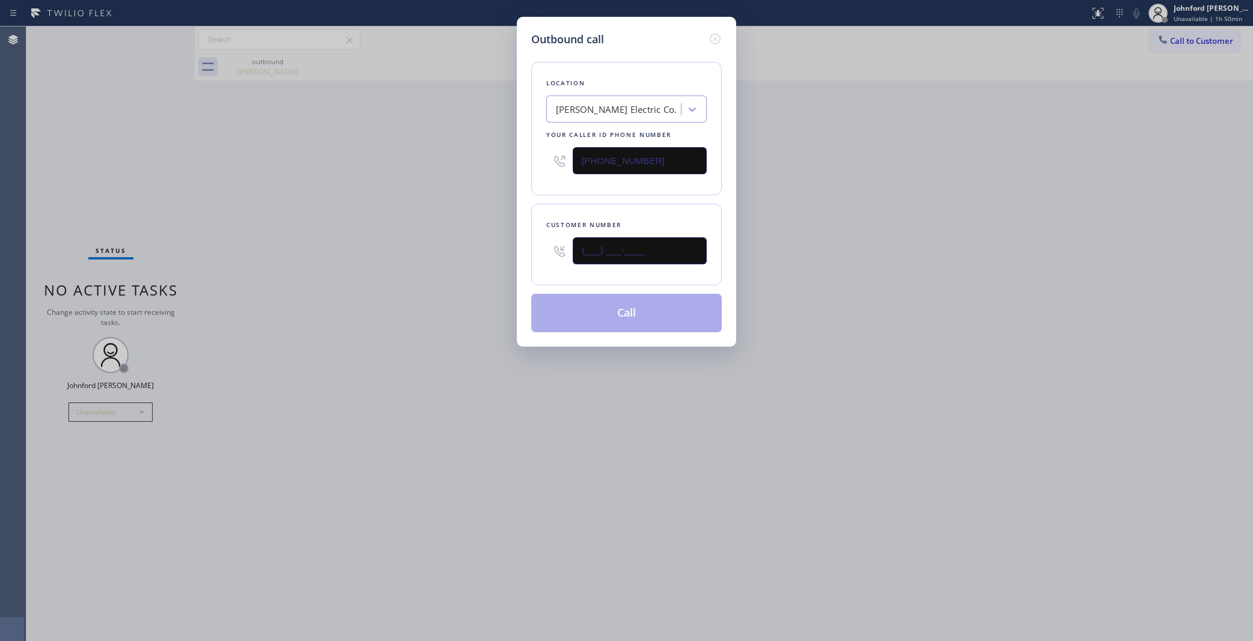
click at [461, 252] on div "Outbound call Location Hughes Electric Co. Your caller id phone number (856) 47…" at bounding box center [626, 320] width 1253 height 641
paste input "973) 524-2349"
type input "[PHONE_NUMBER]"
click at [431, 257] on div "Outbound call Location Hughes Electric Co. Your caller id phone number (856) 47…" at bounding box center [626, 320] width 1253 height 641
click at [591, 313] on button "Call" at bounding box center [626, 313] width 191 height 38
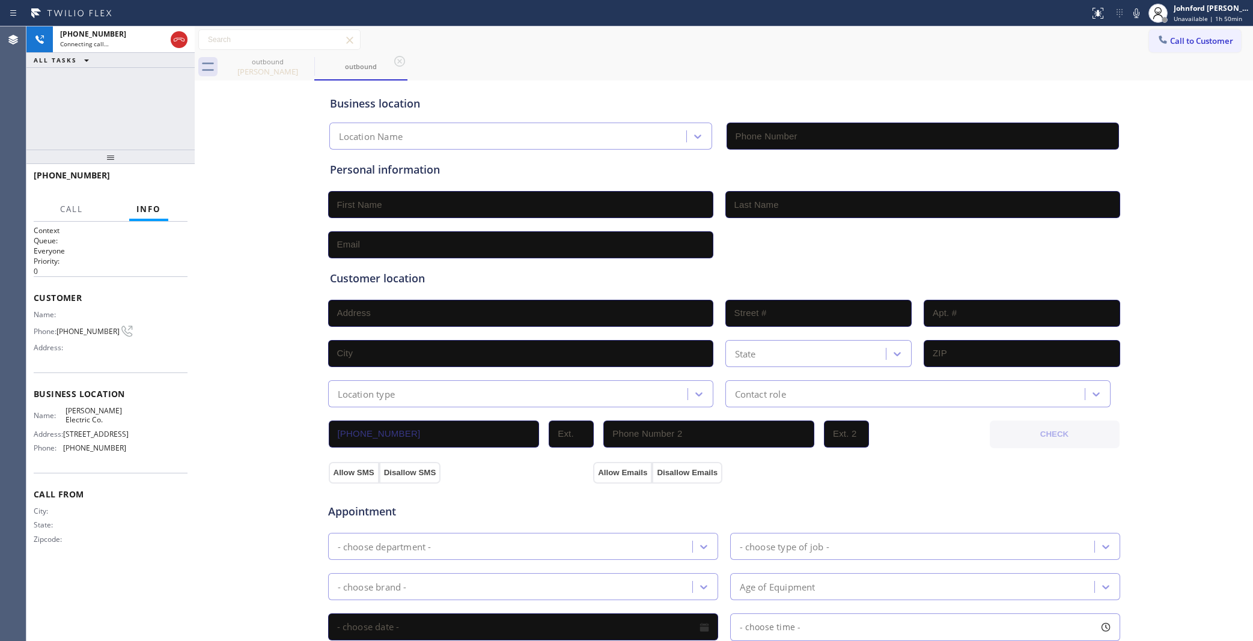
type input "[PHONE_NUMBER]"
click at [38, 121] on div "+19735242349 Live | 00:16 ALL TASKS ALL TASKS ACTIVE TASKS TASKS IN WRAP UP" at bounding box center [110, 87] width 168 height 123
click at [154, 184] on span "HANG UP" at bounding box center [159, 181] width 37 height 8
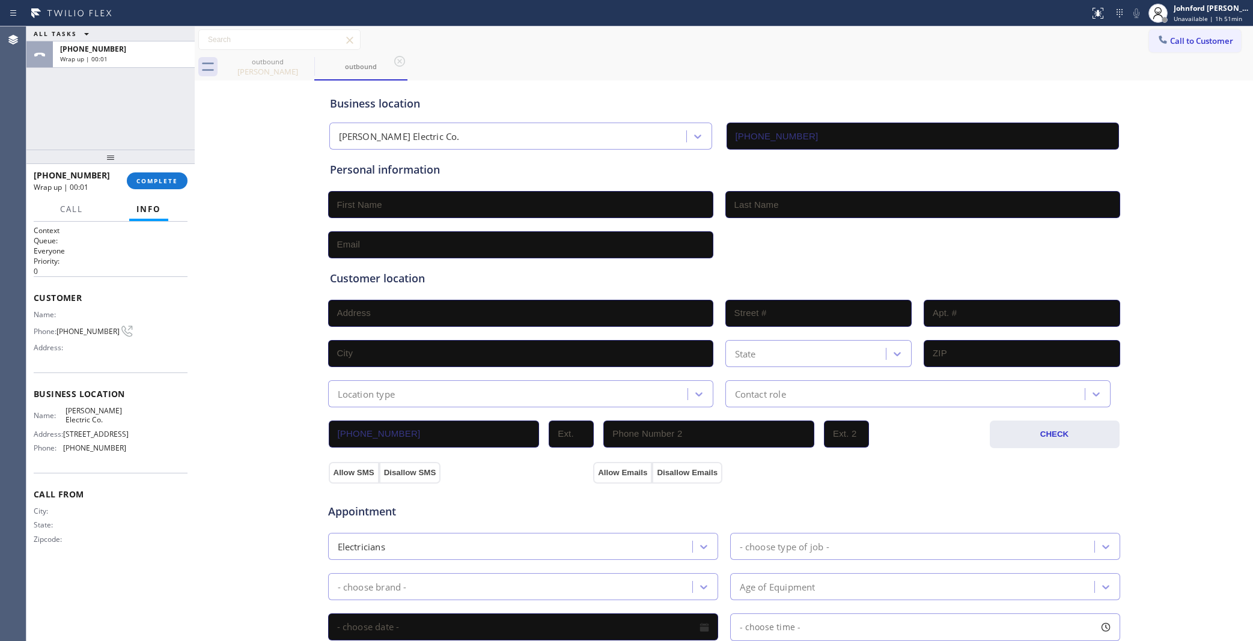
click at [83, 319] on div "Name: Phone: (973) 524-2349 Address:" at bounding box center [80, 333] width 93 height 47
click at [163, 135] on div "ALL TASKS ALL TASKS ACTIVE TASKS TASKS IN WRAP UP +19735242349 Wrap up | 00:03" at bounding box center [110, 87] width 168 height 123
click at [92, 327] on span "[PHONE_NUMBER]" at bounding box center [87, 331] width 63 height 9
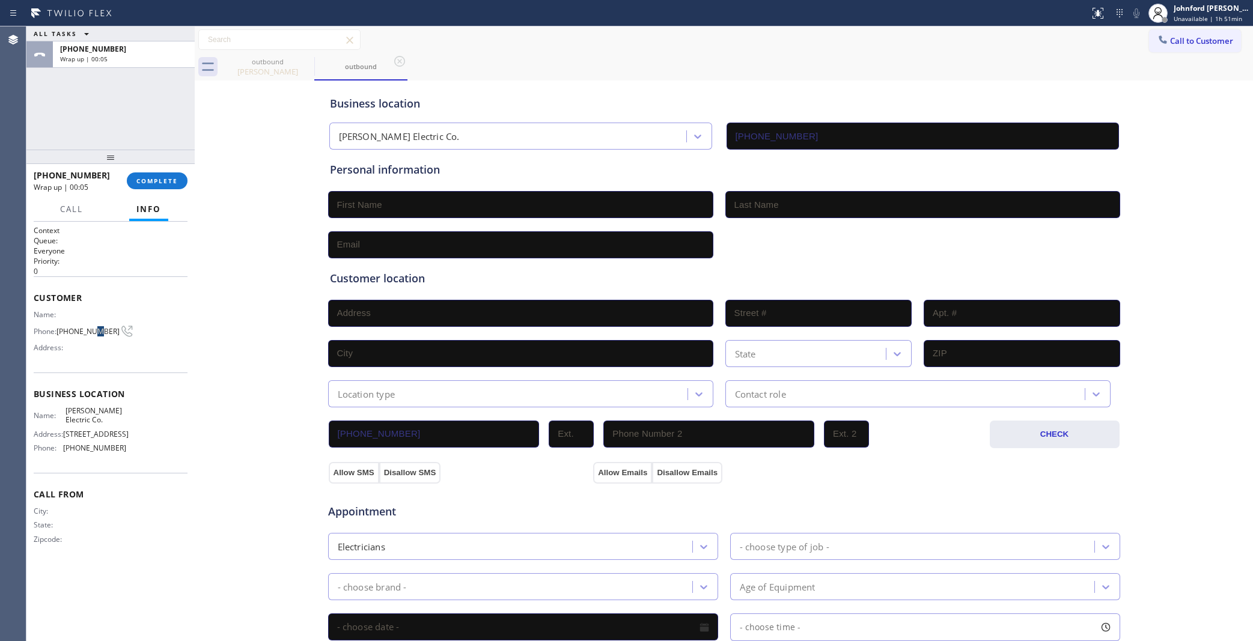
click at [92, 327] on span "[PHONE_NUMBER]" at bounding box center [87, 331] width 63 height 9
copy div "[PHONE_NUMBER]"
click at [1167, 39] on button "Call to Customer" at bounding box center [1195, 40] width 92 height 23
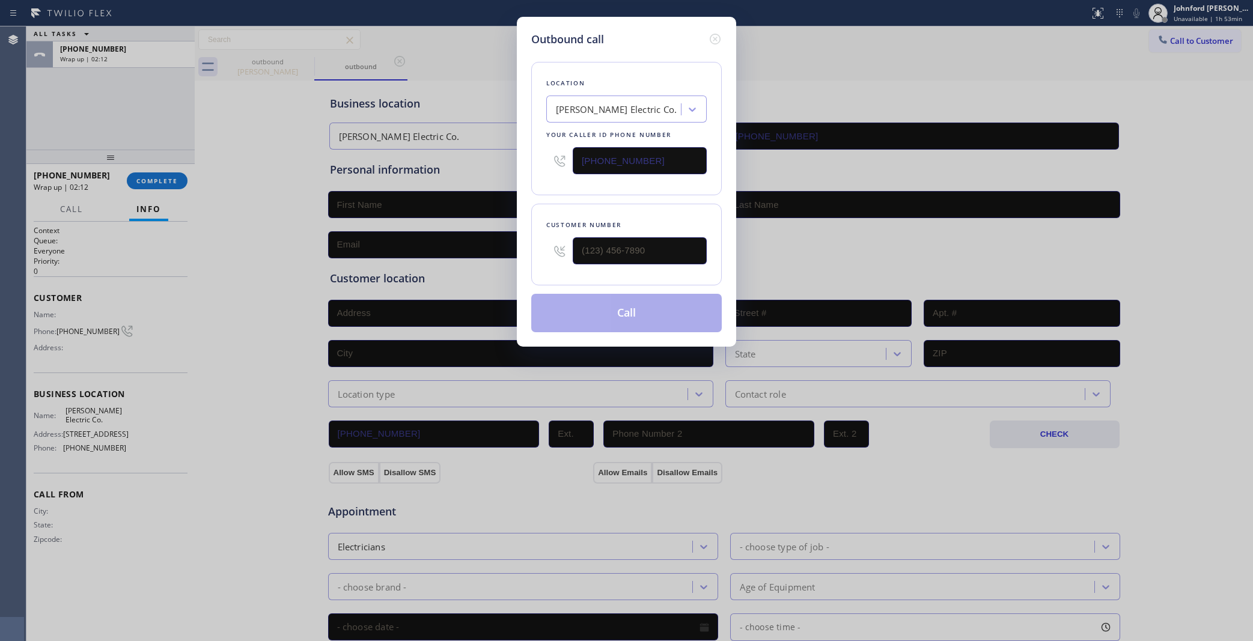
click at [711, 37] on icon at bounding box center [715, 39] width 14 height 14
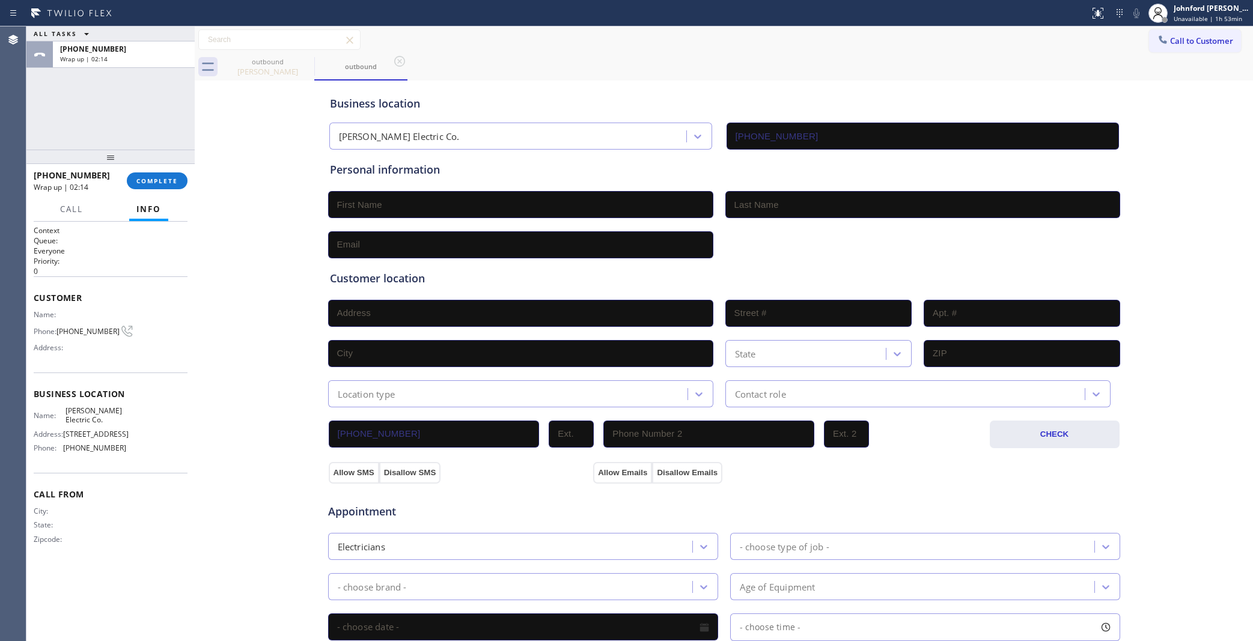
click at [85, 327] on span "[PHONE_NUMBER]" at bounding box center [87, 331] width 63 height 9
copy div "[PHONE_NUMBER]"
click at [169, 172] on button "COMPLETE" at bounding box center [157, 180] width 61 height 17
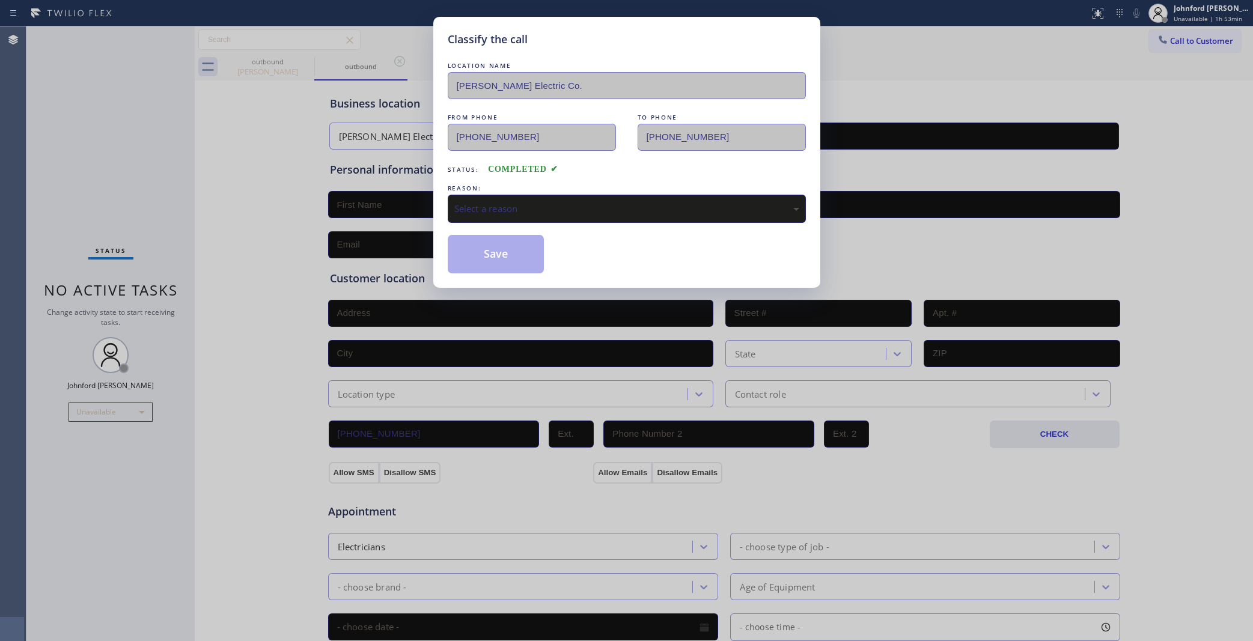
click at [506, 202] on div "Select a reason" at bounding box center [626, 209] width 345 height 14
drag, startPoint x: 502, startPoint y: 238, endPoint x: 931, endPoint y: 124, distance: 444.0
click at [502, 236] on button "Save" at bounding box center [496, 254] width 97 height 38
type input "[PHONE_NUMBER]"
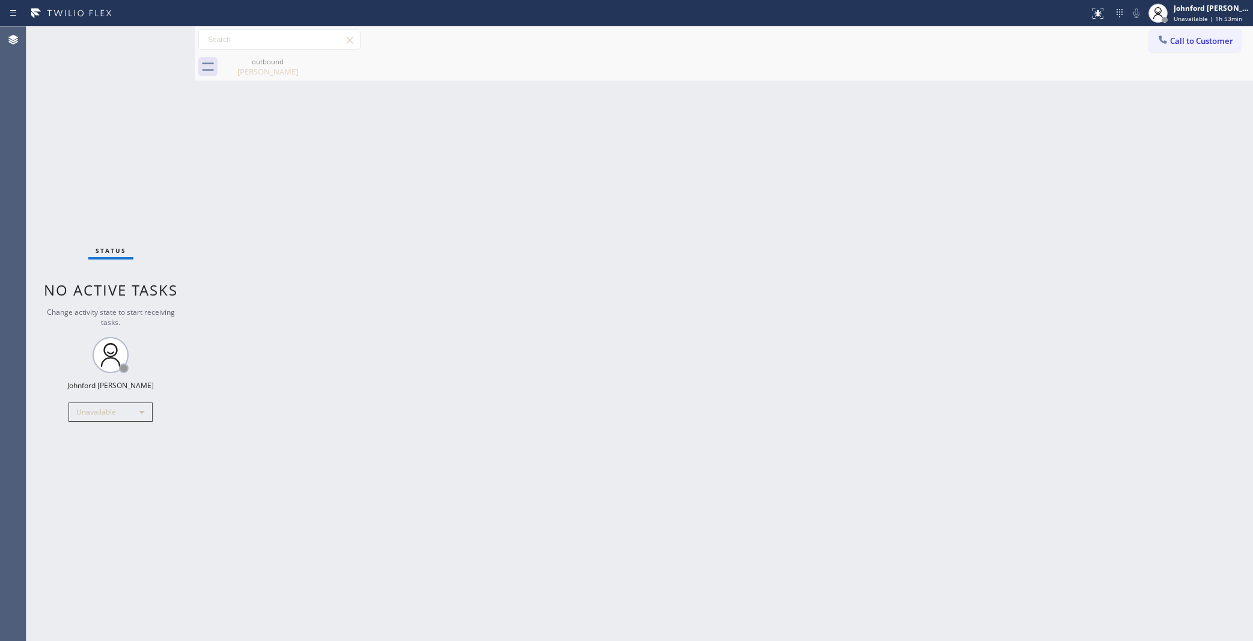
click at [1163, 40] on div "Classify the call LOCATION NAME 5 Star Air Duct Cleaning FROM PHONE (858) 800-3…" at bounding box center [639, 333] width 1227 height 615
click at [1163, 40] on icon at bounding box center [1163, 40] width 12 height 12
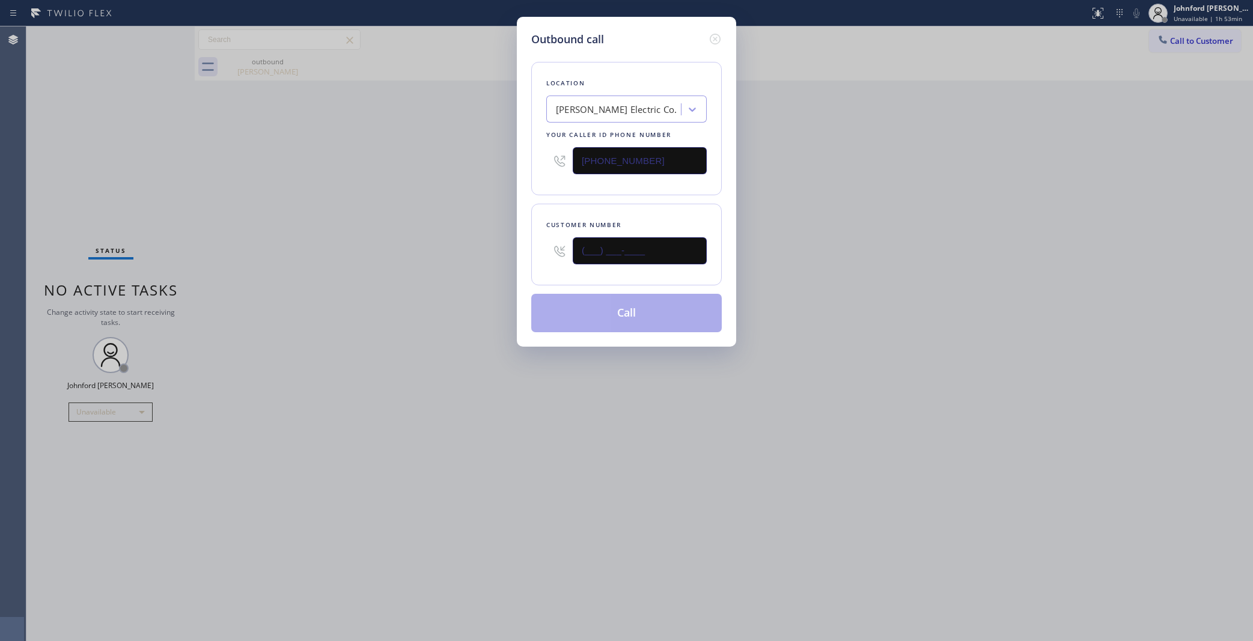
drag, startPoint x: 636, startPoint y: 266, endPoint x: 491, endPoint y: 275, distance: 145.1
click at [508, 272] on div "Outbound call Location Hughes Electric Co. Your caller id phone number (856) 47…" at bounding box center [626, 320] width 1253 height 641
paste input "973) 524-2349"
type input "[PHONE_NUMBER]"
click at [454, 282] on div "Outbound call Location Hughes Electric Co. Your caller id phone number (856) 47…" at bounding box center [626, 320] width 1253 height 641
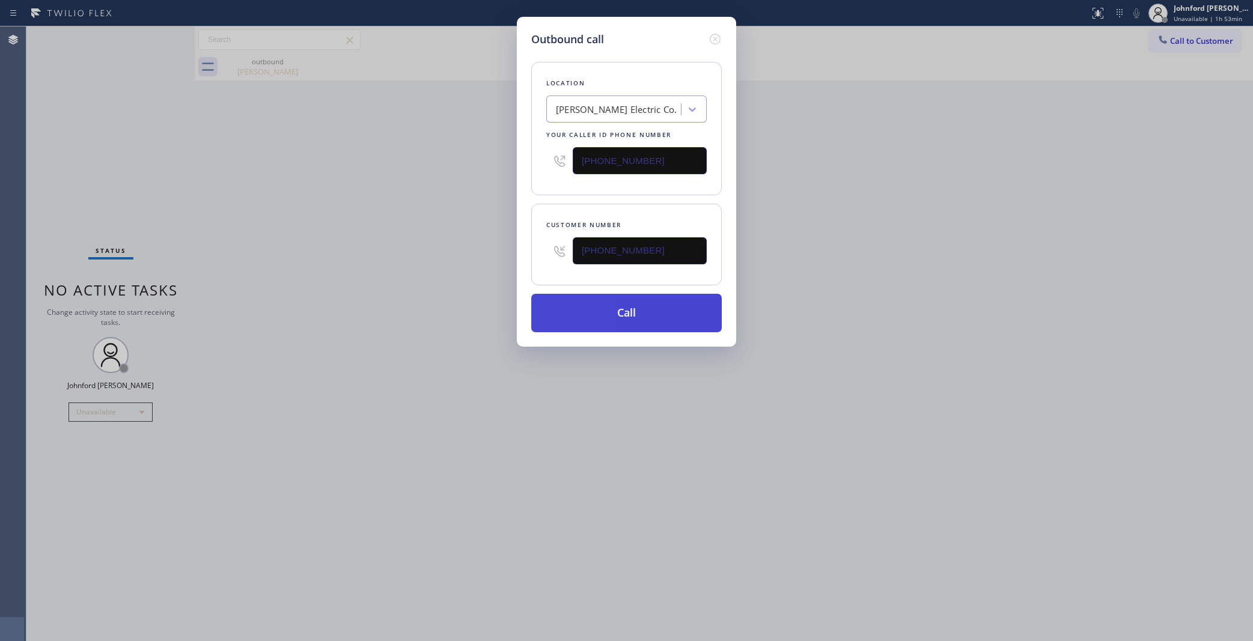
click at [590, 314] on button "Call" at bounding box center [626, 313] width 191 height 38
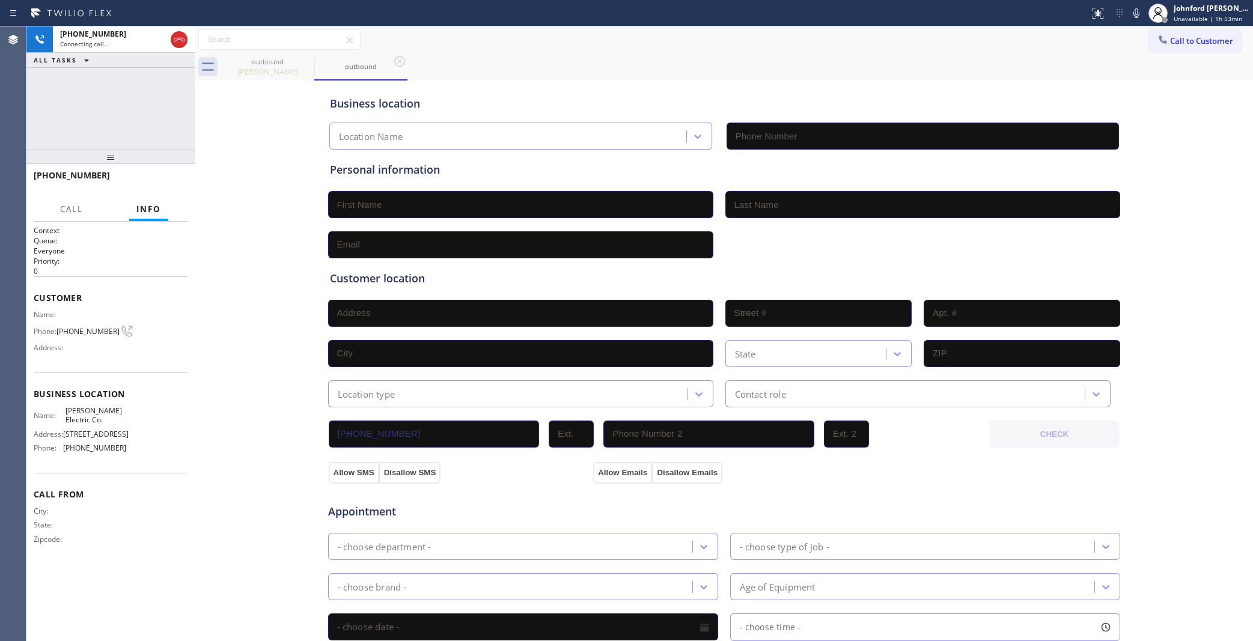
type input "[PHONE_NUMBER]"
click at [1130, 17] on icon at bounding box center [1136, 13] width 14 height 14
click at [710, 72] on div "outbound Ervin Custodio outbound" at bounding box center [737, 66] width 1032 height 27
click at [1128, 13] on div at bounding box center [1136, 13] width 17 height 14
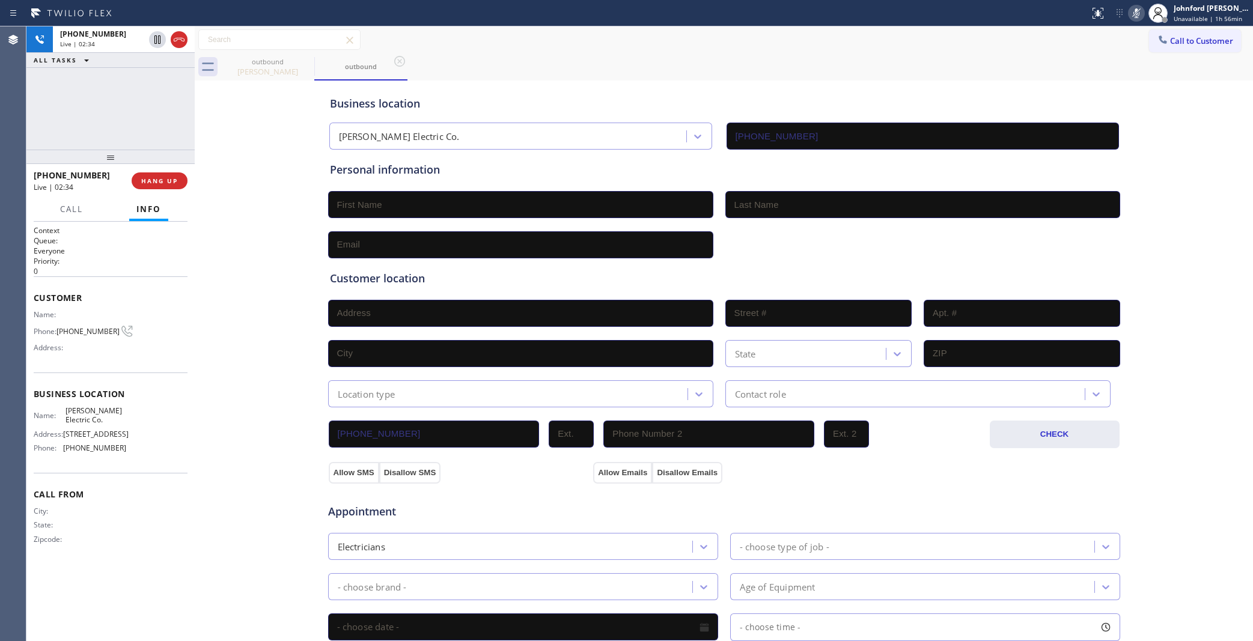
click at [1132, 13] on icon at bounding box center [1136, 13] width 14 height 14
click at [1037, 48] on div "Call to Customer Outbound call Location Hughes Electric Co. Your caller id phon…" at bounding box center [724, 39] width 1058 height 21
click at [270, 71] on div "Ervin Custodio" at bounding box center [267, 71] width 91 height 11
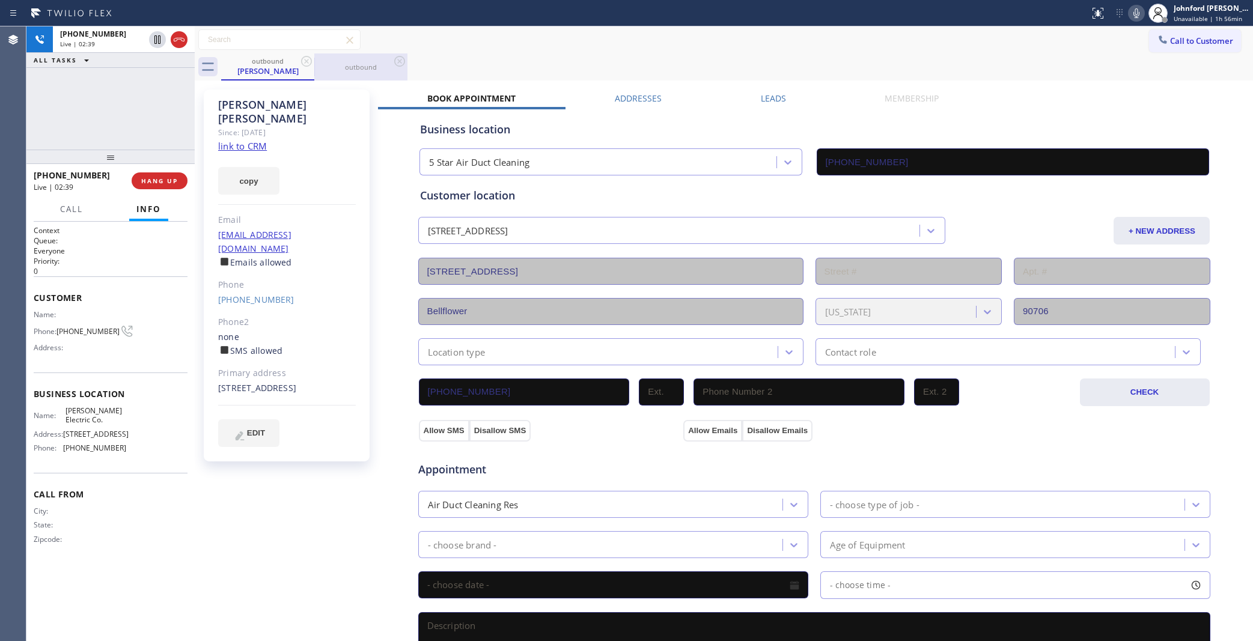
click at [368, 70] on div "outbound" at bounding box center [361, 67] width 91 height 9
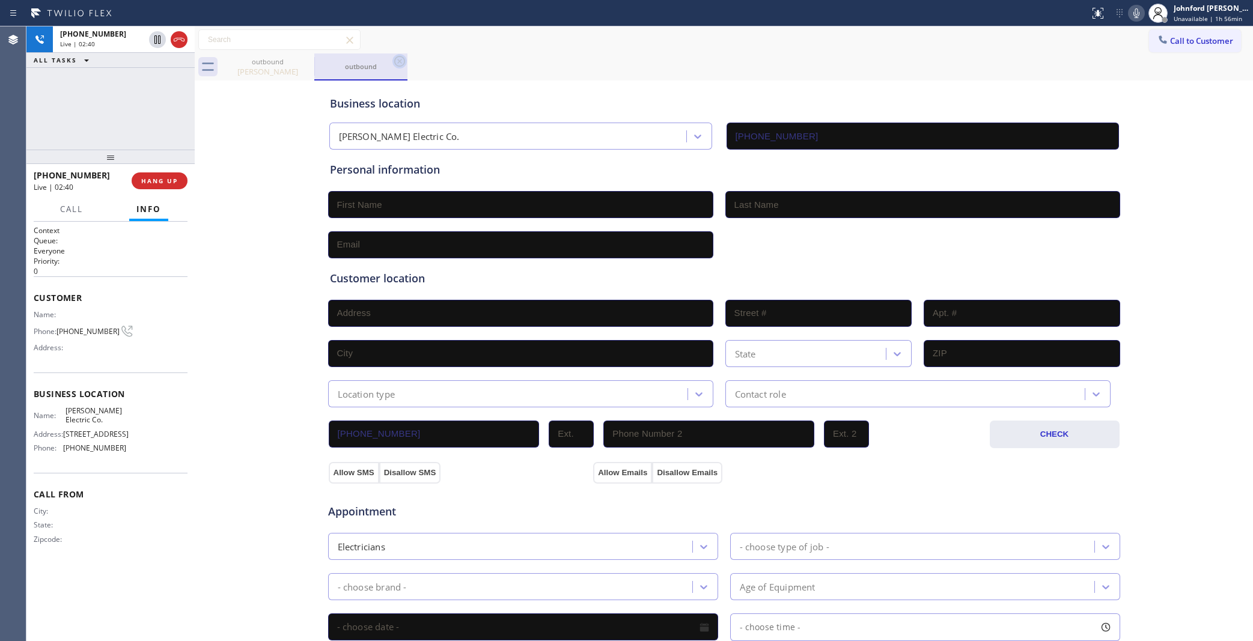
click at [401, 62] on icon at bounding box center [399, 61] width 14 height 14
type input "[PHONE_NUMBER]"
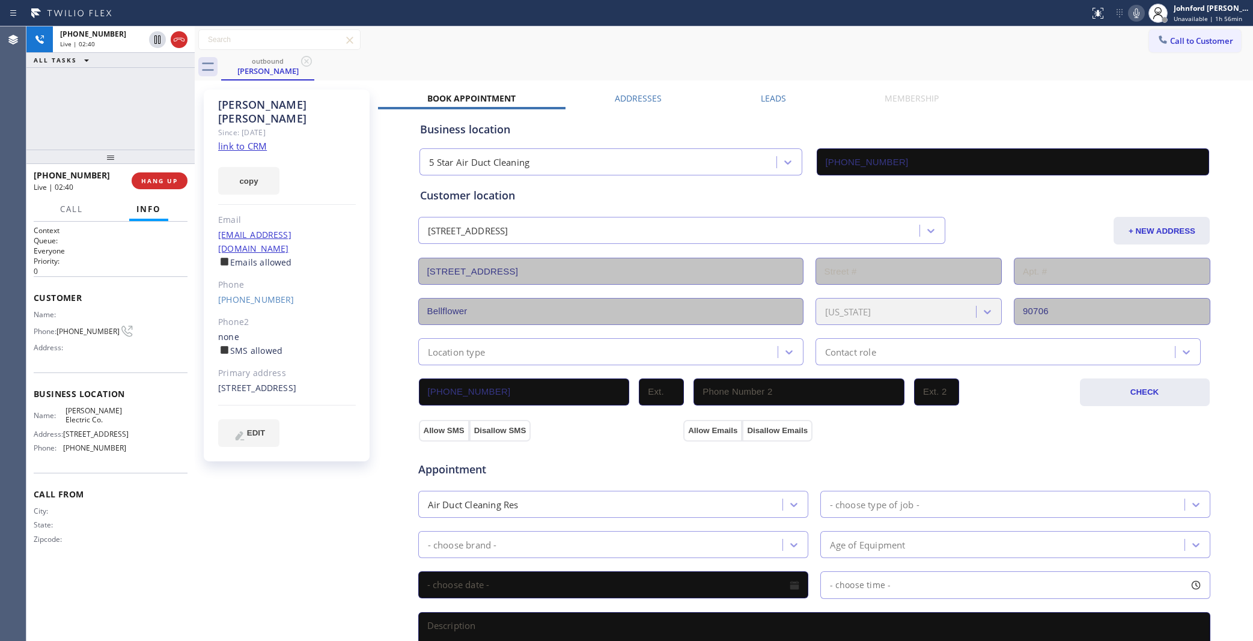
drag, startPoint x: 505, startPoint y: 62, endPoint x: 677, endPoint y: 55, distance: 172.6
click at [512, 61] on div "outbound Ervin Custodio" at bounding box center [737, 66] width 1032 height 27
click at [515, 49] on div "Call to Customer Outbound call Location Hughes Electric Co. Your caller id phon…" at bounding box center [724, 39] width 1058 height 21
click at [148, 64] on div "+19735242349 Wrap up | 00:02" at bounding box center [121, 54] width 137 height 26
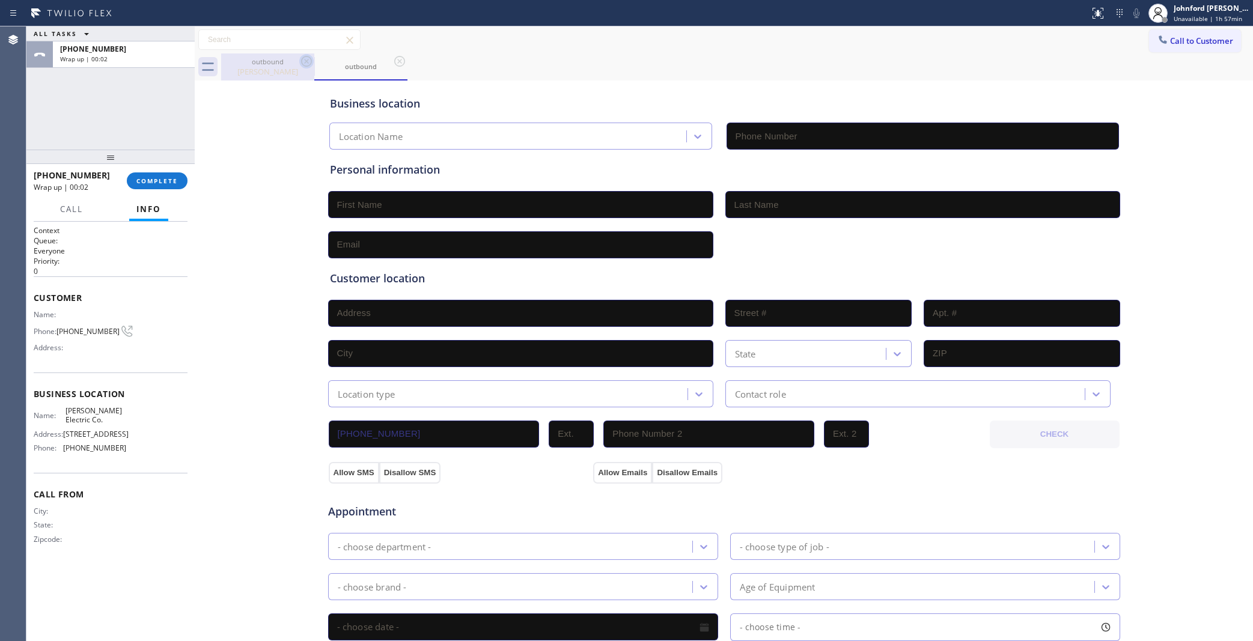
click at [308, 61] on icon at bounding box center [306, 61] width 14 height 14
type input "[PHONE_NUMBER]"
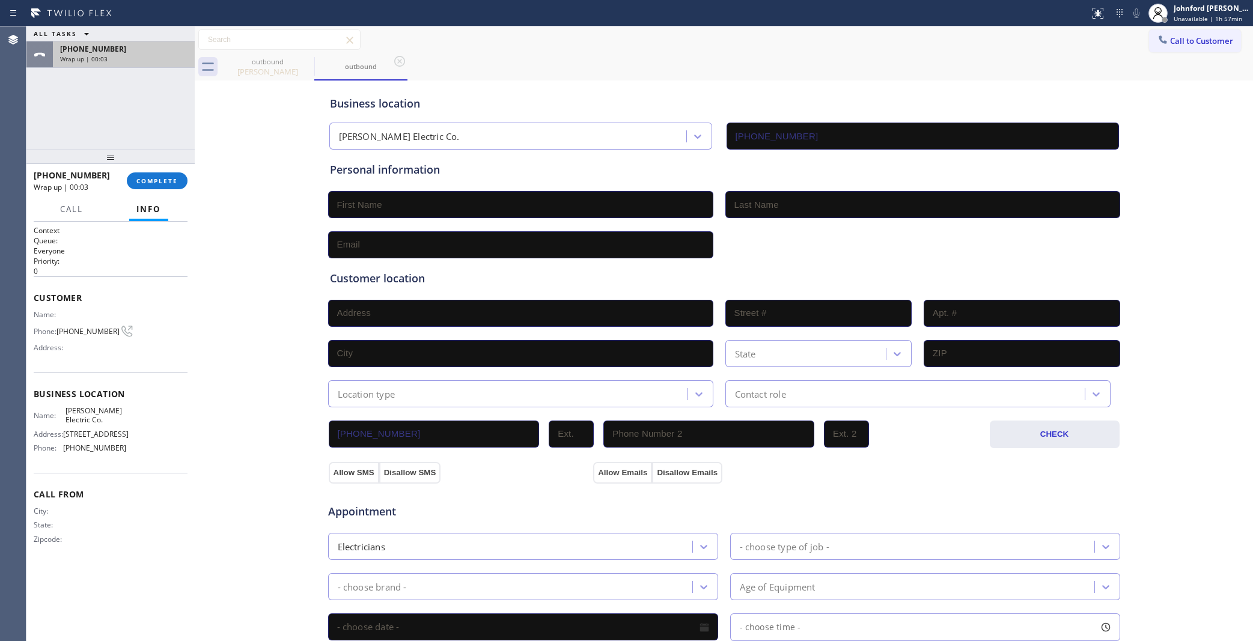
click at [123, 62] on div "Wrap up | 00:03" at bounding box center [123, 59] width 127 height 8
click at [948, 53] on div "outbound" at bounding box center [737, 66] width 1032 height 27
click at [523, 206] on input "text" at bounding box center [520, 204] width 385 height 27
paste input "Phil Refano"
type input "Phil"
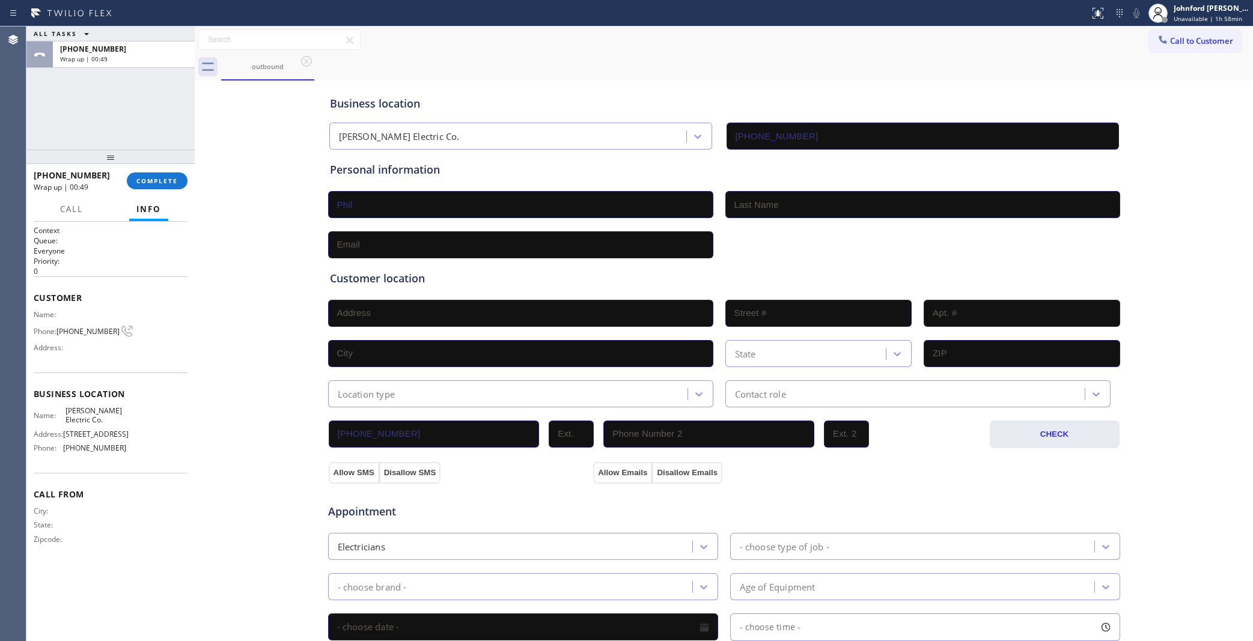
paste input "Refano"
type input "Refano"
type input "[EMAIL_ADDRESS][DOMAIN_NAME]"
drag, startPoint x: 500, startPoint y: 313, endPoint x: 347, endPoint y: 319, distance: 153.3
click at [495, 313] on input "text" at bounding box center [520, 313] width 385 height 27
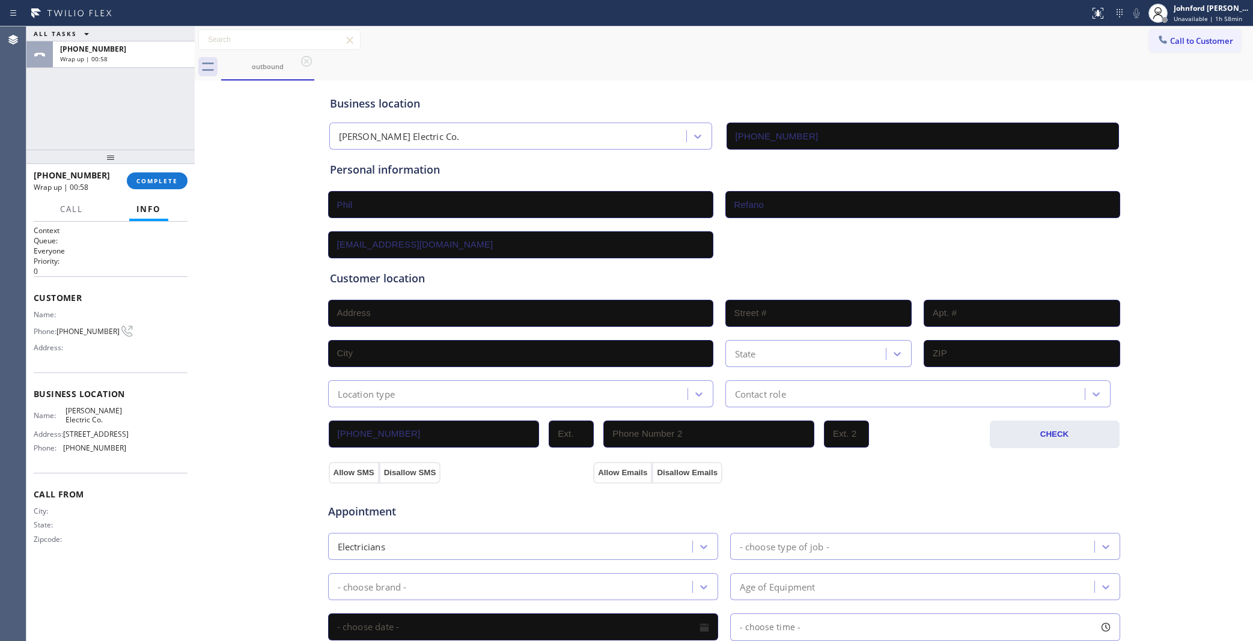
paste input "100 Huff Ln, Mickleton, NJ 08056"
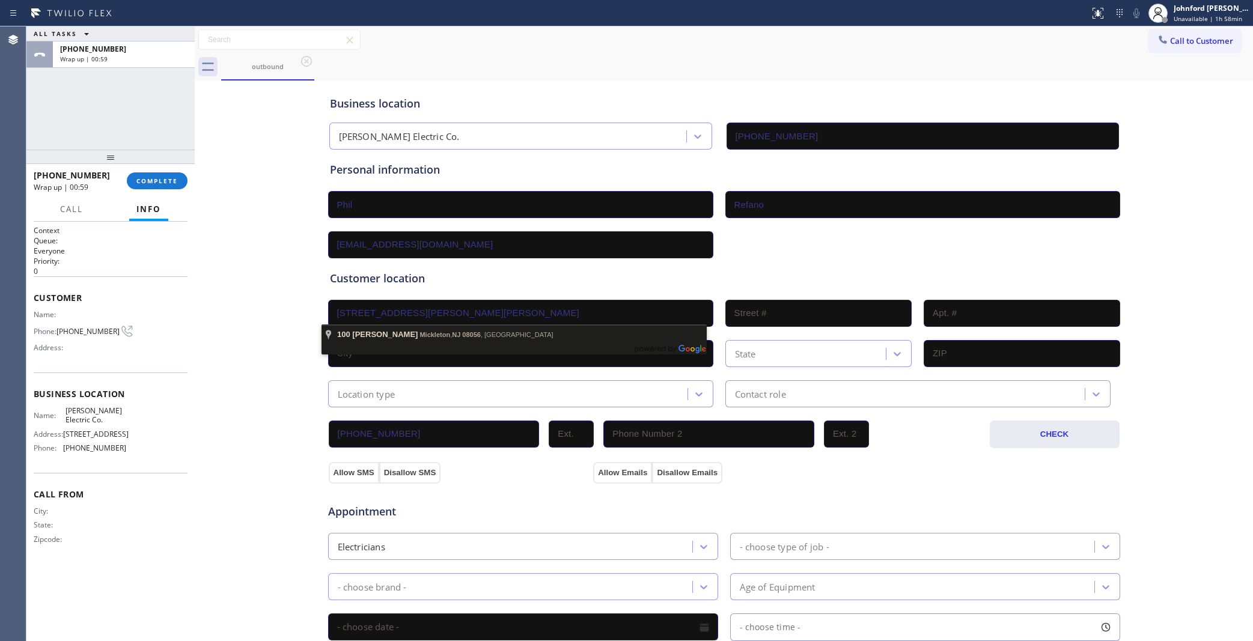
drag, startPoint x: 441, startPoint y: 331, endPoint x: 431, endPoint y: 344, distance: 16.8
type input "100 Huff Ln"
type input "100"
type input "East Greenwich Township"
type input "08056"
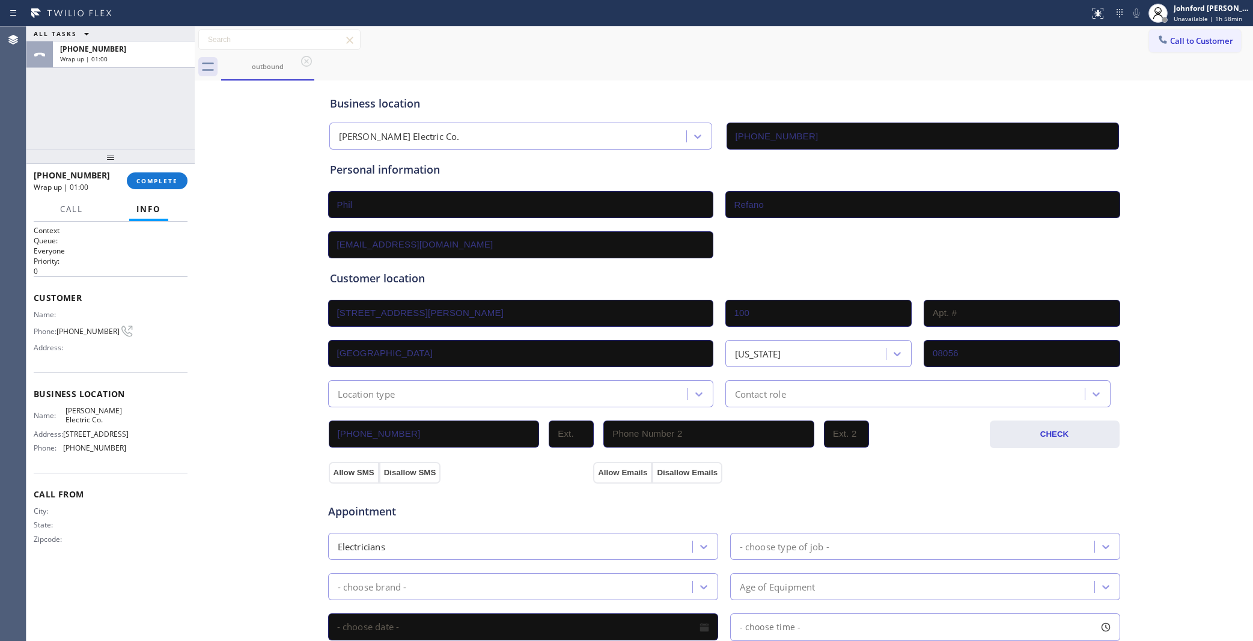
click at [383, 387] on div "Location type" at bounding box center [367, 394] width 58 height 14
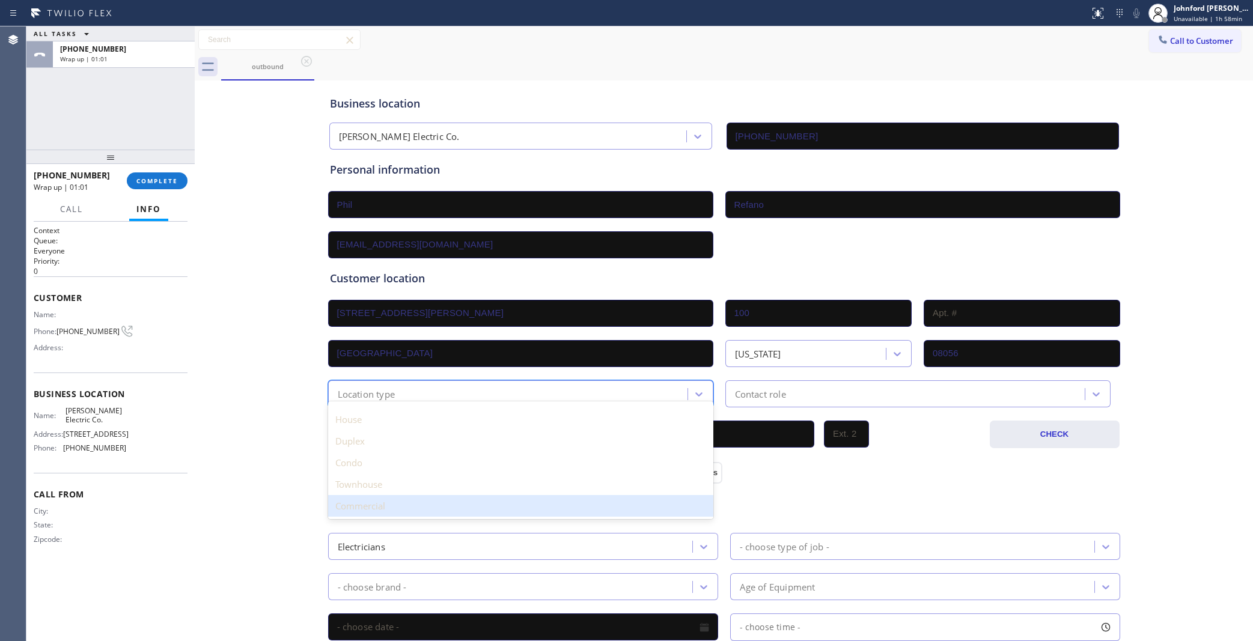
click at [388, 503] on div "Commercial" at bounding box center [520, 506] width 385 height 22
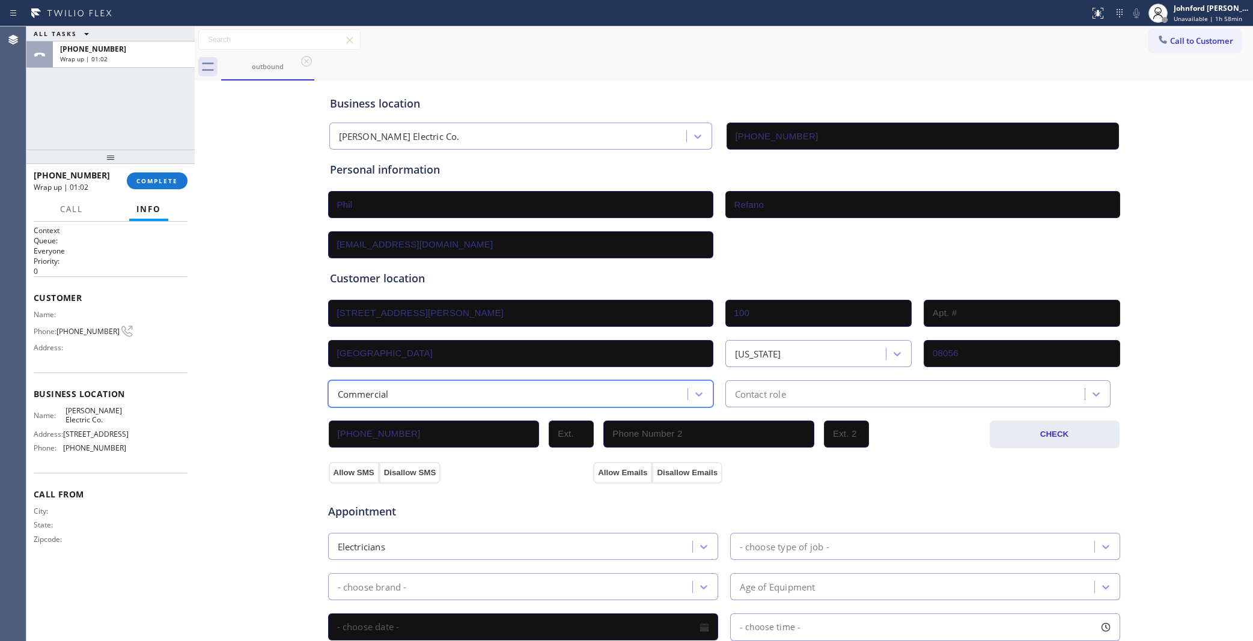
drag, startPoint x: 749, startPoint y: 388, endPoint x: 782, endPoint y: 392, distance: 33.2
click at [749, 388] on div "Contact role" at bounding box center [760, 394] width 51 height 14
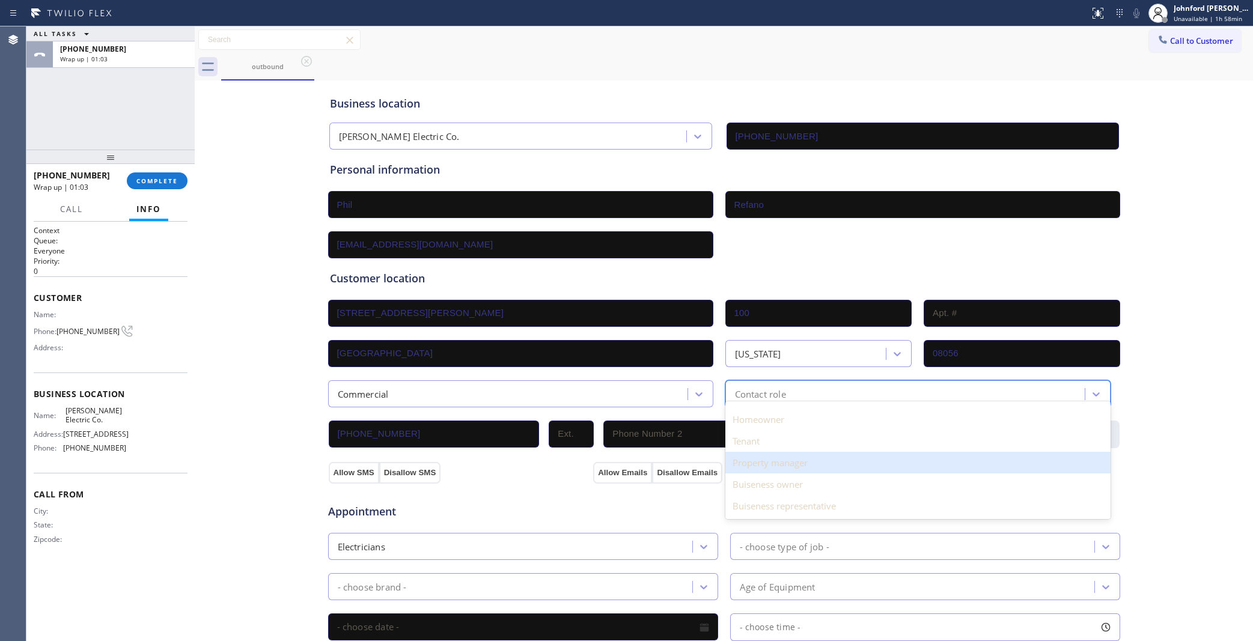
click at [796, 467] on div "Property manager" at bounding box center [917, 463] width 385 height 22
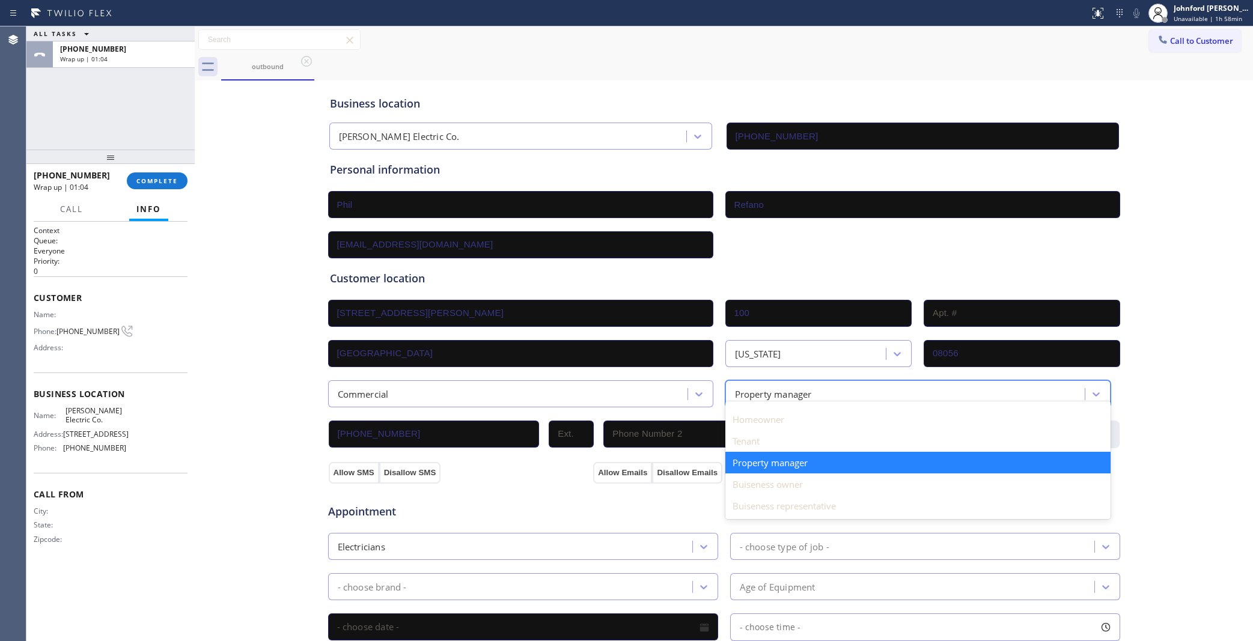
click at [780, 398] on div "option Property manager, selected. option Property manager focused, 3 of 5. 5 r…" at bounding box center [917, 393] width 385 height 27
click at [794, 506] on div "Buiseness representative" at bounding box center [917, 506] width 385 height 22
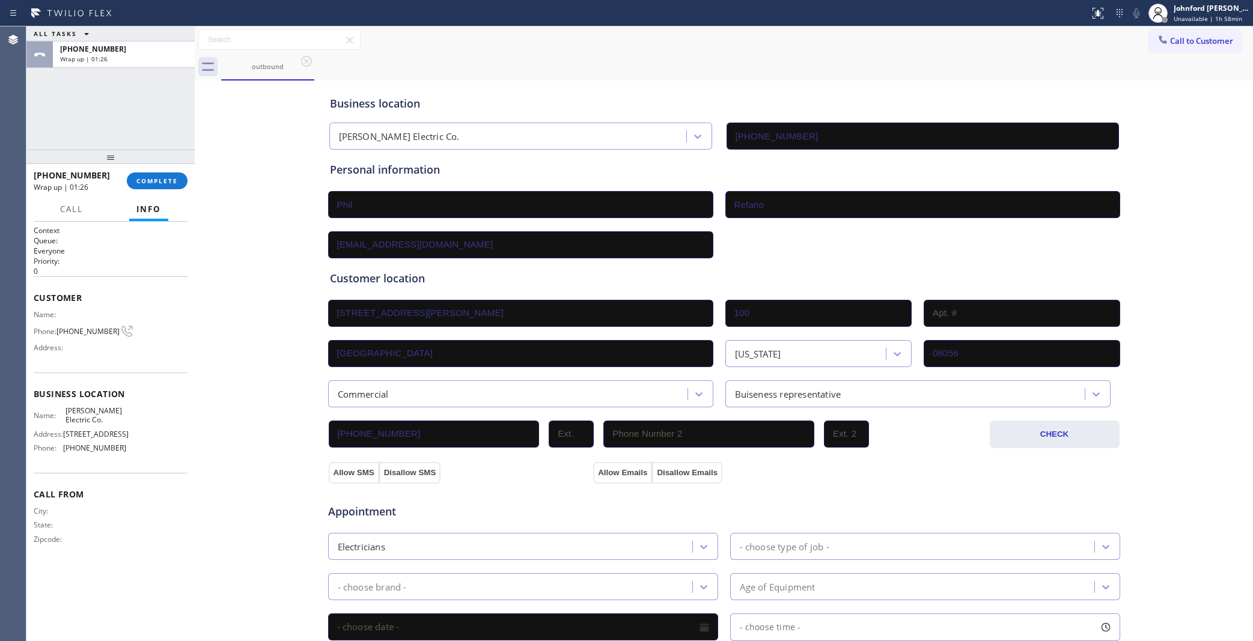
click at [891, 249] on div "[EMAIL_ADDRESS][DOMAIN_NAME]" at bounding box center [724, 243] width 794 height 29
click at [382, 469] on button "Disallow SMS" at bounding box center [410, 473] width 62 height 22
click at [652, 474] on button "Disallow Emails" at bounding box center [687, 473] width 70 height 22
click at [499, 478] on div "Appointment Electricians - choose type of job - - choose brand - Age of Equipme…" at bounding box center [724, 596] width 793 height 236
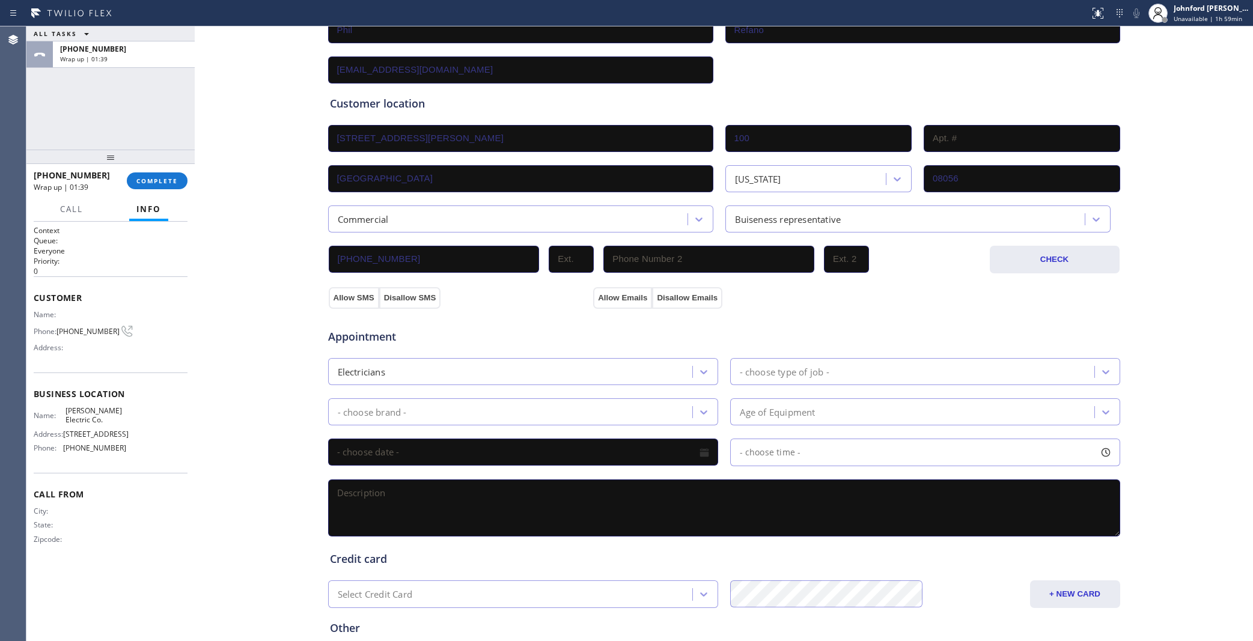
click at [30, 112] on div "ALL TASKS ALL TASKS ACTIVE TASKS TASKS IN WRAP UP +19735242349 Wrap up | 01:39" at bounding box center [110, 87] width 168 height 123
click at [56, 138] on div "ALL TASKS ALL TASKS ACTIVE TASKS TASKS IN WRAP UP +19735242349 Wrap up | 02:16" at bounding box center [110, 87] width 168 height 123
click at [389, 287] on button "Disallow SMS" at bounding box center [410, 298] width 62 height 22
click at [659, 293] on button "Disallow Emails" at bounding box center [687, 298] width 70 height 22
click at [526, 317] on div "Appointment" at bounding box center [459, 331] width 265 height 28
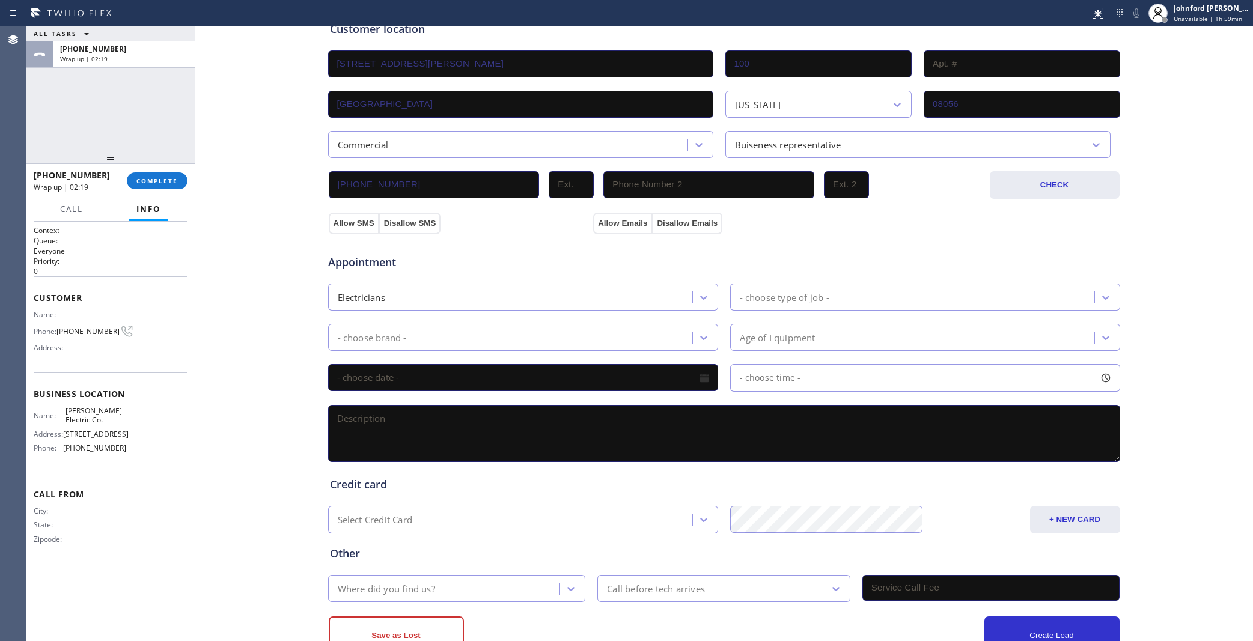
scroll to position [281, 0]
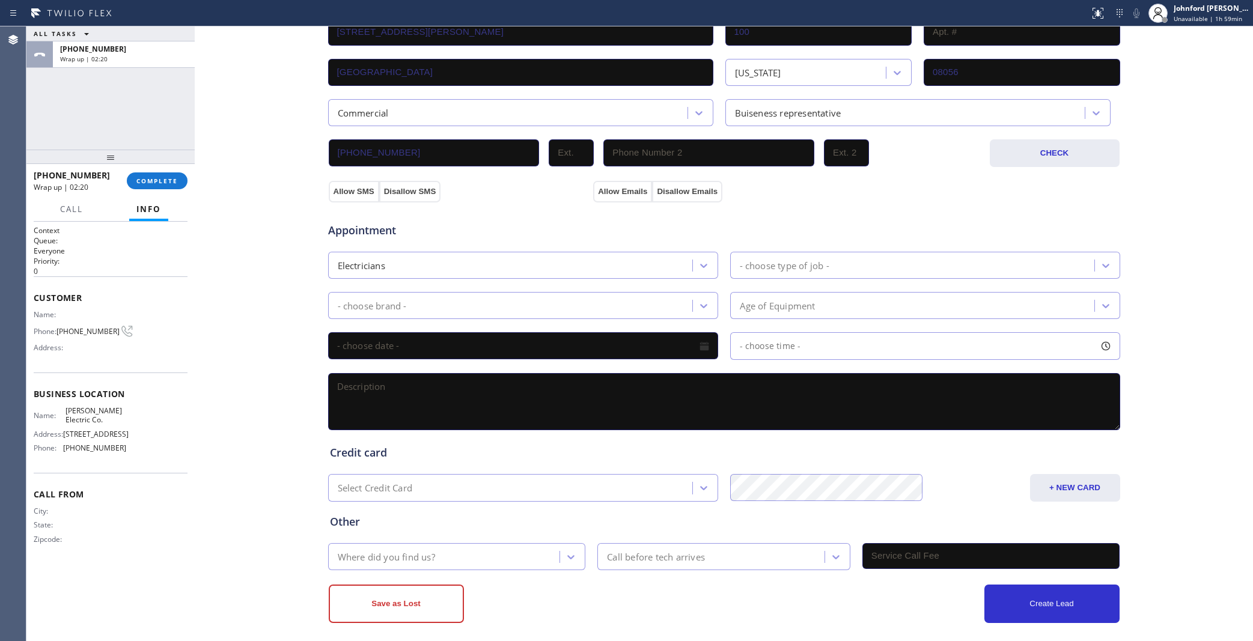
click at [409, 302] on div "- choose brand -" at bounding box center [512, 305] width 361 height 21
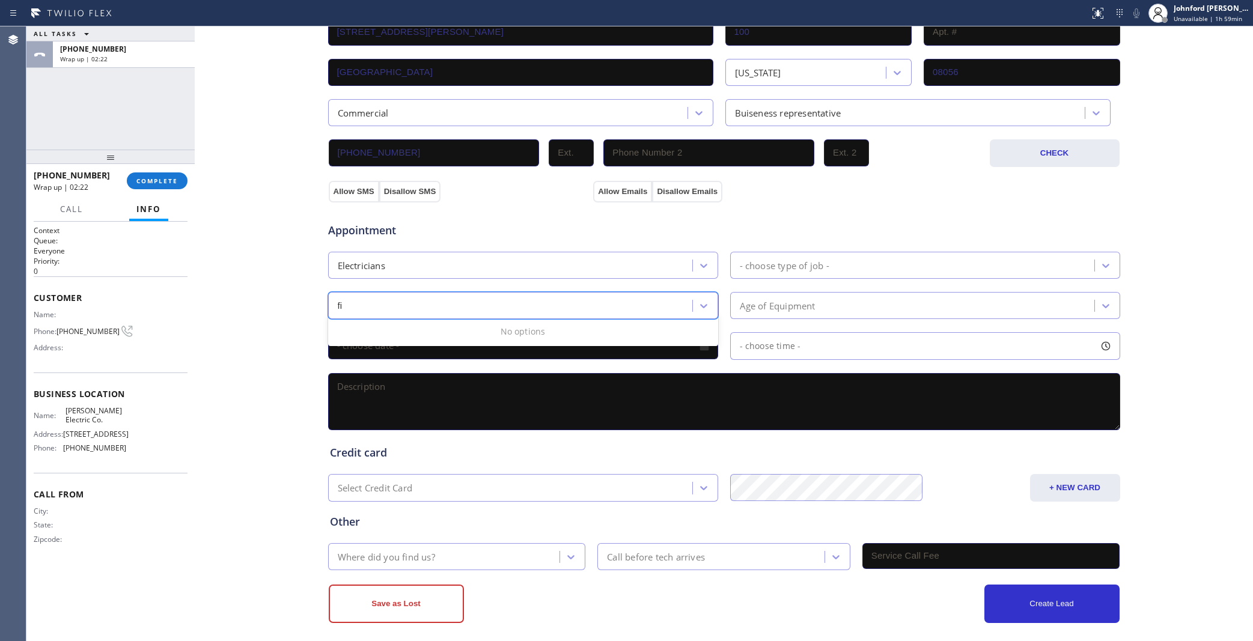
type input "f"
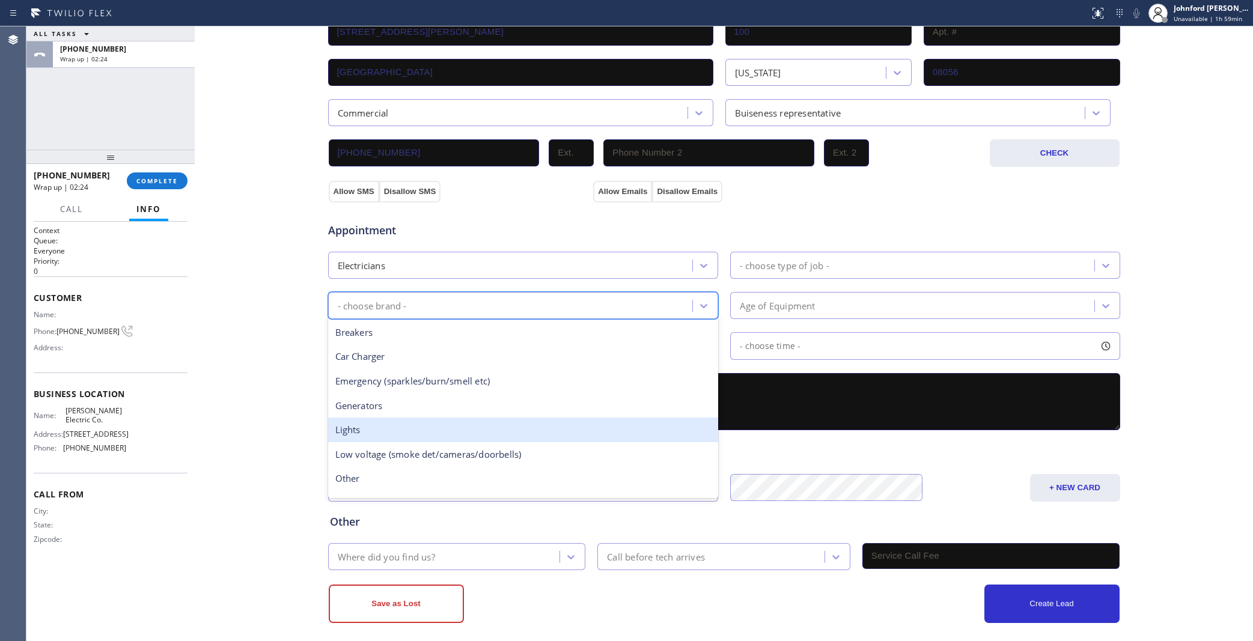
click at [469, 418] on div "Lights" at bounding box center [523, 430] width 390 height 25
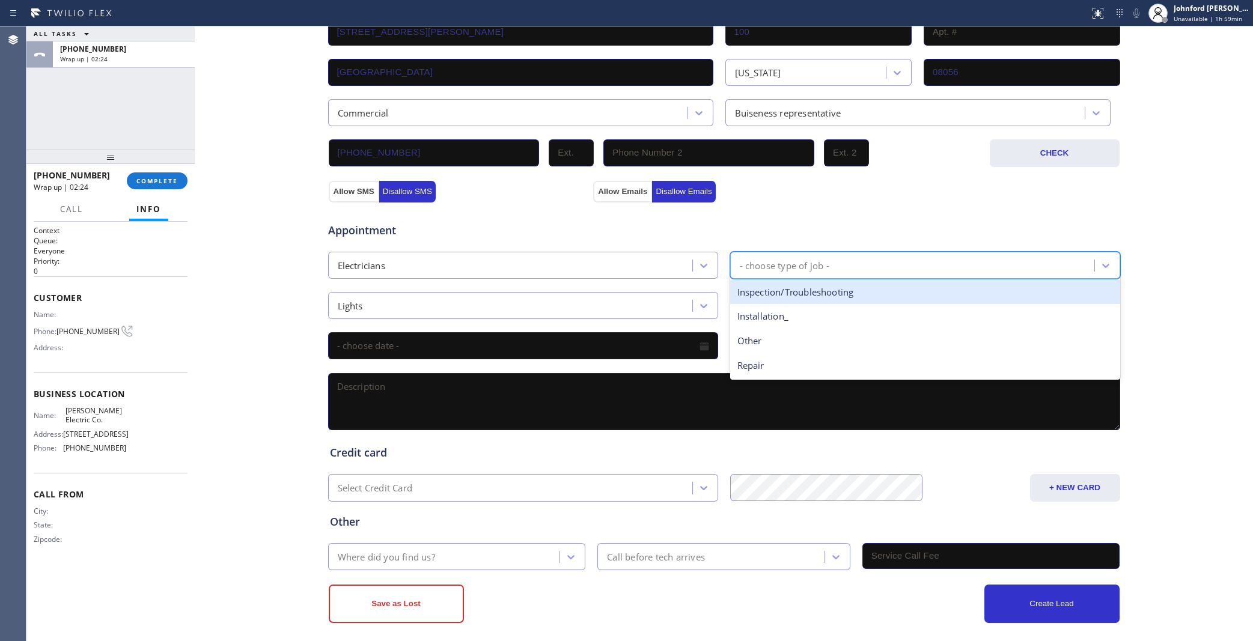
click at [787, 255] on div "- choose type of job -" at bounding box center [914, 265] width 361 height 21
type input "f"
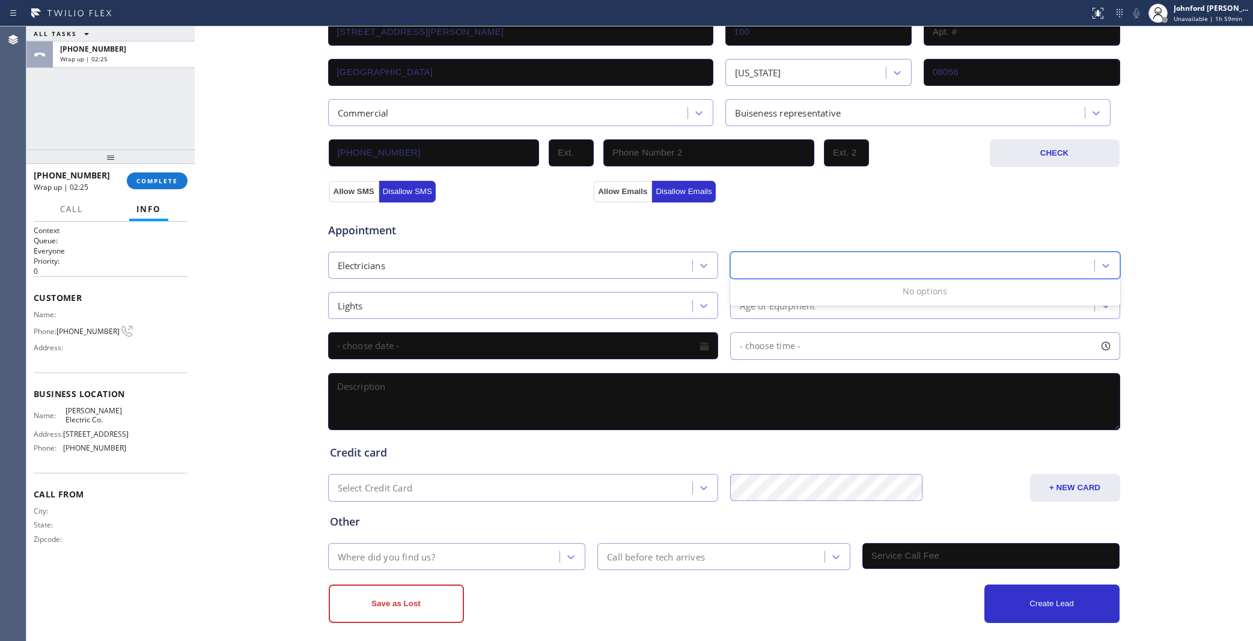
click at [784, 252] on div "f" at bounding box center [925, 265] width 390 height 27
click at [771, 208] on div "Appointment" at bounding box center [724, 223] width 794 height 31
click at [774, 260] on div "- choose type of job -" at bounding box center [785, 265] width 90 height 14
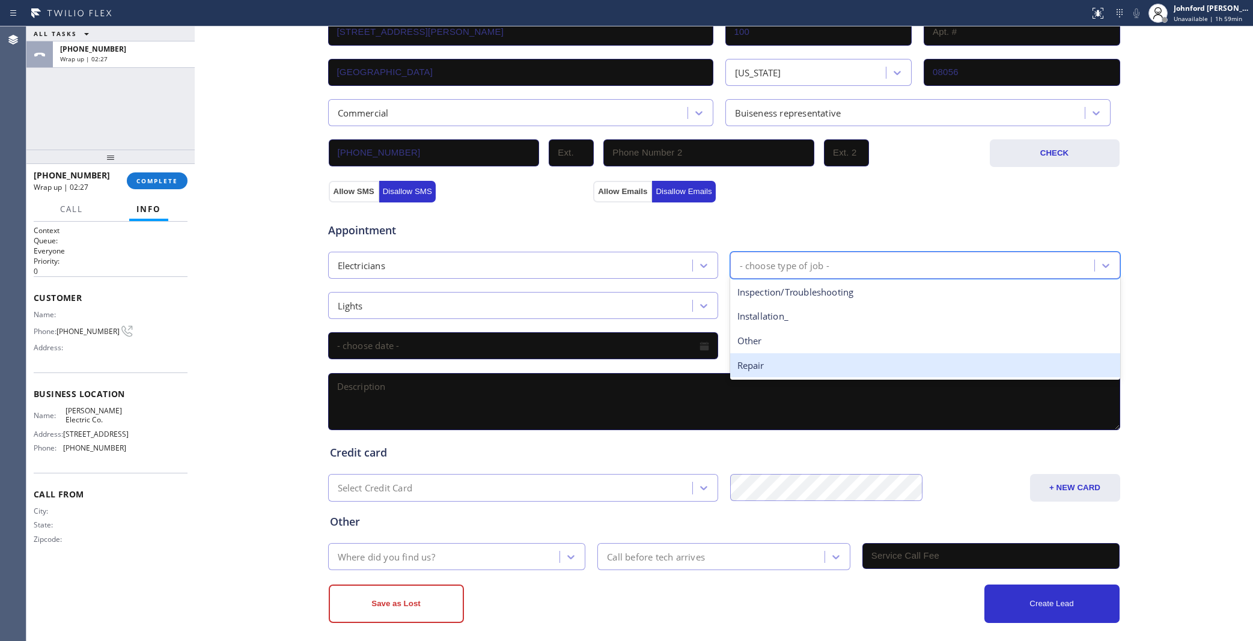
click at [766, 358] on div "Repair" at bounding box center [925, 365] width 390 height 25
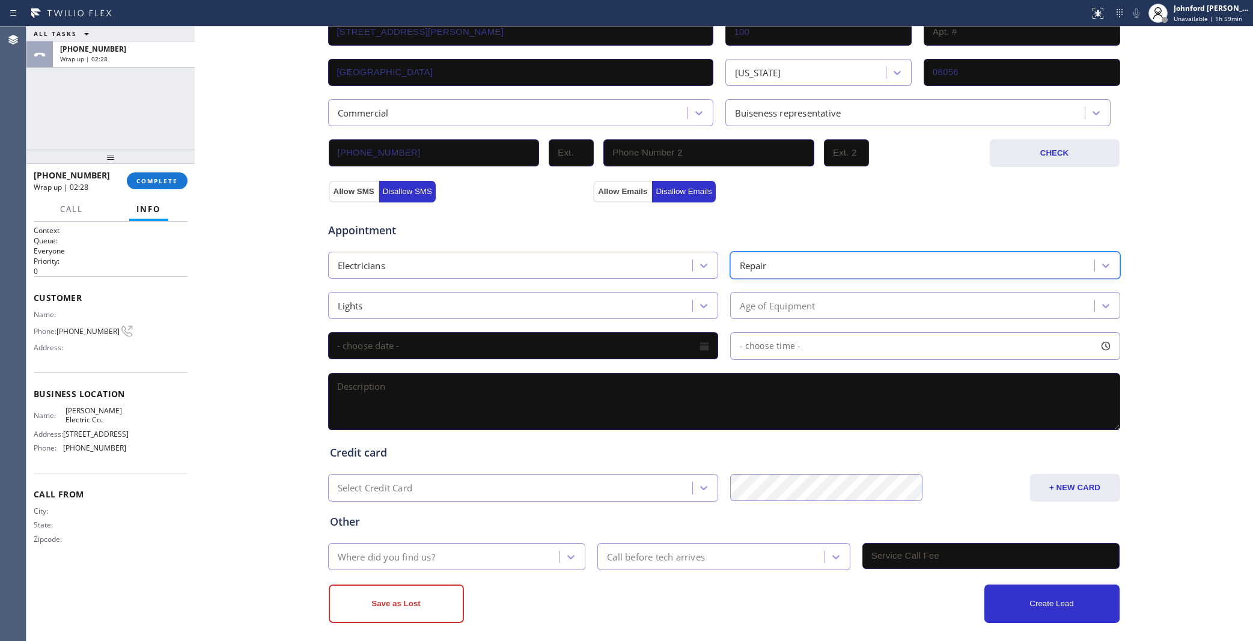
click at [553, 295] on div "Lights" at bounding box center [512, 305] width 361 height 21
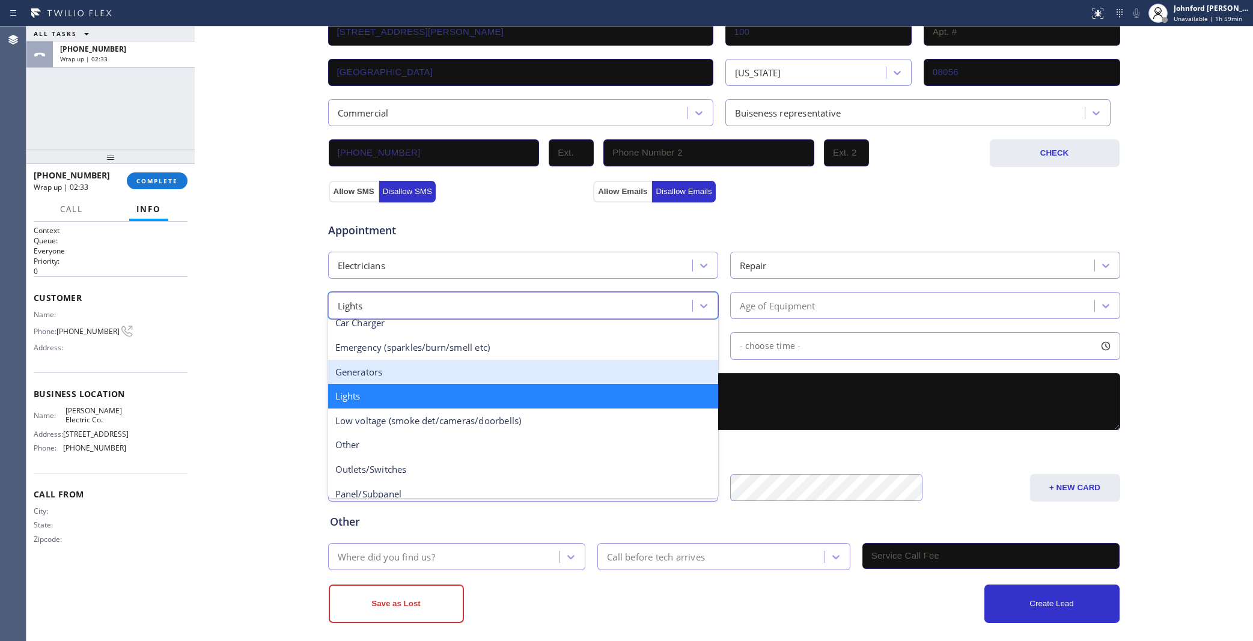
scroll to position [0, 0]
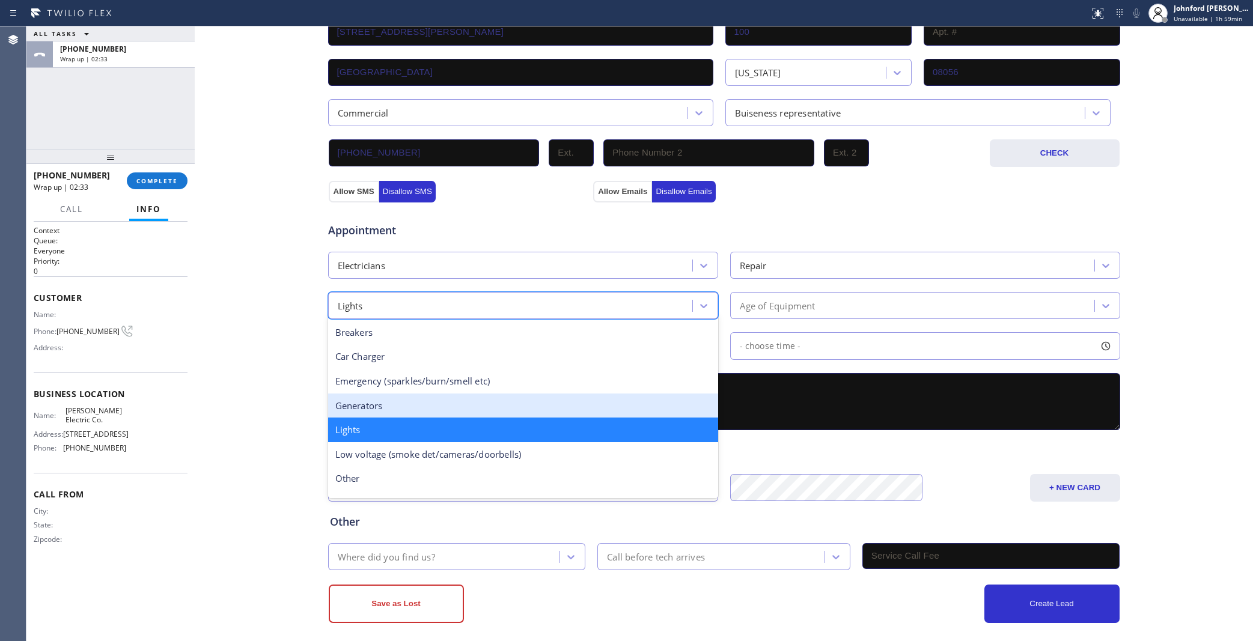
click at [703, 208] on div "Appointment" at bounding box center [724, 223] width 794 height 31
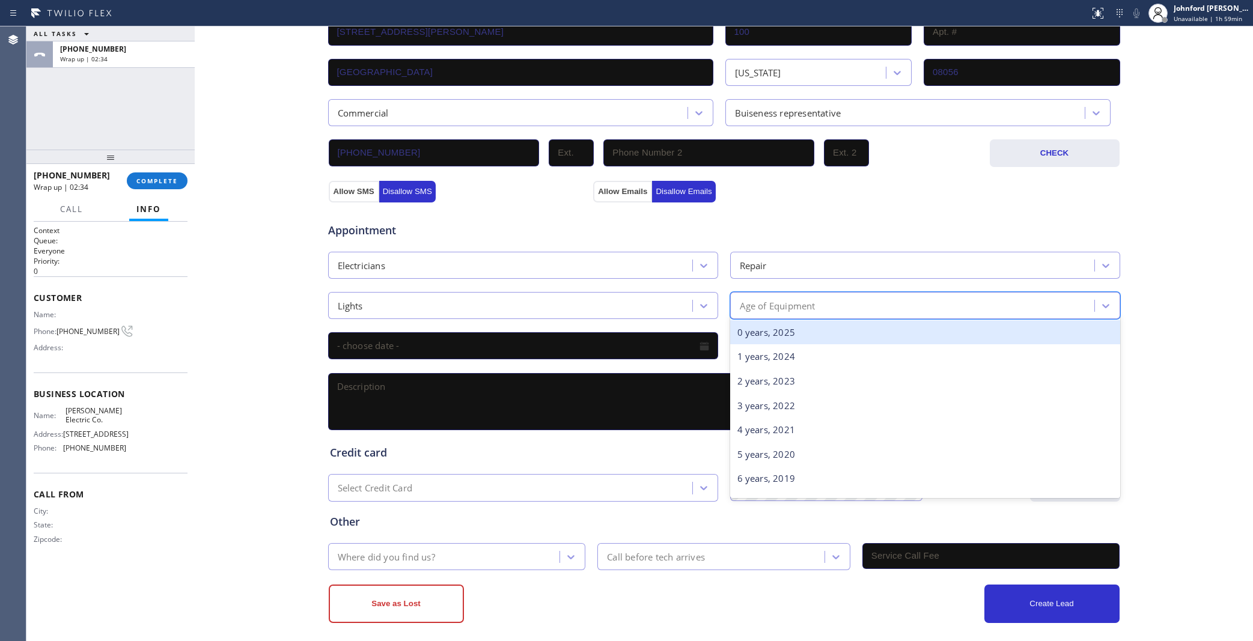
drag, startPoint x: 790, startPoint y: 287, endPoint x: 791, endPoint y: 302, distance: 14.4
click at [790, 292] on div "Age of Equipment" at bounding box center [925, 305] width 390 height 27
click at [773, 326] on div "0 years, 2025" at bounding box center [925, 332] width 390 height 25
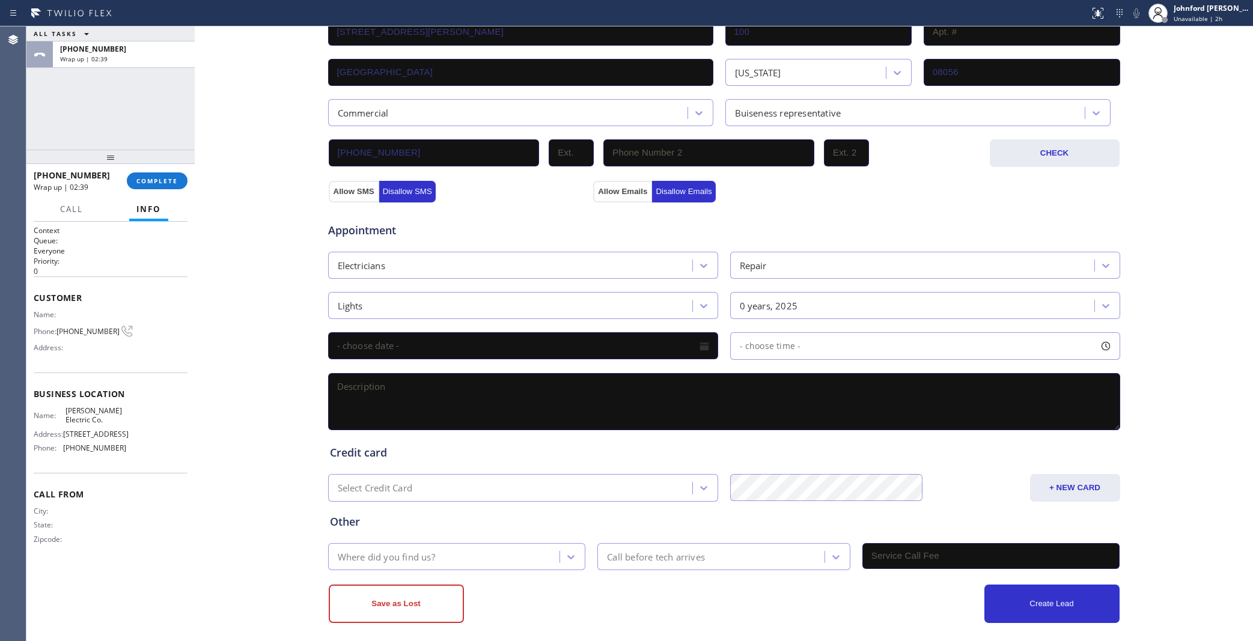
click at [365, 388] on textarea at bounding box center [724, 401] width 792 height 57
paste textarea "looking a couple of electrical jobs that need to take care of the building 100 …"
type textarea "looking a couple of electrical jobs that need to take care of the building 100 …"
click at [397, 550] on div "Where did you find us?" at bounding box center [386, 557] width 97 height 14
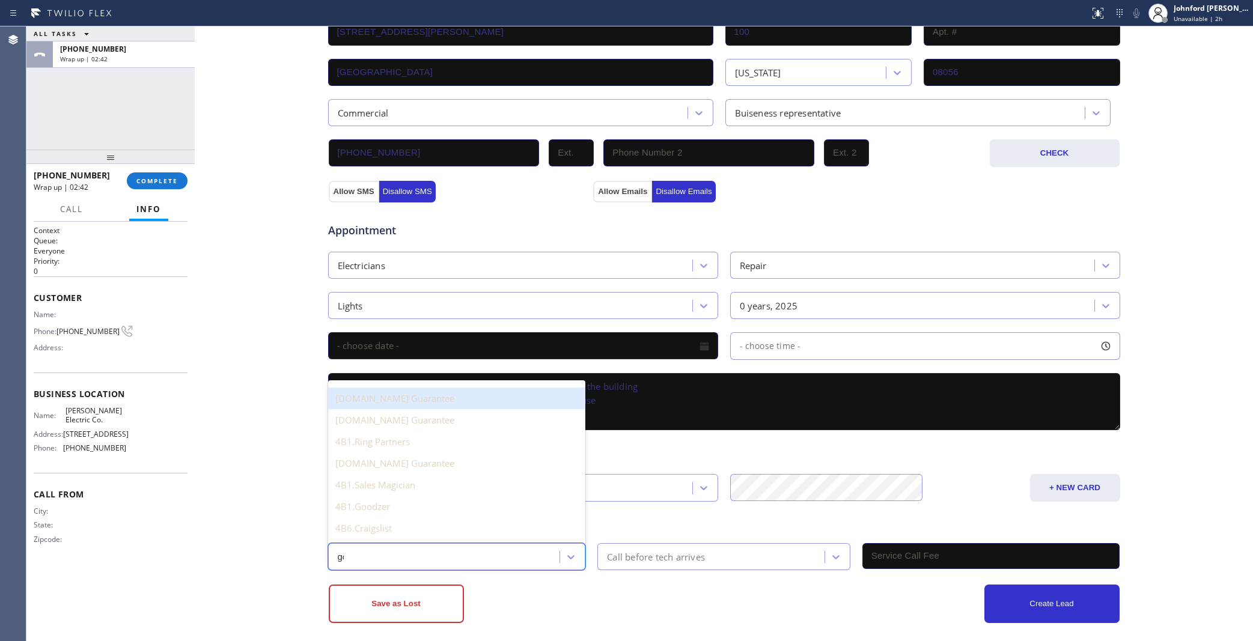
type input "goo"
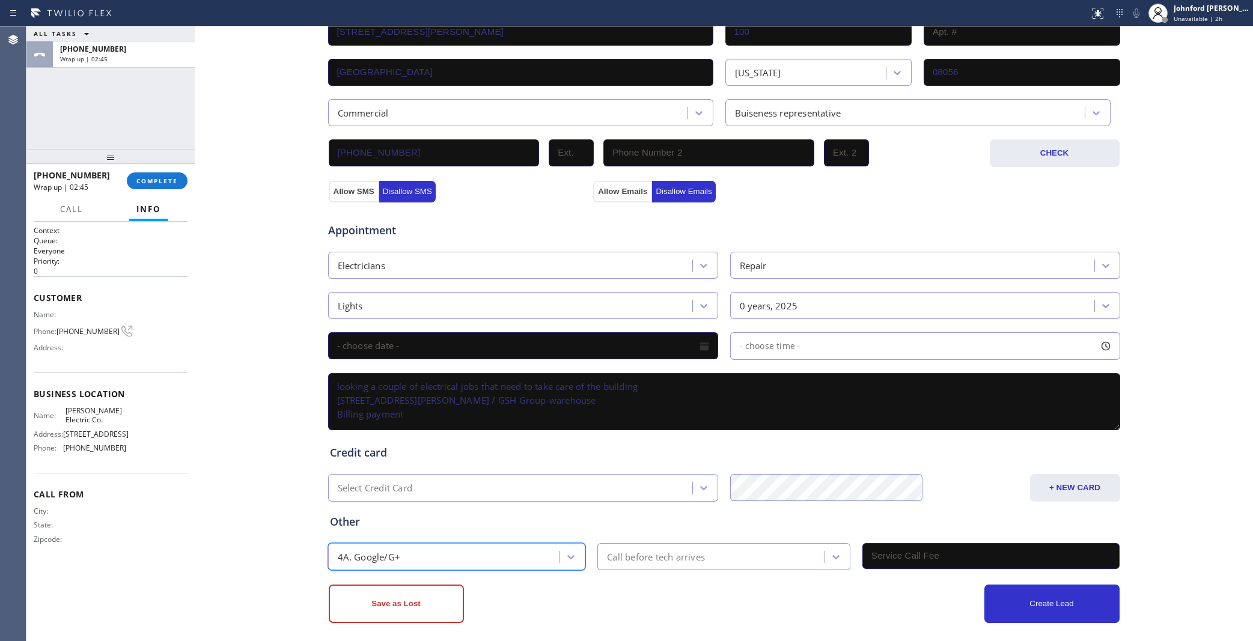
click at [452, 404] on textarea "looking a couple of electrical jobs that need to take care of the building 100 …" at bounding box center [724, 401] width 792 height 57
type textarea "looking a couple of electrical jobs that need to take care of the building 100 …"
click at [433, 593] on button "Save as Lost" at bounding box center [396, 604] width 135 height 38
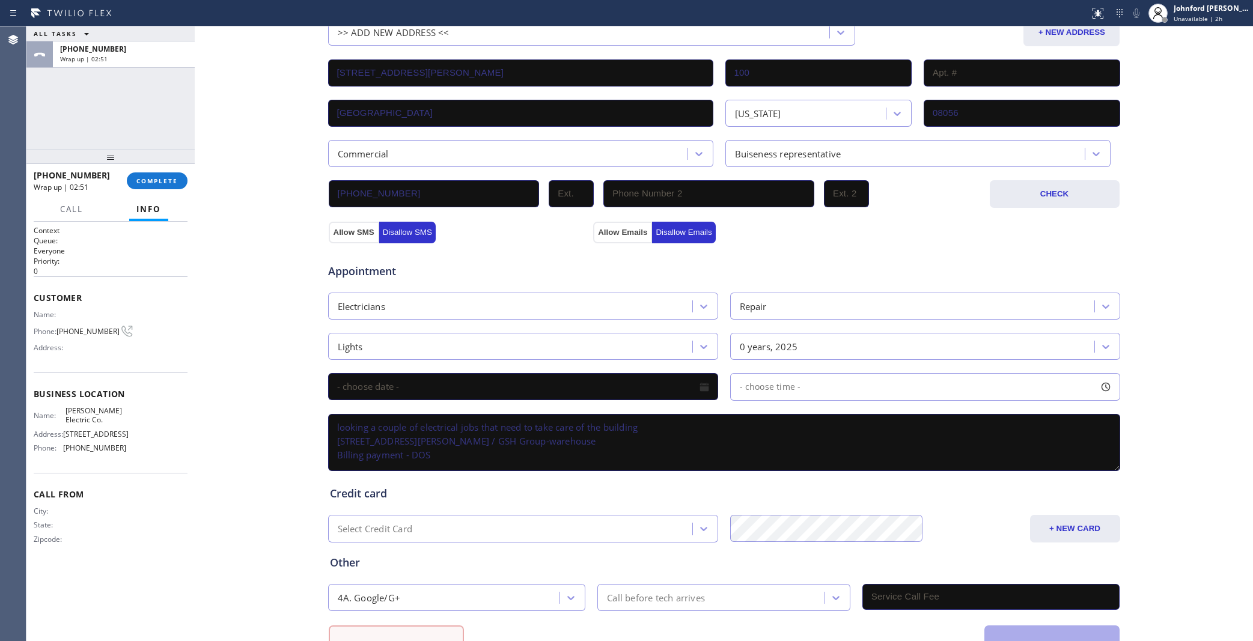
scroll to position [322, 0]
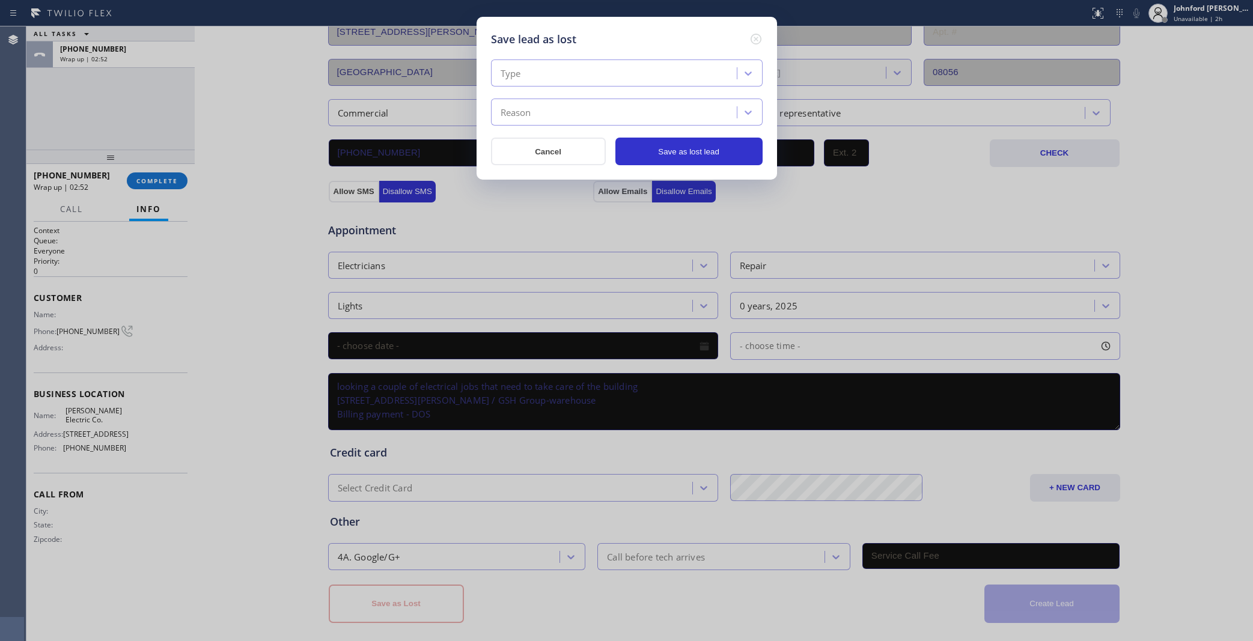
click at [538, 63] on div "Type" at bounding box center [616, 73] width 242 height 21
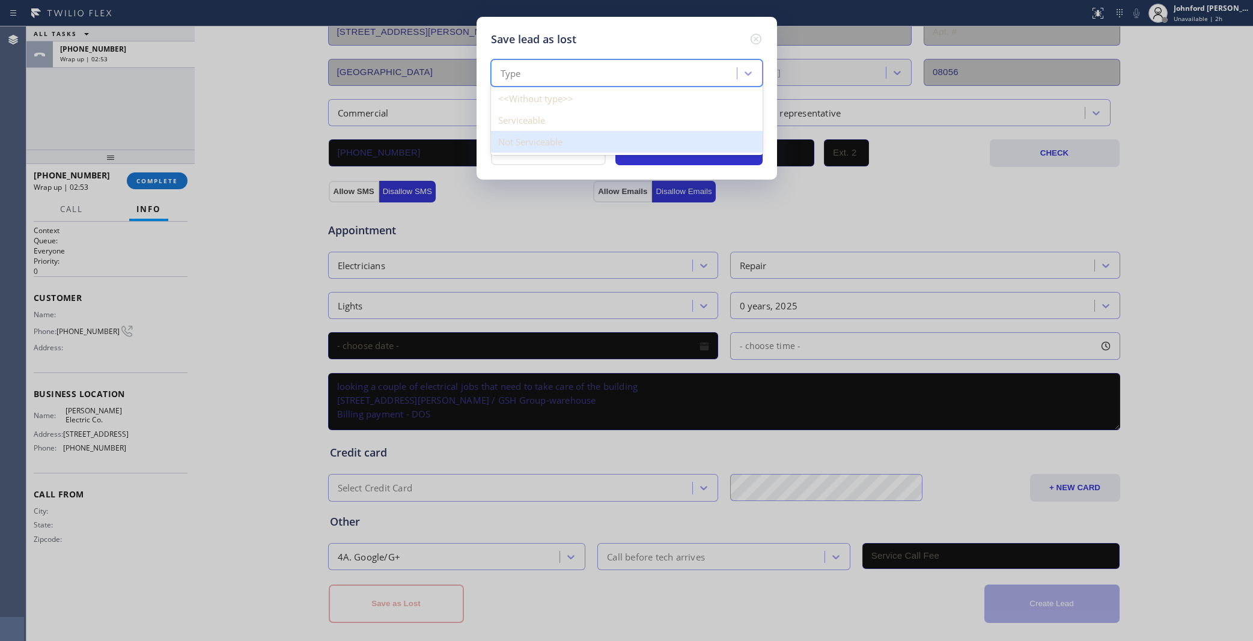
click at [557, 131] on div "Not Serviceable" at bounding box center [627, 142] width 272 height 22
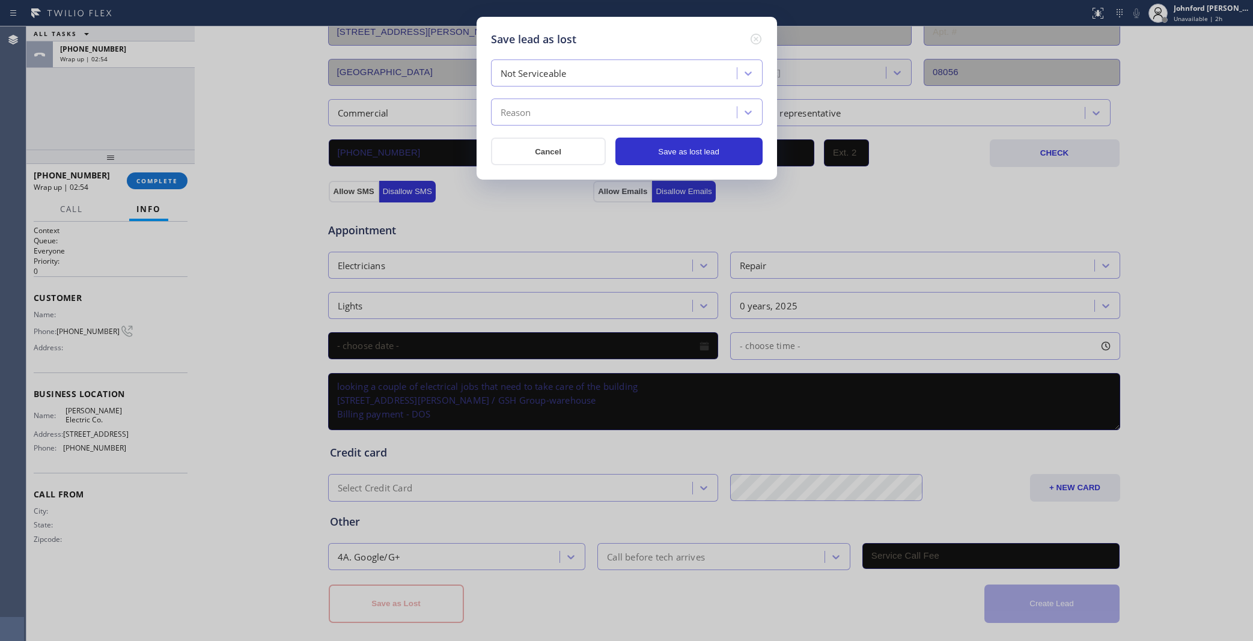
click at [551, 112] on div "Reason" at bounding box center [616, 112] width 242 height 21
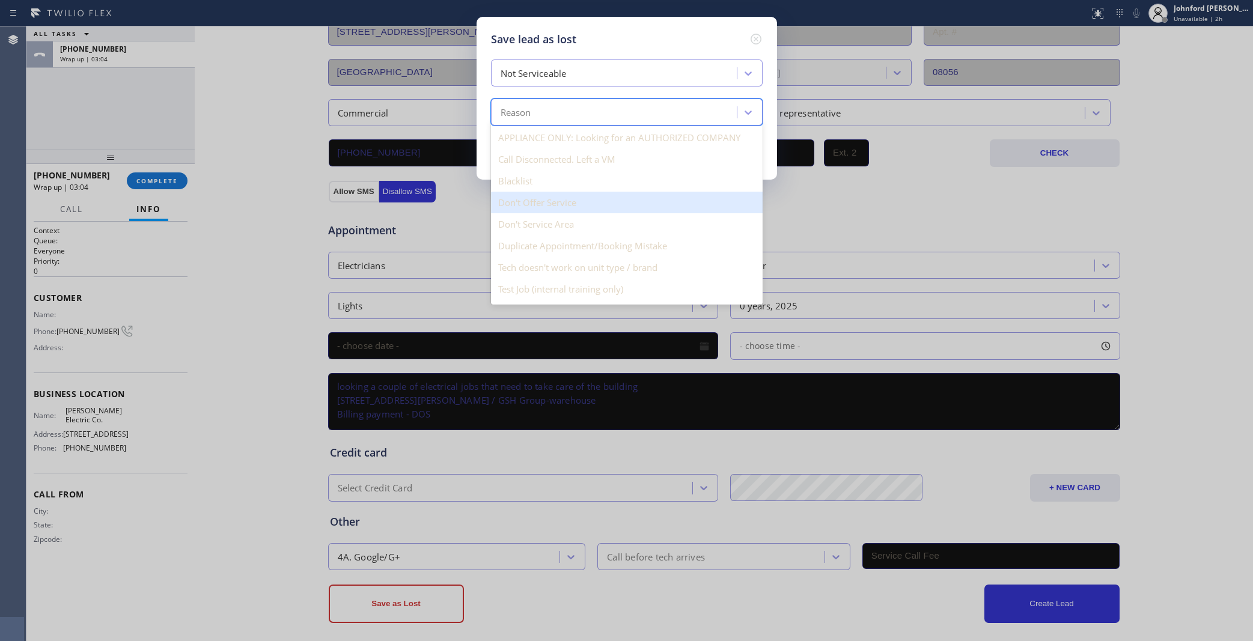
click at [571, 212] on div "Don't Offer Service" at bounding box center [627, 203] width 272 height 22
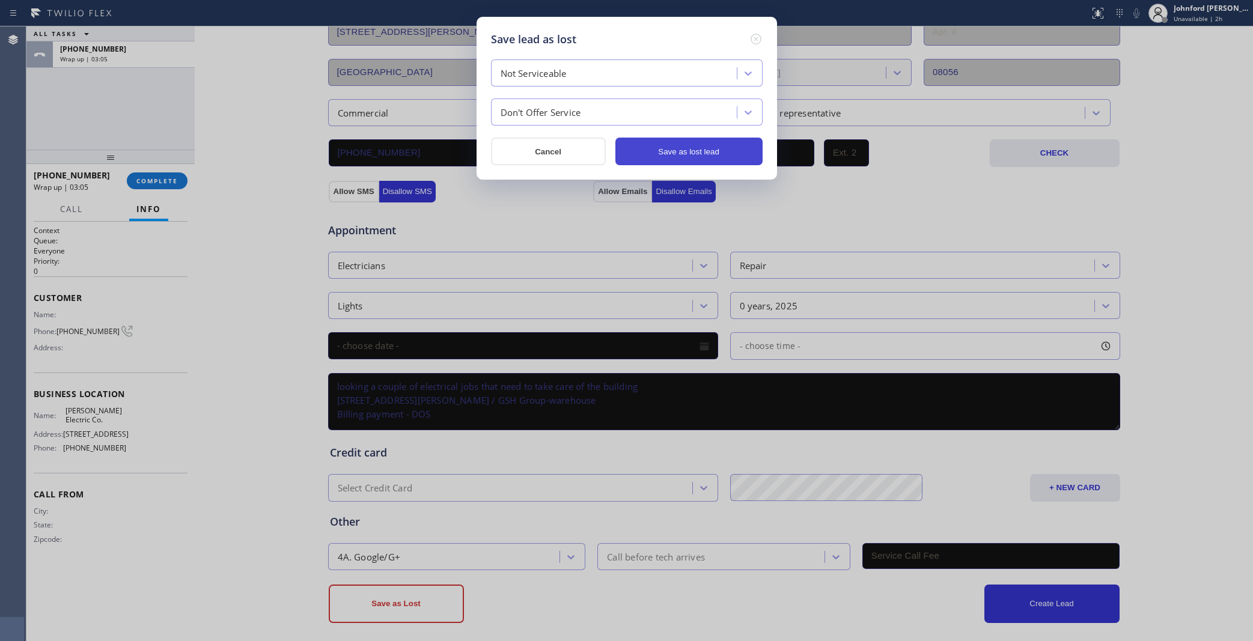
click at [725, 154] on button "Save as lost lead" at bounding box center [688, 152] width 147 height 28
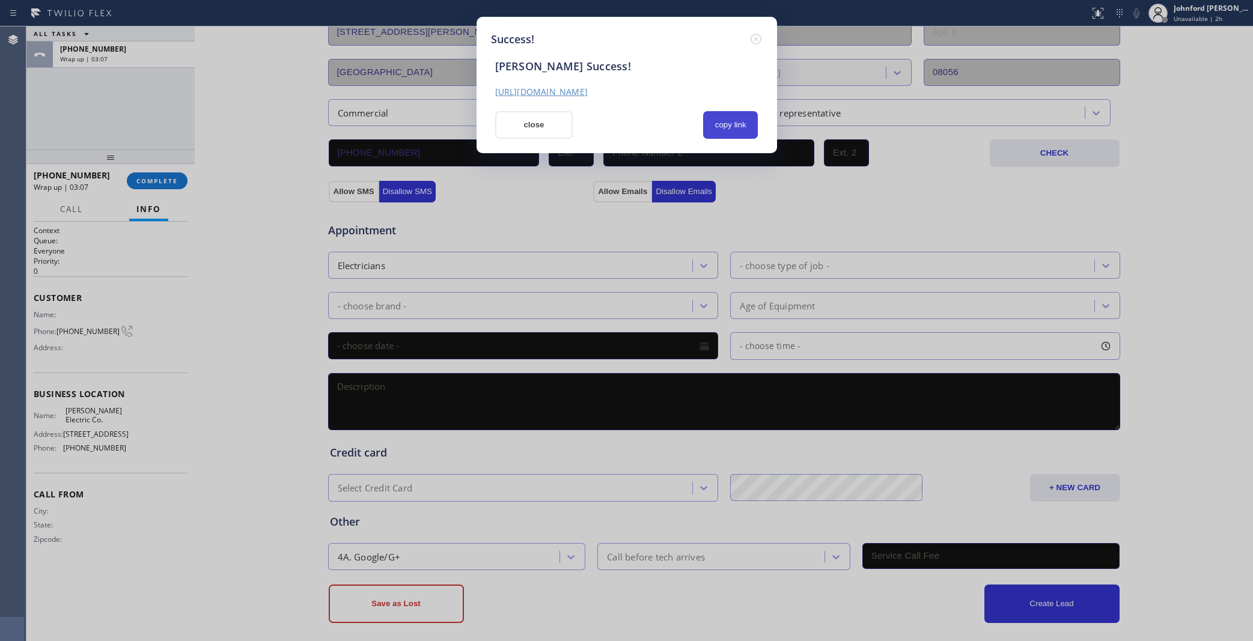
click at [719, 118] on button "copy link" at bounding box center [730, 125] width 55 height 28
click at [558, 129] on button "close" at bounding box center [534, 125] width 78 height 28
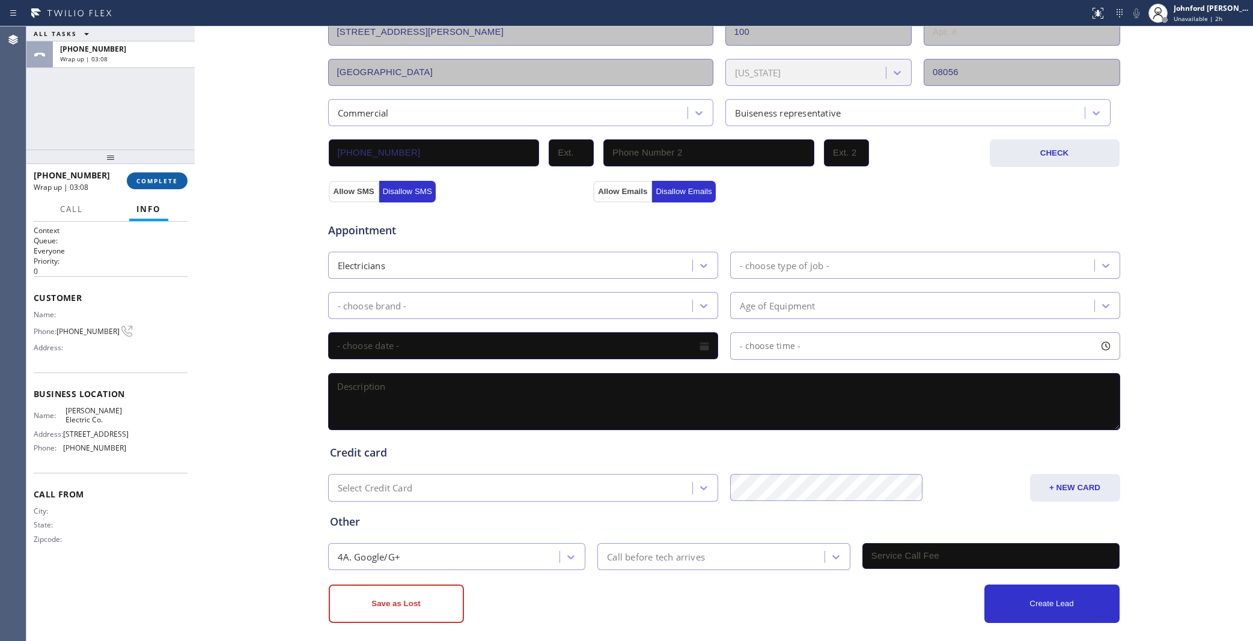
click at [154, 182] on span "COMPLETE" at bounding box center [156, 181] width 41 height 8
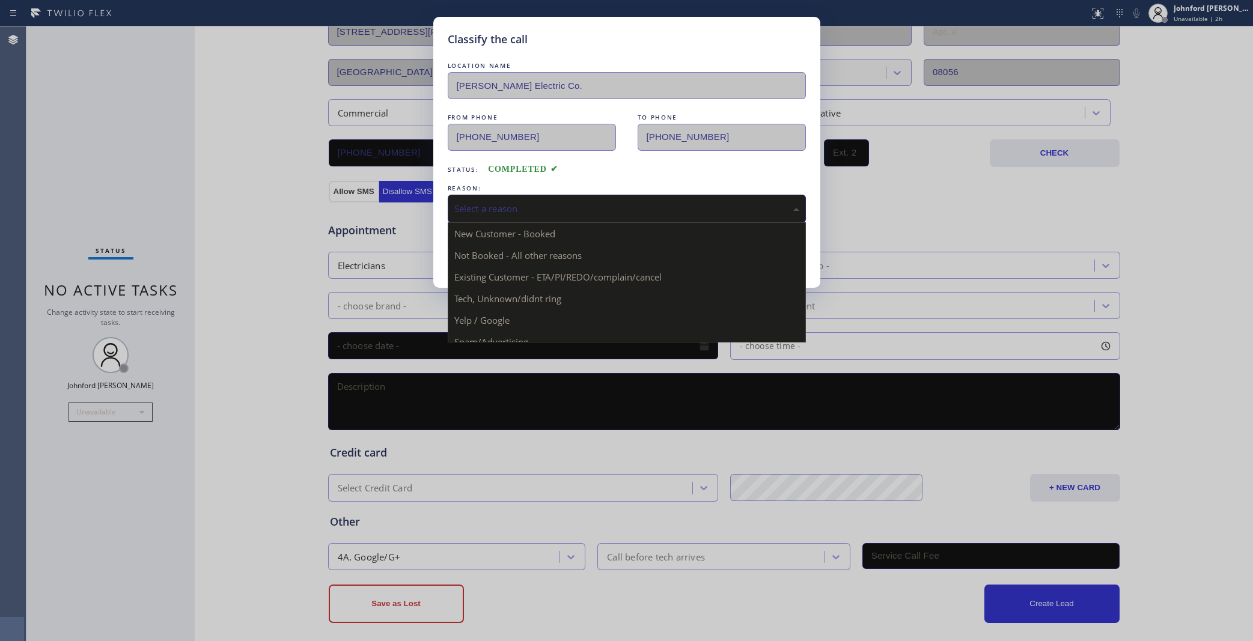
click at [523, 215] on div "Select a reason" at bounding box center [627, 209] width 358 height 28
click at [505, 195] on div "Not Booked - All other reasons" at bounding box center [627, 209] width 358 height 28
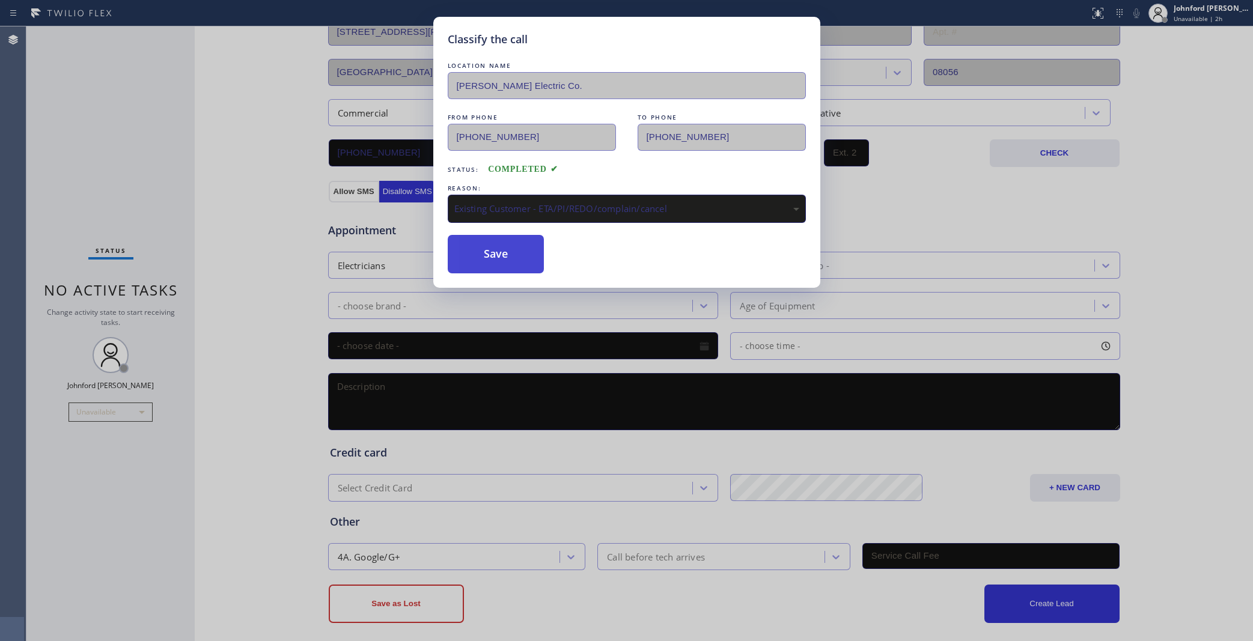
click at [500, 255] on button "Save" at bounding box center [496, 254] width 97 height 38
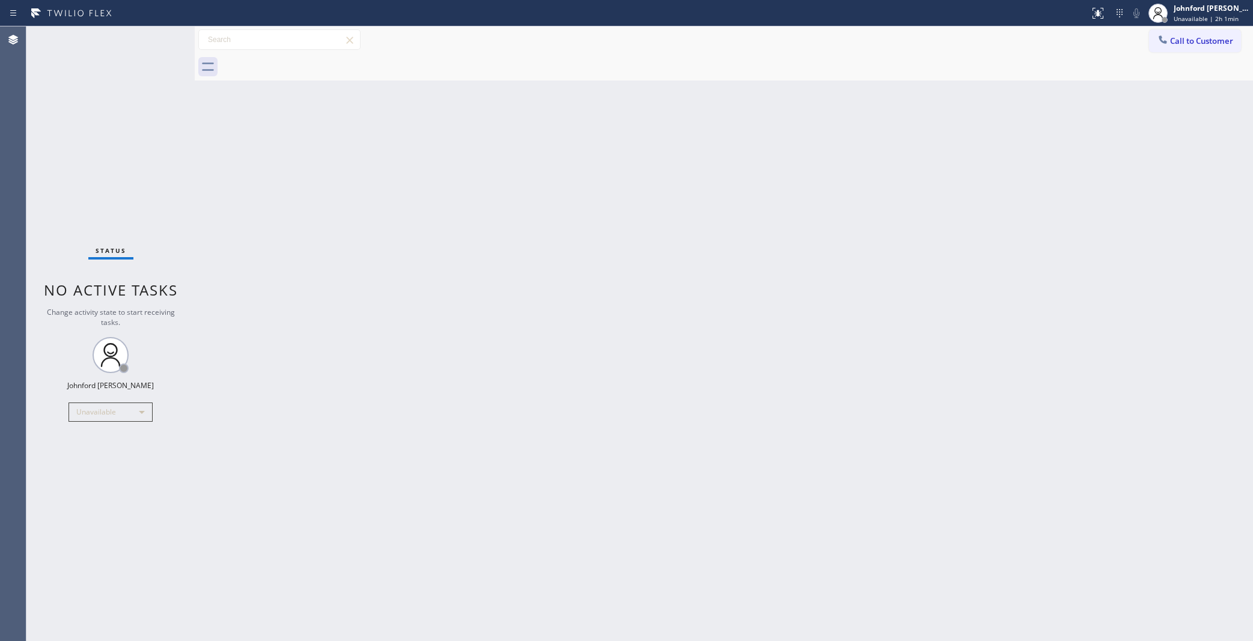
click at [1064, 296] on div "Back to Dashboard Change Sender ID Customers Technicians Select a contact Outbo…" at bounding box center [724, 333] width 1058 height 615
drag, startPoint x: 966, startPoint y: 254, endPoint x: 971, endPoint y: 228, distance: 26.3
click at [966, 254] on div "Back to Dashboard Change Sender ID Customers Technicians Select a contact Outbo…" at bounding box center [724, 333] width 1058 height 615
click at [1160, 40] on icon at bounding box center [1163, 39] width 8 height 8
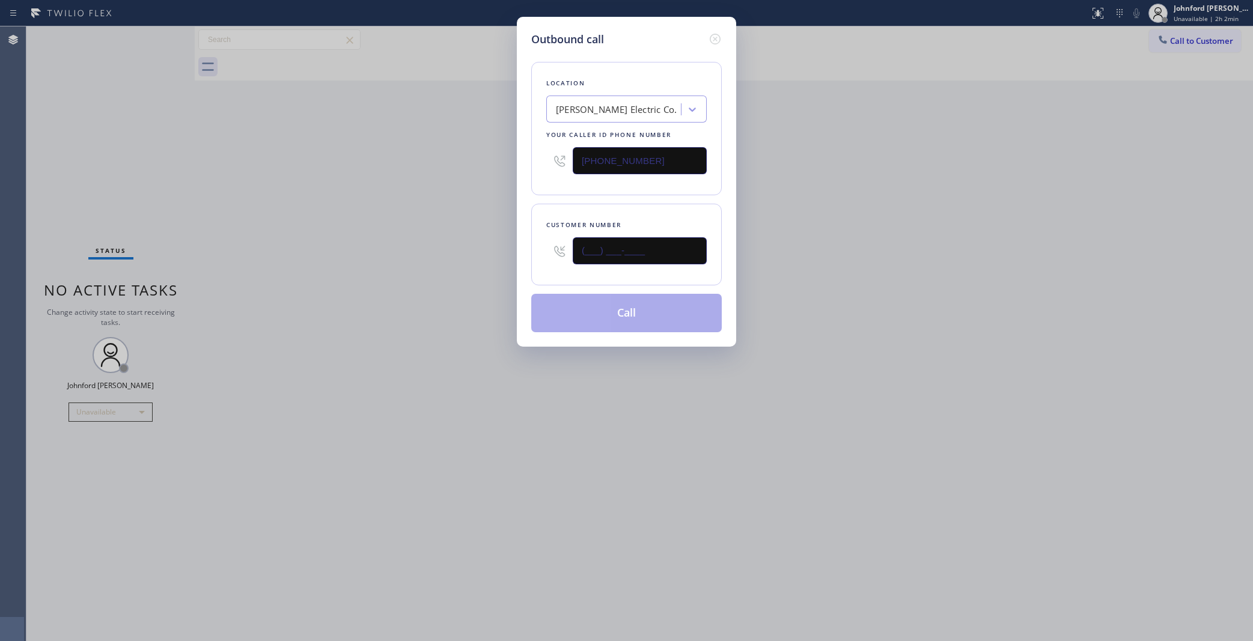
drag, startPoint x: 572, startPoint y: 263, endPoint x: 401, endPoint y: 286, distance: 172.3
click at [477, 277] on div "Outbound call Location Hughes Electric Co. Your caller id phone number (856) 47…" at bounding box center [626, 320] width 1253 height 641
paste input "626) 437-7709"
type input "[PHONE_NUMBER]"
drag, startPoint x: 320, startPoint y: 326, endPoint x: 939, endPoint y: 2, distance: 698.1
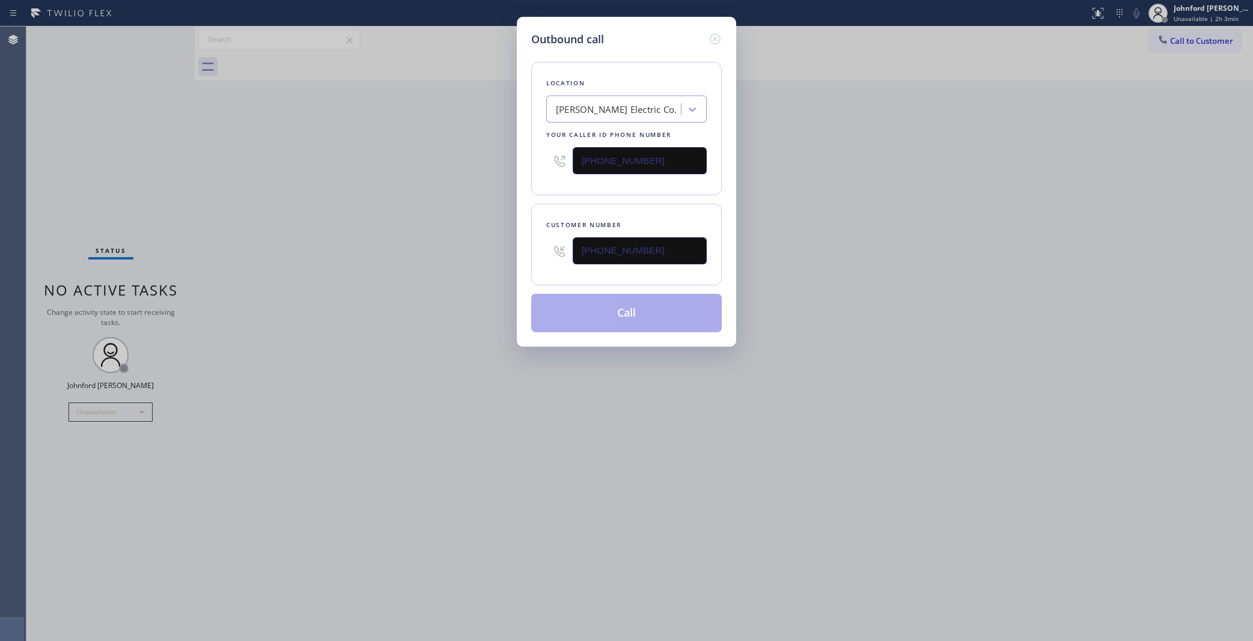
click at [328, 325] on div "Outbound call Location Hughes Electric Co. Your caller id phone number (856) 47…" at bounding box center [626, 320] width 1253 height 641
drag, startPoint x: 651, startPoint y: 160, endPoint x: 511, endPoint y: 160, distance: 139.4
click at [513, 160] on div "Outbound call Location Hughes Electric Co. Your caller id phone number (856) 47…" at bounding box center [626, 320] width 1253 height 641
paste input "8) 800-3094"
type input "[PHONE_NUMBER]"
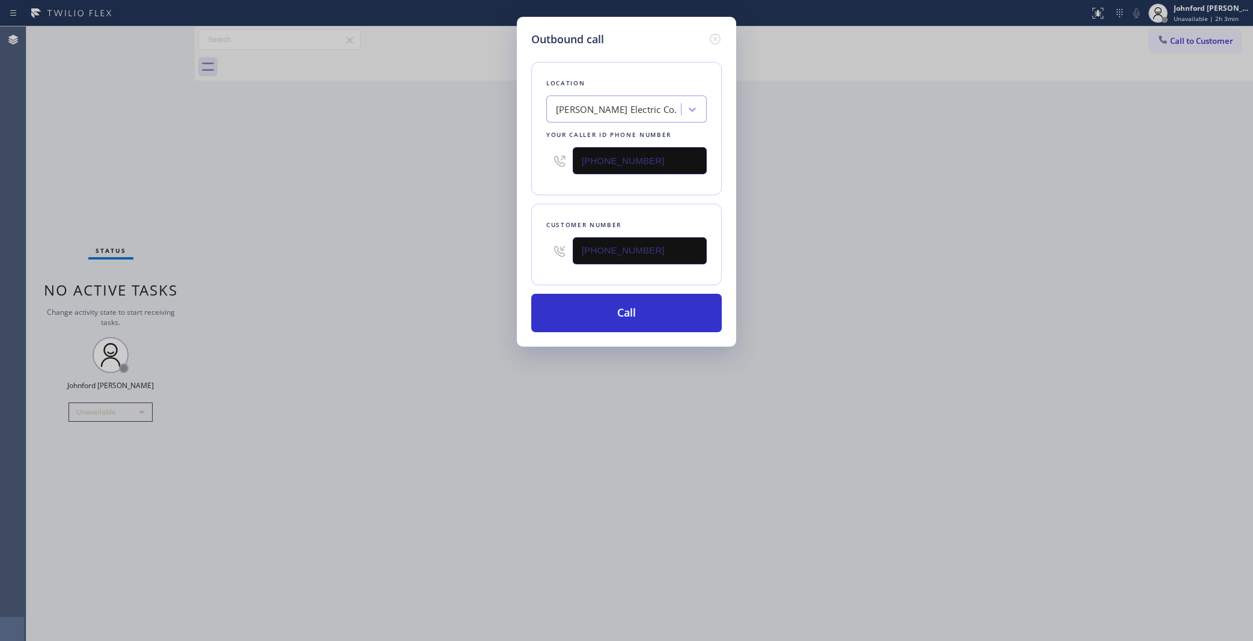
click at [440, 182] on div "Outbound call Location Hughes Electric Co. Your caller id phone number (858) 80…" at bounding box center [626, 320] width 1253 height 641
click at [580, 313] on button "Call" at bounding box center [626, 313] width 191 height 38
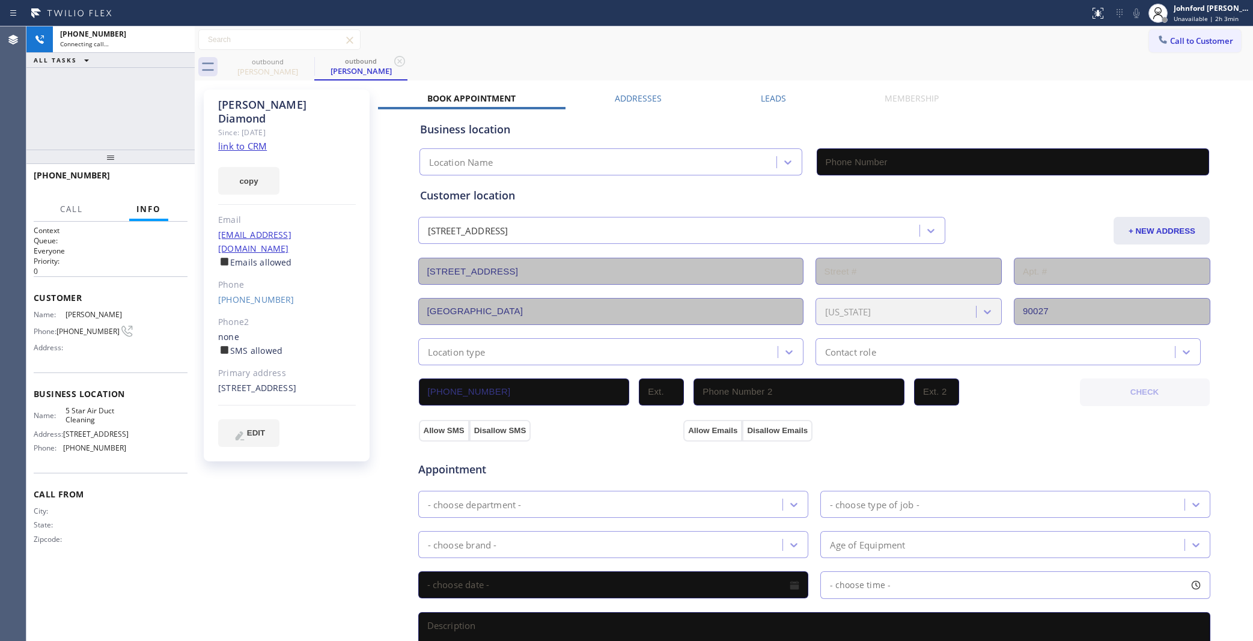
click at [248, 140] on link "link to CRM" at bounding box center [242, 146] width 49 height 12
type input "[PHONE_NUMBER]"
click at [146, 183] on span "HANG UP" at bounding box center [159, 181] width 37 height 8
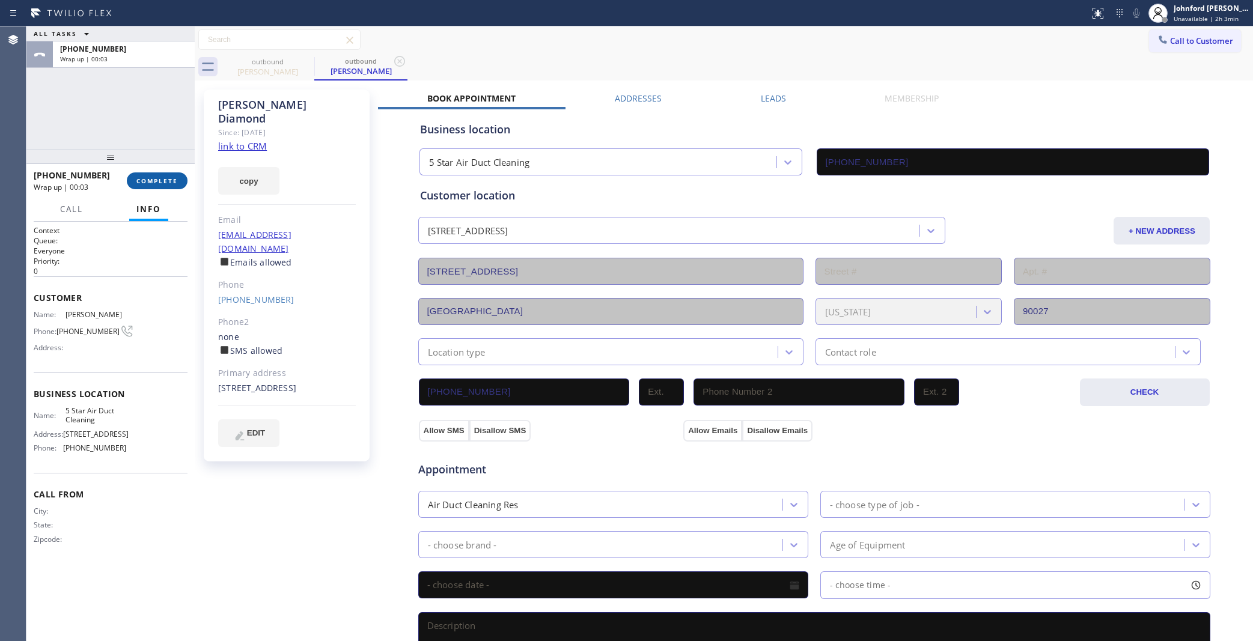
click at [146, 183] on span "COMPLETE" at bounding box center [156, 181] width 41 height 8
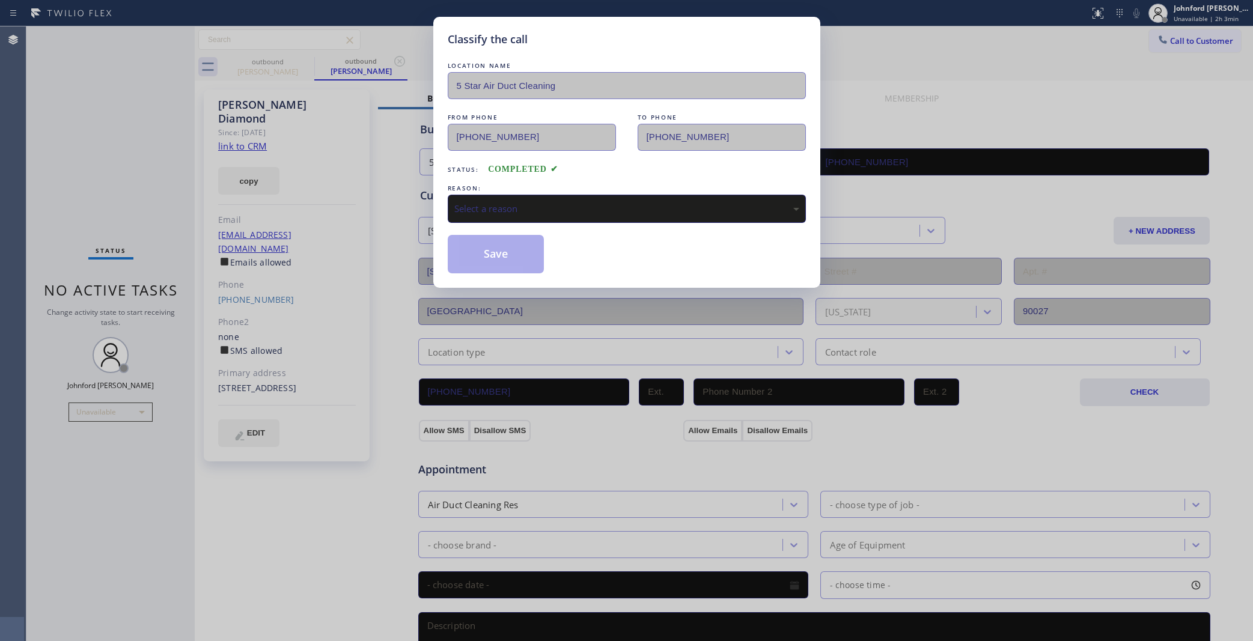
click at [532, 224] on div "LOCATION NAME 5 Star Air Duct Cleaning FROM PHONE (858) 800-3094 TO PHONE (626)…" at bounding box center [627, 166] width 358 height 214
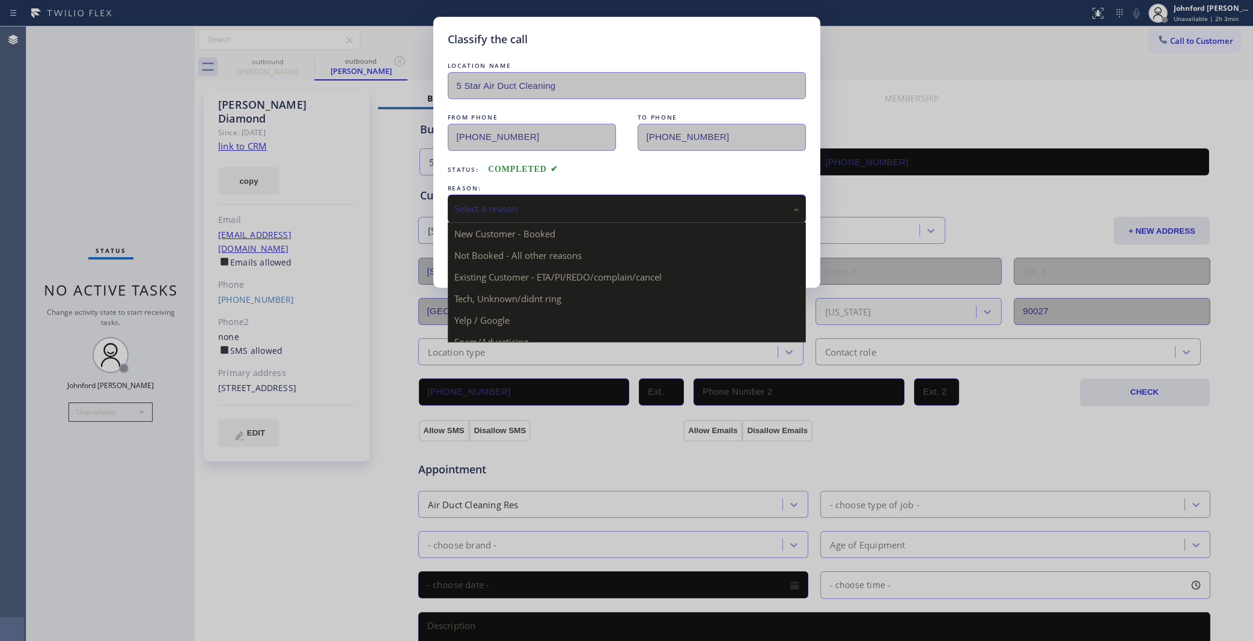
click at [533, 197] on div "Select a reason" at bounding box center [627, 209] width 358 height 28
drag, startPoint x: 515, startPoint y: 281, endPoint x: 515, endPoint y: 256, distance: 24.6
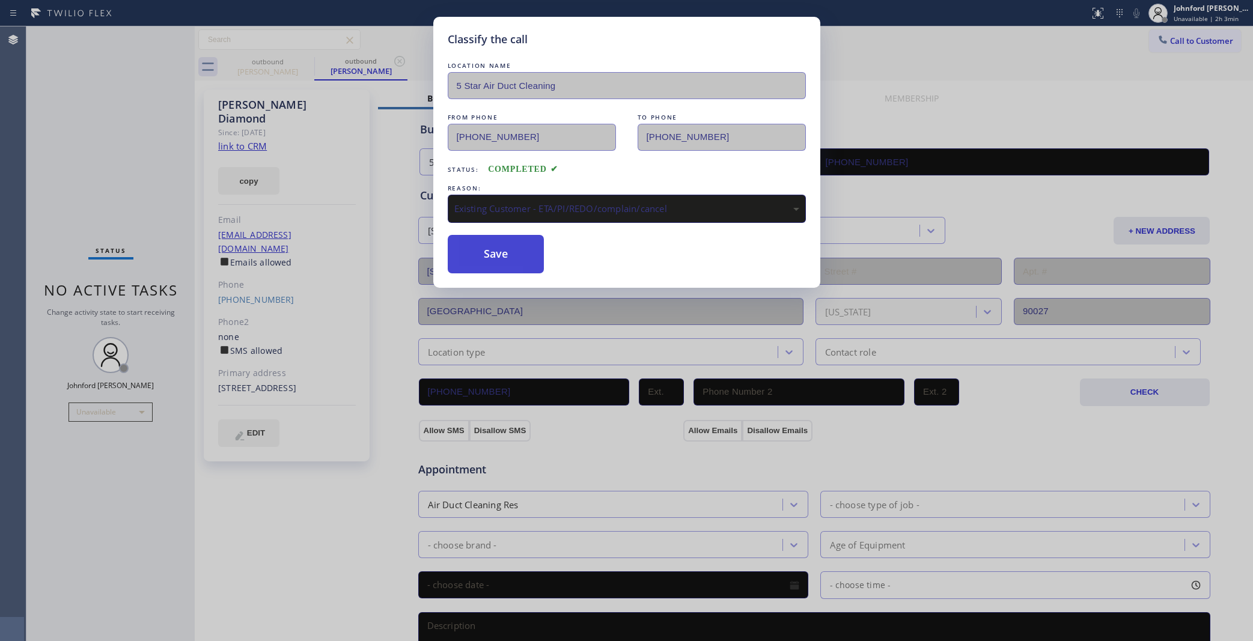
click at [515, 256] on button "Save" at bounding box center [496, 254] width 97 height 38
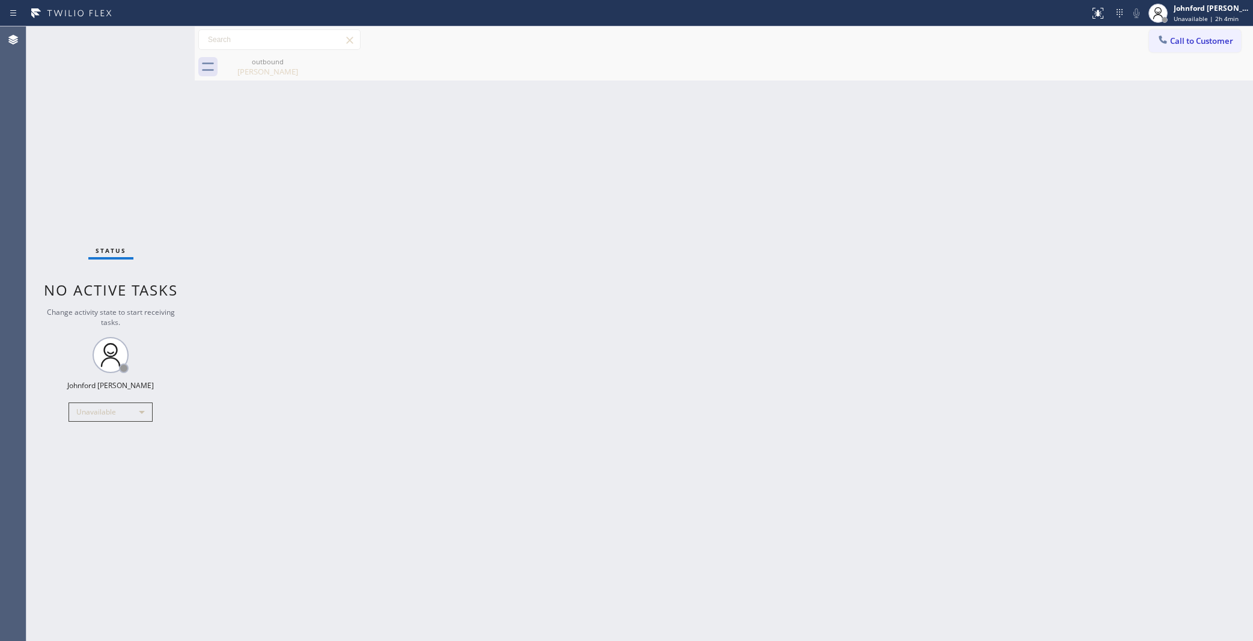
drag, startPoint x: 1172, startPoint y: 34, endPoint x: 1111, endPoint y: 73, distance: 73.2
click at [1172, 39] on button "Call to Customer" at bounding box center [1195, 40] width 92 height 23
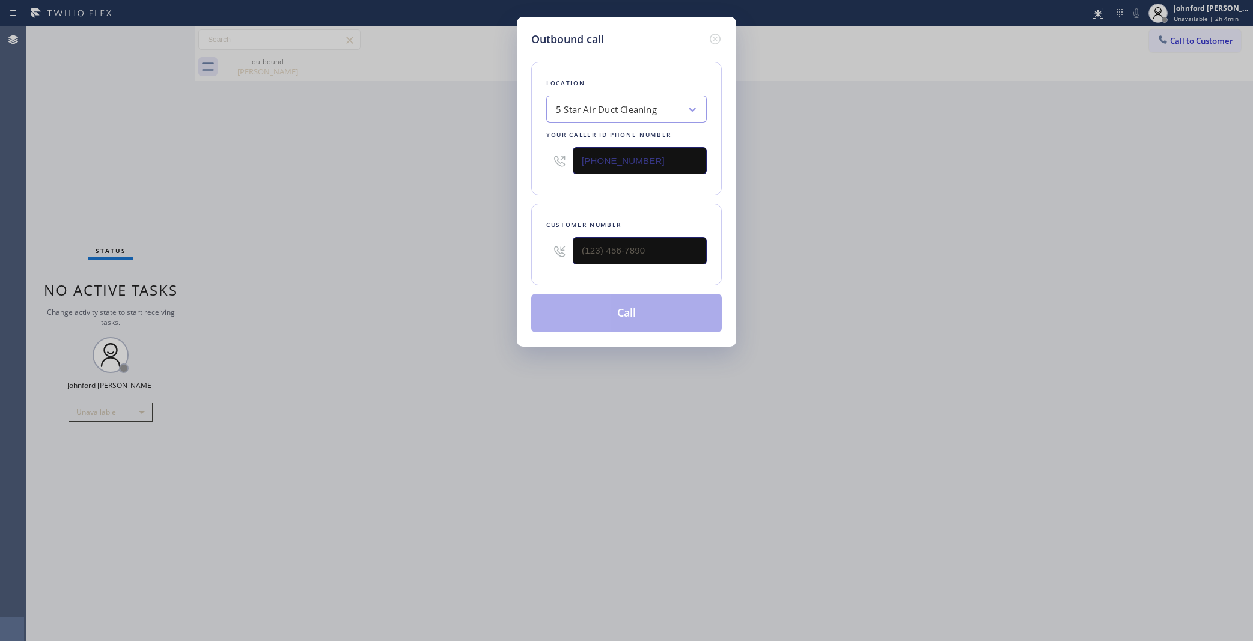
drag, startPoint x: 680, startPoint y: 233, endPoint x: 441, endPoint y: 250, distance: 240.4
click at [457, 245] on div "Outbound call Location 5 Star Air Duct Cleaning Your caller id phone number (85…" at bounding box center [626, 320] width 1253 height 641
paste input "512) 743-6065"
drag, startPoint x: 689, startPoint y: 243, endPoint x: 478, endPoint y: 255, distance: 211.9
click at [484, 255] on div "Outbound call Location 5 Star Air Duct Cleaning Your caller id phone number [PH…" at bounding box center [626, 320] width 1253 height 641
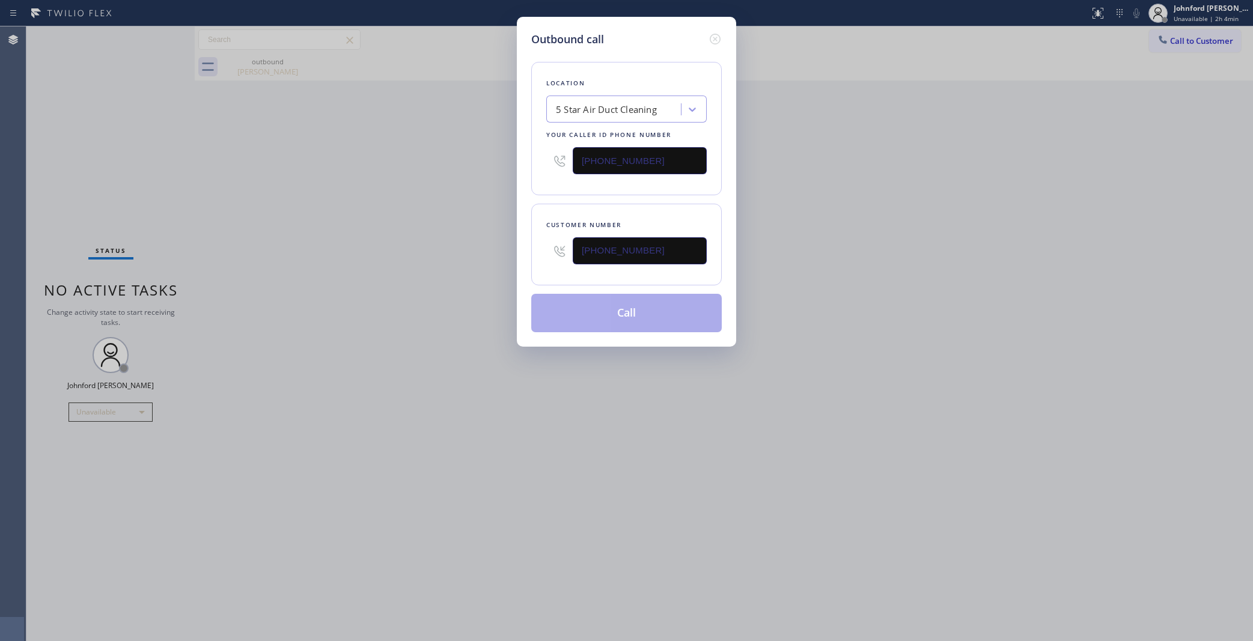
drag, startPoint x: 353, startPoint y: 275, endPoint x: 395, endPoint y: 266, distance: 43.6
click at [395, 266] on div "Outbound call Location 5 Star Air Duct Cleaning Your caller id phone number (85…" at bounding box center [626, 320] width 1253 height 641
drag, startPoint x: 517, startPoint y: 266, endPoint x: 512, endPoint y: 271, distance: 6.8
click at [488, 271] on div "Outbound call Location 5 Star Air Duct Cleaning Your caller id phone number (85…" at bounding box center [626, 320] width 1253 height 641
drag, startPoint x: 680, startPoint y: 271, endPoint x: 555, endPoint y: 275, distance: 125.1
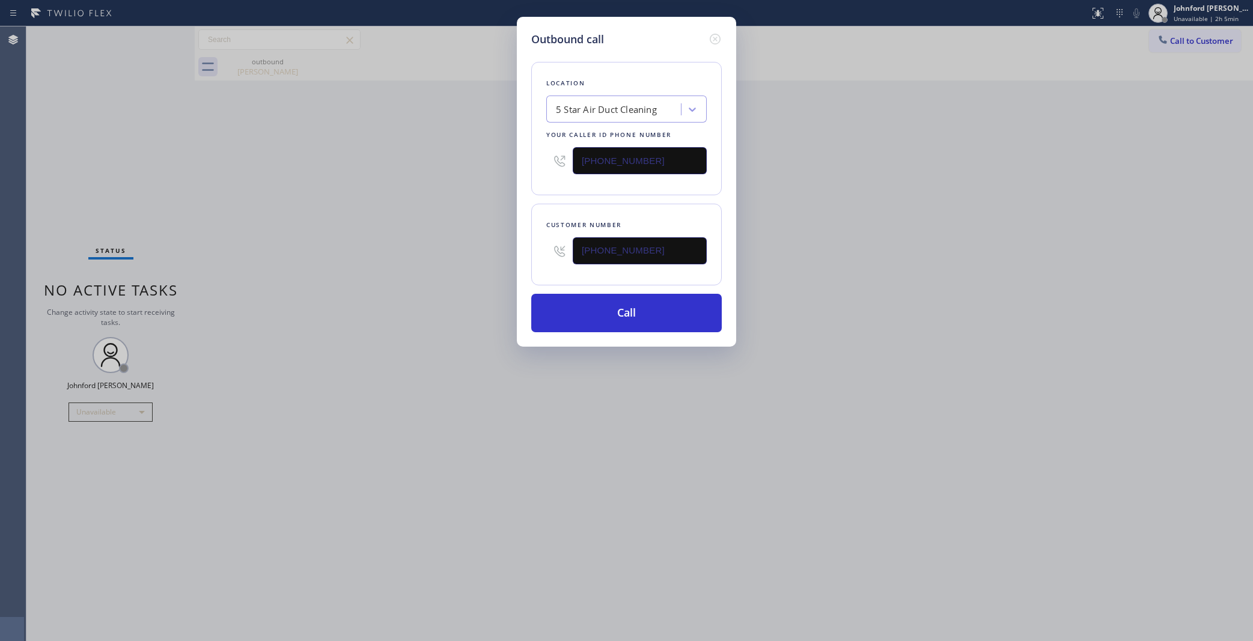
click at [555, 275] on div "Customer number (512) 743-6065" at bounding box center [626, 245] width 191 height 82
paste input "806) 570-1264"
click at [267, 447] on div "Outbound call Location 5 Star Air Duct Cleaning Your caller id phone number (85…" at bounding box center [626, 320] width 1253 height 641
drag, startPoint x: 675, startPoint y: 255, endPoint x: 543, endPoint y: 254, distance: 132.2
click at [543, 254] on div "Customer number (806) 570-1264" at bounding box center [626, 245] width 191 height 82
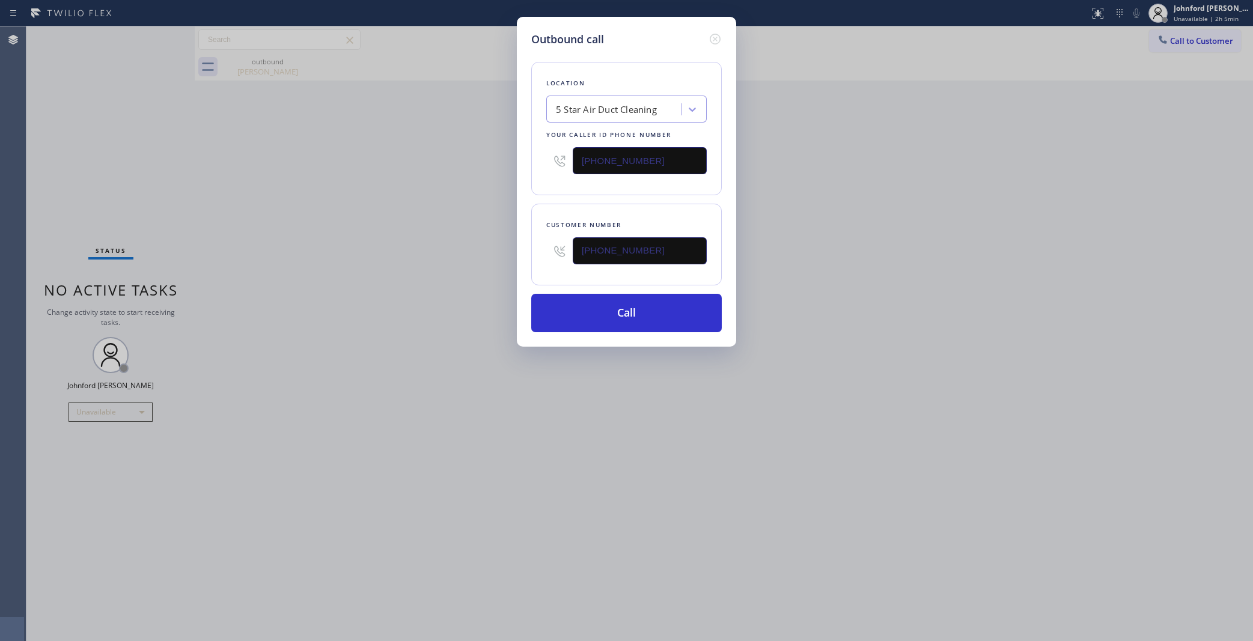
paste input "text"
type input "[PHONE_NUMBER]"
click at [385, 275] on div "Outbound call Location 5 Star Air Duct Cleaning Your caller id phone number (85…" at bounding box center [626, 320] width 1253 height 641
click at [608, 319] on button "Call" at bounding box center [626, 313] width 191 height 38
click at [584, 311] on button "Call" at bounding box center [626, 313] width 191 height 38
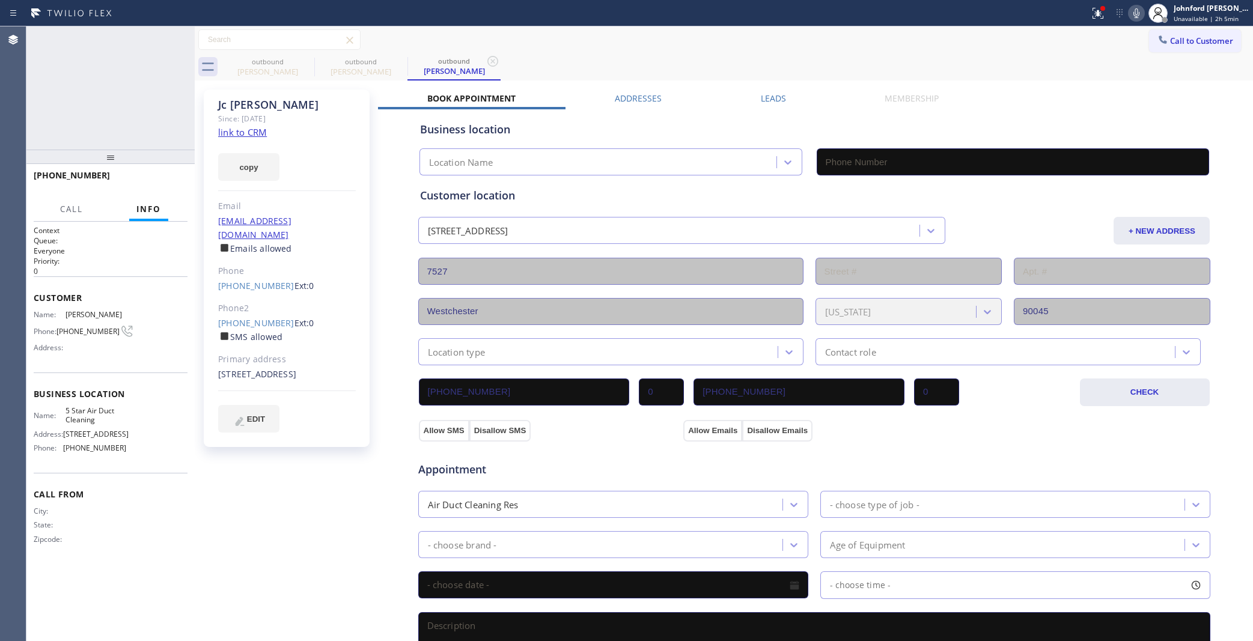
type input "[PHONE_NUMBER]"
click at [176, 178] on span "HANG UP" at bounding box center [159, 181] width 37 height 8
click at [1175, 42] on span "Call to Customer" at bounding box center [1201, 40] width 63 height 11
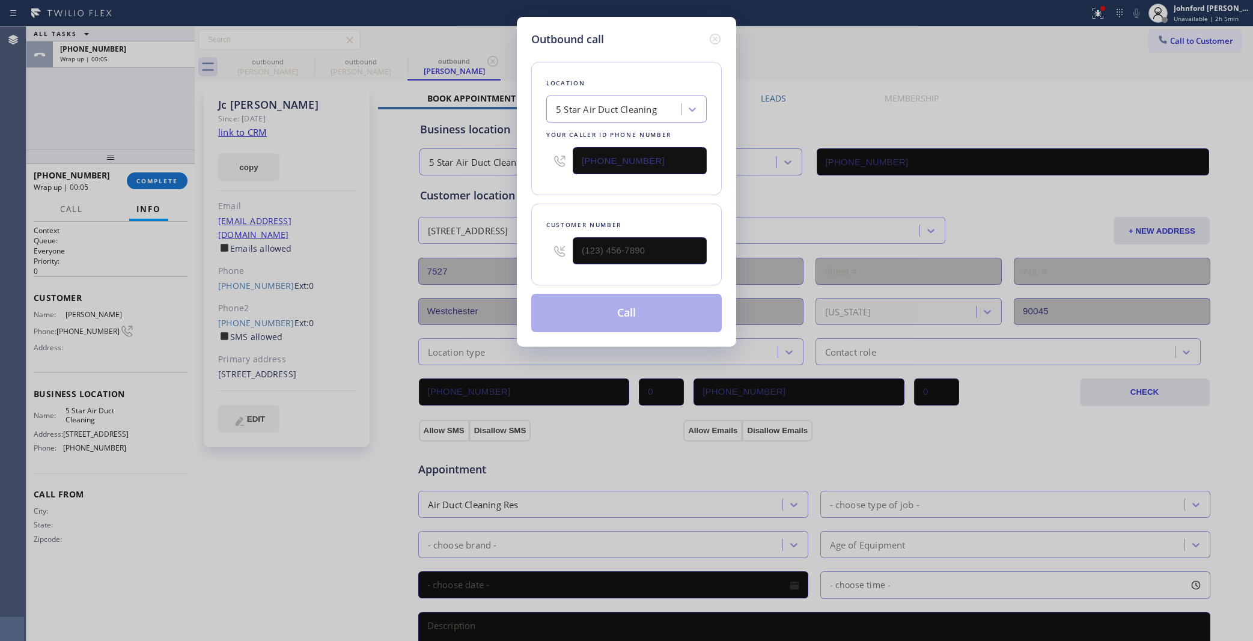
drag, startPoint x: 689, startPoint y: 229, endPoint x: 551, endPoint y: 258, distance: 141.3
click at [544, 258] on div "Customer number" at bounding box center [626, 245] width 191 height 82
paste input "714) 476-4931"
drag, startPoint x: 688, startPoint y: 242, endPoint x: 494, endPoint y: 261, distance: 195.1
click at [495, 261] on div "Outbound call Location 5 Star Air Duct Cleaning Your caller id phone number (85…" at bounding box center [626, 320] width 1253 height 641
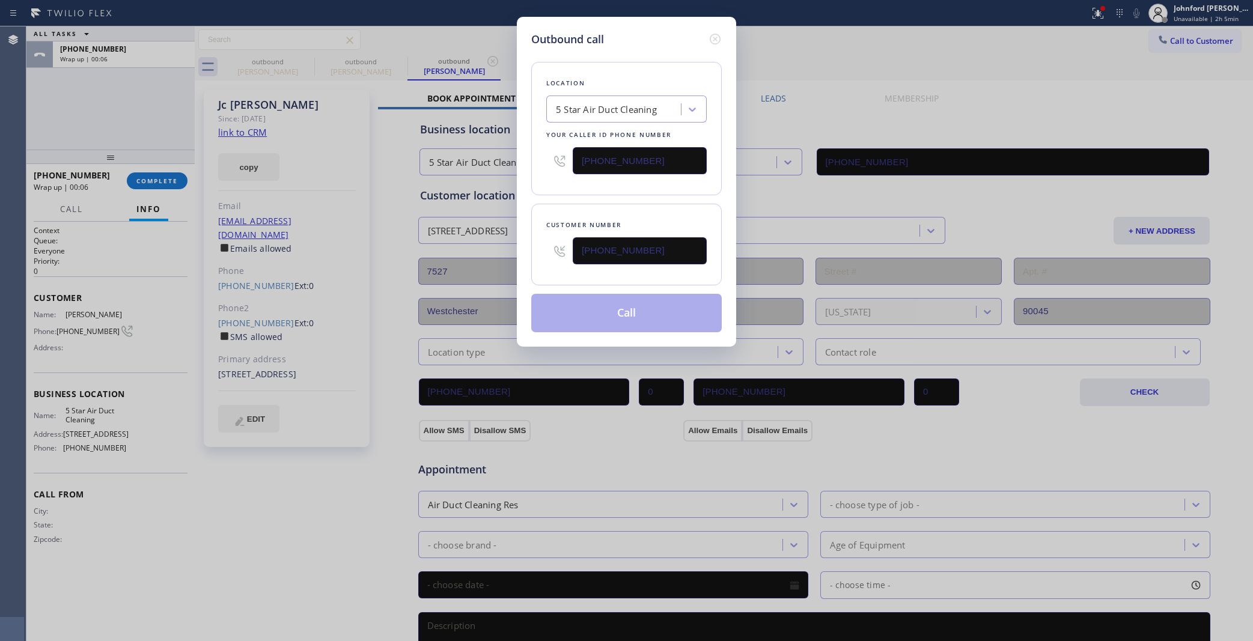
type input "(714) 476-4931"
click at [504, 220] on div "Outbound call Location 5 Star Air Duct Cleaning Your caller id phone number (85…" at bounding box center [626, 320] width 1253 height 641
click at [569, 308] on button "Call" at bounding box center [626, 313] width 191 height 38
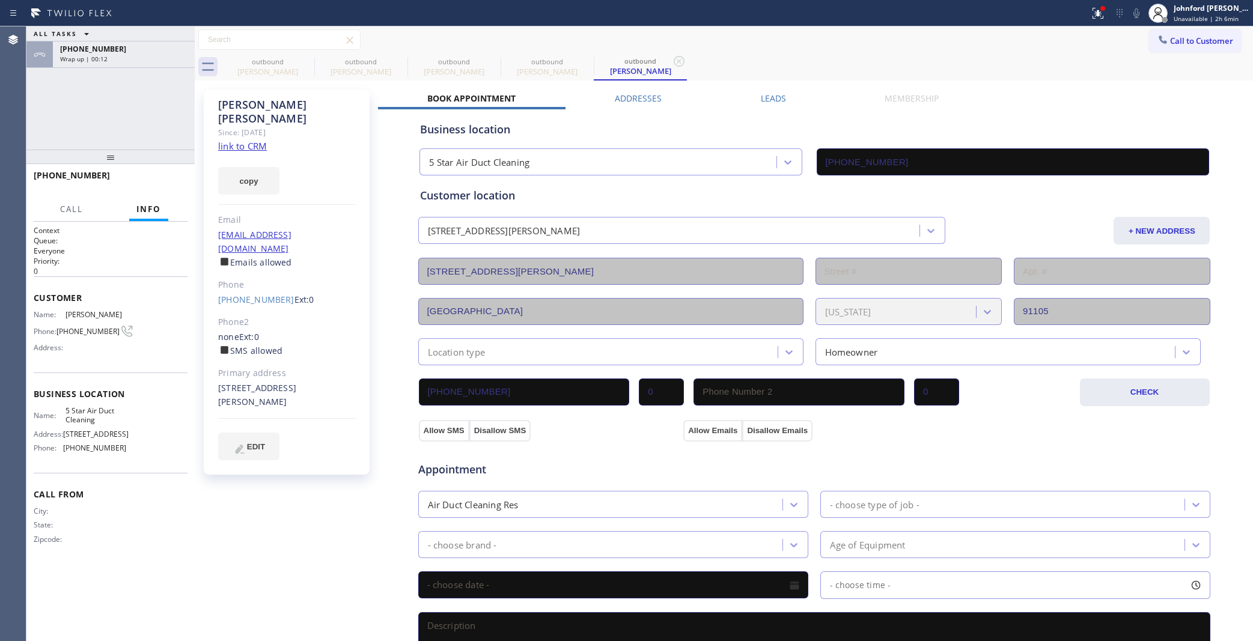
type input "[PHONE_NUMBER]"
click at [180, 41] on icon at bounding box center [179, 39] width 14 height 14
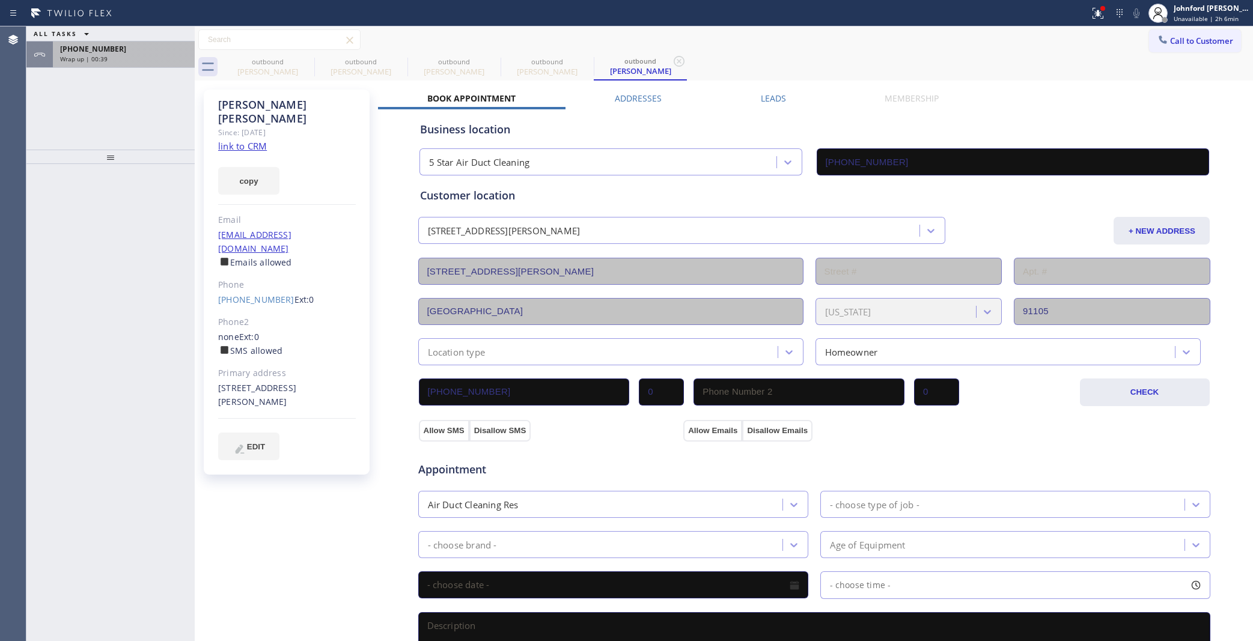
click at [130, 56] on div "Wrap up | 00:39" at bounding box center [123, 59] width 127 height 8
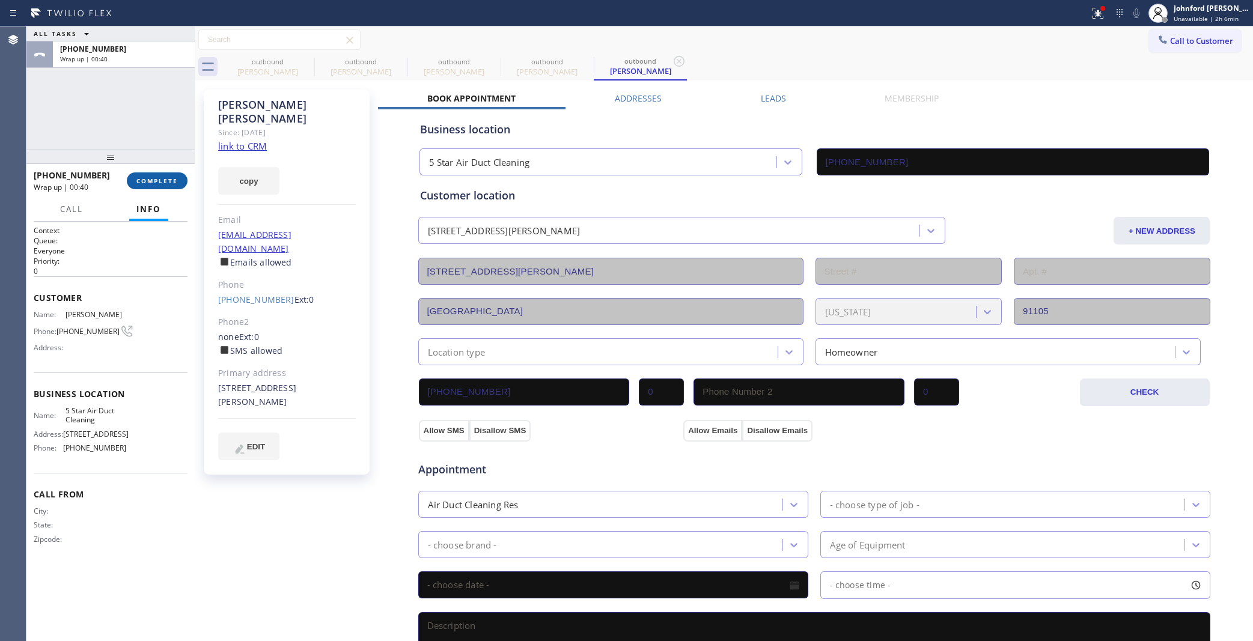
click at [151, 182] on span "COMPLETE" at bounding box center [156, 181] width 41 height 8
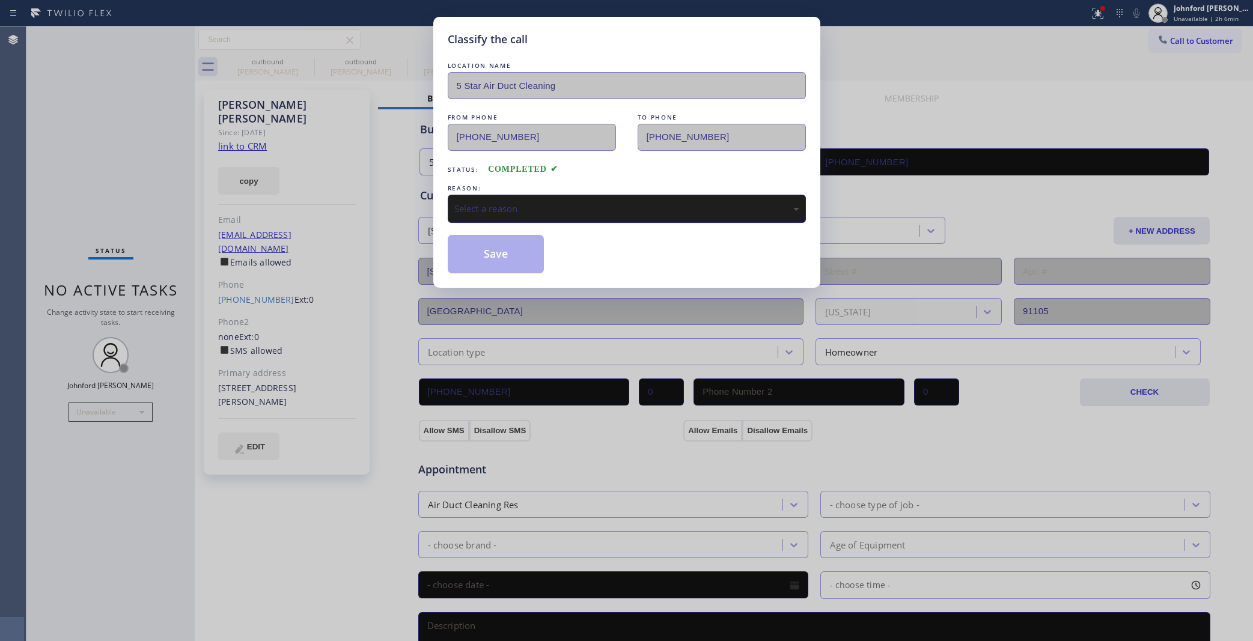
click at [548, 204] on div "Select a reason" at bounding box center [626, 209] width 345 height 14
click at [511, 248] on button "Save" at bounding box center [496, 254] width 97 height 38
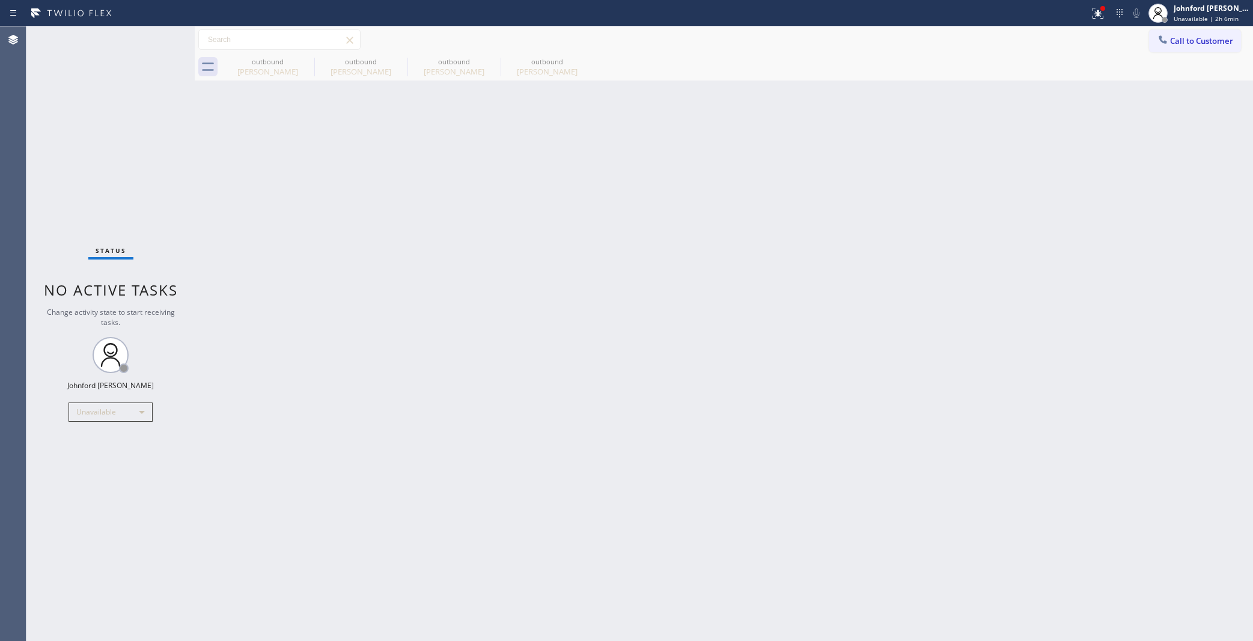
drag, startPoint x: 933, startPoint y: 244, endPoint x: 338, endPoint y: 133, distance: 605.3
click at [912, 240] on div "Back to Dashboard Change Sender ID Customers Technicians Select a contact Outbo…" at bounding box center [724, 333] width 1058 height 615
click at [143, 397] on div "Status No active tasks Change activity state to start receiving tasks. [PERSON_…" at bounding box center [110, 333] width 168 height 615
click at [136, 409] on div "Unavailable" at bounding box center [111, 412] width 84 height 19
click at [99, 471] on li "Break" at bounding box center [110, 473] width 82 height 14
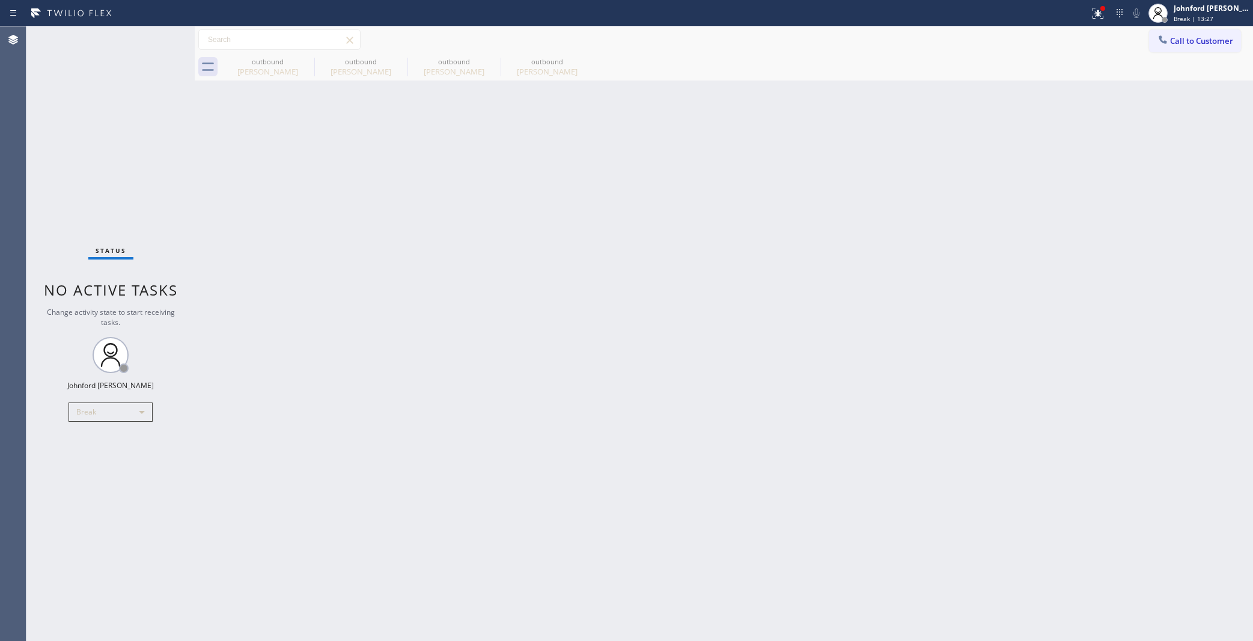
click at [40, 451] on div "Status No active tasks Change activity state to start receiving tasks. Johnford…" at bounding box center [110, 333] width 168 height 615
click at [100, 421] on div "Break" at bounding box center [111, 412] width 84 height 19
click at [97, 455] on li "Unavailable" at bounding box center [110, 458] width 82 height 14
click at [706, 305] on div "Back to Dashboard Change Sender ID Customers Technicians Select a contact Outbo…" at bounding box center [724, 333] width 1058 height 615
click at [74, 94] on div "Status No active tasks Change activity state to start receiving tasks. [PERSON_…" at bounding box center [110, 333] width 168 height 615
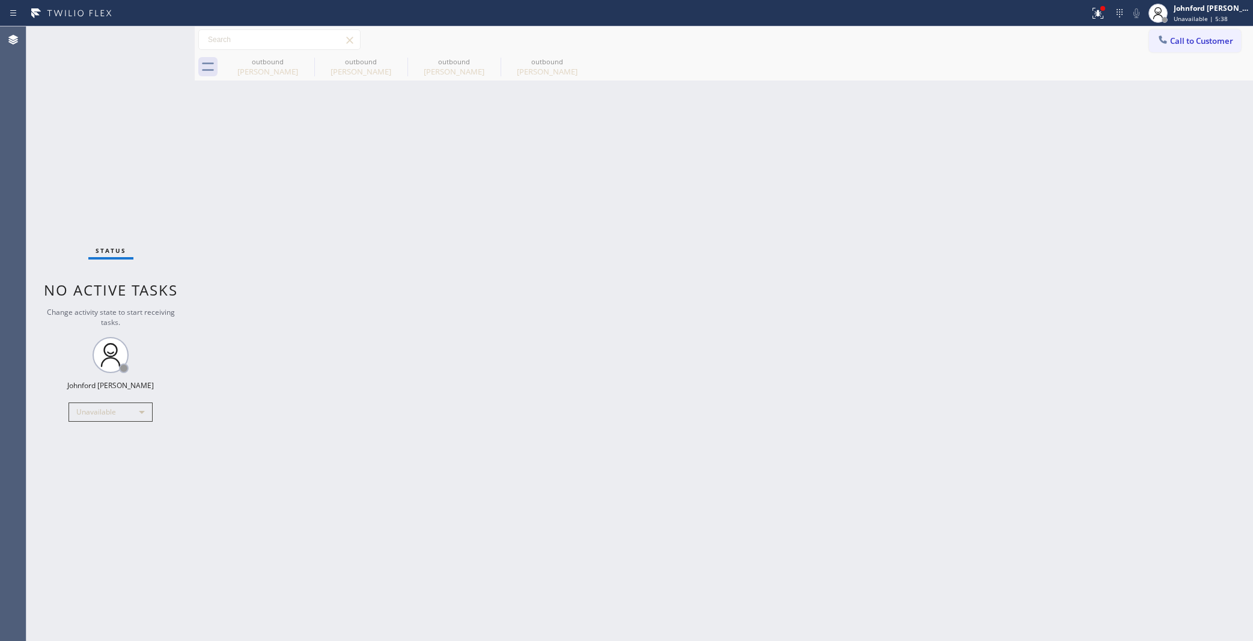
drag, startPoint x: 975, startPoint y: 377, endPoint x: 999, endPoint y: 1, distance: 376.4
click at [980, 365] on div "Back to Dashboard Change Sender ID Customers Technicians Select a contact Outbo…" at bounding box center [724, 333] width 1058 height 615
drag, startPoint x: 587, startPoint y: 271, endPoint x: 722, endPoint y: 164, distance: 172.9
click at [584, 270] on div "Back to Dashboard Change Sender ID Customers Technicians Select a contact Outbo…" at bounding box center [724, 333] width 1058 height 615
drag, startPoint x: 602, startPoint y: 226, endPoint x: 605, endPoint y: 216, distance: 10.1
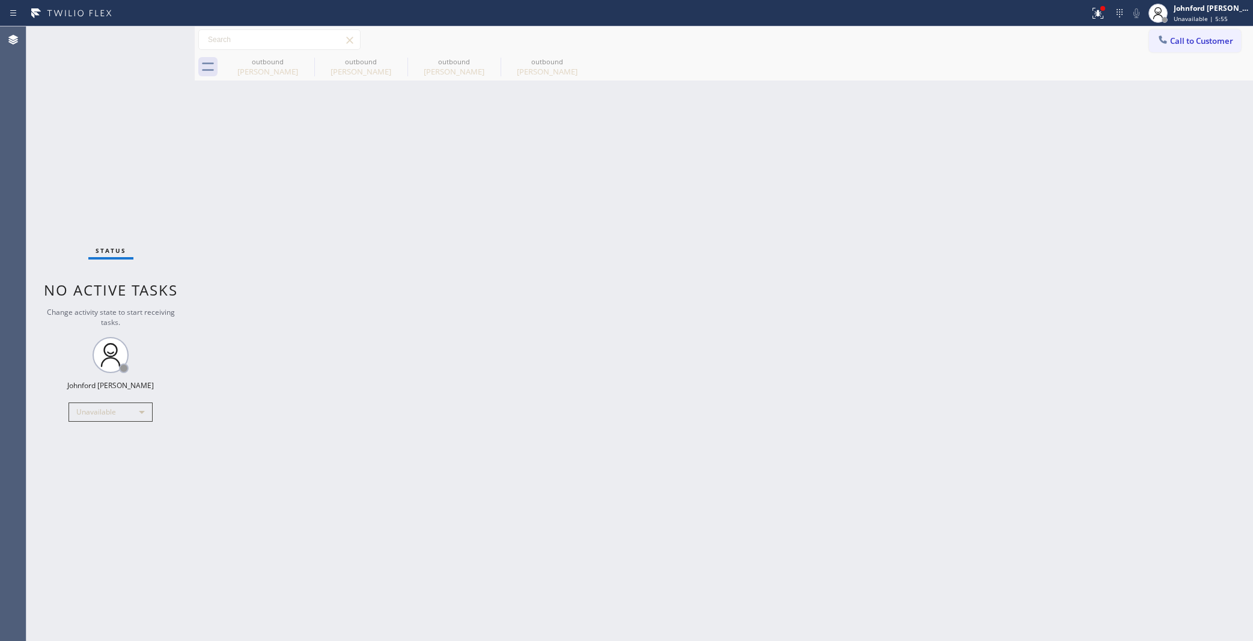
click at [602, 226] on div "Back to Dashboard Change Sender ID Customers Technicians Select a contact Outbo…" at bounding box center [724, 333] width 1058 height 615
click at [1200, 37] on span "Call to Customer" at bounding box center [1201, 40] width 63 height 11
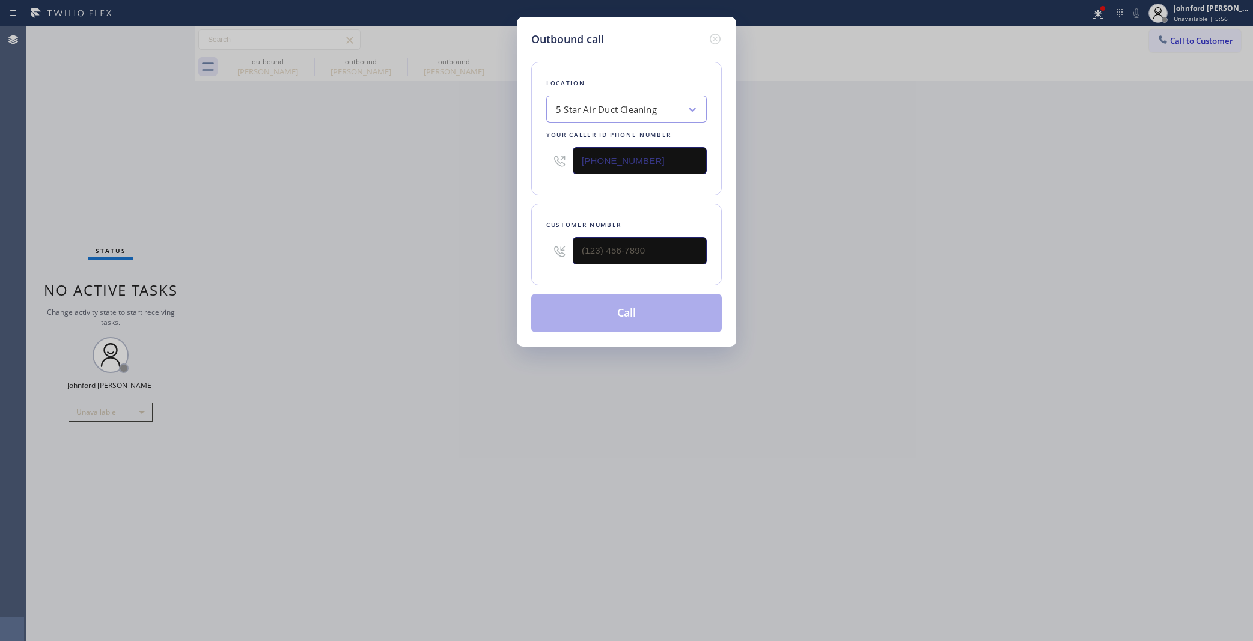
drag, startPoint x: 647, startPoint y: 163, endPoint x: 382, endPoint y: 185, distance: 266.5
click at [523, 176] on div "Outbound call Location 5 Star Air Duct Cleaning Your caller id phone number (85…" at bounding box center [626, 182] width 219 height 330
paste input "text"
type input "[PHONE_NUMBER]"
drag, startPoint x: 344, startPoint y: 196, endPoint x: 510, endPoint y: 143, distance: 173.5
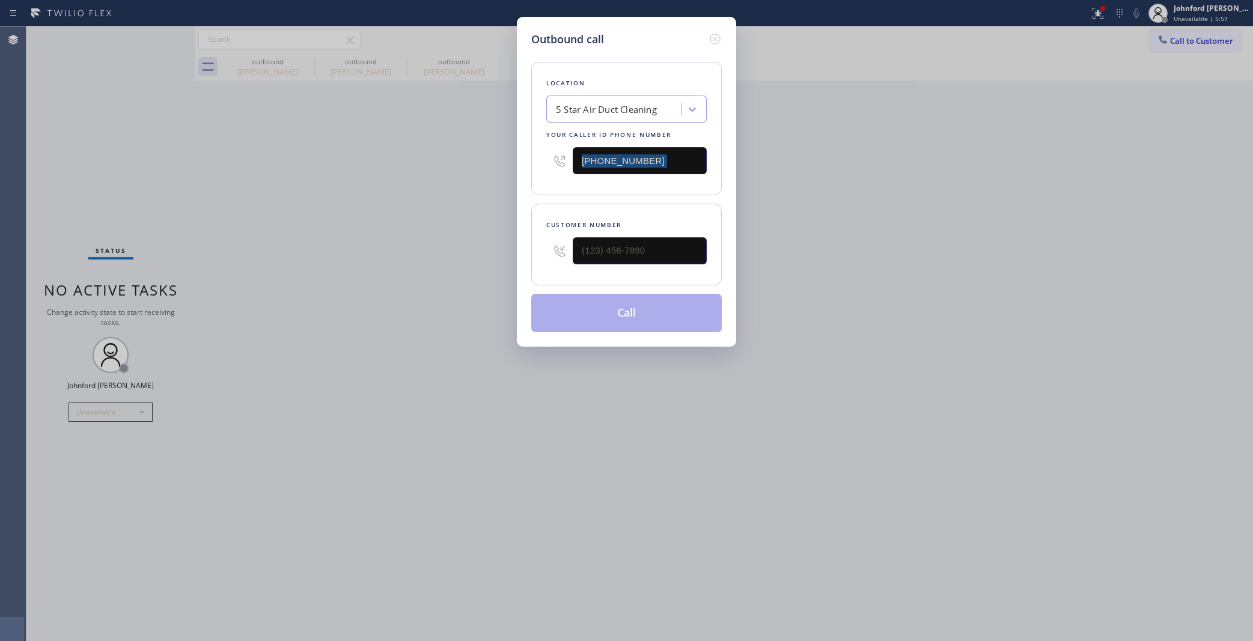
click at [510, 143] on div "Outbound call Location 5 Star Air Duct Cleaning Your caller id phone number (85…" at bounding box center [626, 320] width 1253 height 641
click at [451, 260] on div "Outbound call Location 5 Star Air Duct Cleaning Your caller id phone number [PH…" at bounding box center [626, 320] width 1253 height 641
paste input "323) 251-3592"
type input "[PHONE_NUMBER]"
click at [257, 302] on div "Outbound call Location 5 Star Air Duct Cleaning Your caller id phone number (85…" at bounding box center [626, 320] width 1253 height 641
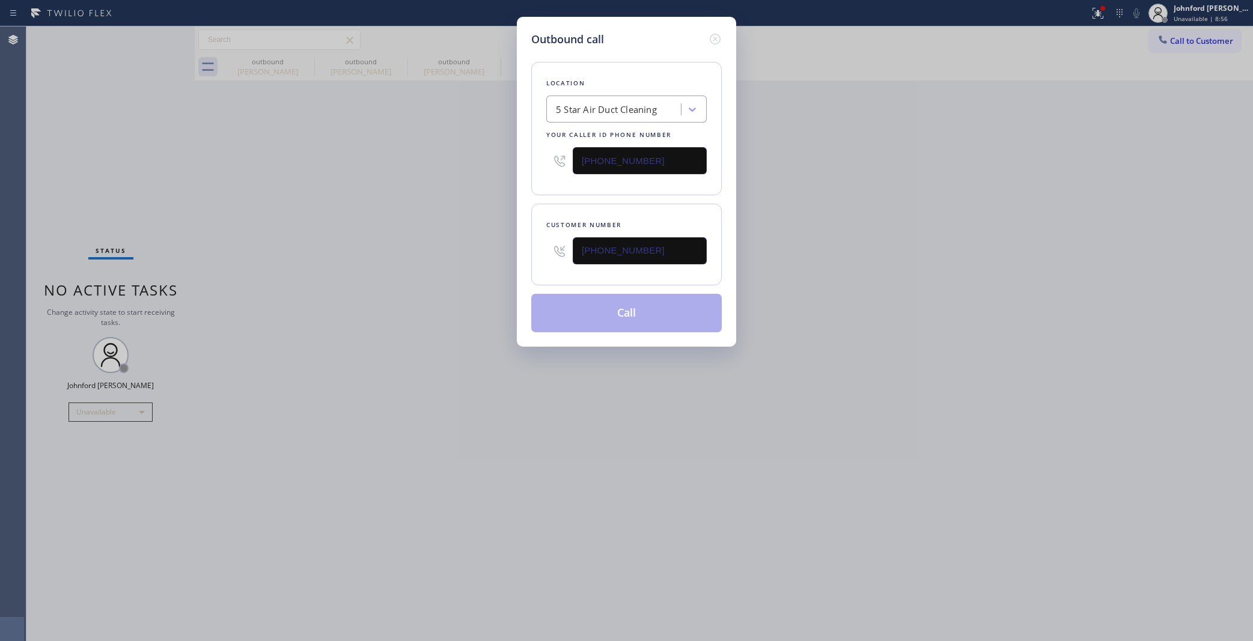
click at [581, 306] on button "Call" at bounding box center [626, 313] width 191 height 38
click at [1019, 284] on div "Outbound call Location 5 Star Air Duct Cleaning Your caller id phone number (85…" at bounding box center [626, 320] width 1253 height 641
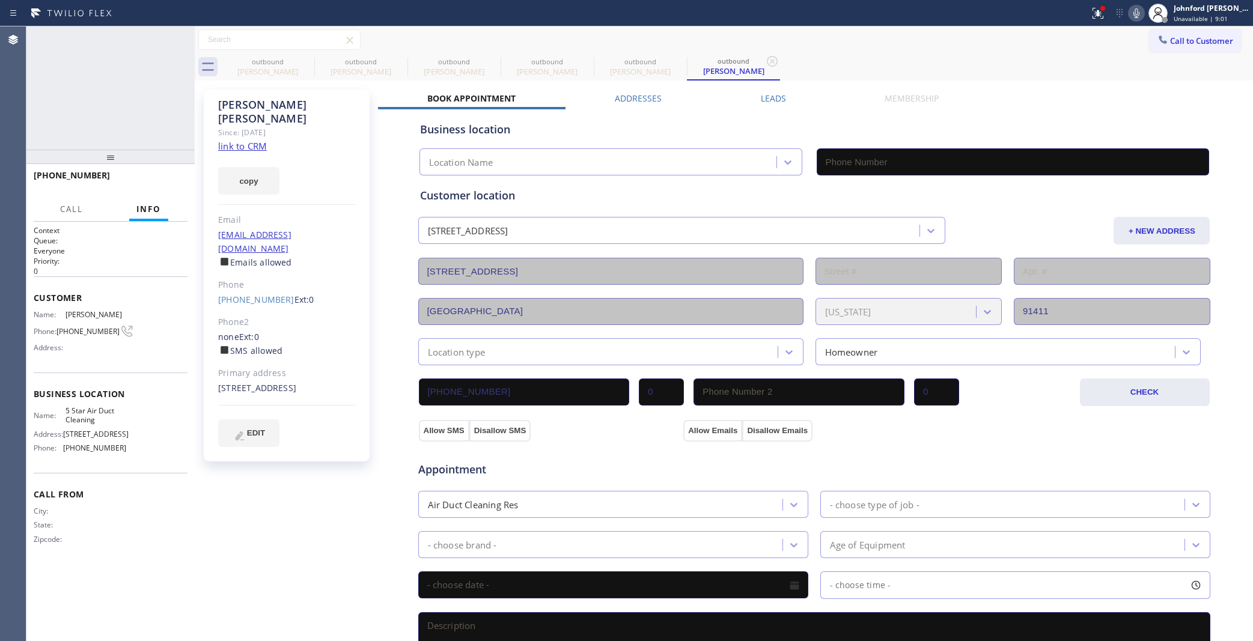
type input "[PHONE_NUMBER]"
click at [157, 178] on span "HANG UP" at bounding box center [159, 181] width 37 height 8
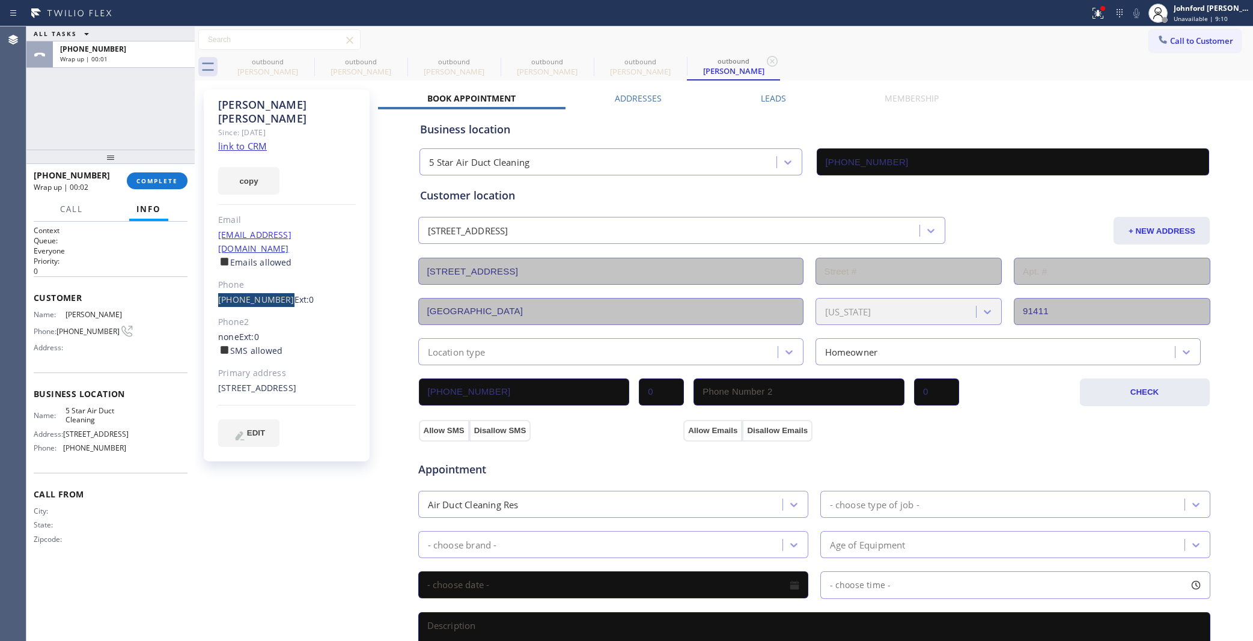
drag, startPoint x: 215, startPoint y: 278, endPoint x: 277, endPoint y: 275, distance: 62.0
click at [277, 275] on div "Matthew Reynolds Since: 20 may 2020 link to CRM copy Email no@gmail.com Emails …" at bounding box center [287, 276] width 166 height 372
drag, startPoint x: 209, startPoint y: 178, endPoint x: 153, endPoint y: 181, distance: 55.4
click at [198, 178] on div "Matthew Reynolds Since: 20 may 2020 link to CRM copy Email no@gmail.com Emails …" at bounding box center [288, 485] width 180 height 803
click at [153, 181] on span "COMPLETE" at bounding box center [156, 181] width 41 height 8
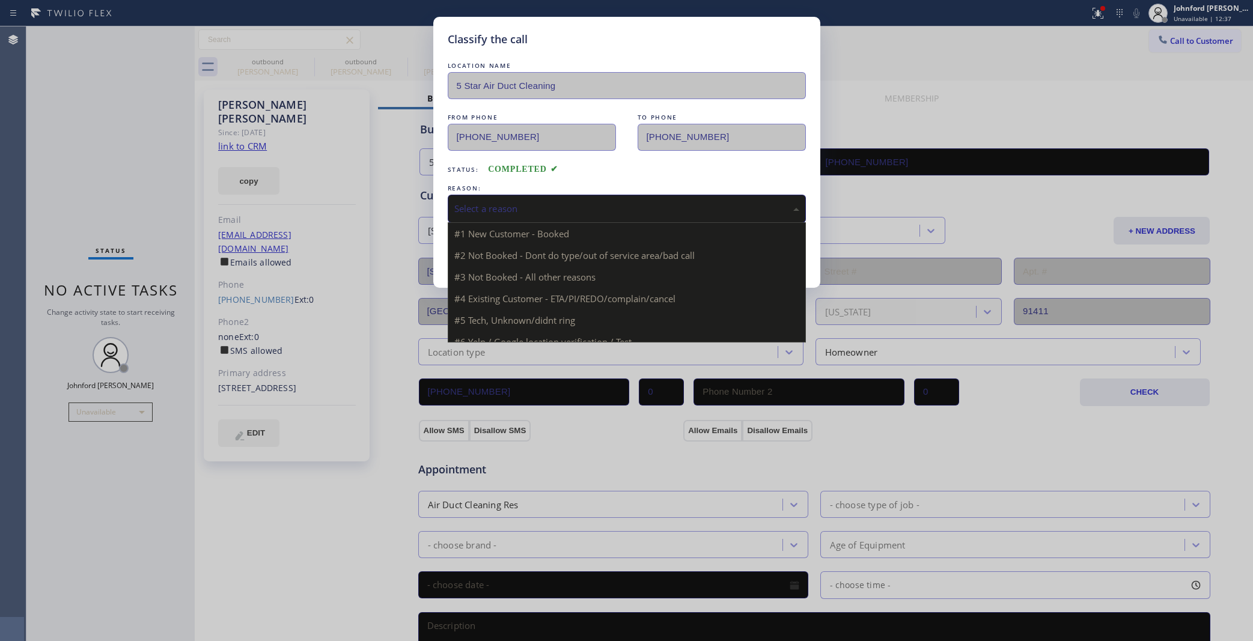
drag, startPoint x: 492, startPoint y: 208, endPoint x: 587, endPoint y: 244, distance: 101.6
click at [496, 206] on div "Select a reason" at bounding box center [626, 209] width 345 height 14
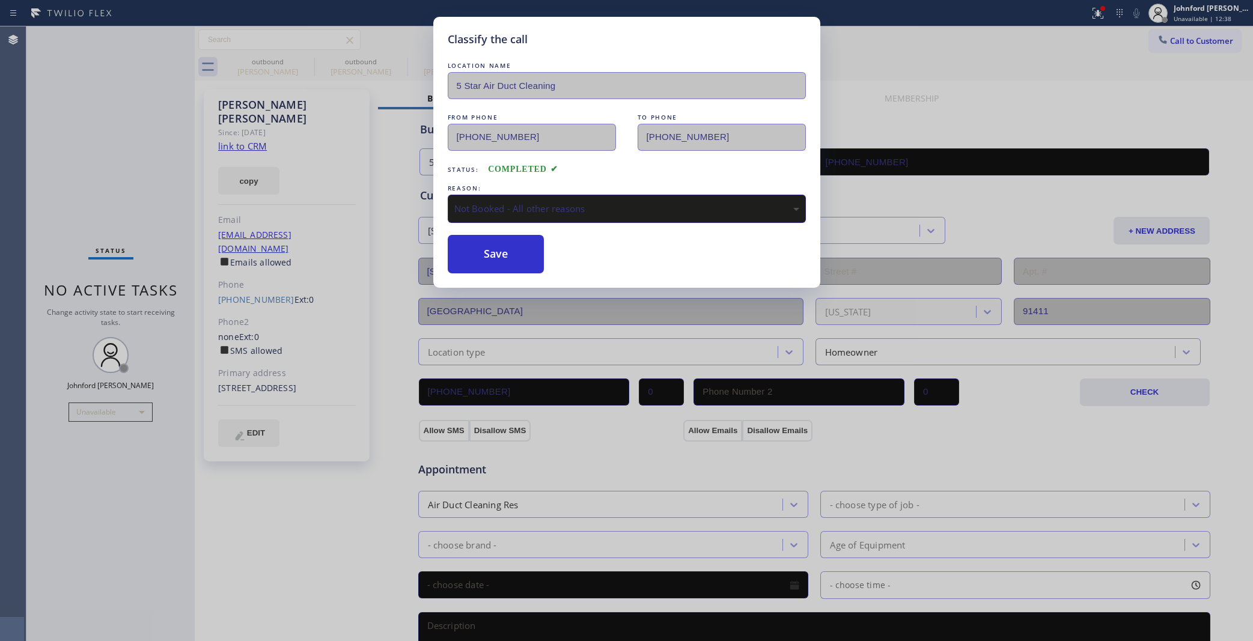
click at [552, 216] on div "Not Booked - All other reasons" at bounding box center [627, 209] width 358 height 28
click at [543, 183] on div "REASON:" at bounding box center [627, 188] width 358 height 13
drag, startPoint x: 530, startPoint y: 206, endPoint x: 549, endPoint y: 212, distance: 19.6
click at [533, 206] on div "Not Booked - All other reasons" at bounding box center [626, 209] width 345 height 14
click at [508, 262] on button "Save" at bounding box center [496, 254] width 97 height 38
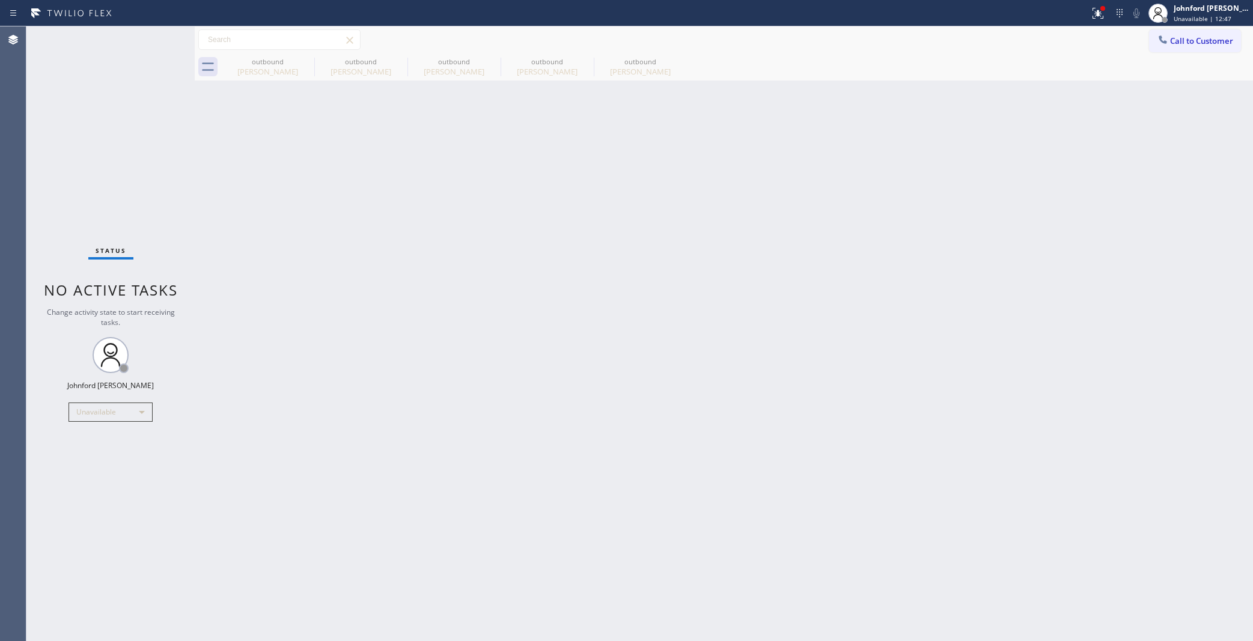
click at [61, 138] on div "Status No active tasks Change activity state to start receiving tasks. [PERSON_…" at bounding box center [110, 333] width 168 height 615
click at [57, 169] on div "Status No active tasks Change activity state to start receiving tasks. [PERSON_…" at bounding box center [110, 333] width 168 height 615
click at [1200, 40] on span "Call to Customer" at bounding box center [1201, 40] width 63 height 11
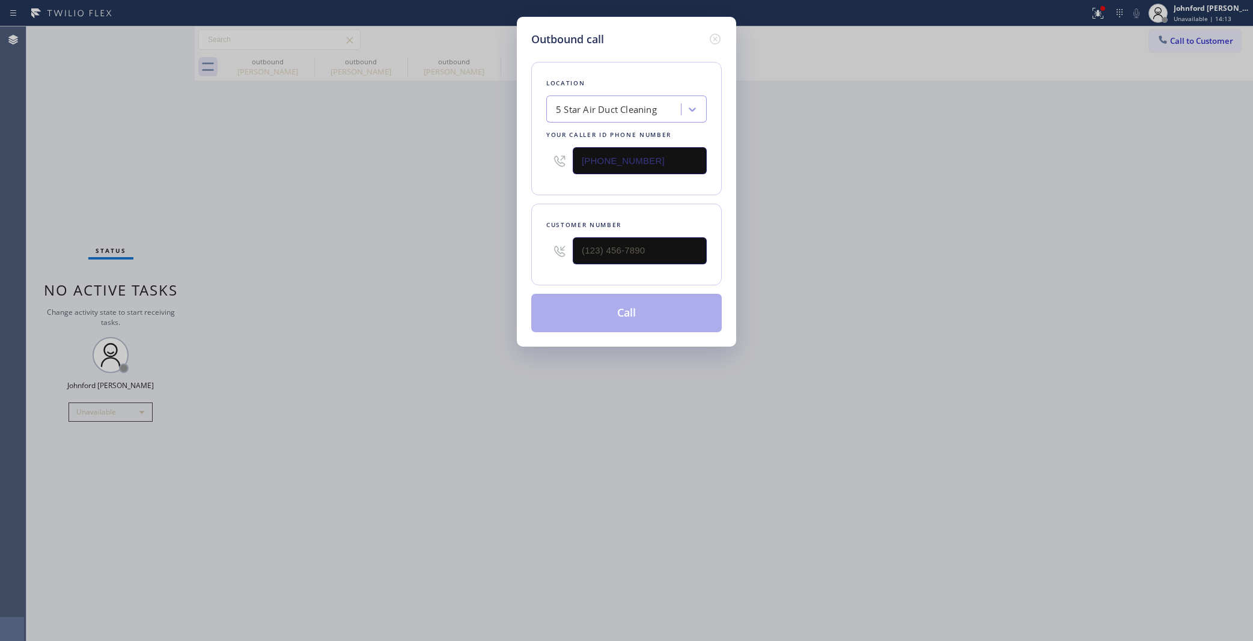
drag, startPoint x: 635, startPoint y: 258, endPoint x: 506, endPoint y: 258, distance: 128.6
click at [536, 258] on div "Customer number" at bounding box center [626, 245] width 191 height 82
click at [476, 261] on div "Outbound call Location 5 Star Air Duct Cleaning Your caller id phone number (85…" at bounding box center [626, 320] width 1253 height 641
drag, startPoint x: 671, startPoint y: 238, endPoint x: 427, endPoint y: 254, distance: 244.5
click at [427, 254] on div "Outbound call Location 5 Star Air Duct Cleaning Your caller id phone number [PH…" at bounding box center [626, 320] width 1253 height 641
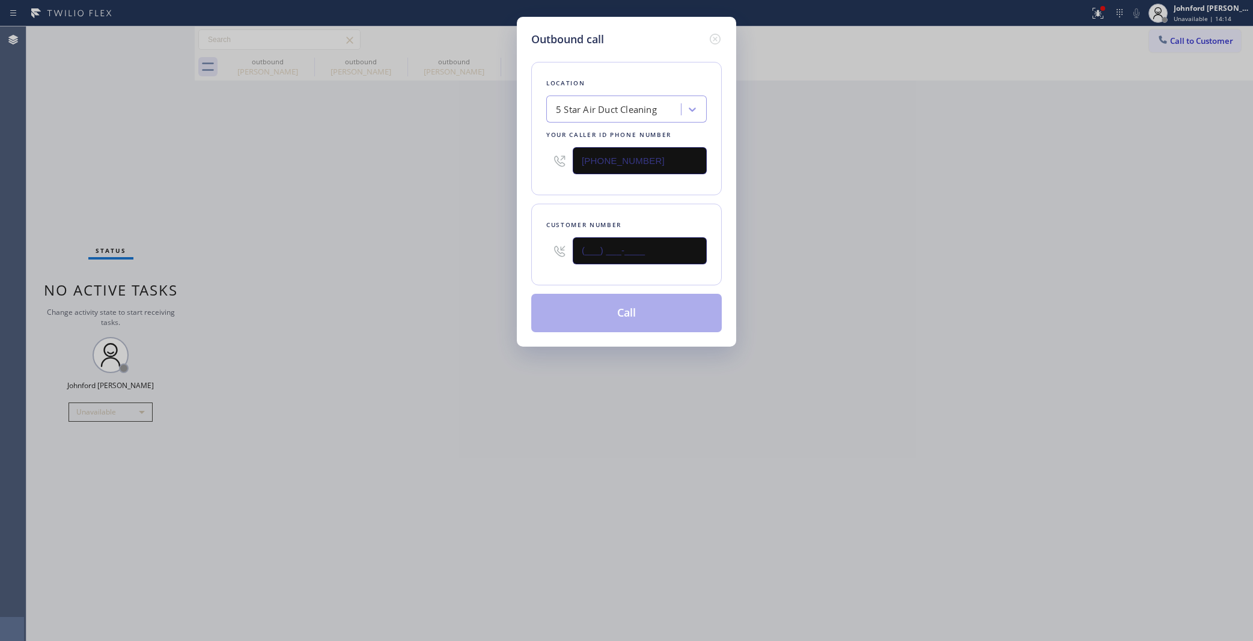
paste input "818) 381-0101"
type input "[PHONE_NUMBER]"
drag, startPoint x: 413, startPoint y: 257, endPoint x: 572, endPoint y: 311, distance: 167.6
click at [464, 275] on div "Outbound call Location 5 Star Air Duct Cleaning Your caller id phone number (85…" at bounding box center [626, 320] width 1253 height 641
click at [581, 313] on button "Call" at bounding box center [626, 313] width 191 height 38
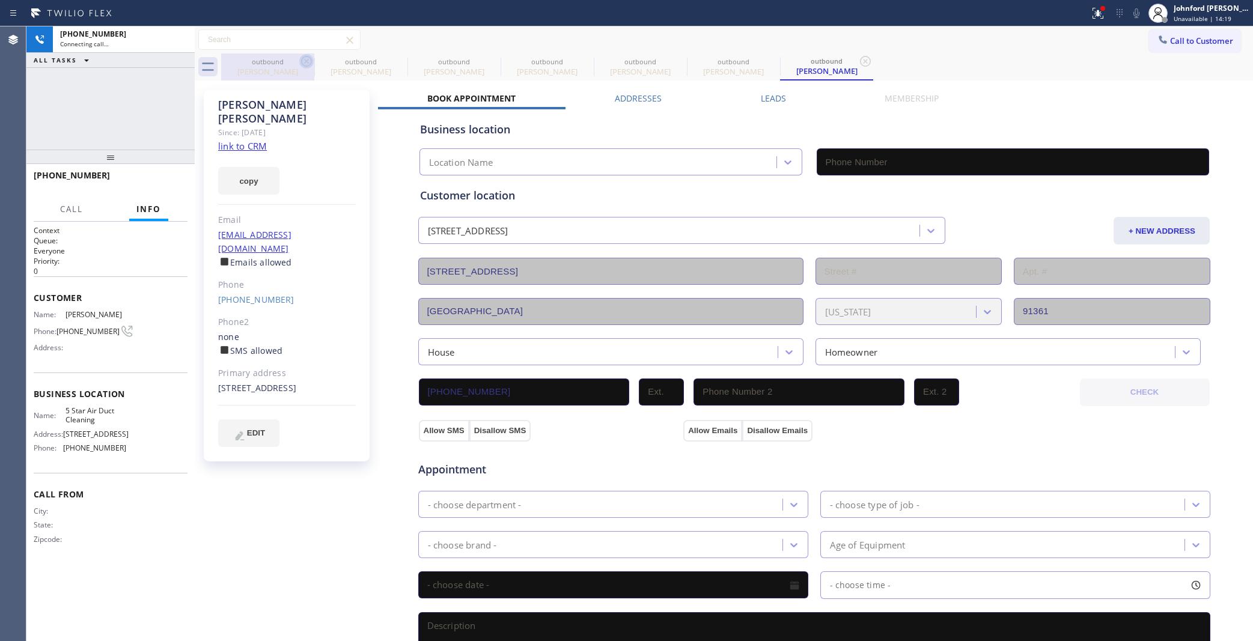
click at [310, 57] on icon at bounding box center [306, 61] width 14 height 14
click at [0, 0] on icon at bounding box center [0, 0] width 0 height 0
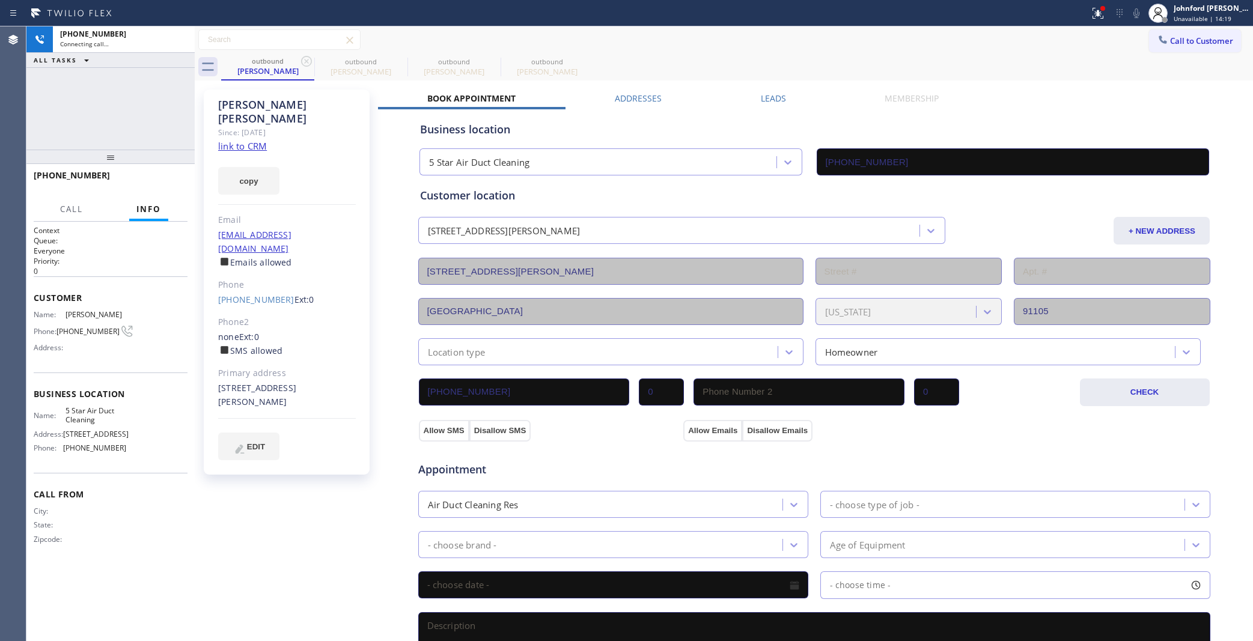
click at [310, 57] on icon at bounding box center [306, 61] width 14 height 14
click at [0, 0] on icon at bounding box center [0, 0] width 0 height 0
type input "[PHONE_NUMBER]"
click at [703, 46] on div "Call to Customer Outbound call Location 5 Star Air Duct Cleaning Your caller id…" at bounding box center [724, 39] width 1058 height 21
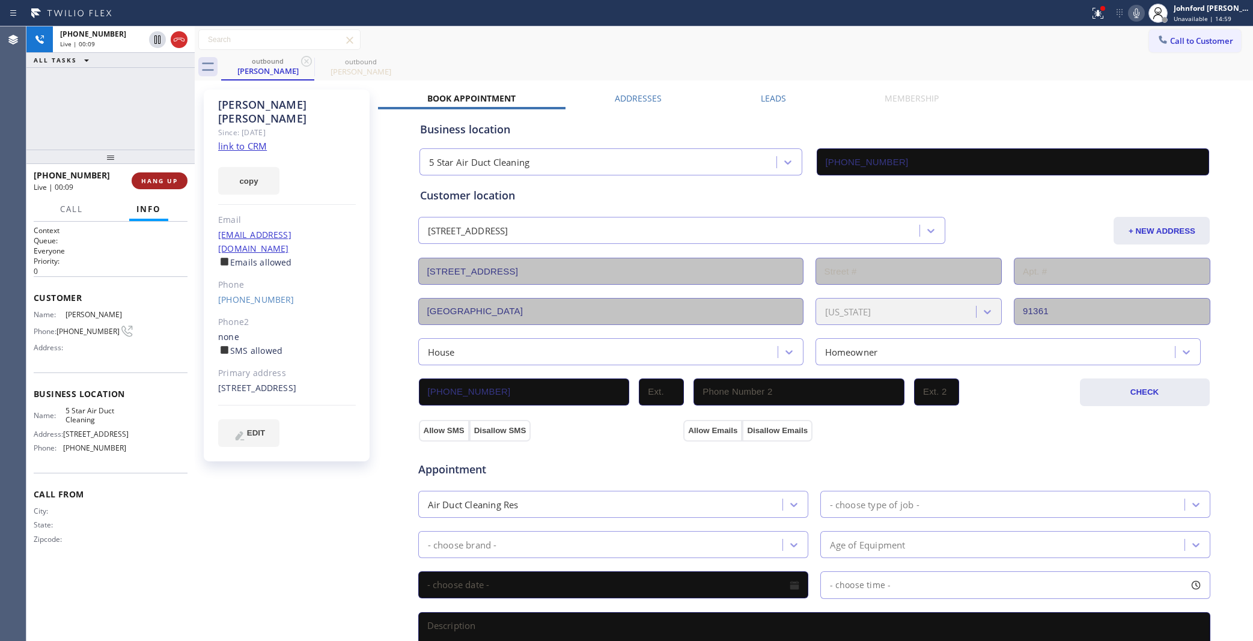
click at [178, 180] on button "HANG UP" at bounding box center [160, 180] width 56 height 17
click at [146, 180] on span "COMPLETE" at bounding box center [156, 181] width 41 height 8
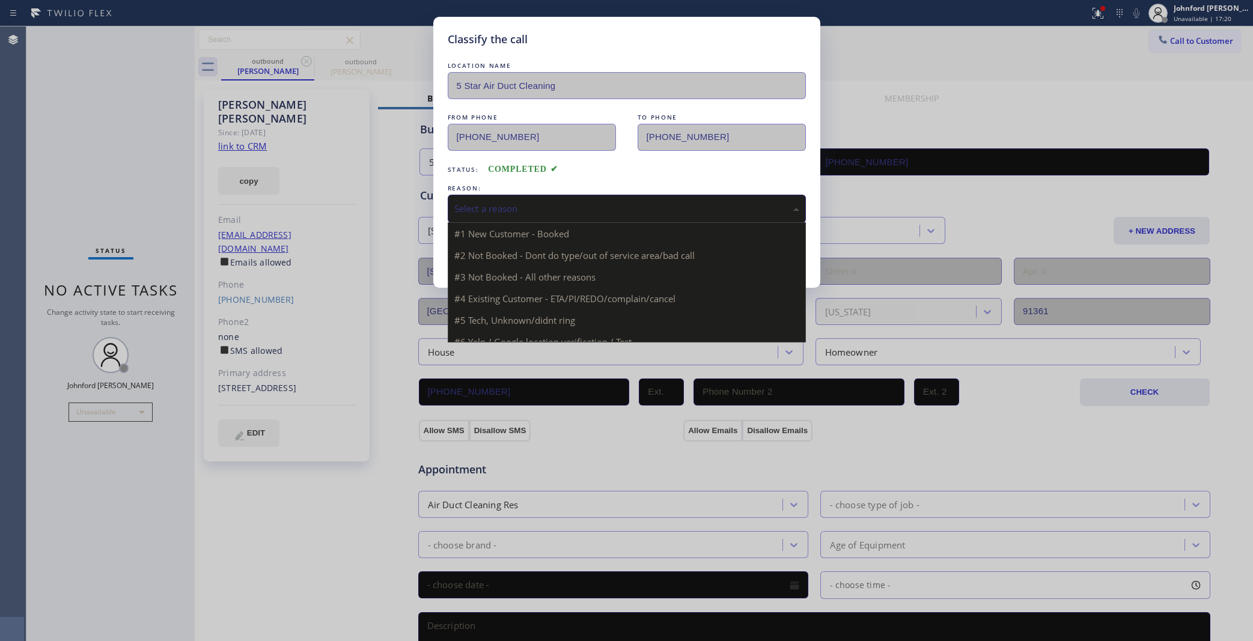
click at [539, 197] on div "Select a reason" at bounding box center [627, 209] width 358 height 28
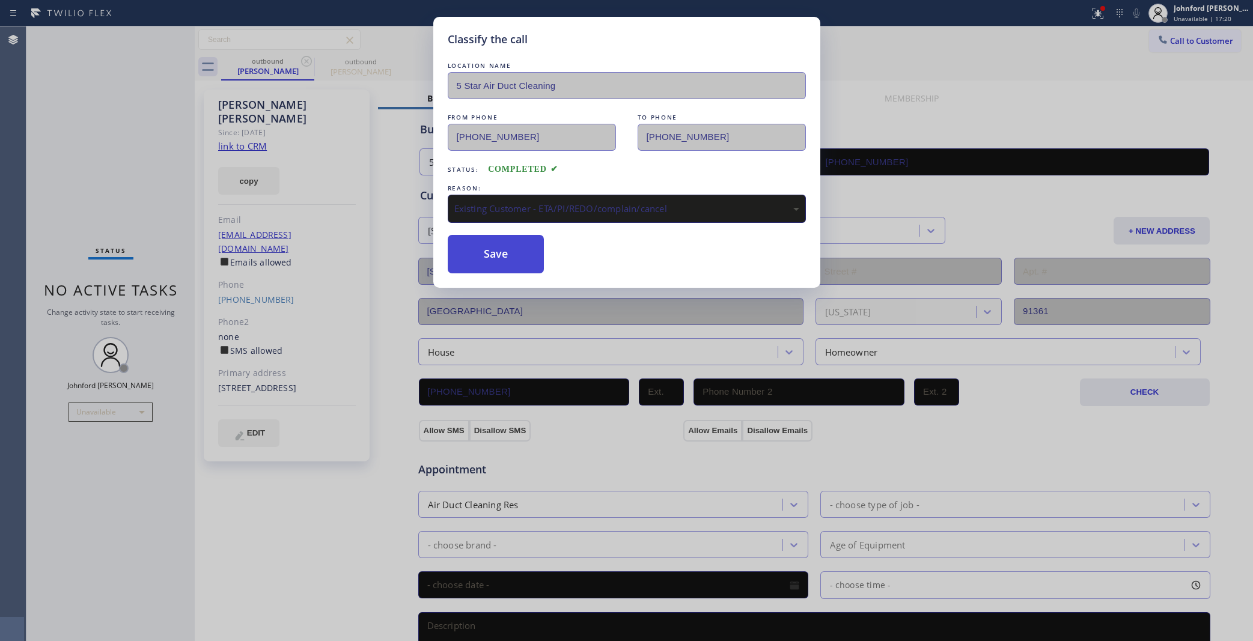
click at [507, 251] on button "Save" at bounding box center [496, 254] width 97 height 38
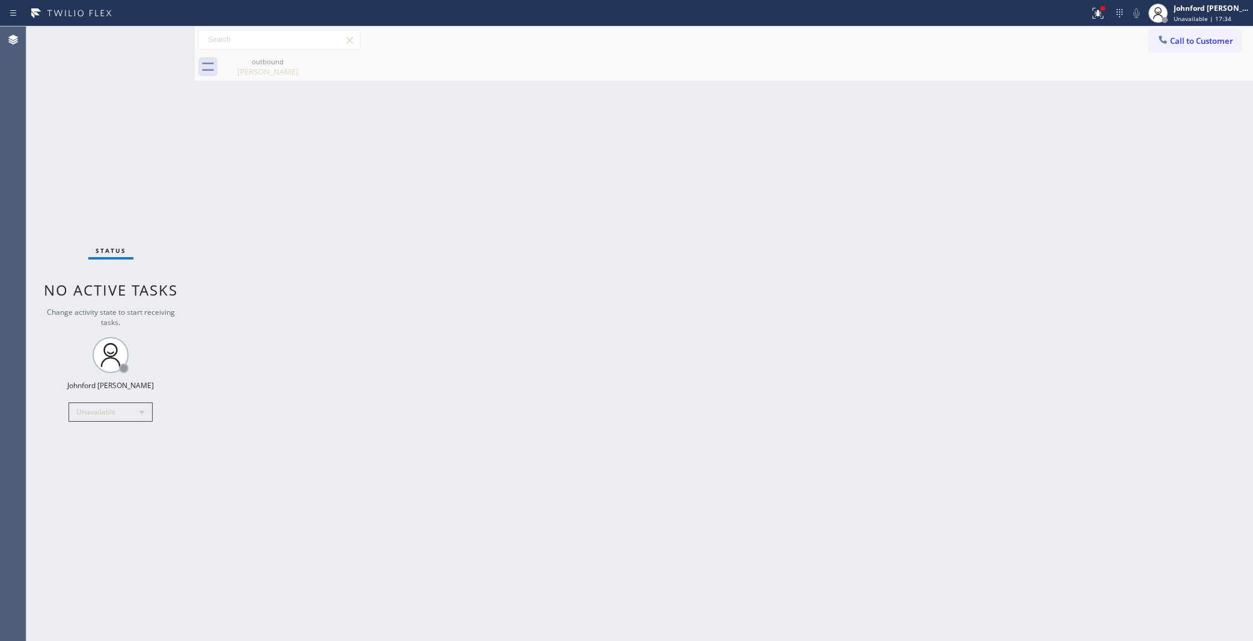
click at [63, 124] on div "Status No active tasks Change activity state to start receiving tasks. [PERSON_…" at bounding box center [110, 333] width 168 height 615
click at [1041, 174] on div "Back to Dashboard Change Sender ID Customers Technicians Select a contact Outbo…" at bounding box center [724, 333] width 1058 height 615
click at [1175, 39] on span "Call to Customer" at bounding box center [1201, 40] width 63 height 11
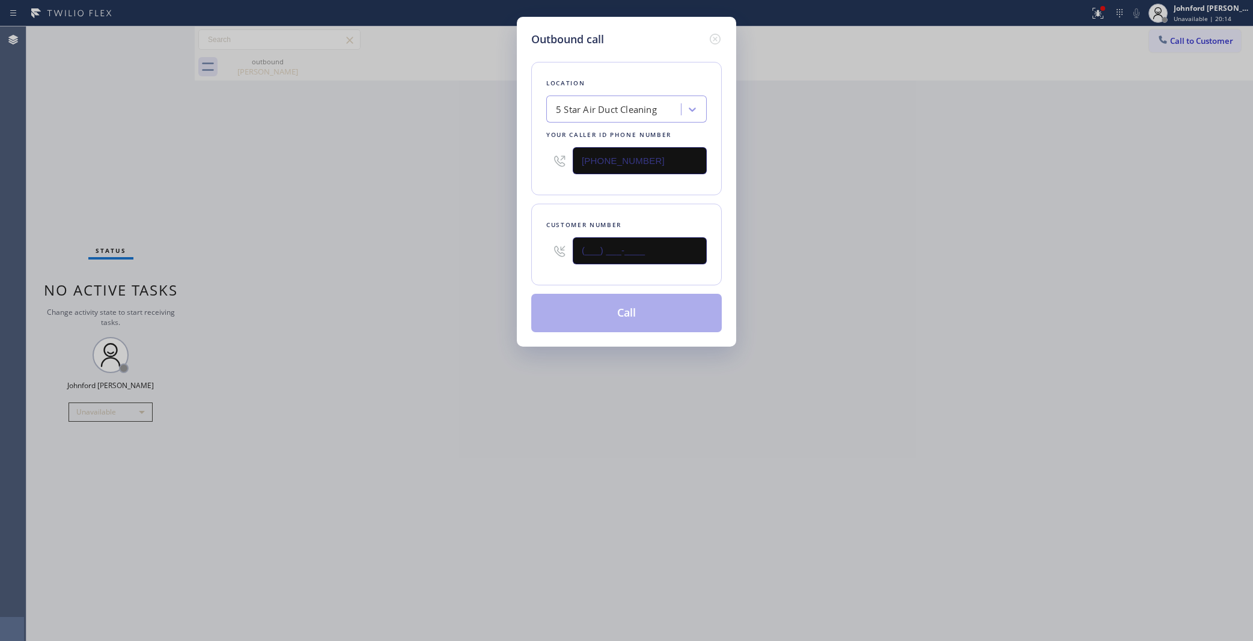
drag, startPoint x: 527, startPoint y: 249, endPoint x: 462, endPoint y: 262, distance: 66.7
click at [519, 250] on div "Outbound call Location 5 Star Air Duct Cleaning Your caller id phone number [PH…" at bounding box center [626, 182] width 219 height 330
paste input "208) 869-5048"
type input "[PHONE_NUMBER]"
click at [404, 270] on div "Outbound call Location 5 Star Air Duct Cleaning Your caller id phone number (85…" at bounding box center [626, 320] width 1253 height 641
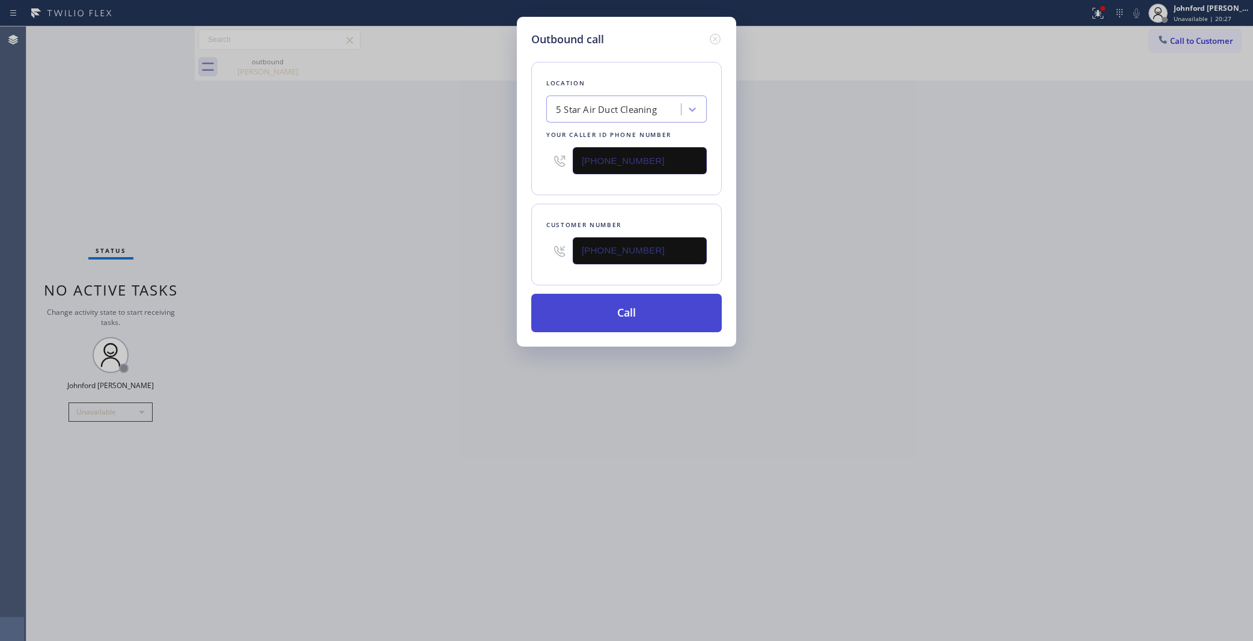
click at [644, 319] on button "Call" at bounding box center [626, 313] width 191 height 38
drag, startPoint x: 966, startPoint y: 150, endPoint x: 996, endPoint y: 2, distance: 151.6
click at [975, 131] on div "Outbound call Location 5 Star Air Duct Cleaning Your caller id phone number (85…" at bounding box center [626, 320] width 1253 height 641
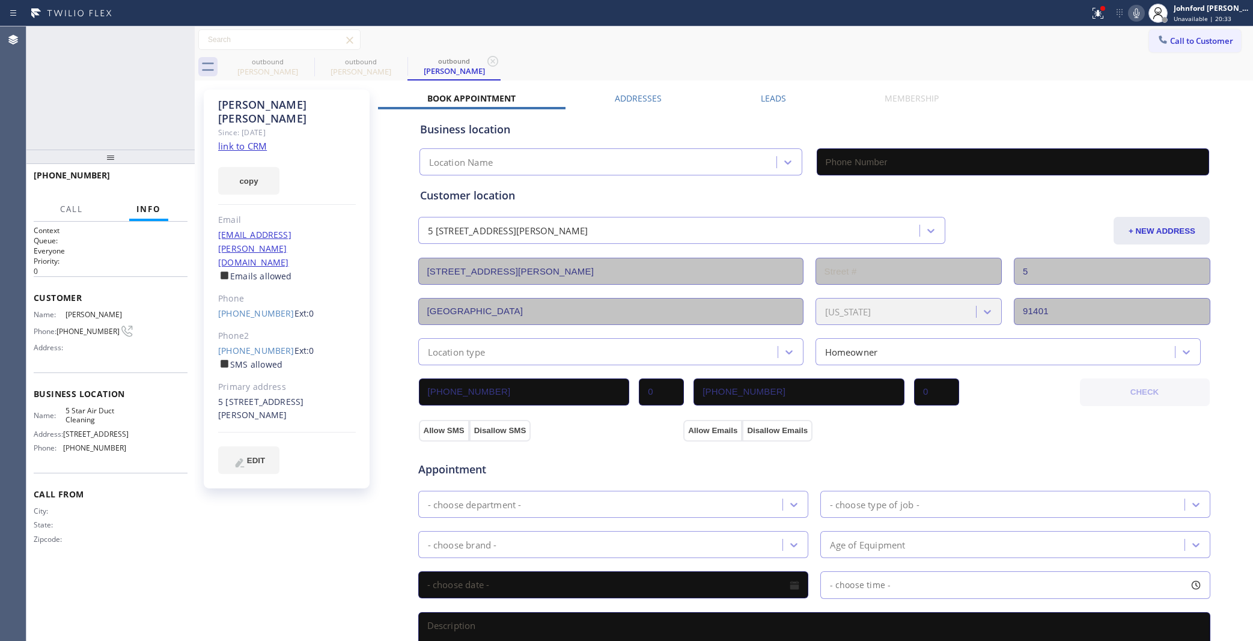
type input "[PHONE_NUMBER]"
click at [1132, 13] on icon at bounding box center [1136, 13] width 14 height 14
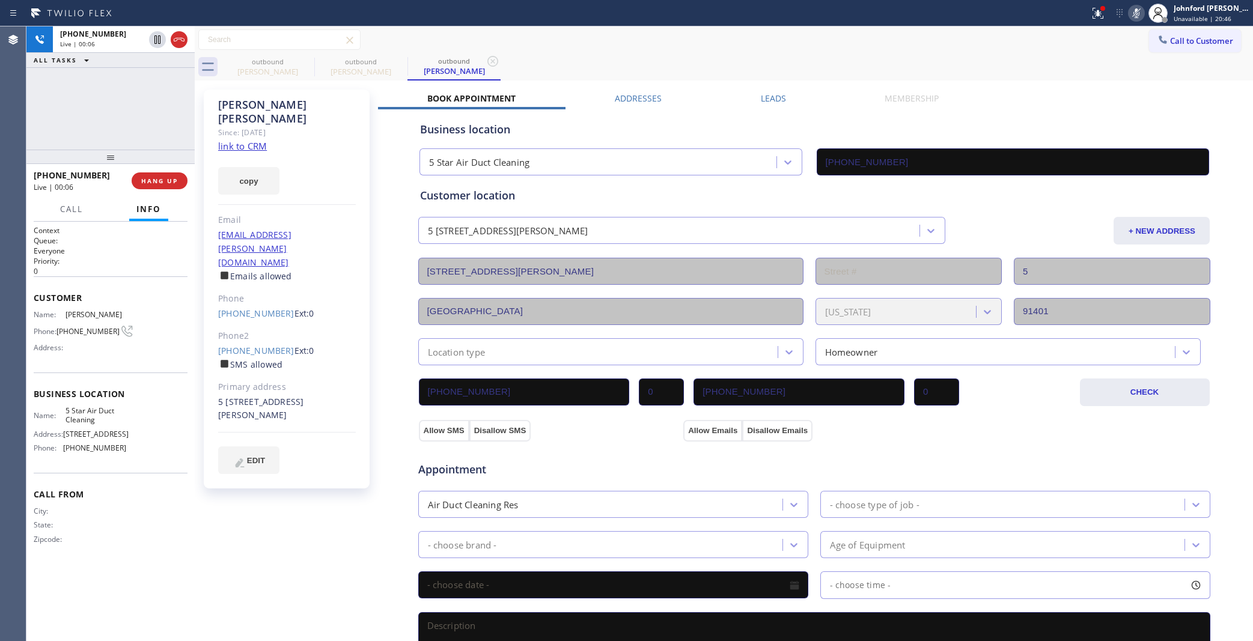
click at [1132, 13] on icon at bounding box center [1136, 13] width 14 height 14
click at [1141, 11] on icon at bounding box center [1136, 13] width 14 height 14
click at [1136, 16] on icon at bounding box center [1136, 13] width 6 height 10
click at [1098, 18] on icon at bounding box center [1098, 13] width 14 height 14
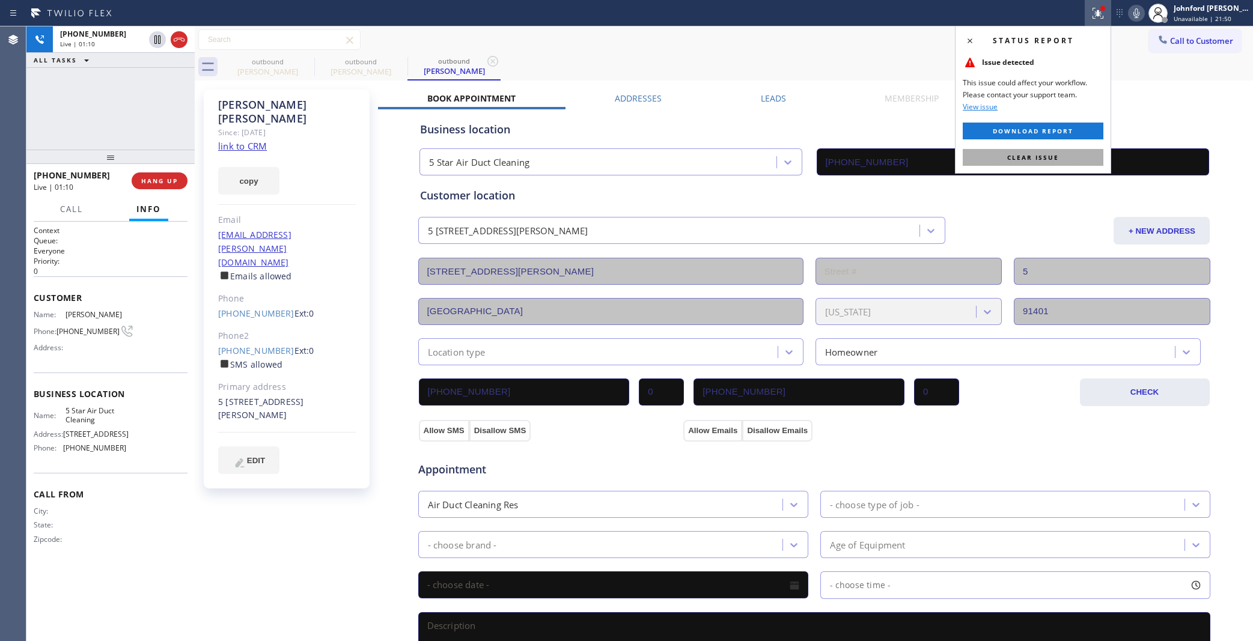
click at [1026, 154] on span "Clear issue" at bounding box center [1033, 157] width 52 height 8
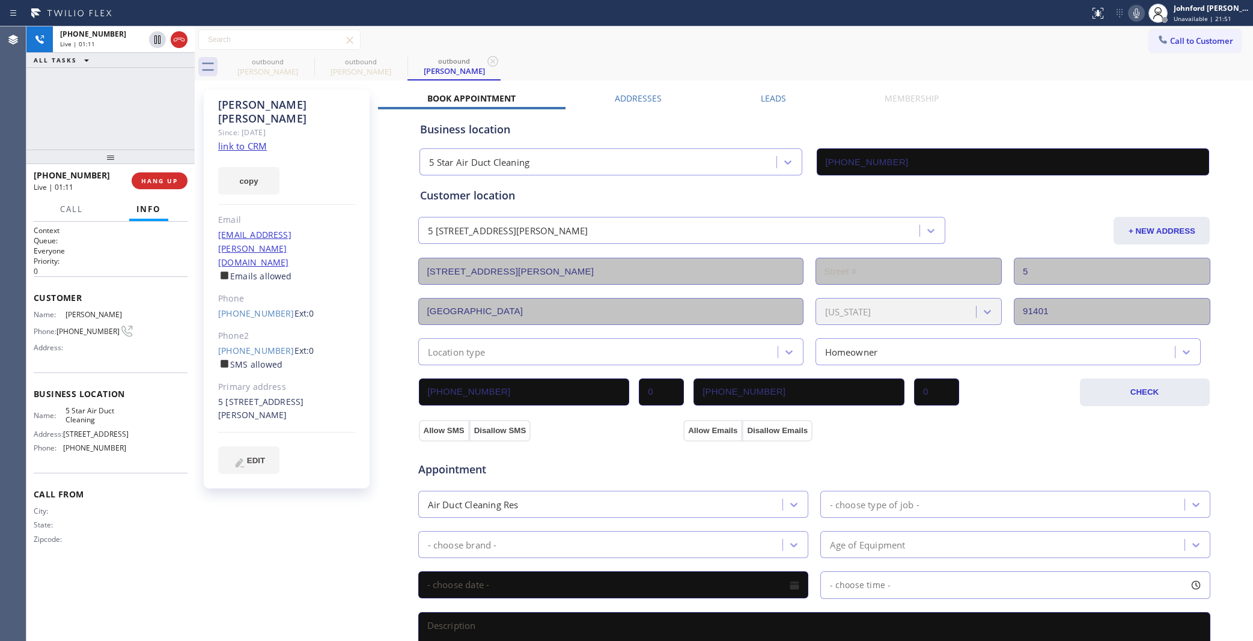
click at [909, 36] on div "Call to Customer Outbound call Location 5 Star Air Duct Cleaning Your caller id…" at bounding box center [724, 39] width 1058 height 21
click at [714, 41] on div "Call to Customer Outbound call Location 5 Star Air Duct Cleaning Your caller id…" at bounding box center [724, 39] width 1058 height 21
click at [149, 183] on span "HANG UP" at bounding box center [159, 181] width 37 height 8
drag, startPoint x: 51, startPoint y: 128, endPoint x: 55, endPoint y: 136, distance: 8.9
click at [51, 128] on div "ALL TASKS ALL TASKS ACTIVE TASKS TASKS IN WRAP UP +12088695048 Wrap up | 00:06" at bounding box center [110, 87] width 168 height 123
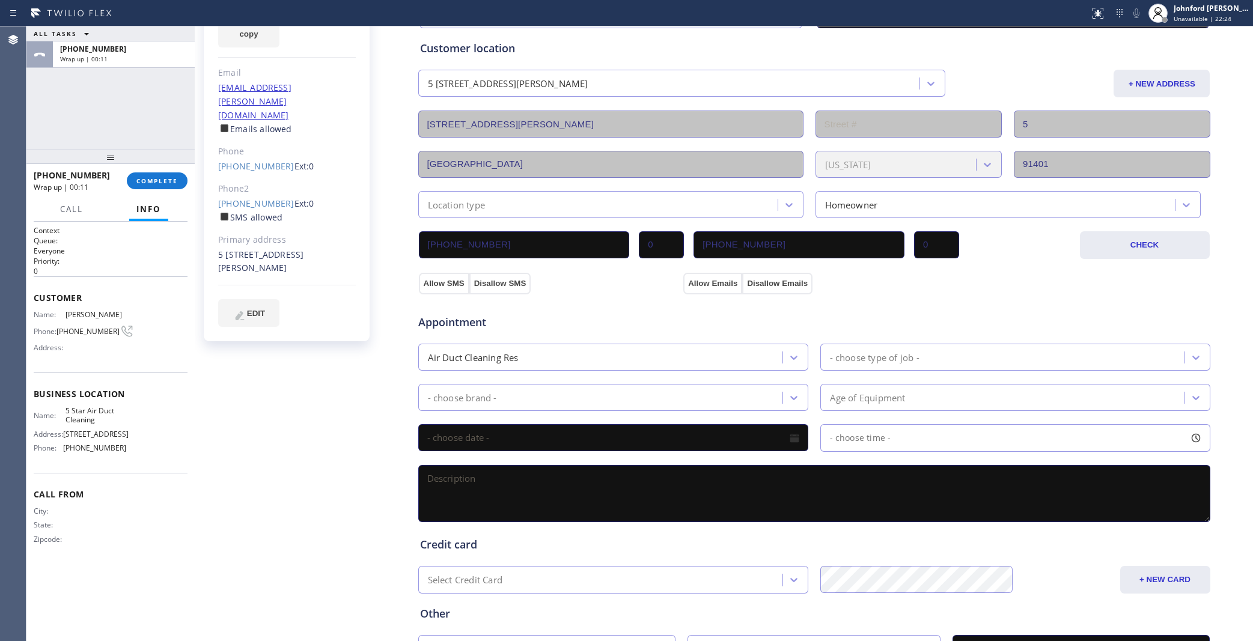
scroll to position [175, 0]
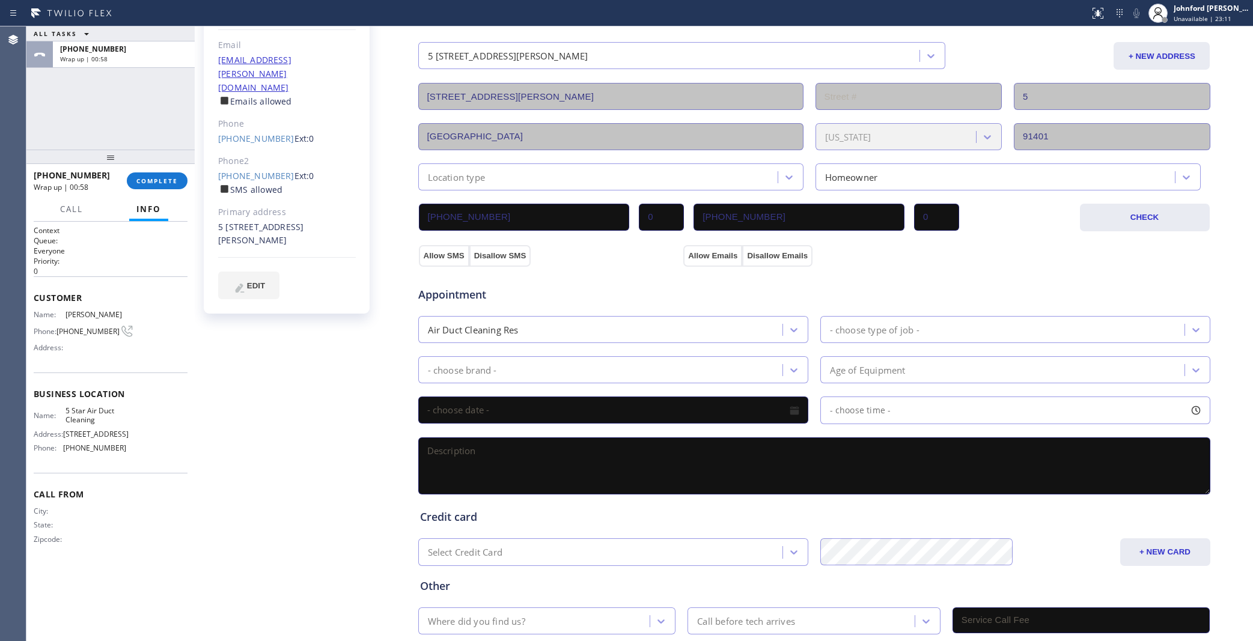
click at [782, 206] on input "[PHONE_NUMBER]" at bounding box center [799, 217] width 211 height 27
click at [157, 109] on div "ALL TASKS ALL TASKS ACTIVE TASKS TASKS IN WRAP UP +12088695048 Wrap up | 01:03" at bounding box center [110, 87] width 168 height 123
click at [154, 182] on span "COMPLETE" at bounding box center [156, 181] width 41 height 8
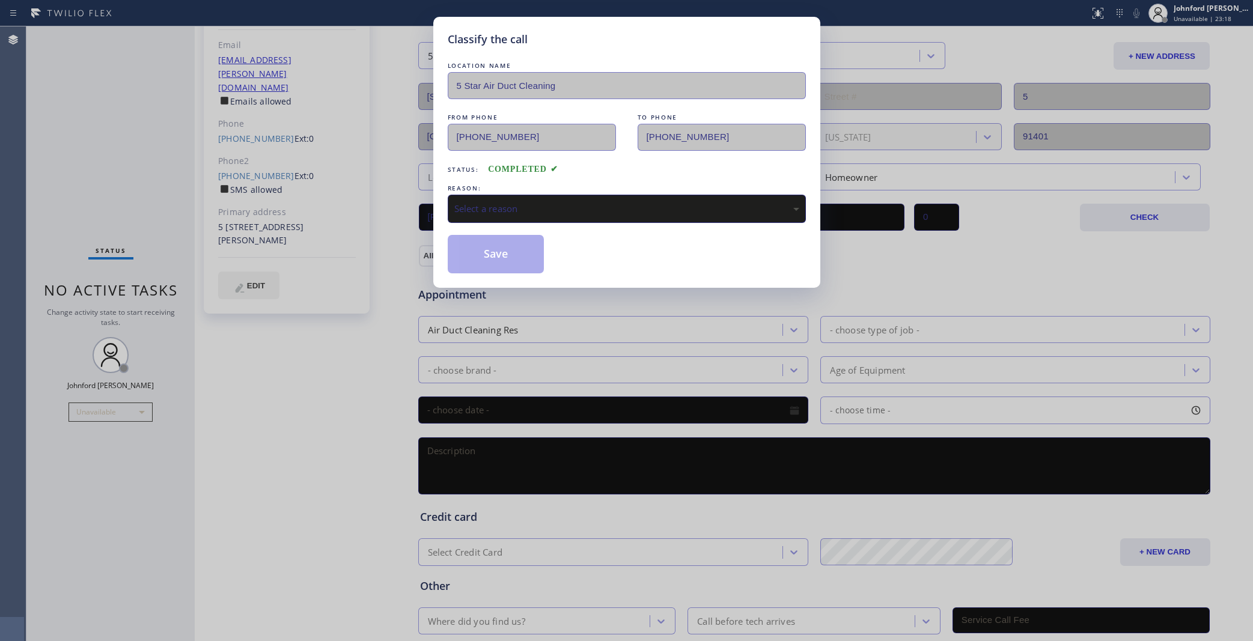
click at [546, 206] on div "Select a reason" at bounding box center [626, 209] width 345 height 14
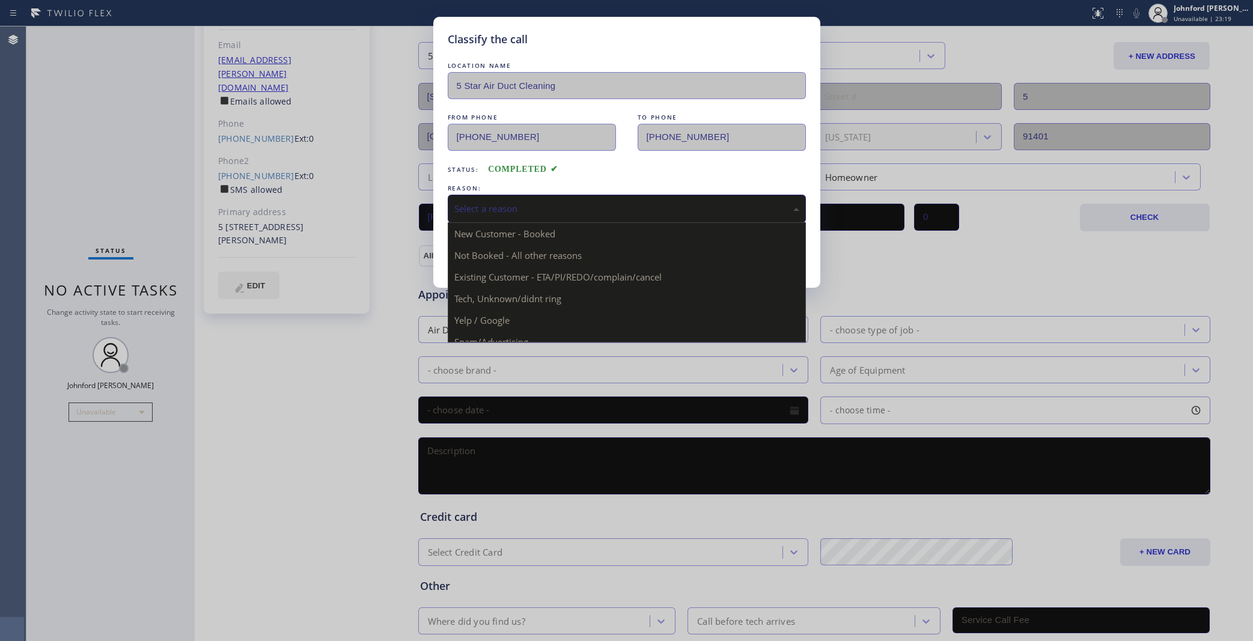
drag, startPoint x: 544, startPoint y: 272, endPoint x: 520, endPoint y: 263, distance: 25.7
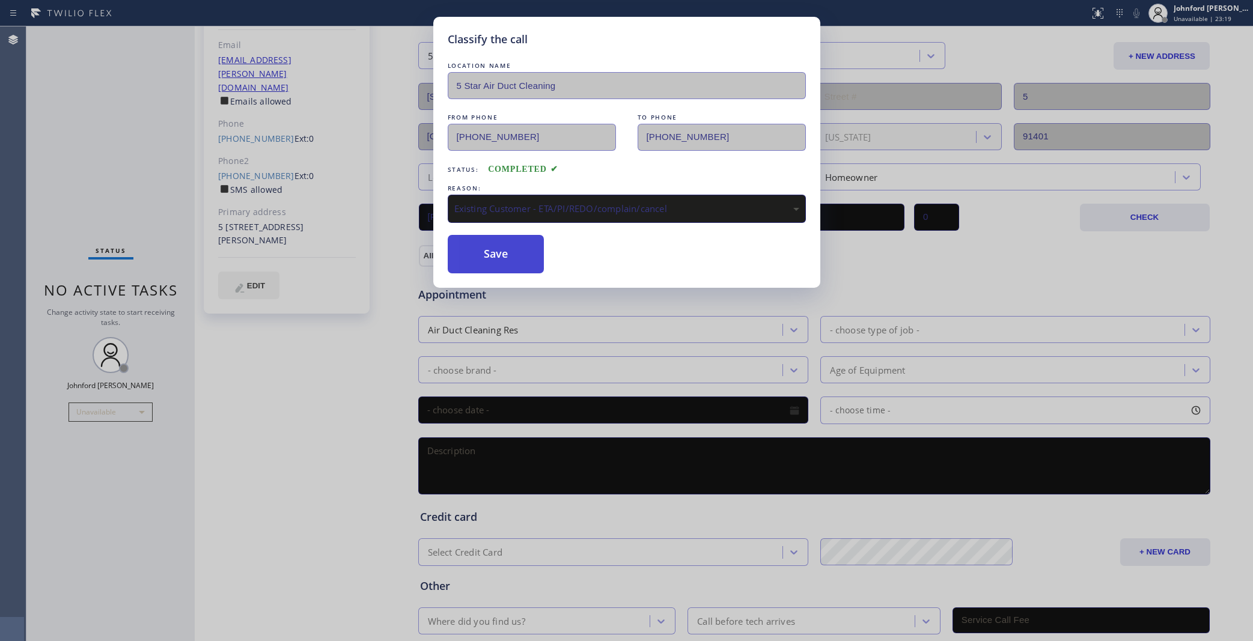
drag, startPoint x: 504, startPoint y: 253, endPoint x: 439, endPoint y: 148, distance: 123.1
click at [504, 251] on button "Save" at bounding box center [496, 254] width 97 height 38
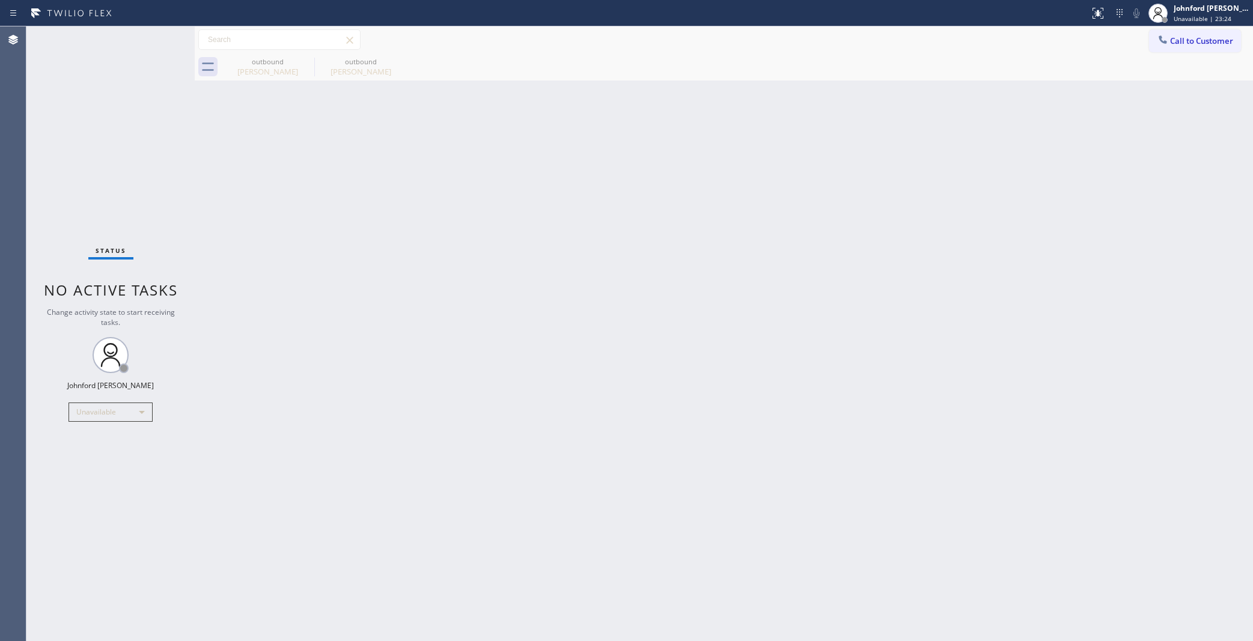
click at [77, 219] on div "Status No active tasks Change activity state to start receiving tasks. [PERSON_…" at bounding box center [110, 333] width 168 height 615
click at [49, 201] on div "Status No active tasks Change activity state to start receiving tasks. [PERSON_…" at bounding box center [110, 333] width 168 height 615
drag, startPoint x: 1206, startPoint y: 27, endPoint x: 758, endPoint y: 188, distance: 475.8
click at [1204, 27] on div "Call to Customer Outbound call Location 5 Star Air Duct Cleaning Your caller id…" at bounding box center [724, 39] width 1058 height 27
drag, startPoint x: 1172, startPoint y: 46, endPoint x: 822, endPoint y: 213, distance: 388.2
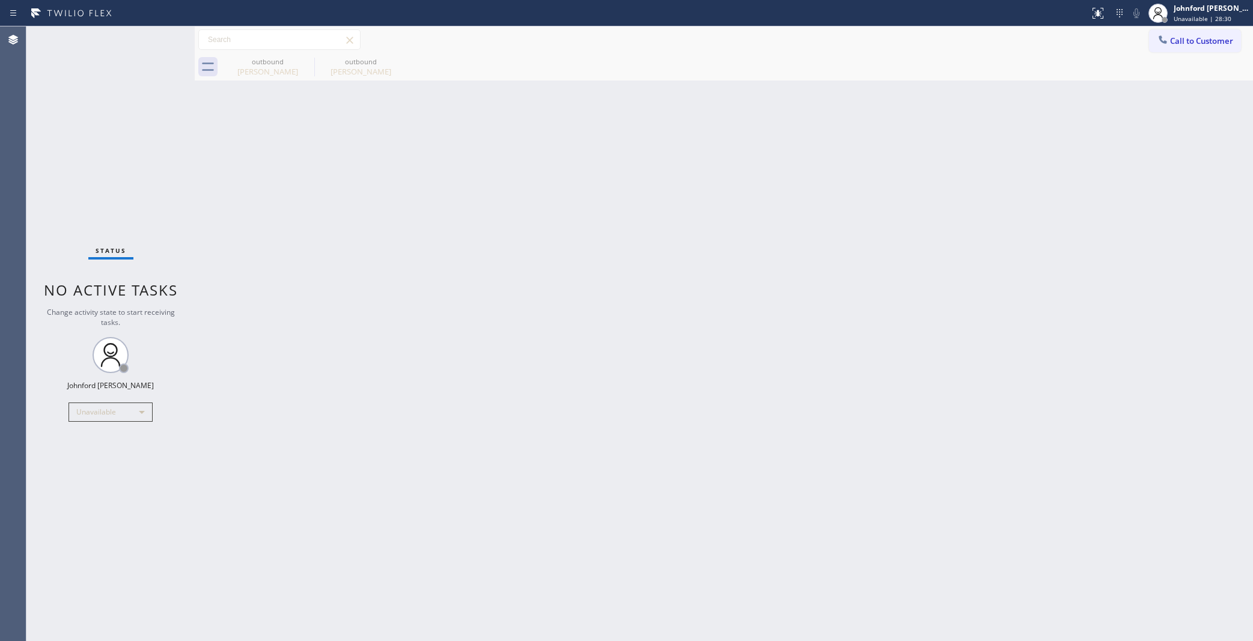
click at [1167, 50] on button "Call to Customer" at bounding box center [1195, 40] width 92 height 23
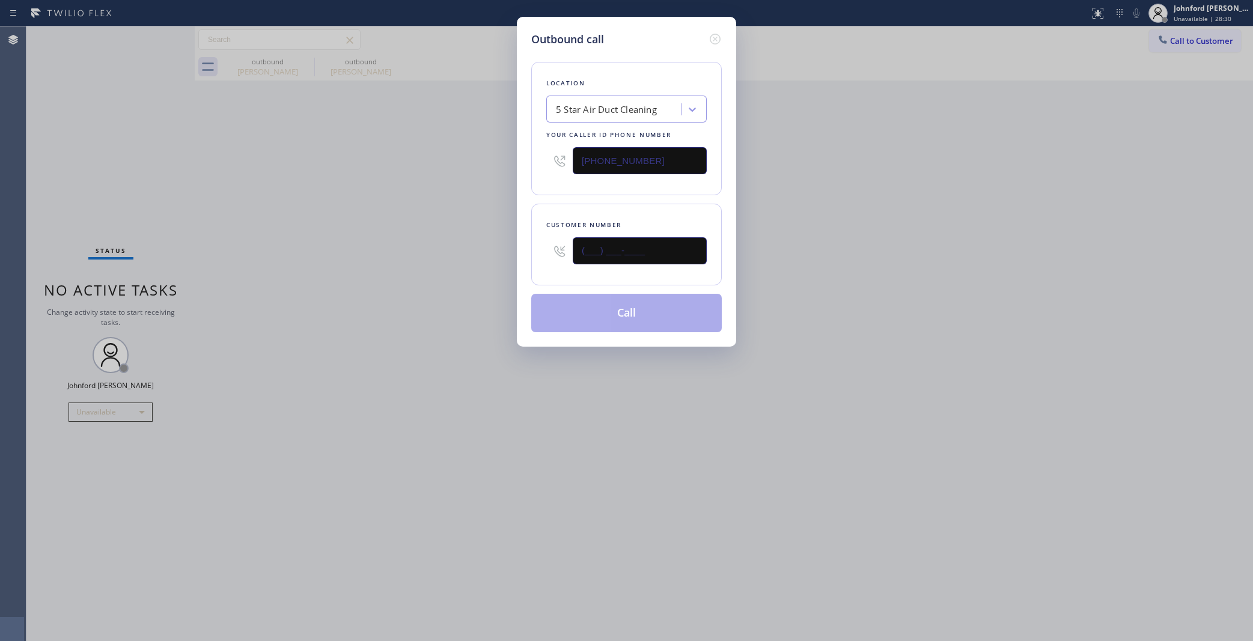
drag, startPoint x: 596, startPoint y: 252, endPoint x: 463, endPoint y: 252, distance: 132.8
click at [481, 252] on div "Outbound call Location 5 Star Air Duct Cleaning Your caller id phone number [PH…" at bounding box center [626, 320] width 1253 height 641
paste input "626) 283-8800"
click at [407, 272] on div "Outbound call Location 5 Star Air Duct Cleaning Your caller id phone number (85…" at bounding box center [626, 320] width 1253 height 641
drag, startPoint x: 1187, startPoint y: 36, endPoint x: 1139, endPoint y: 61, distance: 54.3
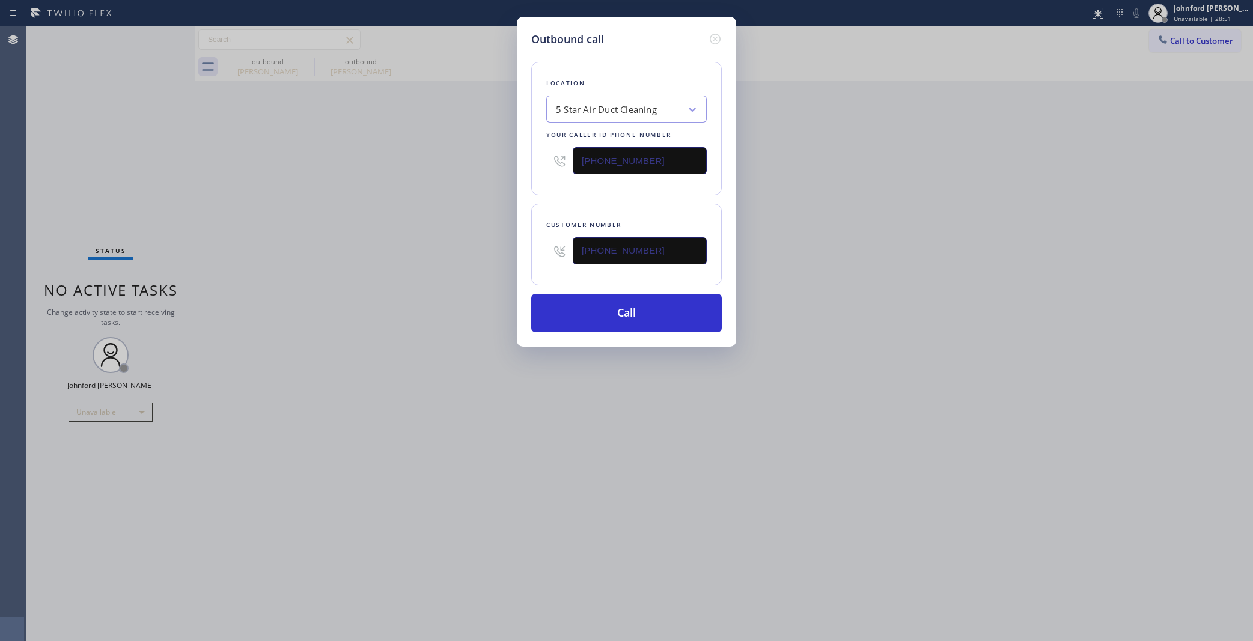
click at [1184, 37] on div "Outbound call Location 5 Star Air Duct Cleaning Your caller id phone number (85…" at bounding box center [626, 320] width 1253 height 641
drag, startPoint x: 648, startPoint y: 257, endPoint x: 466, endPoint y: 255, distance: 182.1
click at [469, 255] on div "Outbound call Location 5 Star Air Duct Cleaning Your caller id phone number (85…" at bounding box center [626, 320] width 1253 height 641
paste input "310) 344-4921"
type input "[PHONE_NUMBER]"
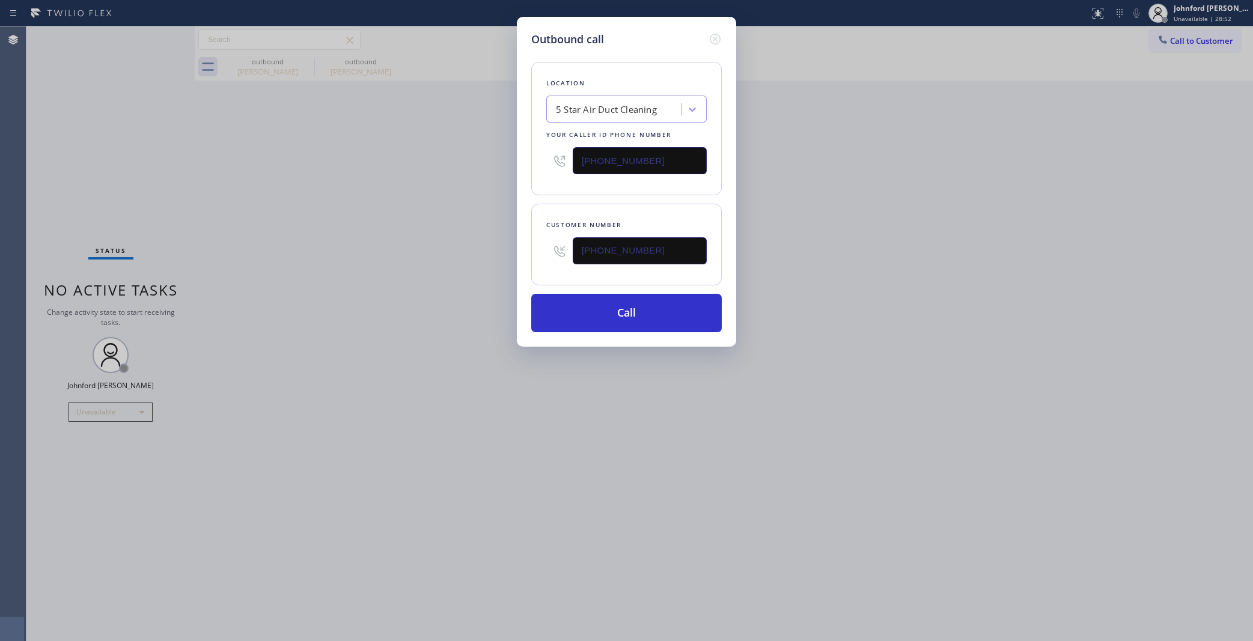
drag, startPoint x: 403, startPoint y: 263, endPoint x: 770, endPoint y: 76, distance: 412.0
click at [413, 262] on div "Outbound call Location 5 Star Air Duct Cleaning Your caller id phone number (85…" at bounding box center [626, 320] width 1253 height 641
click at [614, 316] on button "Call" at bounding box center [626, 313] width 191 height 38
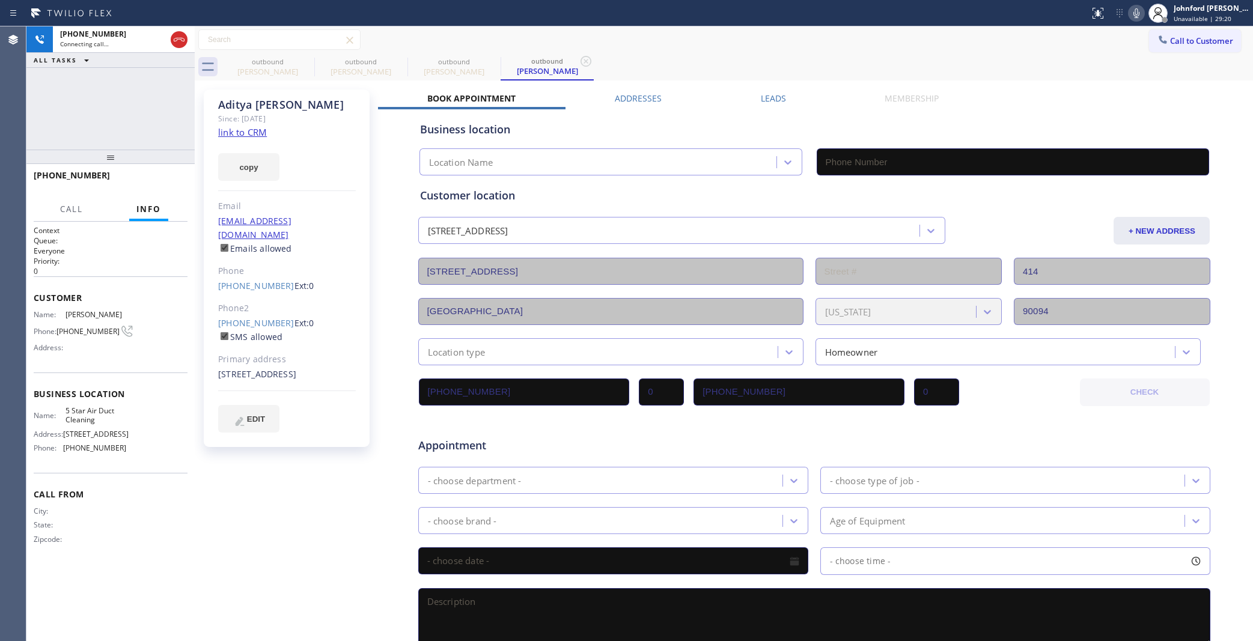
type input "[PHONE_NUMBER]"
click at [154, 175] on button "HANG UP" at bounding box center [160, 180] width 56 height 17
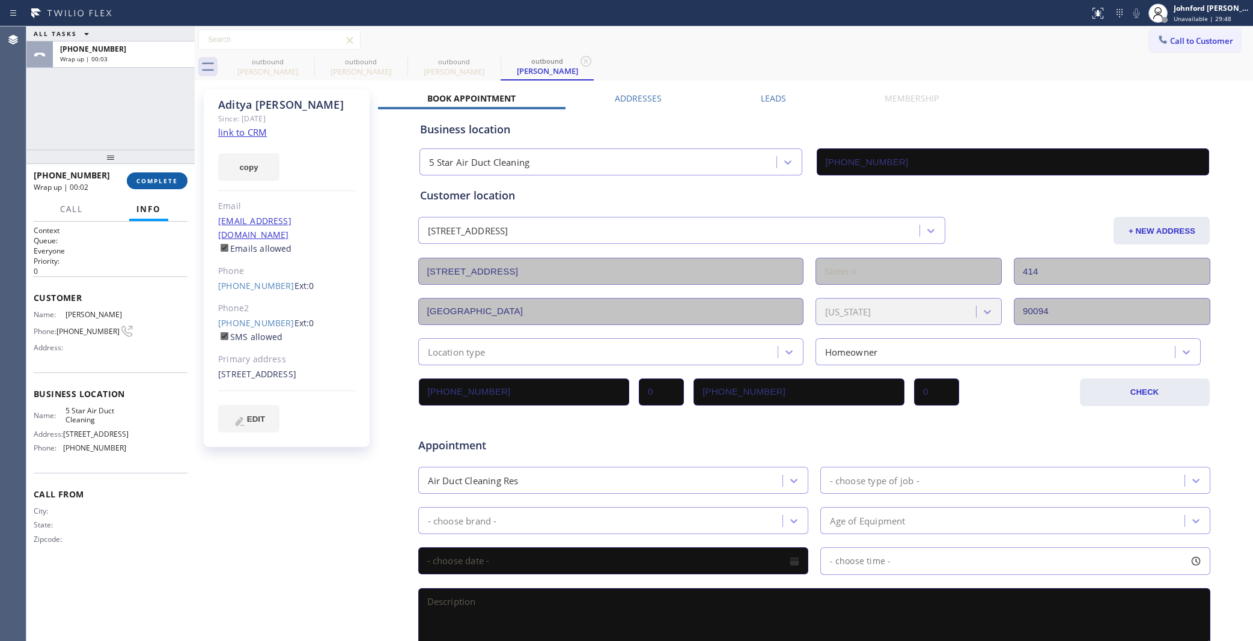
click at [168, 188] on button "COMPLETE" at bounding box center [157, 180] width 61 height 17
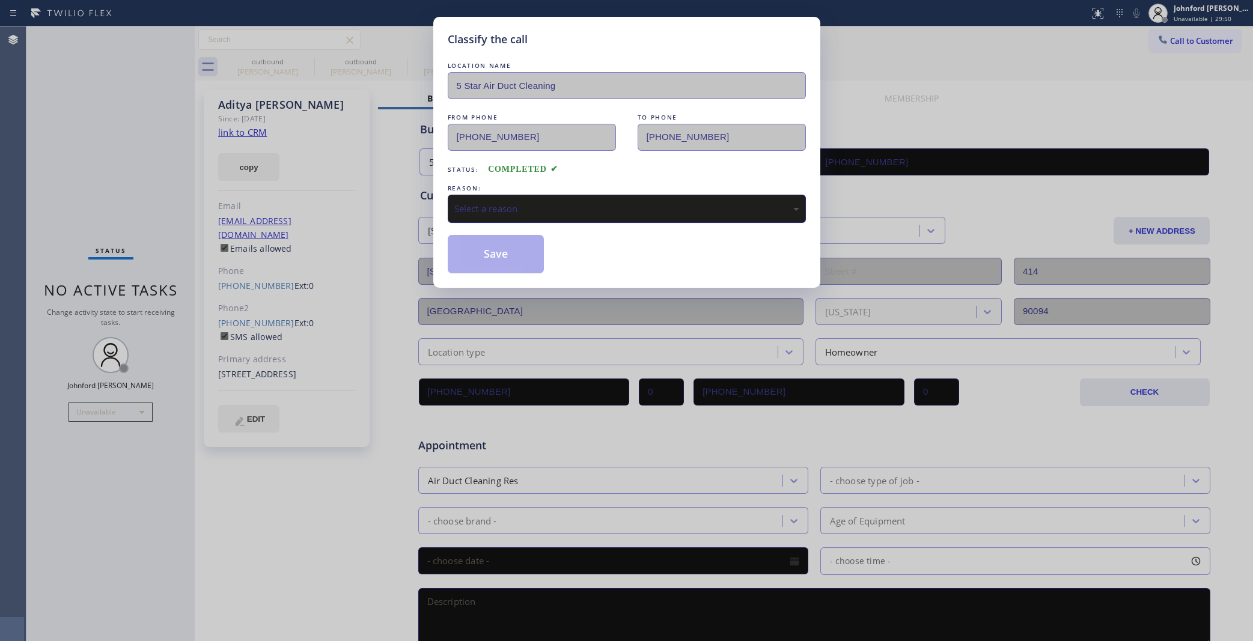
click at [487, 212] on div "Select a reason" at bounding box center [626, 209] width 345 height 14
click at [506, 256] on button "Save" at bounding box center [496, 254] width 97 height 38
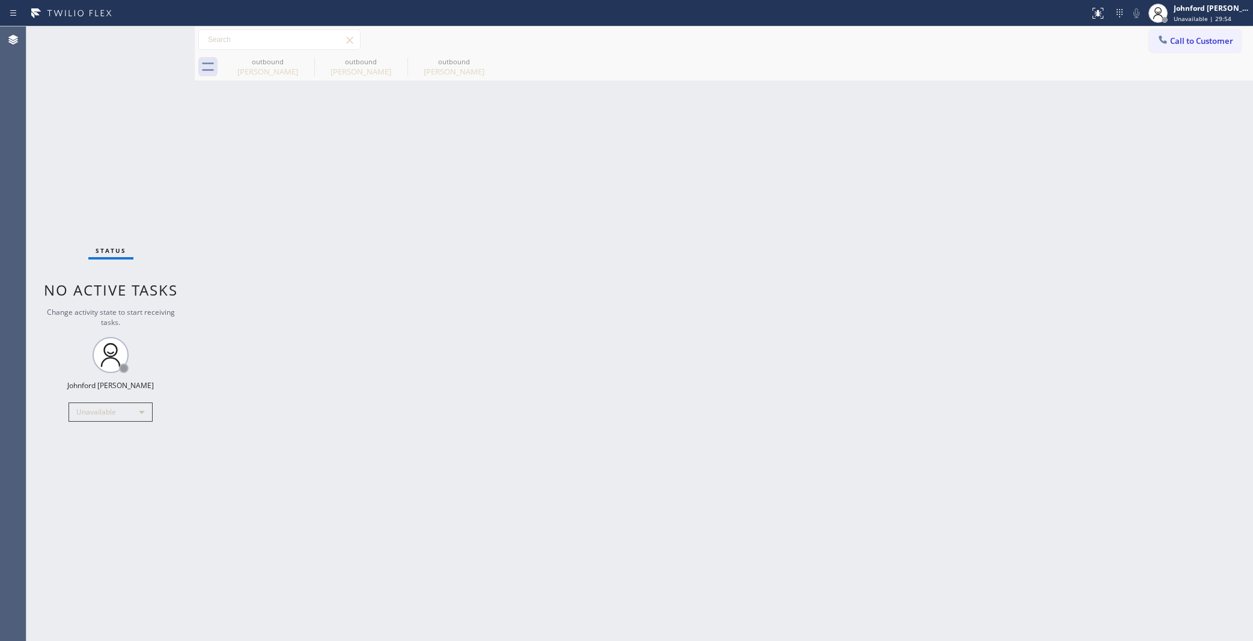
drag, startPoint x: 502, startPoint y: 326, endPoint x: 630, endPoint y: 166, distance: 204.4
click at [512, 322] on div "Back to Dashboard Change Sender ID Customers Technicians Select a contact Outbo…" at bounding box center [724, 333] width 1058 height 615
click at [1171, 40] on button "Call to Customer" at bounding box center [1195, 40] width 92 height 23
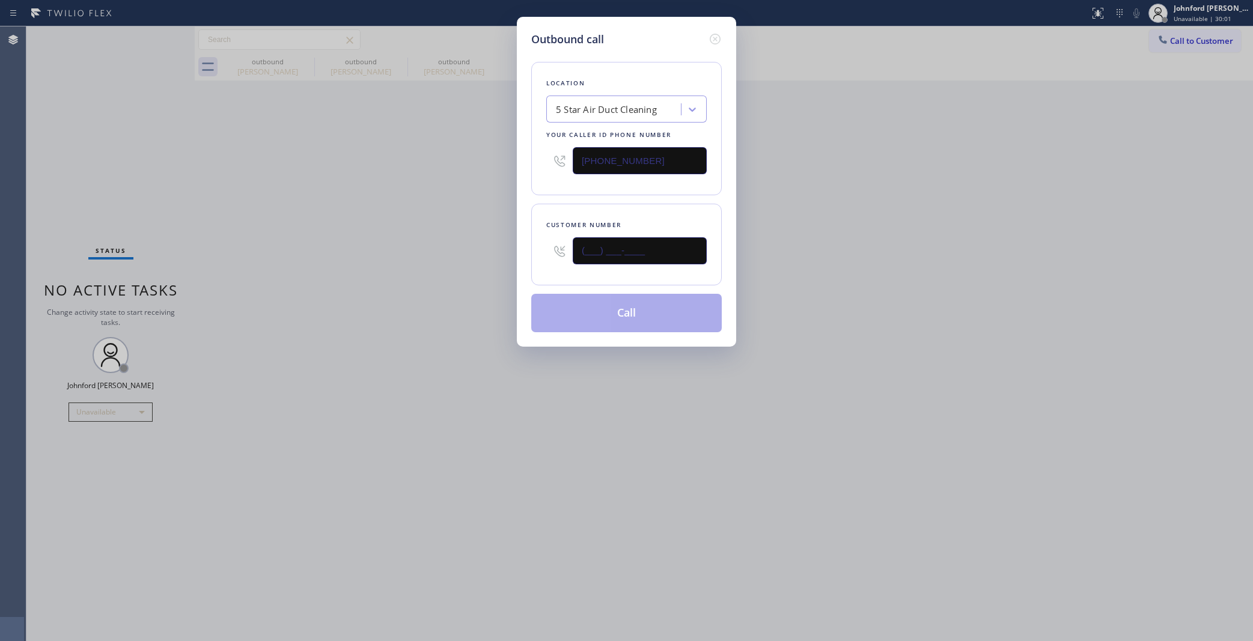
drag, startPoint x: 666, startPoint y: 256, endPoint x: 513, endPoint y: 271, distance: 154.0
click at [514, 269] on div "Outbound call Location 5 Star Air Duct Cleaning Your caller id phone number [PH…" at bounding box center [626, 320] width 1253 height 641
paste input "310) 902-4361"
type input "[PHONE_NUMBER]"
click at [483, 280] on div "Outbound call Location 5 Star Air Duct Cleaning Your caller id phone number (85…" at bounding box center [626, 320] width 1253 height 641
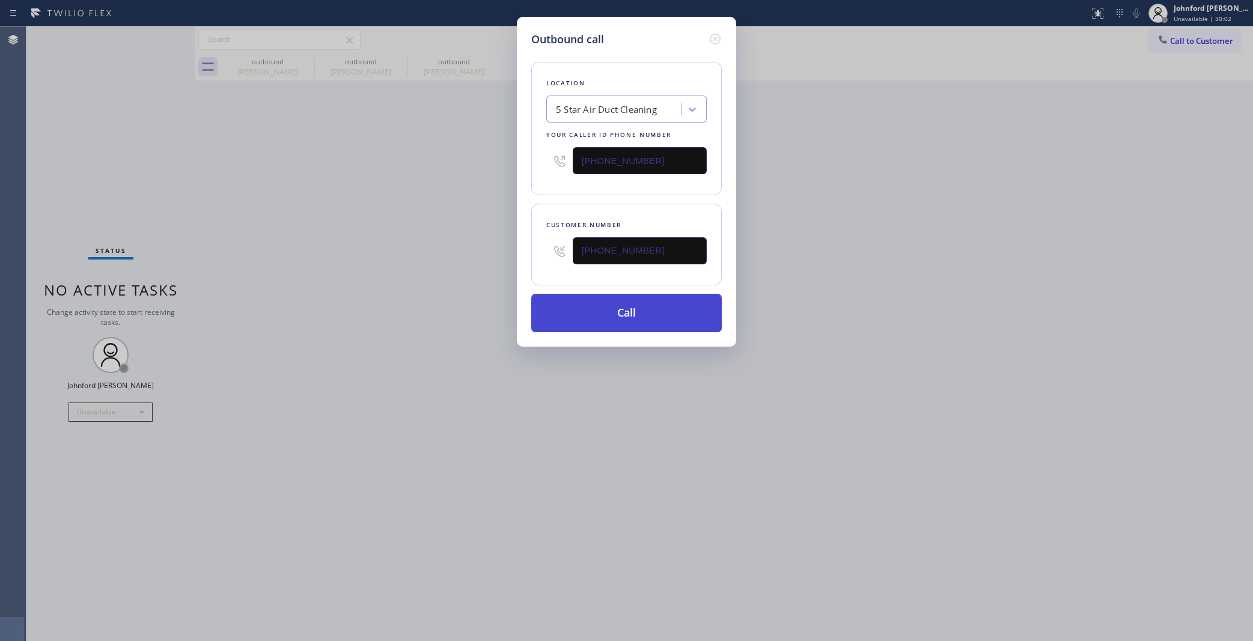
click at [576, 304] on button "Call" at bounding box center [626, 313] width 191 height 38
drag, startPoint x: 784, startPoint y: 281, endPoint x: 791, endPoint y: 275, distance: 8.9
click at [785, 280] on div "Outbound call Location 5 Star Air Duct Cleaning Your caller id phone number (85…" at bounding box center [626, 320] width 1253 height 641
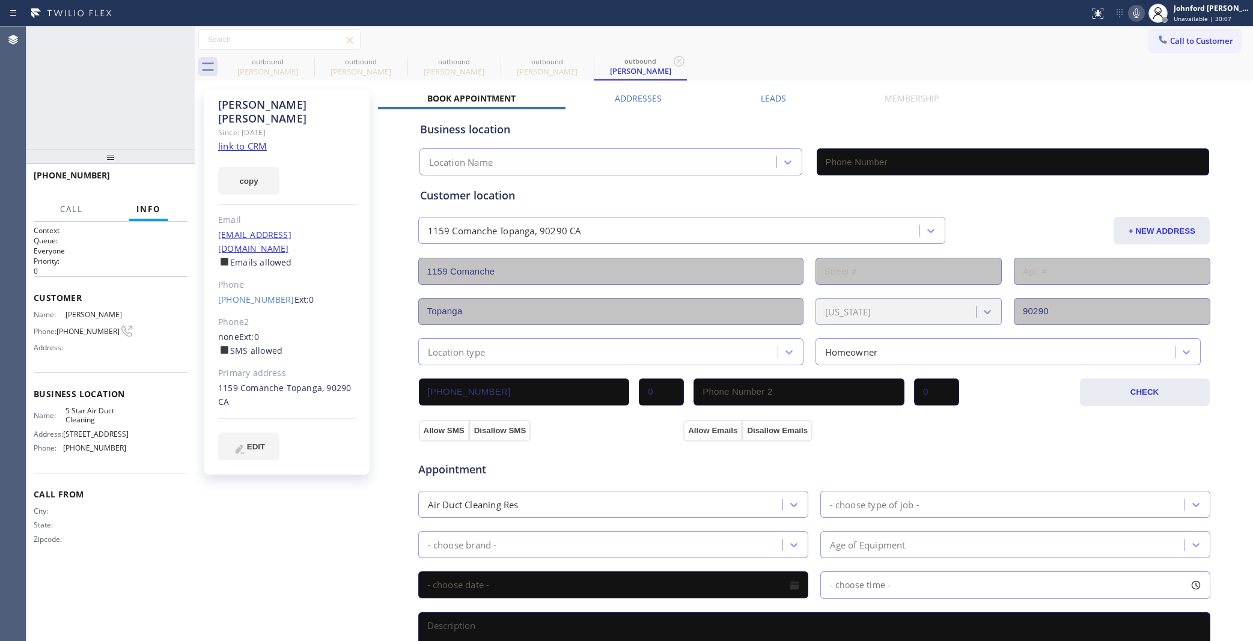
type input "[PHONE_NUMBER]"
click at [164, 188] on button "HANG UP" at bounding box center [160, 180] width 56 height 17
click at [230, 294] on link "[PHONE_NUMBER]" at bounding box center [256, 299] width 76 height 11
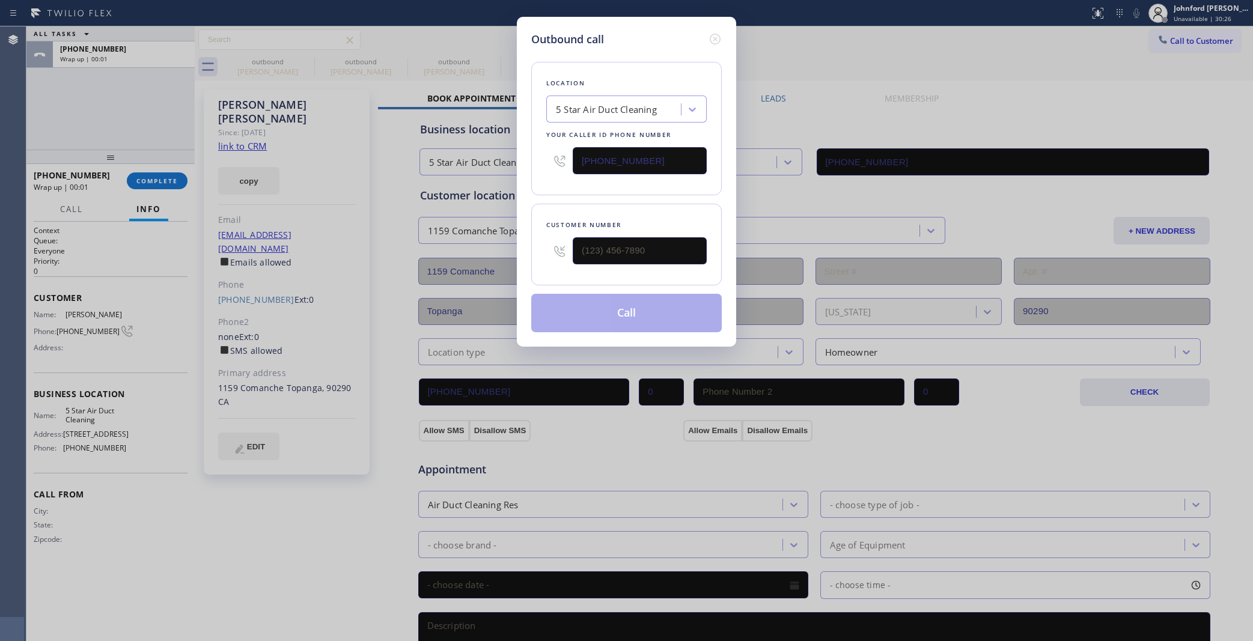
type input "[PHONE_NUMBER]"
click at [597, 295] on button "Call" at bounding box center [626, 313] width 191 height 38
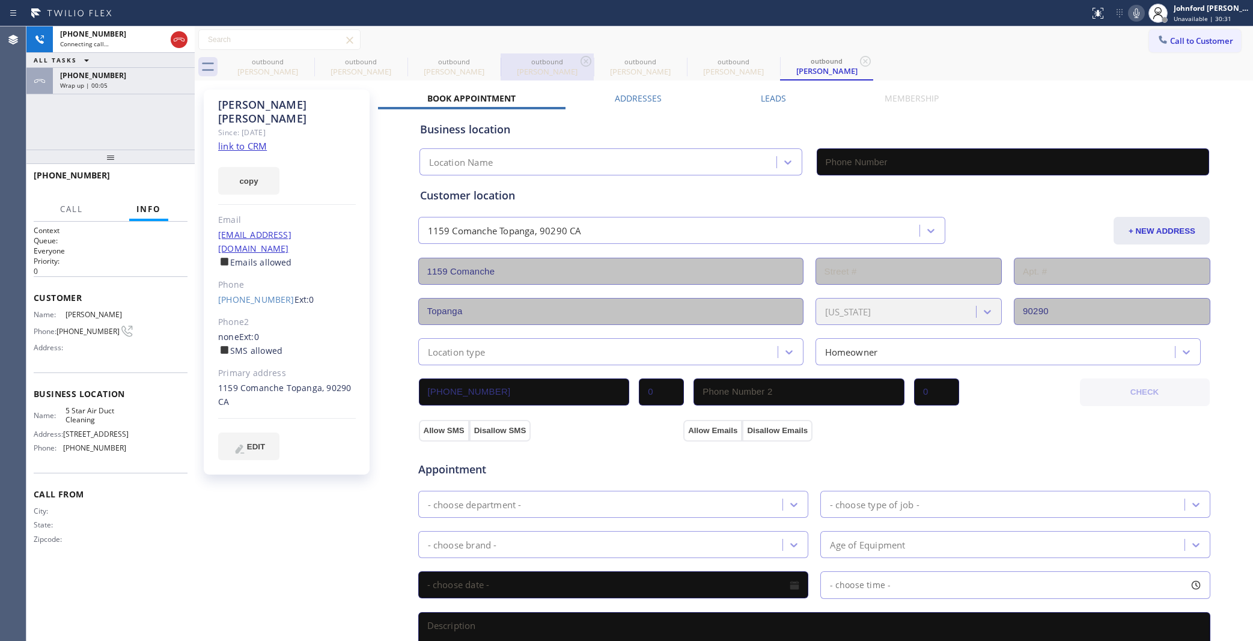
click at [320, 61] on div "outbound" at bounding box center [361, 61] width 91 height 9
click at [0, 0] on icon at bounding box center [0, 0] width 0 height 0
click at [314, 60] on div "outbound Sandy Smith" at bounding box center [360, 66] width 93 height 27
click at [0, 0] on icon at bounding box center [0, 0] width 0 height 0
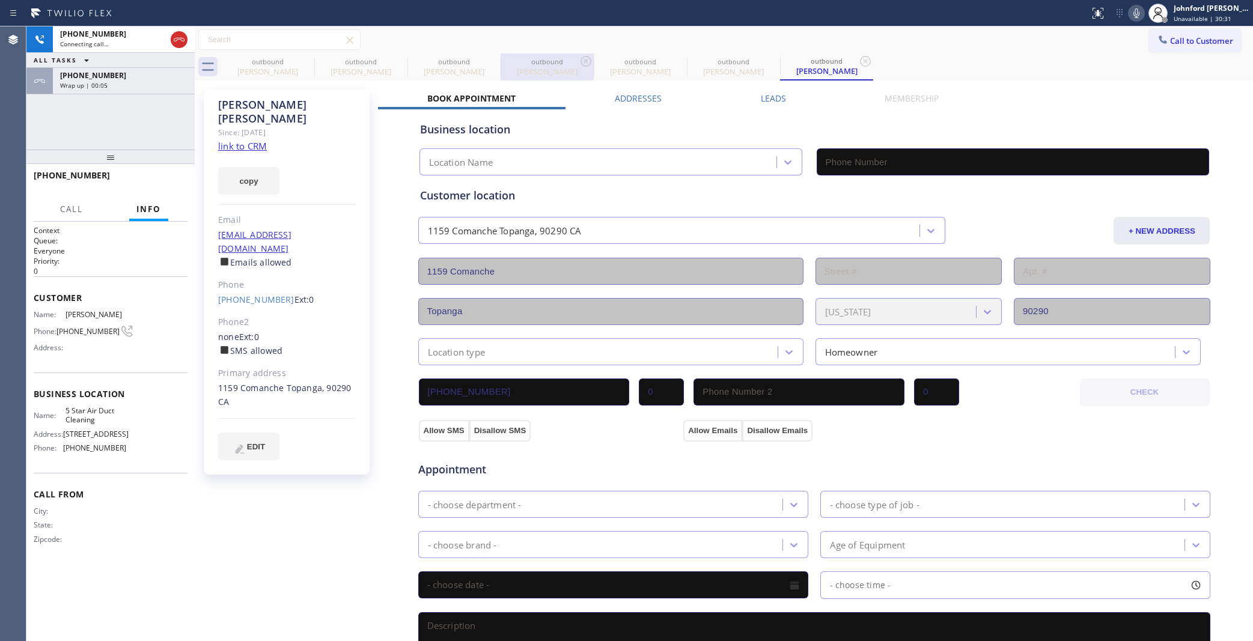
click at [0, 0] on icon at bounding box center [0, 0] width 0 height 0
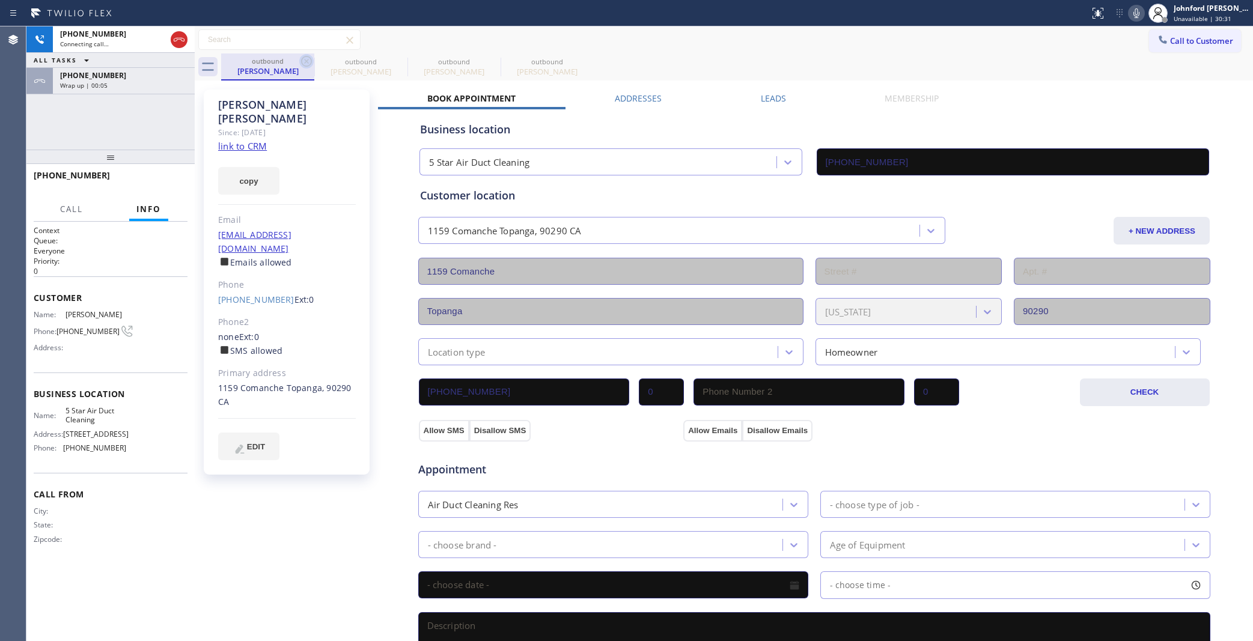
click at [308, 58] on icon at bounding box center [306, 61] width 14 height 14
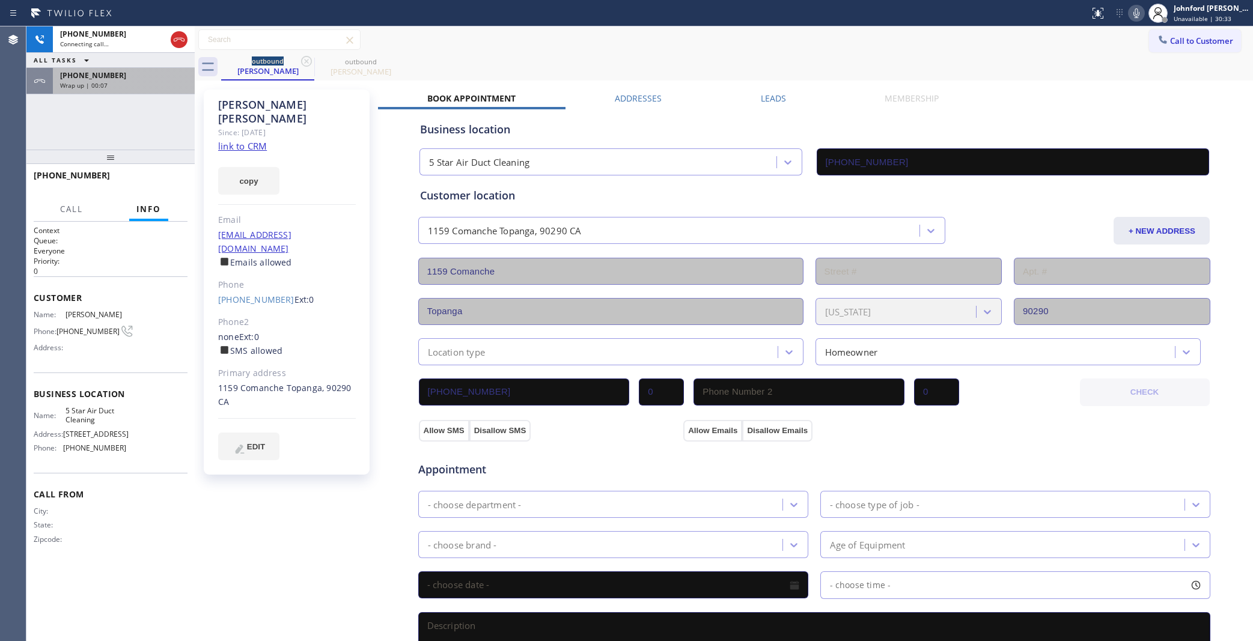
click at [132, 79] on div "+13109024361" at bounding box center [123, 75] width 127 height 10
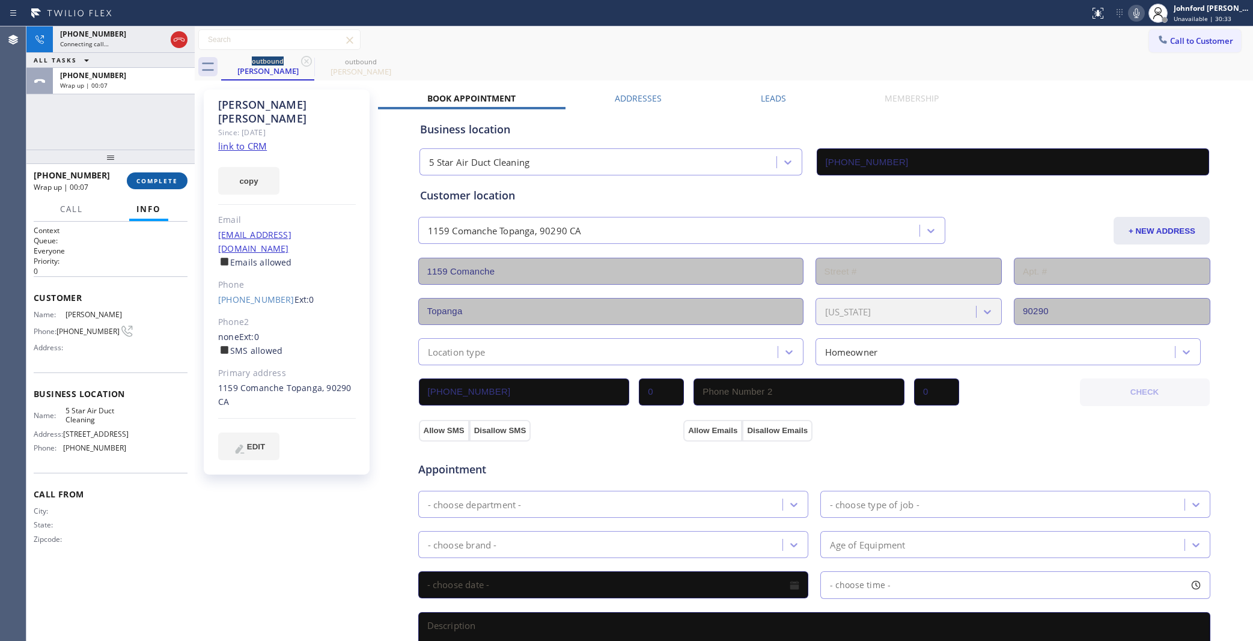
click at [152, 177] on span "COMPLETE" at bounding box center [156, 181] width 41 height 8
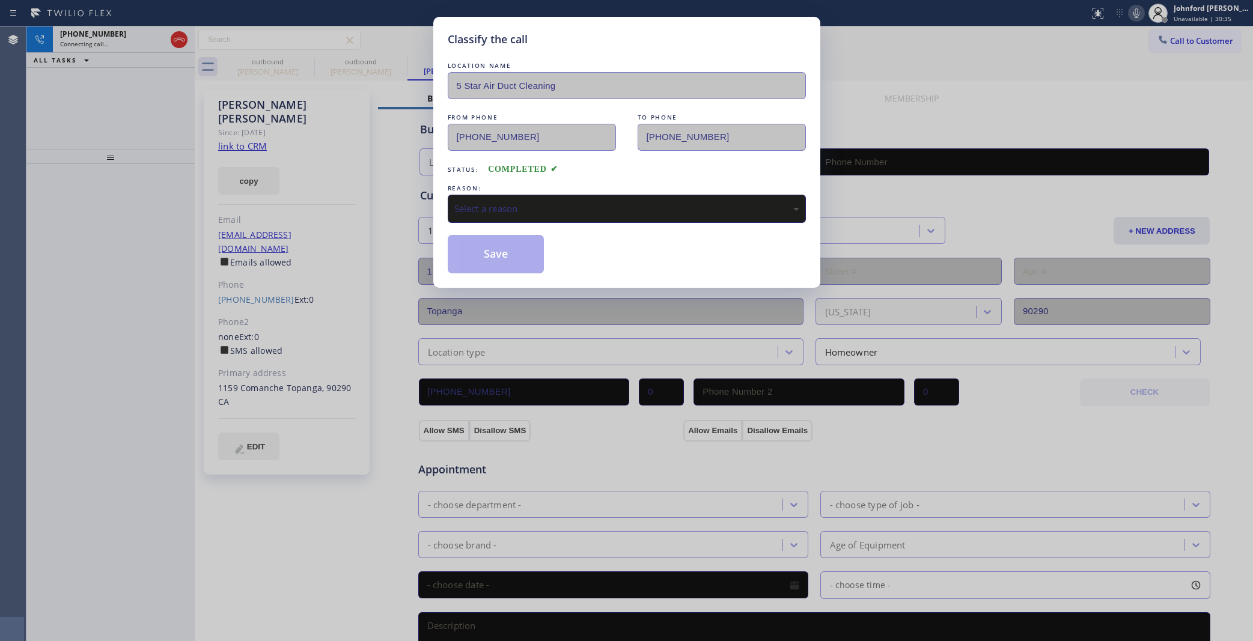
drag, startPoint x: 509, startPoint y: 222, endPoint x: 588, endPoint y: 227, distance: 78.9
click at [514, 221] on div "LOCATION NAME 5 Star Air Duct Cleaning FROM PHONE (858) 800-3094 TO PHONE (310)…" at bounding box center [627, 166] width 358 height 214
click at [593, 203] on div "Select a reason" at bounding box center [626, 209] width 345 height 14
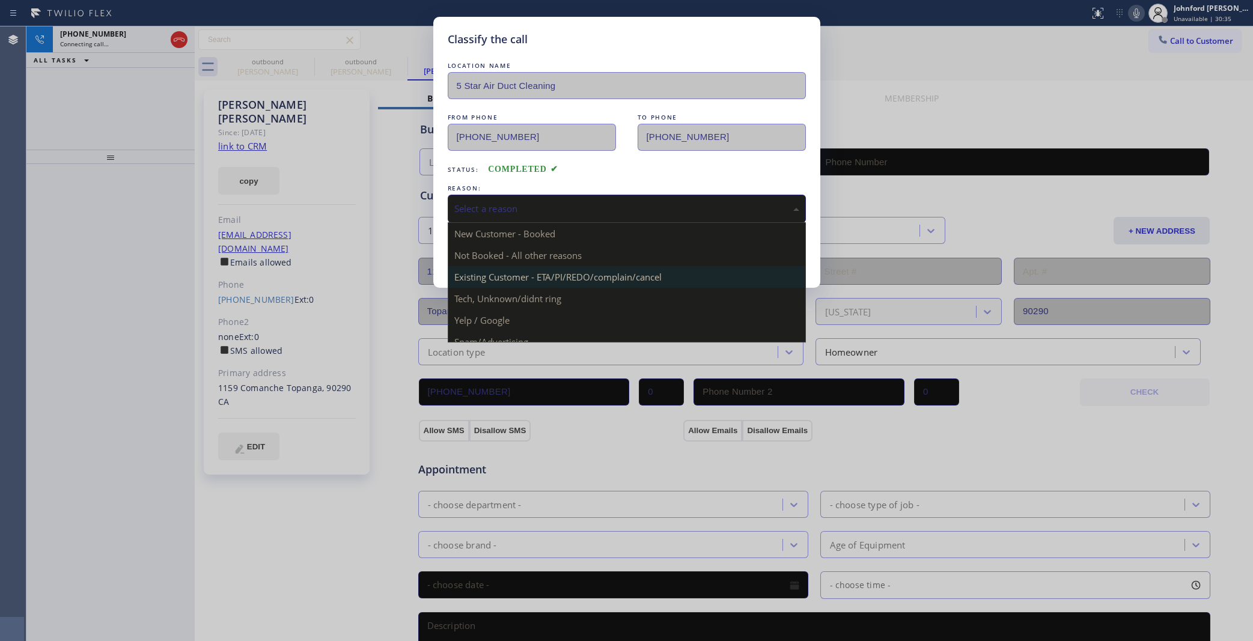
type input "[PHONE_NUMBER]"
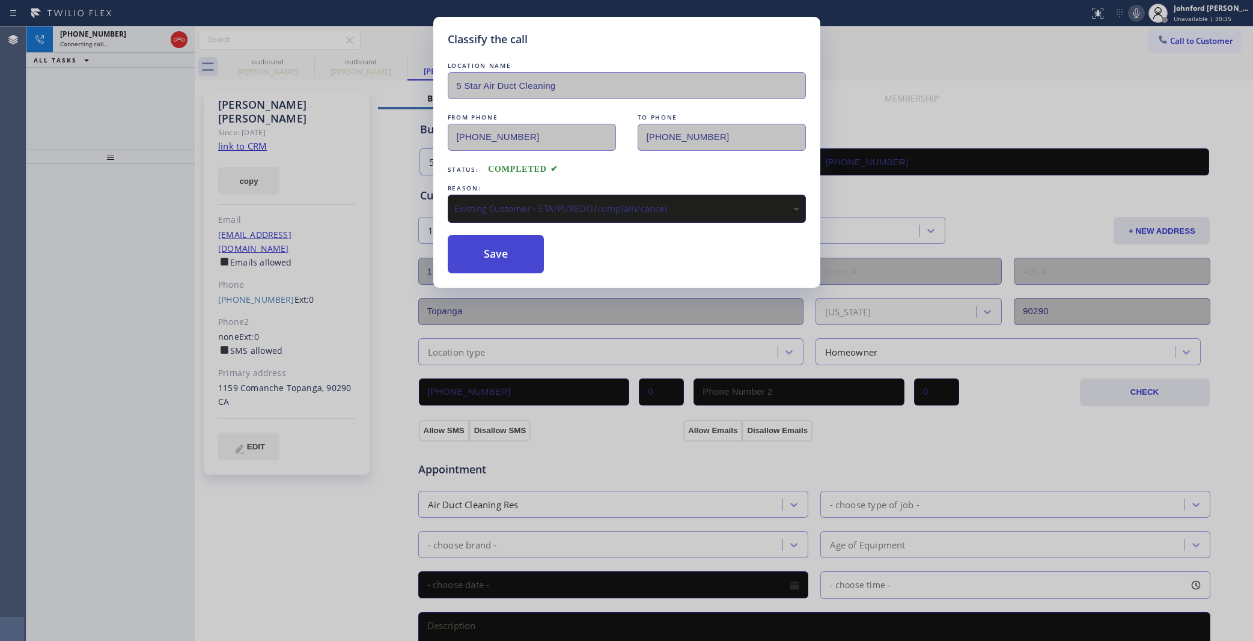
click at [528, 251] on button "Save" at bounding box center [496, 254] width 97 height 38
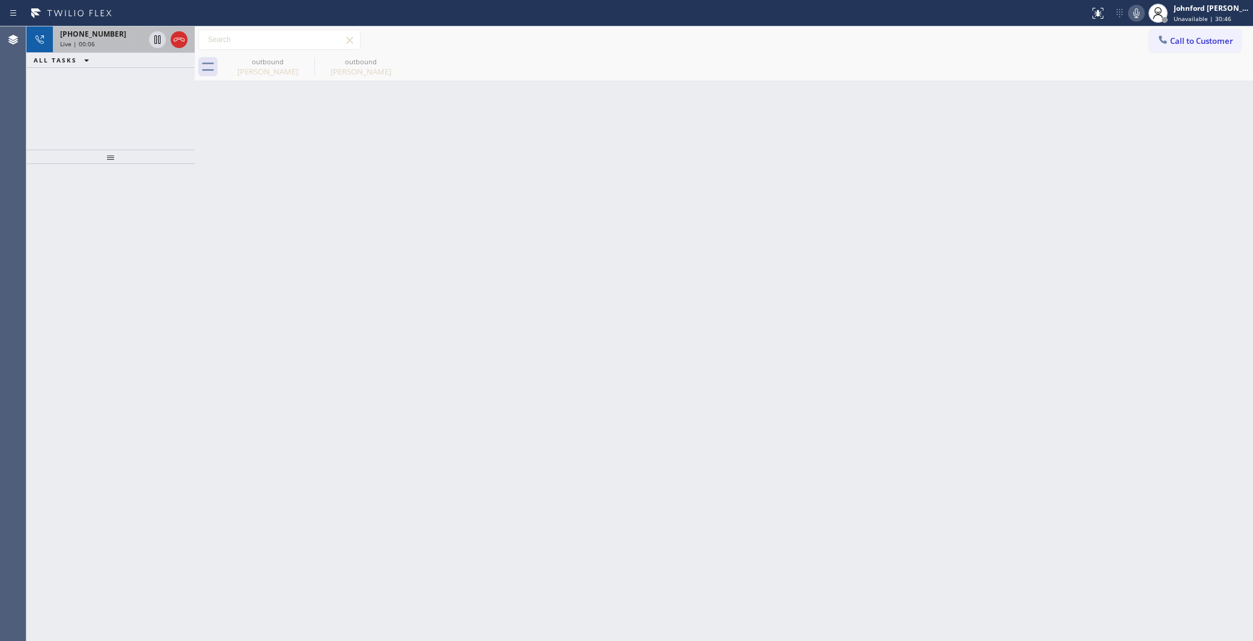
click at [72, 35] on span "+13109024361" at bounding box center [93, 34] width 66 height 10
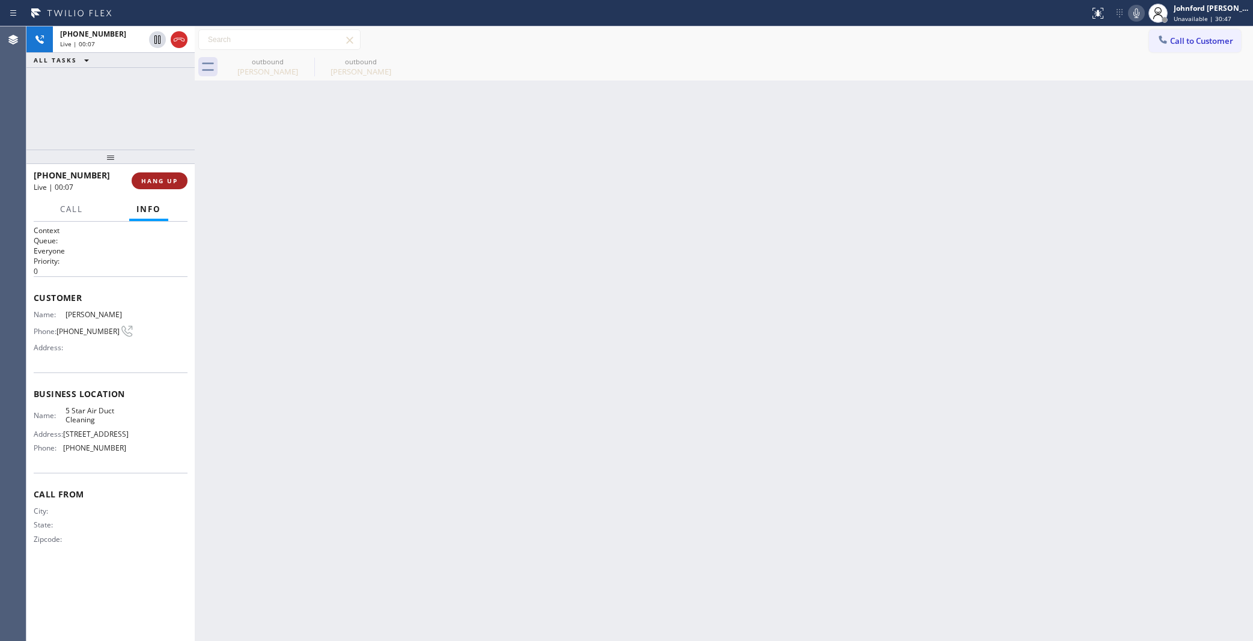
drag, startPoint x: 157, startPoint y: 170, endPoint x: 159, endPoint y: 183, distance: 13.3
click at [158, 171] on div "+13109024361 Live | 00:07 HANG UP" at bounding box center [111, 180] width 154 height 31
click at [159, 183] on span "HANG UP" at bounding box center [159, 181] width 37 height 8
drag, startPoint x: 212, startPoint y: 180, endPoint x: 153, endPoint y: 180, distance: 58.3
click at [203, 180] on div "Back to Dashboard Change Sender ID Customers Technicians Select a contact Outbo…" at bounding box center [724, 333] width 1058 height 615
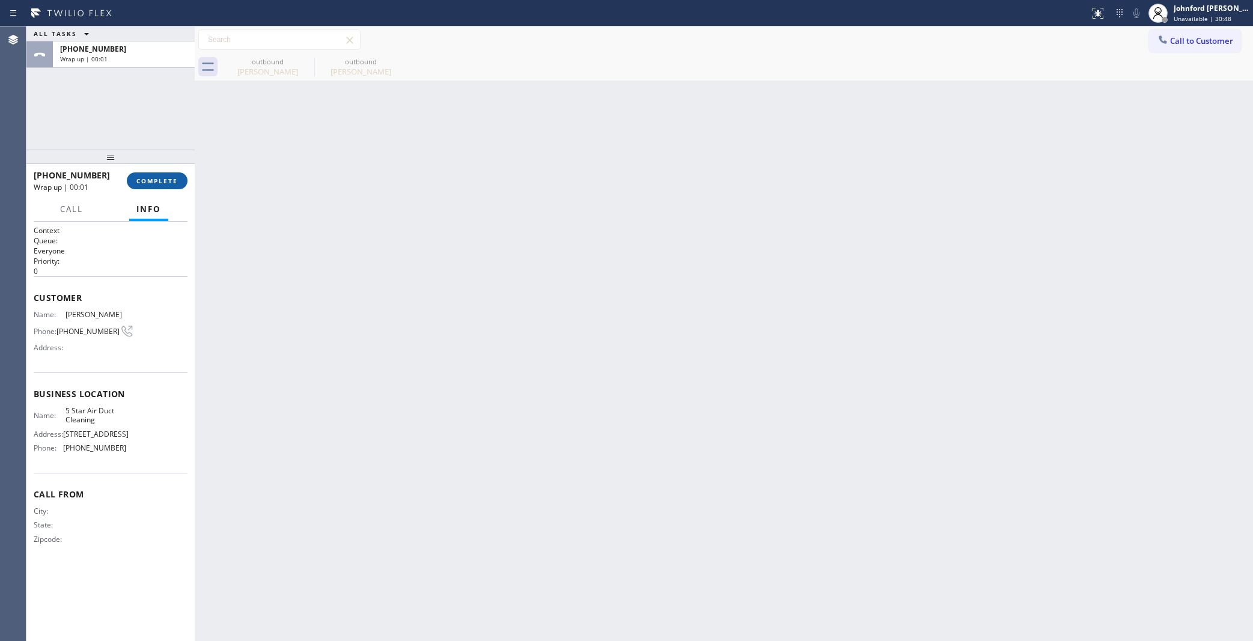
click at [153, 180] on span "COMPLETE" at bounding box center [156, 181] width 41 height 8
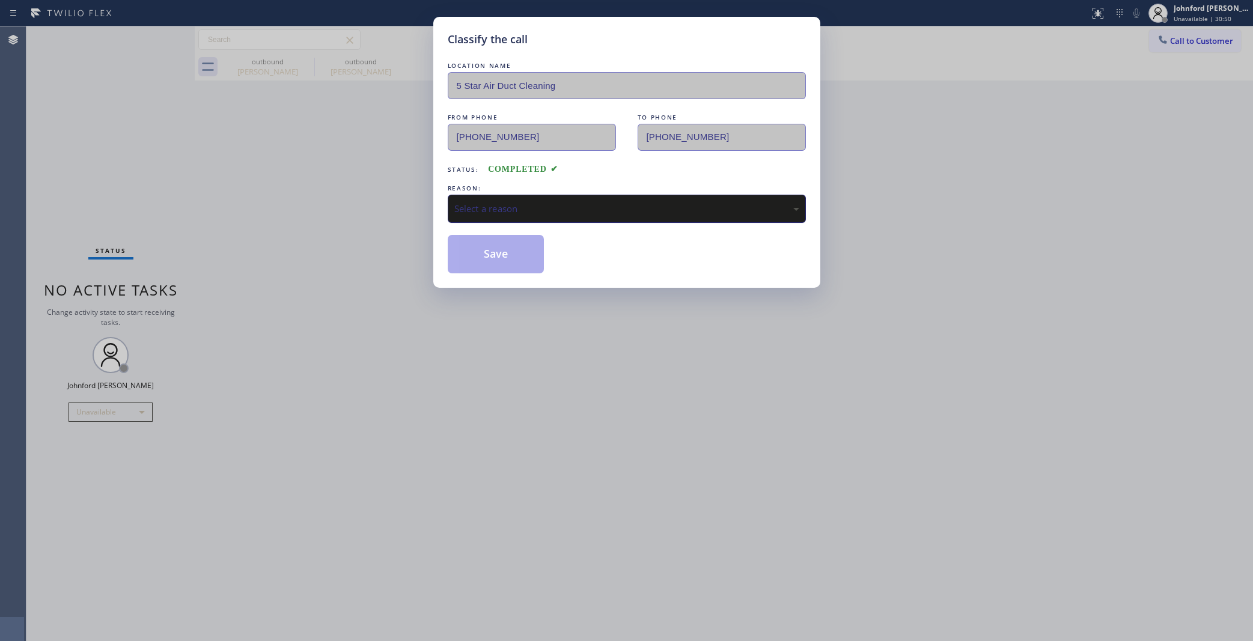
drag, startPoint x: 533, startPoint y: 229, endPoint x: 528, endPoint y: 215, distance: 15.4
click at [528, 215] on div "LOCATION NAME 5 Star Air Duct Cleaning FROM PHONE (858) 800-3094 TO PHONE (310)…" at bounding box center [627, 166] width 358 height 214
click at [523, 202] on div "Select a reason" at bounding box center [626, 209] width 345 height 14
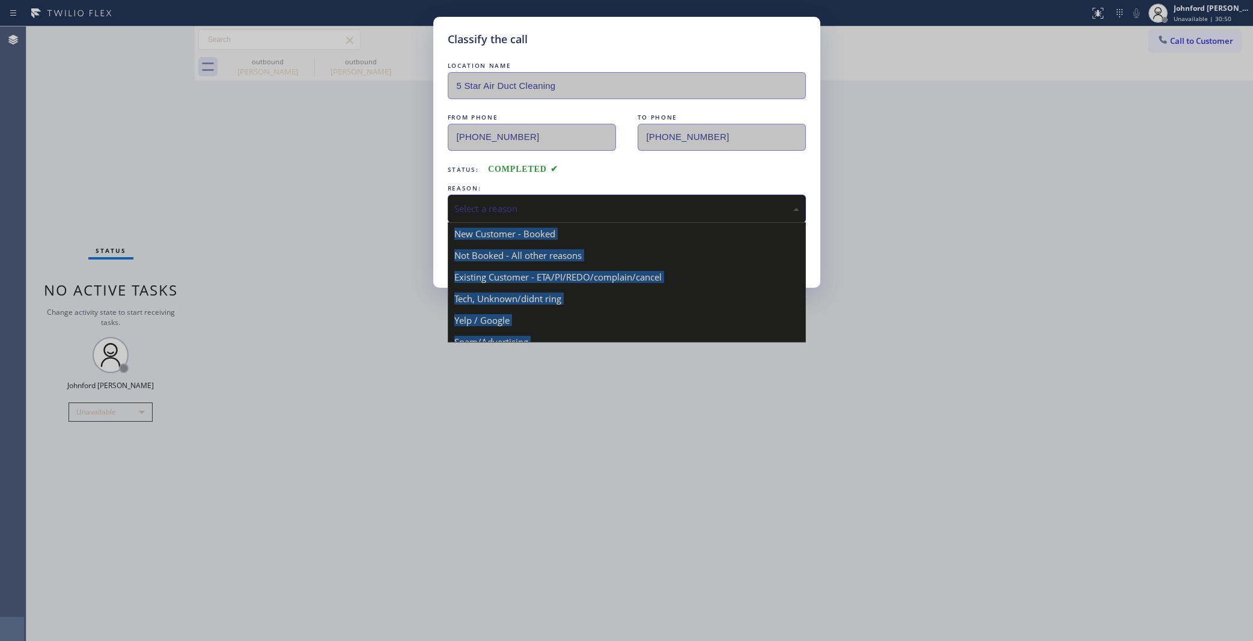
drag, startPoint x: 536, startPoint y: 273, endPoint x: 523, endPoint y: 272, distance: 13.3
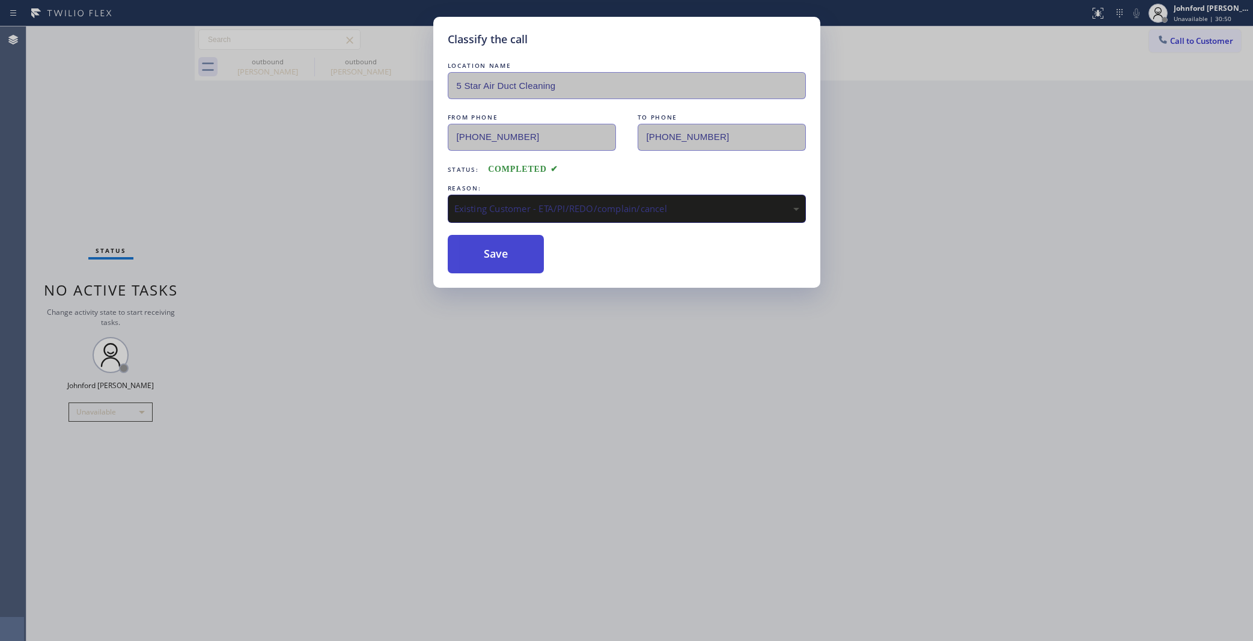
click at [507, 261] on button "Save" at bounding box center [496, 254] width 97 height 38
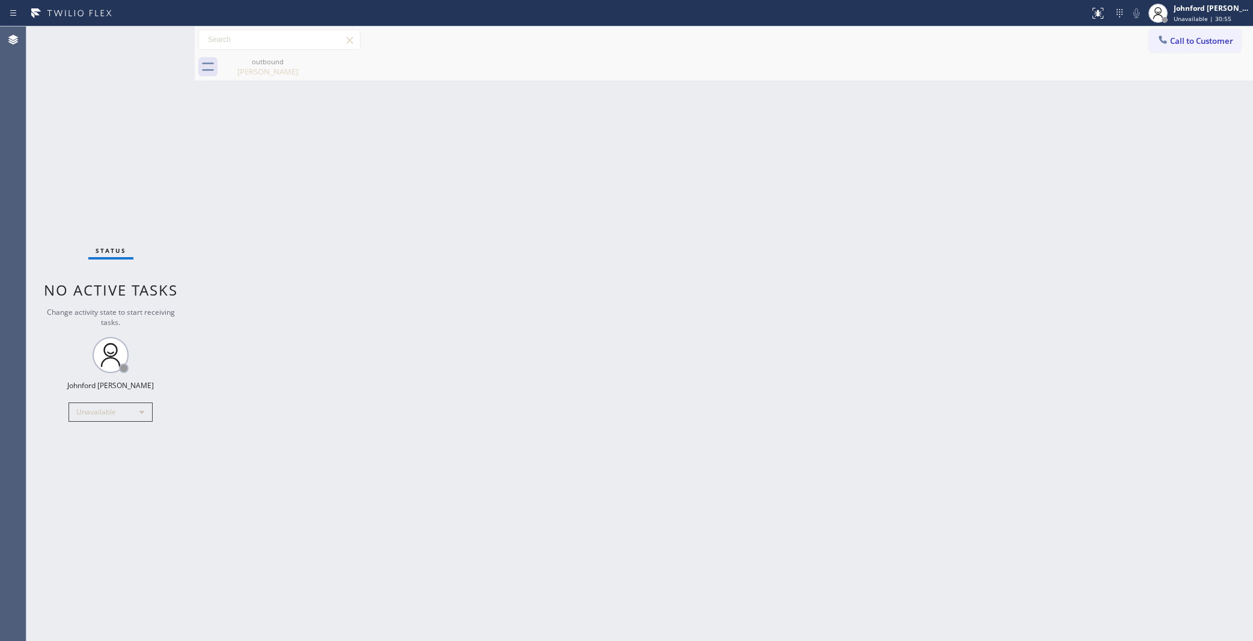
click at [914, 323] on div "Back to Dashboard Change Sender ID Customers Technicians Select a contact Outbo…" at bounding box center [724, 333] width 1058 height 615
drag, startPoint x: 1194, startPoint y: 43, endPoint x: 980, endPoint y: 151, distance: 239.2
click at [1191, 42] on span "Call to Customer" at bounding box center [1201, 40] width 63 height 11
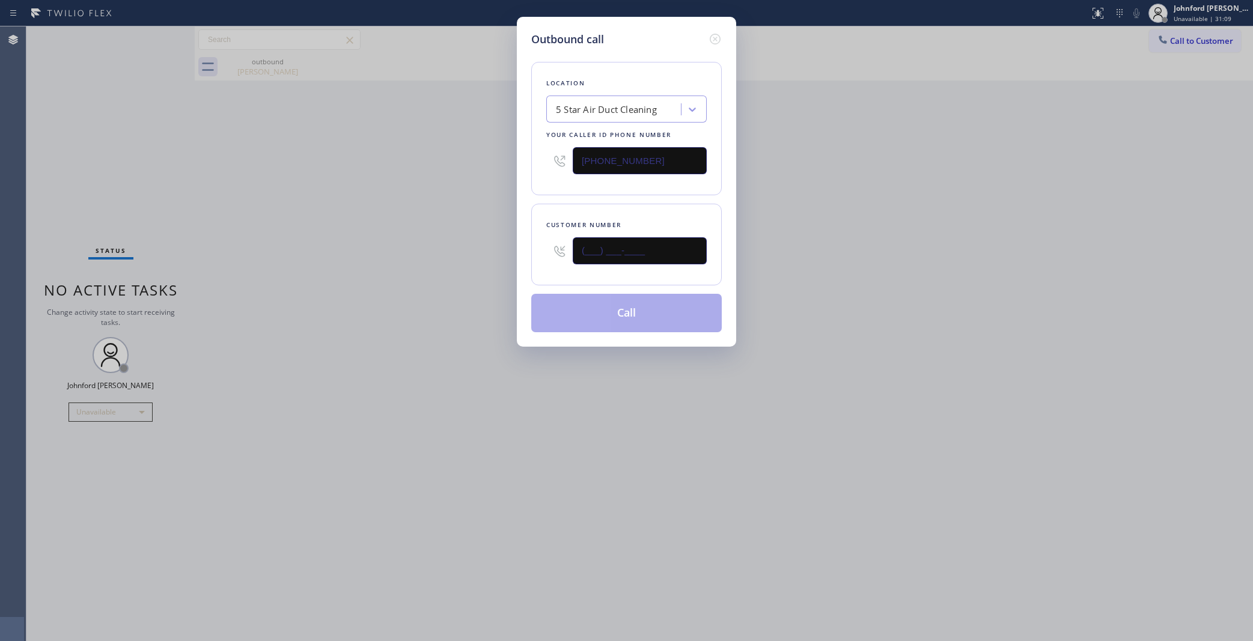
drag, startPoint x: 558, startPoint y: 248, endPoint x: 413, endPoint y: 260, distance: 144.7
click at [463, 257] on div "Outbound call Location 5 Star Air Duct Cleaning Your caller id phone number [PH…" at bounding box center [626, 320] width 1253 height 641
paste input "415) 710-9250"
type input "[PHONE_NUMBER]"
click at [386, 260] on div "Outbound call Location 5 Star Air Duct Cleaning Your caller id phone number (85…" at bounding box center [626, 320] width 1253 height 641
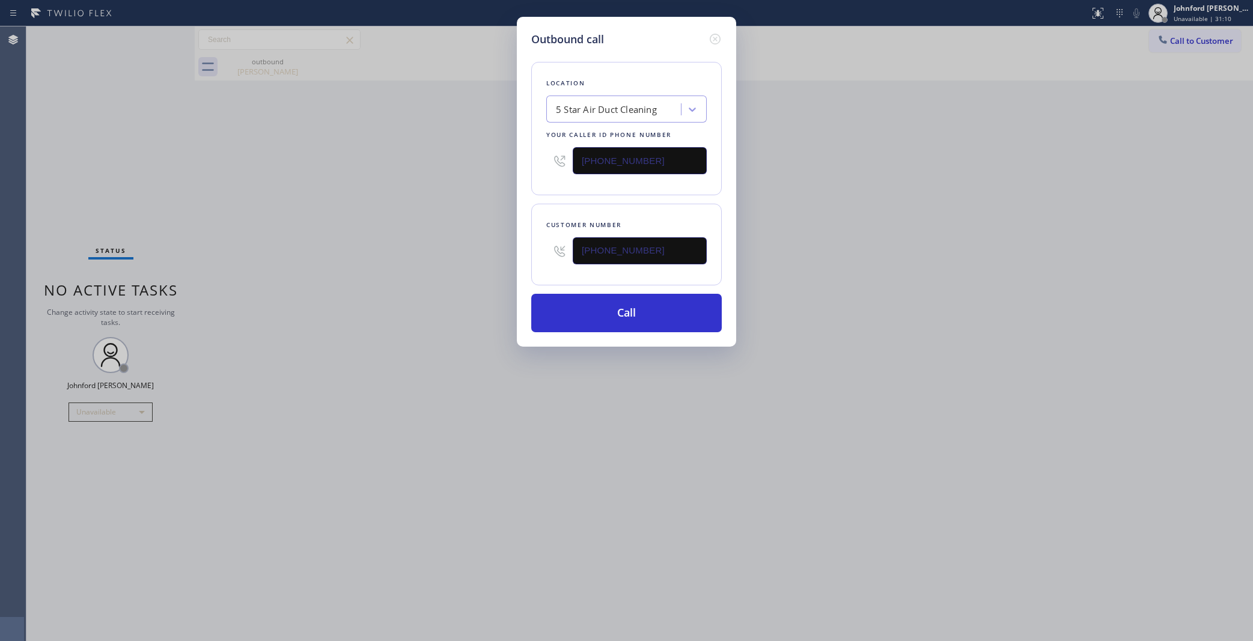
click at [896, 136] on div "Outbound call Location 5 Star Air Duct Cleaning Your caller id phone number (85…" at bounding box center [626, 320] width 1253 height 641
click at [641, 294] on button "Call" at bounding box center [626, 313] width 191 height 38
click at [410, 331] on div "Outbound call Location 5 Star Air Duct Cleaning Your caller id phone number (85…" at bounding box center [626, 320] width 1253 height 641
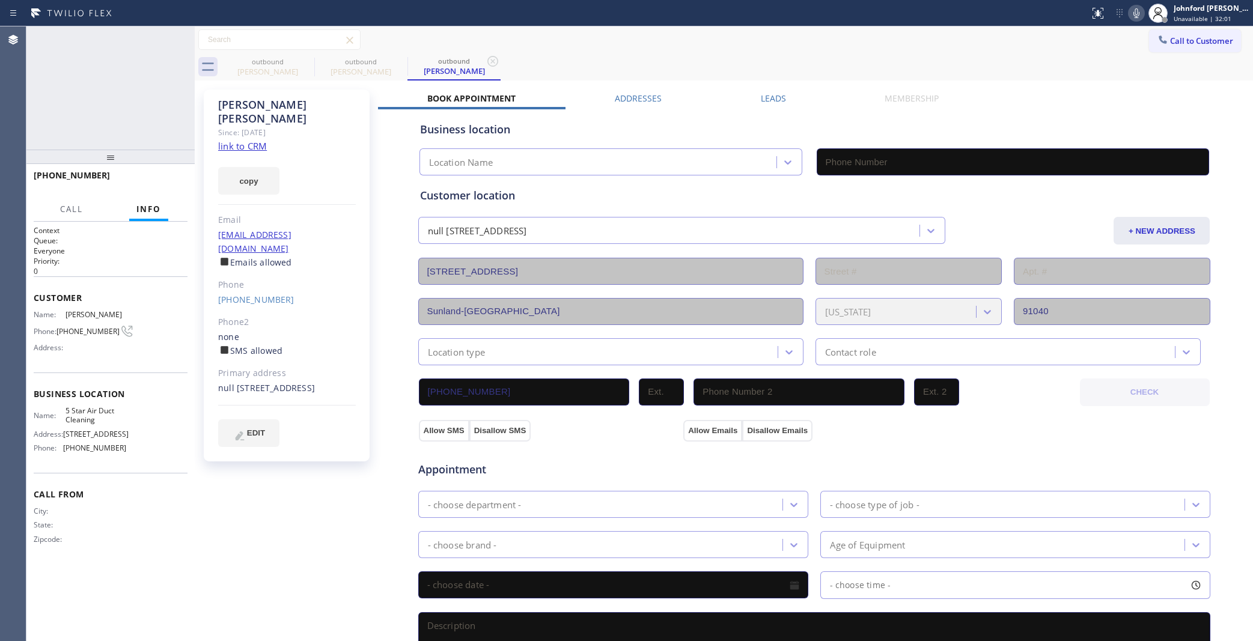
type input "[PHONE_NUMBER]"
click at [172, 44] on icon at bounding box center [179, 39] width 14 height 14
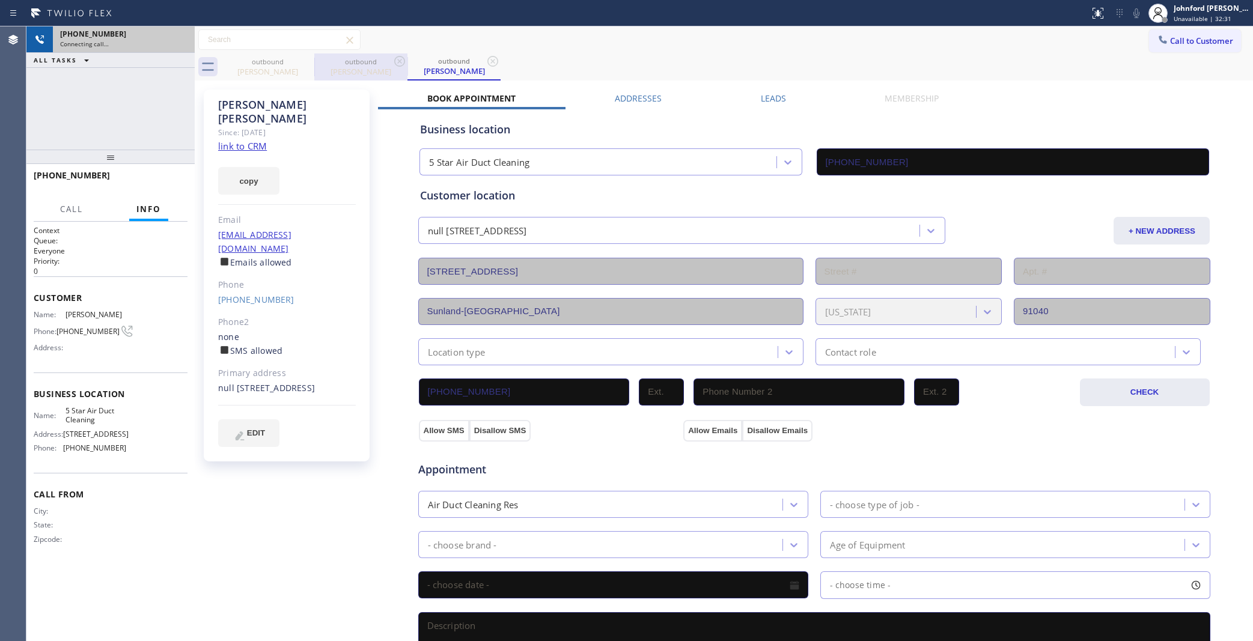
click at [0, 0] on icon at bounding box center [0, 0] width 0 height 0
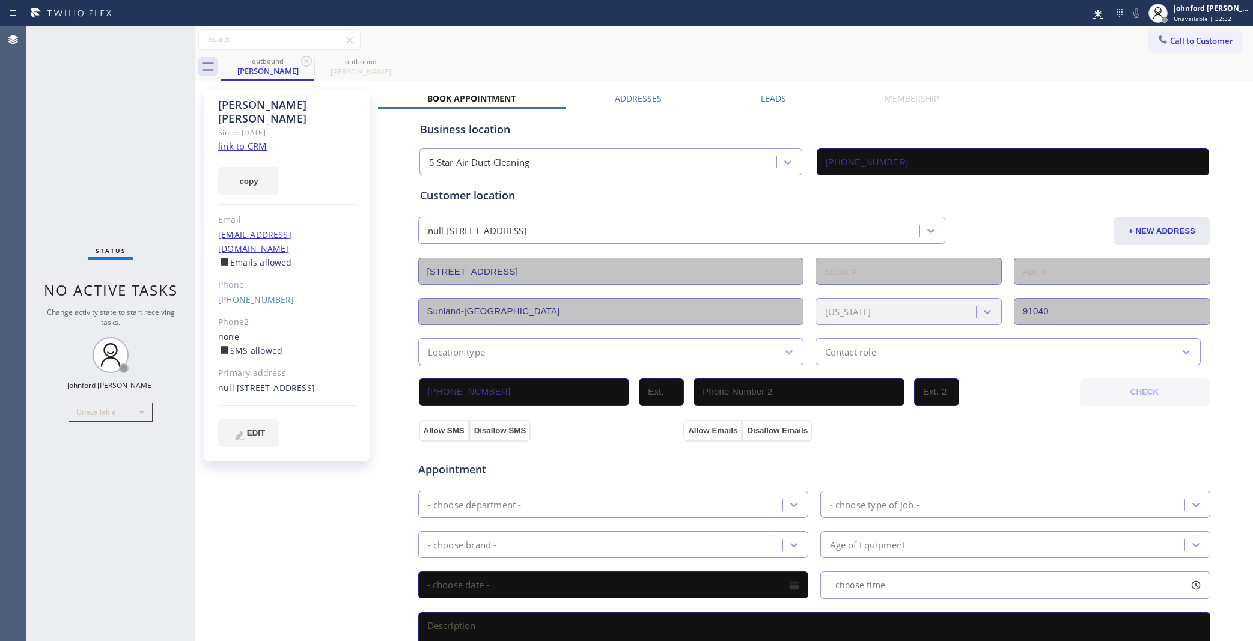
click at [254, 278] on div "Phone" at bounding box center [287, 285] width 138 height 14
click at [258, 294] on link "[PHONE_NUMBER]" at bounding box center [256, 299] width 76 height 11
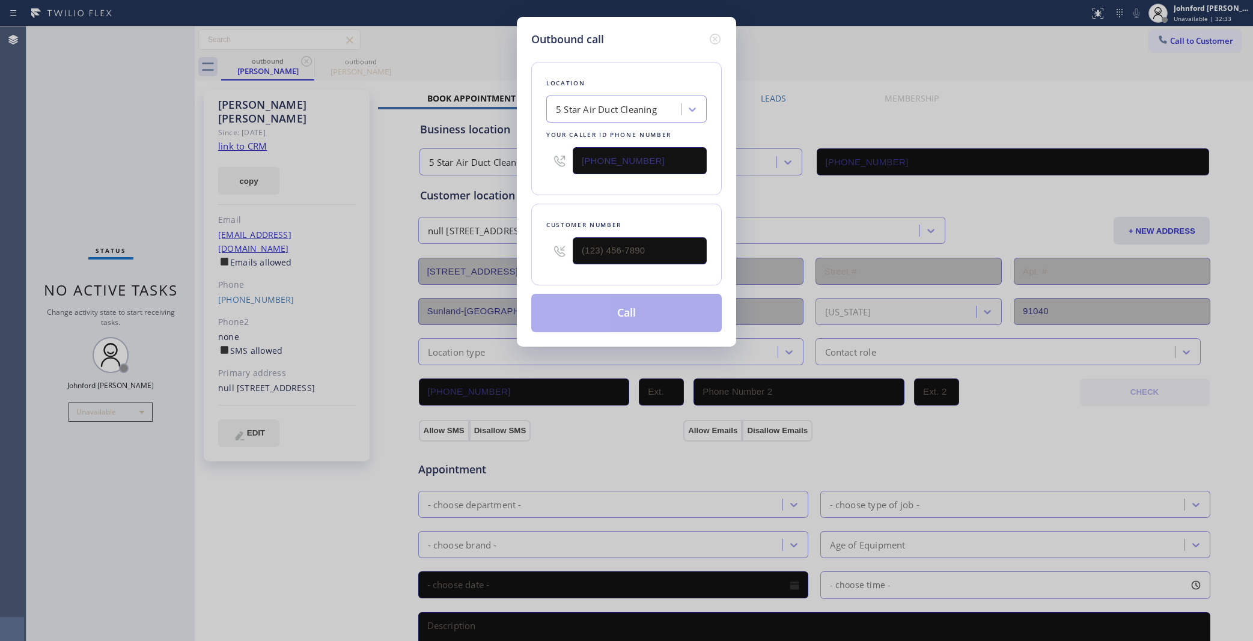
type input "[PHONE_NUMBER]"
click at [547, 311] on button "Call" at bounding box center [626, 313] width 191 height 38
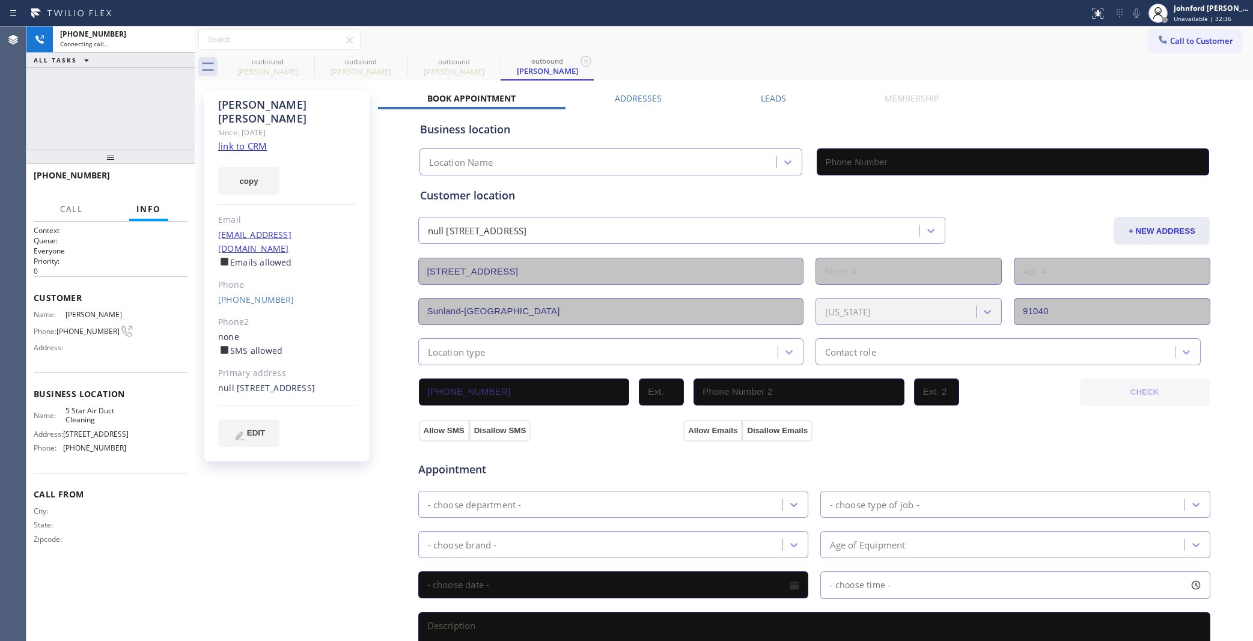
type input "[PHONE_NUMBER]"
click at [305, 64] on icon at bounding box center [306, 61] width 14 height 14
click at [975, 36] on div "Call to Customer Outbound call Location 5 Star Air Duct Cleaning Your caller id…" at bounding box center [724, 39] width 1058 height 21
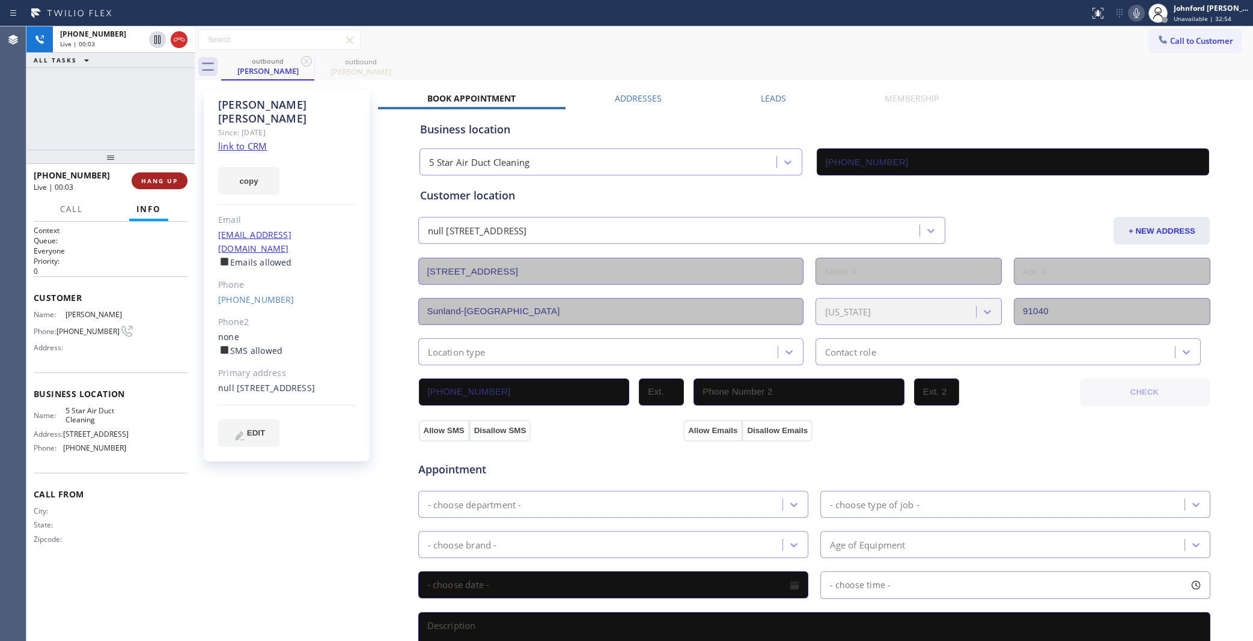
click at [154, 188] on button "HANG UP" at bounding box center [160, 180] width 56 height 17
click at [159, 190] on div "+14157109250 Wrap up | 00:01 COMPLETE" at bounding box center [111, 180] width 154 height 31
click at [166, 178] on span "COMPLETE" at bounding box center [156, 181] width 41 height 8
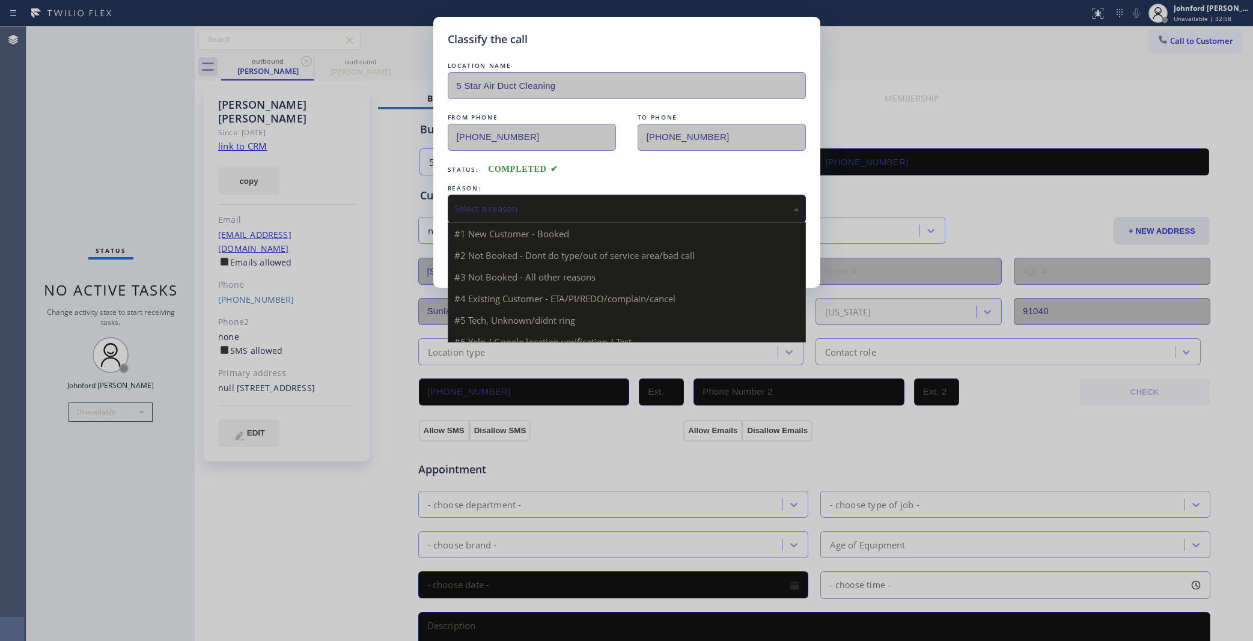
click at [575, 205] on div "Select a reason" at bounding box center [626, 209] width 345 height 14
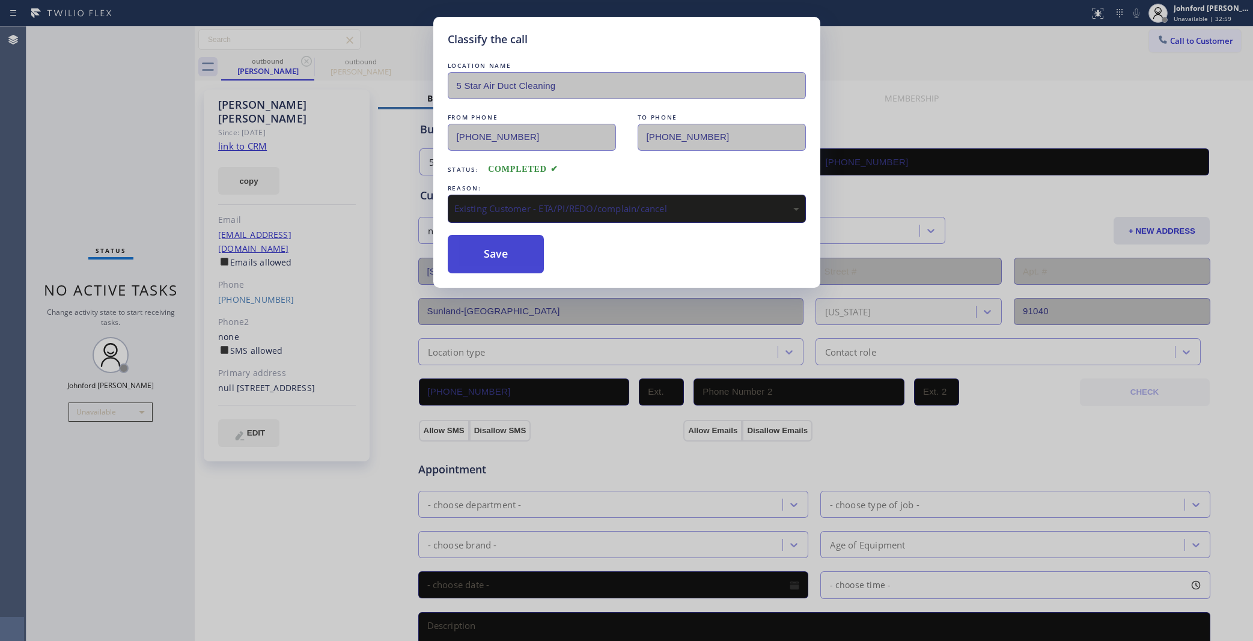
click at [508, 259] on button "Save" at bounding box center [496, 254] width 97 height 38
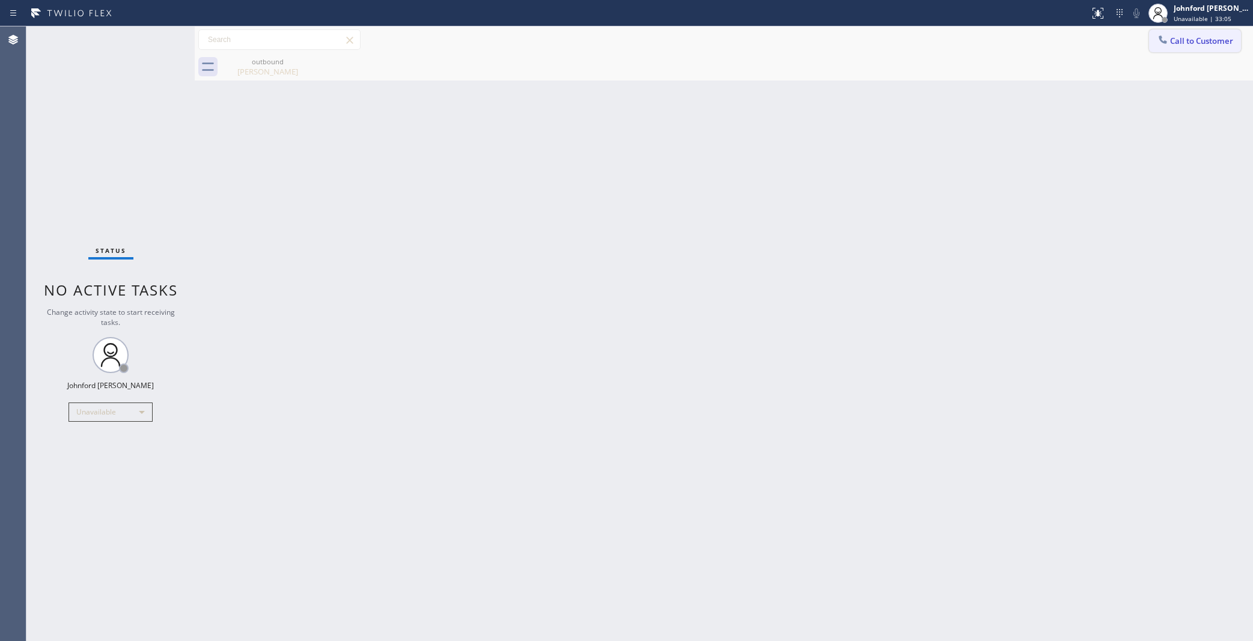
click at [1167, 34] on icon at bounding box center [1163, 40] width 12 height 12
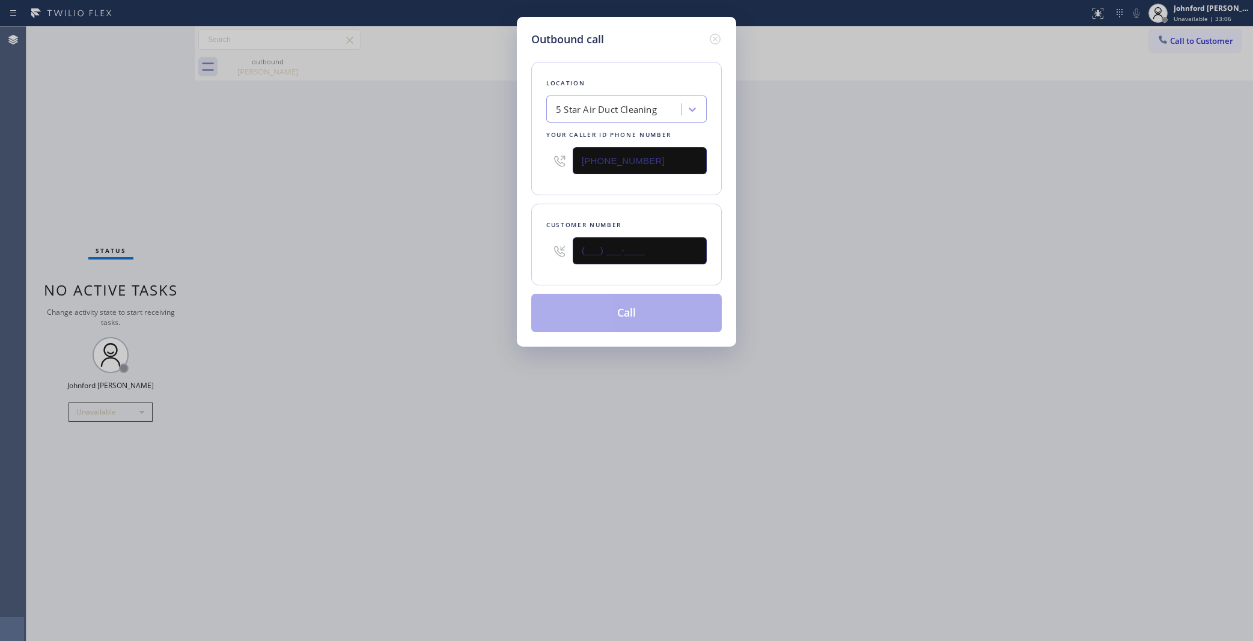
drag, startPoint x: 524, startPoint y: 269, endPoint x: 350, endPoint y: 290, distance: 175.5
click at [427, 277] on div "Outbound call Location 5 Star Air Duct Cleaning Your caller id phone number [PH…" at bounding box center [626, 320] width 1253 height 641
paste input "510) 506-5996"
click at [325, 296] on div "Outbound call Location 5 Star Air Duct Cleaning Your caller id phone number (85…" at bounding box center [626, 320] width 1253 height 641
drag, startPoint x: 657, startPoint y: 244, endPoint x: 499, endPoint y: 257, distance: 158.0
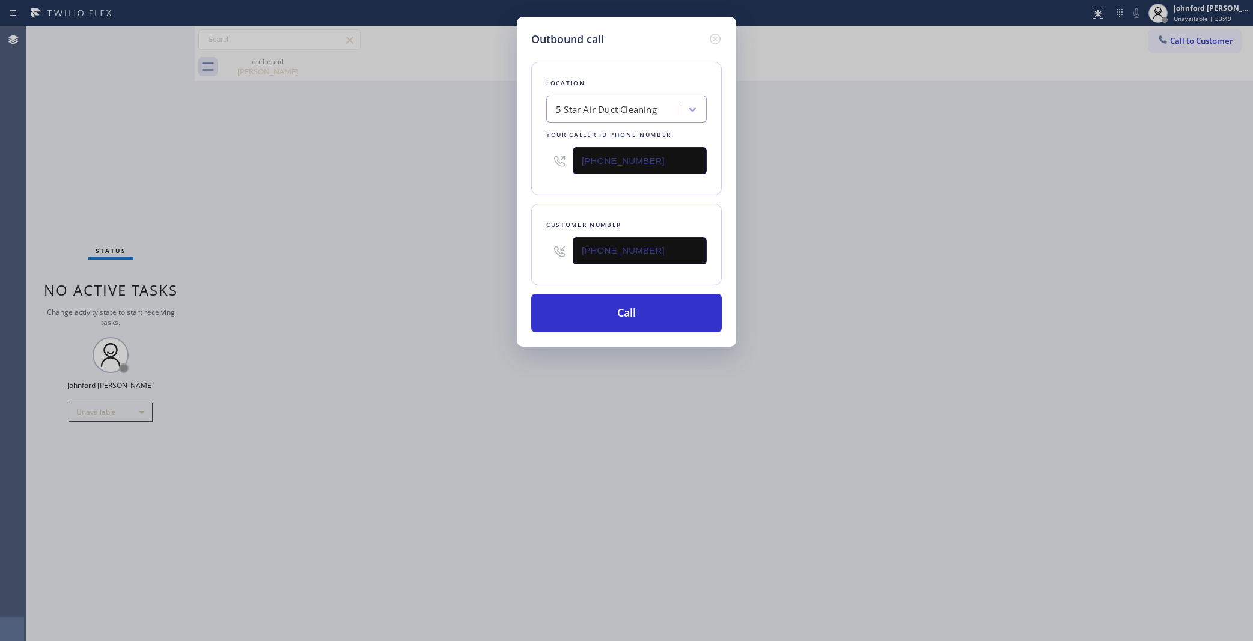
click at [511, 257] on div "Outbound call Location 5 Star Air Duct Cleaning Your caller id phone number (85…" at bounding box center [626, 320] width 1253 height 641
paste input "323) 424-4341"
type input "[PHONE_NUMBER]"
click at [459, 262] on div "Outbound call Location 5 Star Air Duct Cleaning Your caller id phone number (85…" at bounding box center [626, 320] width 1253 height 641
click at [632, 308] on button "Call" at bounding box center [626, 313] width 191 height 38
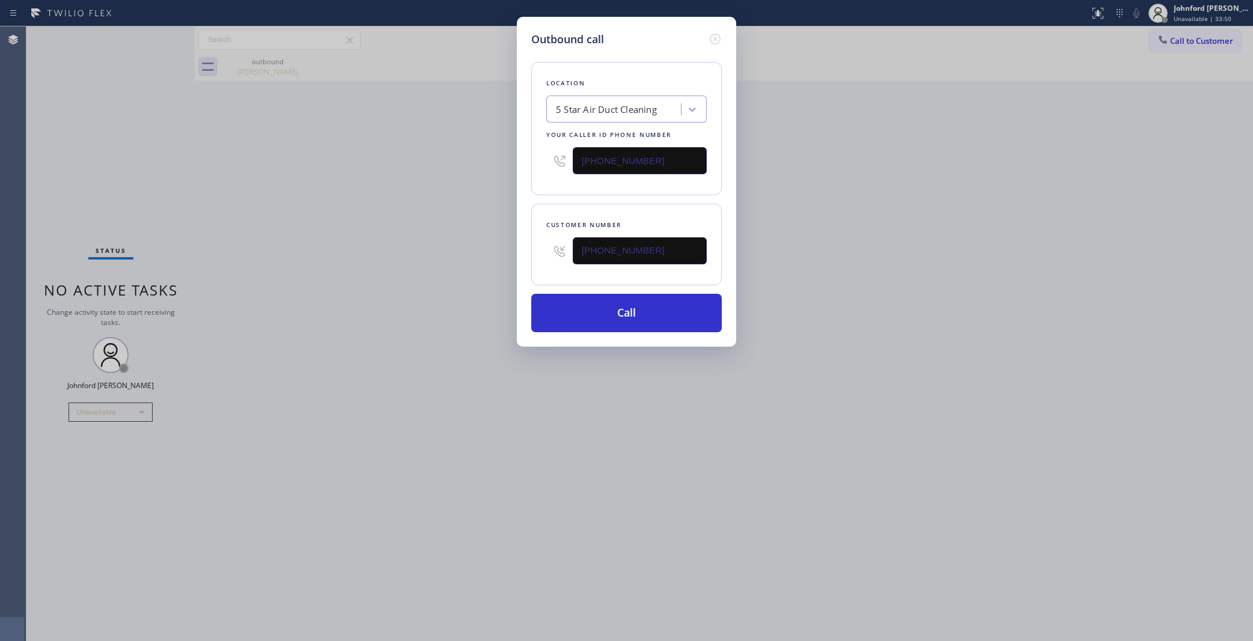
drag, startPoint x: 824, startPoint y: 254, endPoint x: 846, endPoint y: 88, distance: 167.3
click at [839, 233] on div "Outbound call Location 5 Star Air Duct Cleaning Your caller id phone number (85…" at bounding box center [626, 320] width 1253 height 641
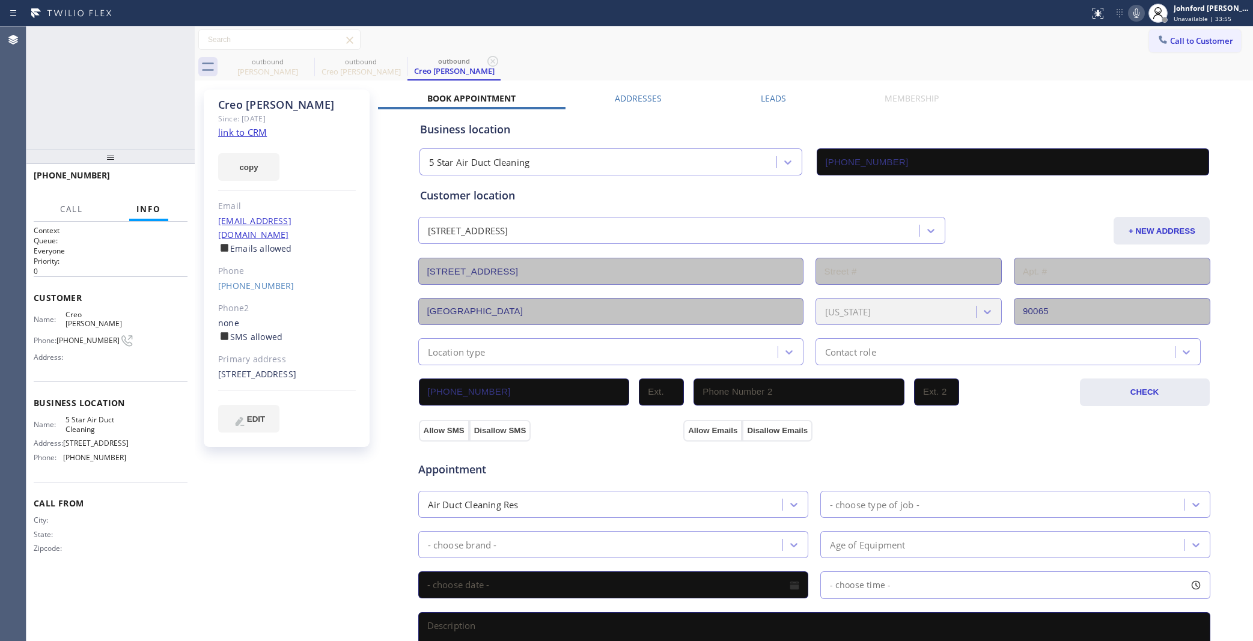
type input "[PHONE_NUMBER]"
click at [163, 181] on span "HANG UP" at bounding box center [159, 181] width 37 height 8
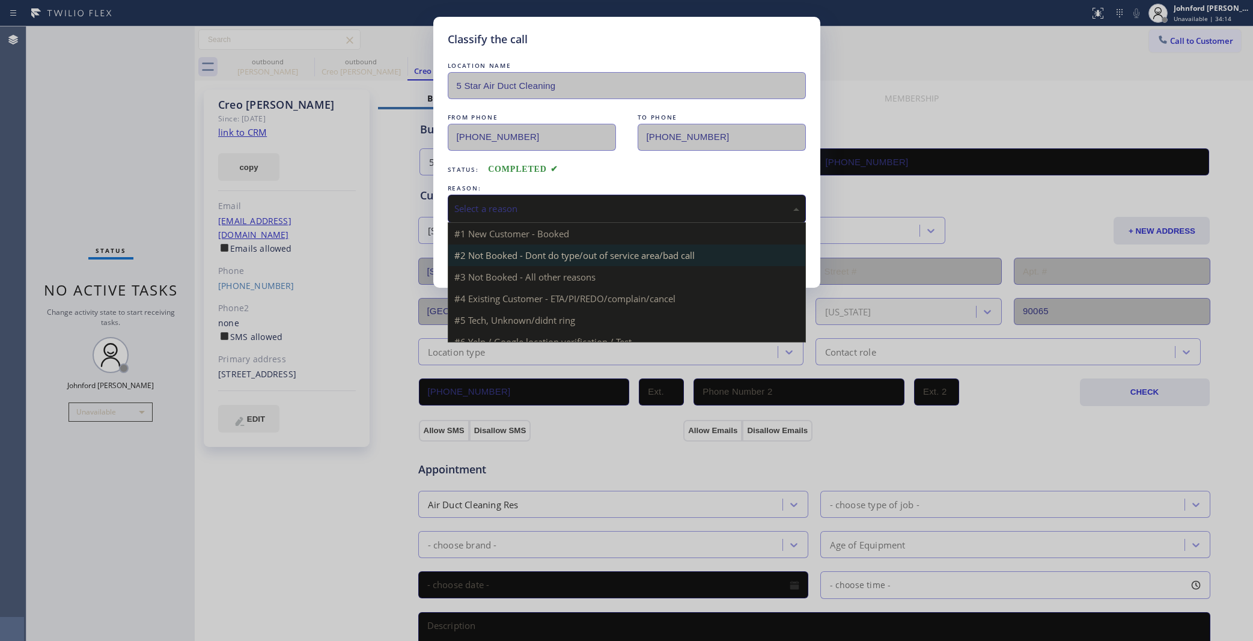
drag, startPoint x: 506, startPoint y: 211, endPoint x: 563, endPoint y: 244, distance: 66.0
click at [508, 210] on div "Select a reason" at bounding box center [626, 209] width 345 height 14
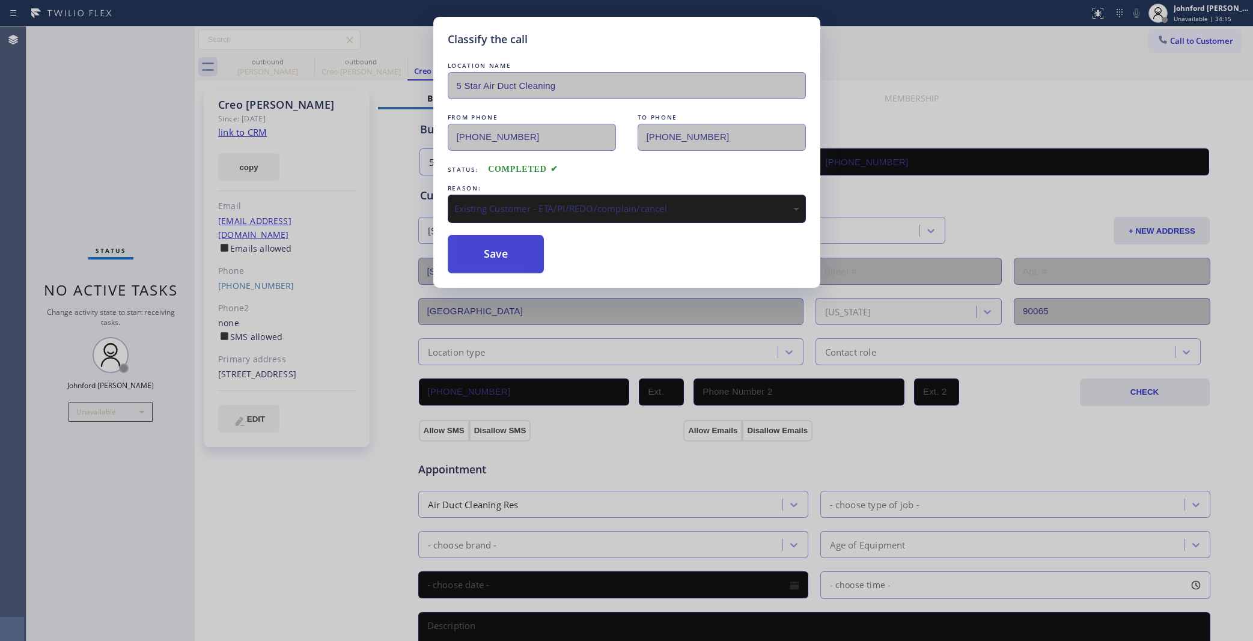
click at [516, 250] on button "Save" at bounding box center [496, 254] width 97 height 38
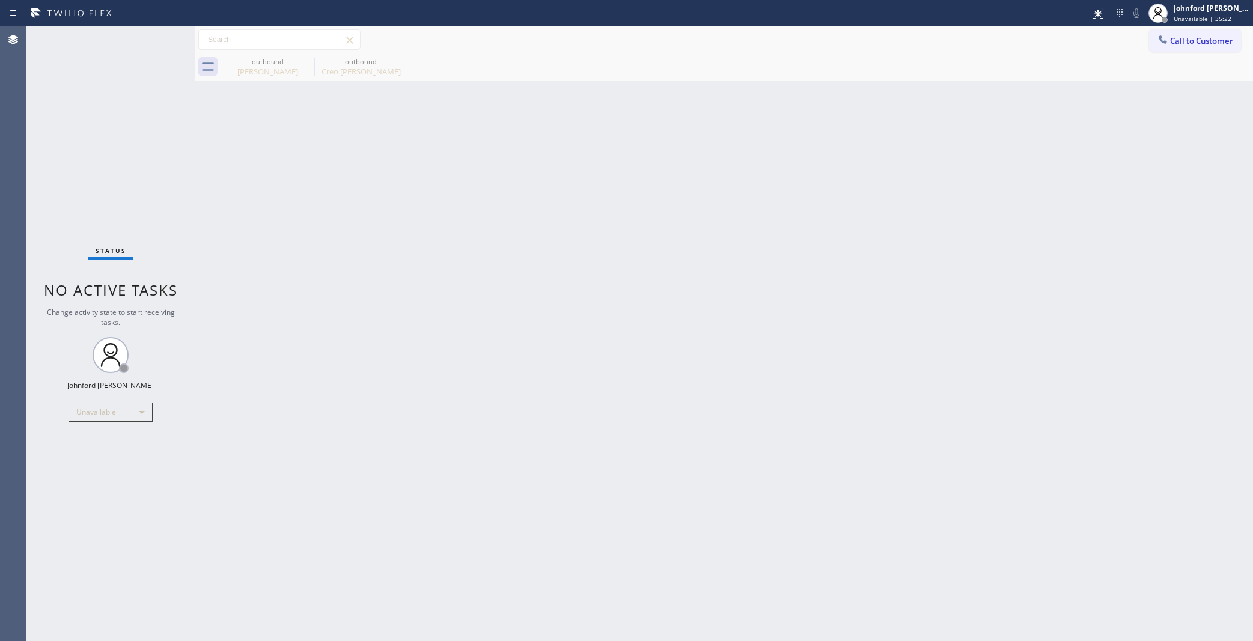
click at [1137, 37] on div "Call to Customer Outbound call Location 5 Star Air Duct Cleaning Your caller id…" at bounding box center [724, 39] width 1058 height 21
click at [1149, 43] on button "Call to Customer" at bounding box center [1195, 40] width 92 height 23
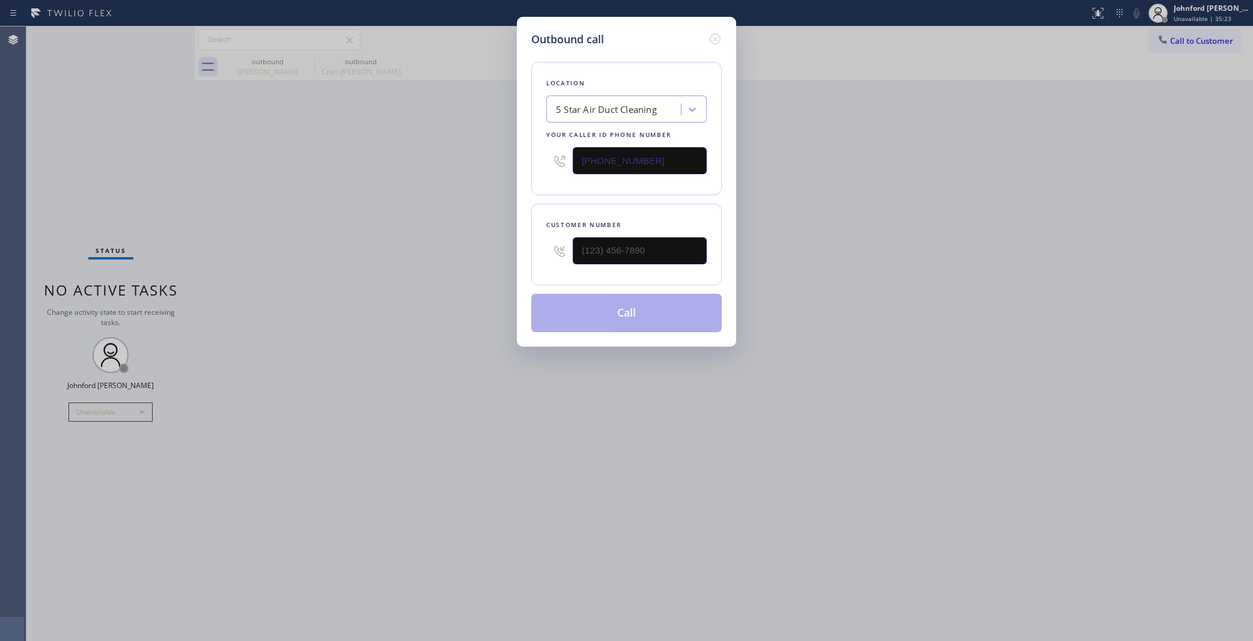
click at [1175, 40] on div "Outbound call Location 5 Star Air Duct Cleaning Your caller id phone number (85…" at bounding box center [626, 320] width 1253 height 641
drag, startPoint x: 620, startPoint y: 246, endPoint x: 370, endPoint y: 284, distance: 252.2
click at [458, 269] on div "Outbound call Location 5 Star Air Duct Cleaning Your caller id phone number [PH…" at bounding box center [626, 320] width 1253 height 641
paste input "626) 695-6716"
click at [308, 309] on div "Outbound call Location 5 Star Air Duct Cleaning Your caller id phone number (85…" at bounding box center [626, 320] width 1253 height 641
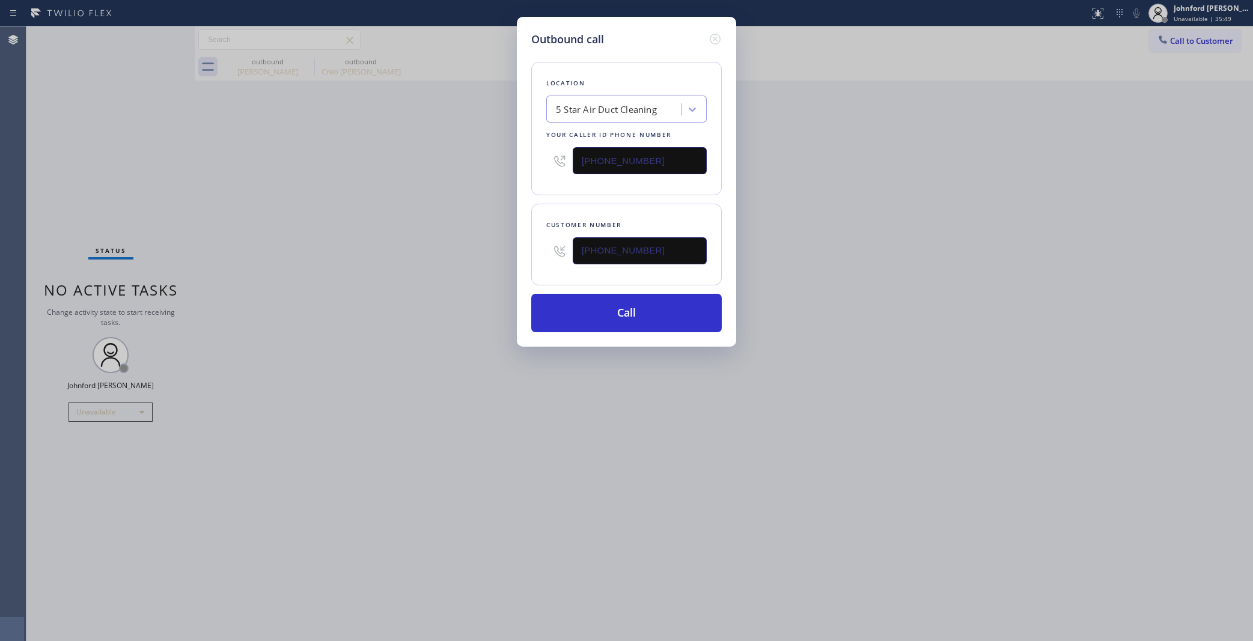
drag, startPoint x: 658, startPoint y: 247, endPoint x: 468, endPoint y: 263, distance: 191.1
click at [468, 263] on div "Outbound call Location 5 Star Air Duct Cleaning Your caller id phone number (85…" at bounding box center [626, 320] width 1253 height 641
paste input "text"
type input "[PHONE_NUMBER]"
drag, startPoint x: 448, startPoint y: 264, endPoint x: 460, endPoint y: 269, distance: 12.2
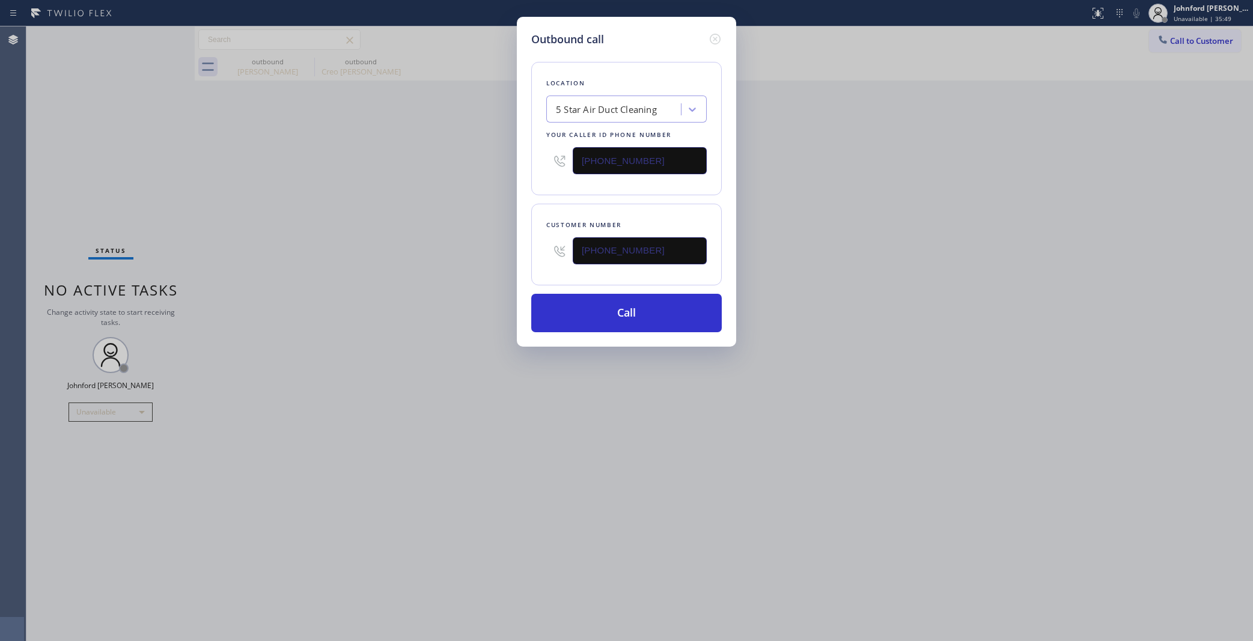
click at [448, 264] on div "Outbound call Location 5 Star Air Duct Cleaning Your caller id phone number (85…" at bounding box center [626, 320] width 1253 height 641
click at [566, 316] on button "Call" at bounding box center [626, 313] width 191 height 38
click at [834, 230] on div "Outbound call Location 5 Star Air Duct Cleaning Your caller id phone number (85…" at bounding box center [626, 320] width 1253 height 641
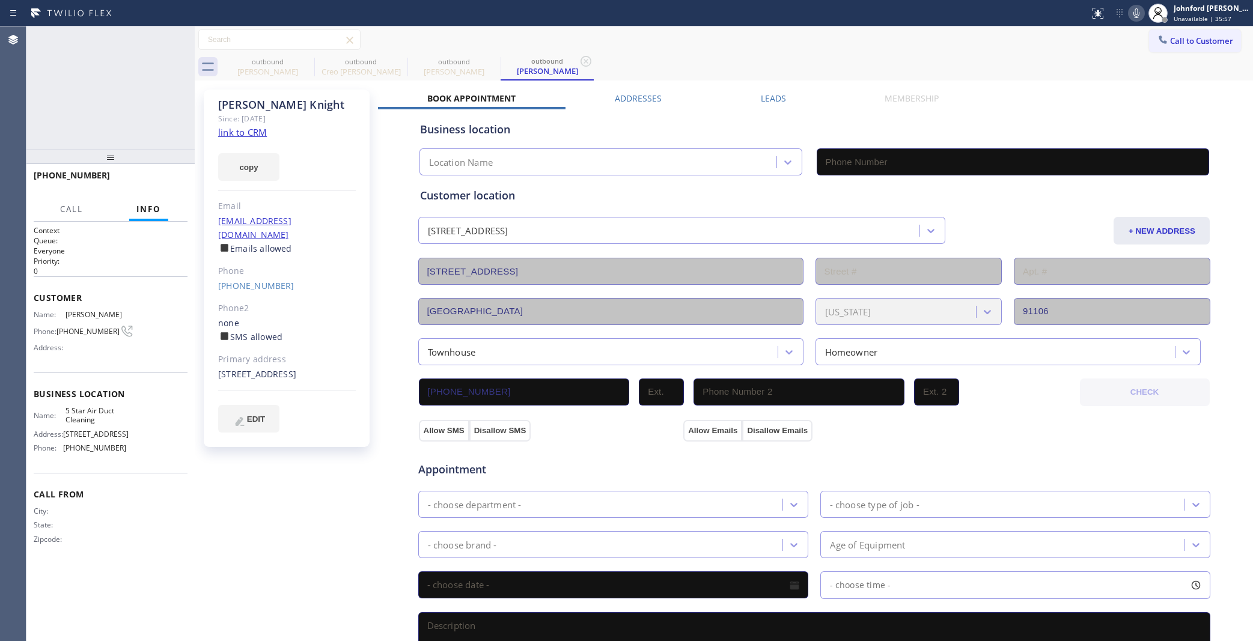
type input "[PHONE_NUMBER]"
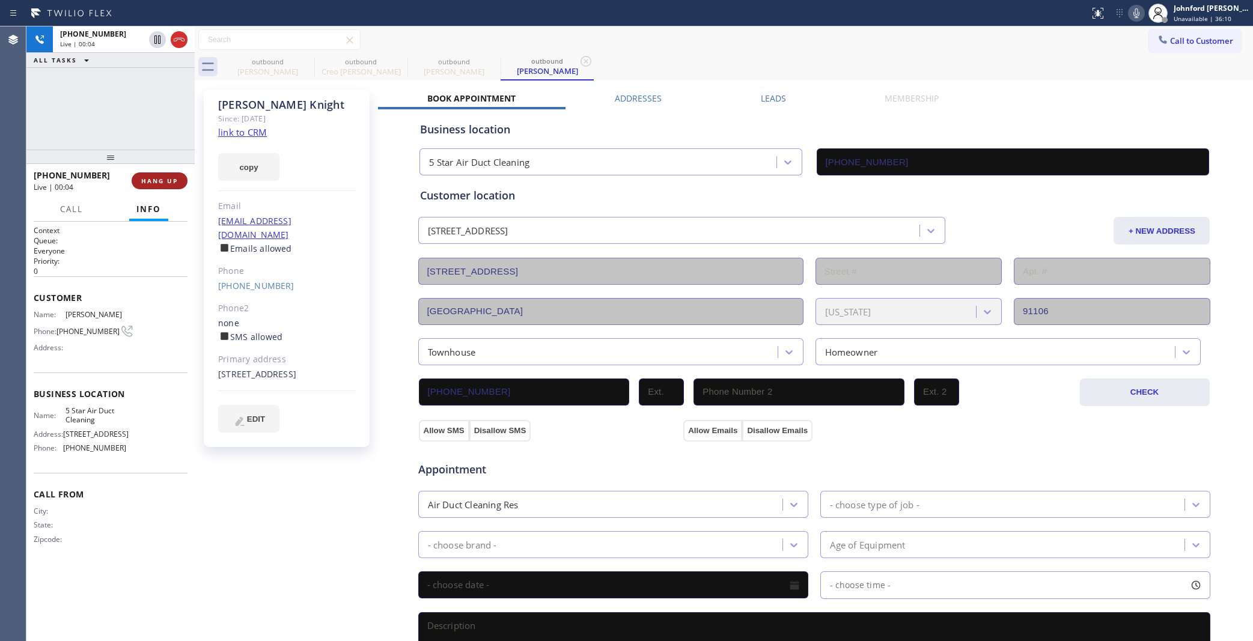
click at [184, 178] on button "HANG UP" at bounding box center [160, 180] width 56 height 17
click at [246, 264] on div "Phone" at bounding box center [287, 271] width 138 height 14
click at [252, 280] on link "[PHONE_NUMBER]" at bounding box center [256, 285] width 76 height 11
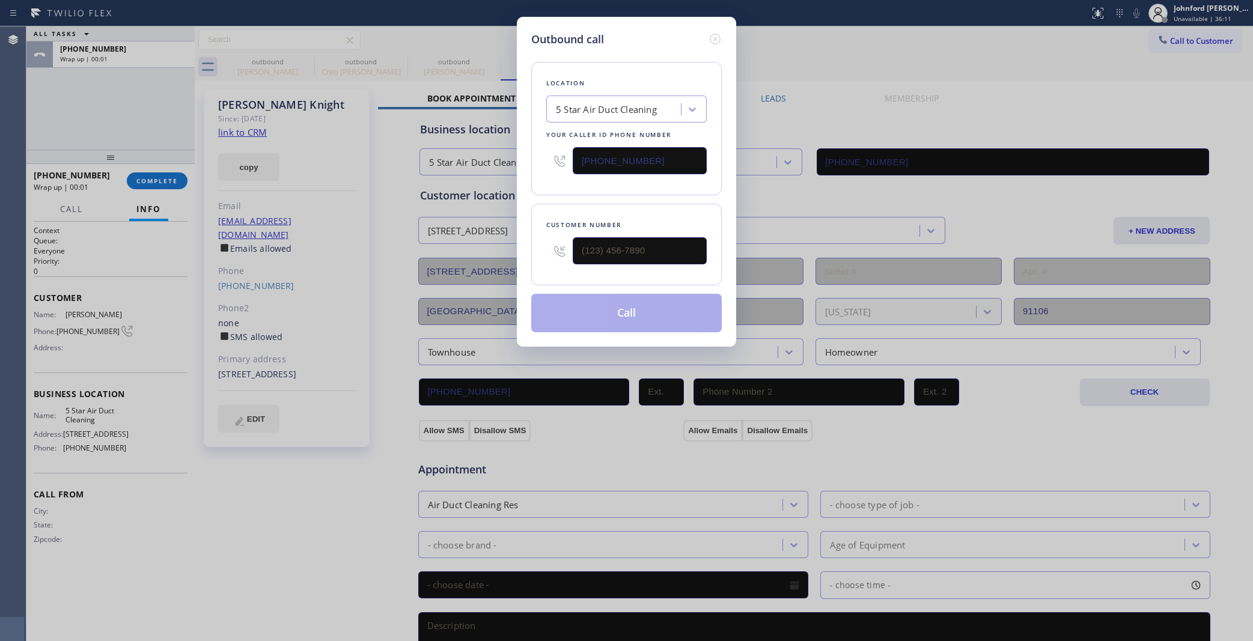
type input "[PHONE_NUMBER]"
click at [662, 313] on button "Call" at bounding box center [626, 313] width 191 height 38
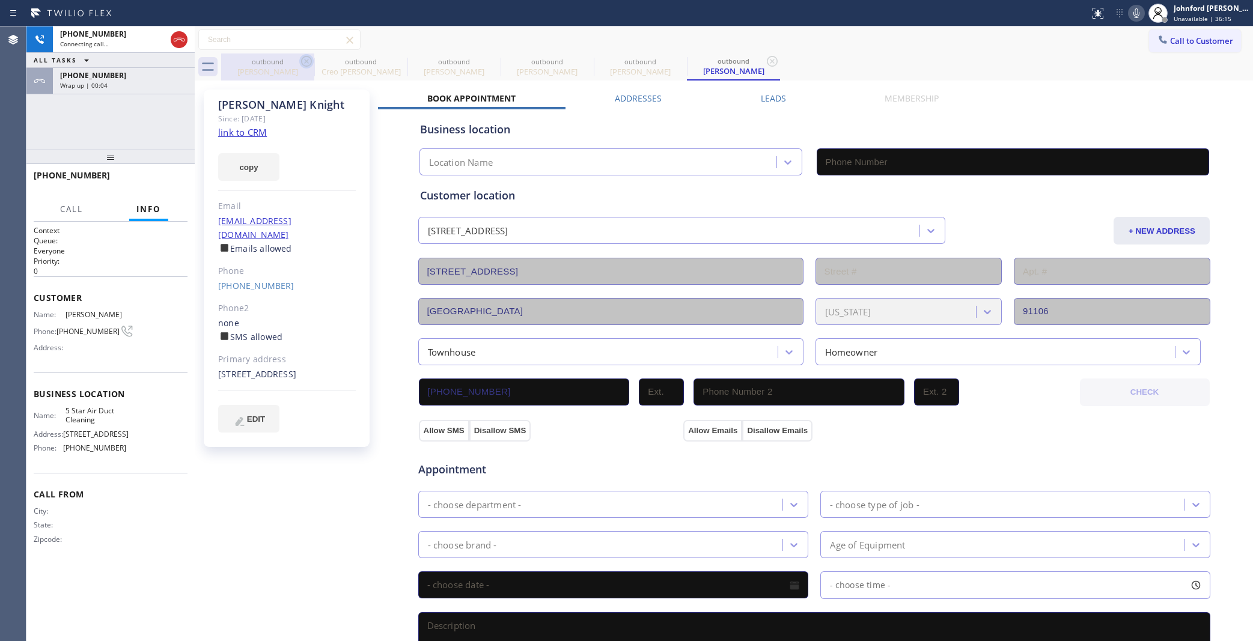
click at [307, 60] on icon at bounding box center [306, 61] width 11 height 11
type input "[PHONE_NUMBER]"
click at [307, 60] on icon at bounding box center [306, 61] width 11 height 11
click at [0, 0] on icon at bounding box center [0, 0] width 0 height 0
click at [307, 60] on icon at bounding box center [306, 61] width 11 height 11
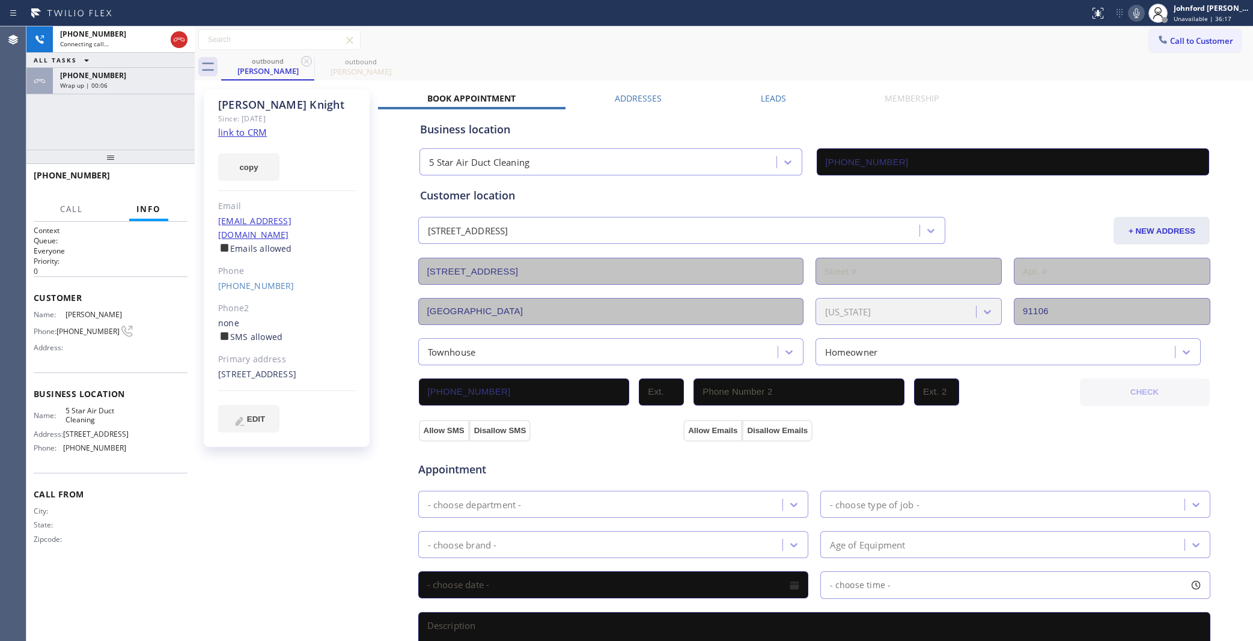
click at [148, 66] on div "ALL TASKS ALL TASKS ACTIVE TASKS TASKS IN WRAP UP" at bounding box center [110, 60] width 168 height 15
click at [139, 86] on div "Wrap up | 00:06" at bounding box center [123, 85] width 127 height 8
click at [134, 177] on button "COMPLETE" at bounding box center [157, 180] width 61 height 17
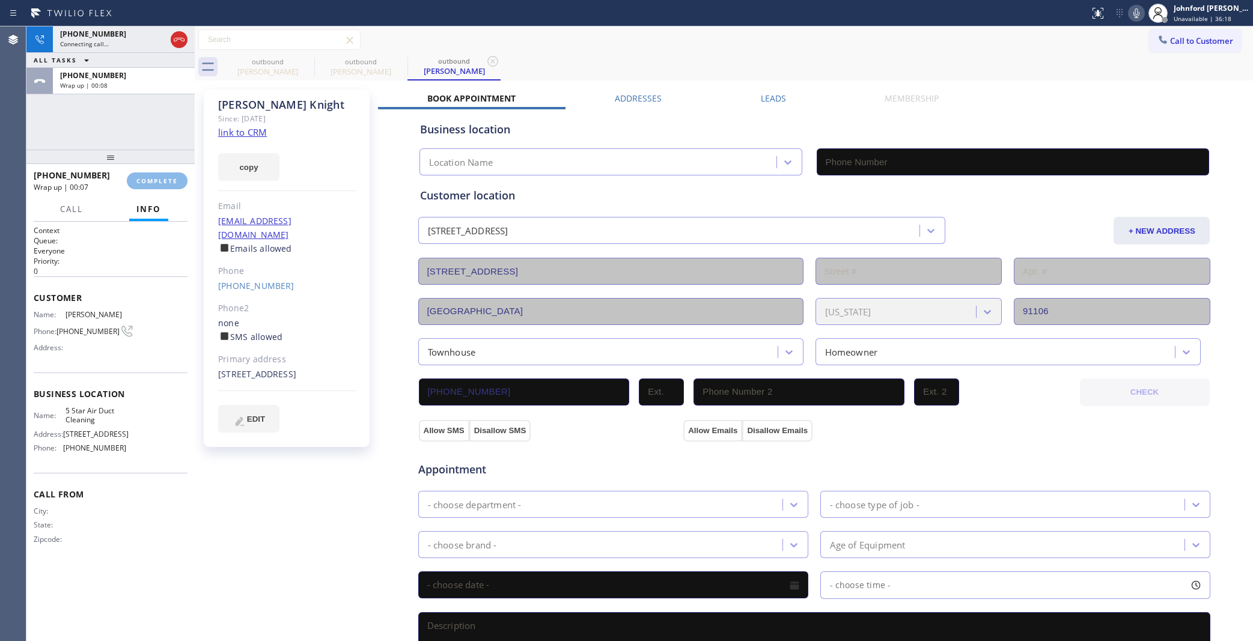
type input "[PHONE_NUMBER]"
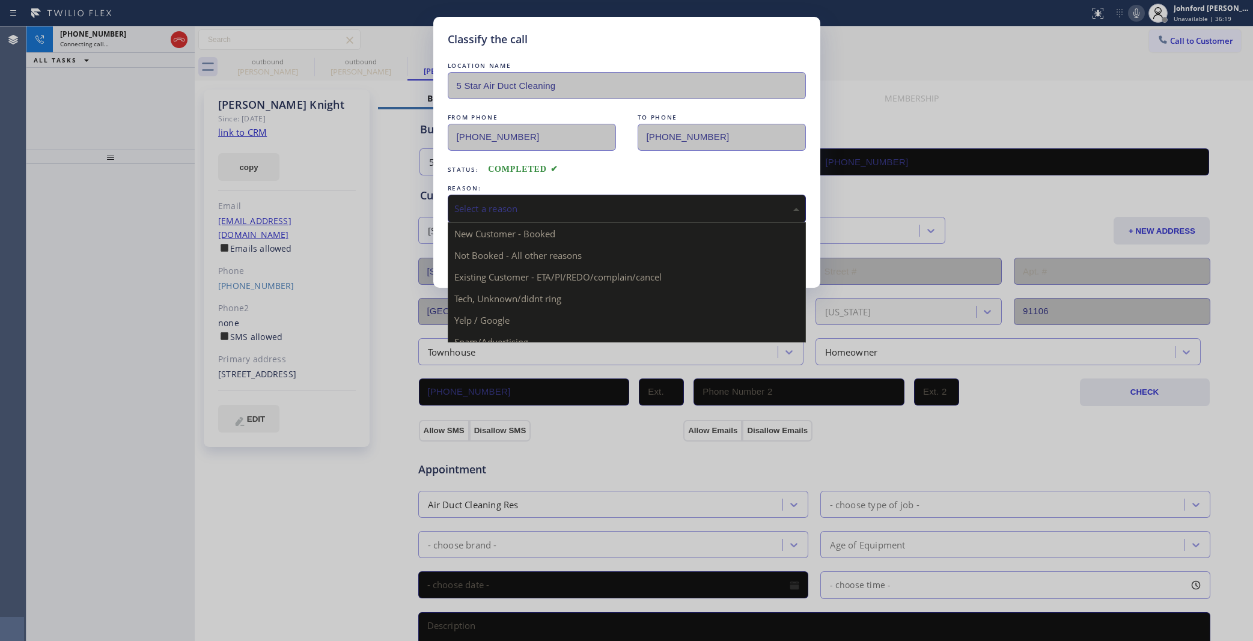
click at [528, 202] on div "Select a reason" at bounding box center [626, 209] width 345 height 14
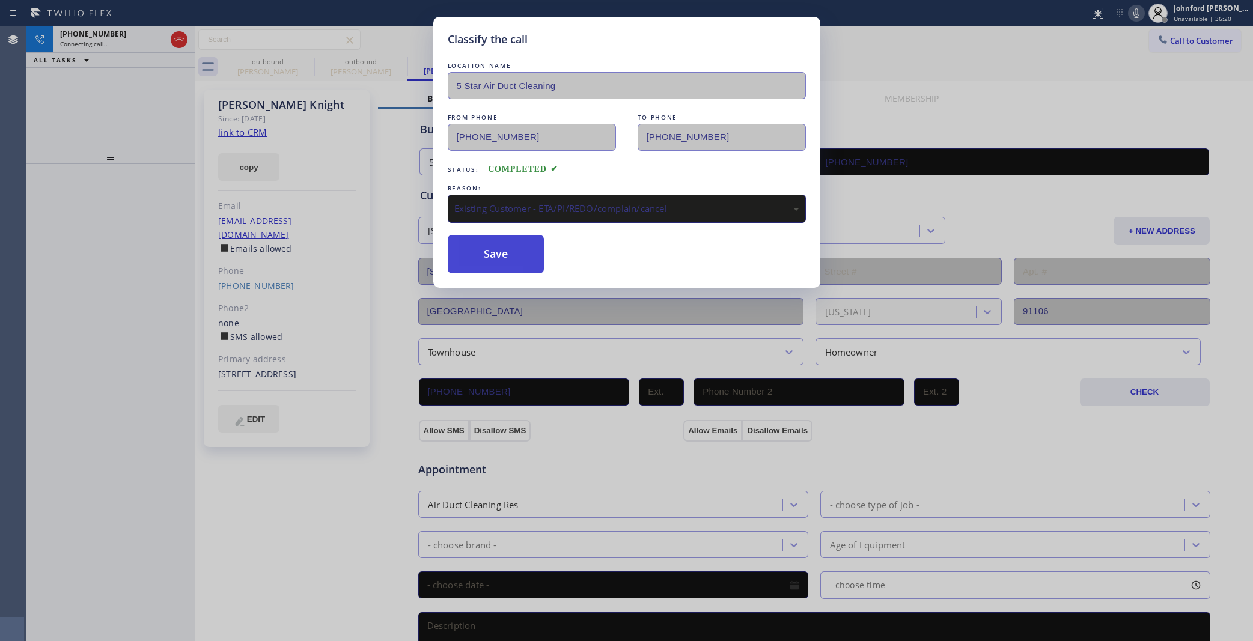
click at [508, 253] on button "Save" at bounding box center [496, 254] width 97 height 38
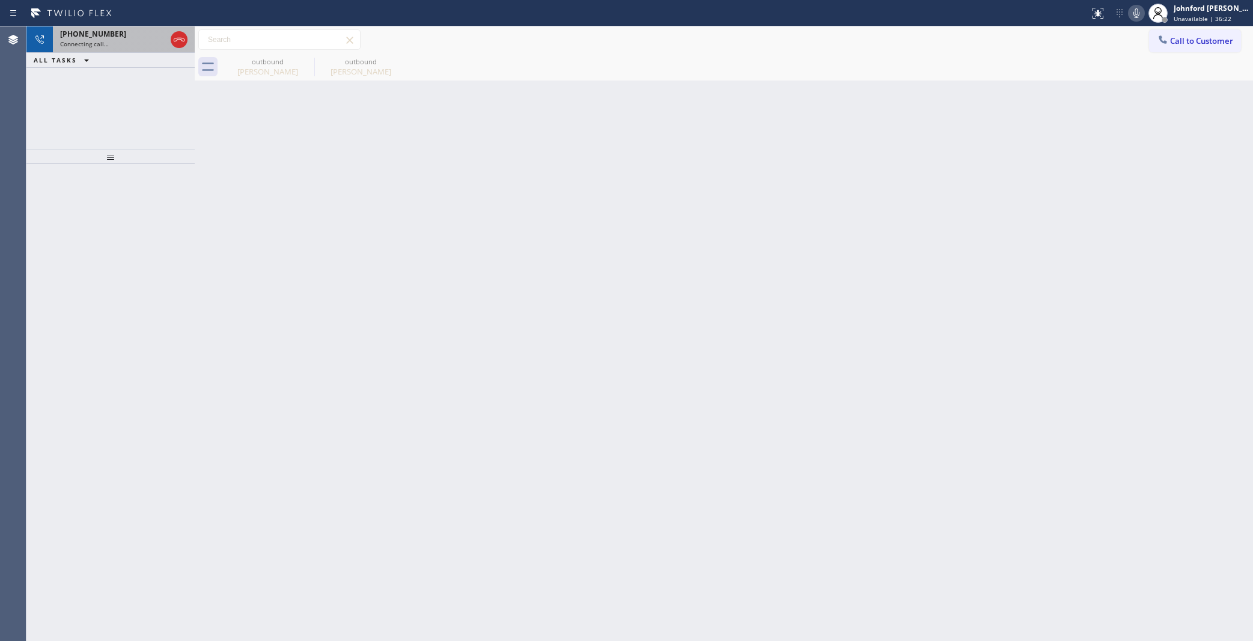
click at [116, 43] on div "Connecting call…" at bounding box center [113, 44] width 106 height 8
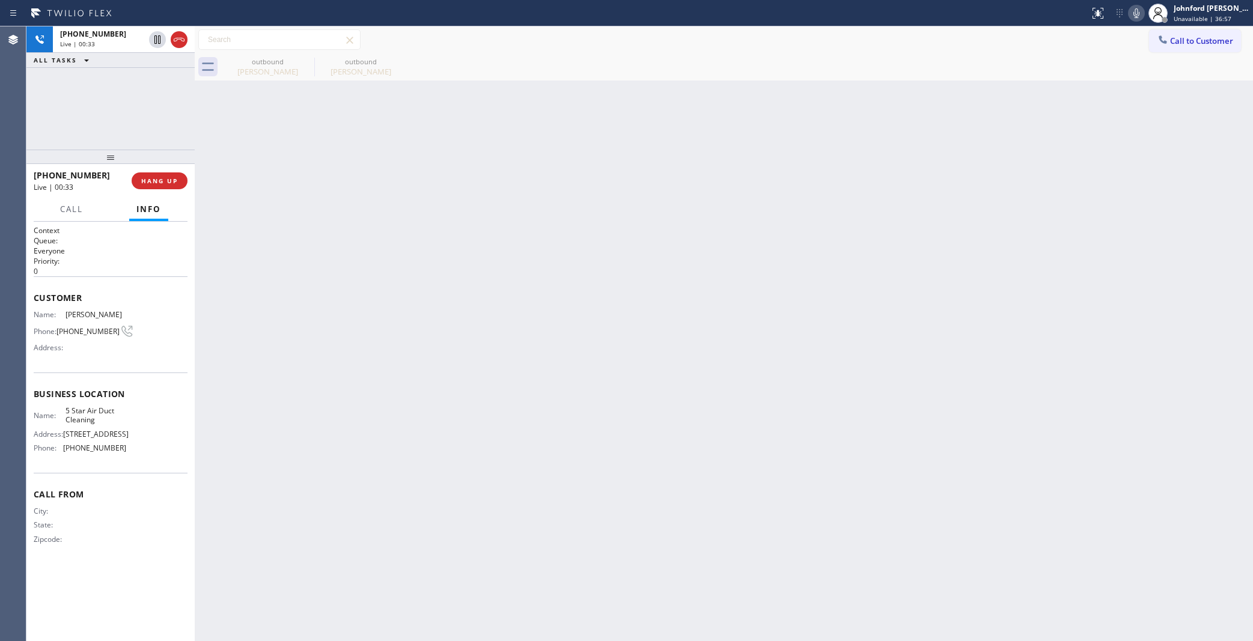
click at [1132, 19] on icon at bounding box center [1136, 13] width 14 height 14
click at [1133, 14] on icon at bounding box center [1136, 13] width 14 height 14
click at [148, 184] on span "COMPLETE" at bounding box center [156, 181] width 41 height 8
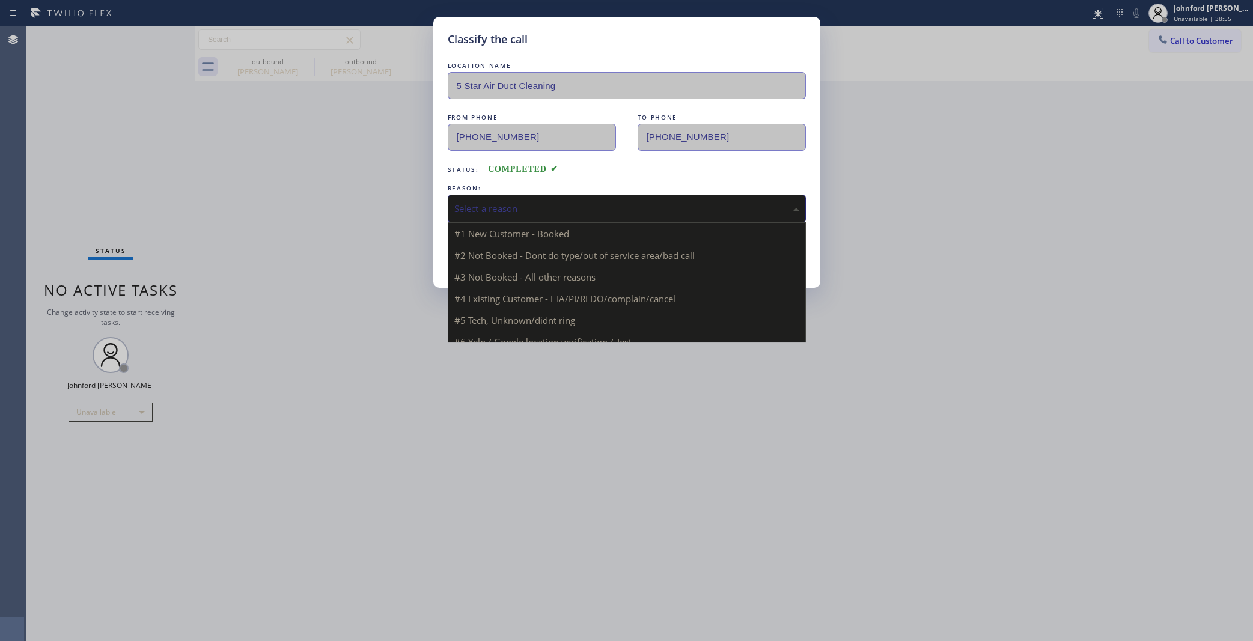
drag, startPoint x: 508, startPoint y: 215, endPoint x: 564, endPoint y: 216, distance: 55.3
click at [514, 212] on div "Select a reason" at bounding box center [627, 209] width 358 height 28
click at [525, 215] on div "Not Booked - All other reasons" at bounding box center [627, 209] width 358 height 28
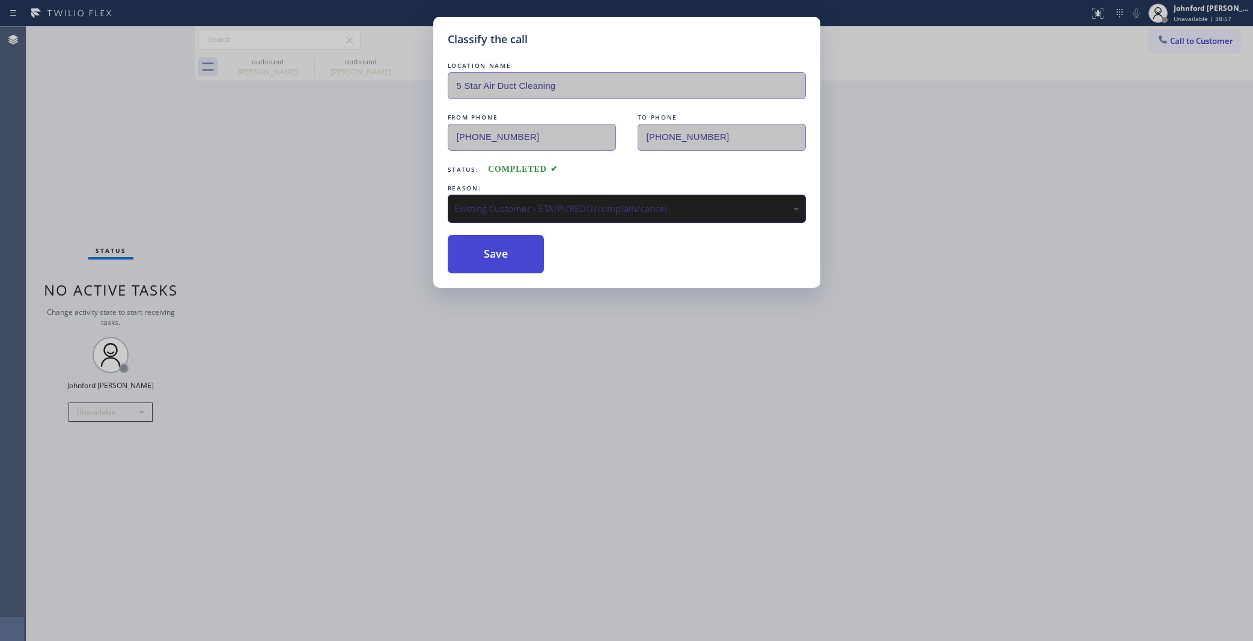
drag, startPoint x: 512, startPoint y: 276, endPoint x: 495, endPoint y: 250, distance: 31.7
drag, startPoint x: 495, startPoint y: 250, endPoint x: 831, endPoint y: 65, distance: 384.1
click at [495, 249] on button "Save" at bounding box center [496, 254] width 97 height 38
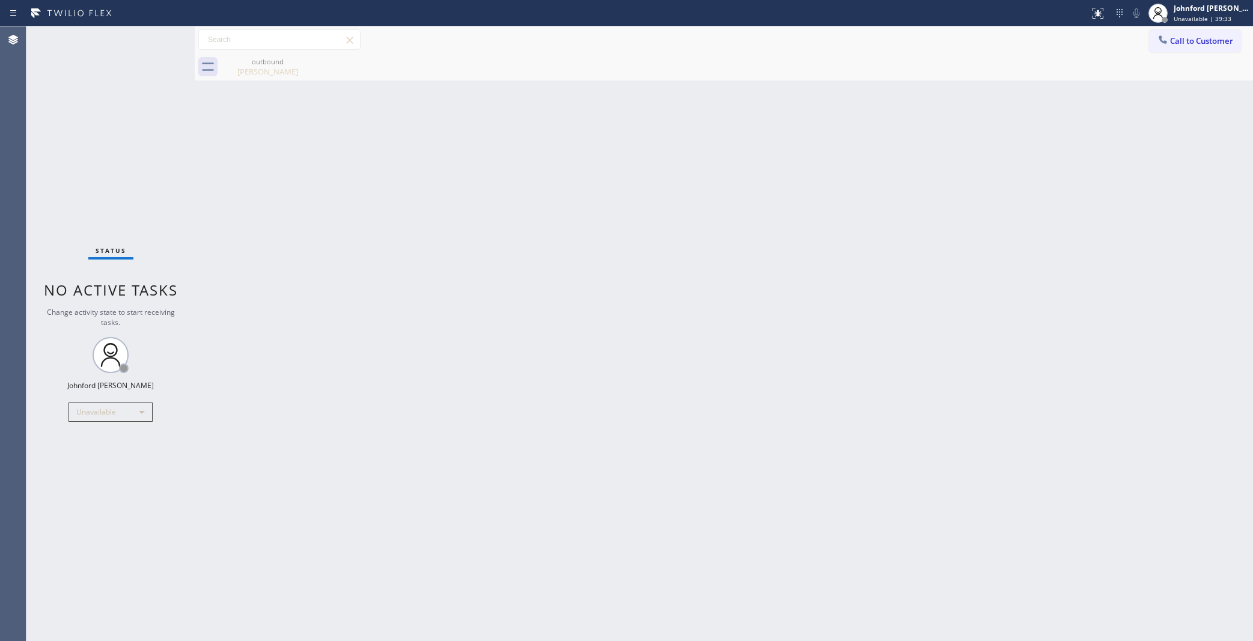
drag, startPoint x: 1178, startPoint y: 44, endPoint x: 971, endPoint y: 157, distance: 235.9
click at [1177, 47] on button "Call to Customer" at bounding box center [1195, 40] width 92 height 23
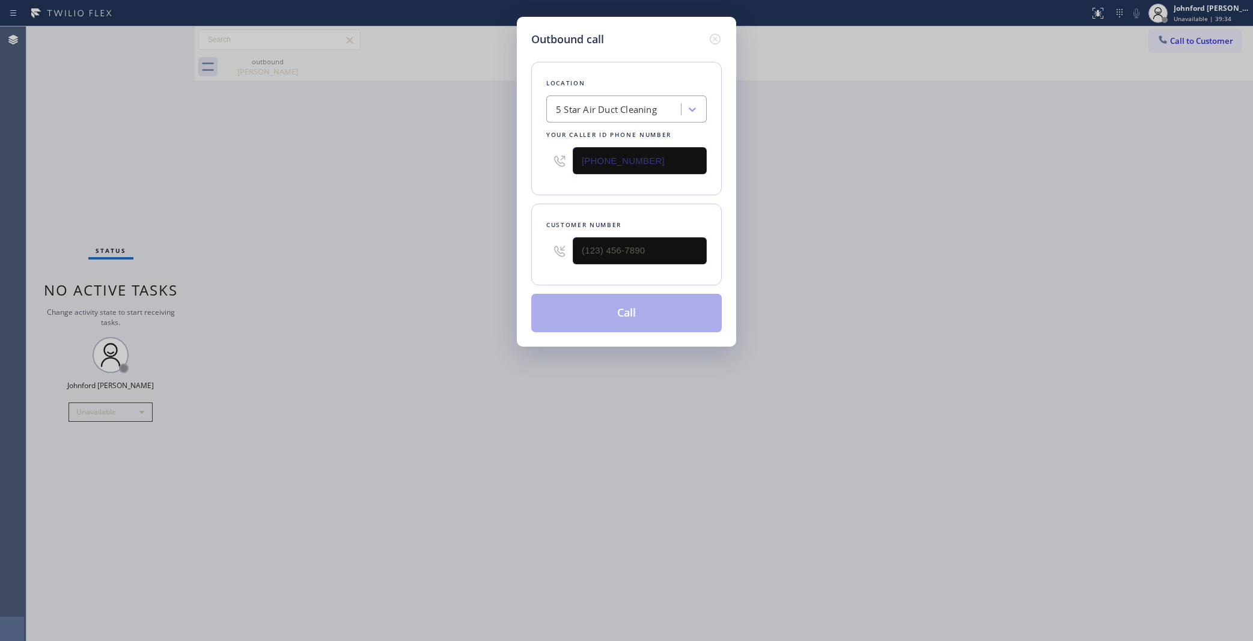
drag, startPoint x: 523, startPoint y: 267, endPoint x: 517, endPoint y: 269, distance: 6.1
click at [517, 269] on div "Outbound call Location 5 Star Air Duct Cleaning Your caller id phone number (85…" at bounding box center [626, 182] width 219 height 330
click at [617, 240] on input "(___) ___-____" at bounding box center [640, 250] width 134 height 27
paste input "818) 530-3664"
click at [391, 260] on div "Outbound call Location 5 Star Air Duct Cleaning Your caller id phone number (85…" at bounding box center [626, 320] width 1253 height 641
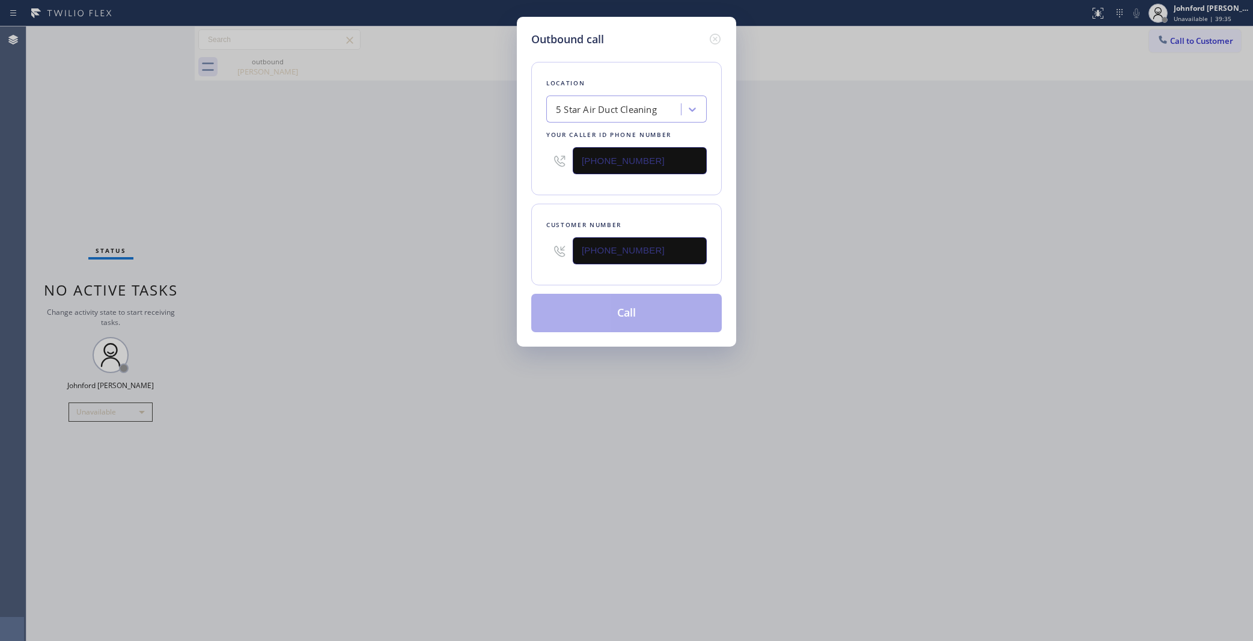
click at [908, 281] on div "Outbound call Location 5 Star Air Duct Cleaning Your caller id phone number (85…" at bounding box center [626, 320] width 1253 height 641
drag, startPoint x: 666, startPoint y: 247, endPoint x: 517, endPoint y: 245, distance: 149.0
click at [521, 245] on div "Outbound call Location 5 Star Air Duct Cleaning Your caller id phone number (85…" at bounding box center [626, 182] width 219 height 330
paste input "text"
type input "[PHONE_NUMBER]"
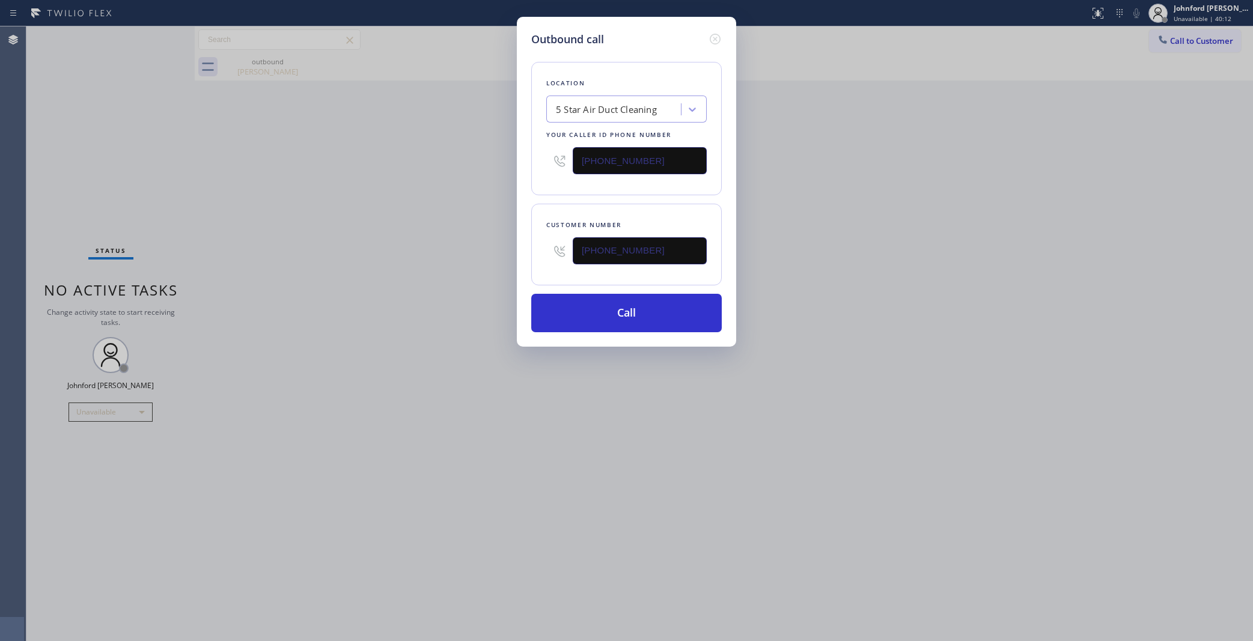
click at [465, 263] on div "Outbound call Location 5 Star Air Duct Cleaning Your caller id phone number (85…" at bounding box center [626, 320] width 1253 height 641
click at [616, 313] on button "Call" at bounding box center [626, 313] width 191 height 38
click at [904, 194] on div "Outbound call Location 5 Star Air Duct Cleaning Your caller id phone number (85…" at bounding box center [626, 320] width 1253 height 641
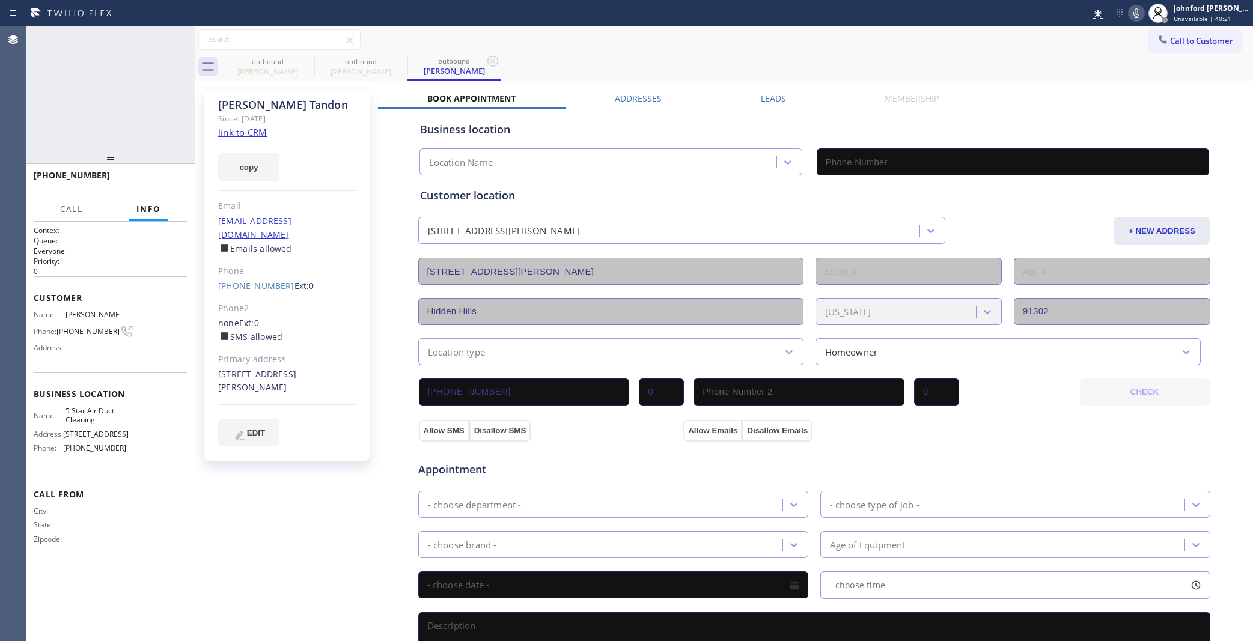
type input "[PHONE_NUMBER]"
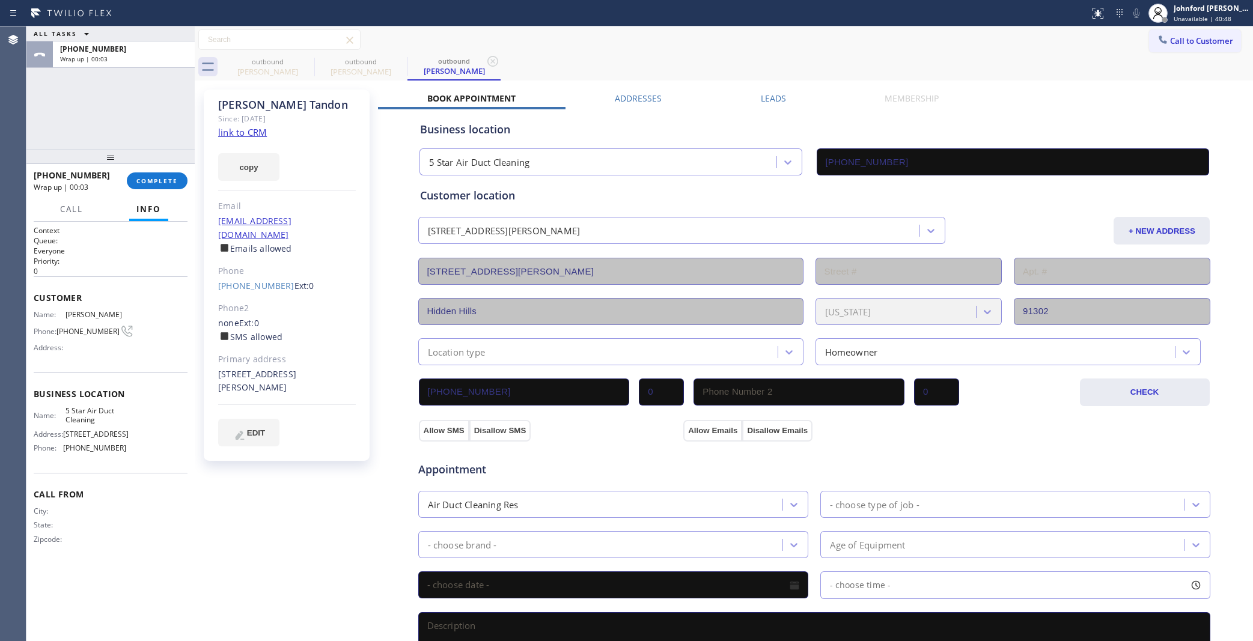
click at [792, 101] on div "Leads" at bounding box center [773, 101] width 124 height 17
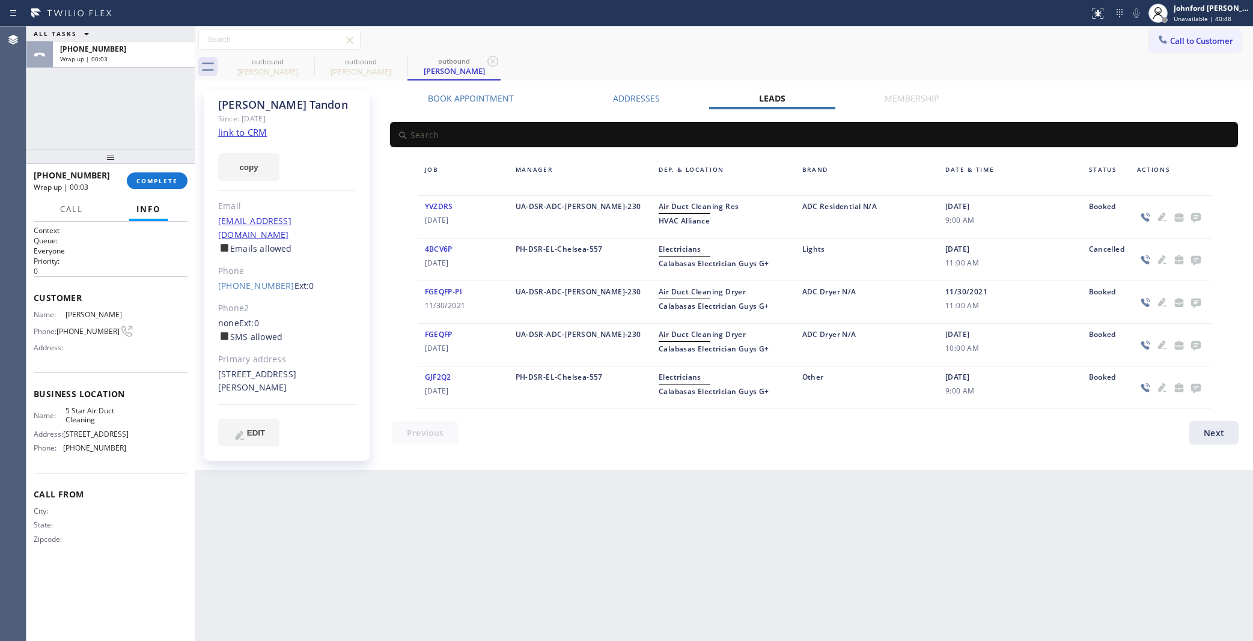
click at [779, 99] on label "Leads" at bounding box center [772, 98] width 26 height 11
click at [1200, 225] on div at bounding box center [1170, 217] width 81 height 35
click at [1200, 224] on icon at bounding box center [1196, 217] width 14 height 15
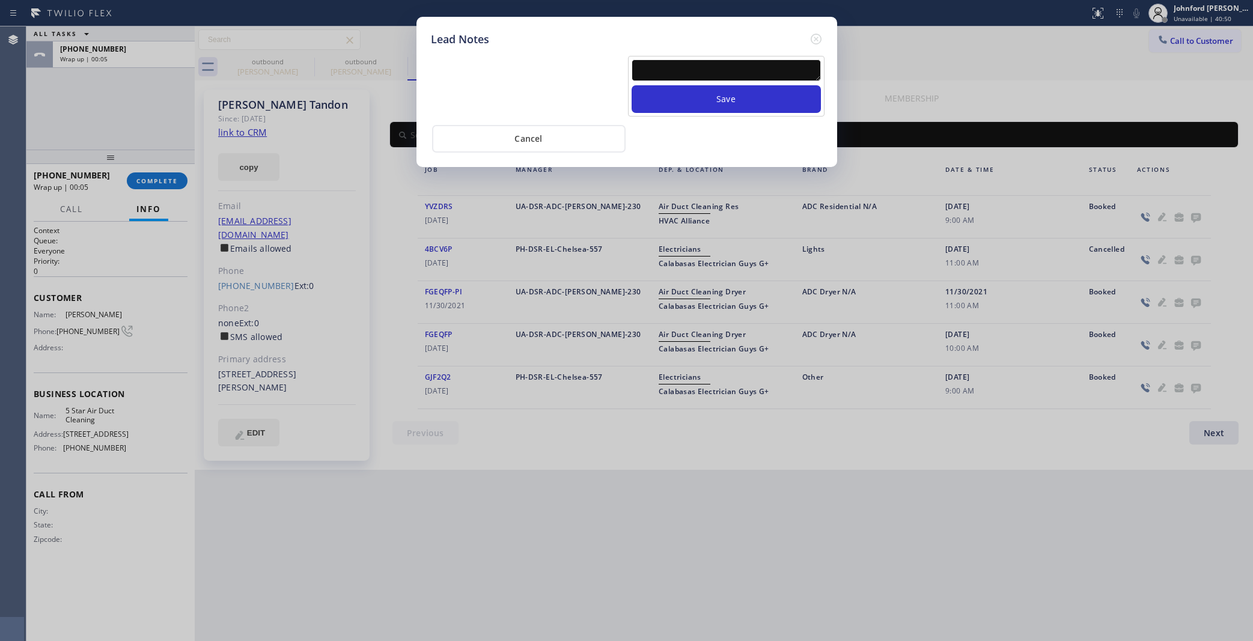
click at [690, 67] on textarea at bounding box center [726, 70] width 189 height 22
type textarea "not interested"
click at [632, 85] on button "Save" at bounding box center [726, 99] width 189 height 28
click at [527, 129] on button "Cancel" at bounding box center [529, 139] width 194 height 28
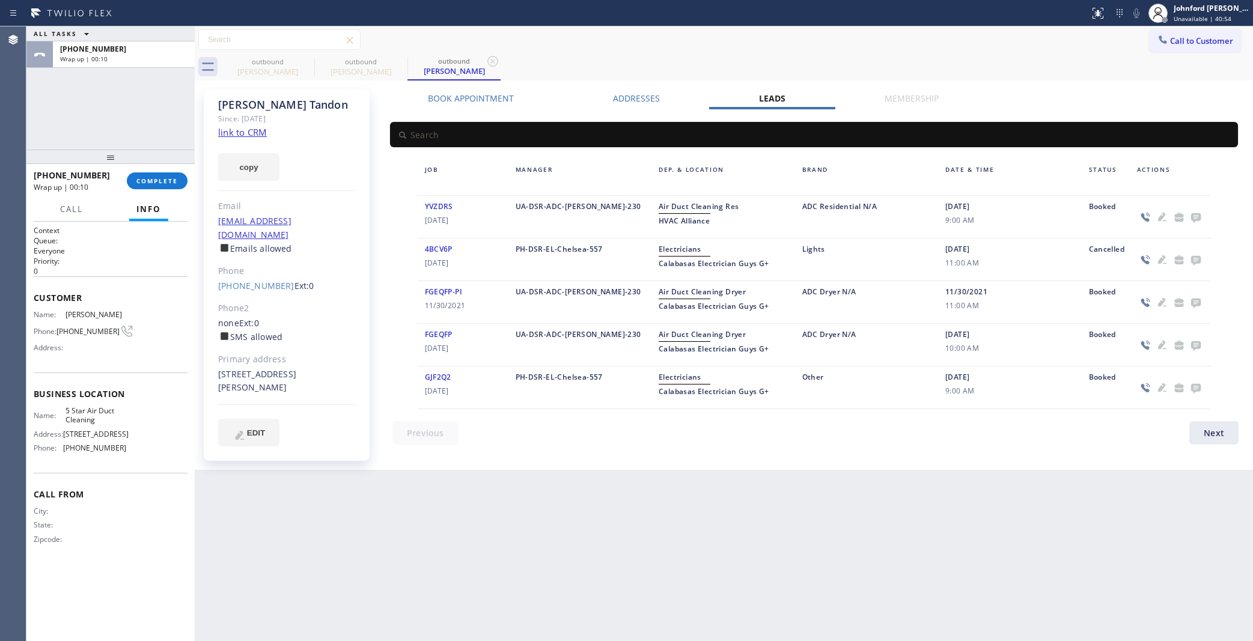
click at [172, 164] on div at bounding box center [110, 157] width 168 height 14
click at [157, 181] on span "COMPLETE" at bounding box center [156, 181] width 41 height 8
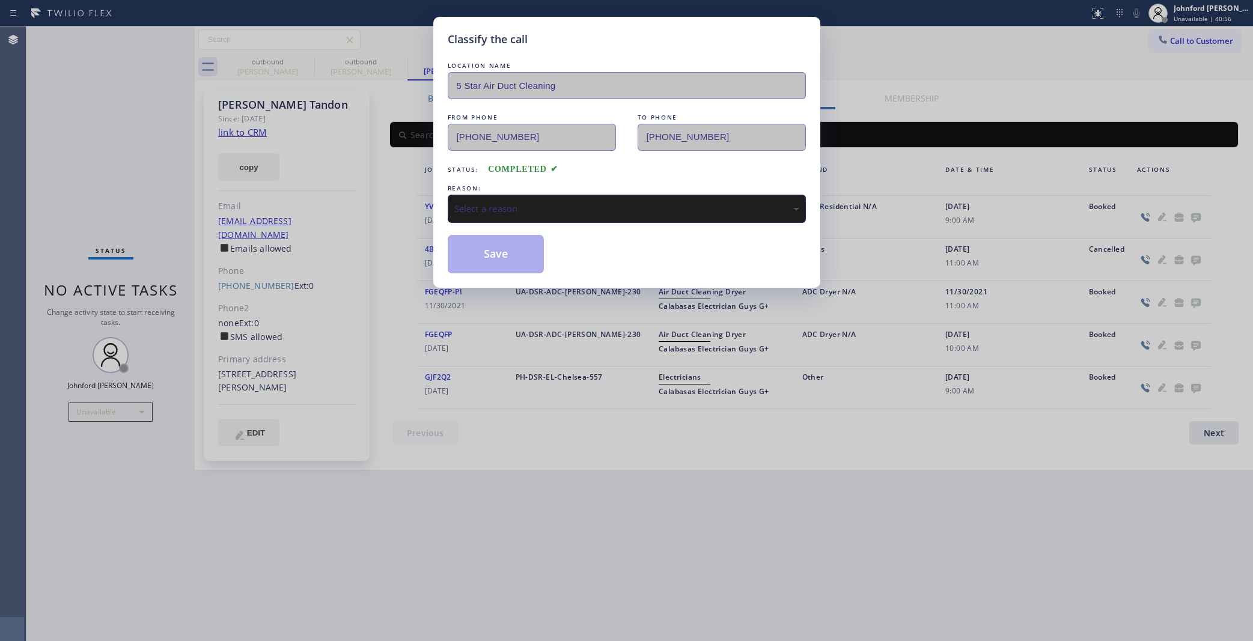
drag, startPoint x: 547, startPoint y: 191, endPoint x: 609, endPoint y: 224, distance: 69.9
click at [554, 189] on div "REASON: Select a reason" at bounding box center [627, 202] width 358 height 41
click at [496, 211] on div "Select a reason" at bounding box center [626, 209] width 345 height 14
drag, startPoint x: 538, startPoint y: 273, endPoint x: 515, endPoint y: 253, distance: 31.1
click at [515, 253] on button "Save" at bounding box center [496, 254] width 97 height 38
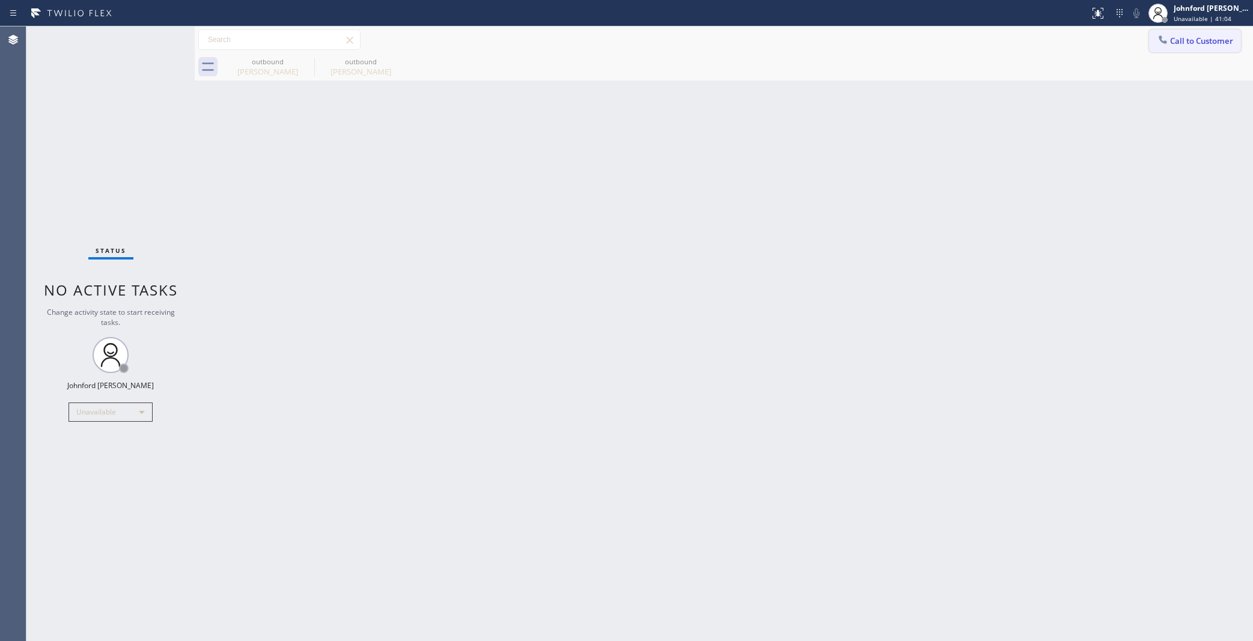
drag, startPoint x: 1180, startPoint y: 28, endPoint x: 1160, endPoint y: 52, distance: 31.2
click at [1180, 31] on div "Call to Customer Outbound call Location 5 Star Air Duct Cleaning Your caller id…" at bounding box center [724, 39] width 1058 height 27
click at [1169, 37] on div at bounding box center [1163, 41] width 14 height 14
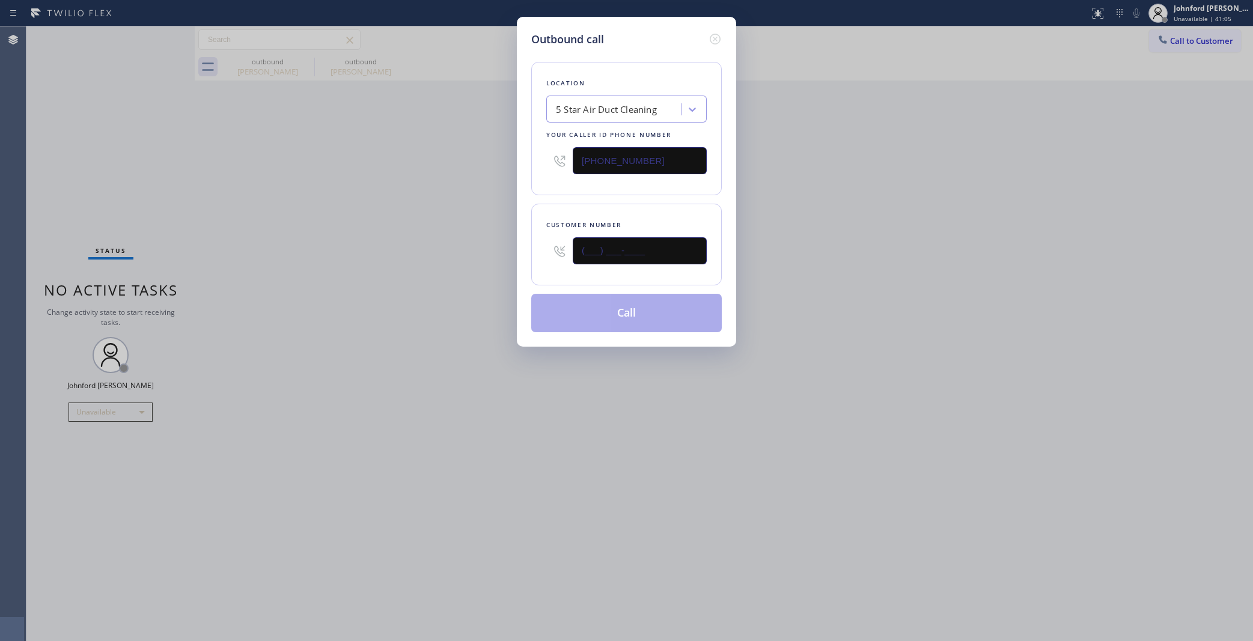
drag, startPoint x: 641, startPoint y: 256, endPoint x: 447, endPoint y: 275, distance: 195.0
click at [476, 269] on div "Outbound call Location 5 Star Air Duct Cleaning Your caller id phone number [PH…" at bounding box center [626, 320] width 1253 height 641
paste input "310) 279-7793"
type input "[PHONE_NUMBER]"
click at [418, 281] on div "Outbound call Location 5 Star Air Duct Cleaning Your caller id phone number (85…" at bounding box center [626, 320] width 1253 height 641
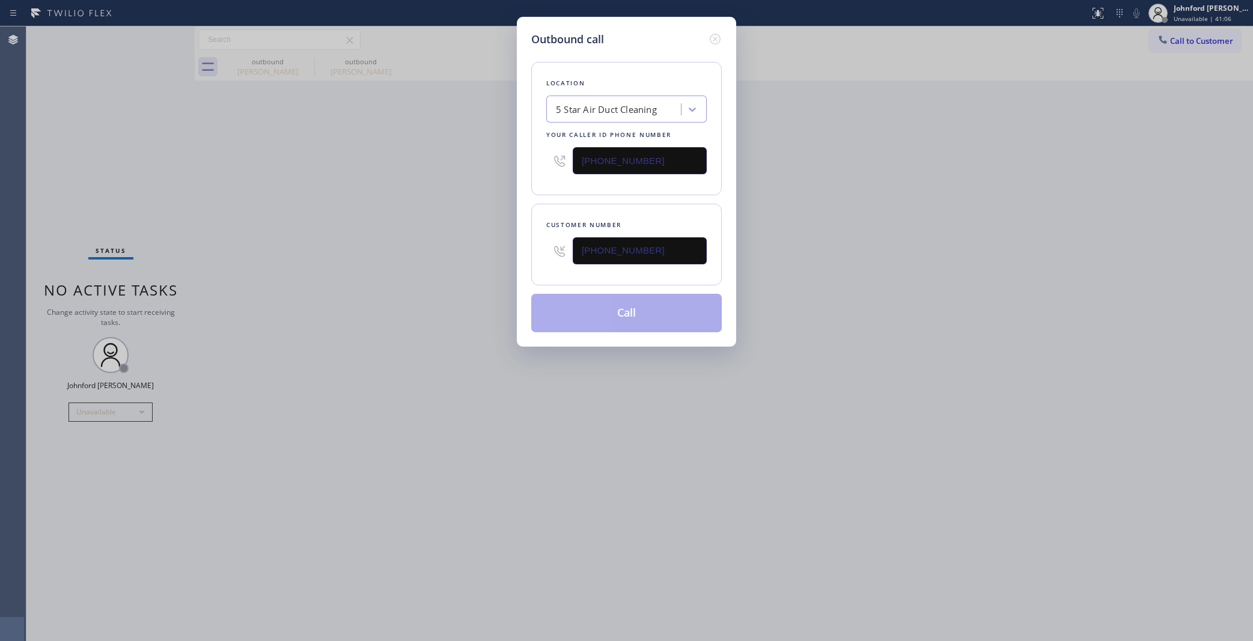
drag, startPoint x: 921, startPoint y: 266, endPoint x: 910, endPoint y: 143, distance: 123.6
click at [927, 254] on div "Outbound call Location 5 Star Air Duct Cleaning Your caller id phone number (85…" at bounding box center [626, 320] width 1253 height 641
click at [593, 311] on button "Call" at bounding box center [626, 313] width 191 height 38
drag, startPoint x: 936, startPoint y: 207, endPoint x: 875, endPoint y: 1, distance: 215.5
click at [936, 203] on div "Outbound call Location 5 Star Air Duct Cleaning Your caller id phone number (85…" at bounding box center [626, 320] width 1253 height 641
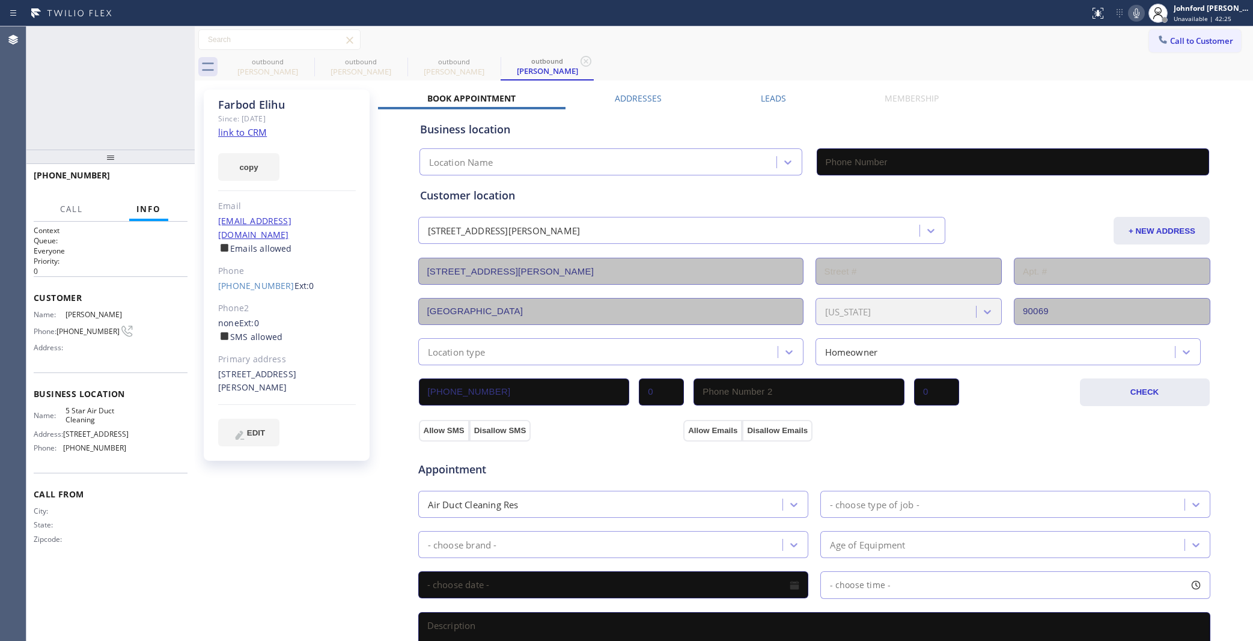
type input "[PHONE_NUMBER]"
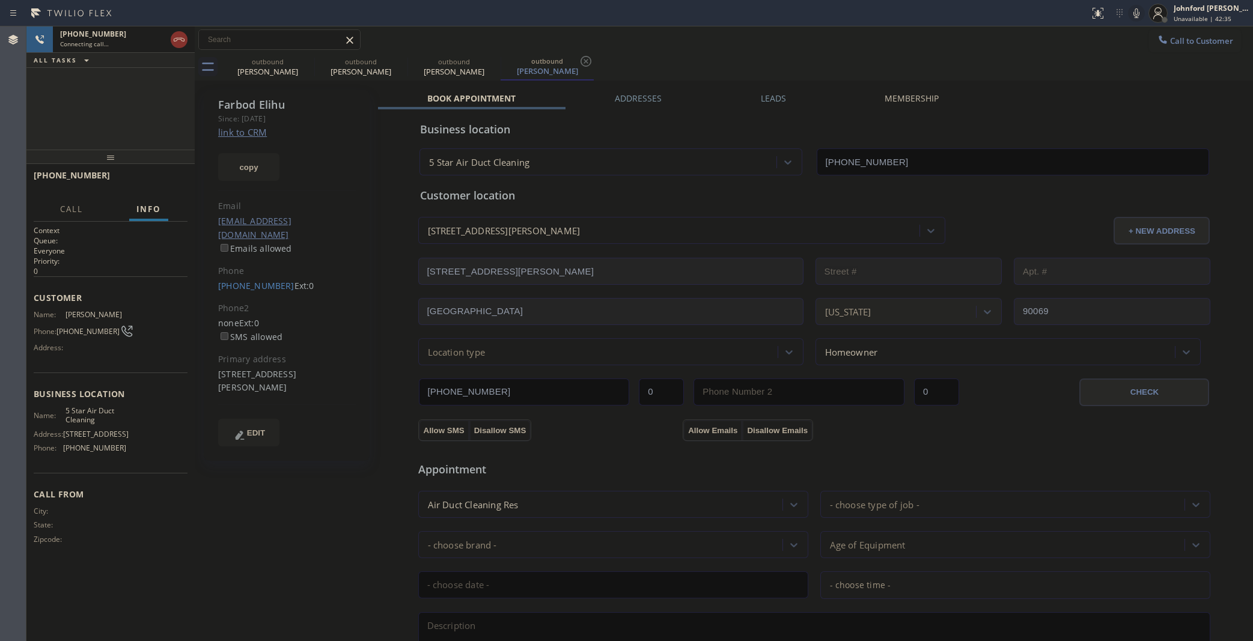
click at [1137, 10] on icon at bounding box center [1136, 13] width 6 height 10
click at [1137, 10] on icon at bounding box center [1136, 13] width 14 height 14
click at [304, 60] on icon at bounding box center [306, 61] width 14 height 14
click at [0, 0] on icon at bounding box center [0, 0] width 0 height 0
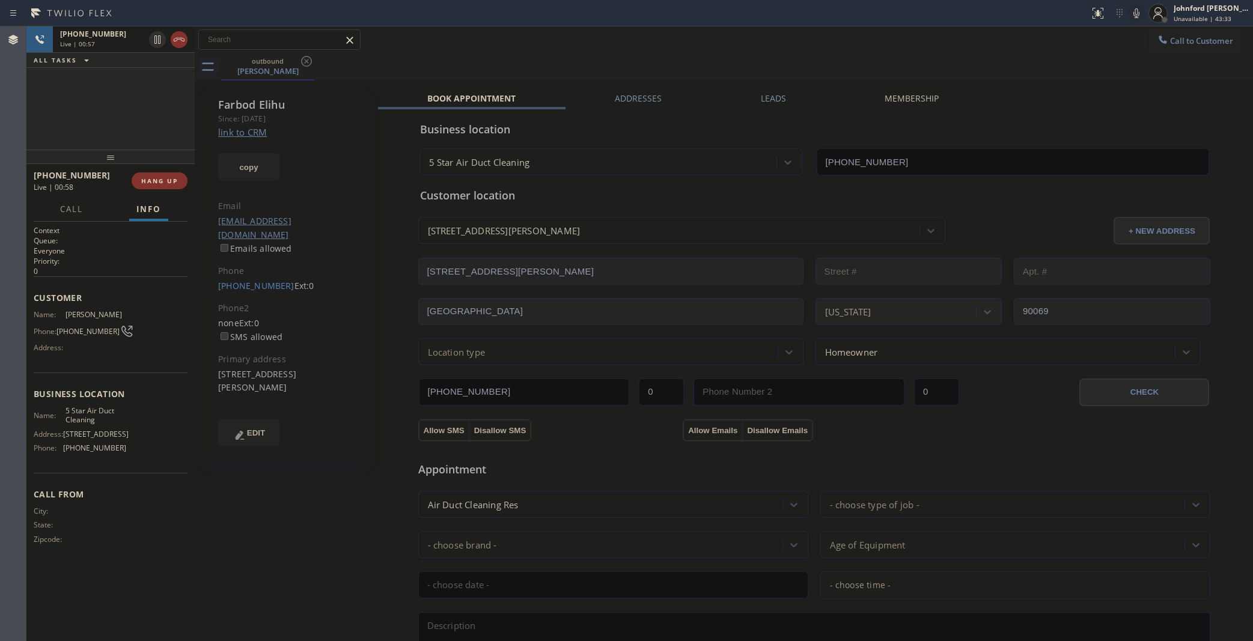
click at [751, 101] on div "Leads" at bounding box center [773, 101] width 124 height 17
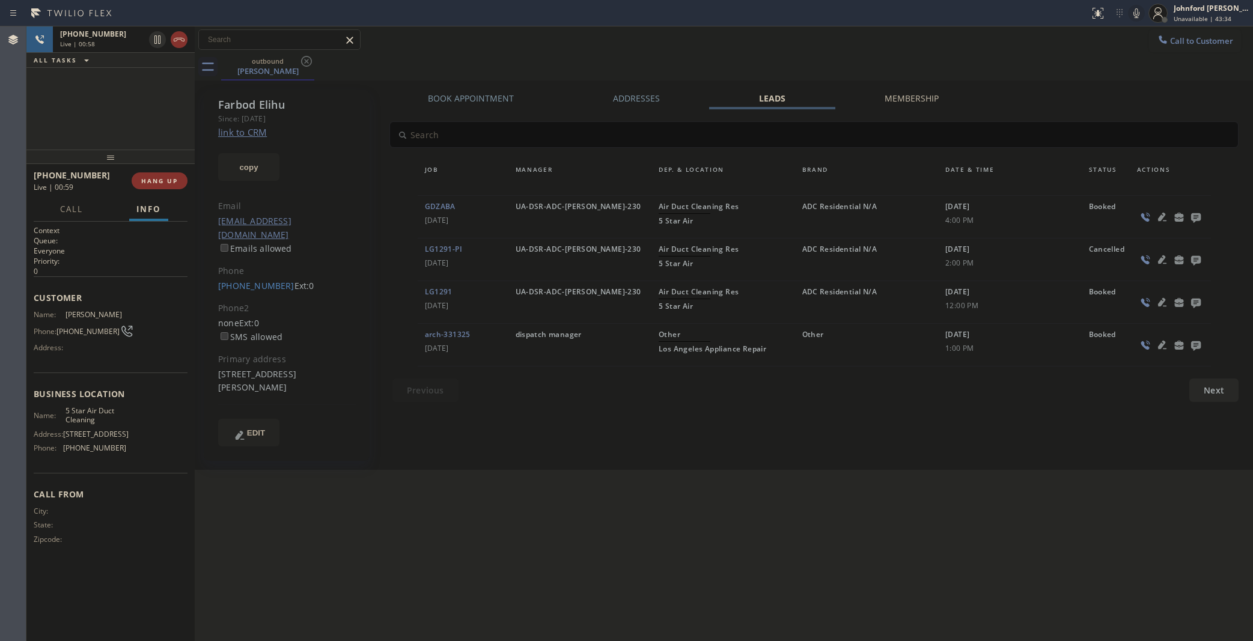
click at [1196, 211] on icon at bounding box center [1196, 217] width 14 height 15
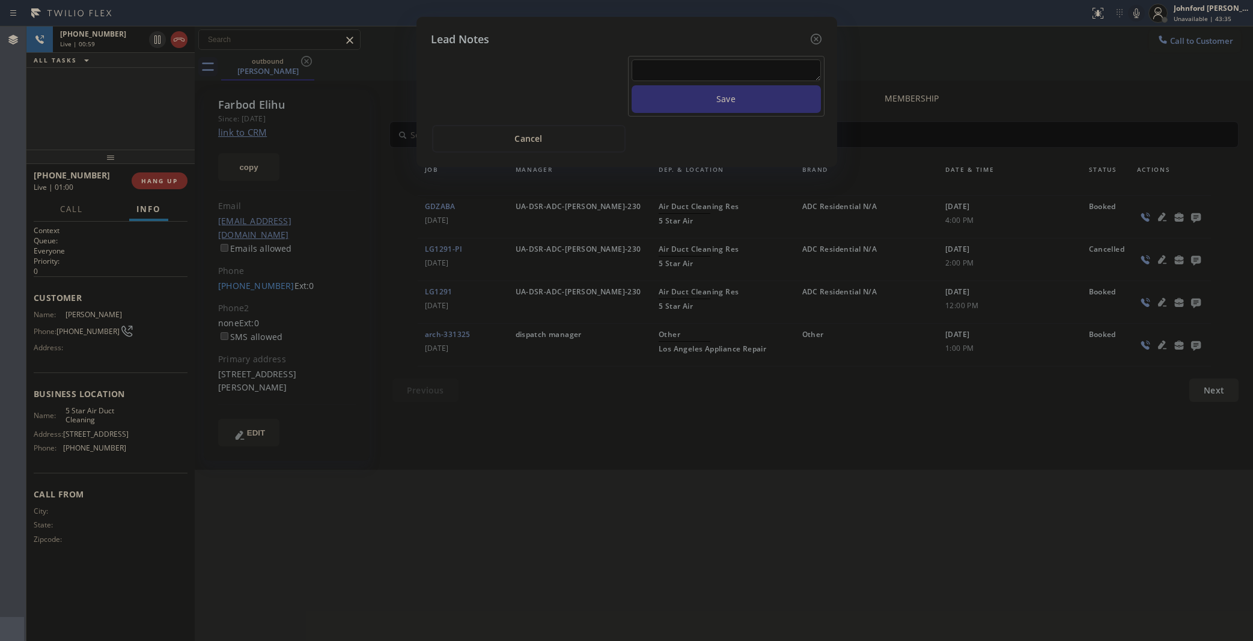
click at [709, 85] on button "Save" at bounding box center [726, 99] width 189 height 28
click at [711, 64] on textarea at bounding box center [726, 70] width 189 height 22
type textarea "n"
type textarea "d"
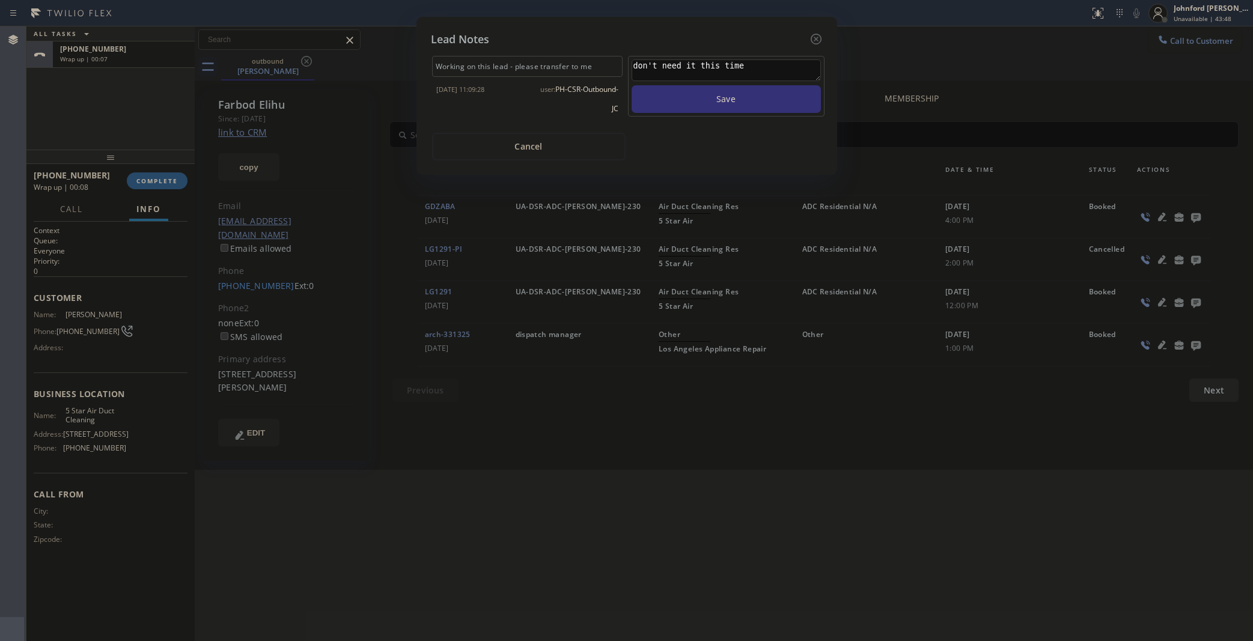
type textarea "don't need it this time"
click at [632, 85] on button "Save" at bounding box center [726, 99] width 189 height 28
click at [158, 181] on div "Lead Notes Working on this lead - please transfer to me [DATE] 11:09:28 user: P…" at bounding box center [626, 320] width 1253 height 641
drag, startPoint x: 803, startPoint y: 31, endPoint x: 823, endPoint y: 32, distance: 19.8
click at [804, 31] on div "Lead Notes" at bounding box center [627, 39] width 392 height 16
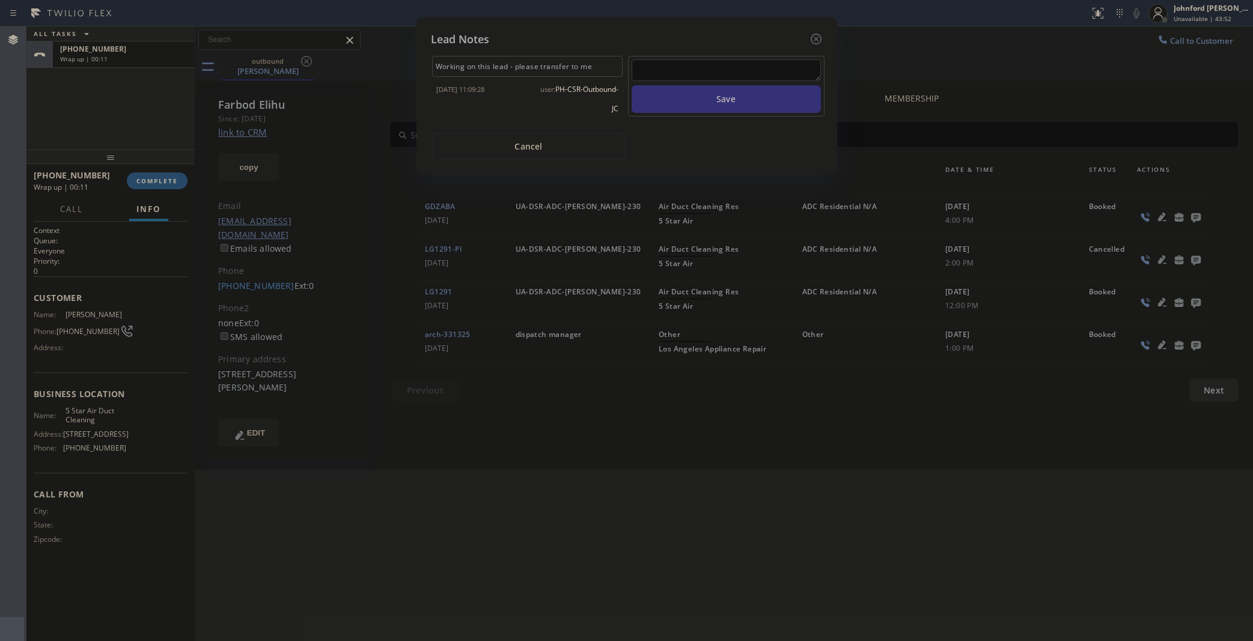
click at [824, 32] on div "Lead Notes Working on this lead - please transfer to me [DATE] 11:09:28 user: P…" at bounding box center [626, 96] width 421 height 158
click at [824, 32] on div "Lead Notes Working on this lead - please transfer to me [DATE] 11:09:28 user: P…" at bounding box center [626, 130] width 421 height 227
click at [813, 36] on icon at bounding box center [816, 39] width 14 height 14
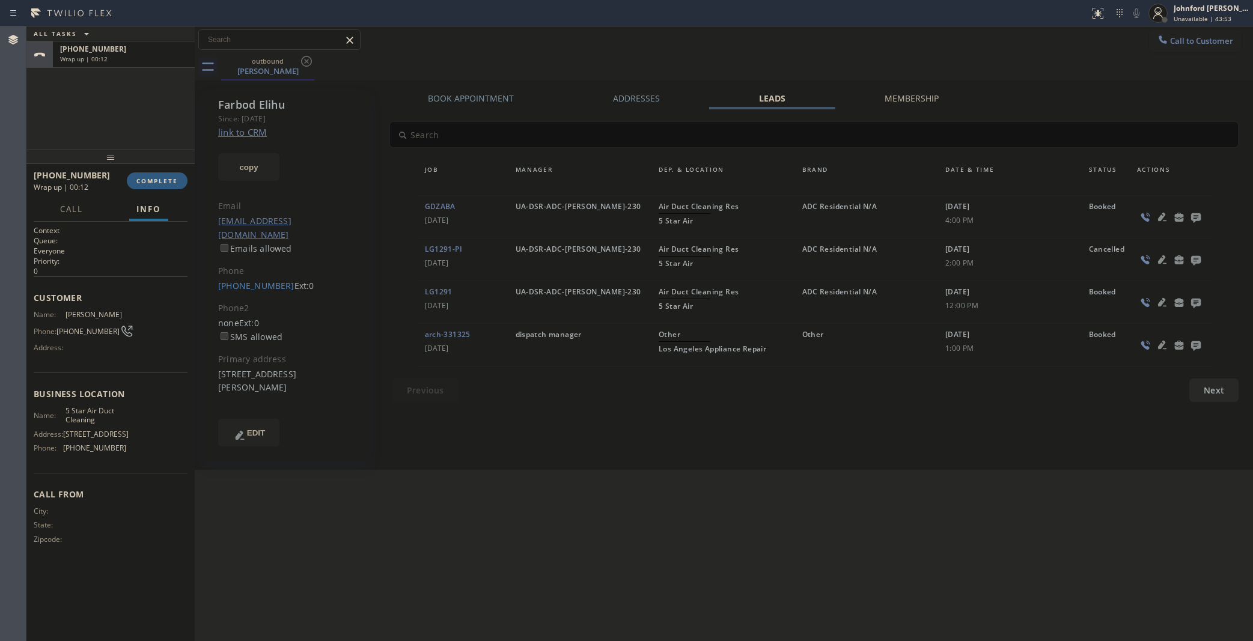
click at [148, 168] on div "[PHONE_NUMBER] Wrap up | 00:12 COMPLETE" at bounding box center [111, 180] width 154 height 31
click at [139, 182] on span "COMPLETE" at bounding box center [156, 181] width 41 height 8
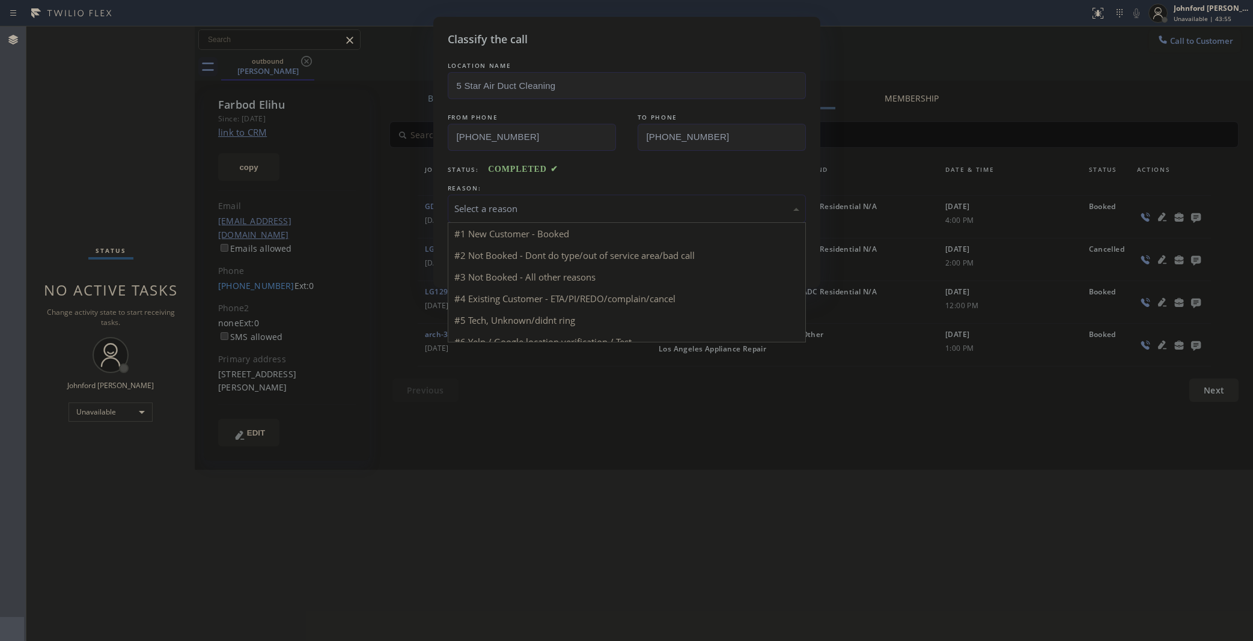
click at [526, 207] on div "Select a reason" at bounding box center [626, 209] width 345 height 14
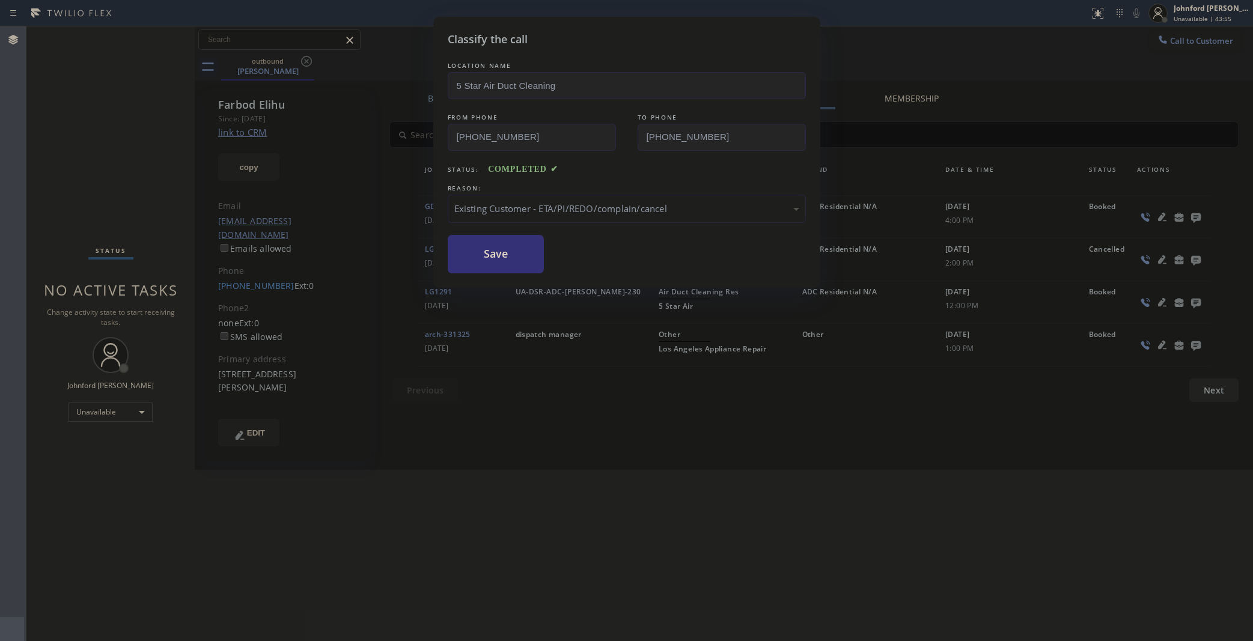
drag, startPoint x: 511, startPoint y: 257, endPoint x: 784, endPoint y: 57, distance: 338.8
click at [511, 255] on button "Save" at bounding box center [496, 254] width 97 height 38
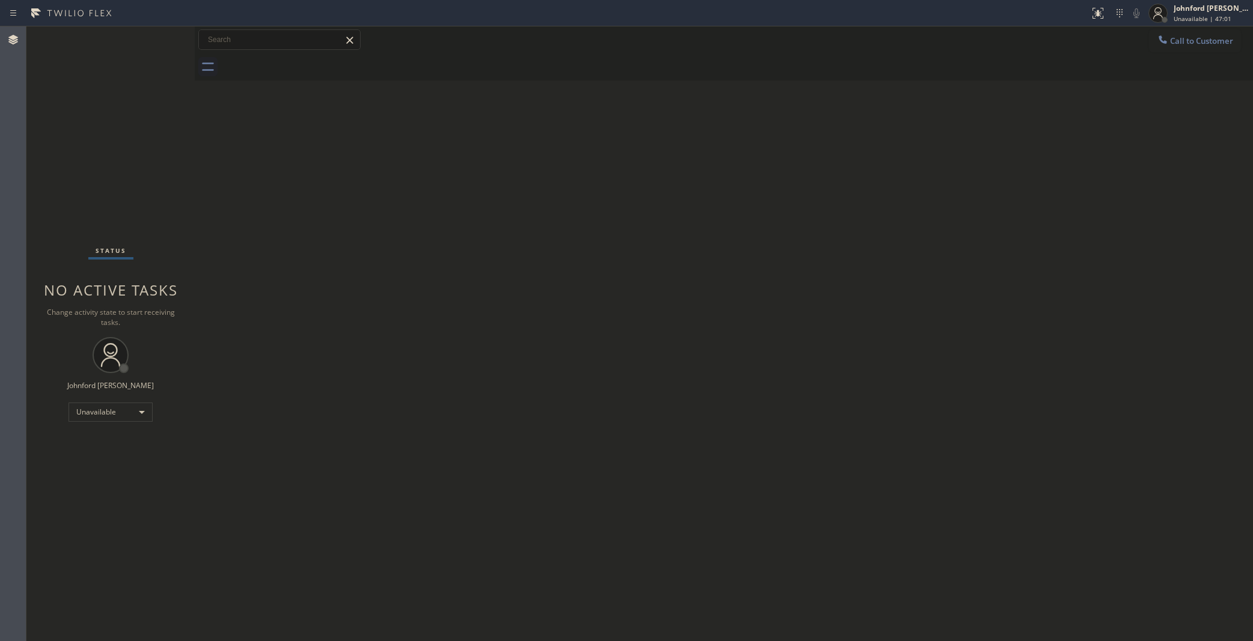
click at [469, 323] on div "Back to Dashboard Change Sender ID Customers Technicians Select a contact Outbo…" at bounding box center [724, 333] width 1058 height 615
click at [1073, 280] on div "Back to Dashboard Change Sender ID Customers Technicians Select a contact Outbo…" at bounding box center [724, 333] width 1058 height 615
drag, startPoint x: 1175, startPoint y: 46, endPoint x: 1128, endPoint y: 63, distance: 50.6
click at [1173, 46] on button "Call to Customer" at bounding box center [1195, 40] width 92 height 23
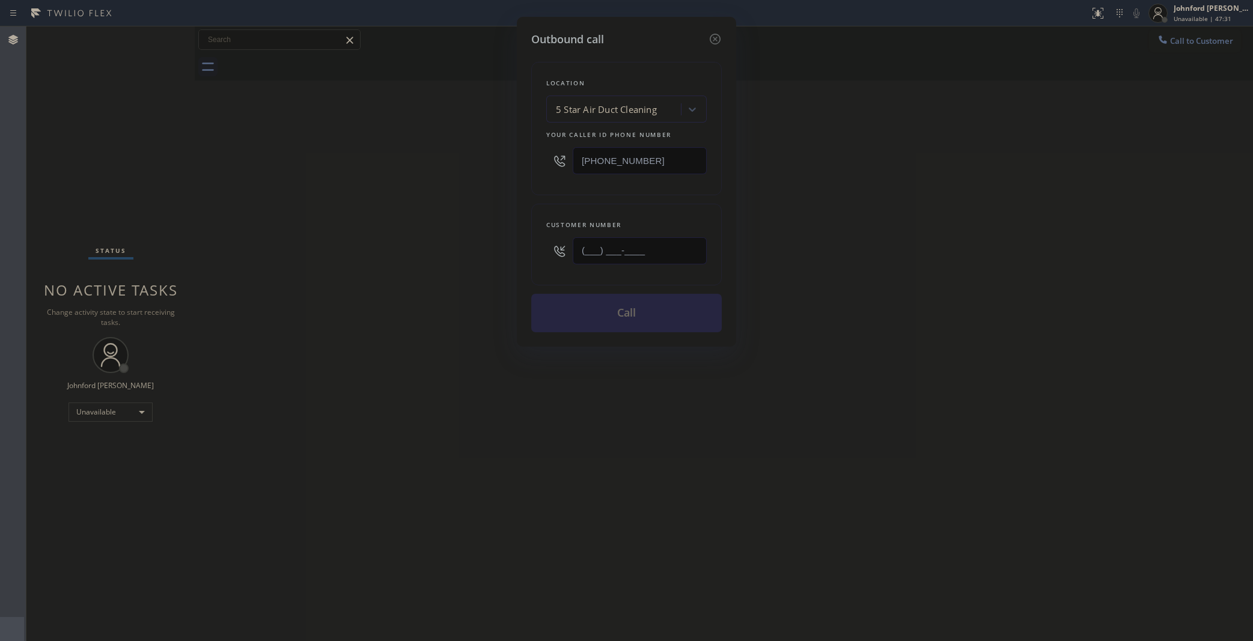
drag, startPoint x: 627, startPoint y: 255, endPoint x: 453, endPoint y: 261, distance: 174.4
click at [502, 261] on div "Outbound call Location 5 Star Air Duct Cleaning Your caller id phone number [PH…" at bounding box center [626, 320] width 1253 height 641
paste input "917) 573-0066"
type input "[PHONE_NUMBER]"
click at [409, 265] on div "Outbound call Location 5 Star Air Duct Cleaning Your caller id phone number [PH…" at bounding box center [626, 320] width 1253 height 641
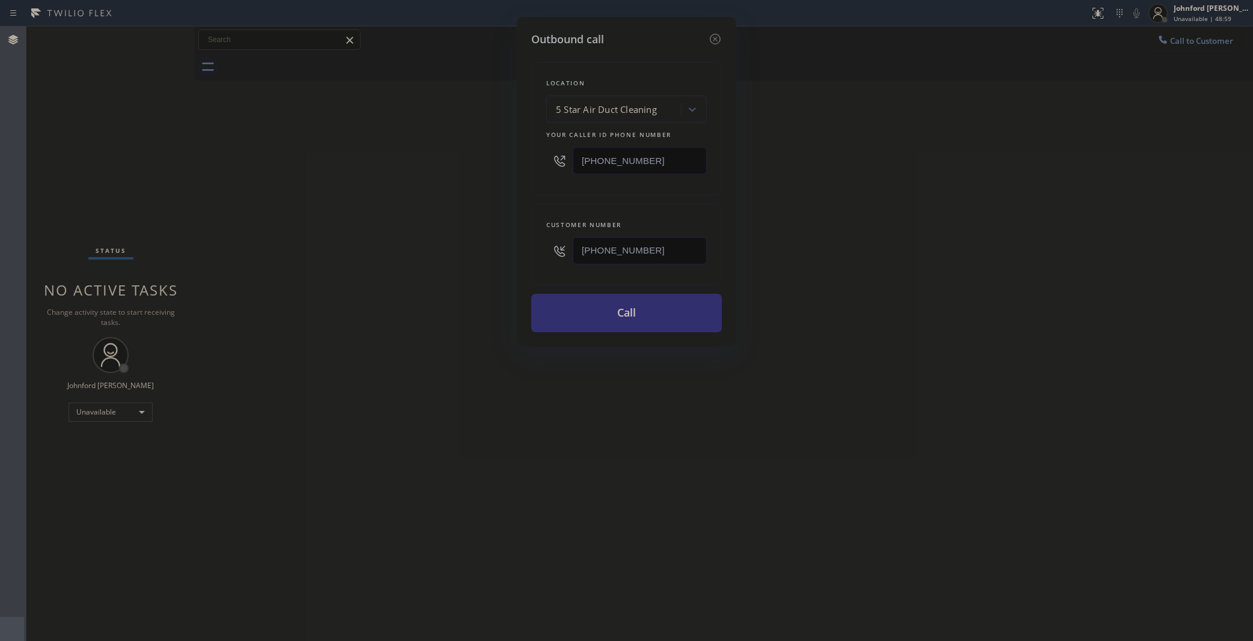
click at [602, 299] on button "Call" at bounding box center [626, 313] width 191 height 38
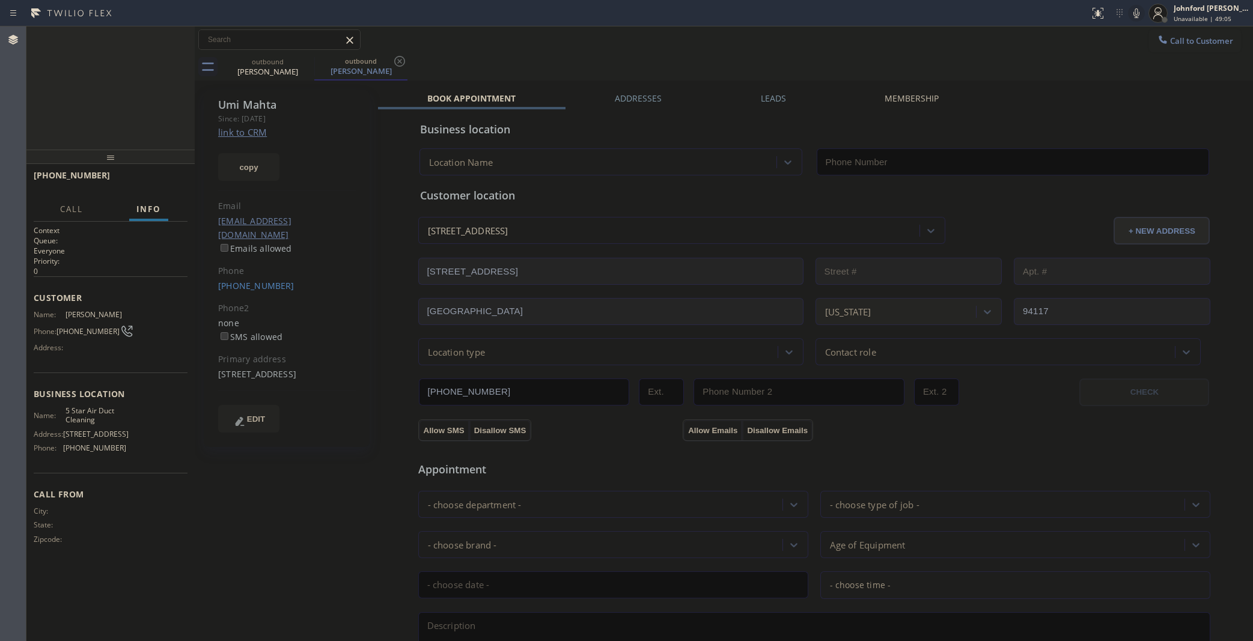
type input "[PHONE_NUMBER]"
click at [157, 173] on button "HANG UP" at bounding box center [160, 180] width 56 height 17
click at [257, 281] on div "[PERSON_NAME] Since: [DATE] link to CRM copy Email [EMAIL_ADDRESS][DOMAIN_NAME]…" at bounding box center [287, 269] width 166 height 358
click at [269, 264] on div "Phone" at bounding box center [287, 271] width 138 height 14
click at [261, 279] on div "[PERSON_NAME] Since: [DATE] link to CRM copy Email [EMAIL_ADDRESS][DOMAIN_NAME]…" at bounding box center [287, 269] width 166 height 358
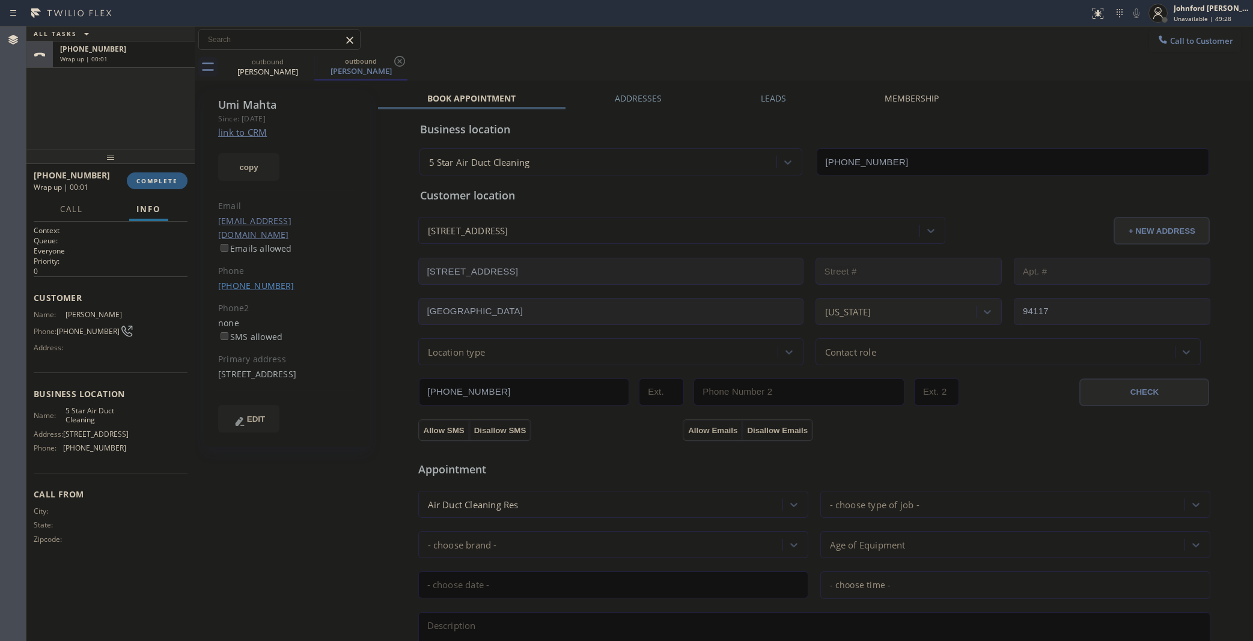
click at [261, 280] on link "[PHONE_NUMBER]" at bounding box center [256, 285] width 76 height 11
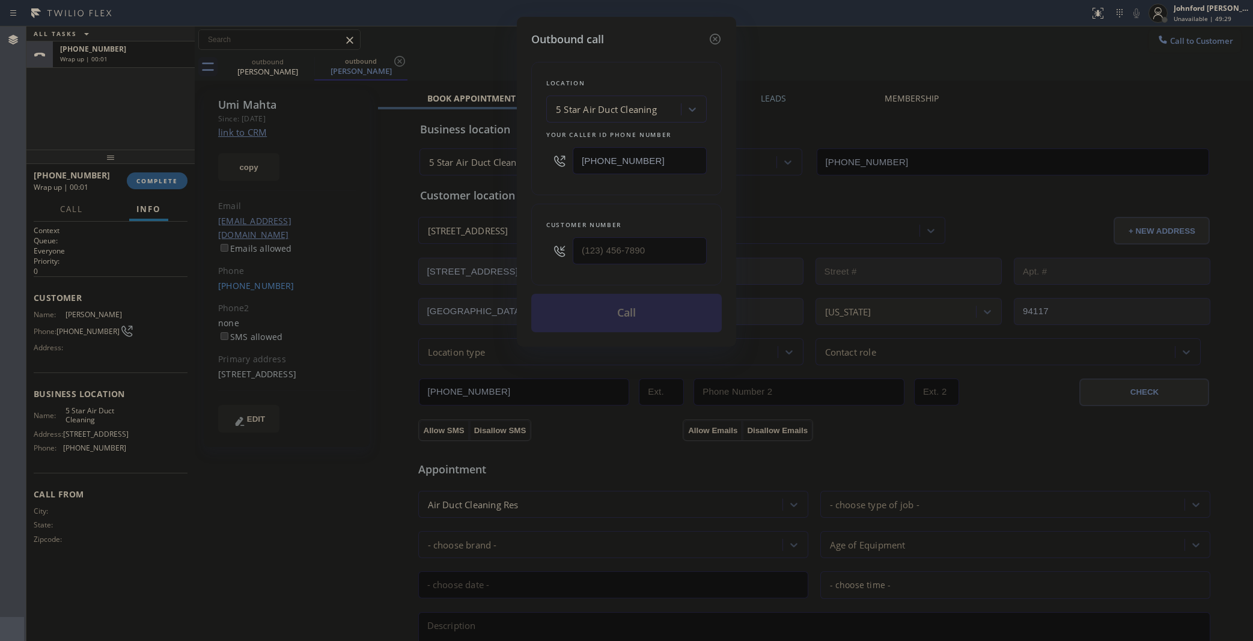
type input "[PHONE_NUMBER]"
click at [600, 303] on button "Call" at bounding box center [626, 313] width 191 height 38
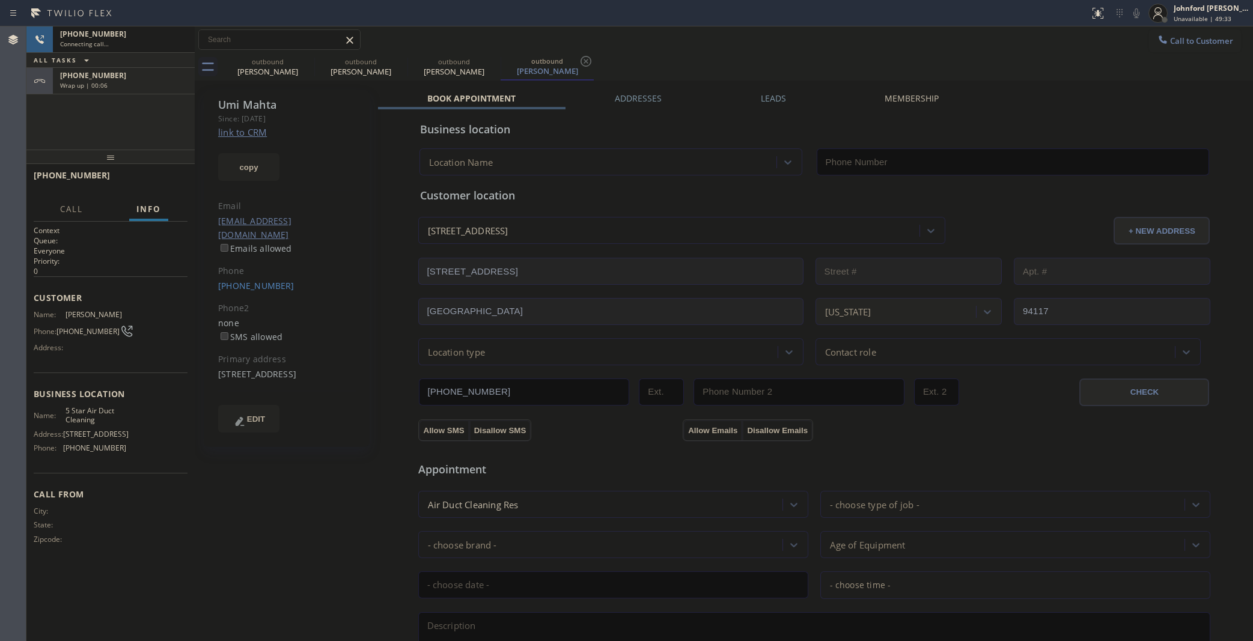
type input "[PHONE_NUMBER]"
click at [0, 0] on icon at bounding box center [0, 0] width 0 height 0
click at [409, 61] on div "outbound" at bounding box center [454, 61] width 91 height 9
click at [297, 59] on div "outbound" at bounding box center [267, 60] width 91 height 9
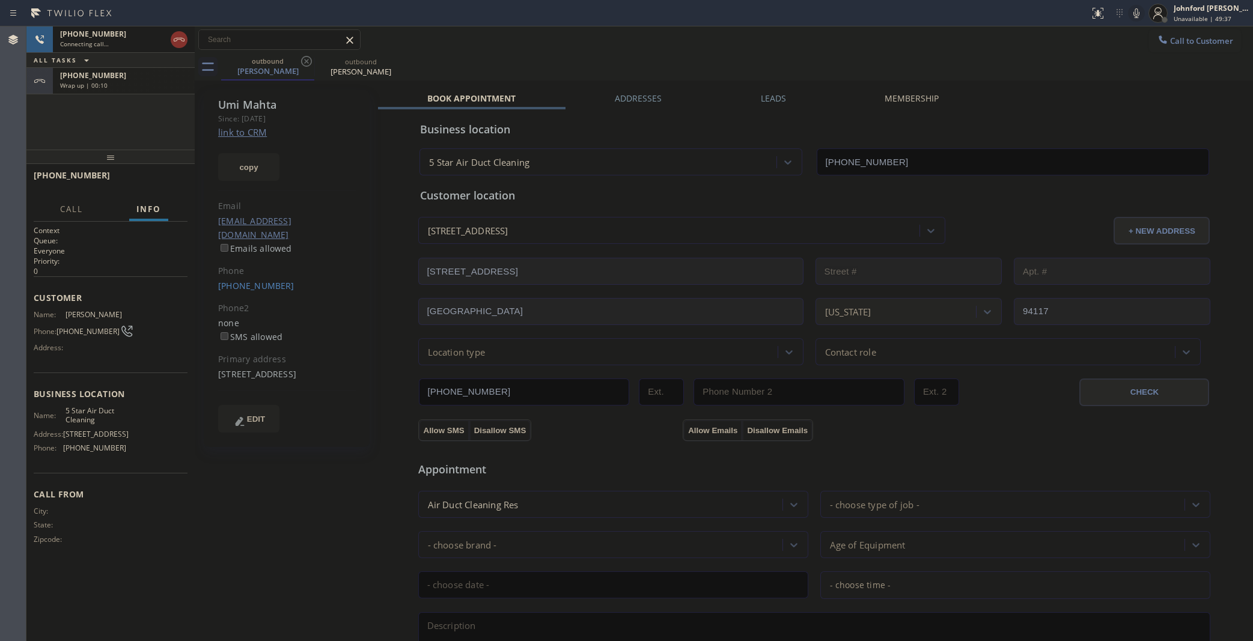
click at [154, 79] on div "[PHONE_NUMBER]" at bounding box center [123, 75] width 127 height 10
click at [171, 188] on button "COMPLETE" at bounding box center [157, 180] width 61 height 17
type input "[PHONE_NUMBER]"
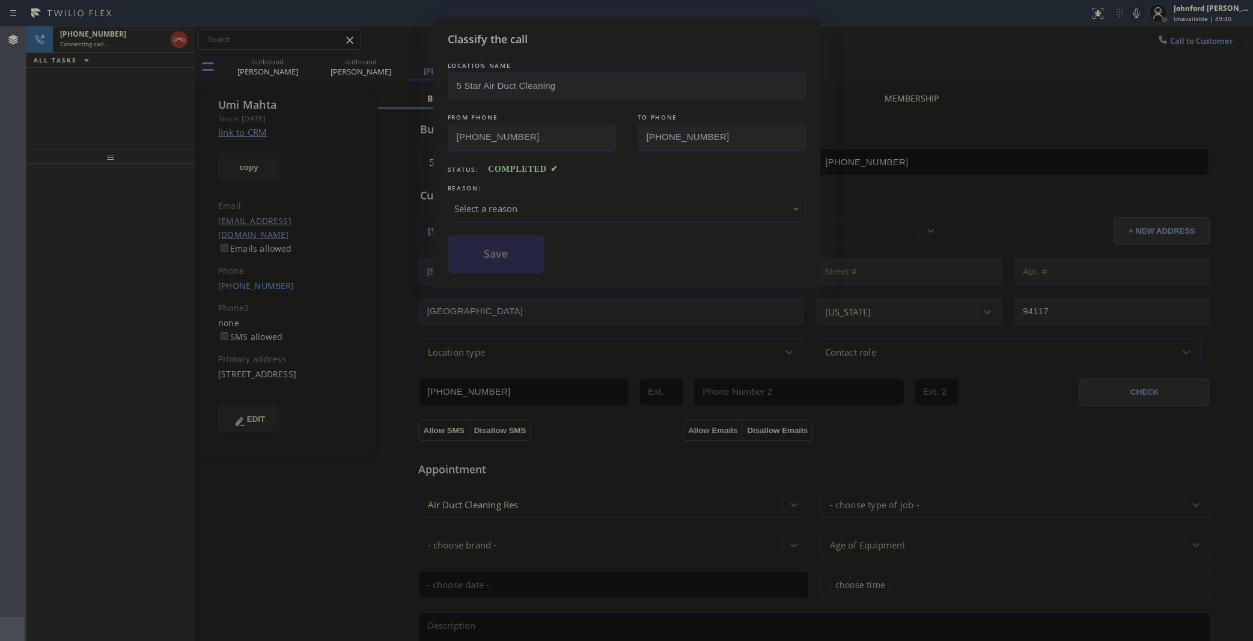
drag, startPoint x: 511, startPoint y: 201, endPoint x: 591, endPoint y: 212, distance: 80.7
click at [511, 202] on div "Select a reason" at bounding box center [626, 209] width 345 height 14
drag, startPoint x: 579, startPoint y: 264, endPoint x: 531, endPoint y: 254, distance: 49.2
drag, startPoint x: 531, startPoint y: 254, endPoint x: 371, endPoint y: 15, distance: 287.4
click at [530, 254] on button "Save" at bounding box center [496, 254] width 97 height 38
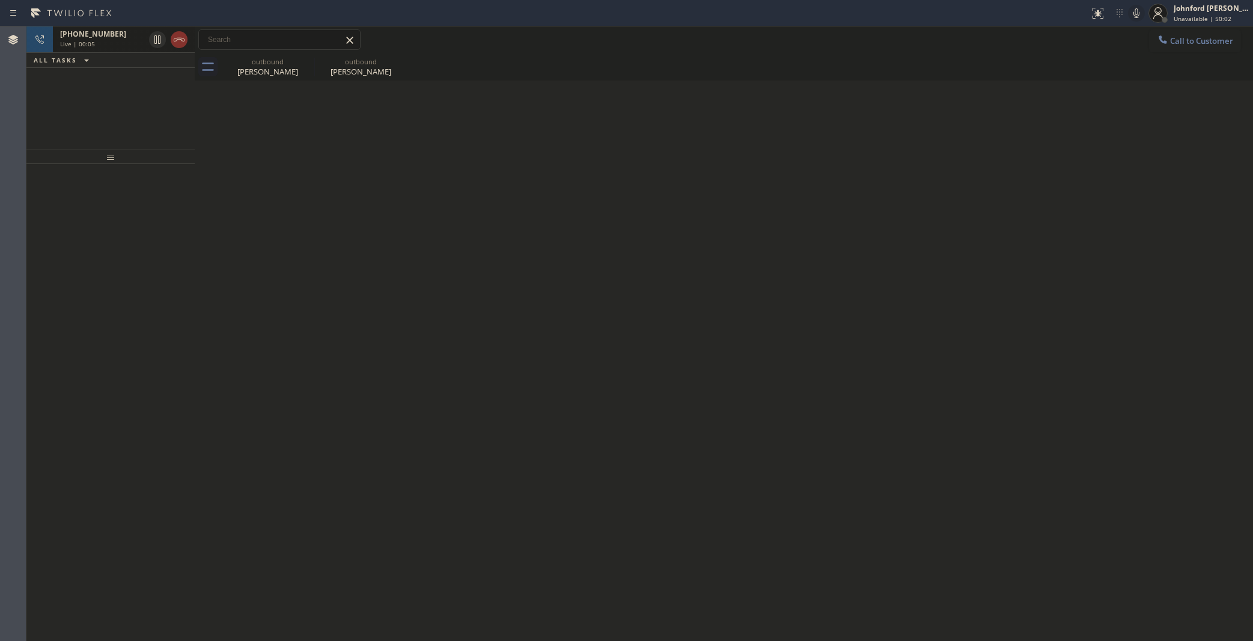
click at [183, 49] on div at bounding box center [168, 39] width 43 height 26
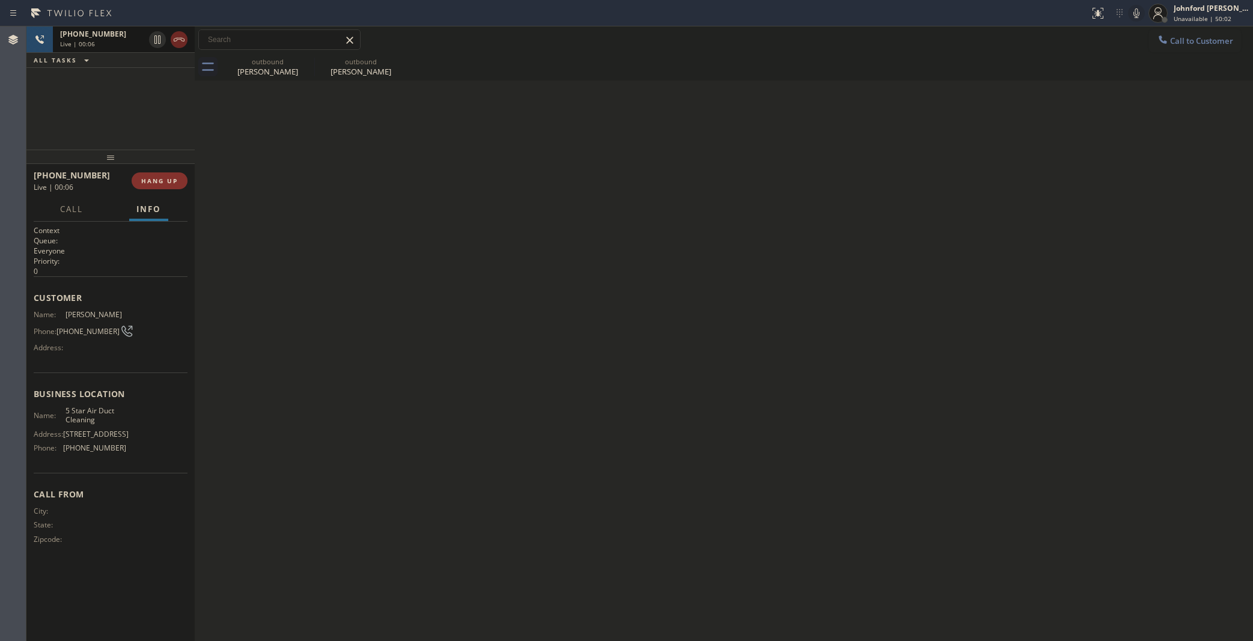
click at [182, 42] on icon at bounding box center [179, 39] width 14 height 14
click at [151, 169] on div "[PHONE_NUMBER] Wrap up | 00:32 COMPLETE" at bounding box center [111, 180] width 154 height 31
click at [151, 170] on div "[PHONE_NUMBER] Wrap up | 00:32 COMPLETE" at bounding box center [111, 180] width 154 height 31
click at [151, 177] on button "COMPLETE" at bounding box center [157, 180] width 61 height 17
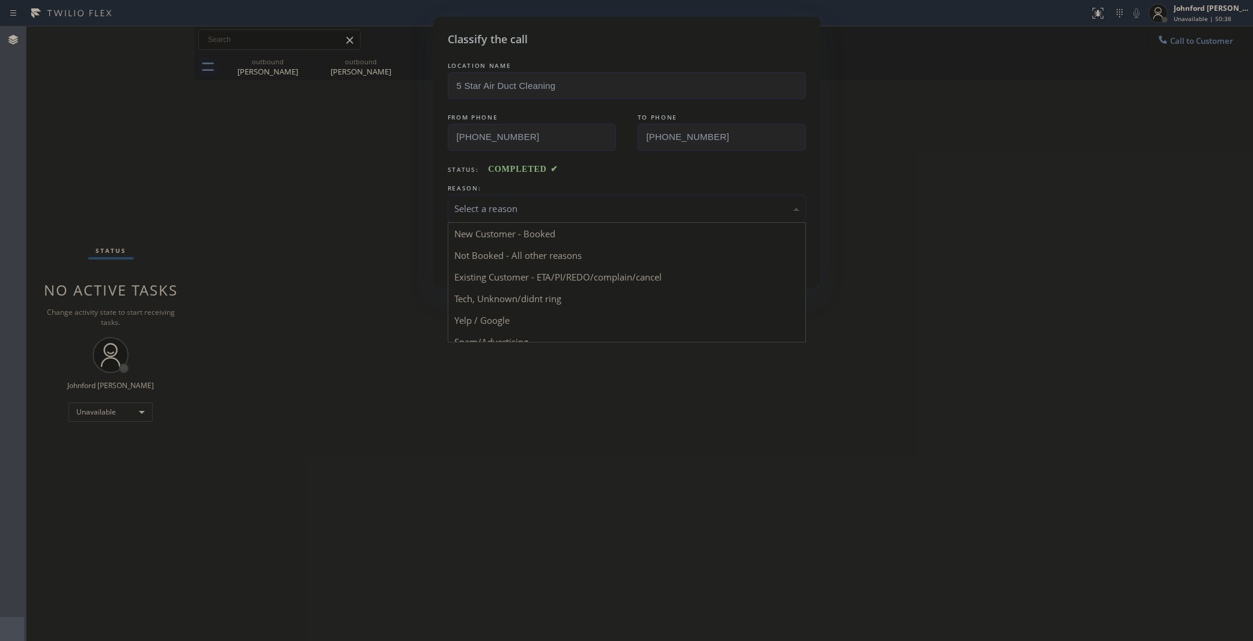
click at [496, 195] on div "Select a reason" at bounding box center [627, 209] width 358 height 28
click at [513, 261] on button "Save" at bounding box center [496, 254] width 97 height 38
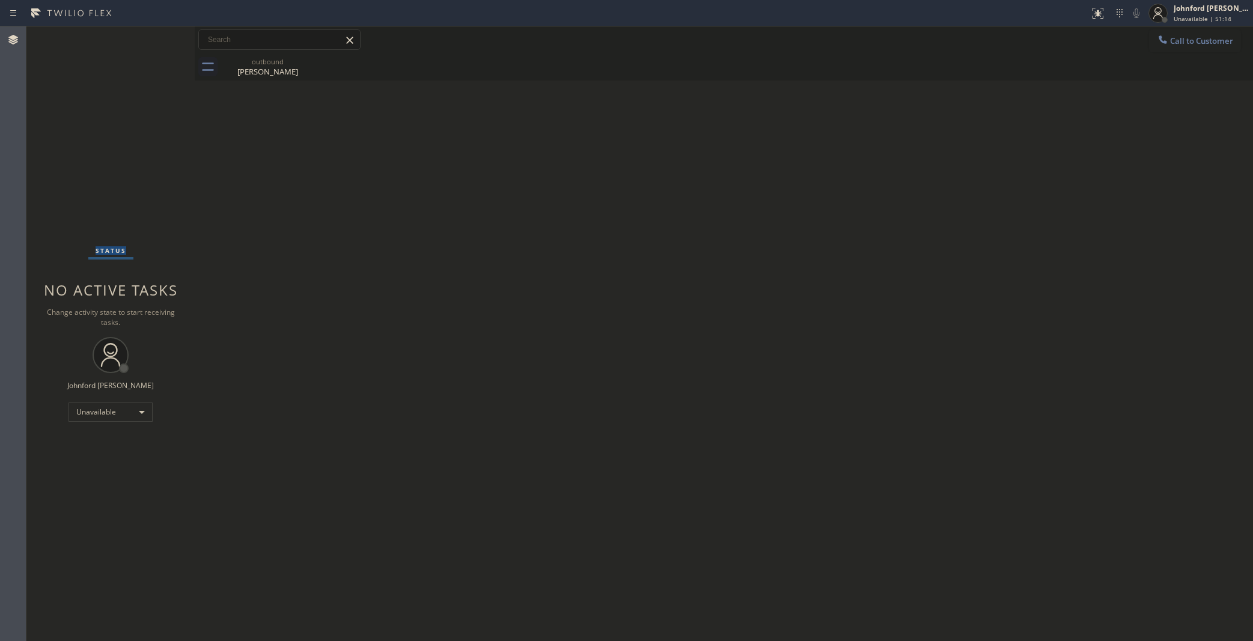
click at [35, 181] on div "Status No active tasks Change activity state to start receiving tasks. [PERSON_…" at bounding box center [110, 333] width 168 height 615
click at [1171, 35] on button "Call to Customer" at bounding box center [1195, 40] width 92 height 23
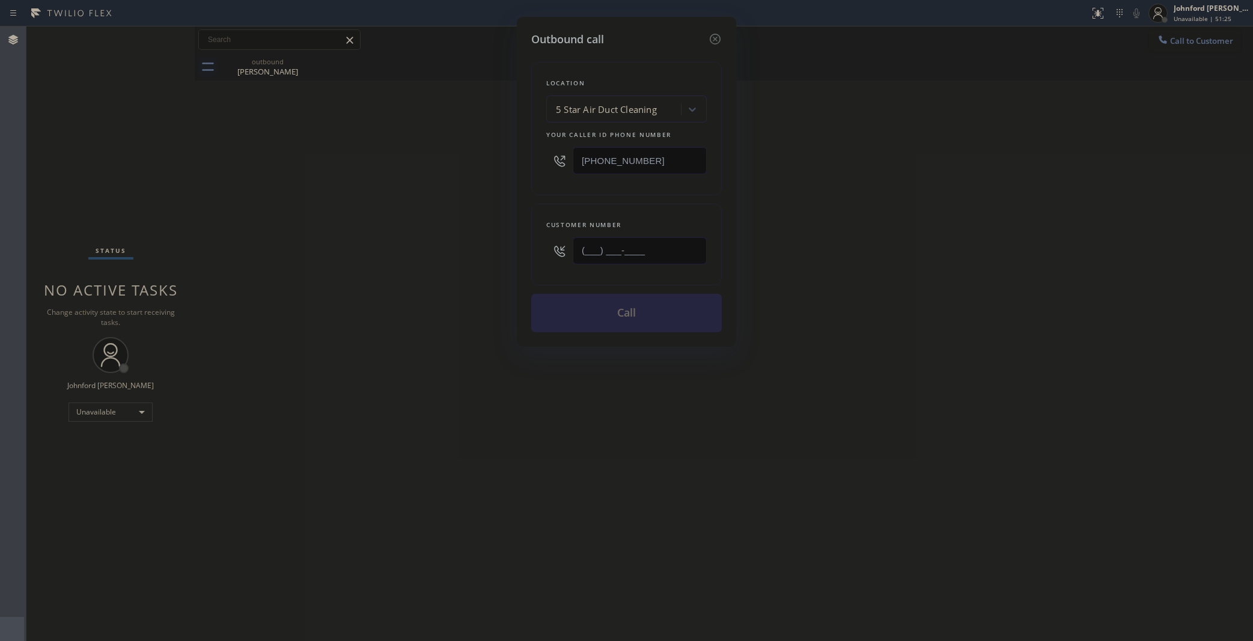
drag, startPoint x: 510, startPoint y: 268, endPoint x: 472, endPoint y: 273, distance: 37.7
click at [490, 272] on div "Outbound call Location 5 Star Air Duct Cleaning Your caller id phone number [PH…" at bounding box center [626, 320] width 1253 height 641
paste input "510) 517-5029"
type input "[PHONE_NUMBER]"
click at [613, 317] on button "Call" at bounding box center [626, 313] width 191 height 38
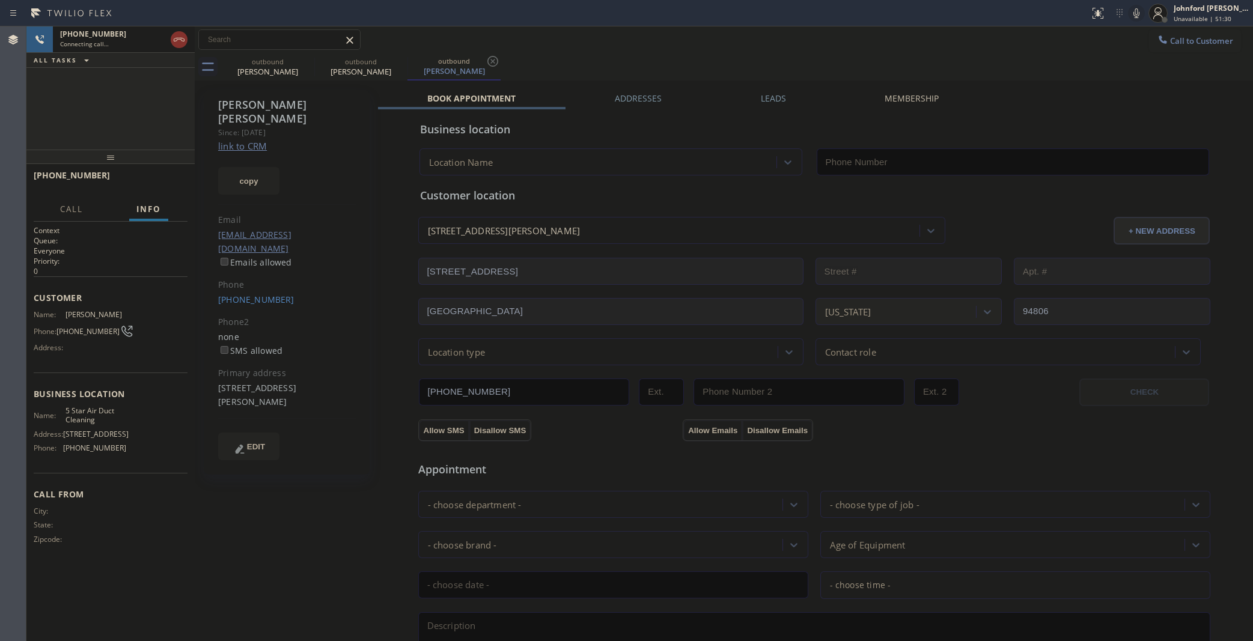
click at [0, 0] on icon at bounding box center [0, 0] width 0 height 0
click at [605, 57] on div "outbound [PERSON_NAME] outbound [PERSON_NAME] outbound [PERSON_NAME]" at bounding box center [737, 66] width 1032 height 27
type input "[PHONE_NUMBER]"
click at [157, 180] on span "HANG UP" at bounding box center [159, 181] width 37 height 8
click at [1149, 37] on button "Call to Customer" at bounding box center [1195, 40] width 92 height 23
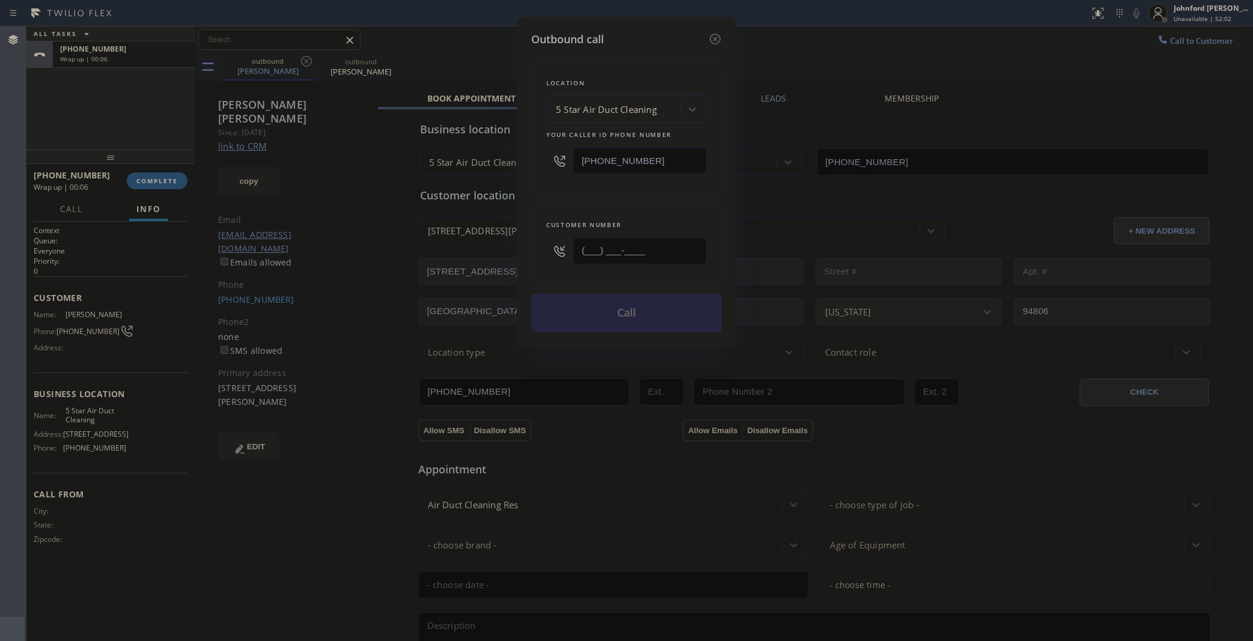
drag, startPoint x: 656, startPoint y: 248, endPoint x: 531, endPoint y: 253, distance: 125.1
click at [531, 253] on div "Customer number (___) ___-____" at bounding box center [626, 245] width 191 height 82
paste input "424) 325-9360"
type input "[PHONE_NUMBER]"
click at [567, 183] on div "Location 5 Star Air Duct Cleaning Your caller id phone number [PHONE_NUMBER]" at bounding box center [626, 128] width 191 height 133
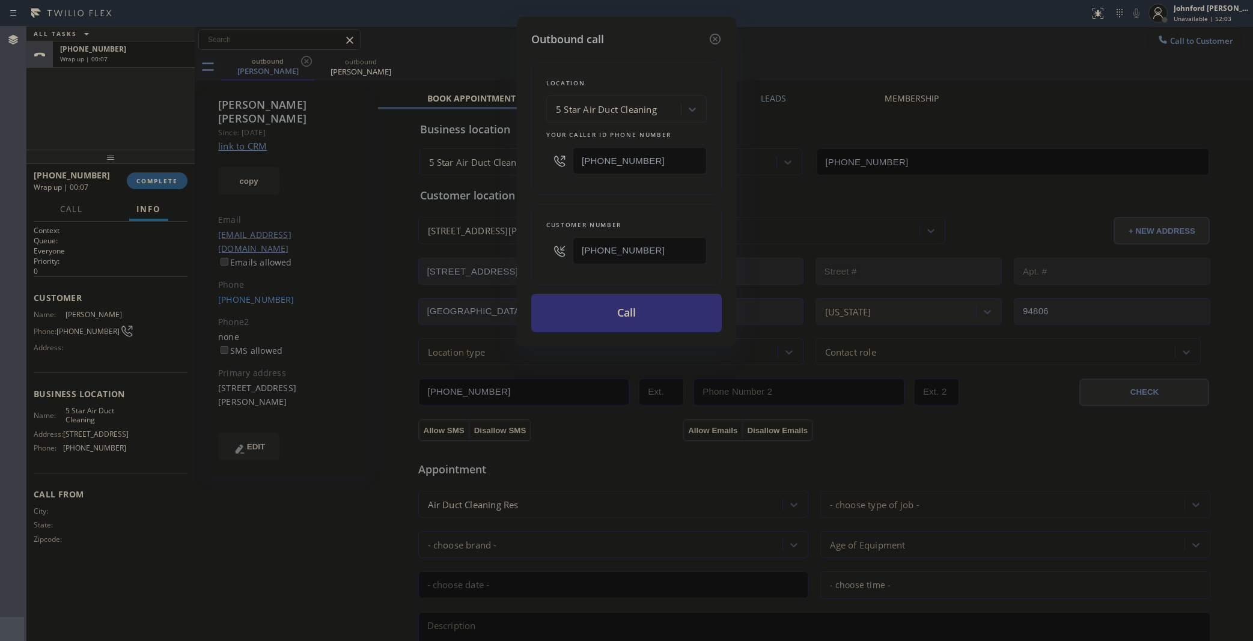
click at [591, 300] on button "Call" at bounding box center [626, 313] width 191 height 38
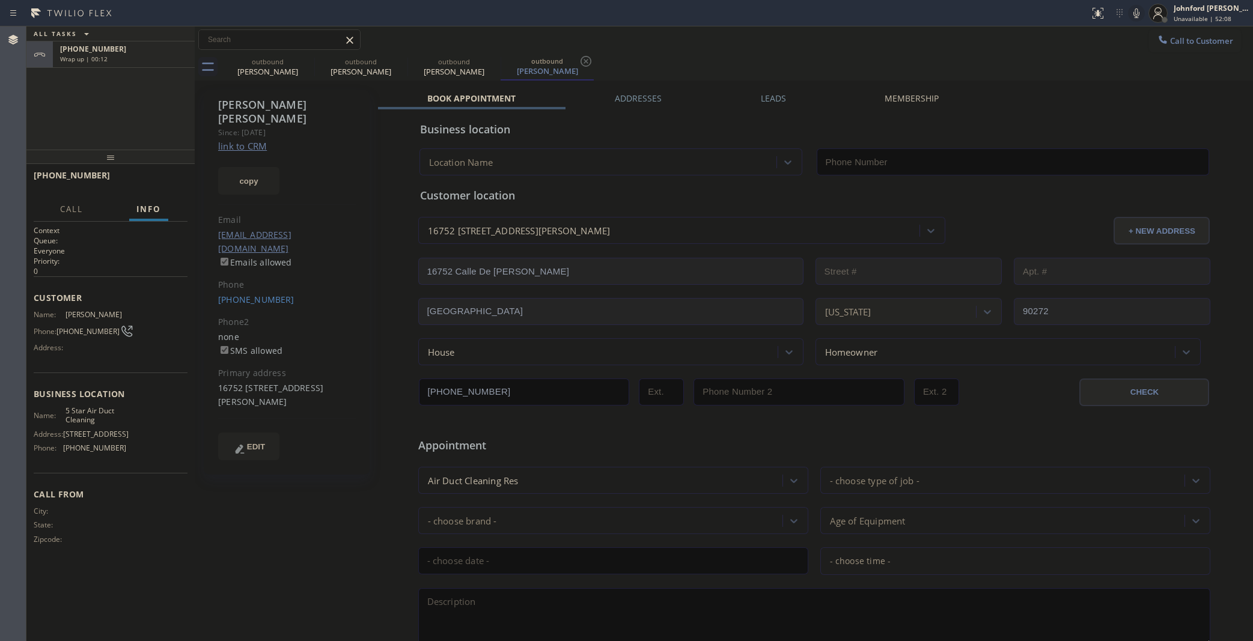
type input "[PHONE_NUMBER]"
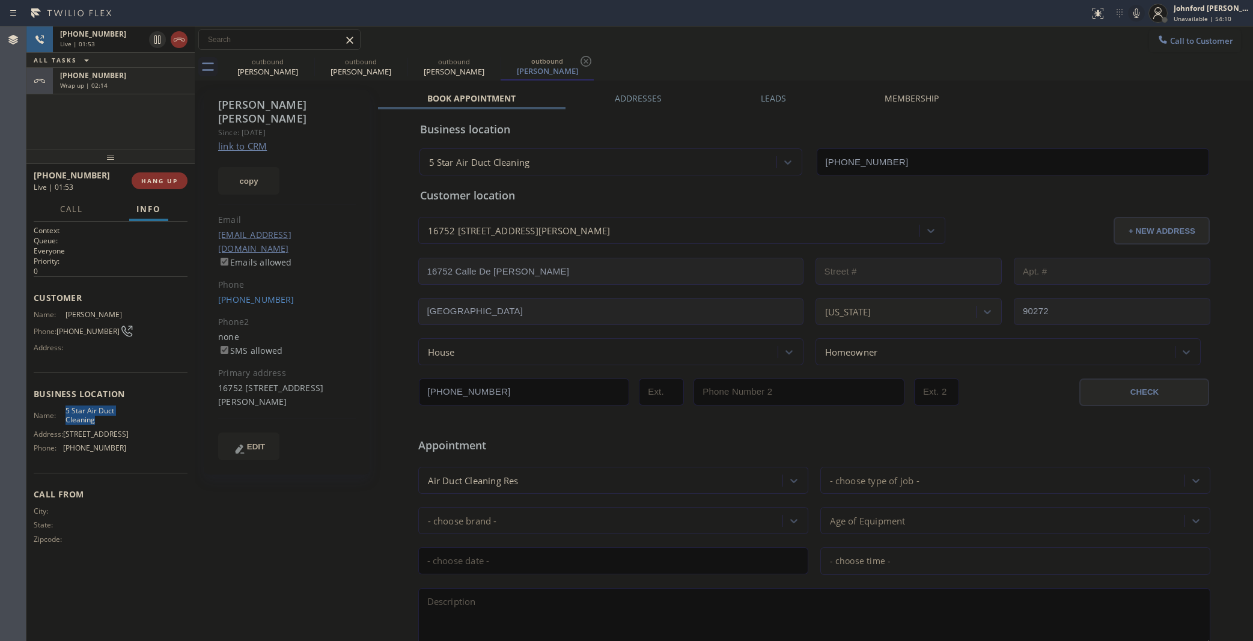
drag, startPoint x: 57, startPoint y: 398, endPoint x: 125, endPoint y: 419, distance: 71.3
click at [125, 419] on div "Business location Name: 5 Star Air Duct Cleaning Address: [STREET_ADDRESS] Phon…" at bounding box center [111, 423] width 154 height 100
click at [1133, 18] on icon at bounding box center [1136, 13] width 14 height 14
click at [1134, 16] on icon at bounding box center [1136, 13] width 14 height 14
drag, startPoint x: 711, startPoint y: 45, endPoint x: 776, endPoint y: 3, distance: 77.3
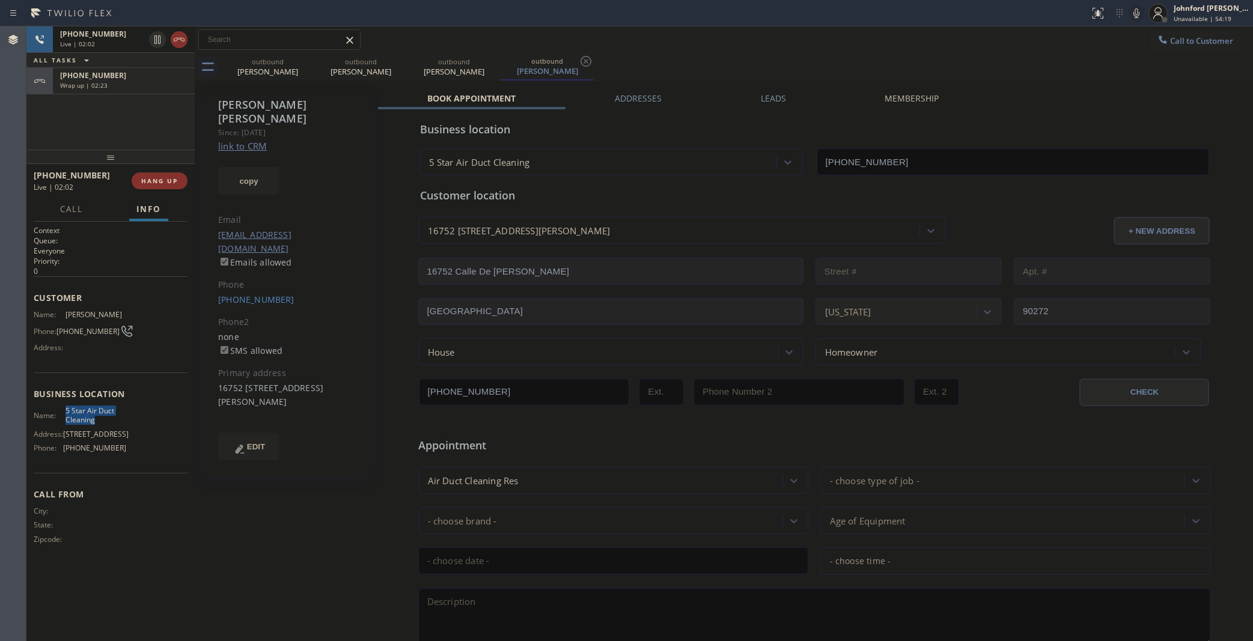
click at [714, 44] on div "Call to Customer Outbound call Location 5 Star Air Duct Cleaning Your caller id…" at bounding box center [724, 39] width 1058 height 21
click at [1128, 15] on div at bounding box center [1136, 13] width 17 height 14
click at [152, 177] on span "HANG UP" at bounding box center [159, 181] width 37 height 8
drag, startPoint x: 271, startPoint y: 272, endPoint x: 284, endPoint y: 272, distance: 12.6
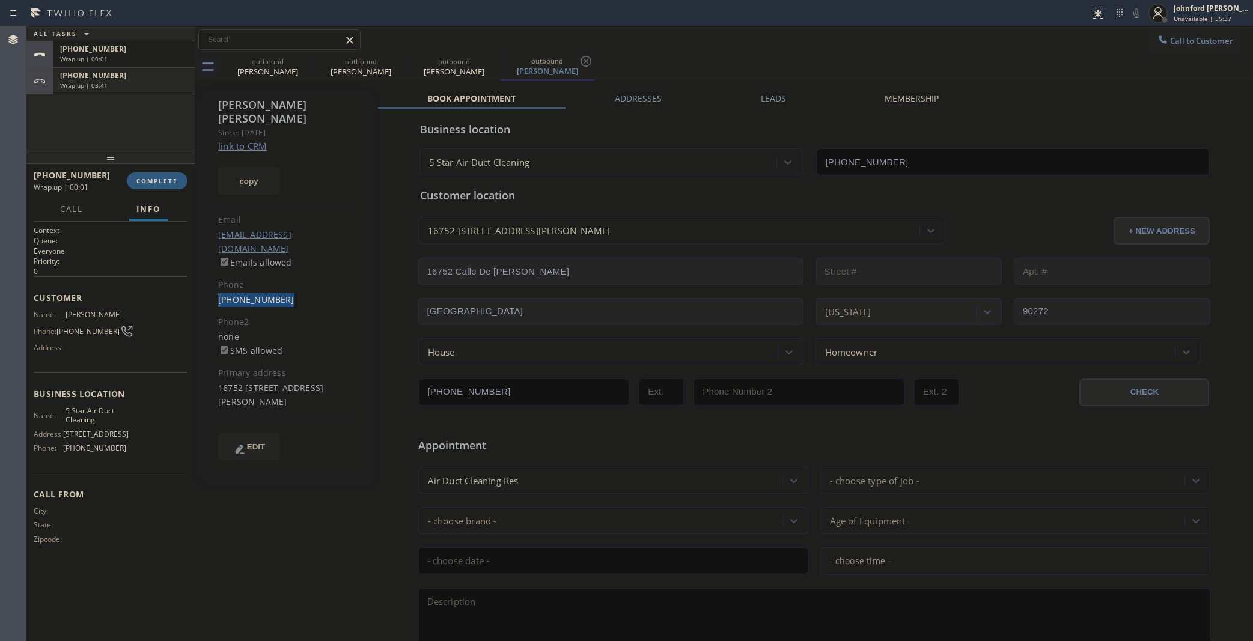
click at [284, 272] on div "[PERSON_NAME] Since: [DATE] link to CRM copy Email [PERSON_NAME][EMAIL_ADDRESS]…" at bounding box center [287, 282] width 166 height 385
copy link "[PHONE_NUMBER]"
click at [169, 191] on div "[PHONE_NUMBER] Wrap up | 00:01 COMPLETE" at bounding box center [111, 180] width 154 height 31
click at [166, 182] on span "COMPLETE" at bounding box center [156, 181] width 41 height 8
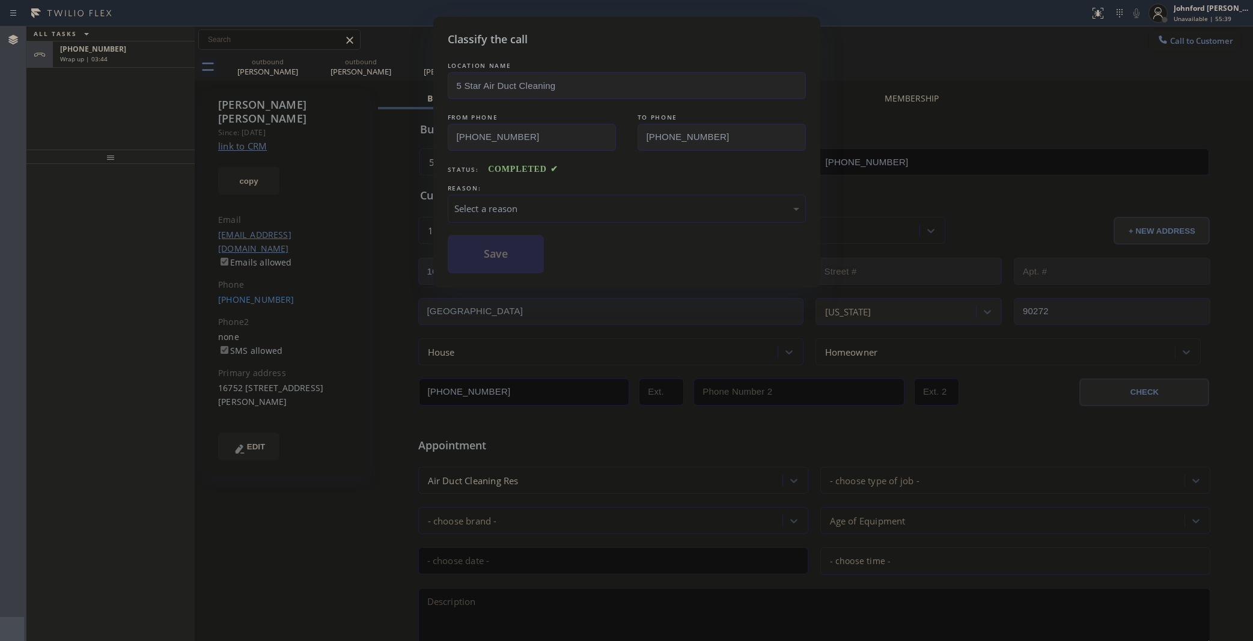
click at [499, 197] on div "Select a reason" at bounding box center [627, 209] width 358 height 28
click at [520, 251] on button "Save" at bounding box center [496, 254] width 97 height 38
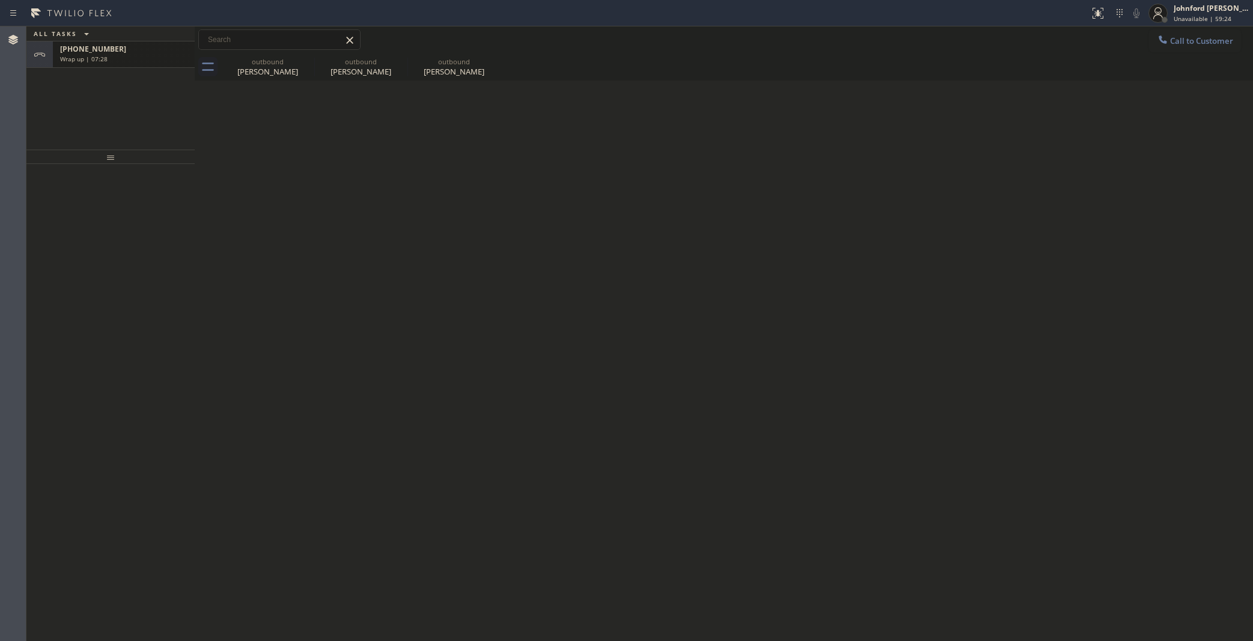
click at [137, 57] on div "Wrap up | 07:28" at bounding box center [123, 59] width 127 height 8
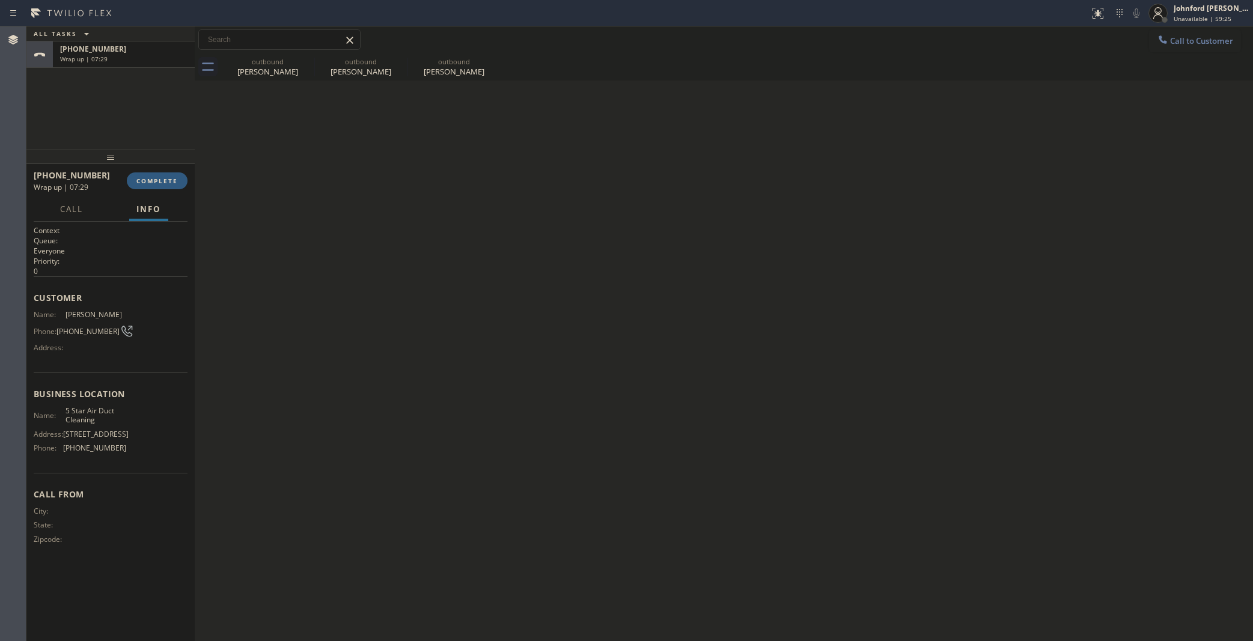
drag, startPoint x: 67, startPoint y: 115, endPoint x: 87, endPoint y: 129, distance: 24.7
click at [67, 115] on div "ALL TASKS ALL TASKS ACTIVE TASKS TASKS IN WRAP UP [PHONE_NUMBER] Wrap up | 07:29" at bounding box center [110, 87] width 168 height 123
click at [140, 60] on div "Wrap up | 07:30" at bounding box center [123, 59] width 127 height 8
click at [166, 178] on span "COMPLETE" at bounding box center [156, 181] width 41 height 8
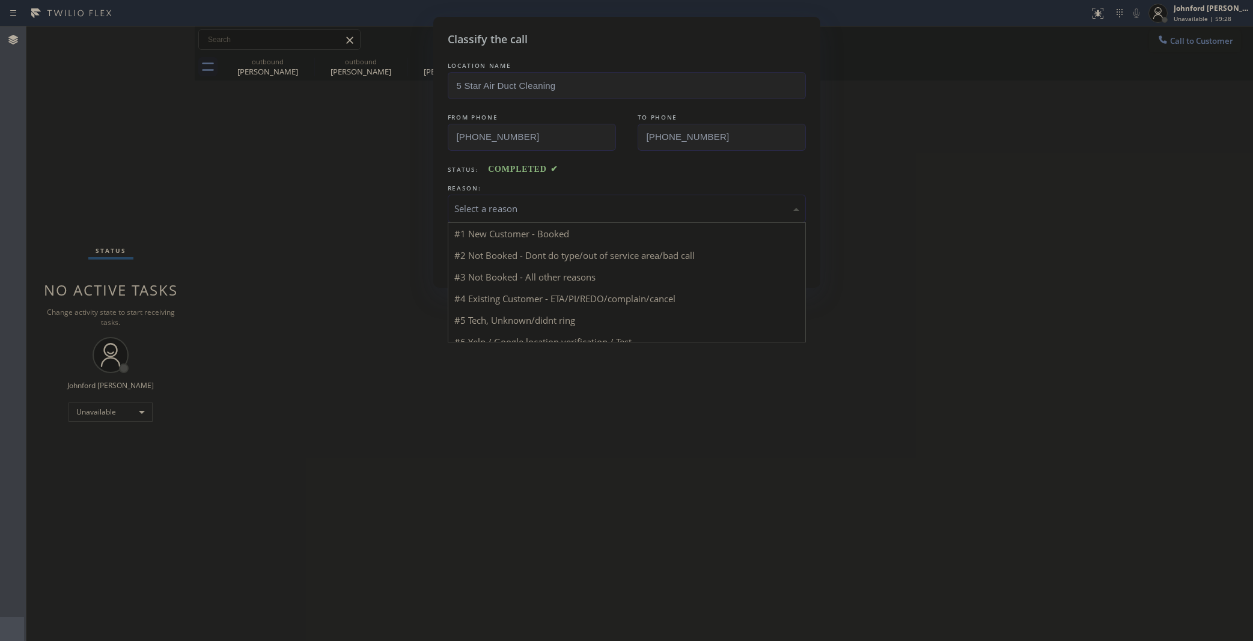
click at [489, 206] on div "Select a reason" at bounding box center [626, 209] width 345 height 14
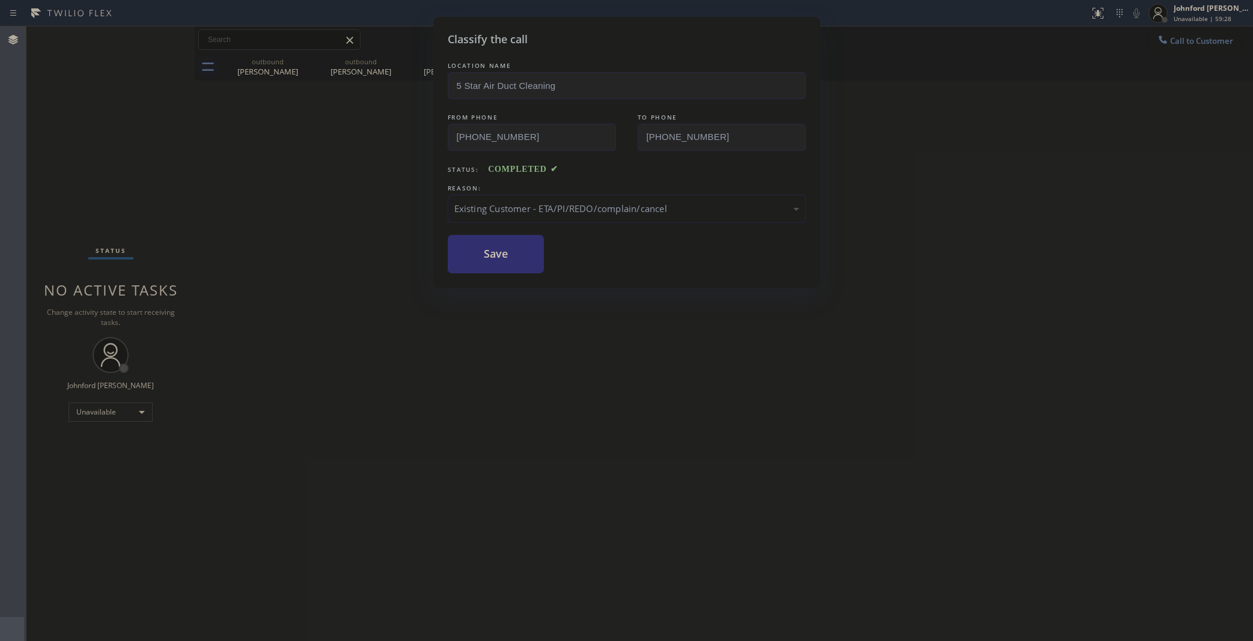
drag, startPoint x: 544, startPoint y: 284, endPoint x: 492, endPoint y: 253, distance: 61.4
drag, startPoint x: 492, startPoint y: 253, endPoint x: 582, endPoint y: 45, distance: 226.6
click at [491, 252] on button "Save" at bounding box center [496, 254] width 97 height 38
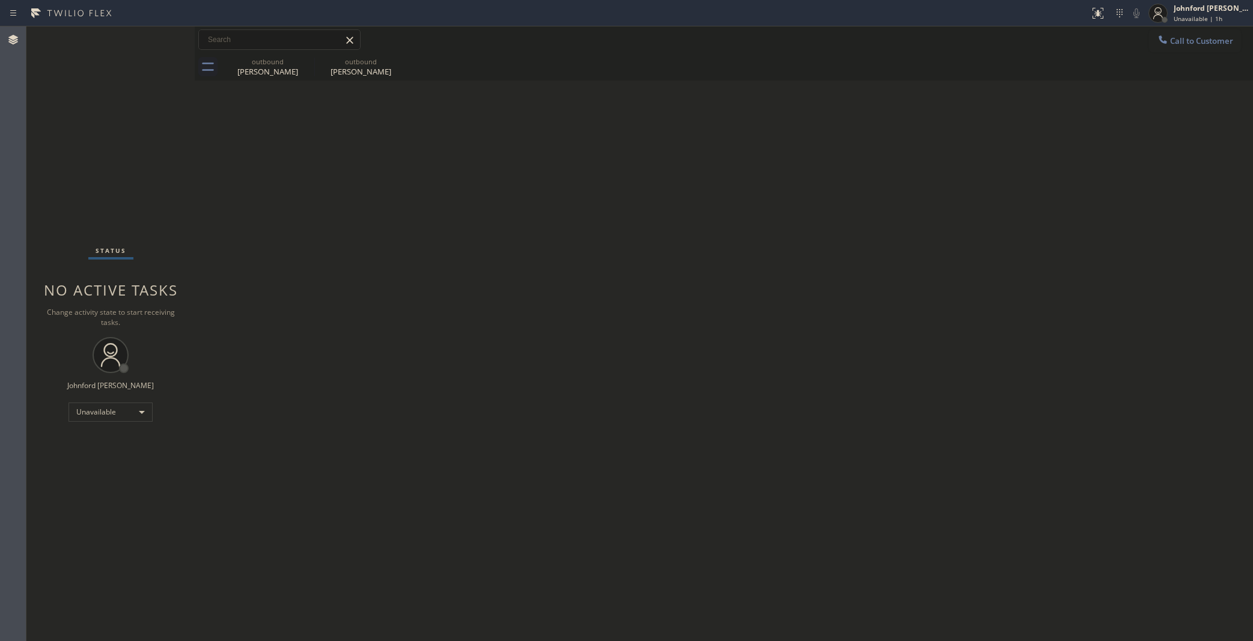
click at [1019, 188] on div "Back to Dashboard Change Sender ID Customers Technicians Select a contact Outbo…" at bounding box center [724, 333] width 1058 height 615
drag, startPoint x: 57, startPoint y: 114, endPoint x: 115, endPoint y: 86, distance: 64.8
click at [57, 114] on div "Status No active tasks Change activity state to start receiving tasks. [PERSON_…" at bounding box center [110, 333] width 168 height 615
click at [1188, 28] on div "Call to Customer Outbound call Location 5 Star Air Duct Cleaning Your caller id…" at bounding box center [724, 39] width 1058 height 27
click at [1157, 44] on icon at bounding box center [1163, 40] width 12 height 12
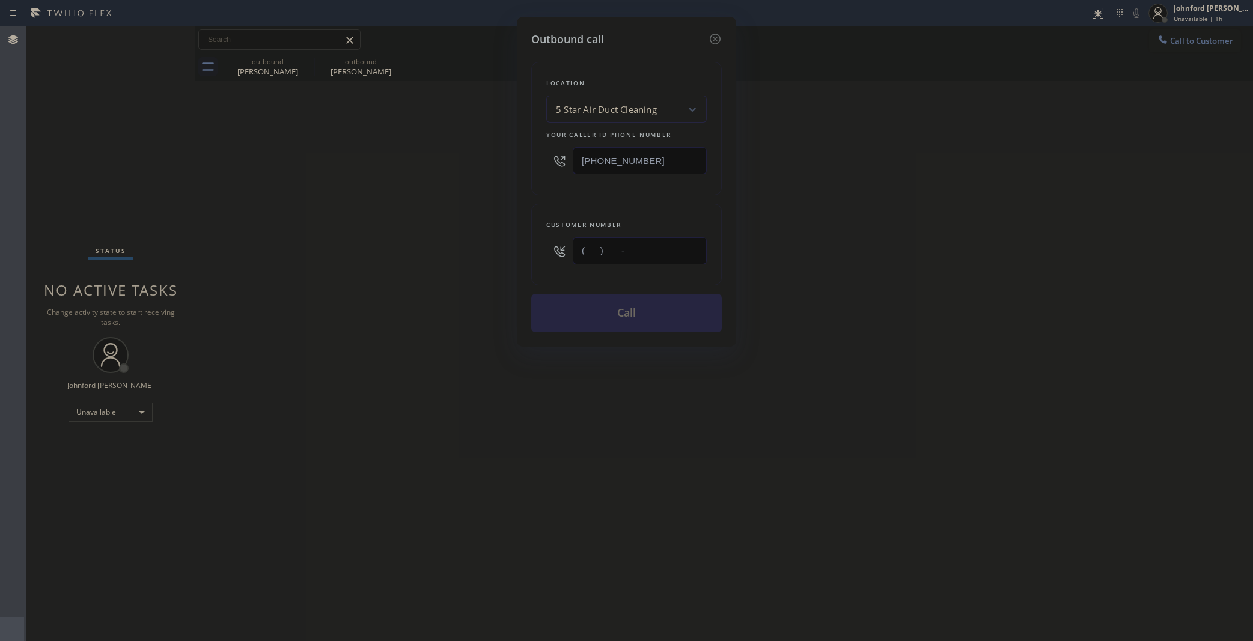
drag, startPoint x: 681, startPoint y: 242, endPoint x: 466, endPoint y: 267, distance: 216.0
click at [531, 260] on div "Customer number (___) ___-____" at bounding box center [626, 245] width 191 height 82
paste input "847) 525-7380"
type input "[PHONE_NUMBER]"
click at [421, 285] on div "Outbound call Location 5 Star Air Duct Cleaning Your caller id phone number [PH…" at bounding box center [626, 320] width 1253 height 641
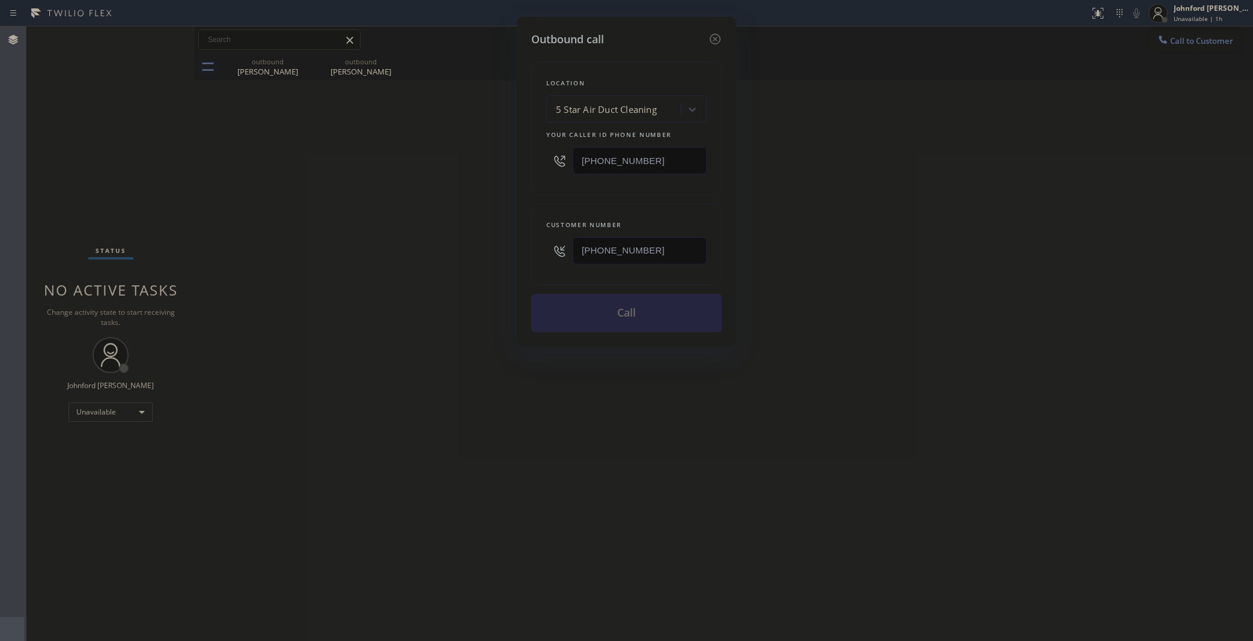
click at [870, 268] on div "Outbound call Location 5 Star Air Duct Cleaning Your caller id phone number [PH…" at bounding box center [626, 320] width 1253 height 641
click at [608, 303] on button "Call" at bounding box center [626, 313] width 191 height 38
click at [886, 190] on div "Outbound call Location 5 Star Air Duct Cleaning Your caller id phone number [PH…" at bounding box center [626, 320] width 1253 height 641
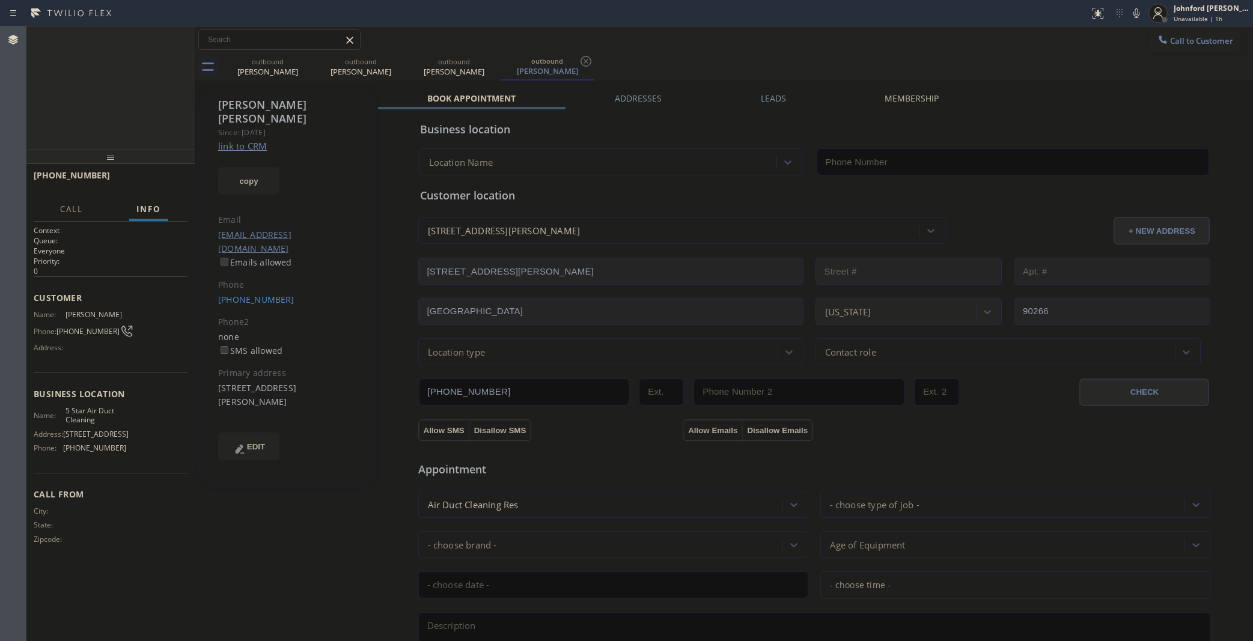
type input "[PHONE_NUMBER]"
click at [166, 180] on span "HANG UP" at bounding box center [159, 181] width 37 height 8
click at [260, 280] on div "[PERSON_NAME] Since: [DATE] link to CRM copy Email [EMAIL_ADDRESS][DOMAIN_NAME]…" at bounding box center [287, 282] width 166 height 385
click at [259, 294] on link "[PHONE_NUMBER]" at bounding box center [256, 299] width 76 height 11
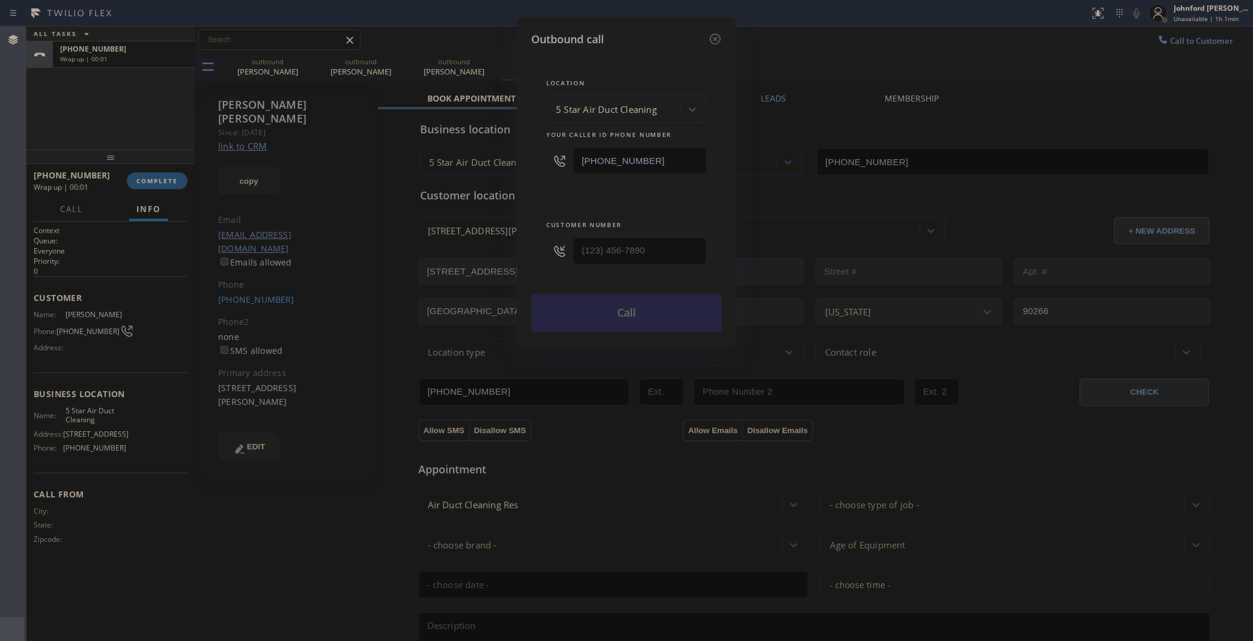
type input "[PHONE_NUMBER]"
click at [590, 326] on button "Call" at bounding box center [626, 313] width 191 height 38
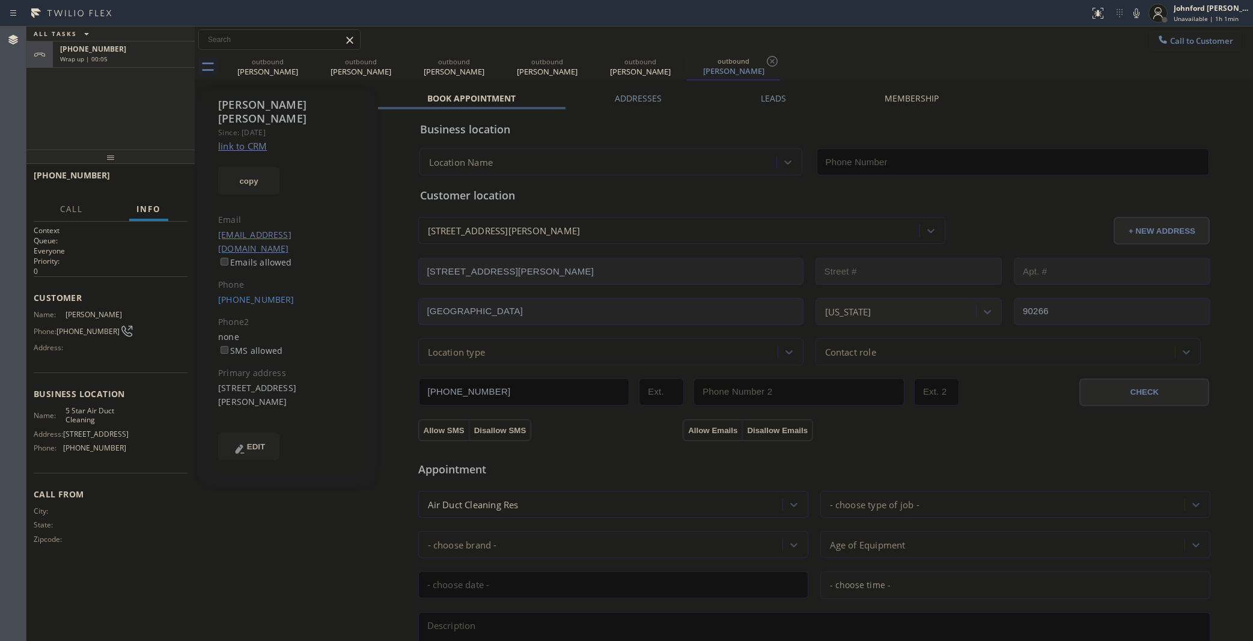
type input "[PHONE_NUMBER]"
click at [304, 60] on icon at bounding box center [306, 61] width 14 height 14
click at [0, 0] on icon at bounding box center [0, 0] width 0 height 0
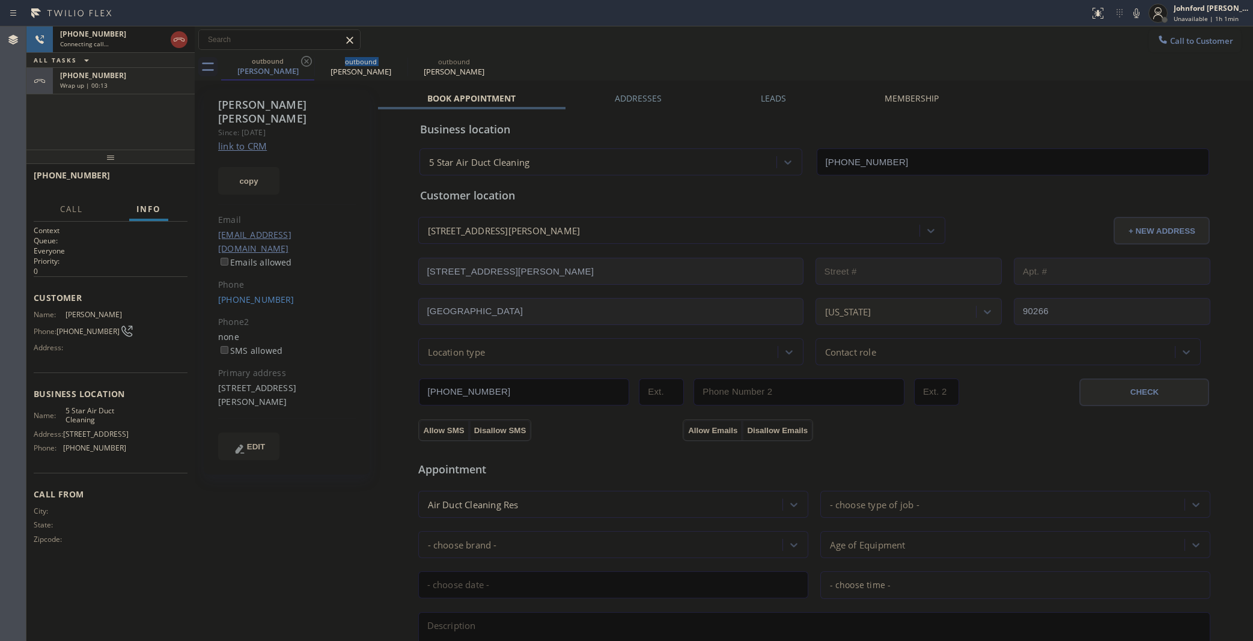
click at [304, 60] on icon at bounding box center [306, 61] width 14 height 14
click at [158, 81] on div "Wrap up | 00:14" at bounding box center [123, 85] width 127 height 8
click at [164, 188] on button "COMPLETE" at bounding box center [157, 180] width 61 height 17
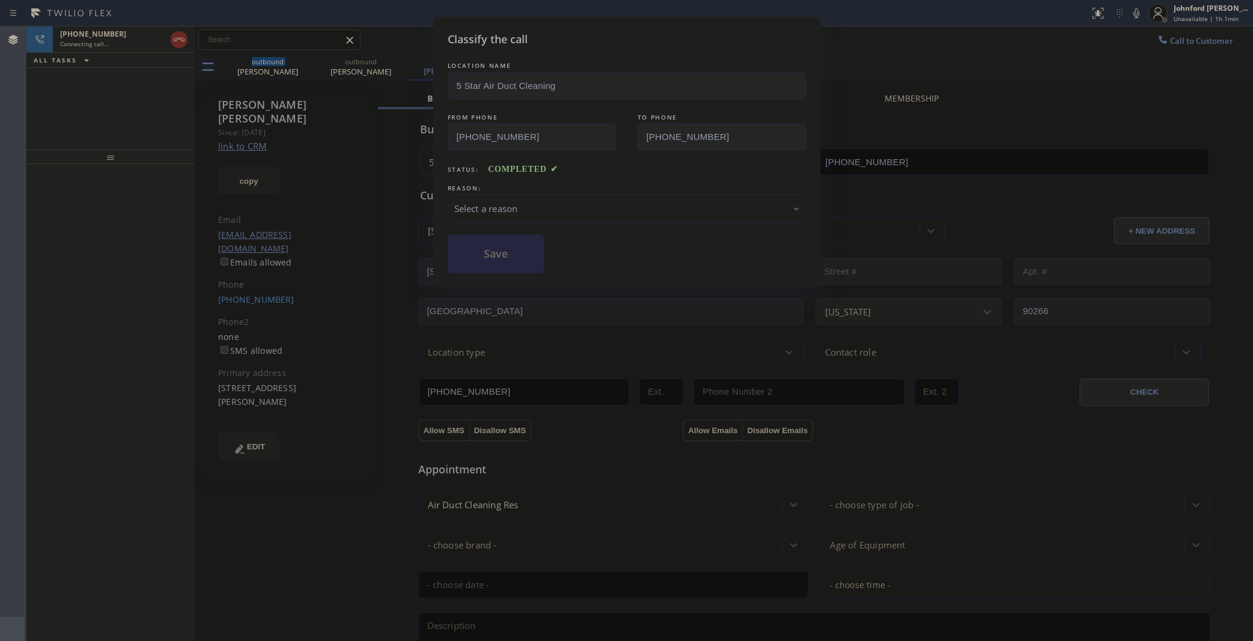
type input "[PHONE_NUMBER]"
click at [534, 215] on div "Select a reason" at bounding box center [627, 209] width 358 height 28
click at [501, 260] on button "Save" at bounding box center [496, 254] width 97 height 38
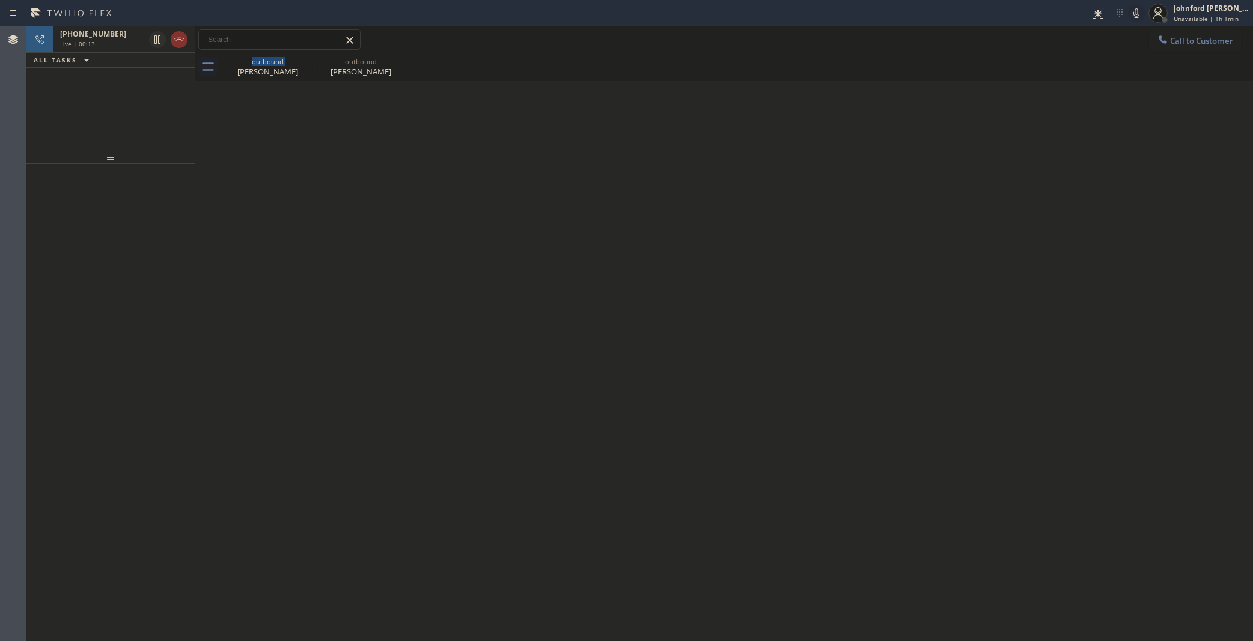
click at [1130, 15] on icon at bounding box center [1136, 13] width 14 height 14
click at [1137, 13] on icon at bounding box center [1136, 13] width 6 height 10
click at [1137, 12] on icon at bounding box center [1136, 13] width 6 height 10
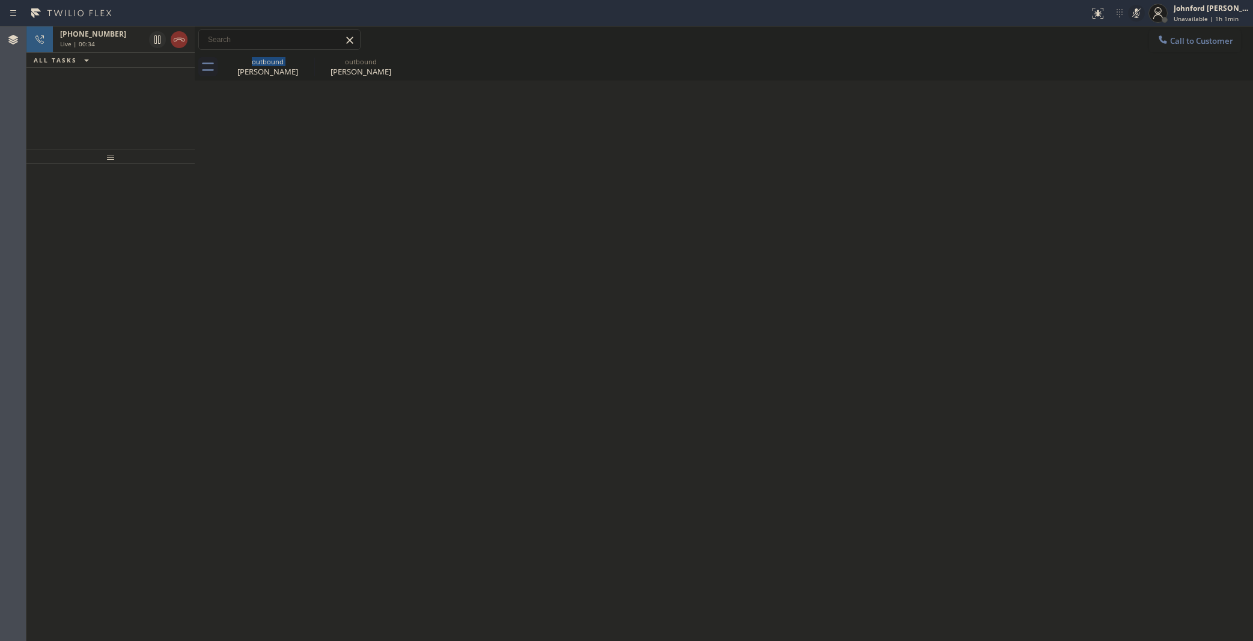
click at [1137, 12] on icon at bounding box center [1136, 13] width 14 height 14
click at [568, 260] on div "Back to Dashboard Change Sender ID Customers Technicians Select a contact Outbo…" at bounding box center [724, 333] width 1058 height 615
click at [1137, 15] on icon at bounding box center [1136, 13] width 14 height 14
click at [110, 38] on div "[PHONE_NUMBER]" at bounding box center [102, 34] width 84 height 10
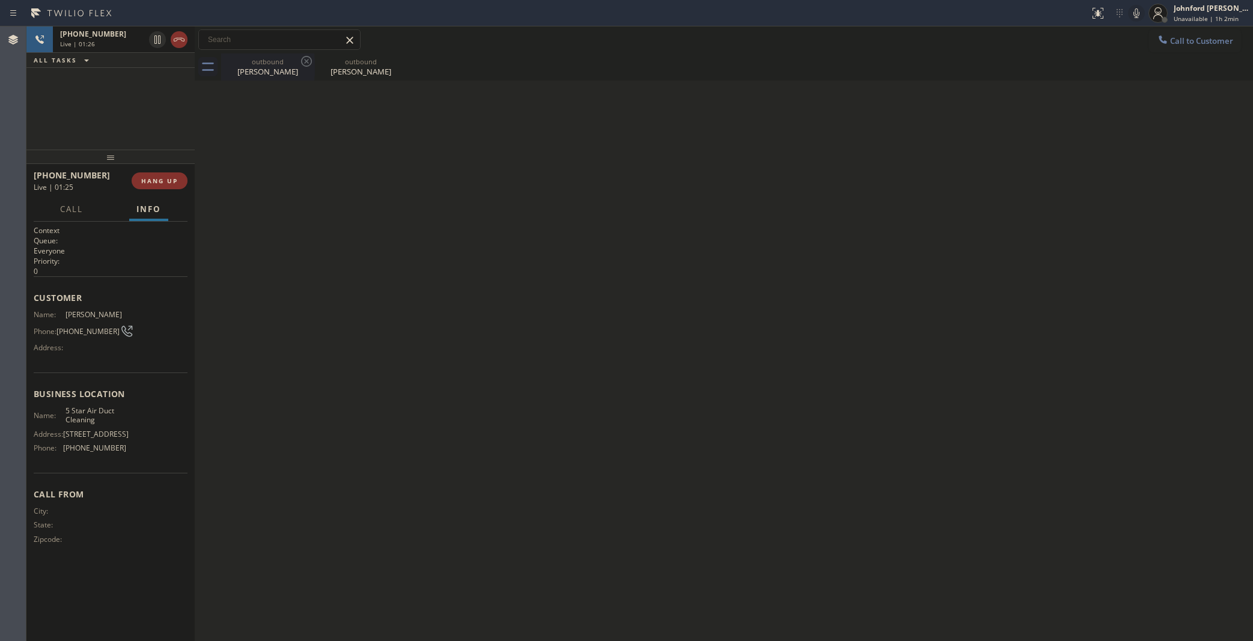
click at [257, 61] on div "outbound" at bounding box center [267, 61] width 91 height 9
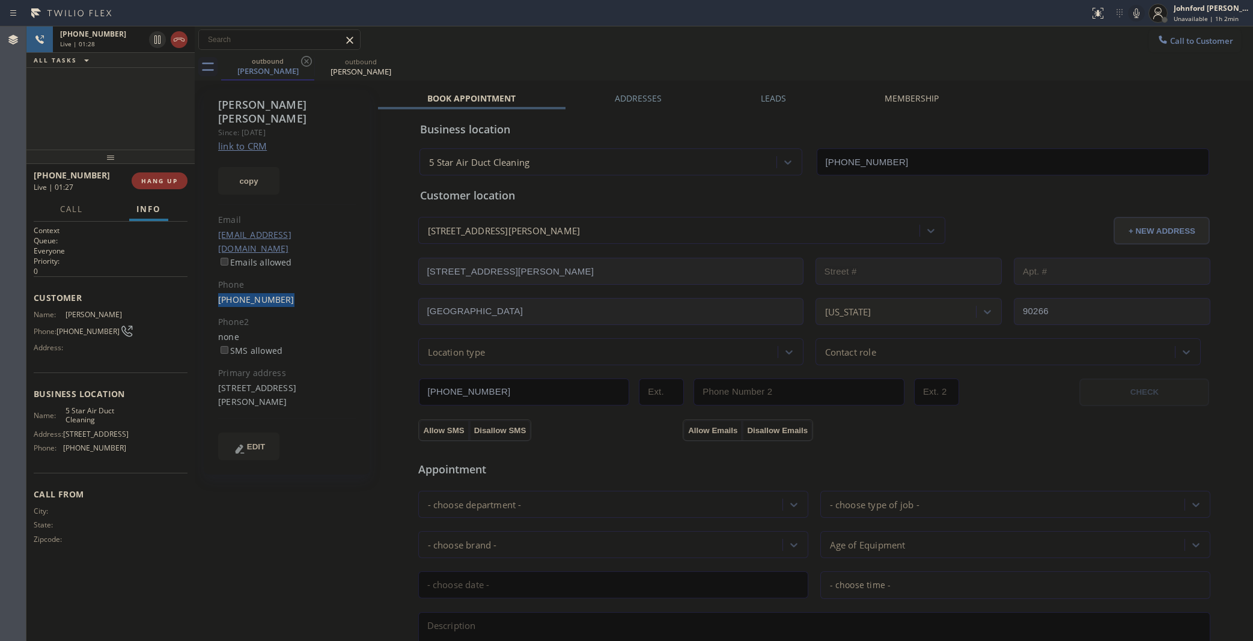
drag, startPoint x: 205, startPoint y: 270, endPoint x: 302, endPoint y: 275, distance: 96.9
click at [302, 275] on div "[PERSON_NAME] Since: [DATE] link to CRM copy Email [EMAIL_ADDRESS][DOMAIN_NAME]…" at bounding box center [287, 282] width 166 height 385
copy link "[PHONE_NUMBER]"
click at [123, 98] on div "[PHONE_NUMBER] Live | 01:28 ALL TASKS ALL TASKS ACTIVE TASKS TASKS IN WRAP UP" at bounding box center [110, 87] width 168 height 123
drag, startPoint x: 114, startPoint y: 156, endPoint x: 115, endPoint y: 83, distance: 73.3
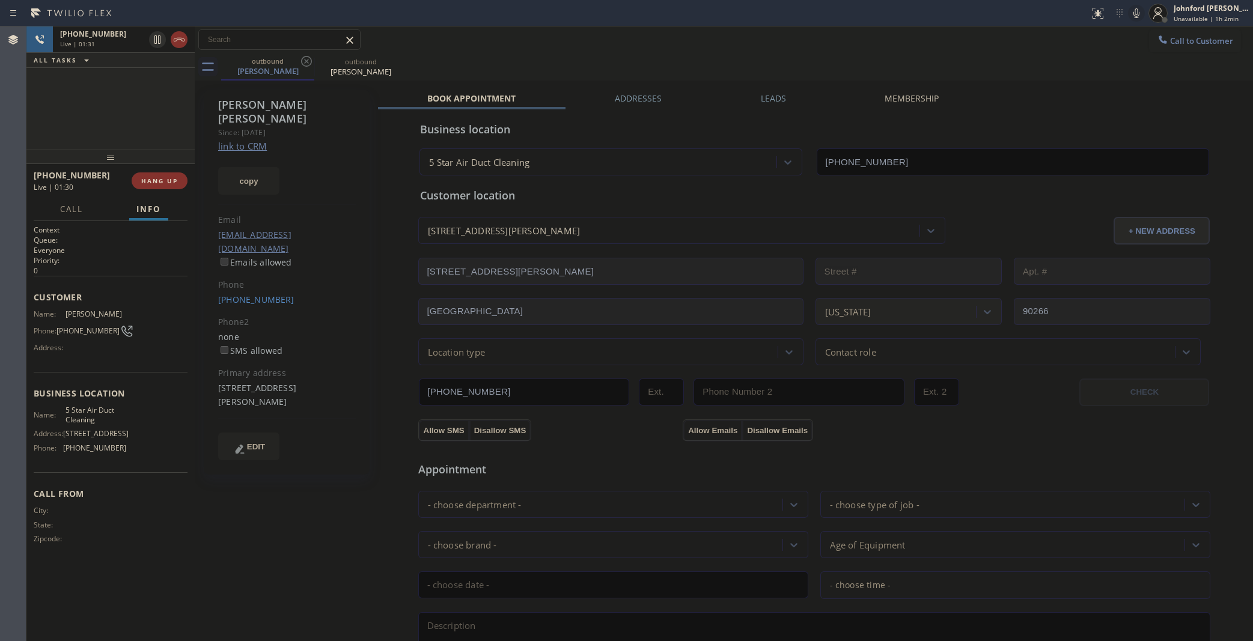
click at [115, 83] on div "[PHONE_NUMBER] Live | 01:31 ALL TASKS ALL TASKS ACTIVE TASKS TASKS IN WRAP UP […" at bounding box center [110, 333] width 168 height 615
click at [138, 172] on button "HANG UP" at bounding box center [160, 180] width 56 height 17
click at [138, 172] on button "COMPLETE" at bounding box center [157, 180] width 61 height 17
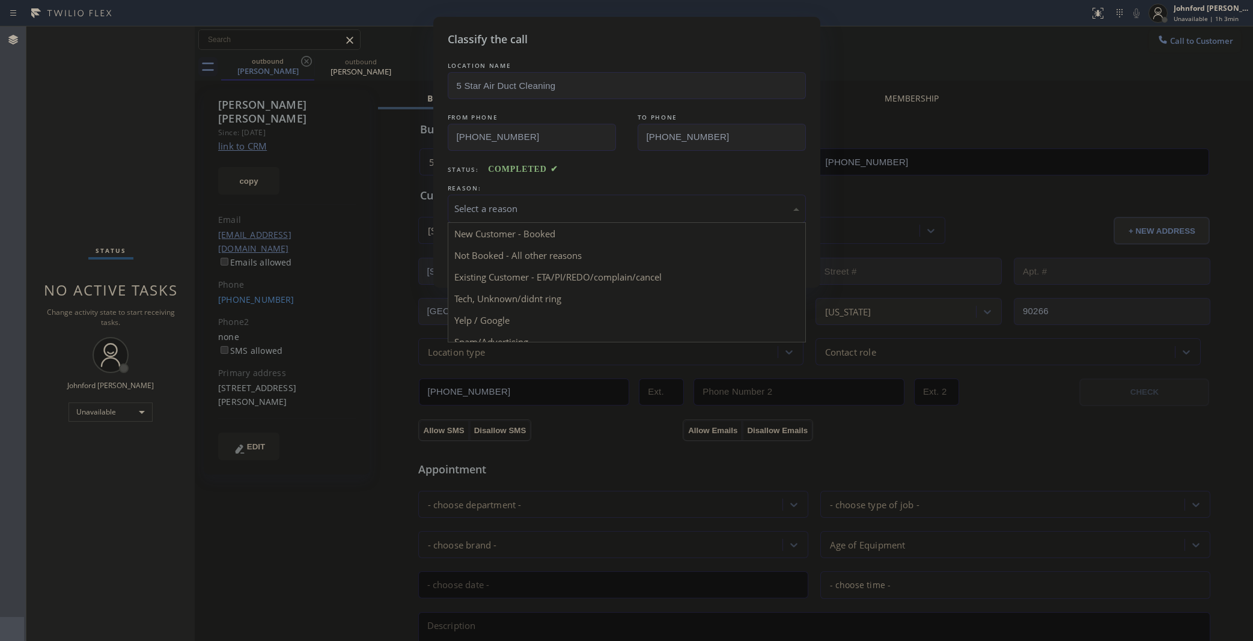
drag, startPoint x: 469, startPoint y: 206, endPoint x: 555, endPoint y: 282, distance: 114.9
click at [469, 206] on div "Select a reason" at bounding box center [626, 209] width 345 height 14
click at [523, 204] on div "Tech, Unknown/didnt ring" at bounding box center [626, 209] width 345 height 14
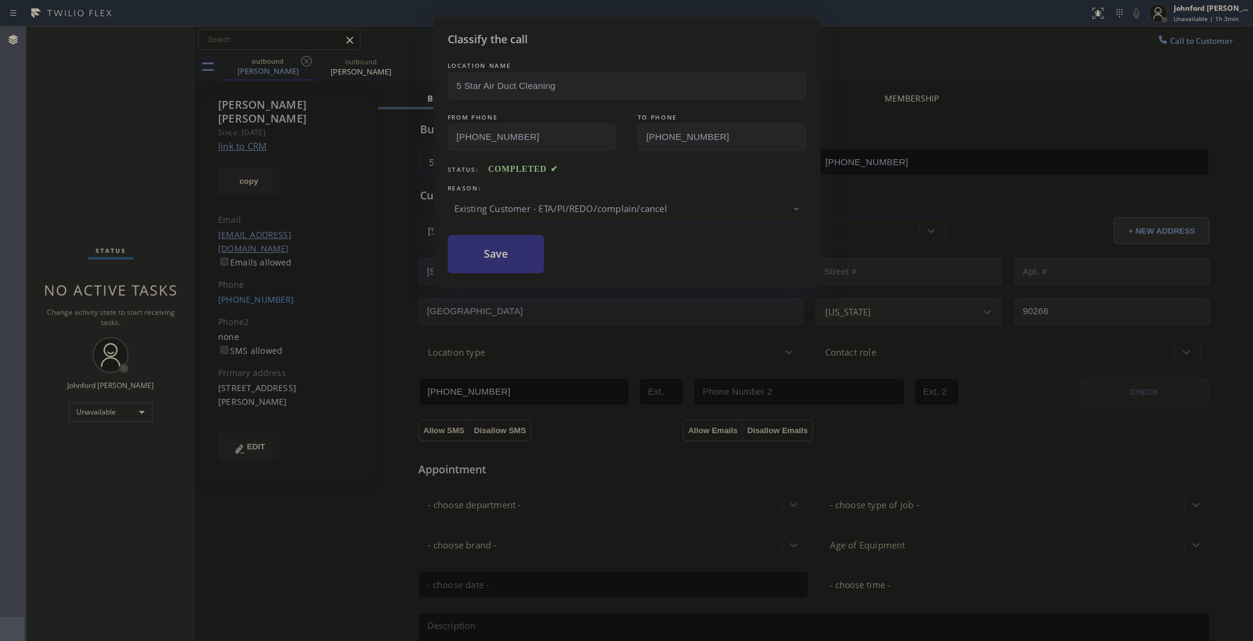
click at [526, 268] on button "Save" at bounding box center [496, 254] width 97 height 38
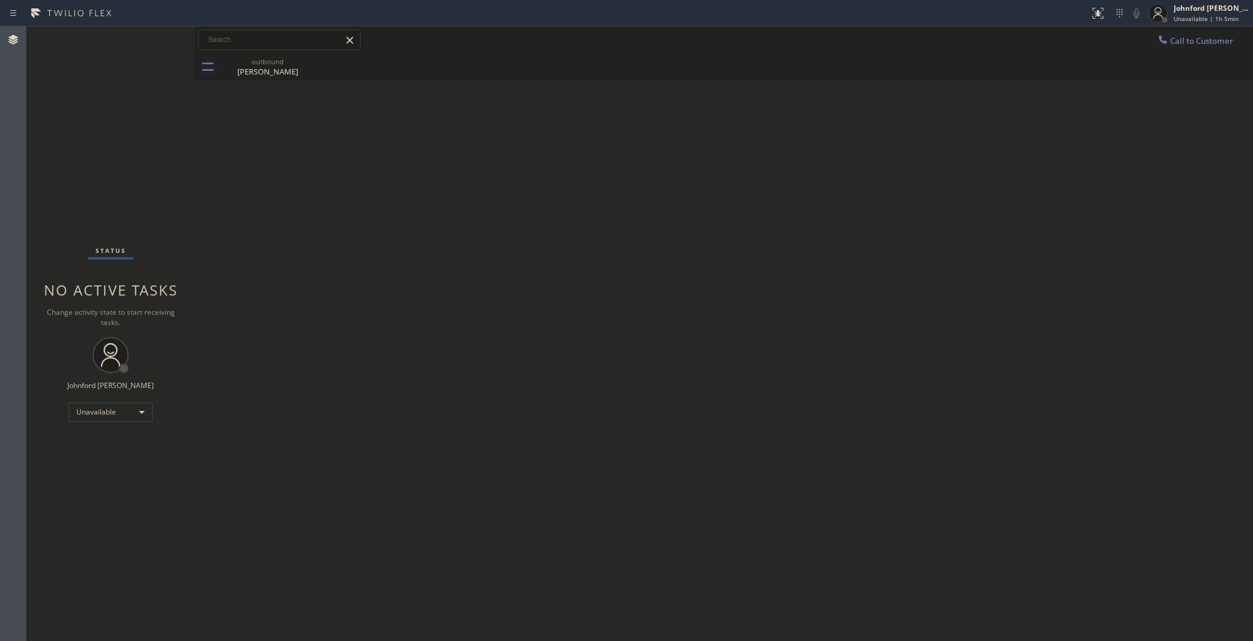
drag, startPoint x: 890, startPoint y: 299, endPoint x: 889, endPoint y: 293, distance: 6.6
click at [889, 299] on div "Back to Dashboard Change Sender ID Customers Technicians Select a contact Outbo…" at bounding box center [724, 333] width 1058 height 615
click at [695, 202] on div "Back to Dashboard Change Sender ID Customers Technicians Select a contact Outbo…" at bounding box center [724, 333] width 1058 height 615
click at [28, 230] on div "Status No active tasks Change activity state to start receiving tasks. [PERSON_…" at bounding box center [110, 333] width 168 height 615
